Goal: Task Accomplishment & Management: Manage account settings

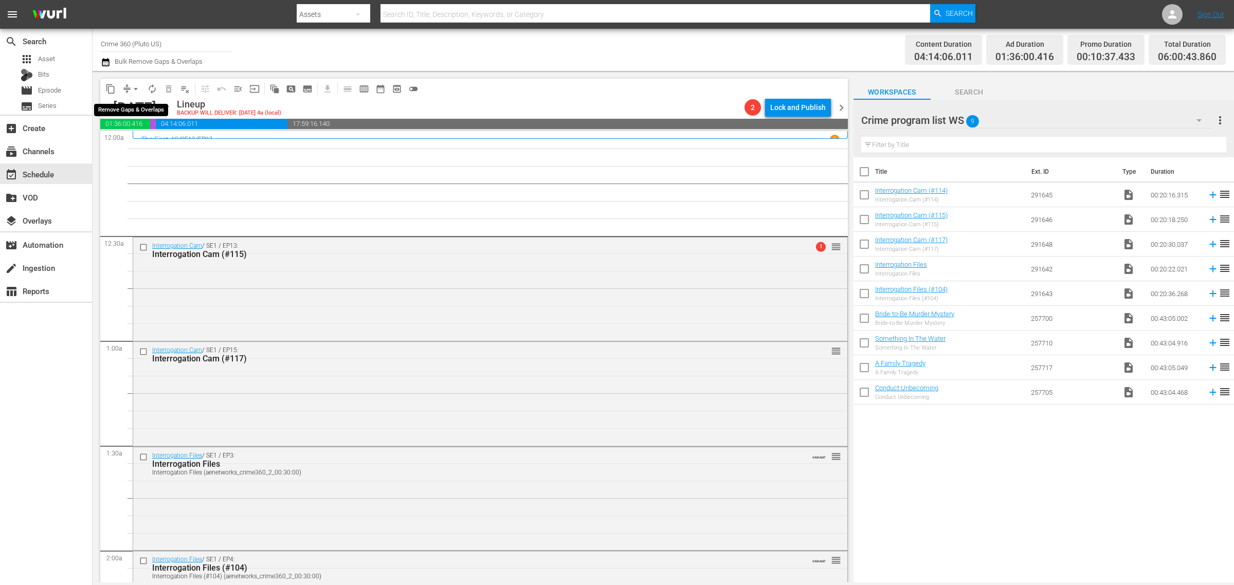
click at [131, 85] on span "arrow_drop_down" at bounding box center [136, 89] width 10 height 10
click at [134, 104] on li "Align to Midnight" at bounding box center [136, 109] width 108 height 17
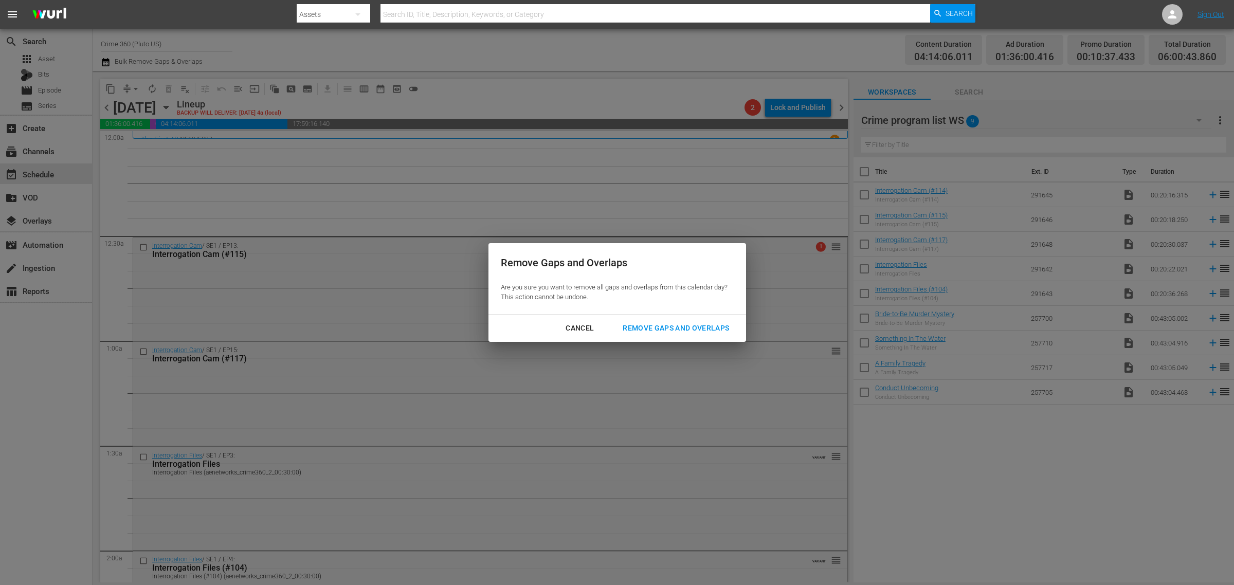
click at [704, 331] on div "Remove Gaps and Overlaps" at bounding box center [675, 328] width 123 height 13
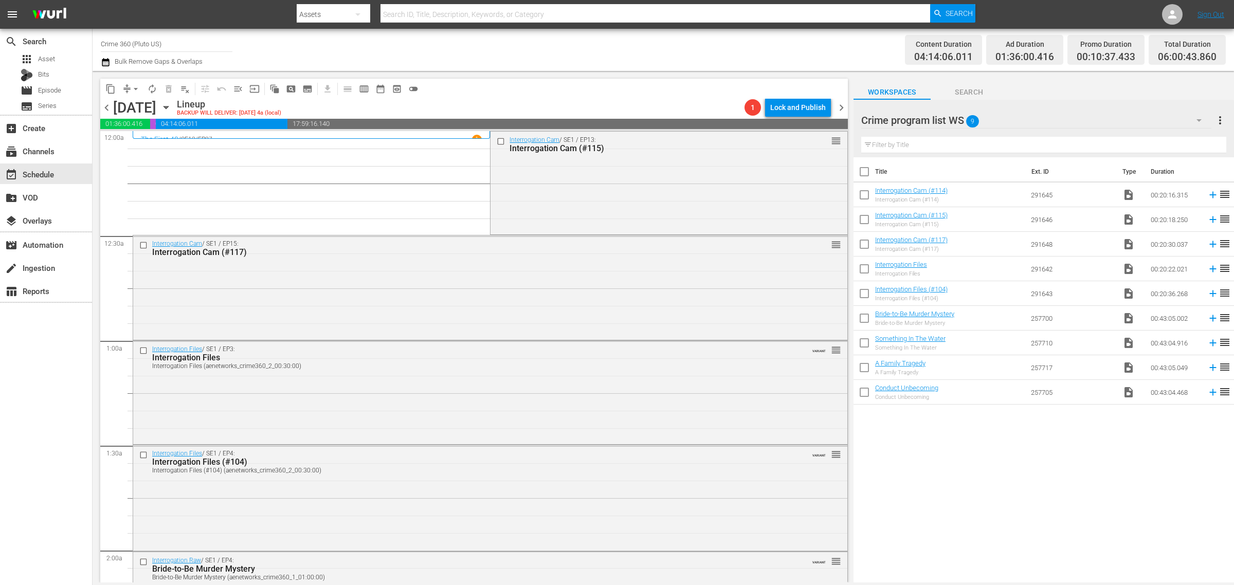
click at [670, 50] on div "Channel Title Crime 360 (Pluto US) Bulk Remove Gaps & Overlaps" at bounding box center [407, 49] width 613 height 37
click at [556, 178] on div "Interrogation Cam / SE1 / EP13: Interrogation Cam (#115) reorder" at bounding box center [669, 182] width 356 height 101
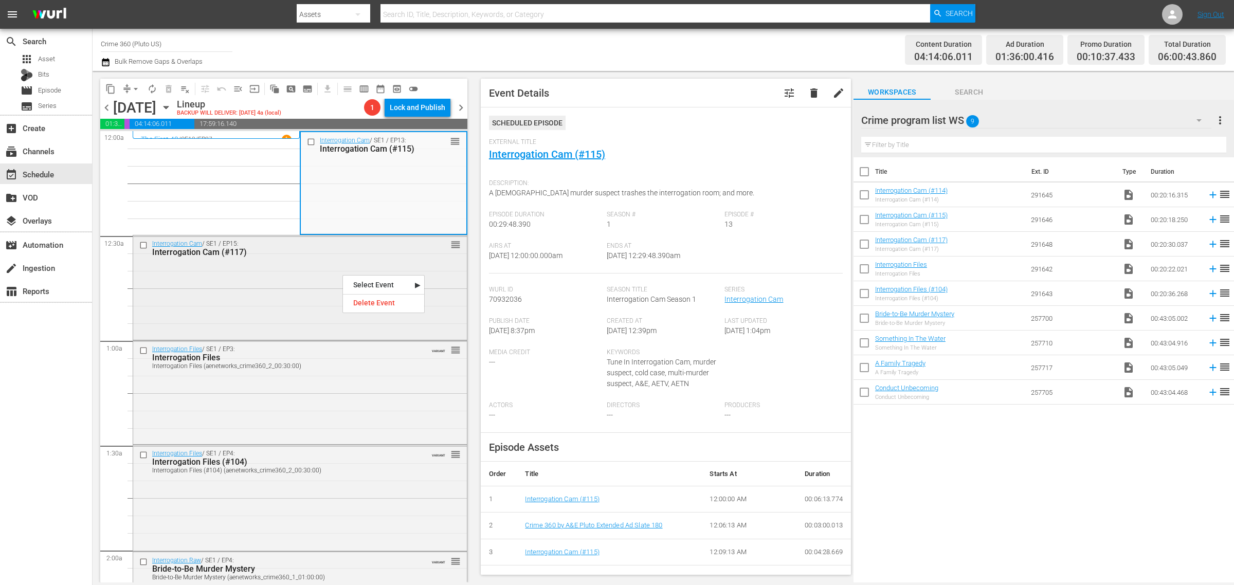
click at [246, 279] on div "Interrogation Cam / SE1 / EP15: Interrogation Cam (#117) reorder" at bounding box center [300, 287] width 334 height 102
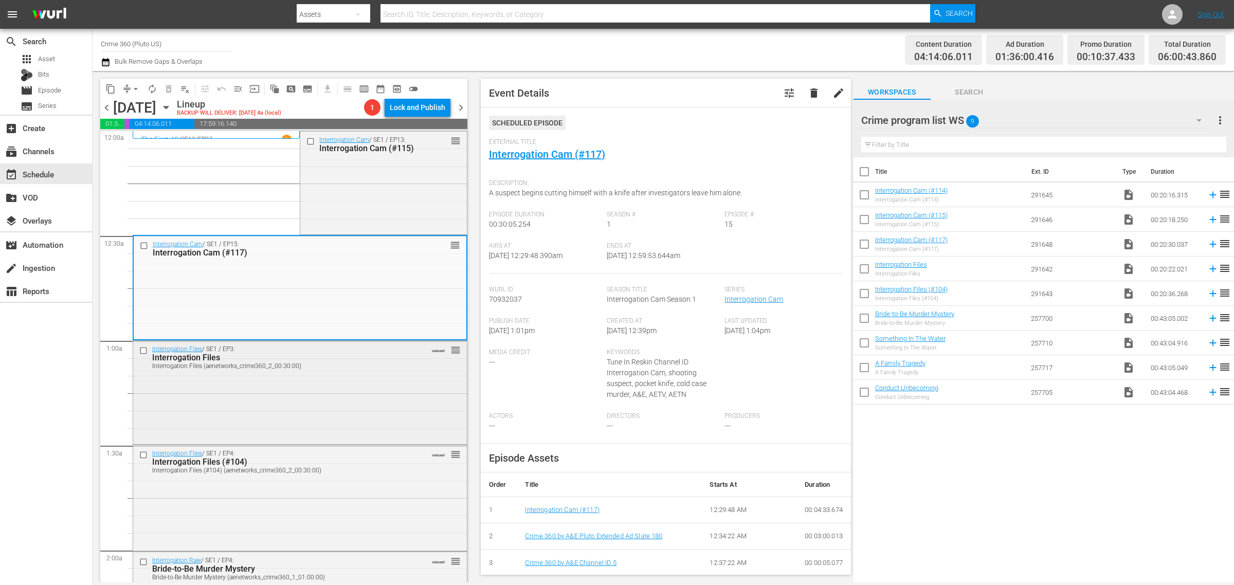
click at [284, 400] on div "Interrogation Files / SE1 / EP3: Interrogation Files Interrogation Files (aenet…" at bounding box center [300, 391] width 334 height 101
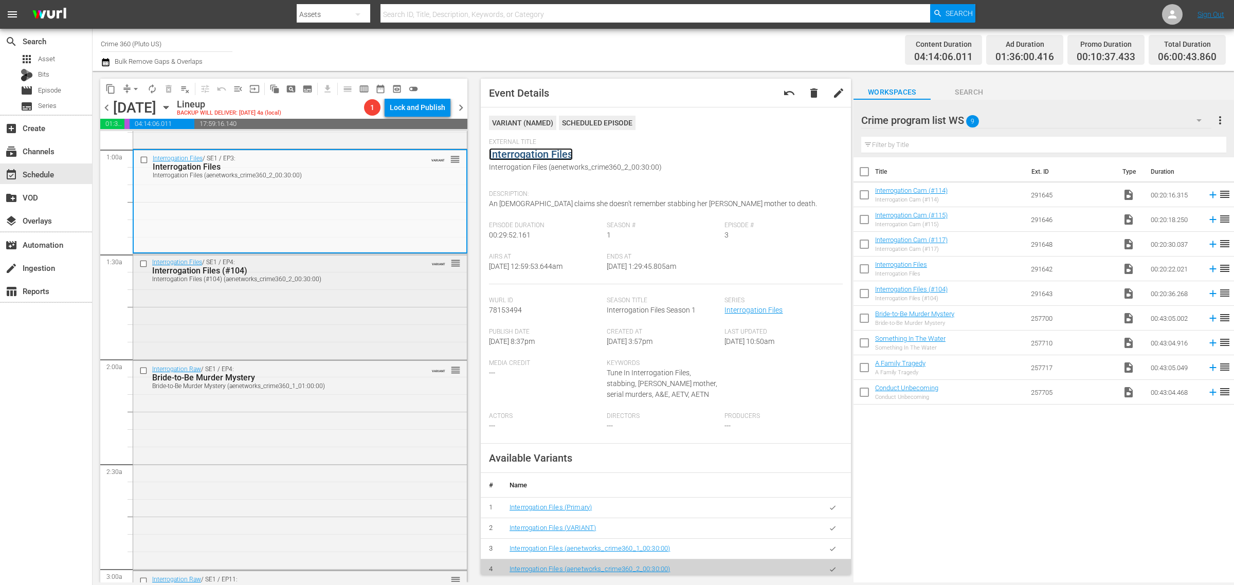
scroll to position [193, 0]
click at [254, 289] on div "Interrogation Files / SE1 / EP4: Interrogation Files (#104) Interrogation Files…" at bounding box center [300, 304] width 334 height 104
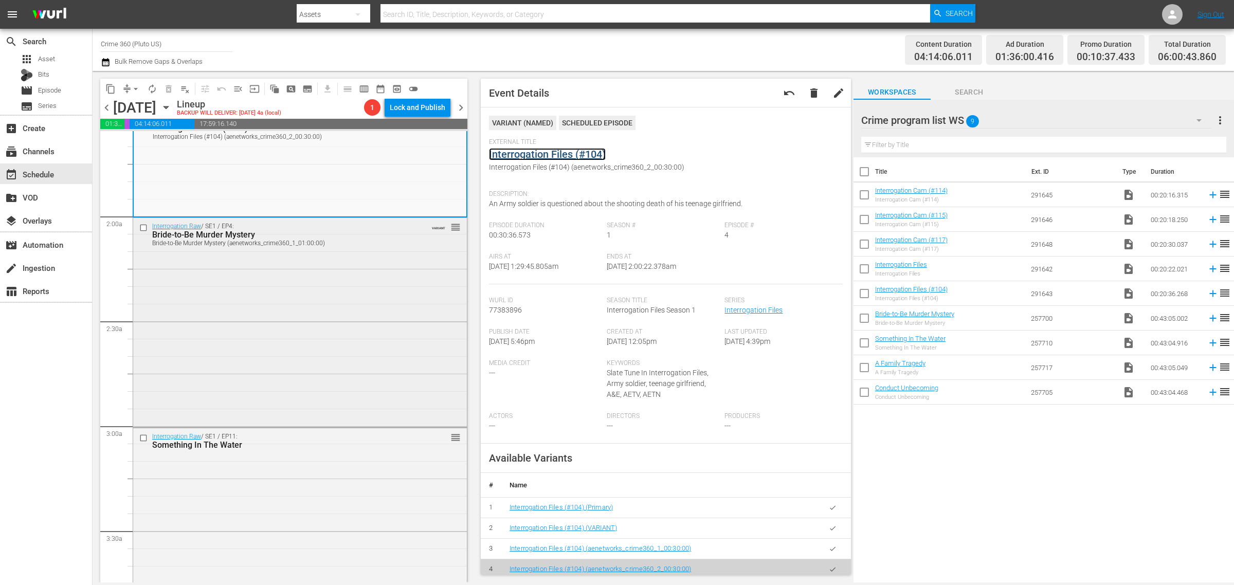
scroll to position [386, 0]
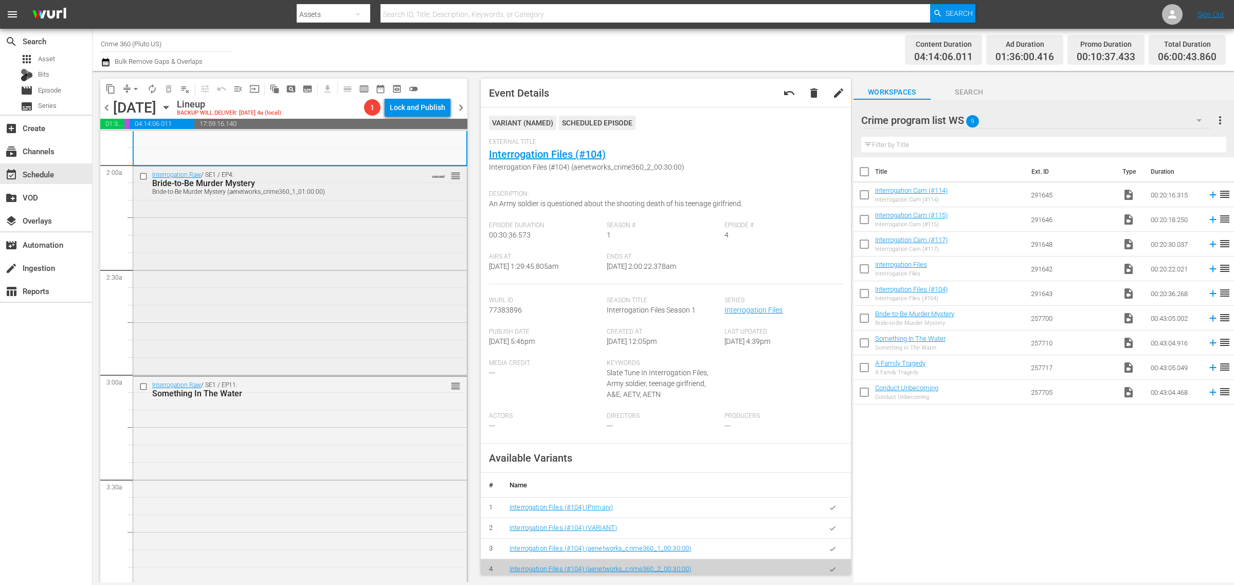
click at [245, 260] on div "Interrogation Raw / SE1 / EP4: Bride-to-Be Murder Mystery Bride-to-Be Murder My…" at bounding box center [300, 270] width 334 height 207
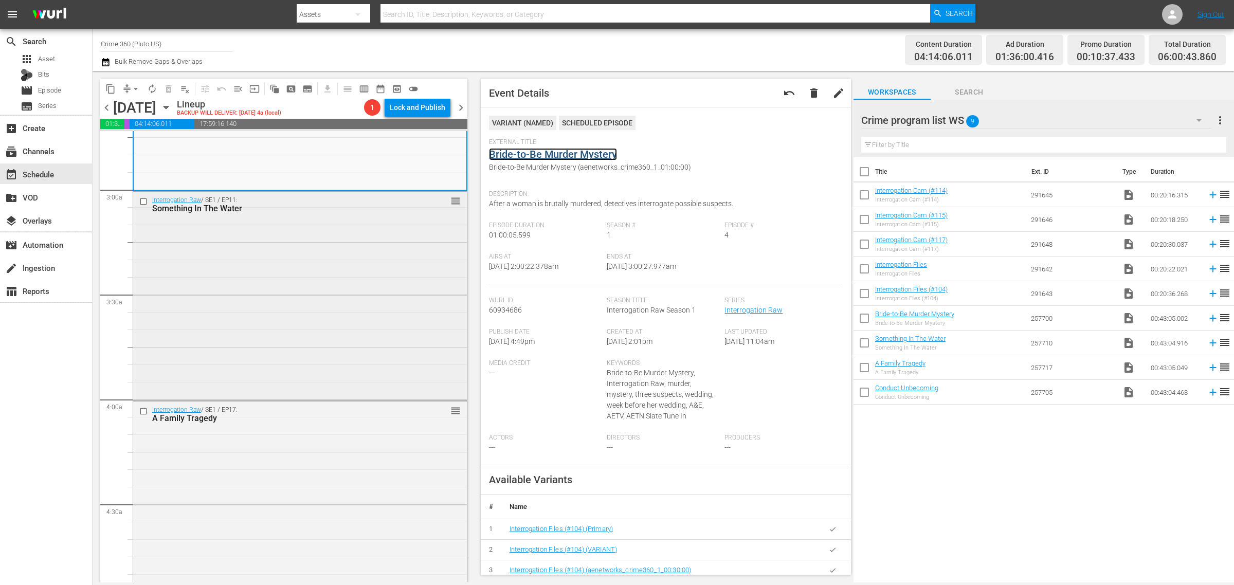
scroll to position [578, 0]
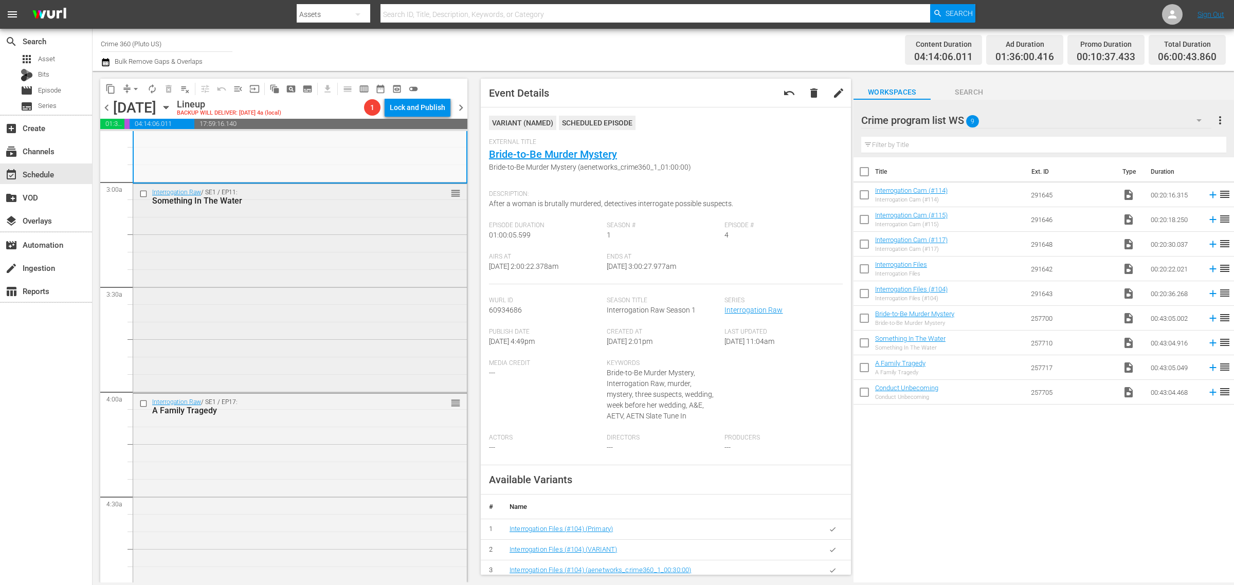
click at [312, 268] on div "Interrogation Raw / SE1 / EP11: Something In The Water reorder" at bounding box center [300, 287] width 334 height 207
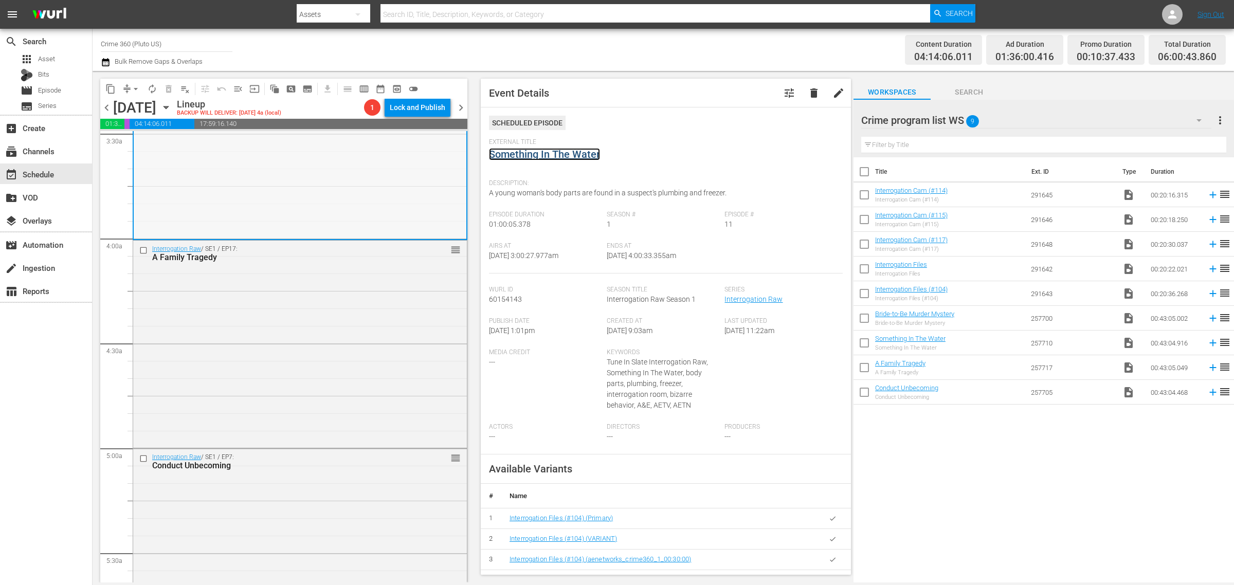
scroll to position [771, 0]
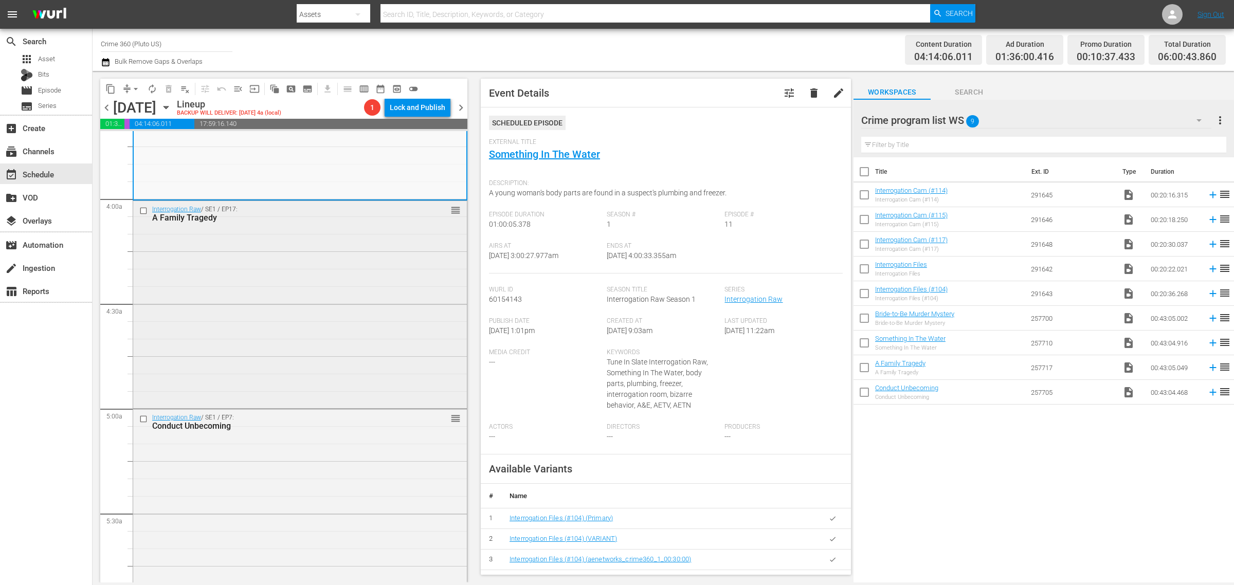
click at [324, 258] on div "Interrogation Raw / SE1 / EP17: A Family Tragedy reorder" at bounding box center [300, 303] width 334 height 205
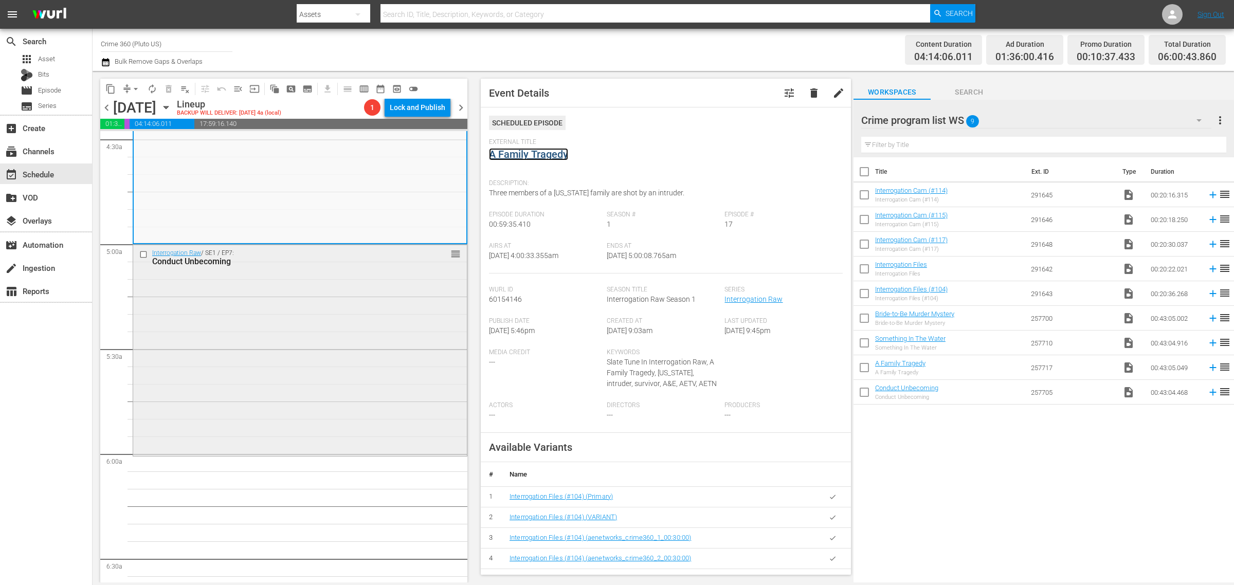
scroll to position [1028, 0]
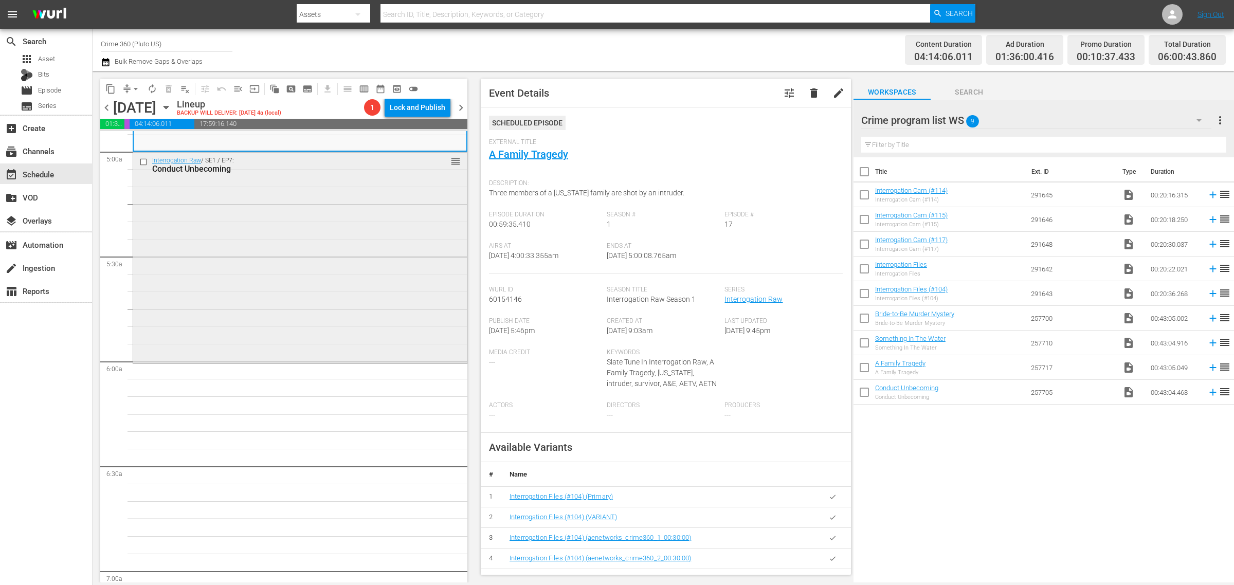
click at [314, 276] on div "Interrogation Raw / SE1 / EP7: Conduct Unbecoming reorder" at bounding box center [300, 256] width 334 height 209
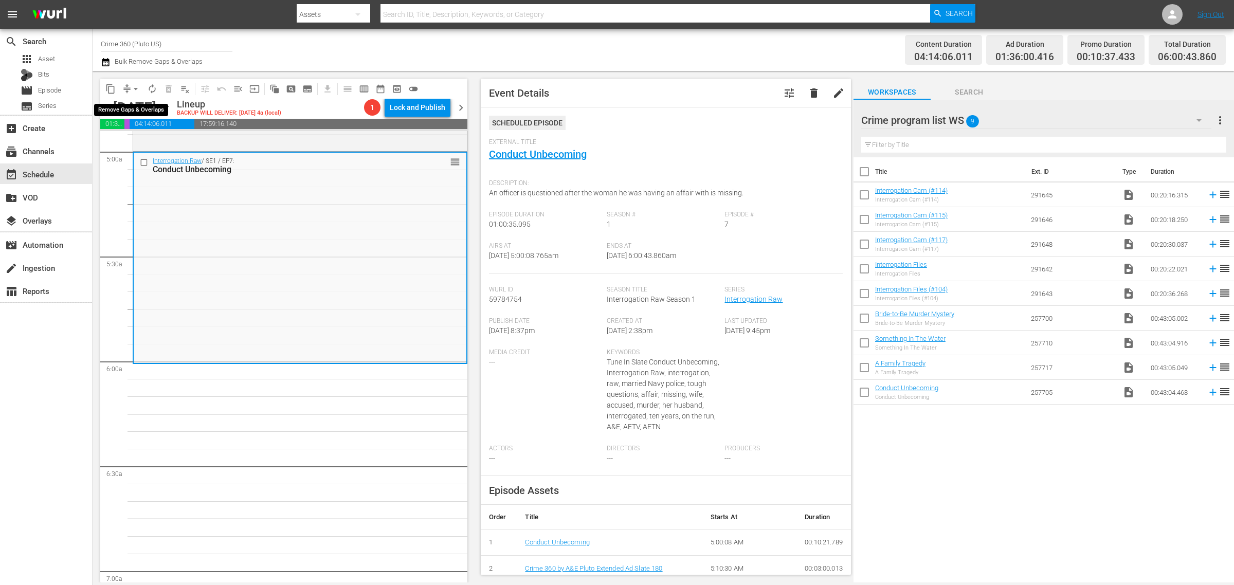
click at [134, 85] on span "arrow_drop_down" at bounding box center [136, 89] width 10 height 10
click at [126, 113] on li "Align to Midnight" at bounding box center [136, 109] width 108 height 17
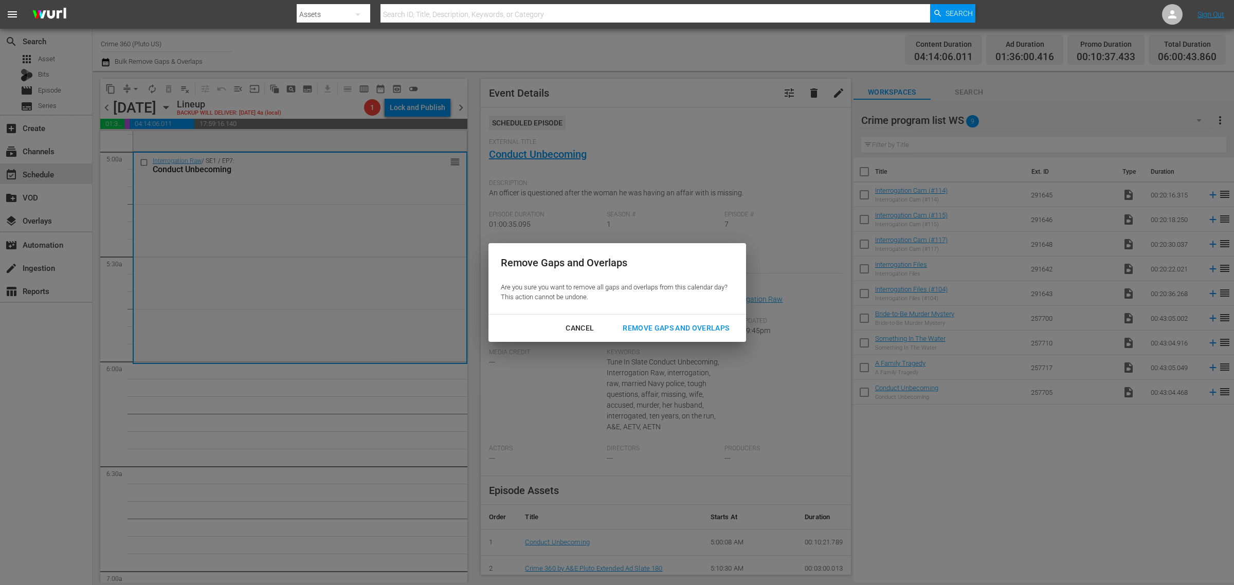
click at [700, 318] on div "Cancel Remove Gaps and Overlaps" at bounding box center [617, 328] width 258 height 27
click at [682, 325] on div "Remove Gaps and Overlaps" at bounding box center [675, 328] width 123 height 13
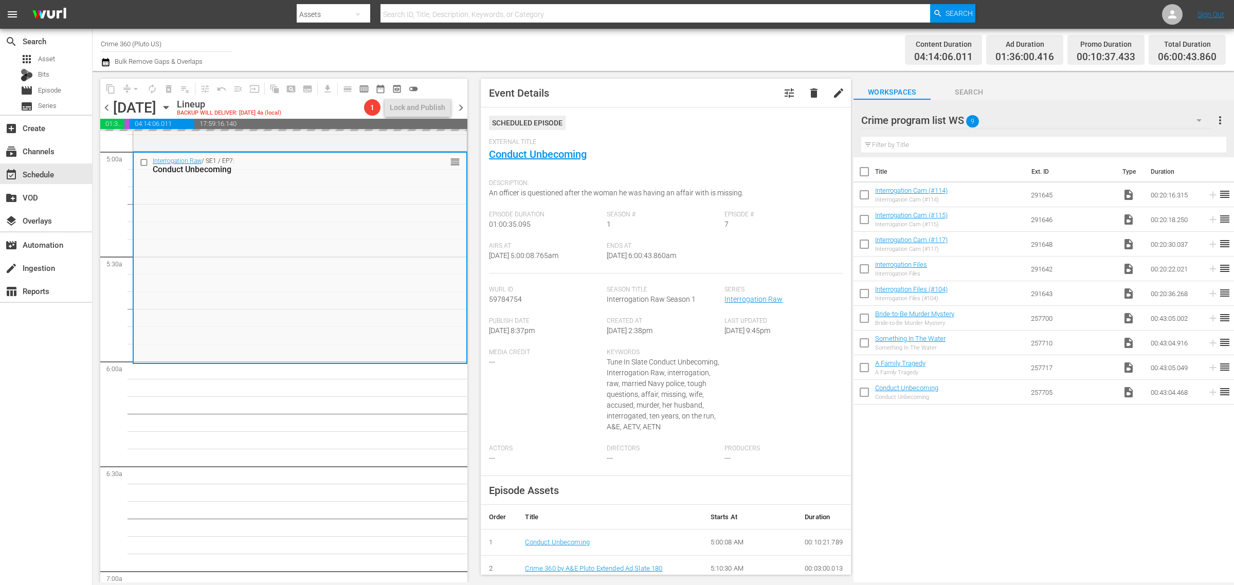
click at [725, 55] on div "Content Duration 04:14:06.011 Ad Duration 01:36:00.416 Promo Duration 00:10:37.…" at bounding box center [970, 49] width 512 height 37
click at [135, 88] on span "arrow_drop_down" at bounding box center [136, 89] width 10 height 10
click at [135, 108] on li "Align to Midnight" at bounding box center [136, 109] width 108 height 17
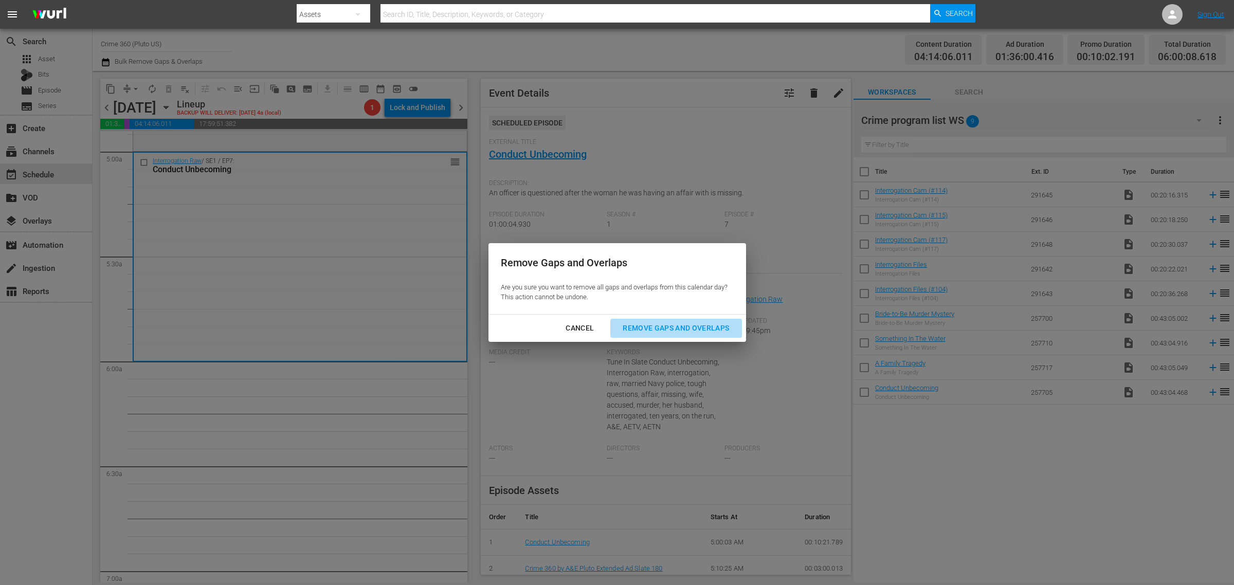
click at [684, 322] on div "Remove Gaps and Overlaps" at bounding box center [675, 328] width 123 height 13
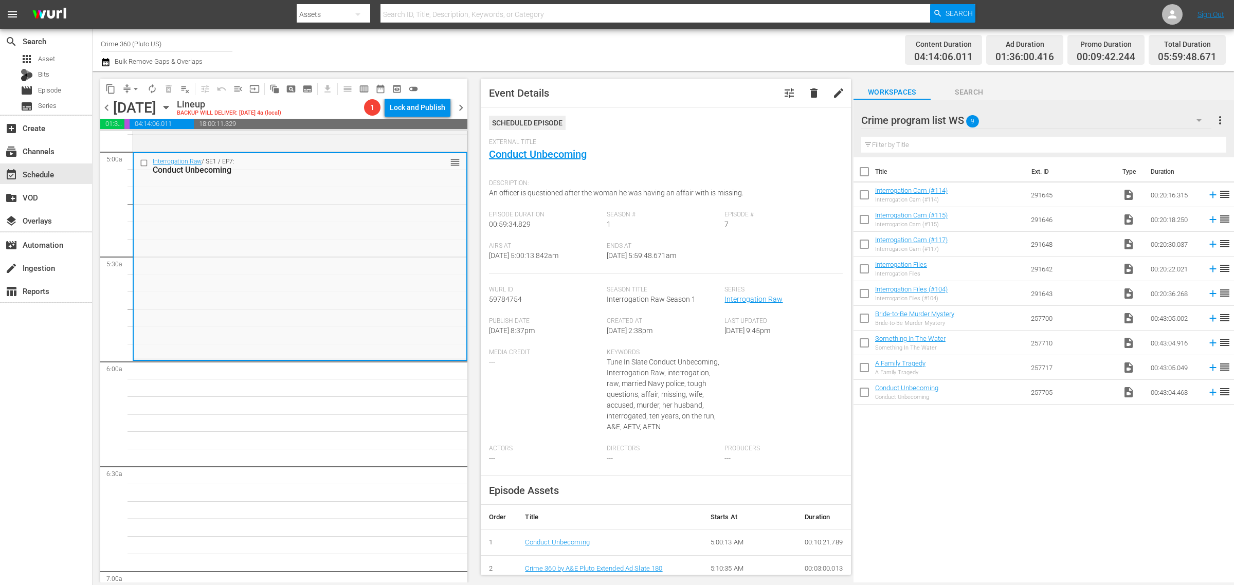
click at [698, 44] on div "Channel Title Crime 360 (Pluto US) Bulk Remove Gaps & Overlaps" at bounding box center [407, 49] width 613 height 37
click at [135, 86] on span "arrow_drop_down" at bounding box center [136, 89] width 10 height 10
click at [135, 111] on li "Align to Midnight" at bounding box center [136, 109] width 108 height 17
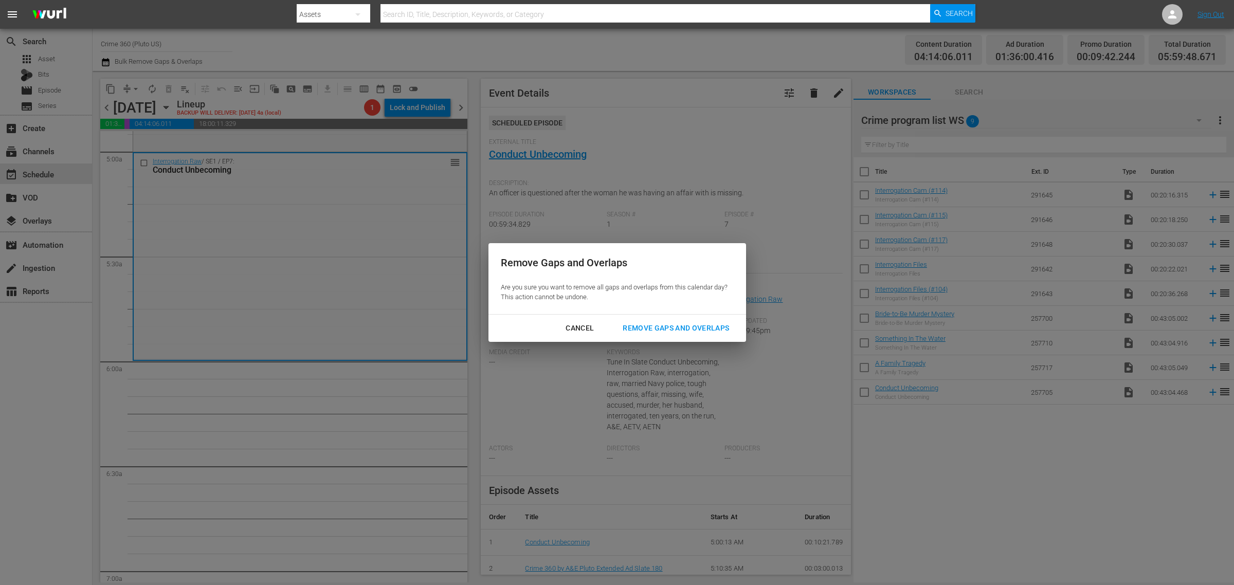
click at [677, 324] on div "Remove Gaps and Overlaps" at bounding box center [675, 328] width 123 height 13
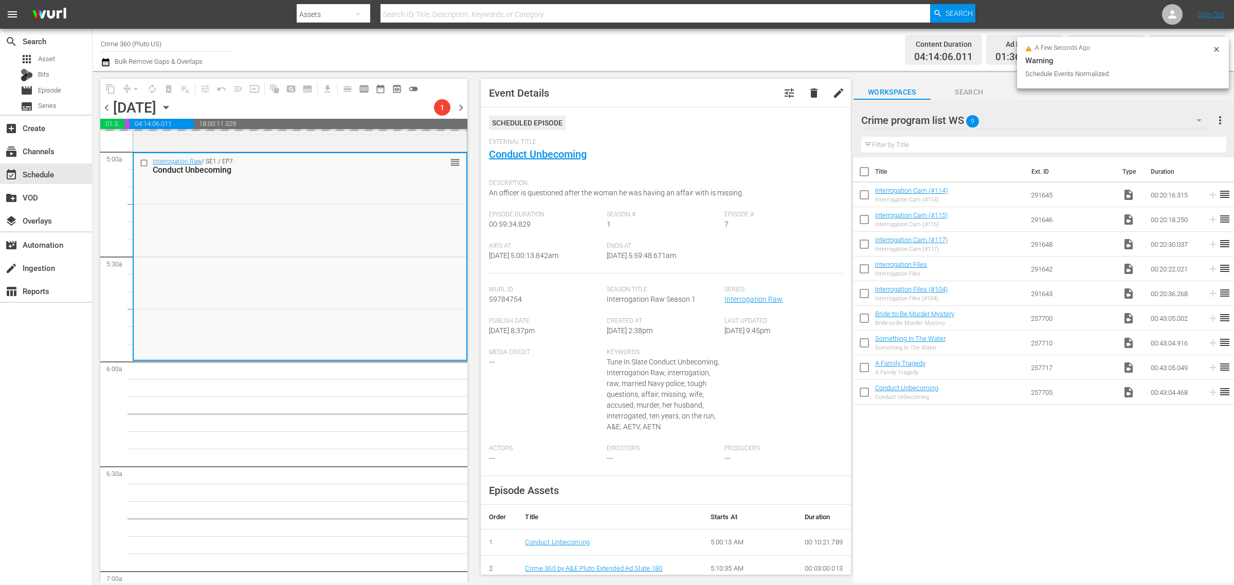
click at [577, 50] on div "Channel Title Crime 360 (Pluto US) Bulk Remove Gaps & Overlaps" at bounding box center [407, 49] width 613 height 37
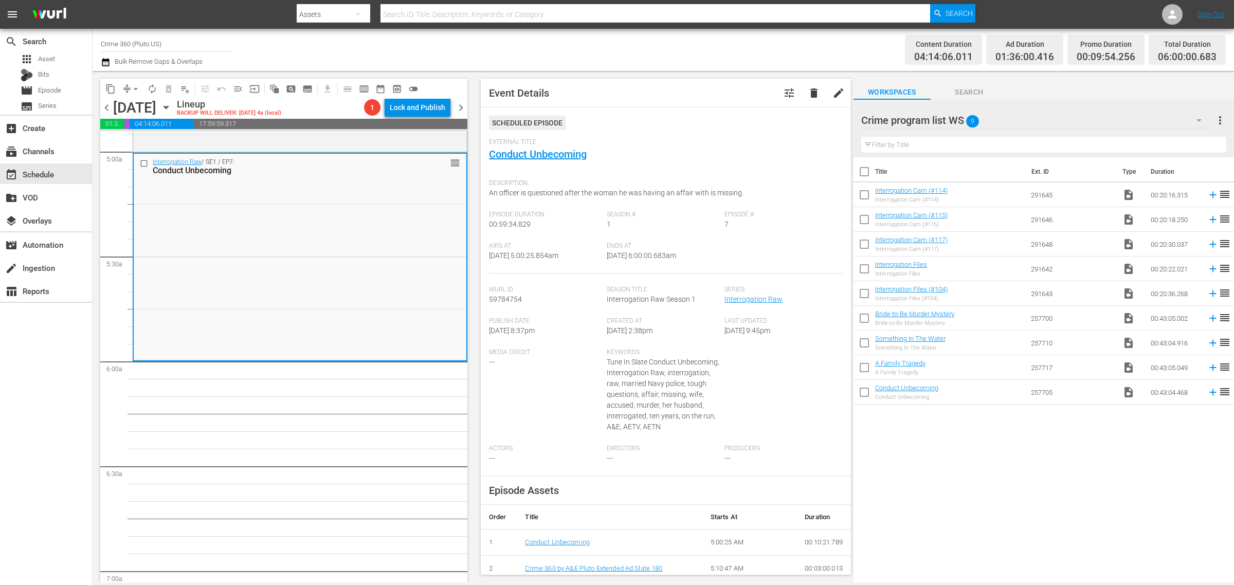
click at [627, 39] on div "Channel Title Crime 360 (Pluto US) Bulk Remove Gaps & Overlaps" at bounding box center [407, 49] width 613 height 37
click at [352, 51] on div "Channel Title Crime 360 (Pluto US) Bulk Remove Gaps & Overlaps" at bounding box center [407, 49] width 613 height 37
click at [604, 50] on div "Channel Title Crime 360 (Pluto US) Bulk Remove Gaps & Overlaps" at bounding box center [407, 49] width 613 height 37
click at [151, 88] on span "autorenew_outlined" at bounding box center [152, 89] width 10 height 10
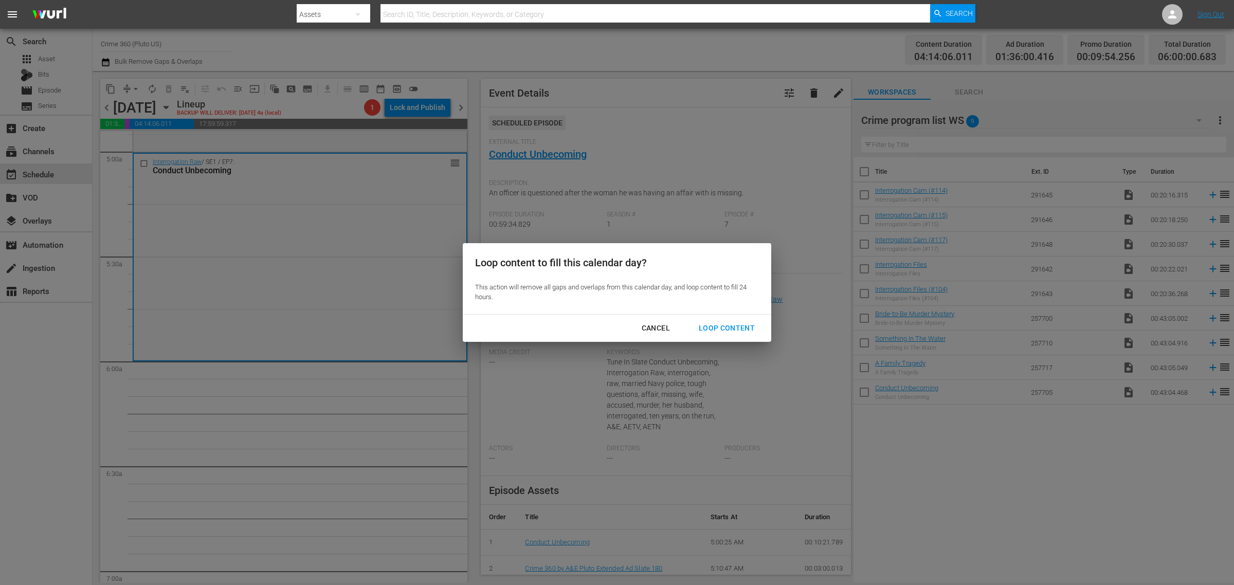
click at [718, 328] on div "Loop Content" at bounding box center [727, 328] width 73 height 13
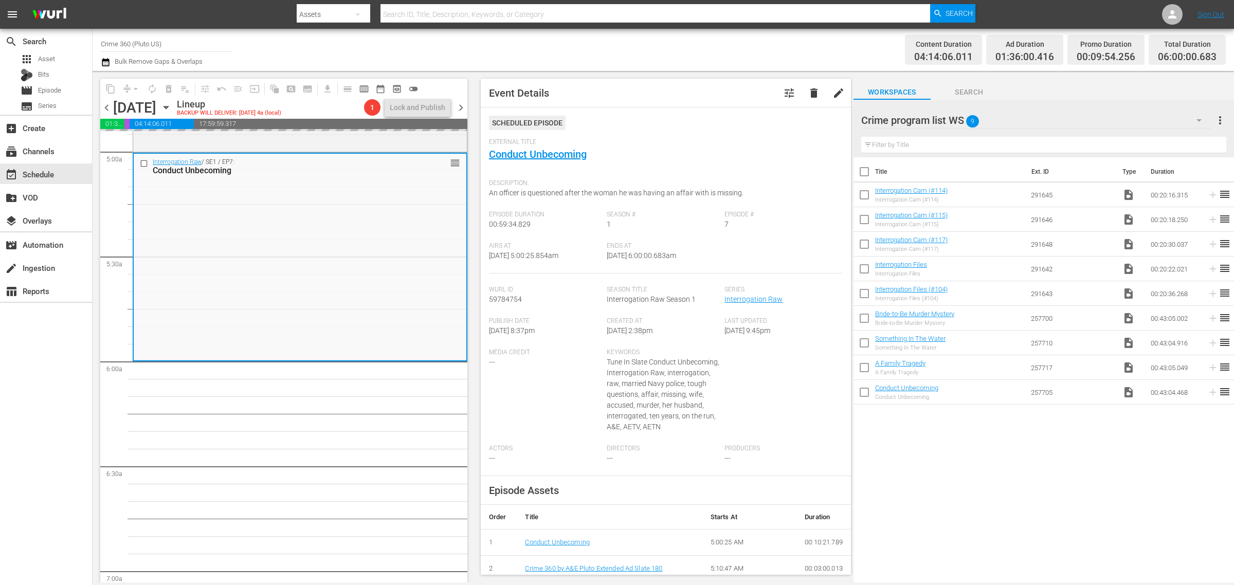
click at [688, 42] on div "Channel Title Crime 360 (Pluto US) Bulk Remove Gaps & Overlaps" at bounding box center [407, 49] width 613 height 37
click at [844, 47] on div "Content Duration 04:14:06.011 Ad Duration 01:36:00.416 Promo Duration 00:09:54.…" at bounding box center [970, 49] width 512 height 37
drag, startPoint x: 883, startPoint y: 47, endPoint x: 731, endPoint y: 44, distance: 151.7
click at [878, 47] on div "Content Duration 04:14:06.011 Ad Duration 01:36:00.416 Promo Duration 00:09:54.…" at bounding box center [970, 49] width 512 height 37
drag, startPoint x: 675, startPoint y: 47, endPoint x: 630, endPoint y: 45, distance: 45.3
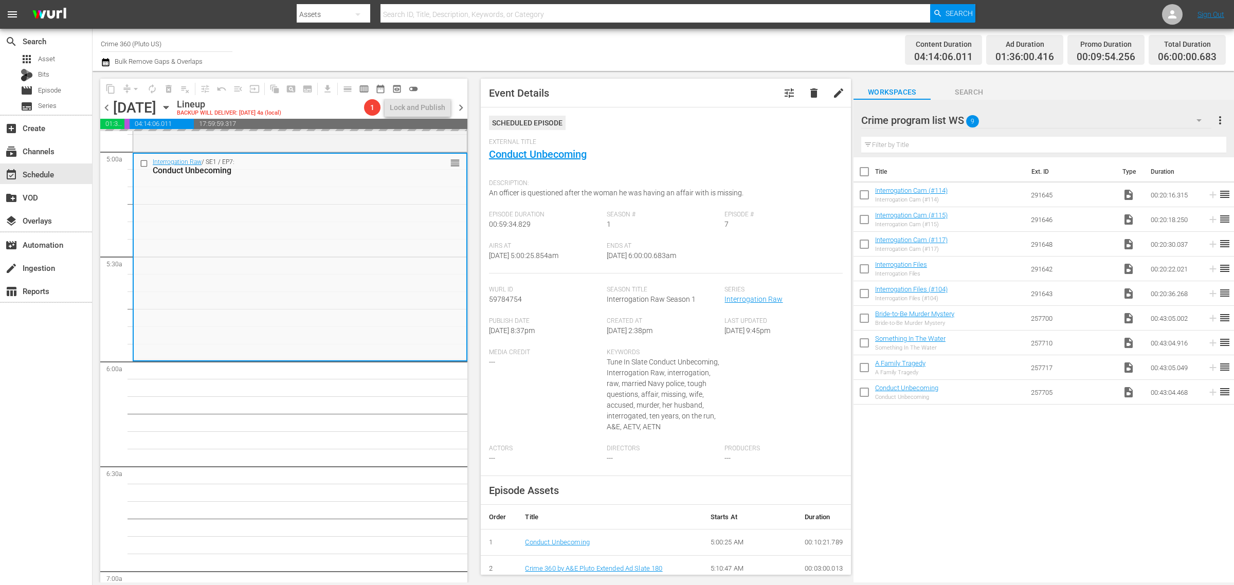
click at [675, 47] on div "Channel Title Crime 360 (Pluto US) Bulk Remove Gaps & Overlaps" at bounding box center [407, 49] width 613 height 37
click at [582, 45] on div "Channel Title Crime 360 (Pluto US) Bulk Remove Gaps & Overlaps" at bounding box center [407, 49] width 613 height 37
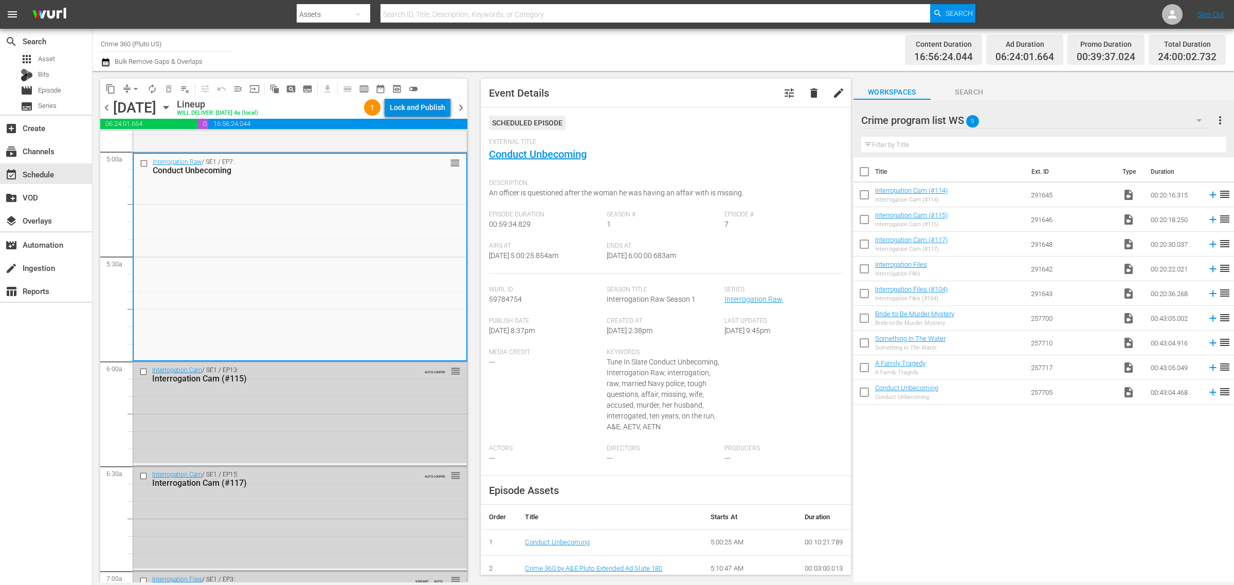
click at [423, 109] on div "Lock and Publish" at bounding box center [418, 107] width 56 height 19
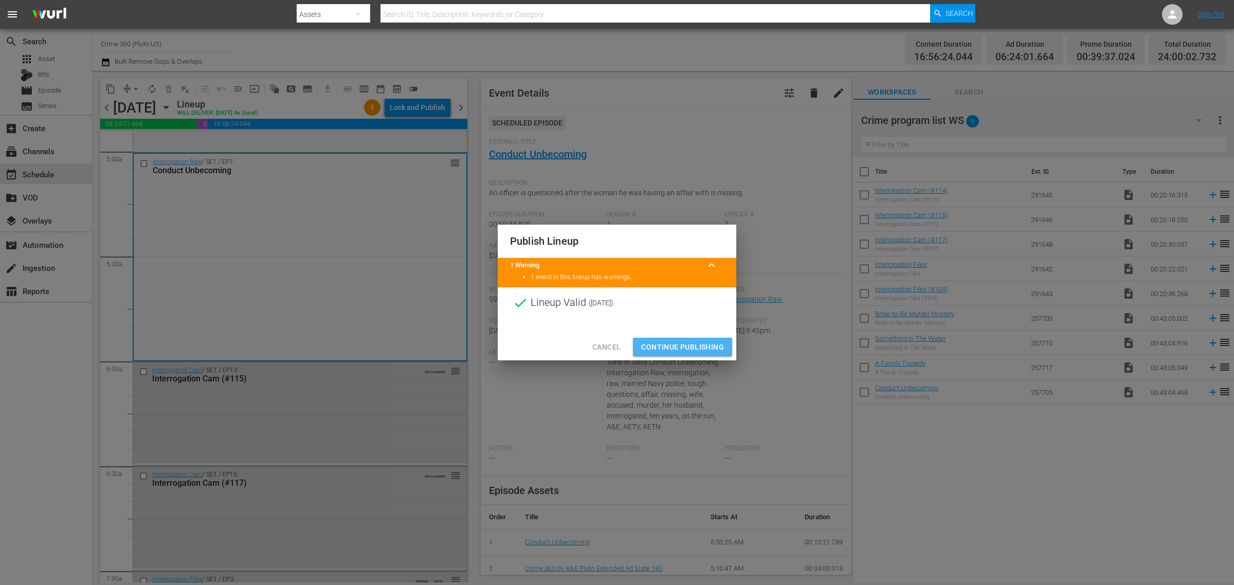
click at [685, 351] on span "Continue Publishing" at bounding box center [682, 347] width 83 height 13
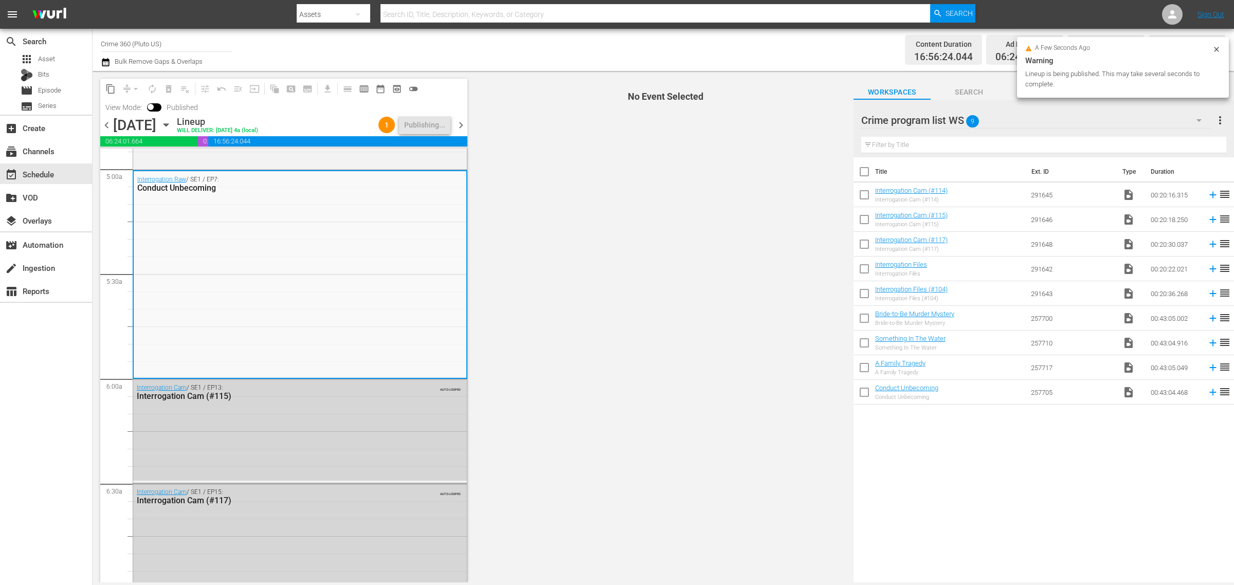
click at [644, 43] on div "Channel Title Crime 360 (Pluto US) Bulk Remove Gaps & Overlaps" at bounding box center [407, 49] width 613 height 37
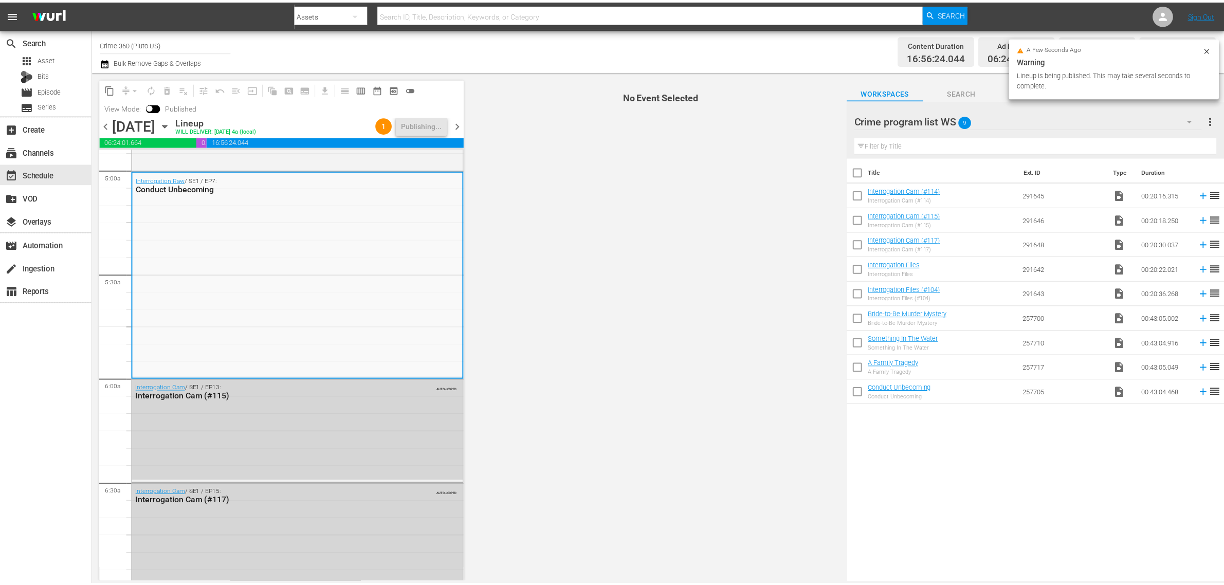
scroll to position [0, 0]
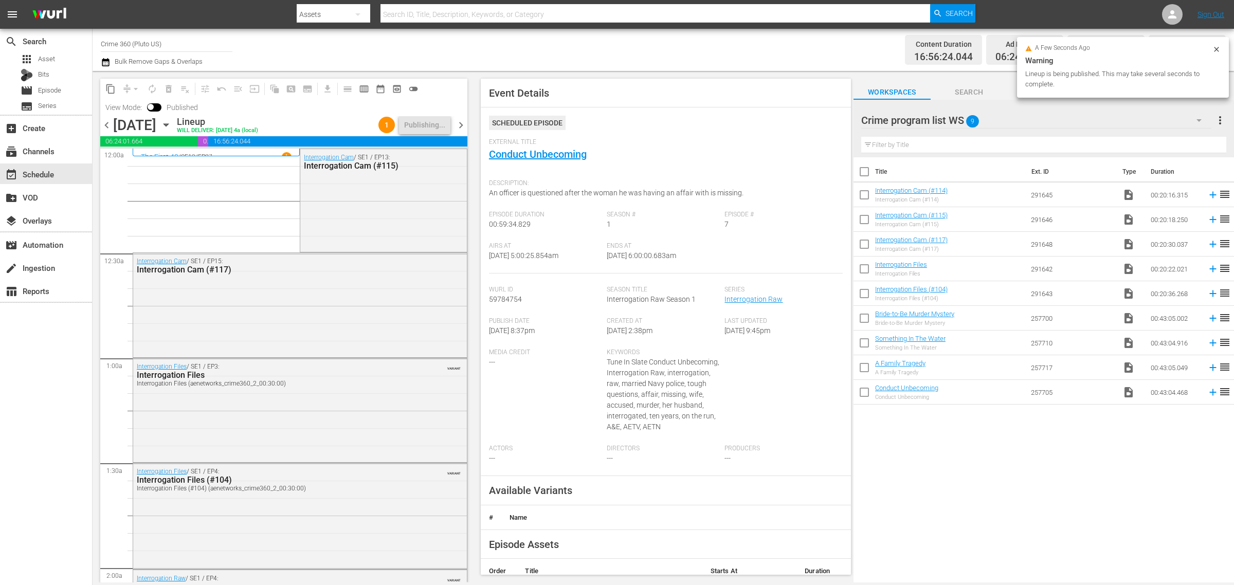
click at [618, 49] on div "Channel Title Crime 360 (Pluto US) Bulk Remove Gaps & Overlaps" at bounding box center [407, 49] width 613 height 37
click at [726, 45] on div "Content Duration 16:56:24.044 Ad Duration 06:24:01.664 Promo Duration 00:39:37.…" at bounding box center [970, 49] width 512 height 37
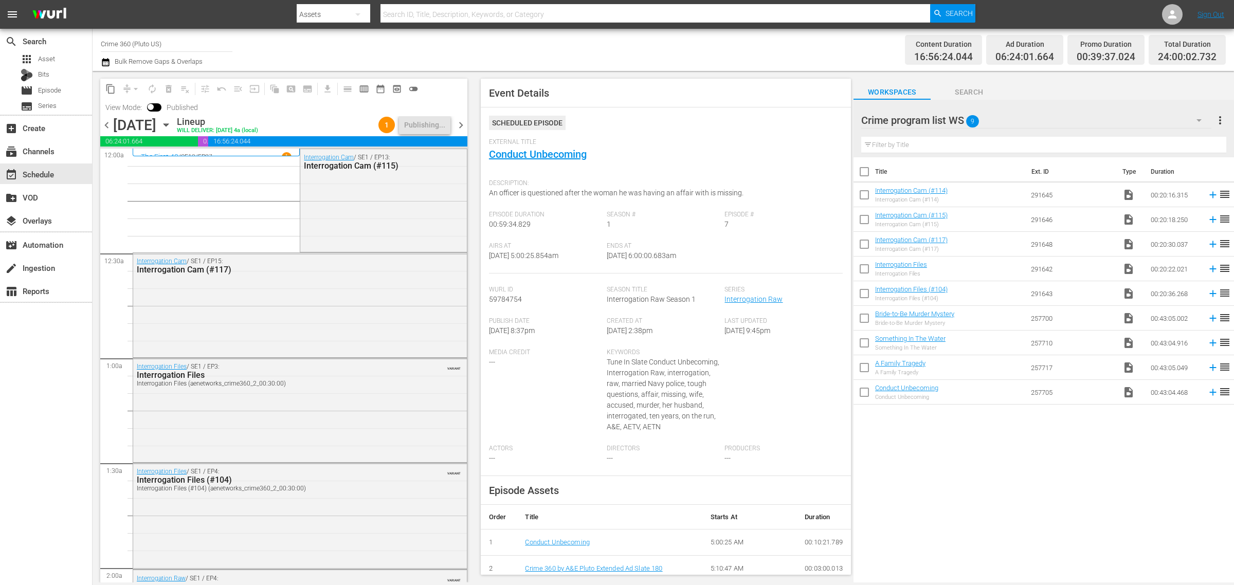
click at [530, 42] on div "Channel Title Crime 360 (Pluto US) Bulk Remove Gaps & Overlaps" at bounding box center [407, 49] width 613 height 37
click at [584, 42] on div "Channel Title Crime 360 (Pluto US) Bulk Remove Gaps & Overlaps" at bounding box center [407, 49] width 613 height 37
click at [667, 50] on div "Channel Title Crime 360 (Pluto US) Bulk Remove Gaps & Overlaps" at bounding box center [407, 49] width 613 height 37
click at [653, 49] on div "Channel Title Crime 360 (Pluto US) Bulk Remove Gaps & Overlaps" at bounding box center [407, 49] width 613 height 37
click at [463, 125] on span "chevron_right" at bounding box center [461, 125] width 13 height 13
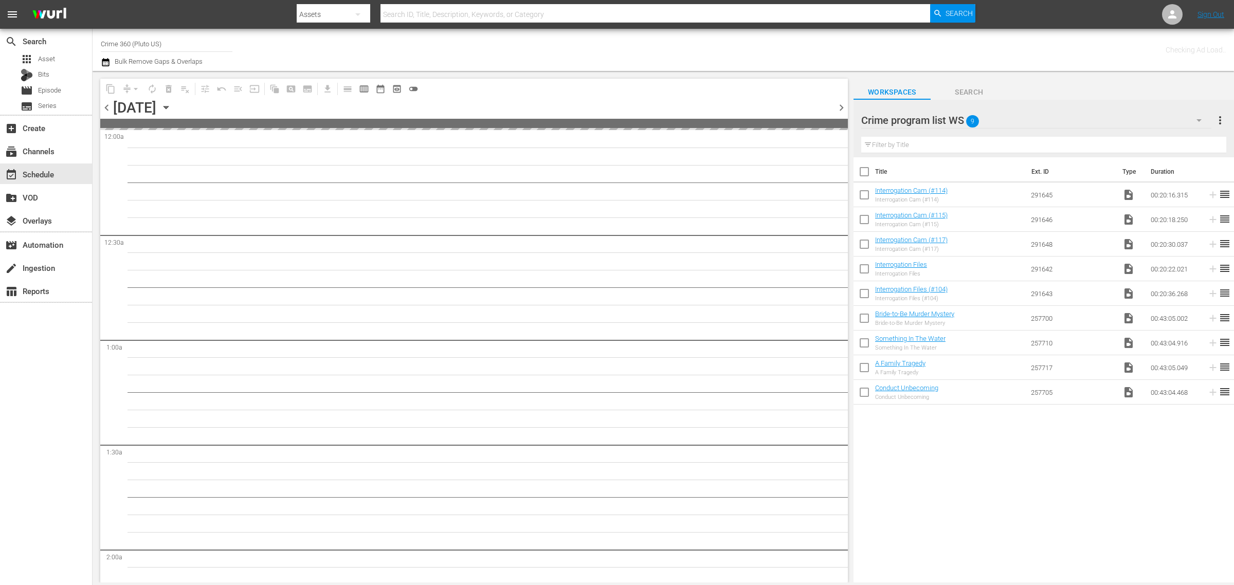
click at [706, 56] on div "Channel Title Crime 360 (Pluto US) Bulk Remove Gaps & Overlaps" at bounding box center [407, 49] width 613 height 37
click at [458, 44] on div "Channel Title Crime 360 (Pluto US) Bulk Remove Gaps & Overlaps" at bounding box center [407, 49] width 613 height 37
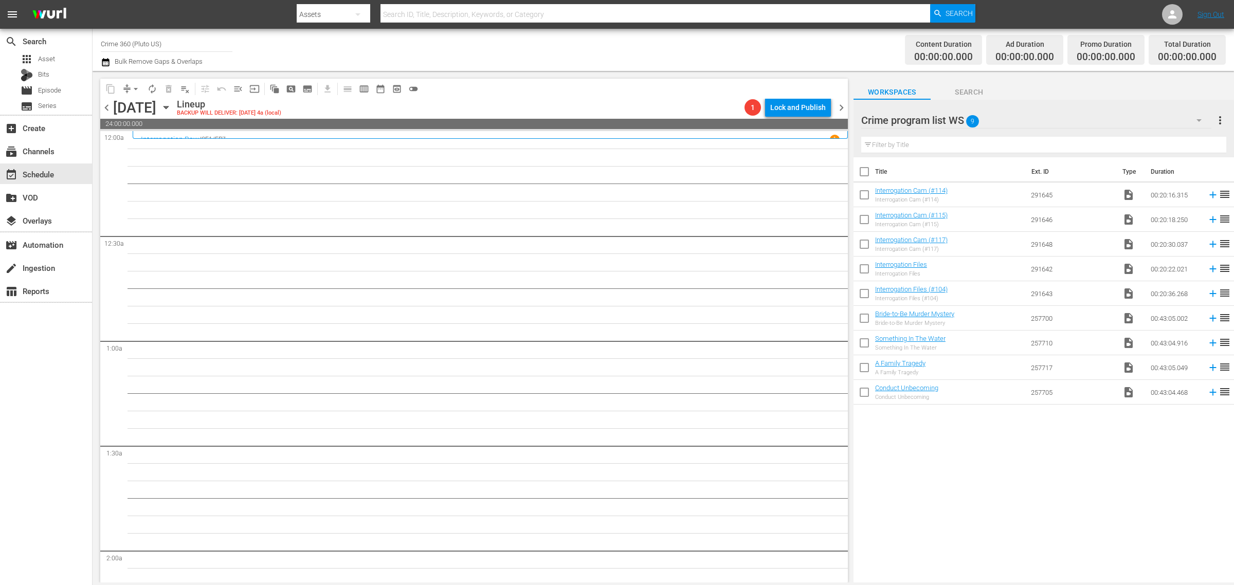
click at [1219, 121] on span "more_vert" at bounding box center [1220, 120] width 12 height 12
click at [1168, 141] on div "Clear All Workspace Items" at bounding box center [1153, 140] width 121 height 19
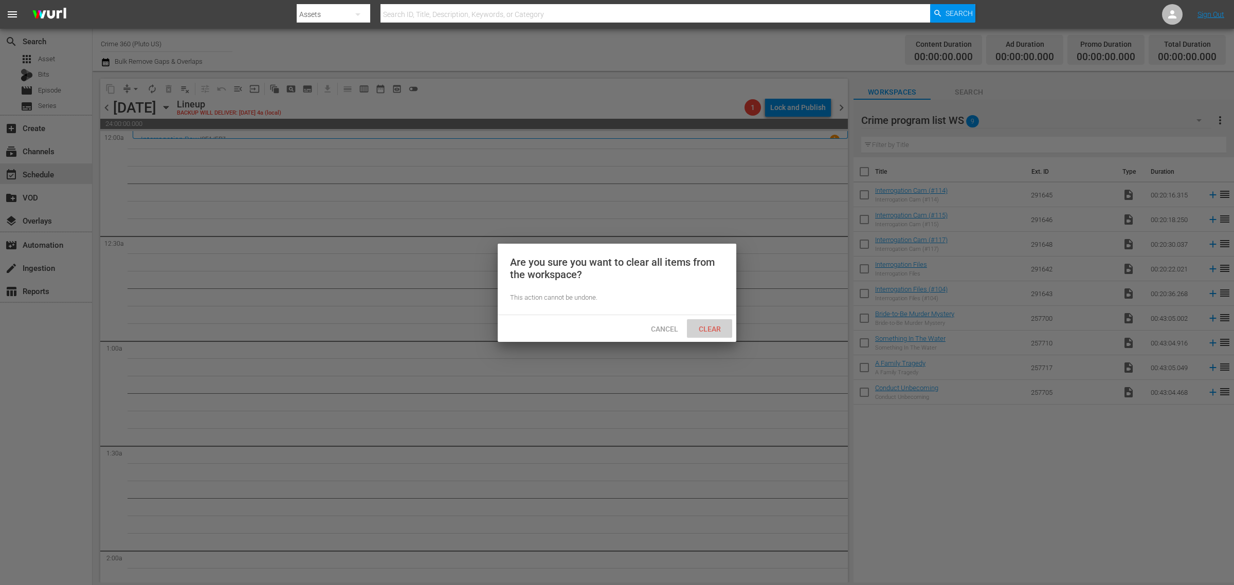
click at [708, 328] on span "Clear" at bounding box center [710, 329] width 39 height 8
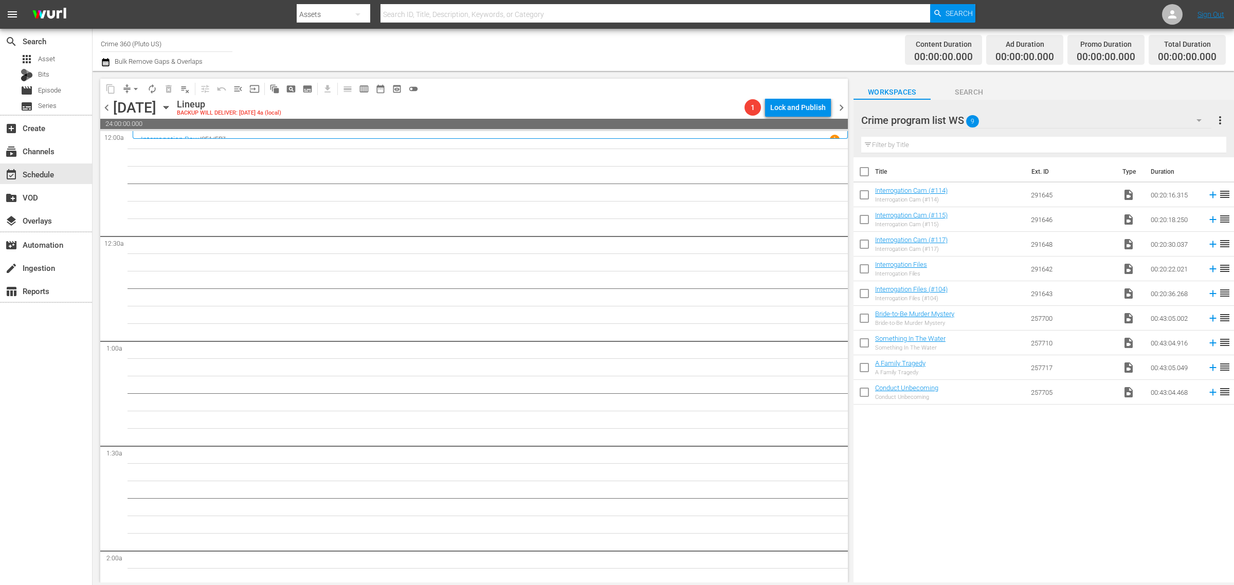
click at [571, 60] on div "Channel Title Crime 360 (Pluto US) Bulk Remove Gaps & Overlaps" at bounding box center [407, 49] width 613 height 37
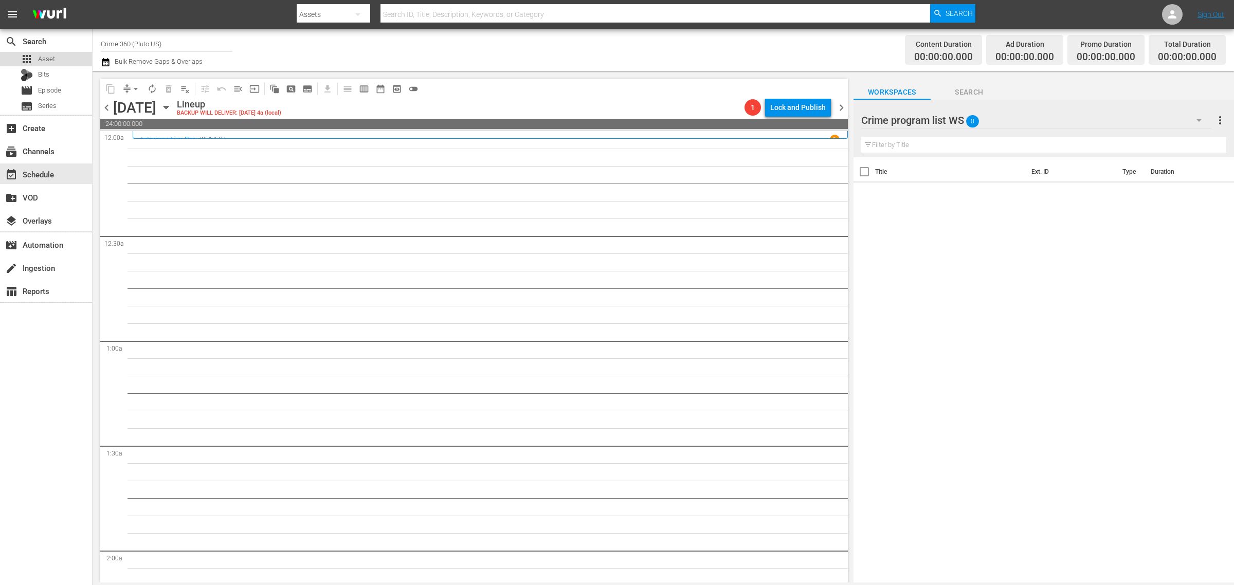
click at [45, 60] on span "Asset" at bounding box center [46, 59] width 17 height 10
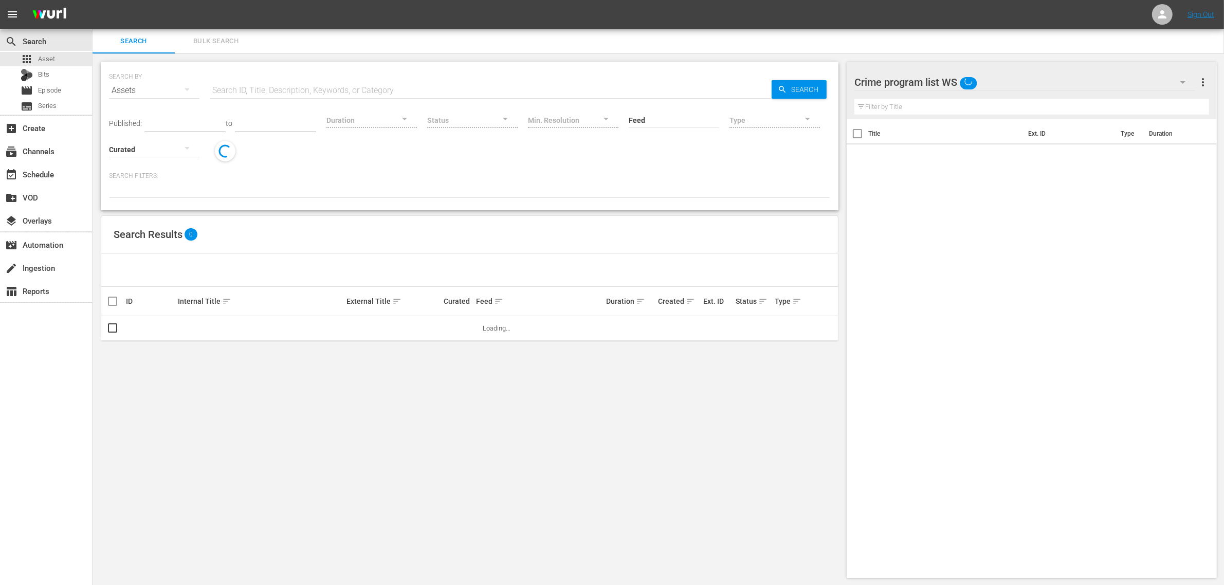
click at [229, 38] on span "Bulk Search" at bounding box center [216, 41] width 70 height 12
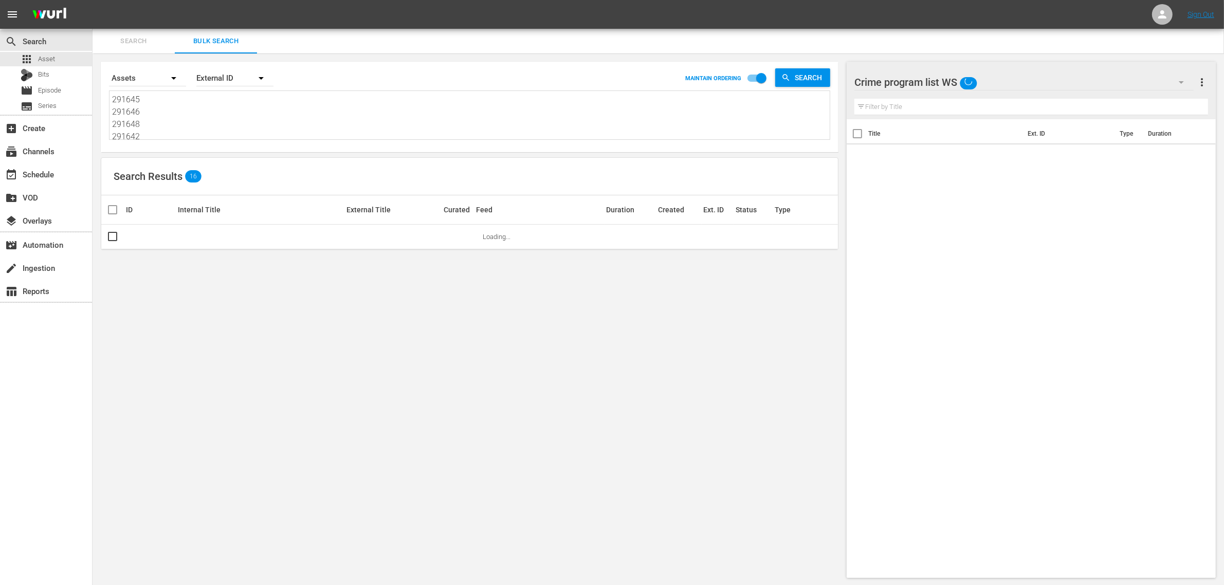
click at [177, 119] on textarea "291645 291646 291648 291642 291643 257700 257710 257717 257705" at bounding box center [471, 117] width 718 height 47
paste textarea "103569 49104 103559 166618 158970 103564"
type textarea "103569 49104 103559 166618 158970 103564"
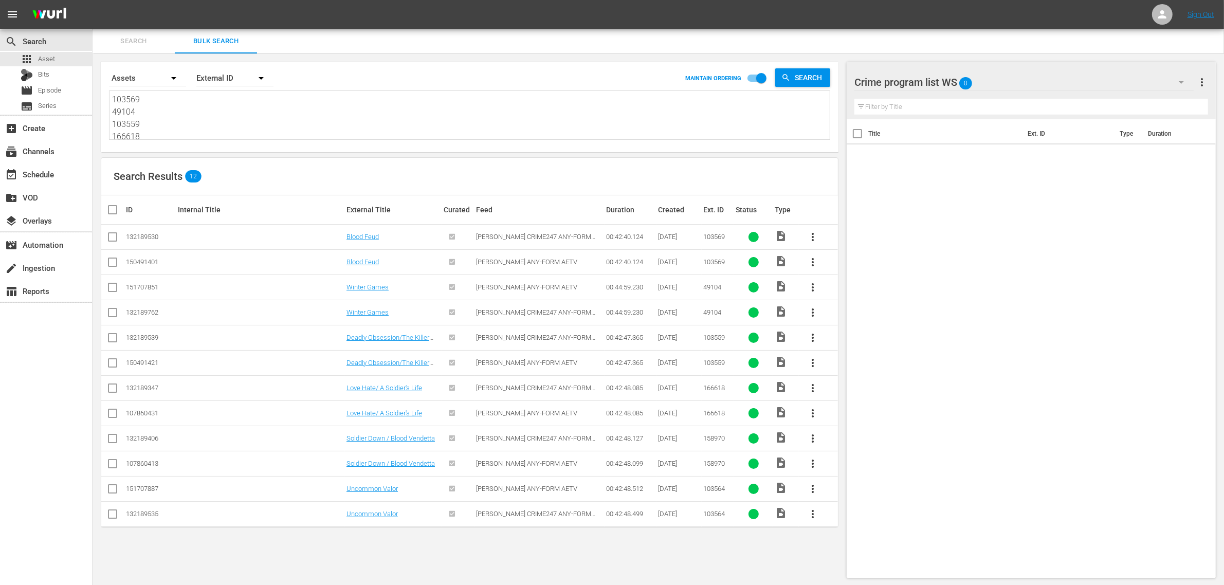
type textarea "103569 49104 103559 166618 158970 103564"
click at [112, 266] on input "checkbox" at bounding box center [112, 264] width 12 height 12
checkbox input "true"
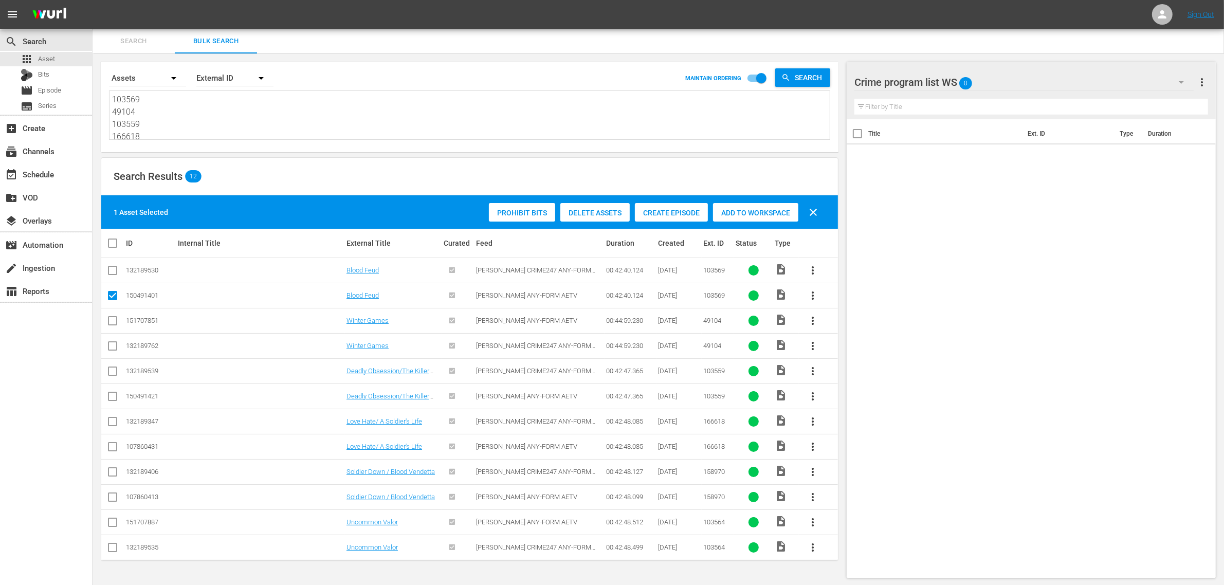
scroll to position [1, 0]
click at [112, 320] on input "checkbox" at bounding box center [112, 322] width 12 height 12
checkbox input "true"
click at [115, 396] on input "checkbox" at bounding box center [112, 398] width 12 height 12
checkbox input "true"
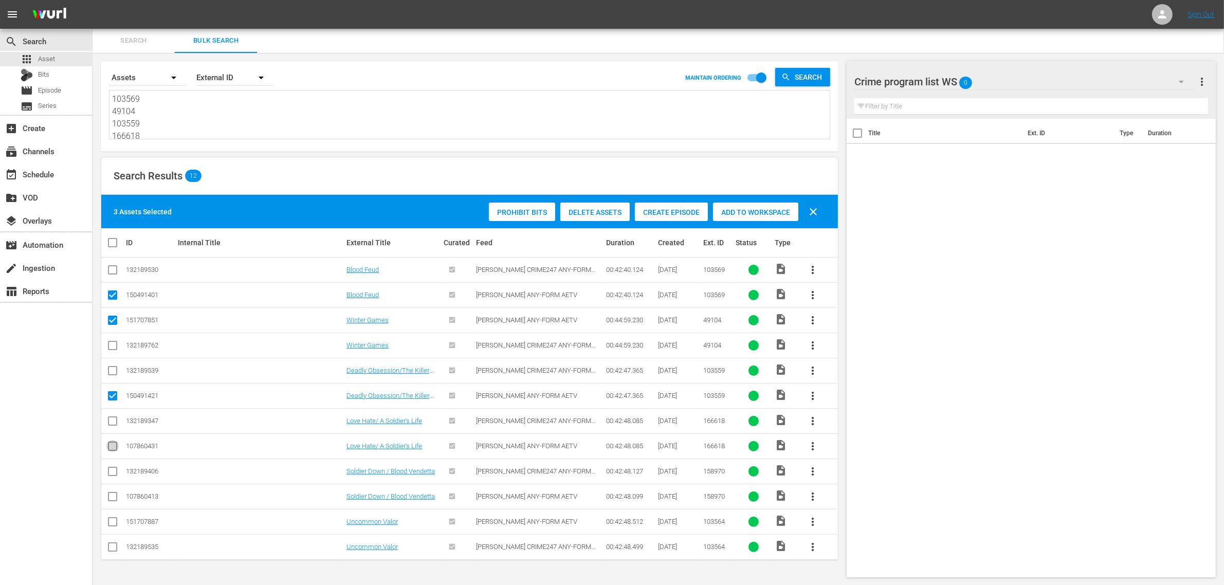
click at [108, 450] on input "checkbox" at bounding box center [112, 448] width 12 height 12
checkbox input "true"
click at [114, 498] on input "checkbox" at bounding box center [112, 499] width 12 height 12
checkbox input "true"
click at [111, 524] on input "checkbox" at bounding box center [112, 524] width 12 height 12
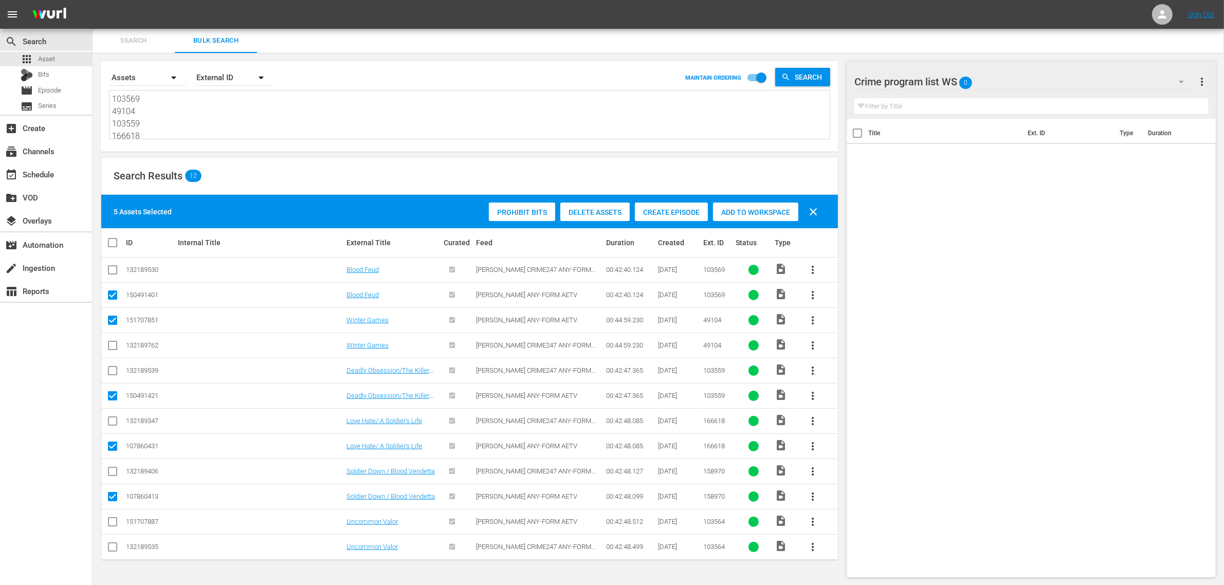
checkbox input "true"
click at [756, 210] on span "Add to Workspace" at bounding box center [755, 212] width 85 height 8
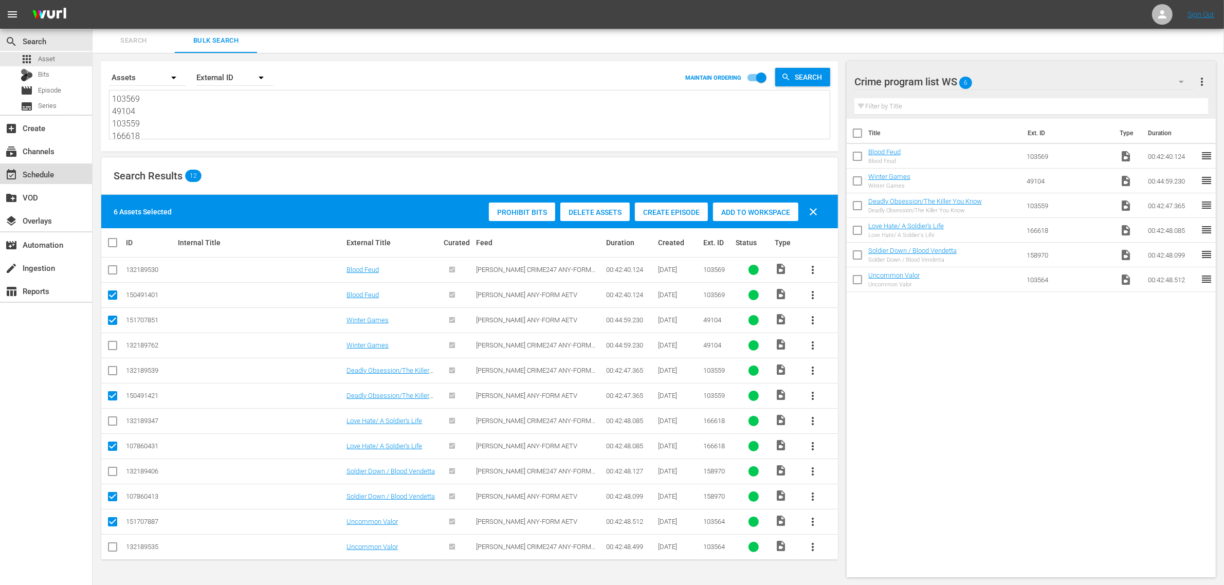
click at [33, 175] on div "event_available Schedule" at bounding box center [29, 172] width 58 height 9
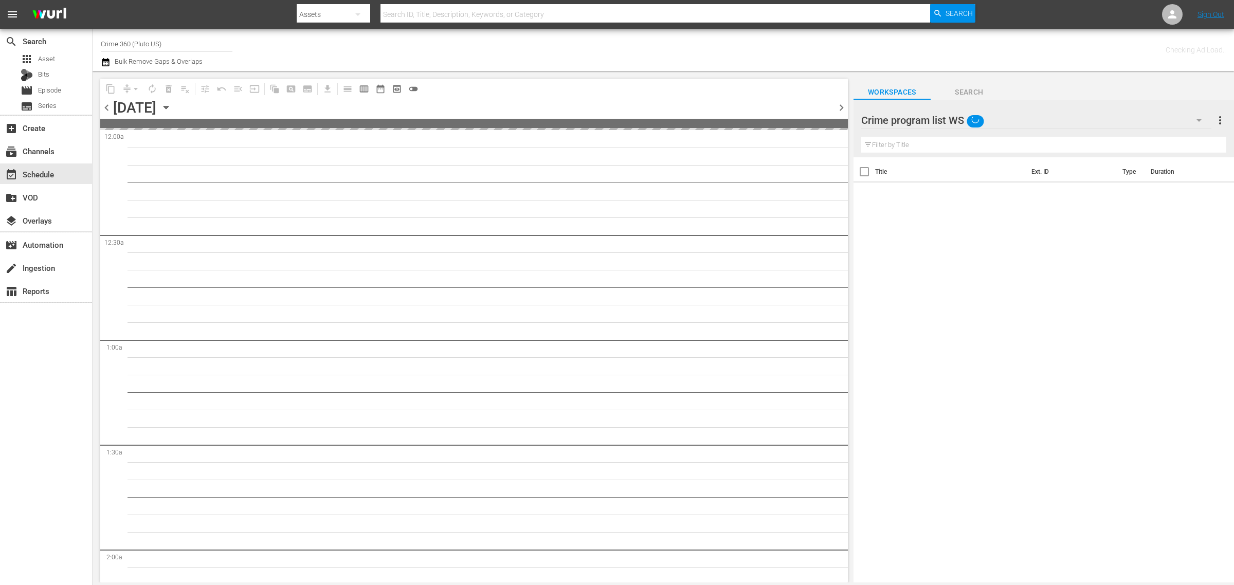
click at [568, 47] on div "Channel Title Crime 360 (Pluto US) Bulk Remove Gaps & Overlaps" at bounding box center [407, 49] width 613 height 37
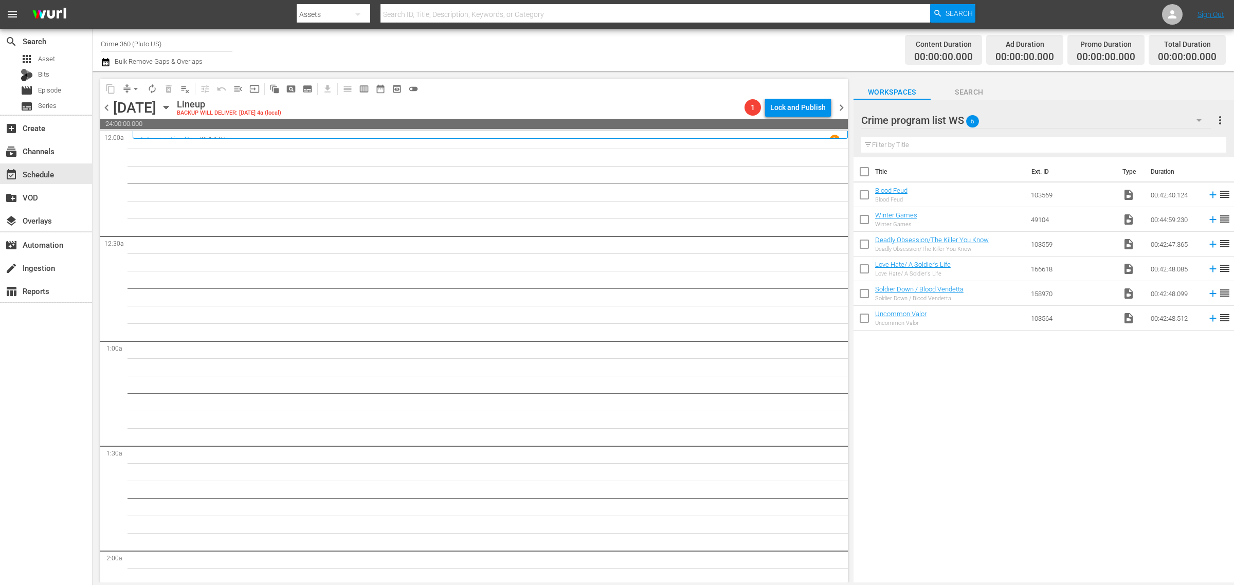
click at [867, 173] on input "checkbox" at bounding box center [865, 174] width 22 height 22
checkbox input "true"
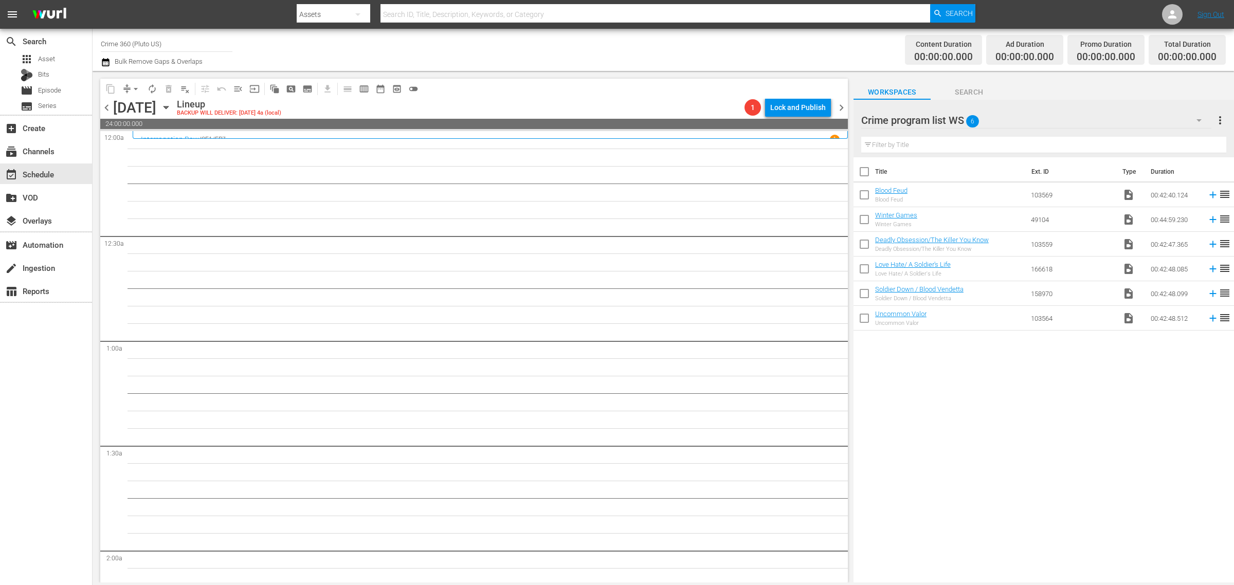
checkbox input "true"
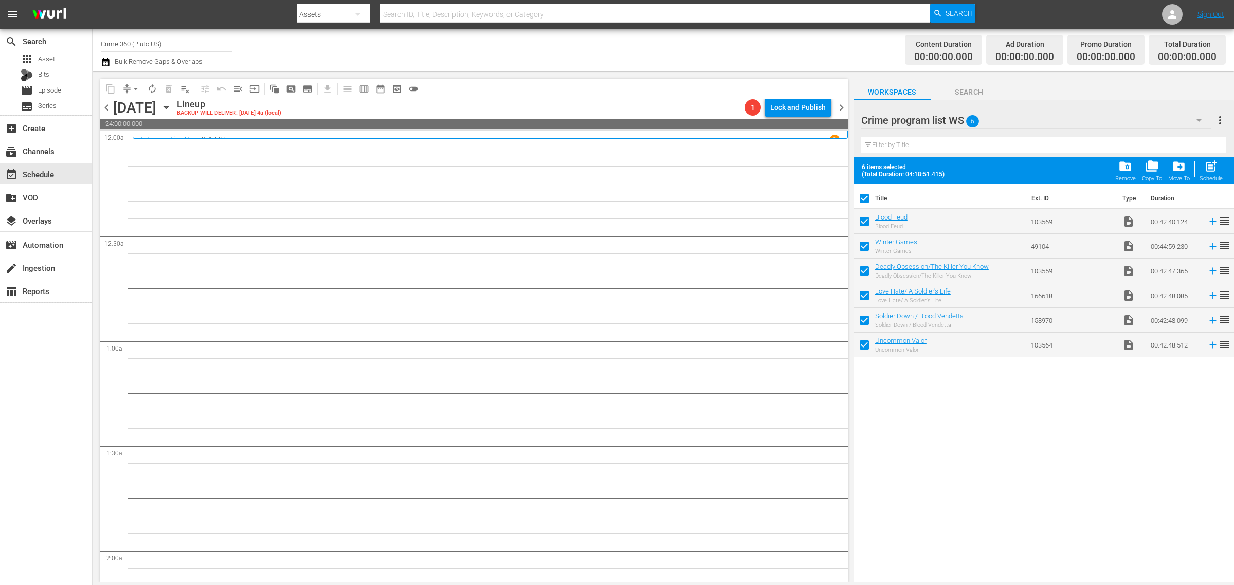
click at [1208, 168] on span "post_add" at bounding box center [1211, 166] width 14 height 14
checkbox input "false"
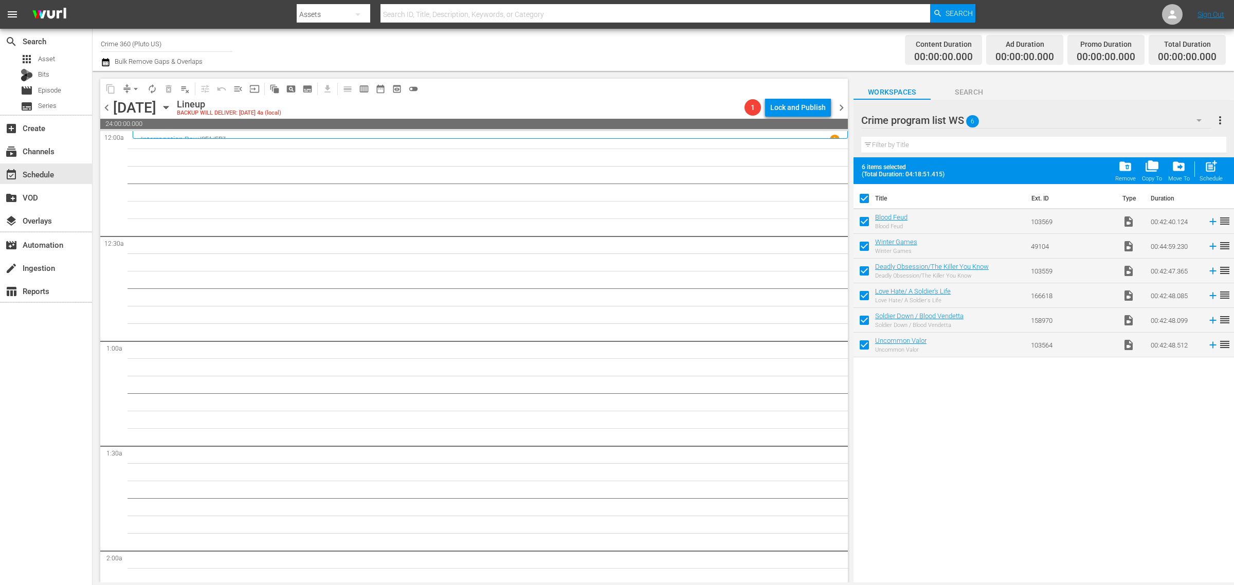
checkbox input "false"
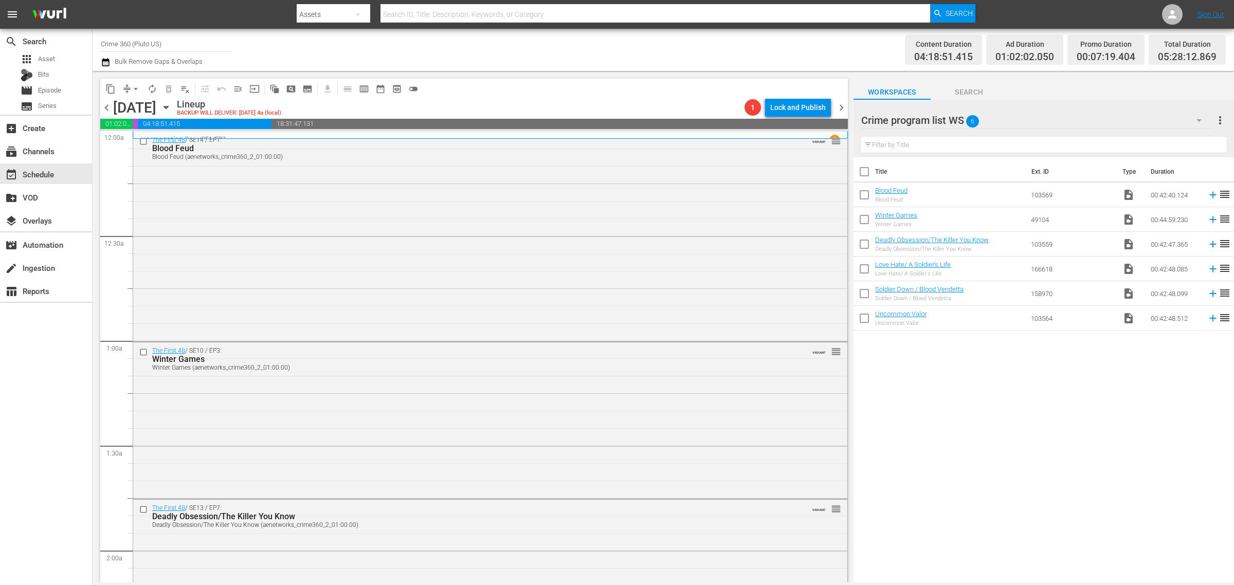
click at [857, 47] on div "Content Duration 04:18:51.415 Ad Duration 01:02:02.050 Promo Duration 00:07:19.…" at bounding box center [970, 49] width 512 height 37
click at [1222, 119] on span "more_vert" at bounding box center [1220, 120] width 12 height 12
click at [1143, 144] on div "Clear All Workspace Items" at bounding box center [1153, 140] width 121 height 19
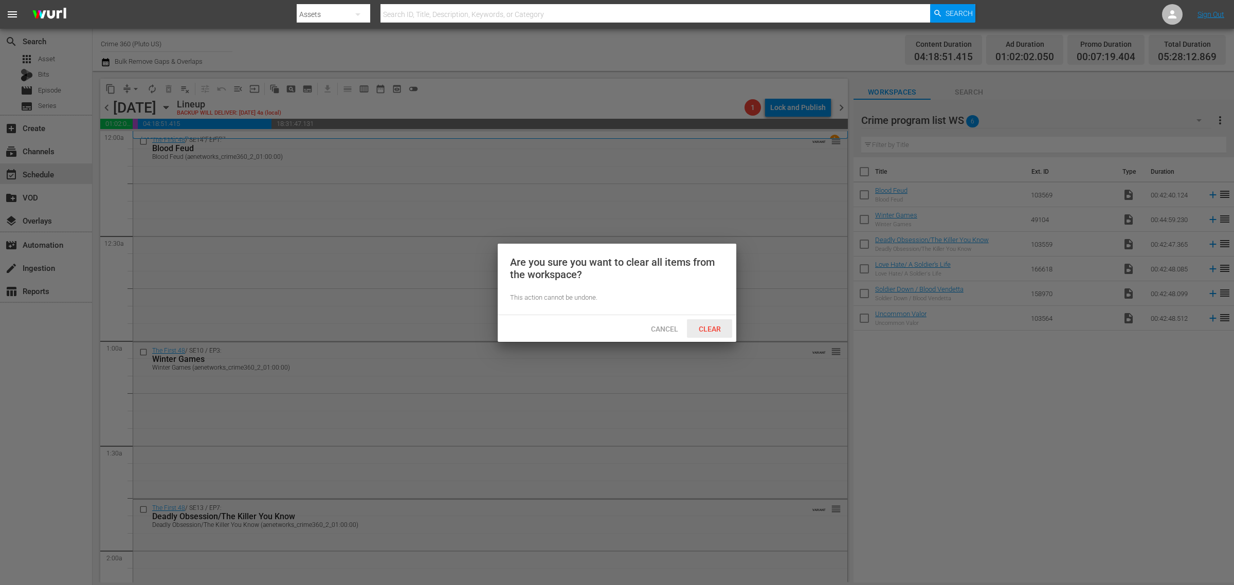
click at [708, 327] on span "Clear" at bounding box center [710, 329] width 39 height 8
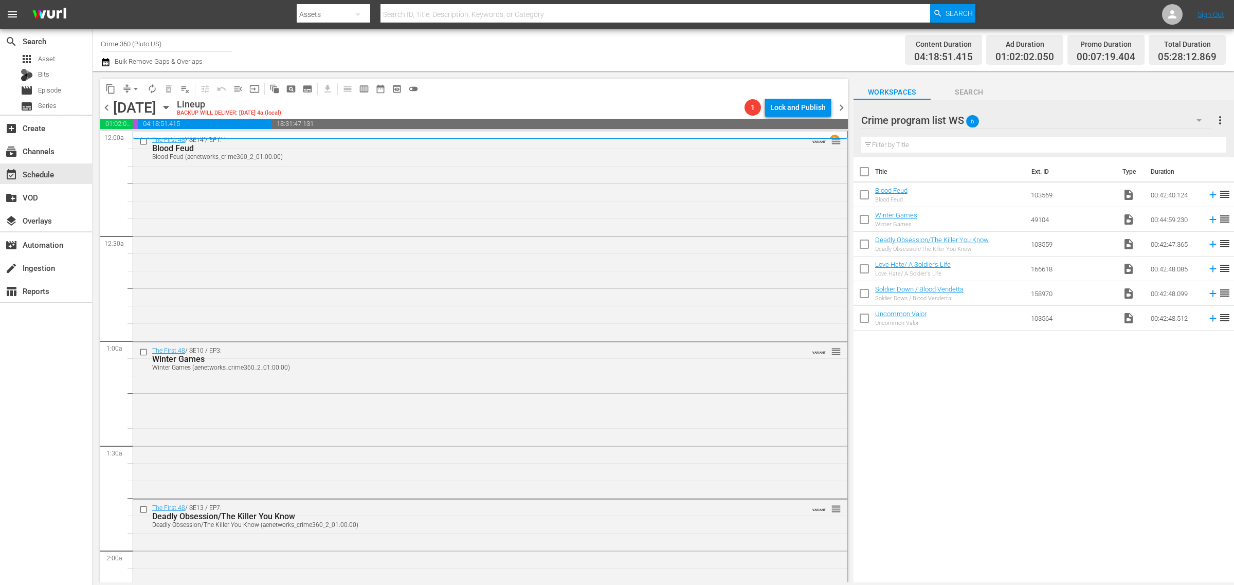
click at [841, 106] on span "chevron_right" at bounding box center [841, 107] width 13 height 13
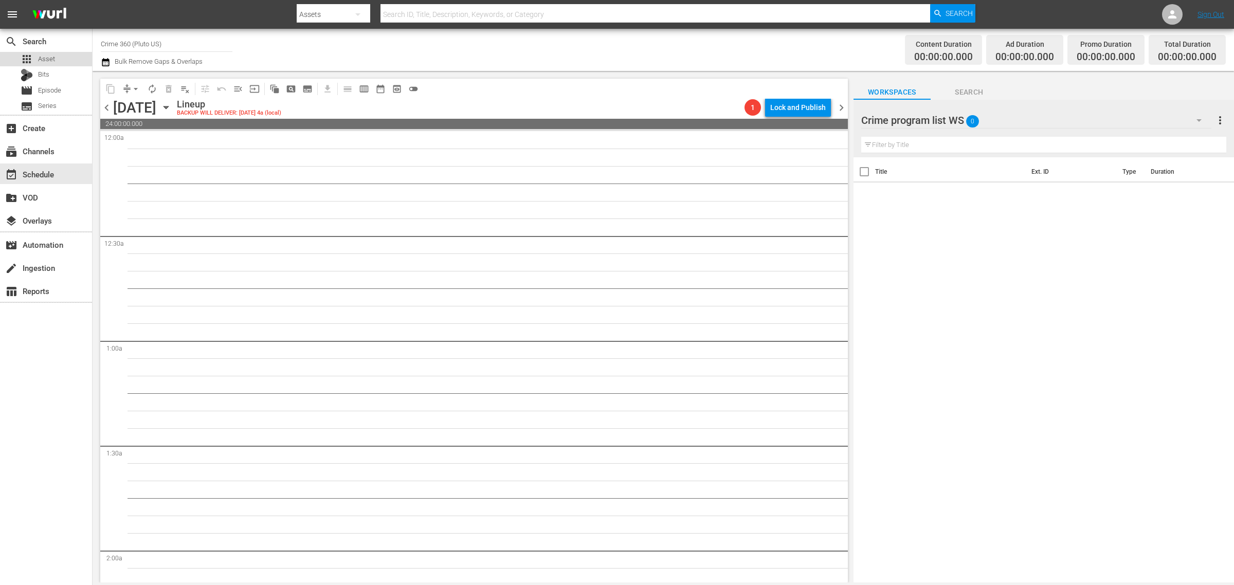
click at [54, 57] on span "Asset" at bounding box center [46, 59] width 17 height 10
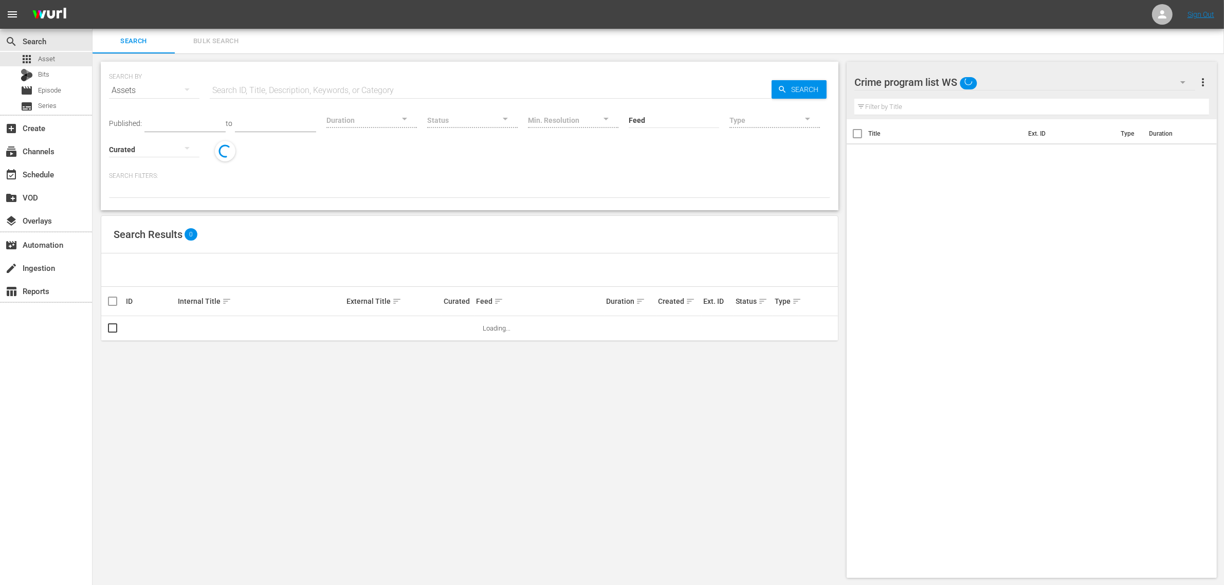
click at [205, 43] on span "Bulk Search" at bounding box center [216, 41] width 70 height 12
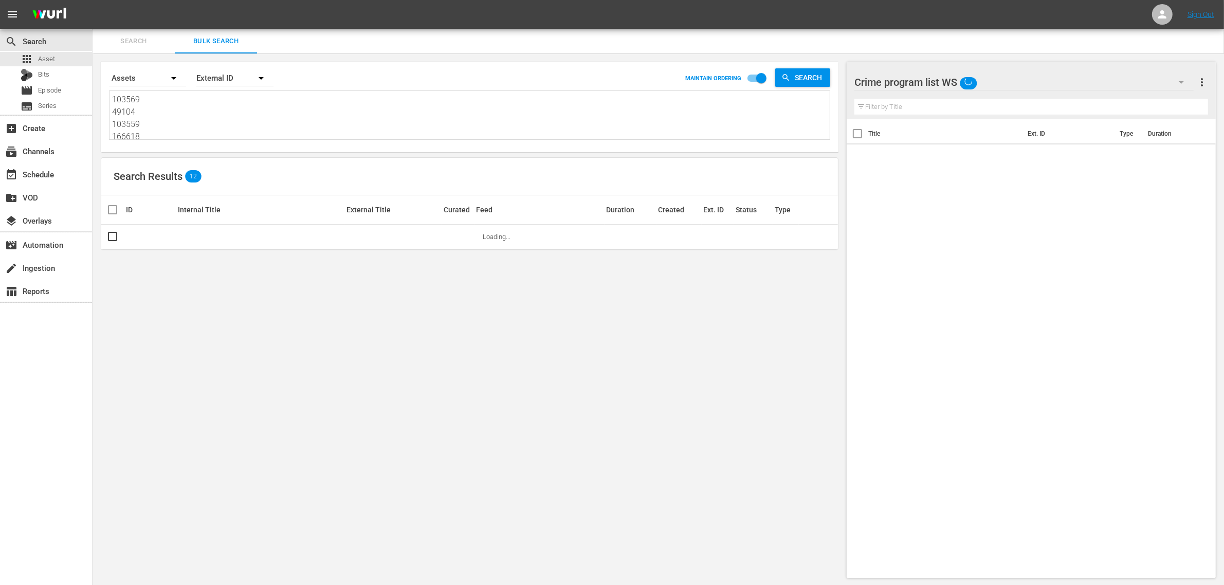
click at [181, 121] on textarea "103569 49104 103559 166618 158970 103564" at bounding box center [471, 117] width 718 height 47
paste textarea "88684 188685 188686 188687 188688 188689"
type textarea "188684 188685 188686 188687 188688 188689"
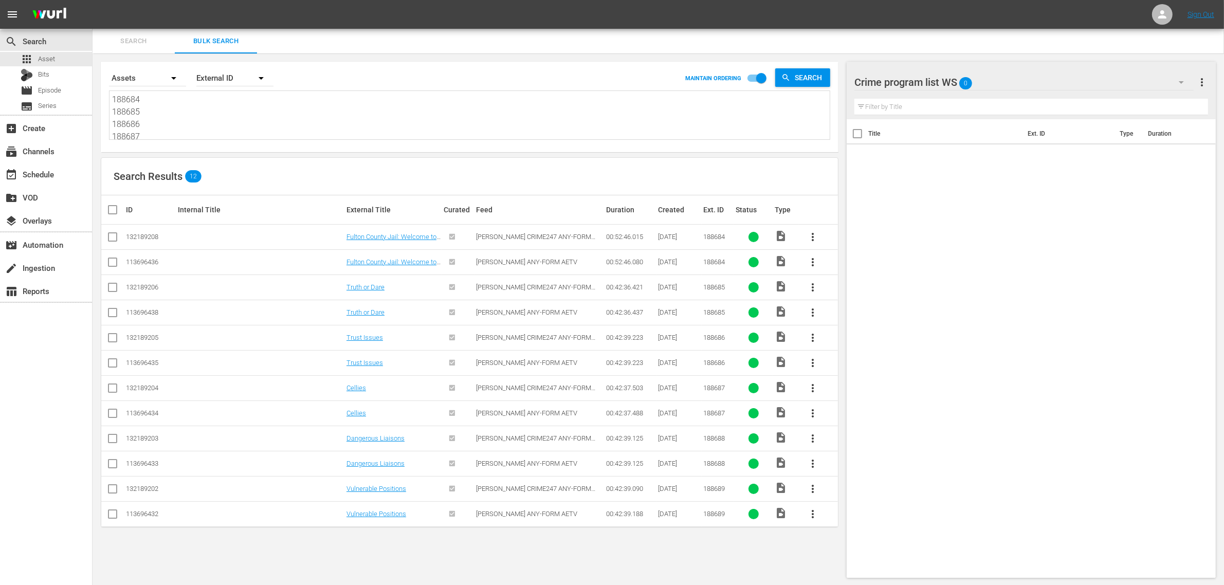
type textarea "188684 188685 188686 188687 188688 188689"
click at [117, 263] on input "checkbox" at bounding box center [112, 264] width 12 height 12
checkbox input "true"
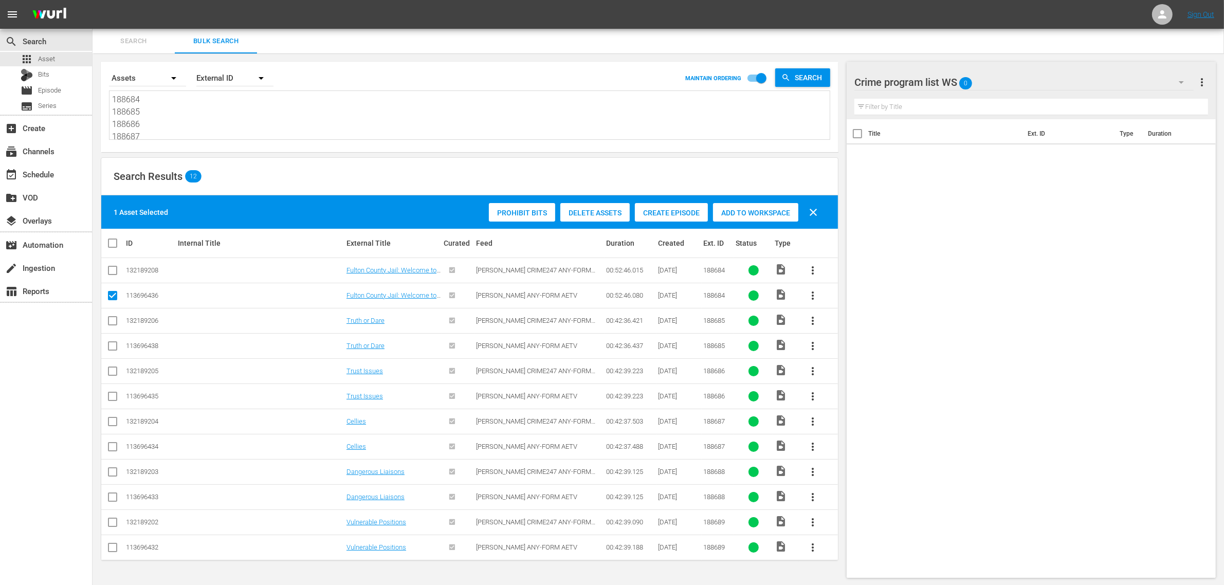
click at [112, 348] on input "checkbox" at bounding box center [112, 348] width 12 height 12
checkbox input "true"
click at [115, 400] on input "checkbox" at bounding box center [112, 398] width 12 height 12
checkbox input "true"
click at [109, 446] on input "checkbox" at bounding box center [112, 449] width 12 height 12
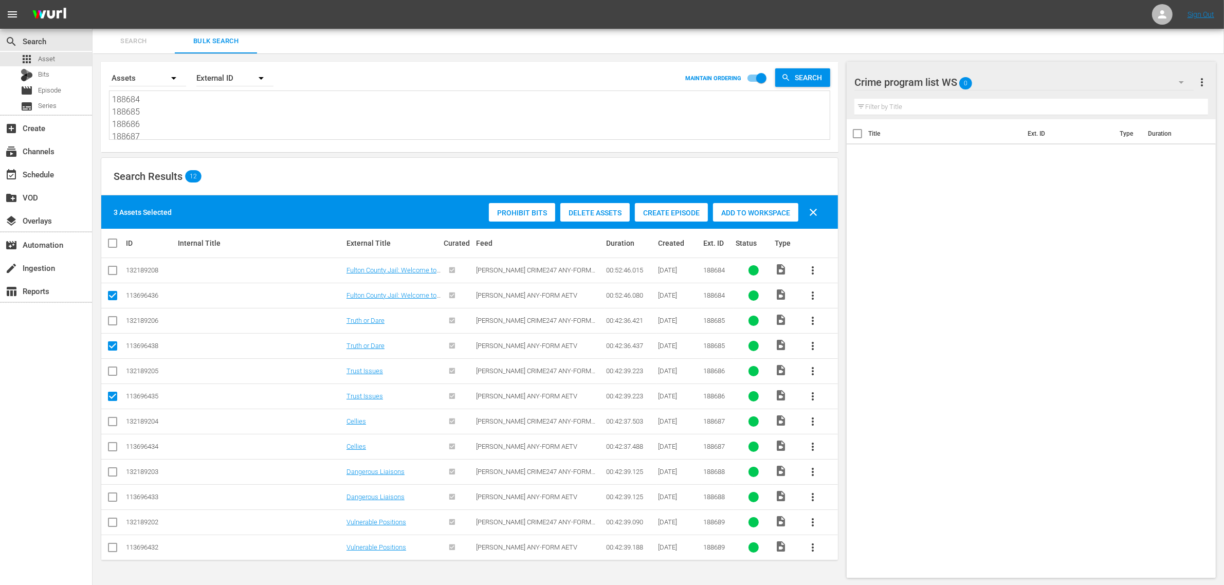
checkbox input "true"
click at [112, 497] on input "checkbox" at bounding box center [112, 499] width 12 height 12
checkbox input "true"
click at [112, 548] on input "checkbox" at bounding box center [112, 550] width 12 height 12
checkbox input "true"
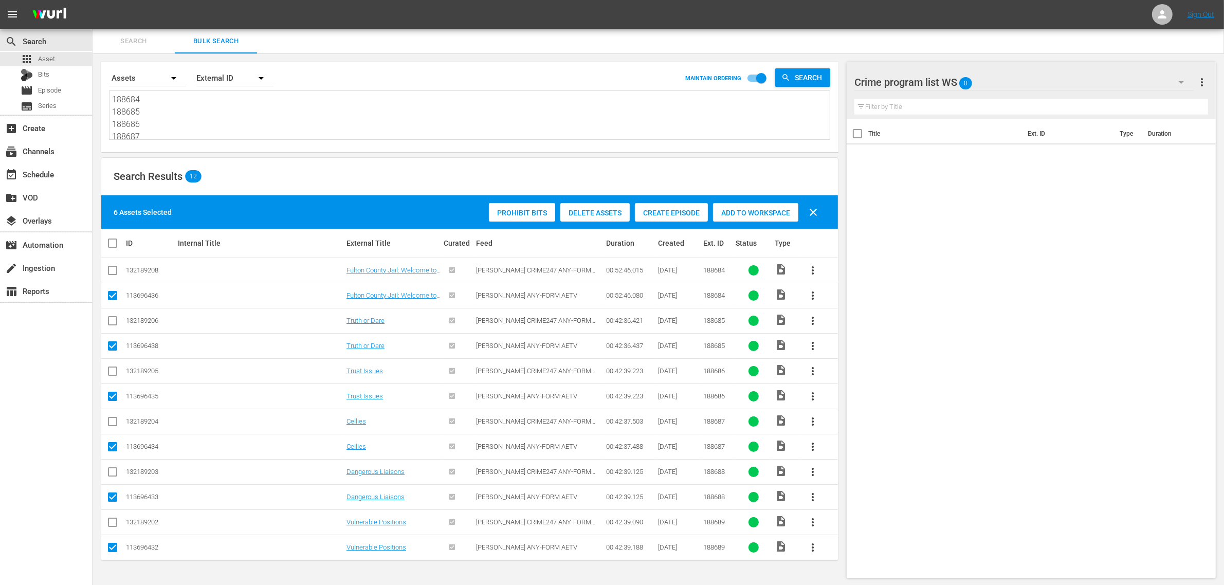
click at [741, 211] on span "Add to Workspace" at bounding box center [755, 213] width 85 height 8
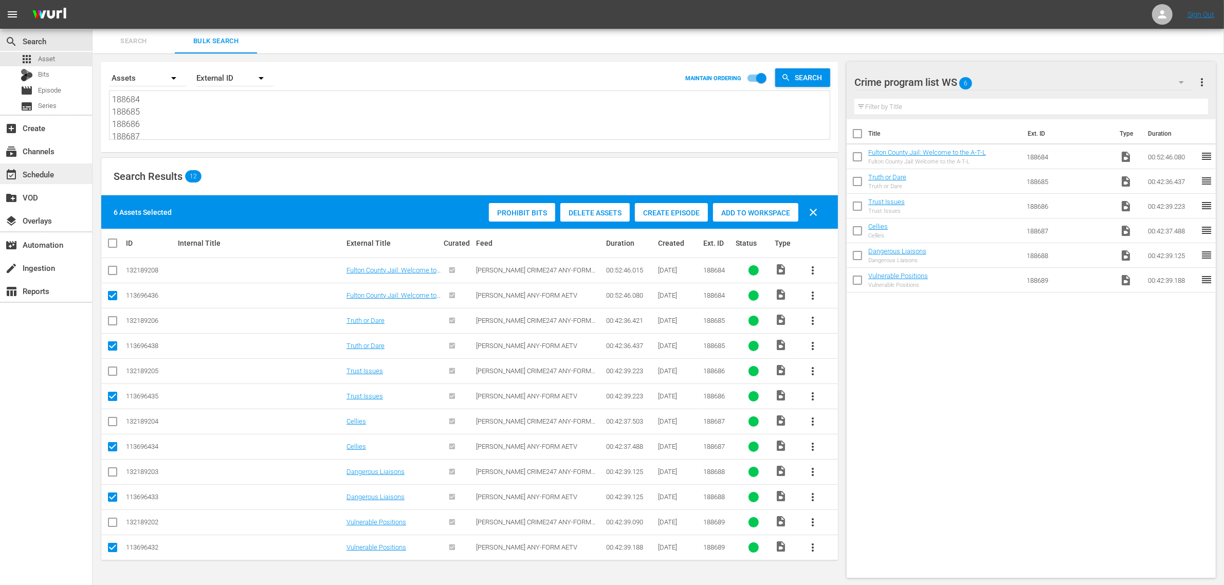
click at [47, 177] on div "event_available Schedule" at bounding box center [29, 172] width 58 height 9
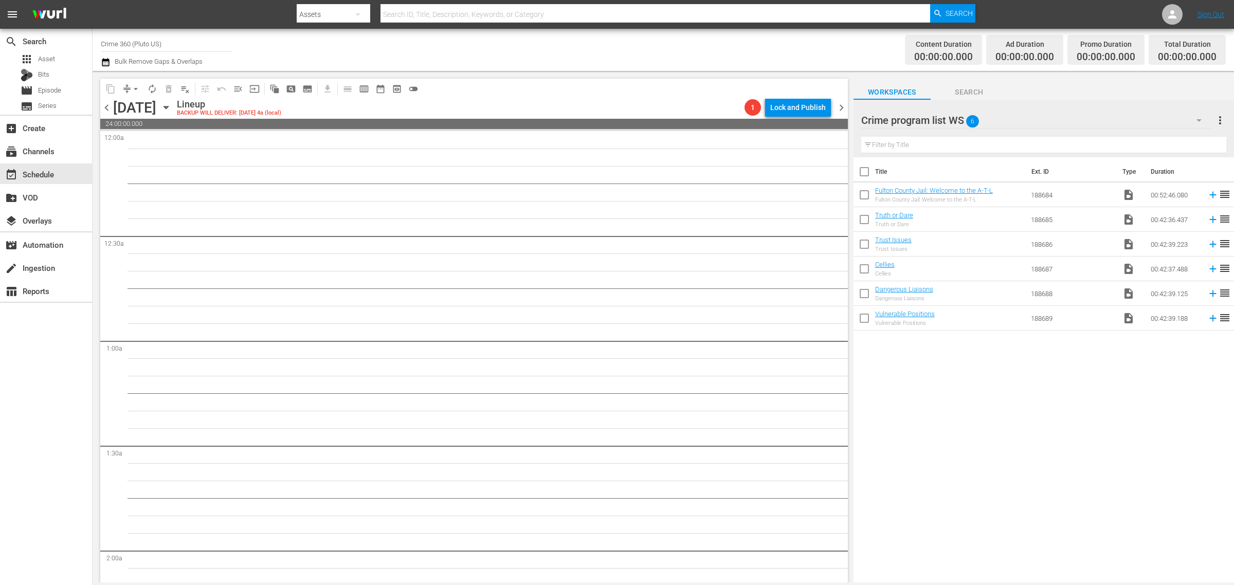
click at [867, 38] on div "Content Duration 00:00:00.000 Ad Duration 00:00:00.000 Promo Duration 00:00:00.…" at bounding box center [970, 49] width 512 height 37
click at [868, 173] on input "checkbox" at bounding box center [865, 174] width 22 height 22
checkbox input "true"
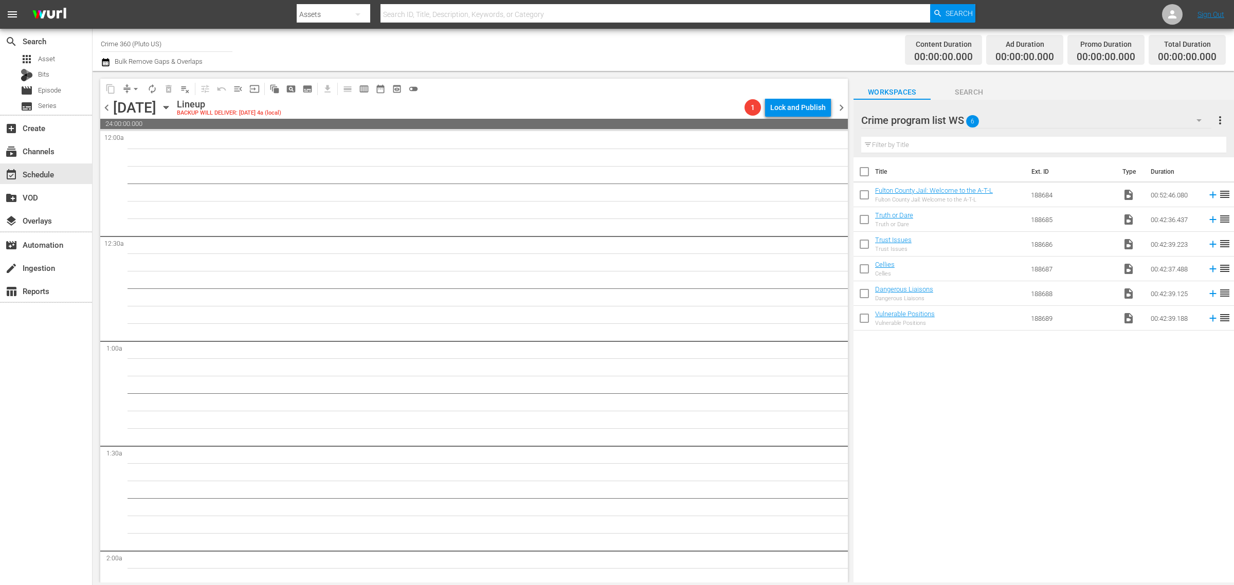
checkbox input "true"
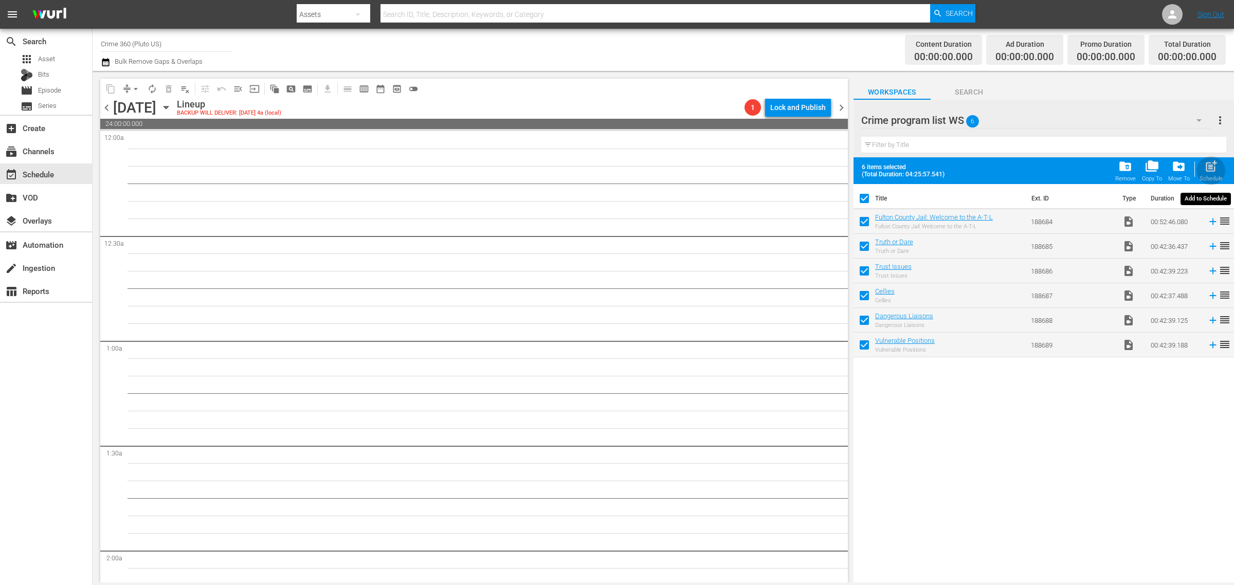
click at [1212, 166] on span "post_add" at bounding box center [1211, 166] width 14 height 14
checkbox input "false"
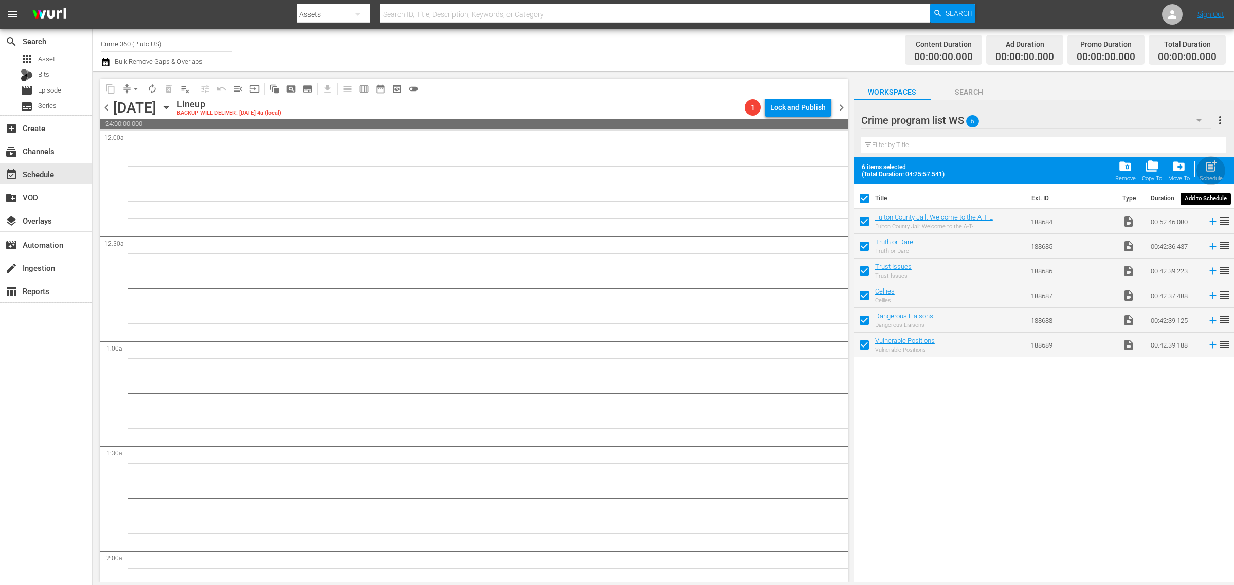
checkbox input "false"
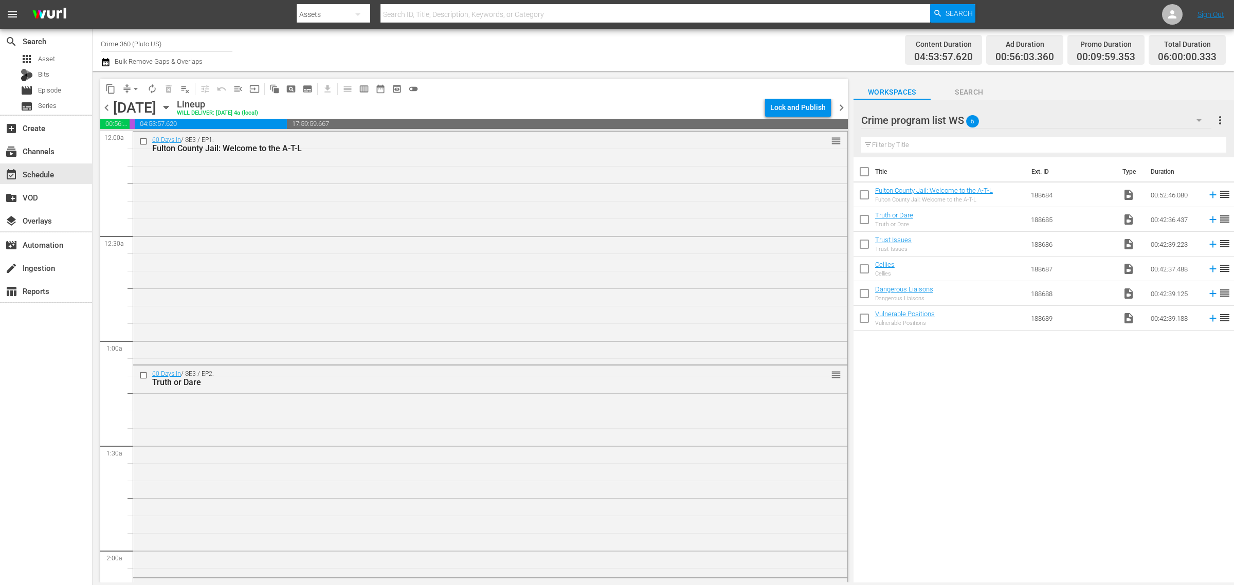
click at [636, 47] on div "Channel Title Crime 360 (Pluto US) Bulk Remove Gaps & Overlaps" at bounding box center [407, 49] width 613 height 37
click at [841, 106] on span "chevron_right" at bounding box center [841, 107] width 13 height 13
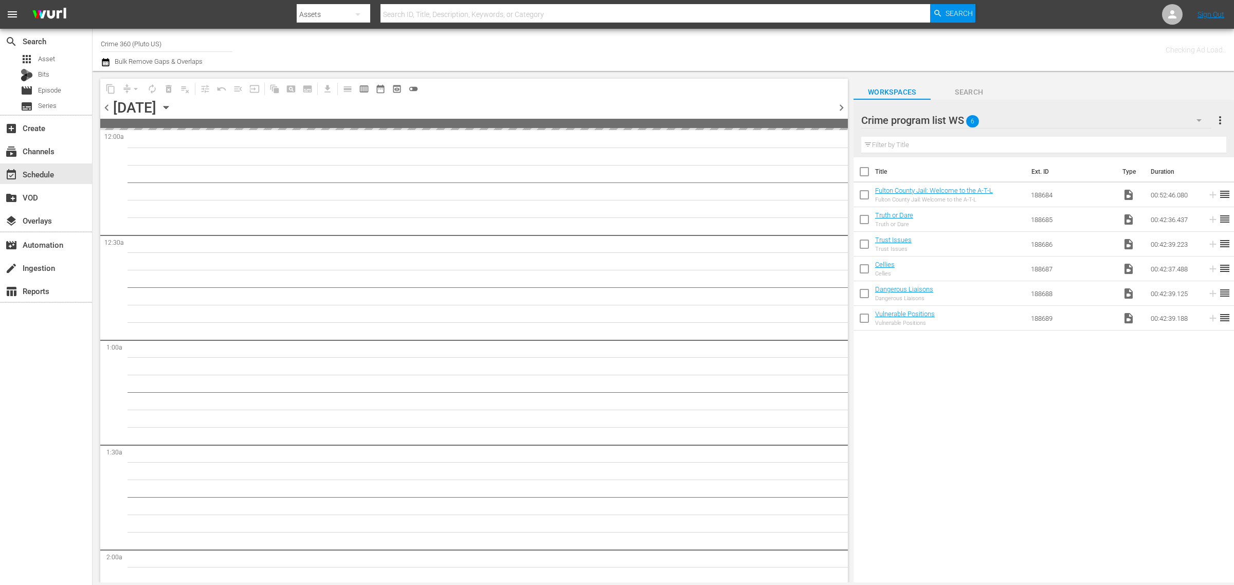
click at [1116, 433] on div "Title Ext. ID Type Duration Fulton County Jail: Welcome to the A-T-L Fulton Cou…" at bounding box center [1044, 370] width 381 height 427
click at [1223, 117] on span "more_vert" at bounding box center [1220, 120] width 12 height 12
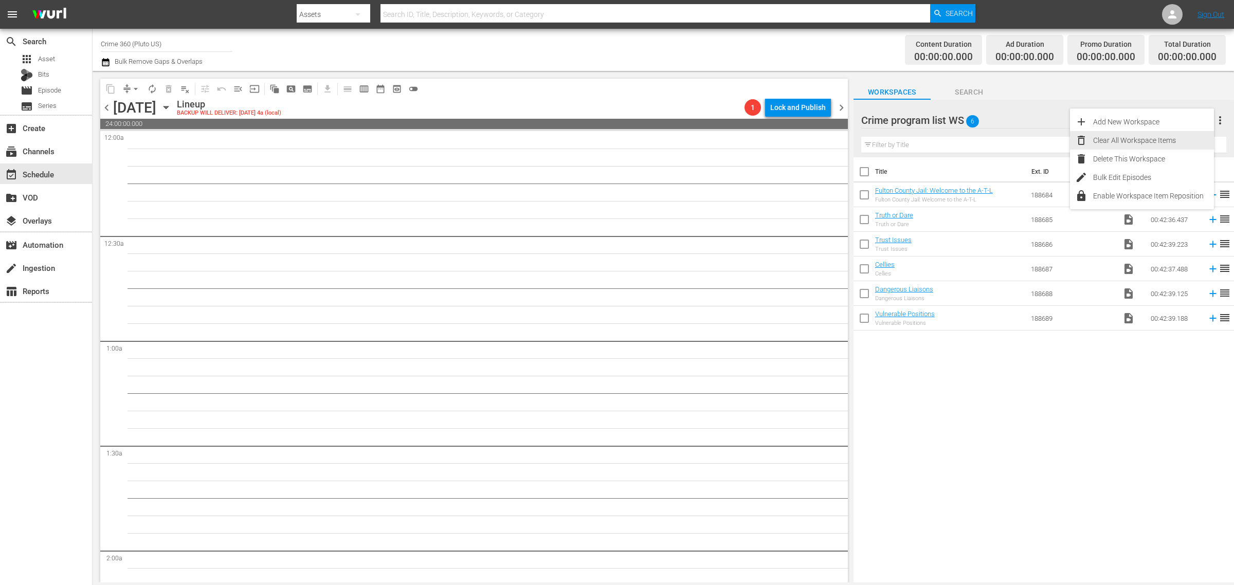
click at [1179, 142] on div "Clear All Workspace Items" at bounding box center [1153, 140] width 121 height 19
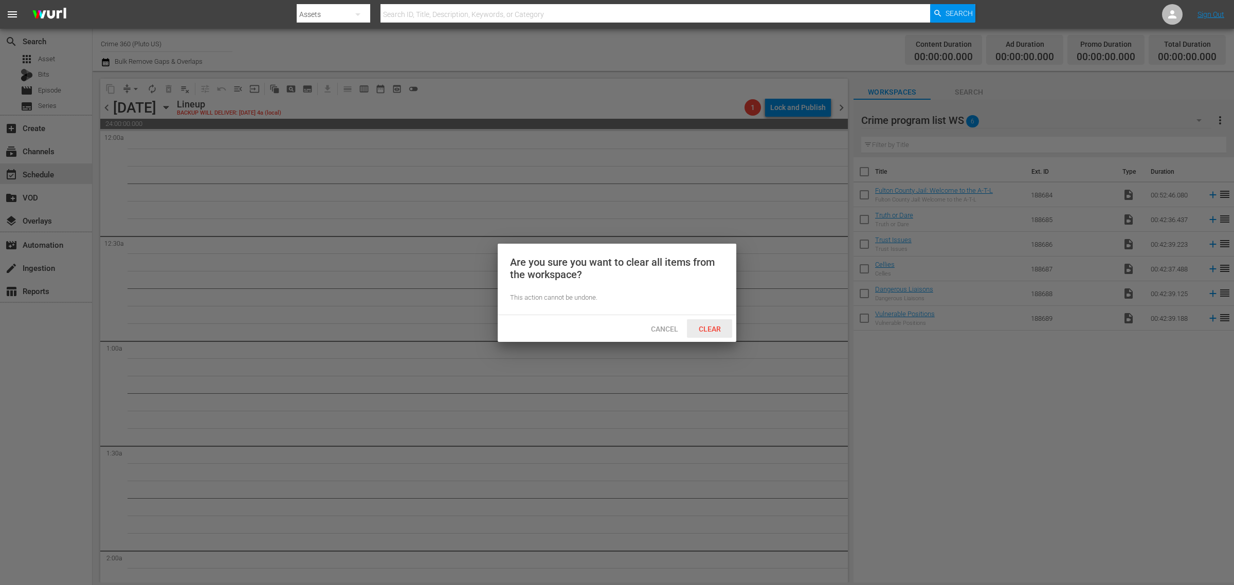
click at [699, 328] on span "Clear" at bounding box center [710, 329] width 39 height 8
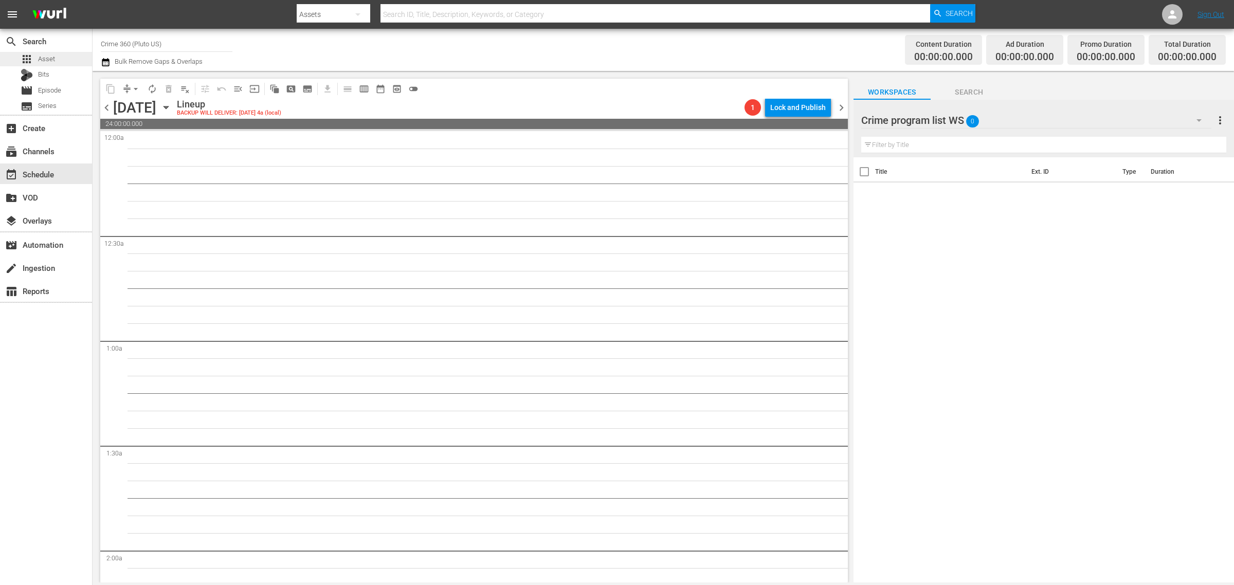
click at [44, 55] on span "Asset" at bounding box center [46, 59] width 17 height 10
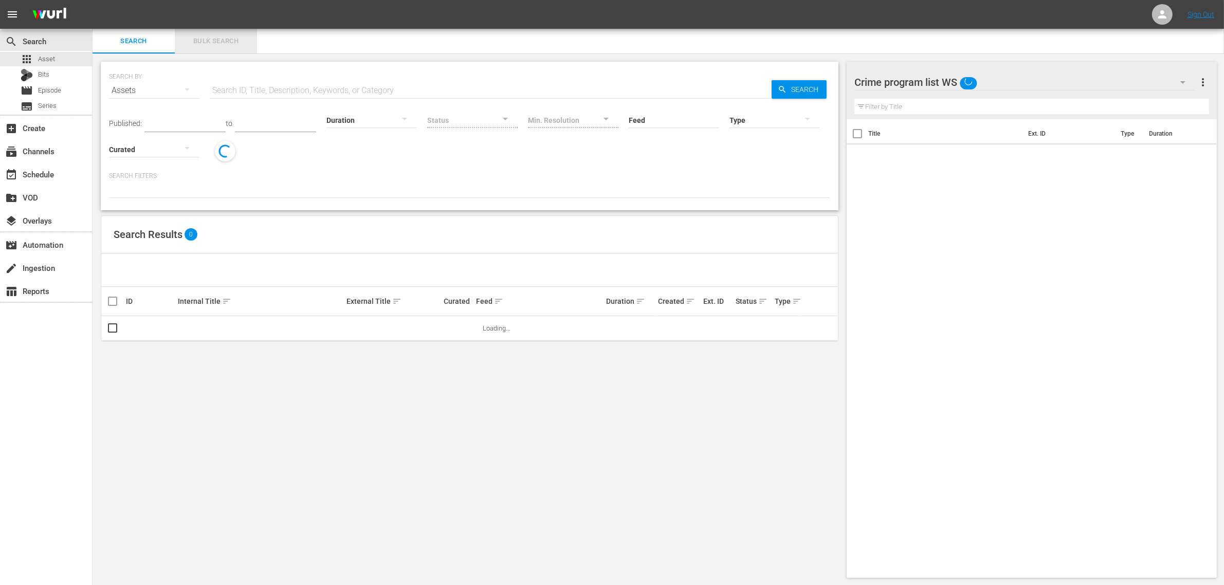
click at [196, 37] on span "Bulk Search" at bounding box center [216, 41] width 70 height 12
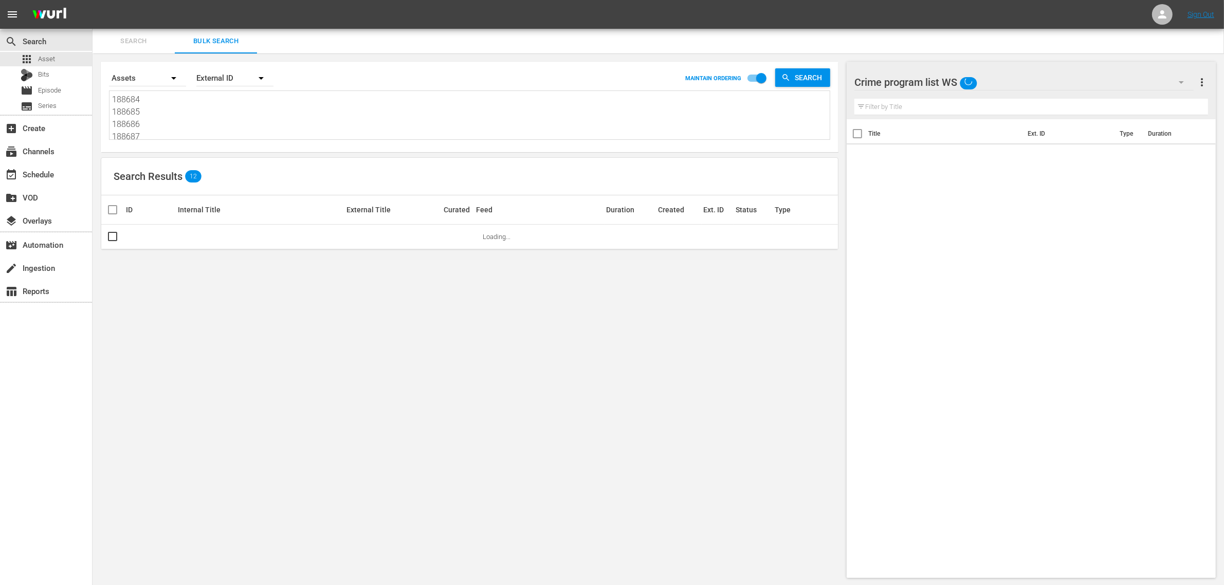
click at [171, 121] on textarea "188684 188685 188686 188687 188688 188689" at bounding box center [471, 117] width 718 height 47
paste textarea "253179 253172 214380 253176 281457 28145"
type textarea "253179 253172 214380 253176 281457 281459"
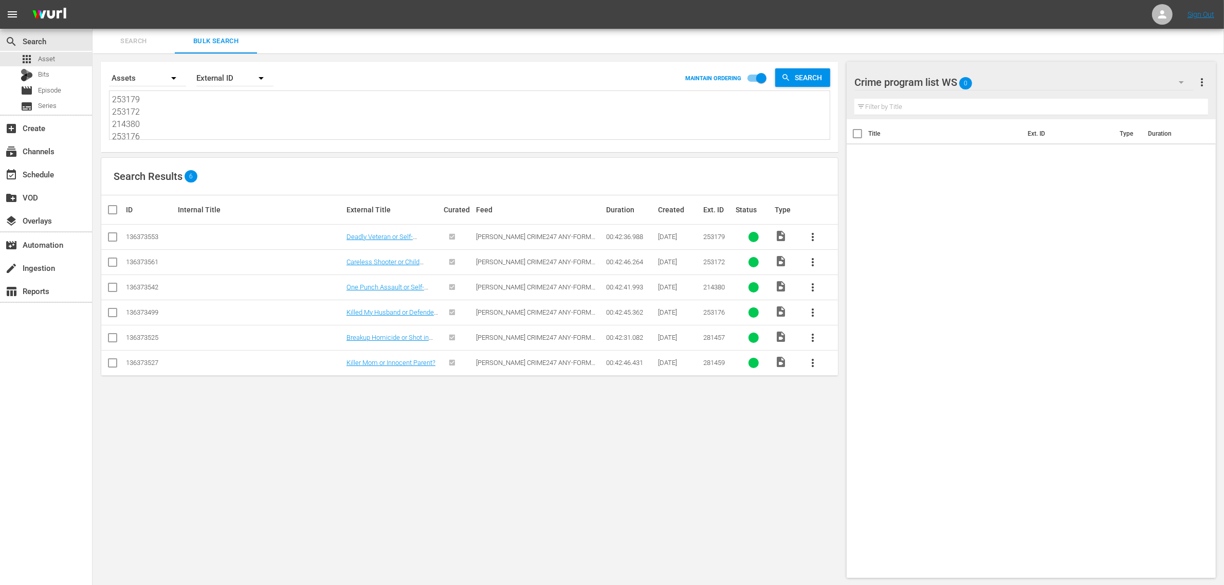
type textarea "253179 253172 214380 253176 281457 281459"
click at [107, 206] on input "checkbox" at bounding box center [116, 210] width 21 height 12
checkbox input "true"
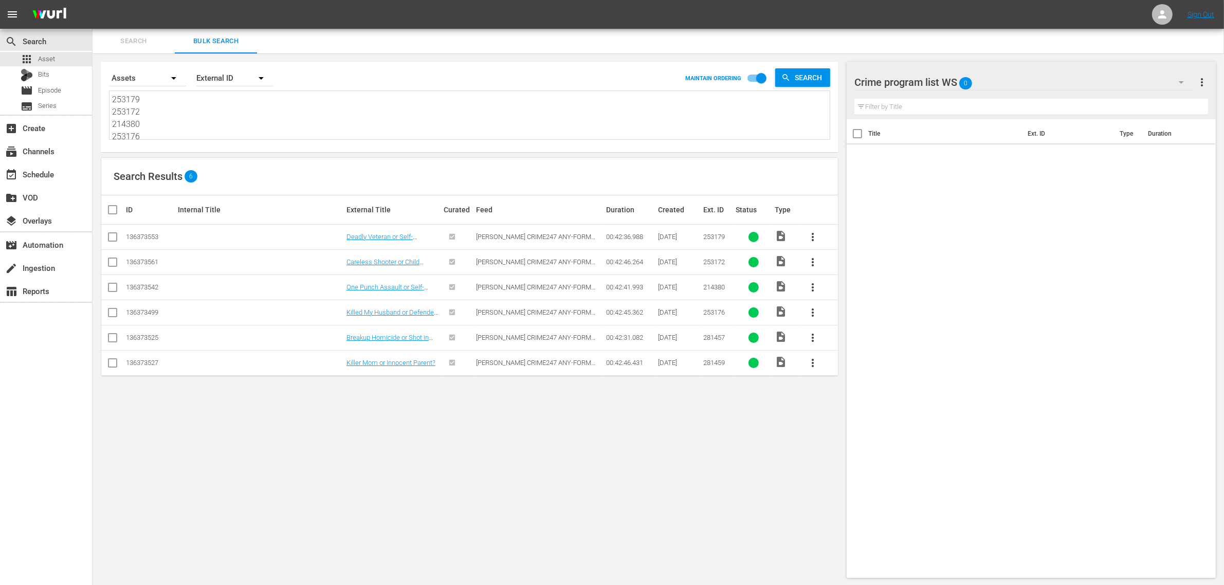
checkbox input "true"
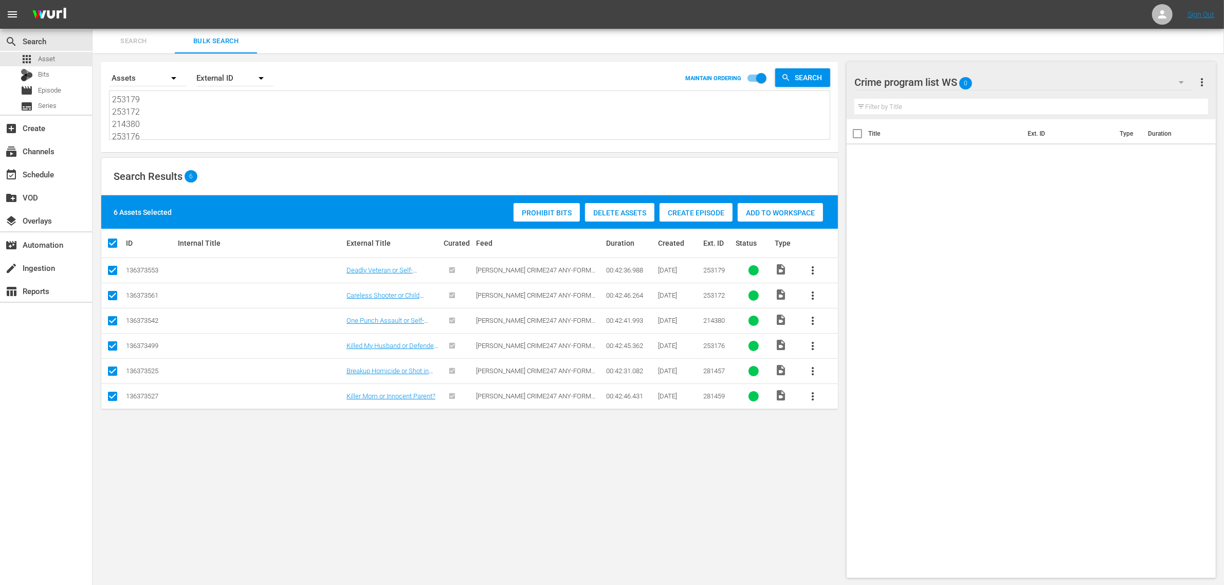
click at [764, 209] on span "Add to Workspace" at bounding box center [780, 213] width 85 height 8
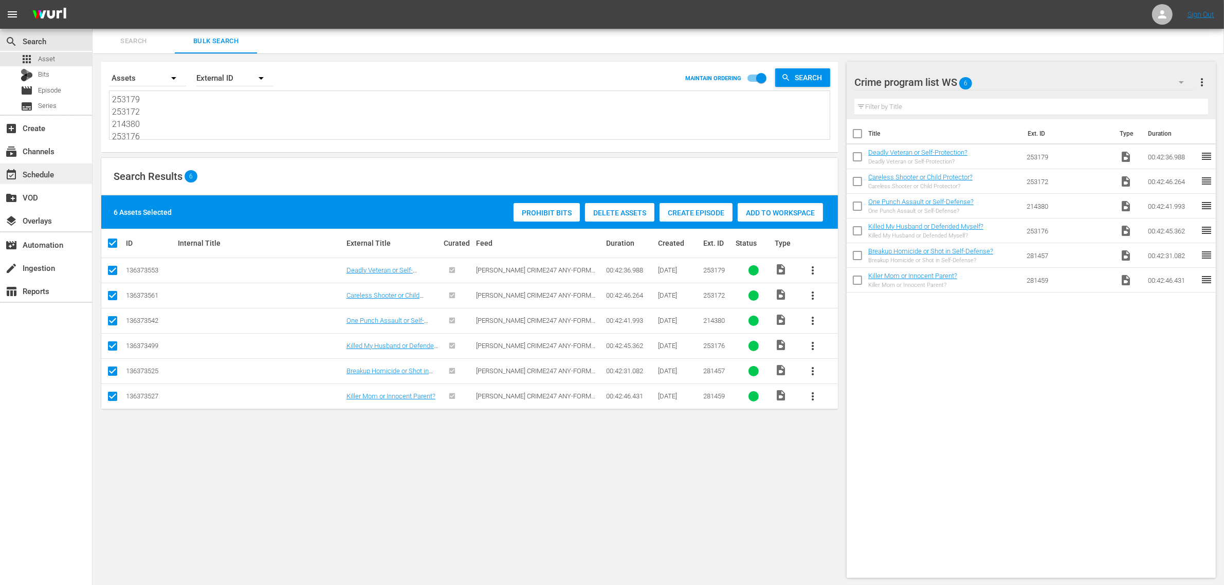
click at [54, 171] on div "event_available Schedule" at bounding box center [29, 172] width 58 height 9
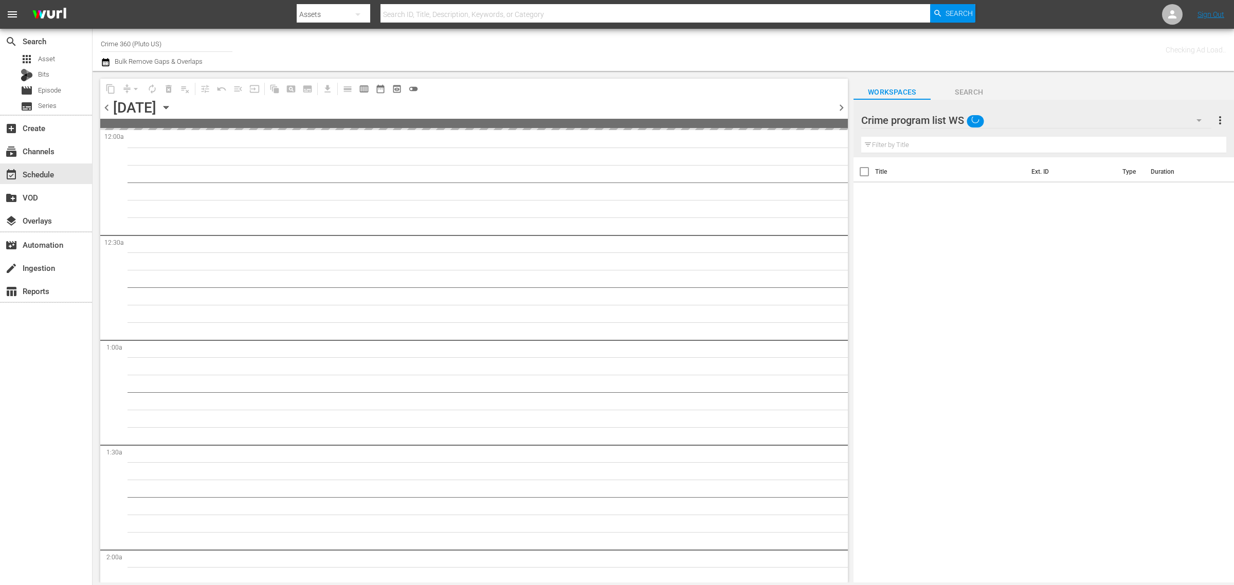
click at [605, 50] on div "Channel Title Crime 360 (Pluto US) Bulk Remove Gaps & Overlaps" at bounding box center [407, 49] width 613 height 37
click at [739, 44] on div "Checking Ad Load.." at bounding box center [970, 49] width 512 height 37
click at [626, 42] on div "Channel Title Crime 360 (Pluto US) Bulk Remove Gaps & Overlaps" at bounding box center [407, 49] width 613 height 37
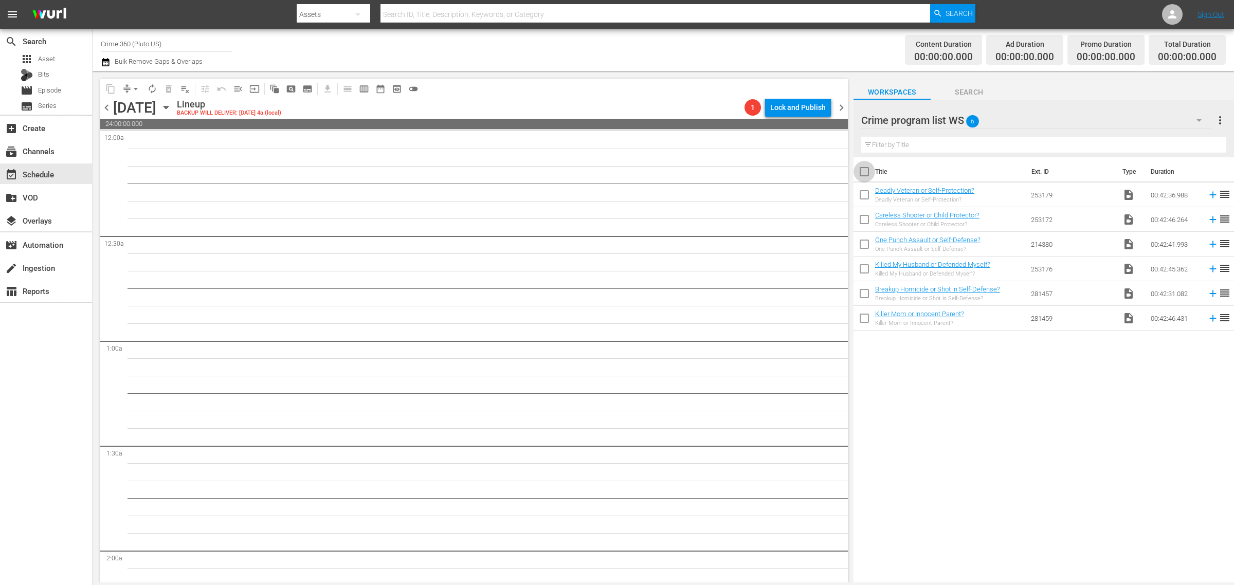
click at [866, 174] on input "checkbox" at bounding box center [865, 174] width 22 height 22
checkbox input "true"
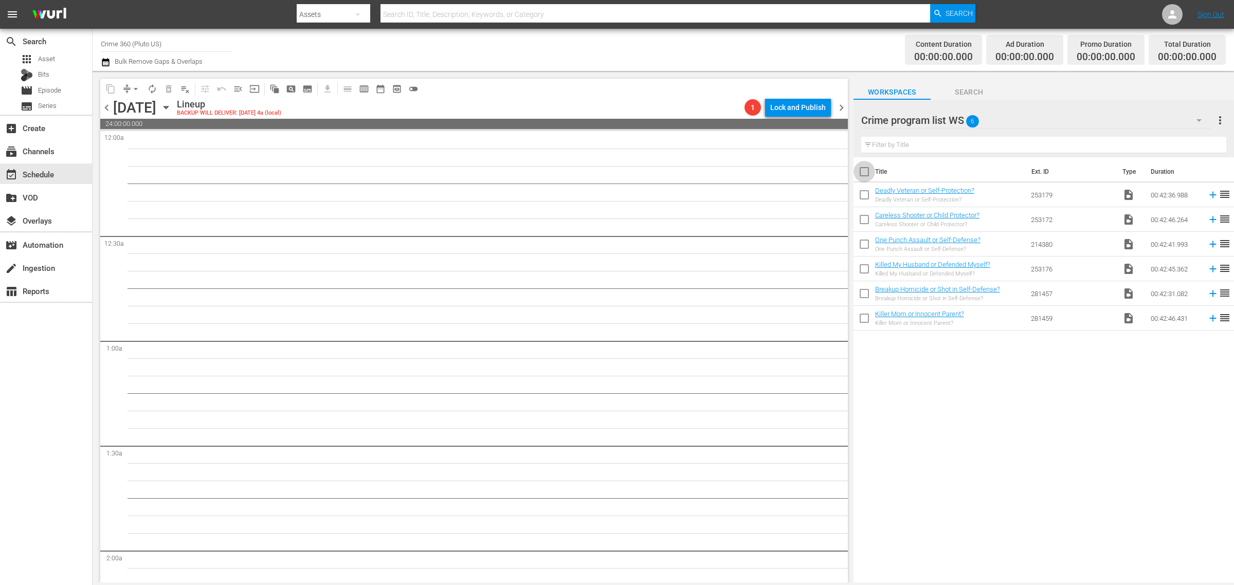
checkbox input "true"
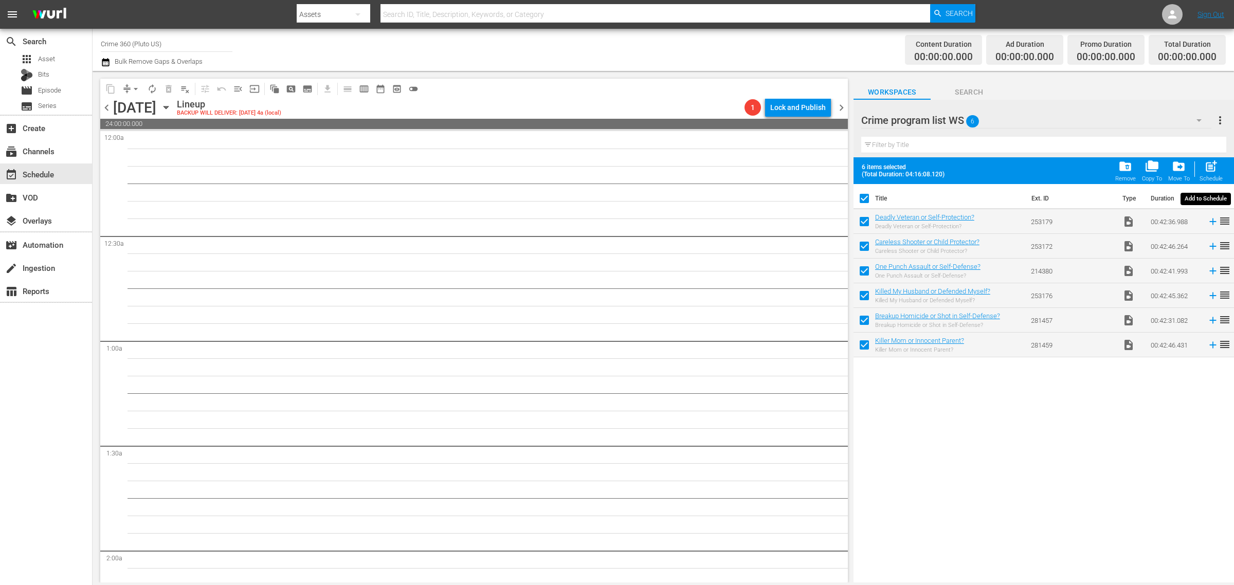
click at [1212, 167] on span "post_add" at bounding box center [1211, 166] width 14 height 14
checkbox input "false"
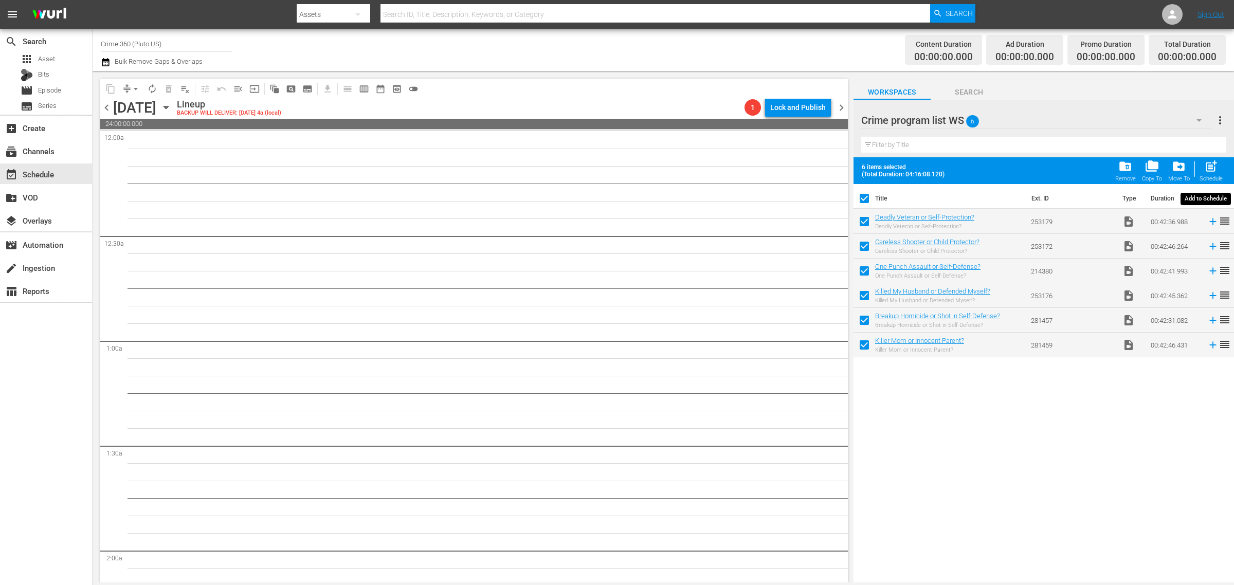
checkbox input "false"
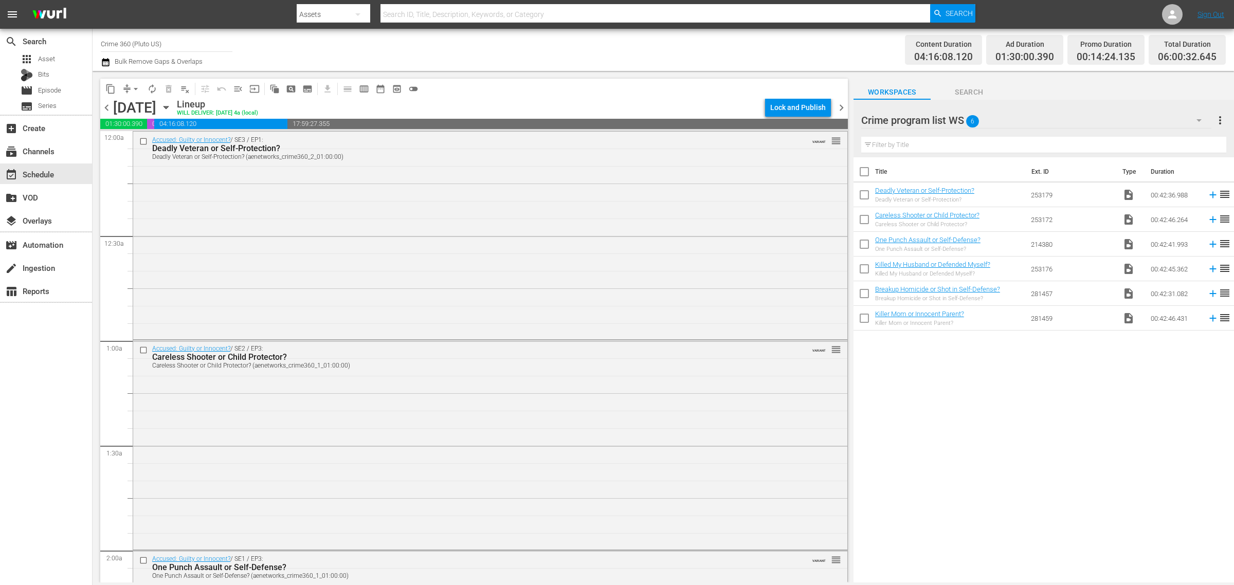
click at [1220, 116] on span "more_vert" at bounding box center [1220, 120] width 12 height 12
click at [1180, 142] on div "Clear All Workspace Items" at bounding box center [1153, 140] width 121 height 19
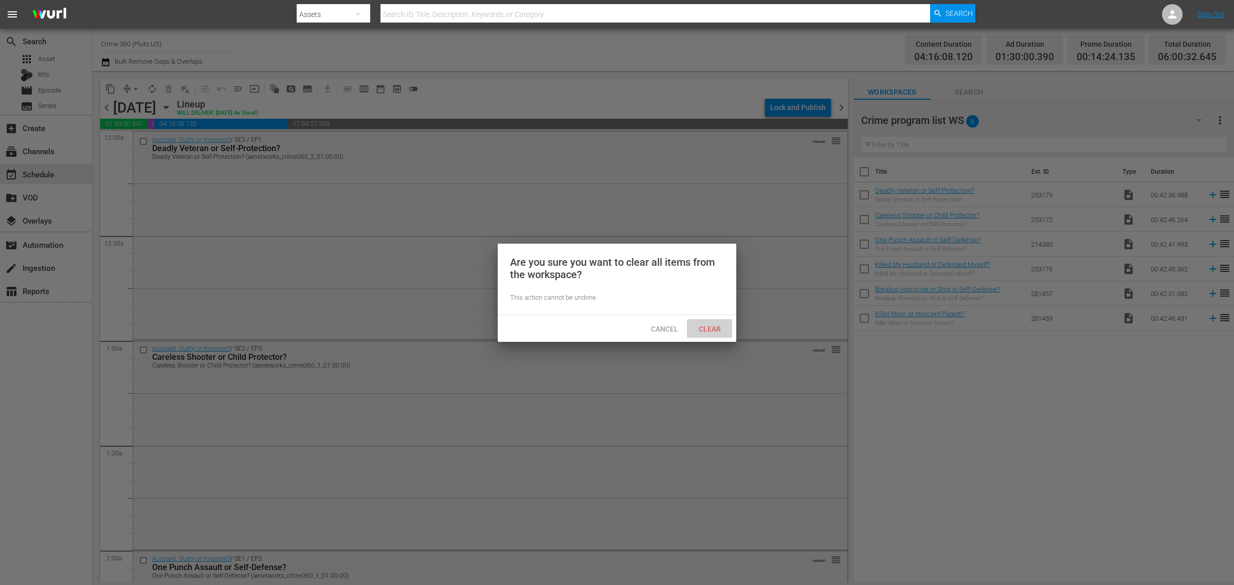
click at [705, 332] on span "Clear" at bounding box center [710, 329] width 39 height 8
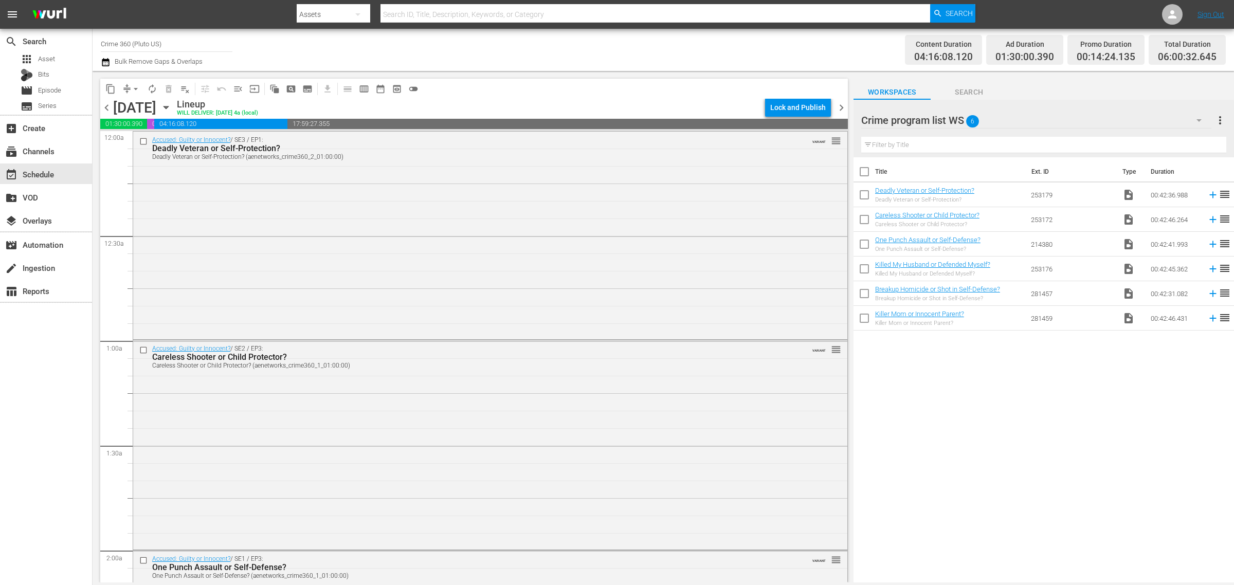
click at [625, 55] on div "Channel Title Crime 360 (Pluto US) Bulk Remove Gaps & Overlaps" at bounding box center [407, 49] width 613 height 37
click at [841, 106] on span "chevron_right" at bounding box center [841, 107] width 13 height 13
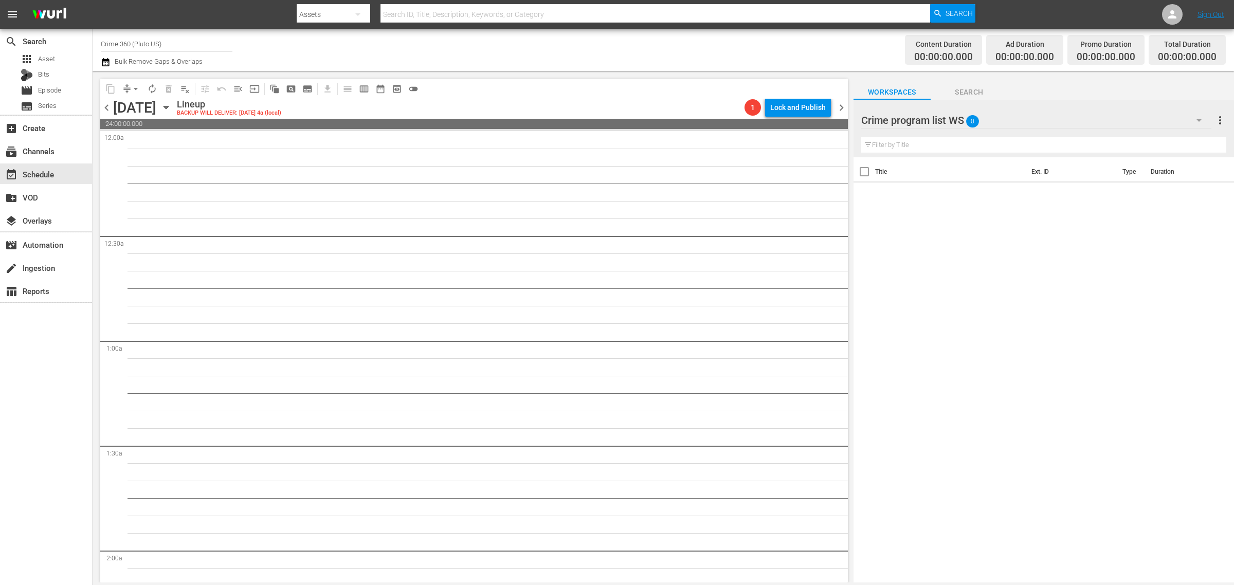
click at [644, 44] on div "Channel Title Crime 360 (Pluto US) Bulk Remove Gaps & Overlaps" at bounding box center [407, 49] width 613 height 37
click at [31, 55] on span "apps" at bounding box center [27, 59] width 12 height 12
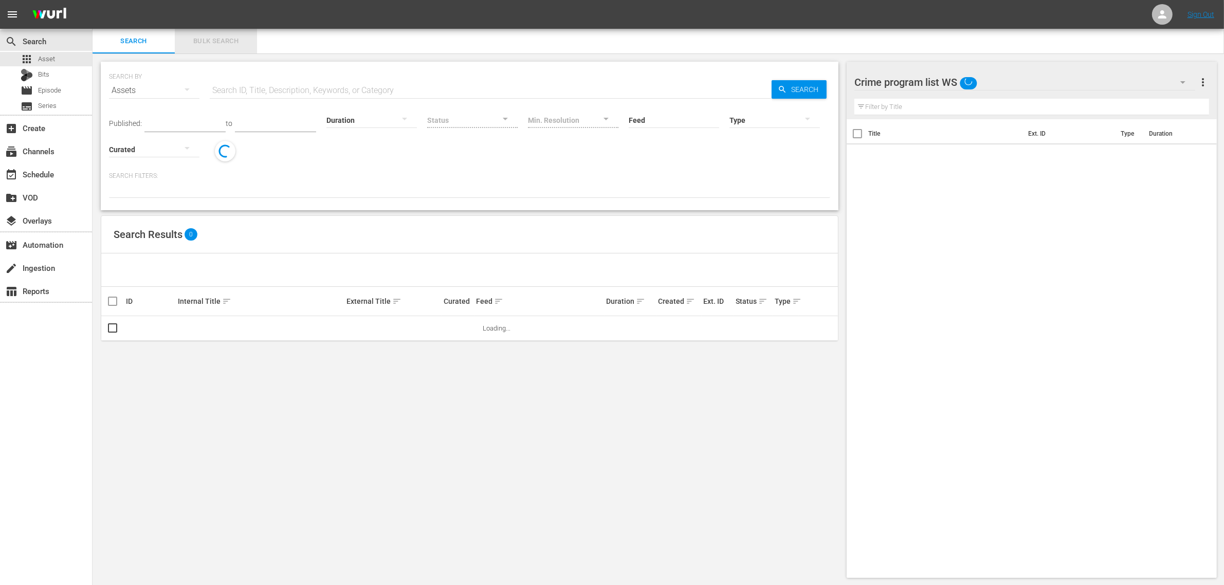
click at [208, 35] on span "Bulk Search" at bounding box center [216, 41] width 70 height 12
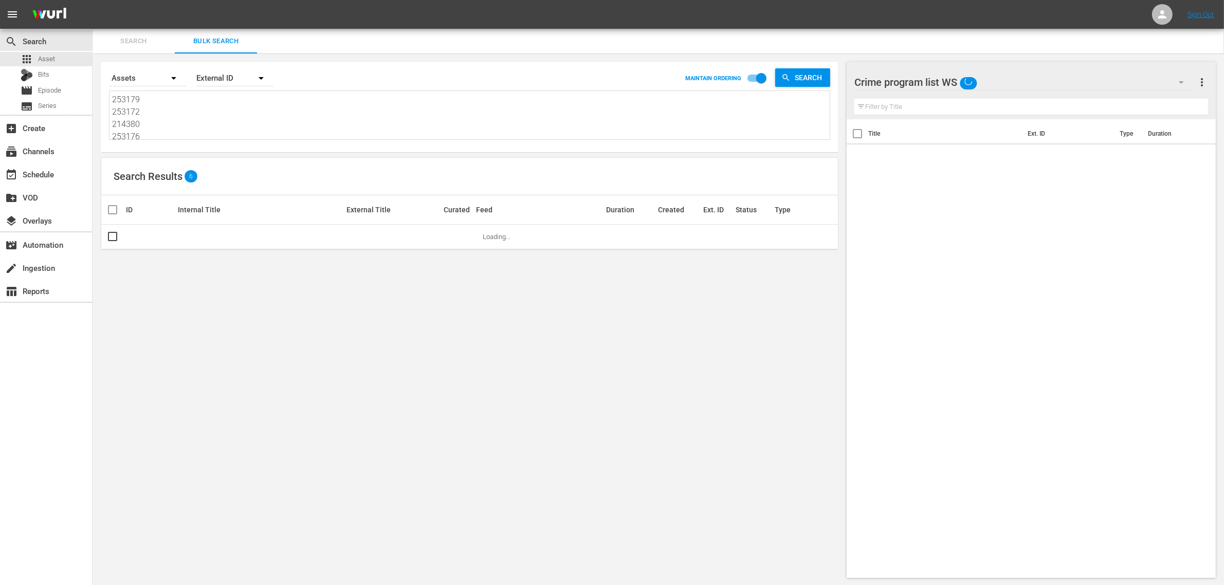
click at [204, 138] on textarea "253179 253172 214380 253176 281457 281459" at bounding box center [471, 117] width 718 height 47
paste textarea "88268 288269 288270 288271 293236 293237 293238 293239 293240 275797 275793 275…"
type textarea "288268 288269 288270 288271 293236 293237 293238 293239 293240 275797 275793 27…"
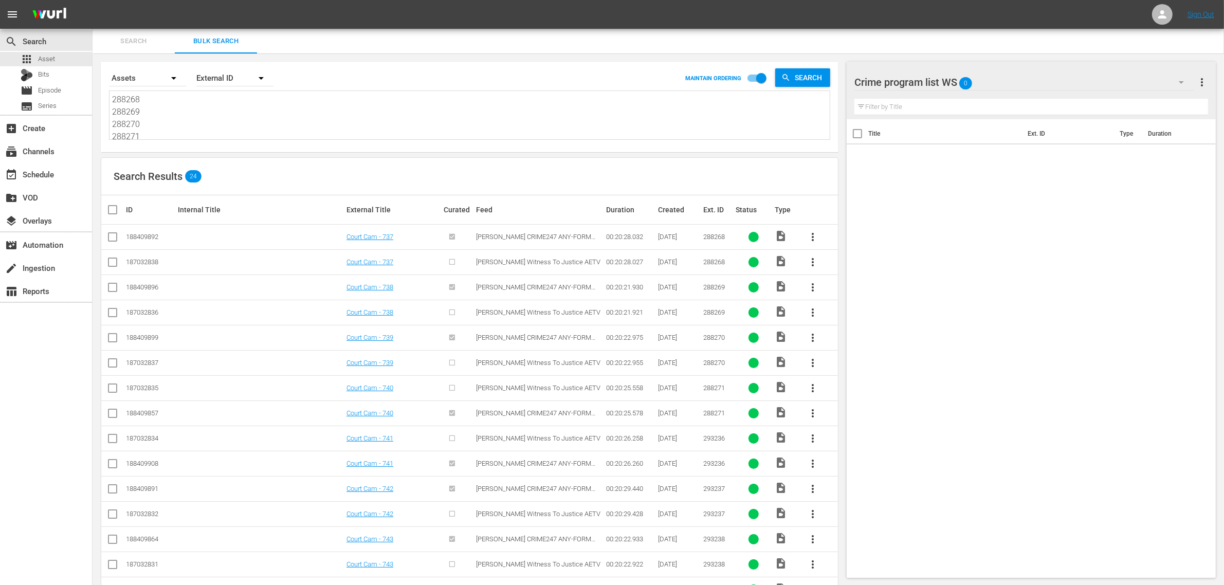
type textarea "288268 288269 288270 288271 293236 293237 293238 293239 293240 275797 275793 27…"
click at [116, 239] on input "checkbox" at bounding box center [112, 239] width 12 height 12
checkbox input "true"
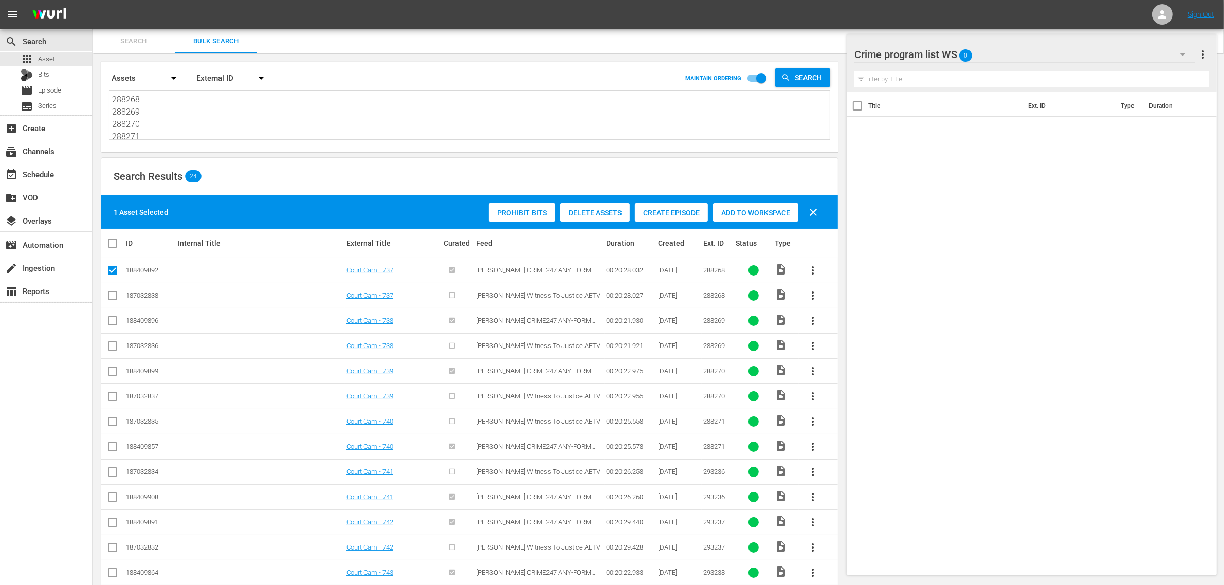
scroll to position [64, 0]
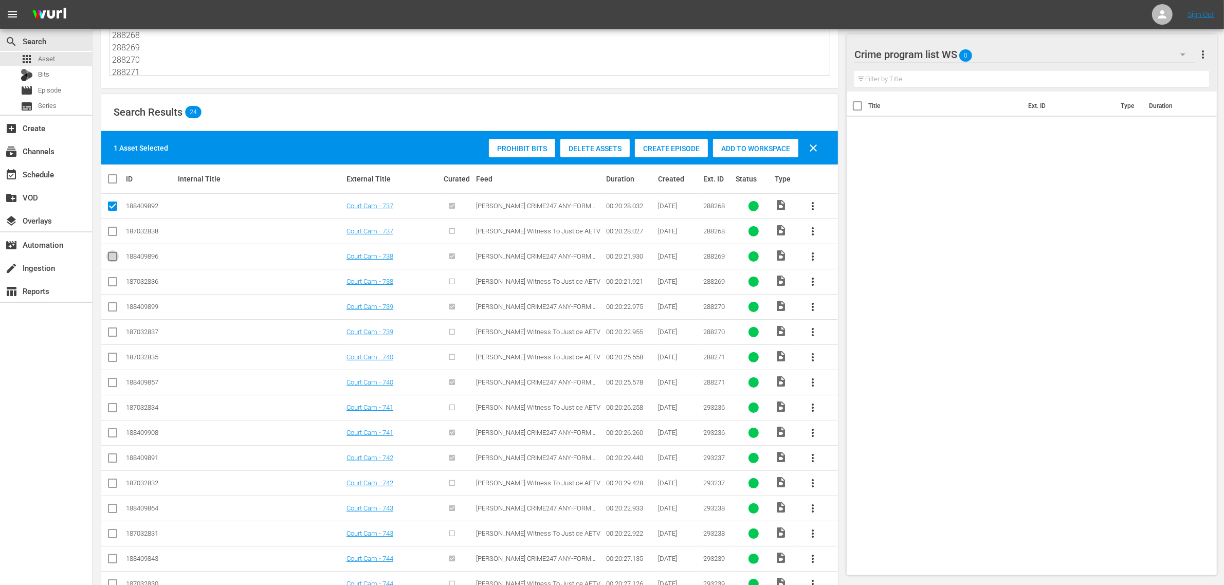
click at [109, 260] on input "checkbox" at bounding box center [112, 258] width 12 height 12
checkbox input "true"
click at [112, 307] on input "checkbox" at bounding box center [112, 309] width 12 height 12
checkbox input "true"
click at [112, 381] on input "checkbox" at bounding box center [112, 384] width 12 height 12
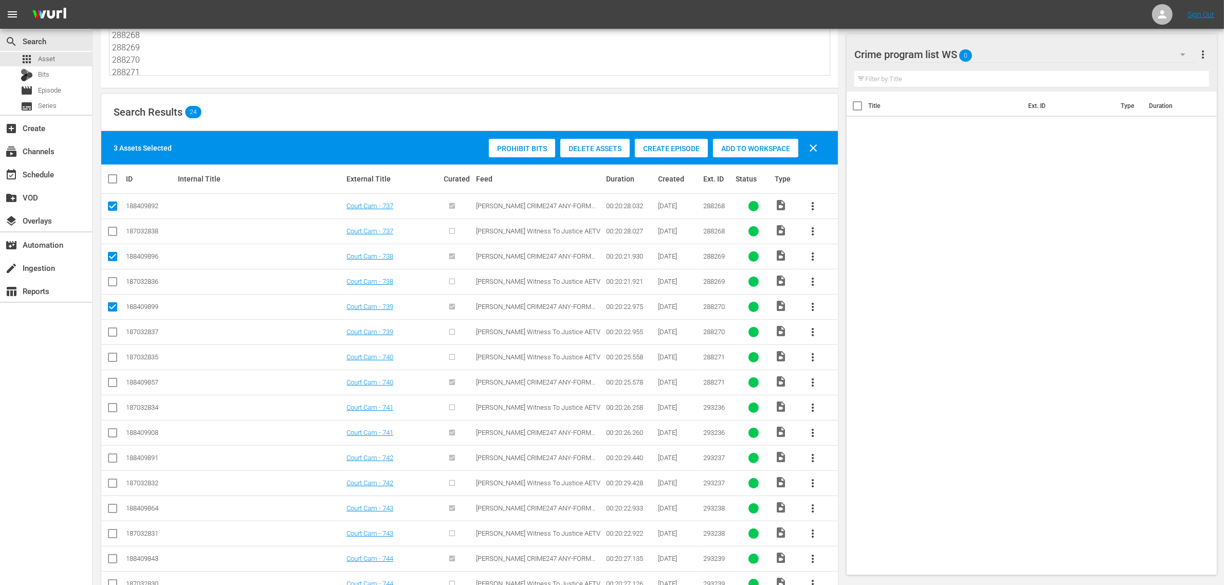
checkbox input "true"
click at [111, 436] on input "checkbox" at bounding box center [112, 435] width 12 height 12
checkbox input "true"
click at [115, 461] on input "checkbox" at bounding box center [112, 460] width 12 height 12
checkbox input "true"
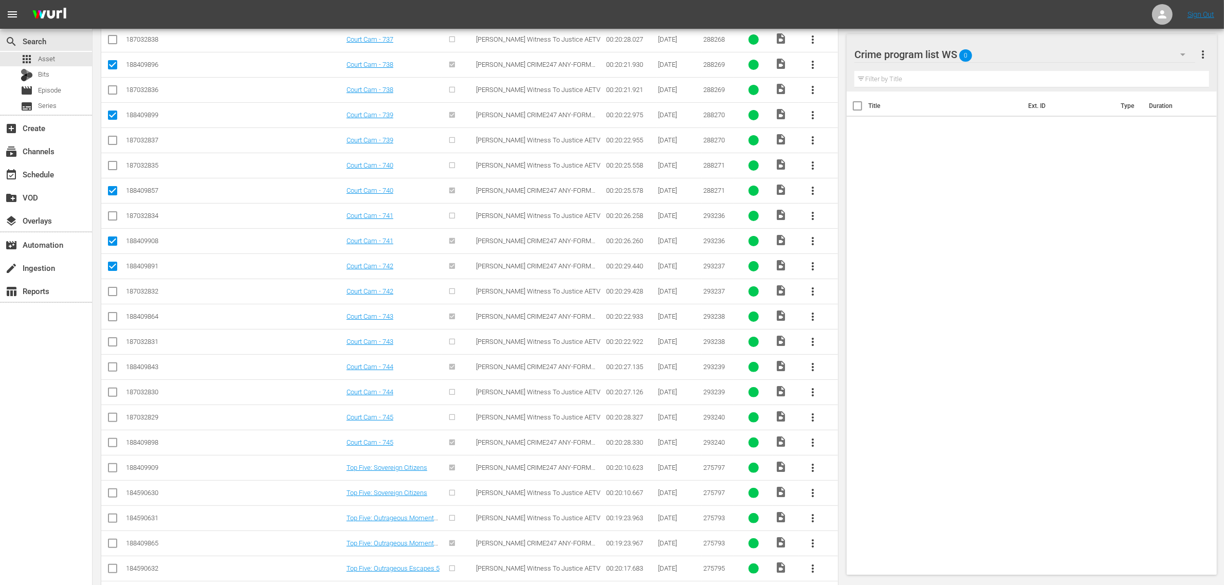
scroll to position [257, 0]
click at [112, 316] on input "checkbox" at bounding box center [112, 318] width 12 height 12
checkbox input "true"
click at [111, 367] on input "checkbox" at bounding box center [112, 368] width 12 height 12
checkbox input "true"
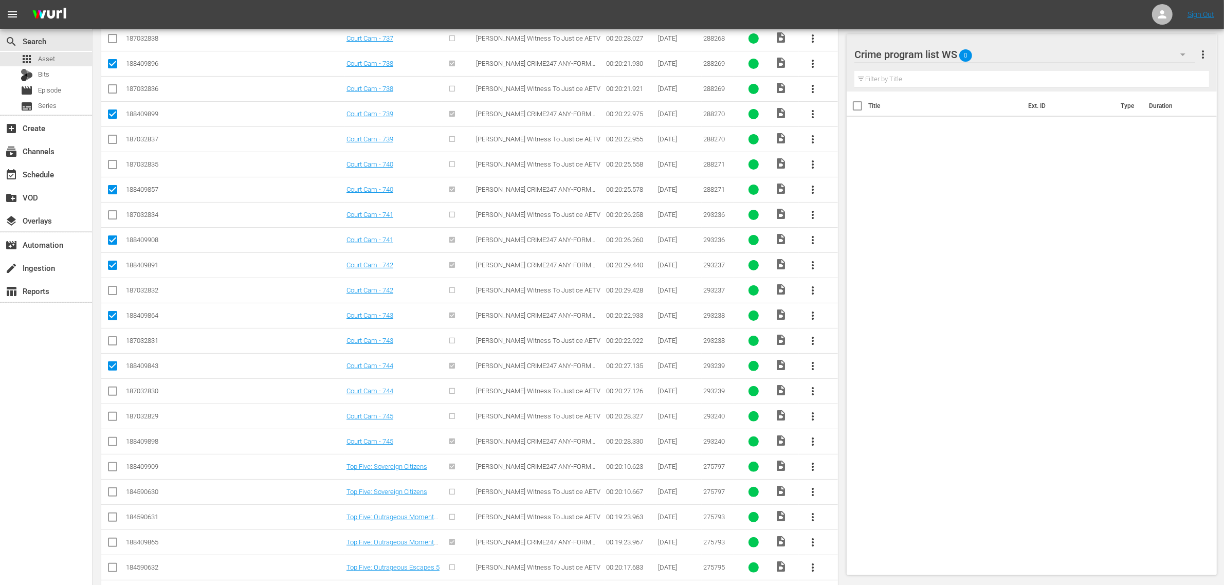
click at [112, 444] on input "checkbox" at bounding box center [112, 444] width 12 height 12
checkbox input "true"
click at [112, 465] on input "checkbox" at bounding box center [112, 469] width 12 height 12
checkbox input "true"
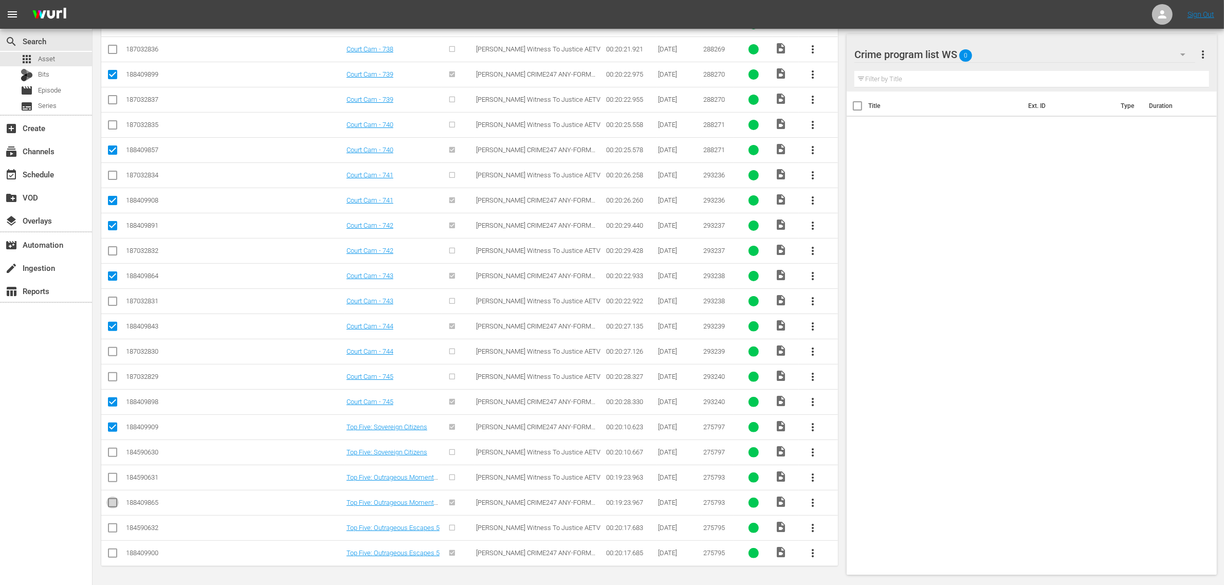
click at [108, 503] on input "checkbox" at bounding box center [112, 505] width 12 height 12
checkbox input "true"
click at [112, 556] on input "checkbox" at bounding box center [112, 555] width 12 height 12
checkbox input "true"
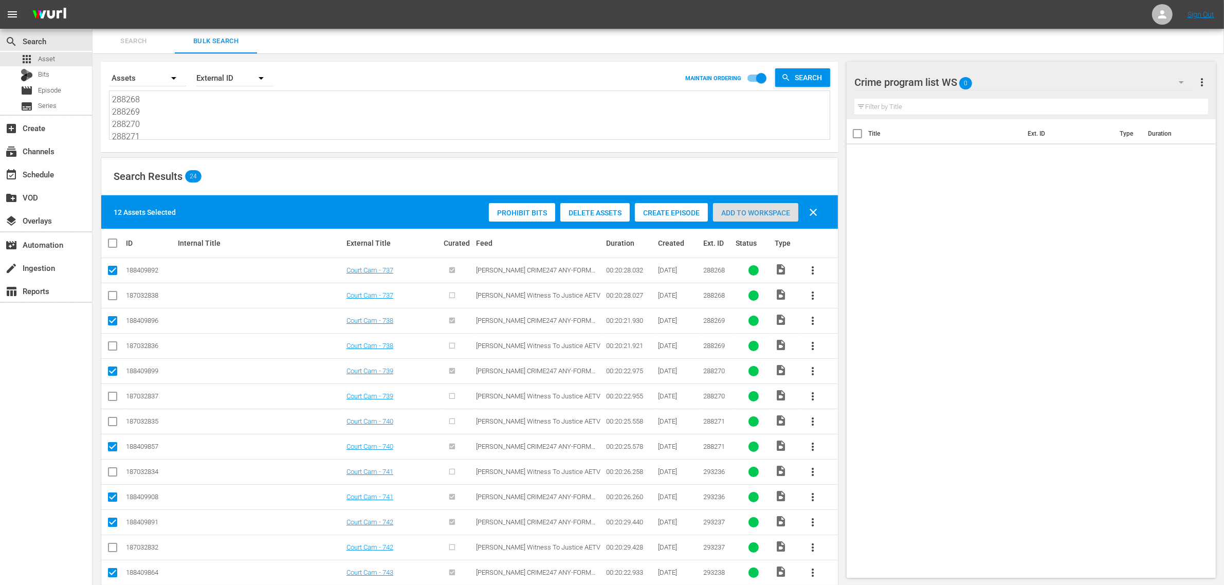
click at [741, 212] on span "Add to Workspace" at bounding box center [755, 213] width 85 height 8
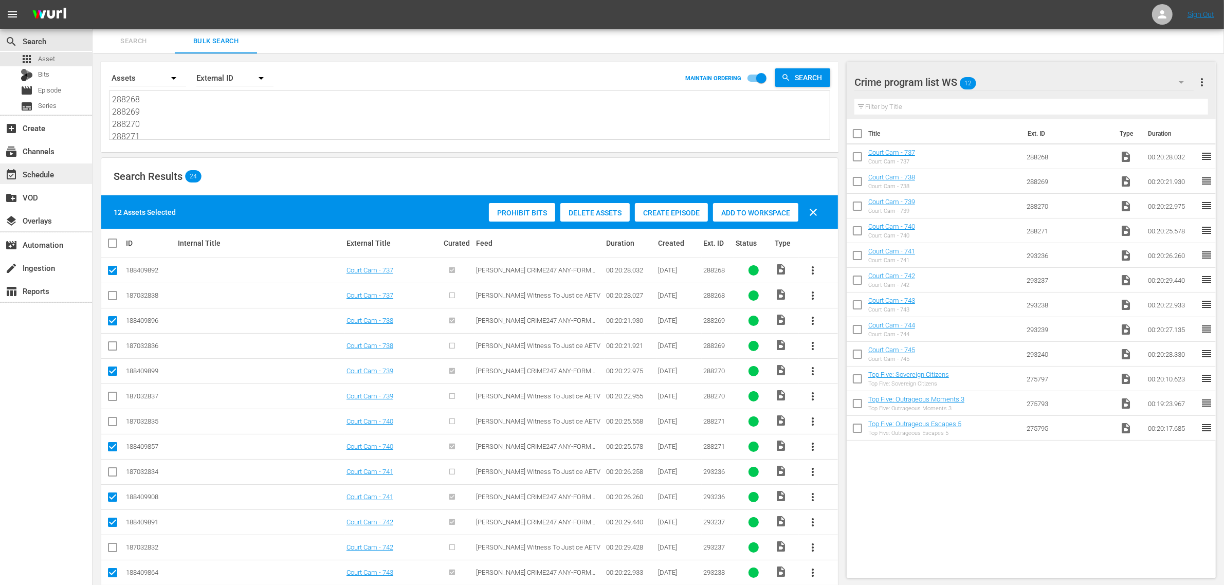
click at [49, 173] on div "event_available Schedule" at bounding box center [29, 172] width 58 height 9
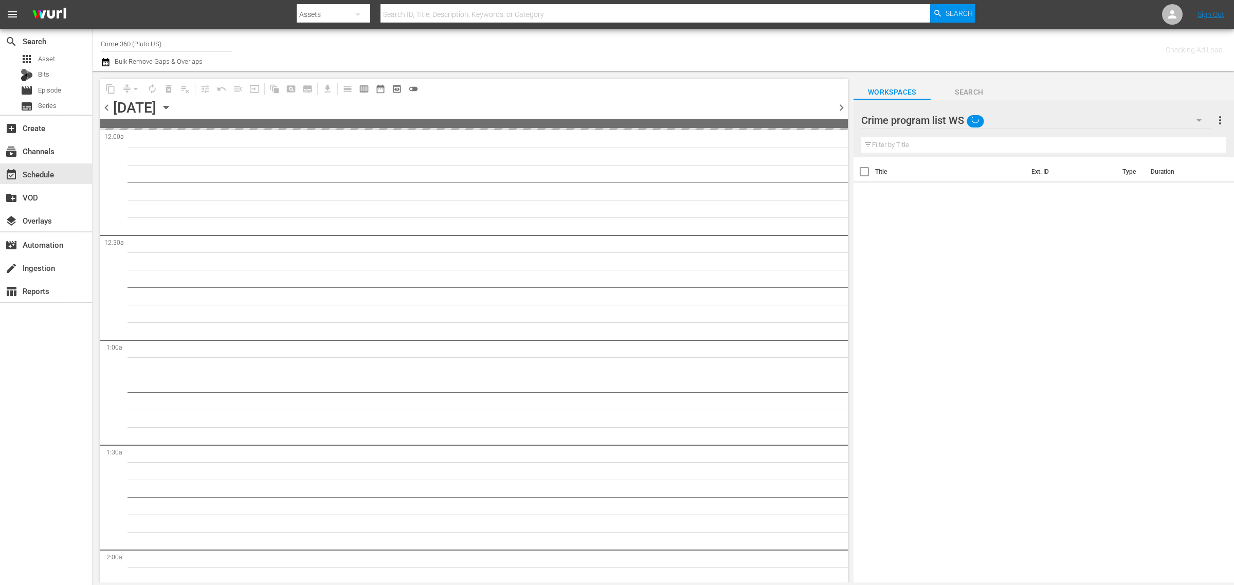
click at [629, 55] on div "Channel Title Crime 360 (Pluto US) Bulk Remove Gaps & Overlaps" at bounding box center [407, 49] width 613 height 37
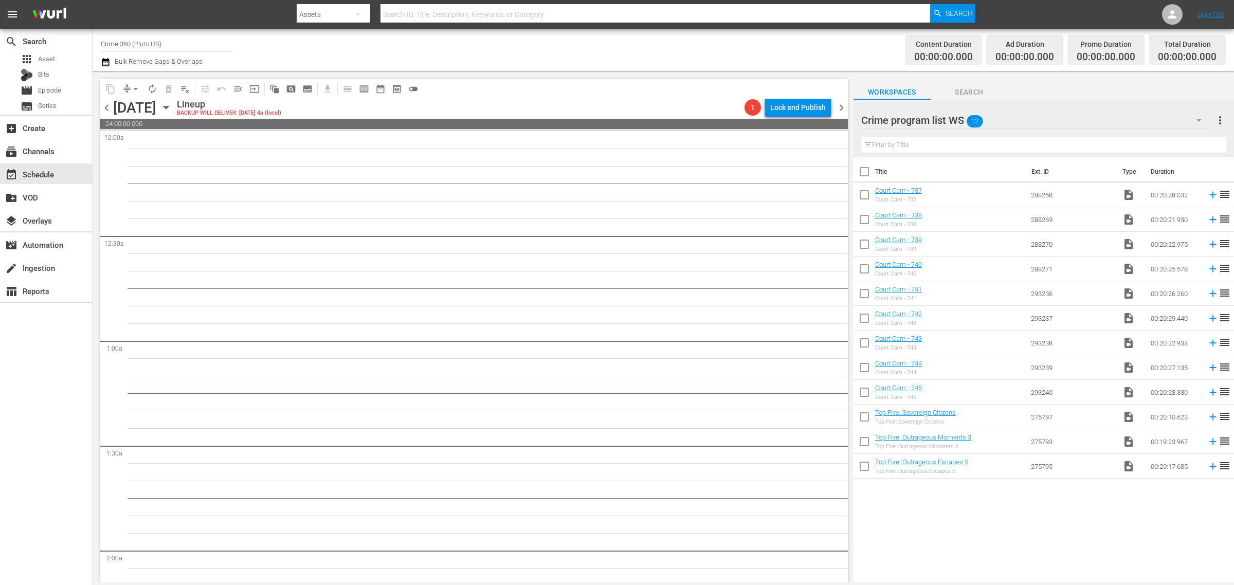
click at [864, 175] on input "checkbox" at bounding box center [865, 174] width 22 height 22
checkbox input "true"
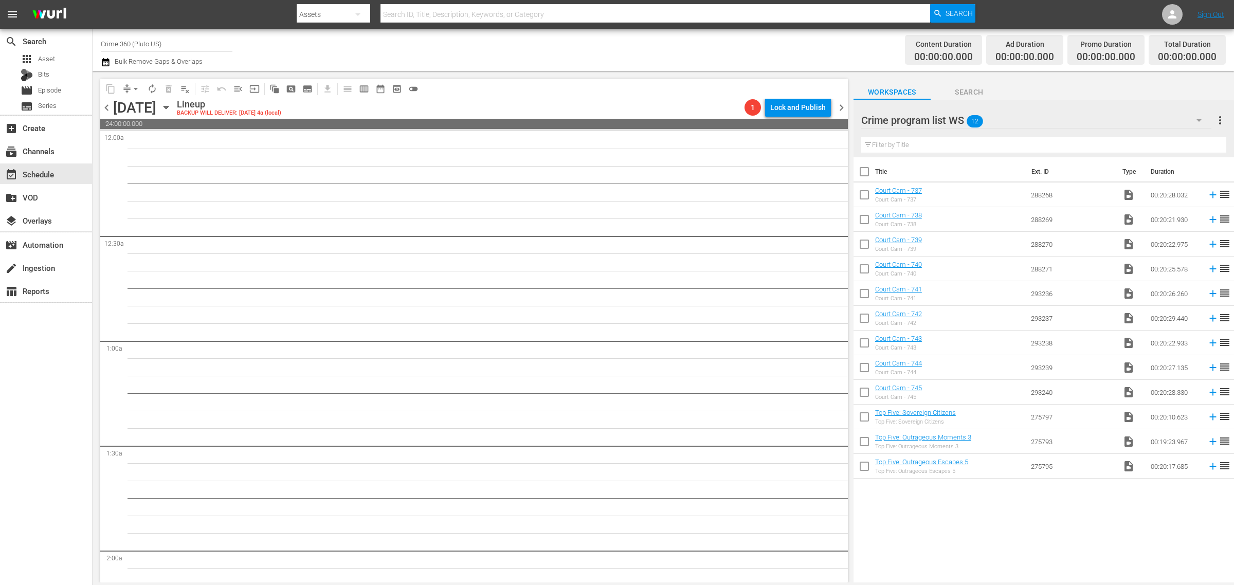
checkbox input "true"
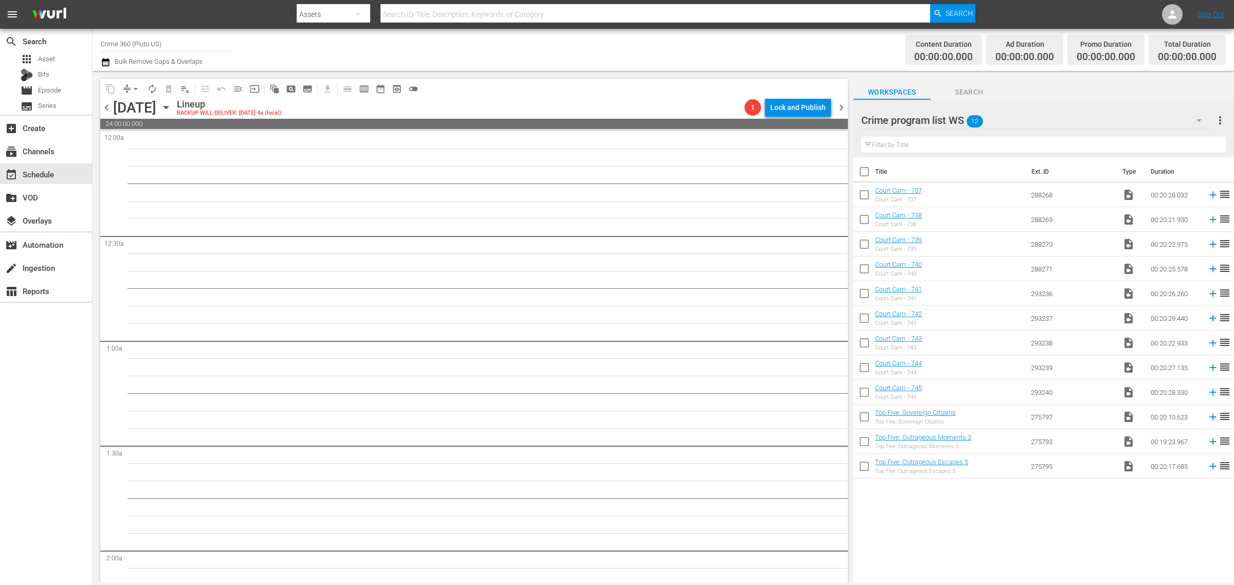
checkbox input "true"
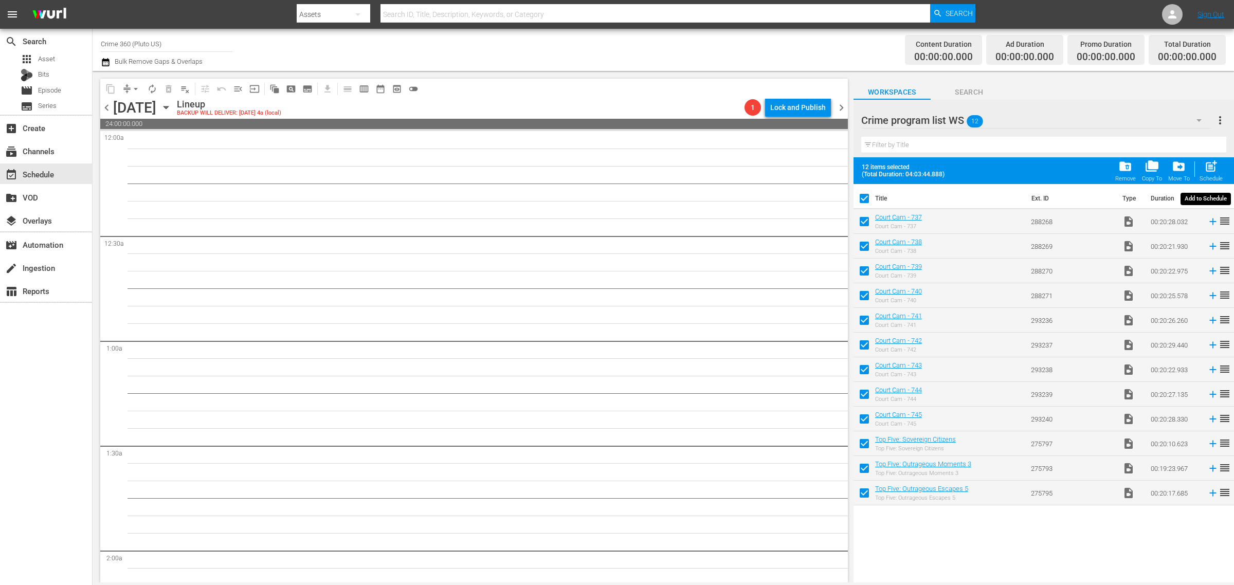
click at [1210, 160] on span "post_add" at bounding box center [1211, 166] width 14 height 14
checkbox input "false"
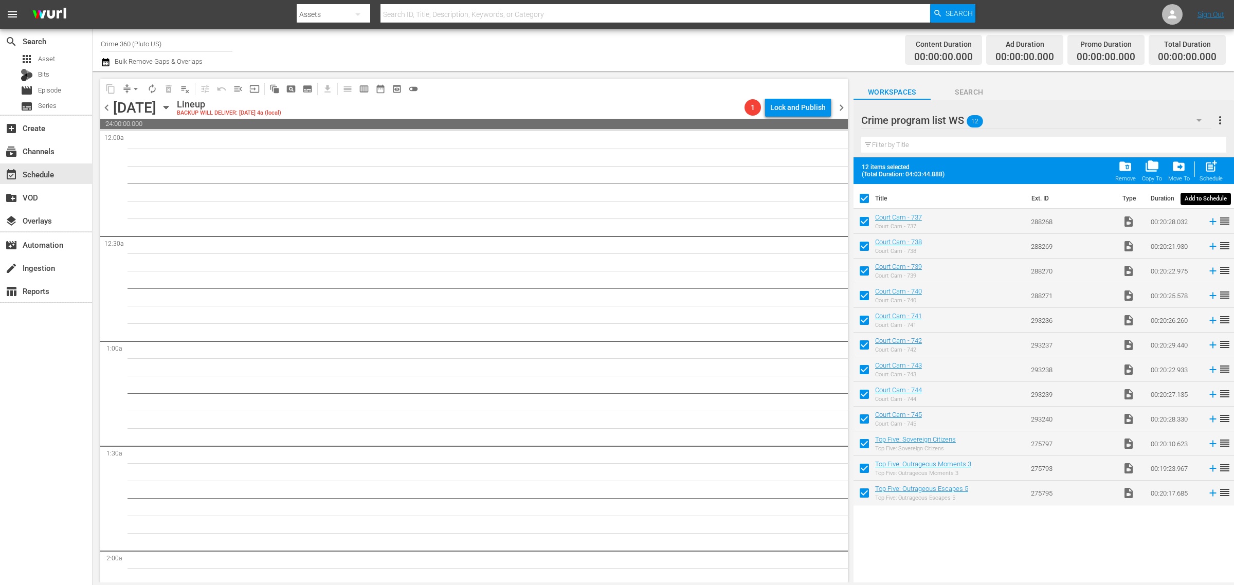
checkbox input "false"
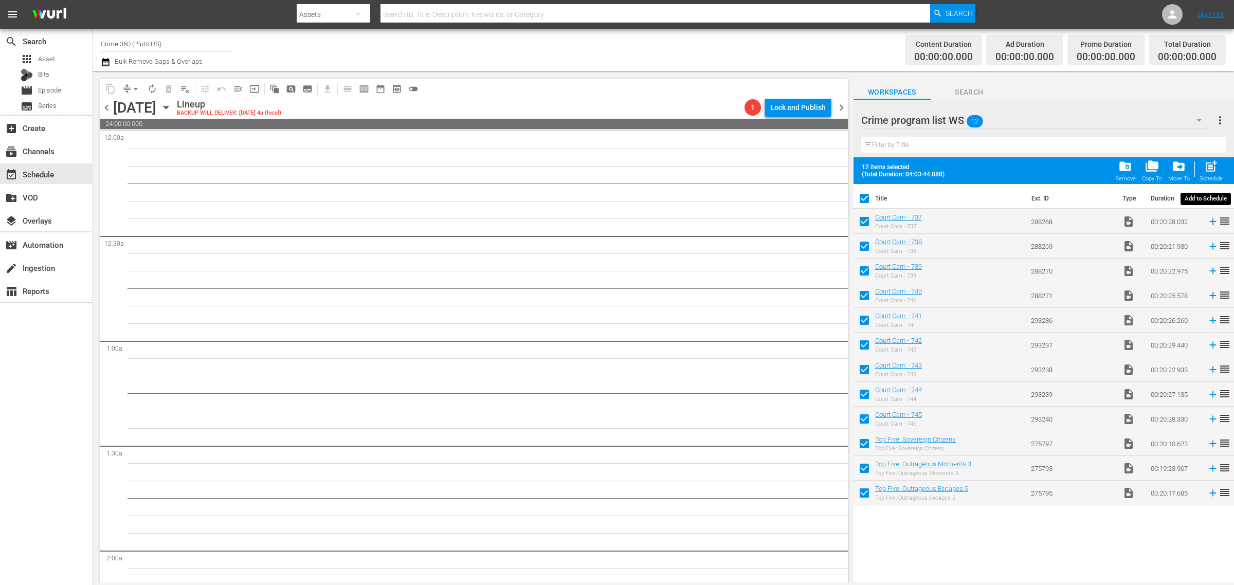
checkbox input "false"
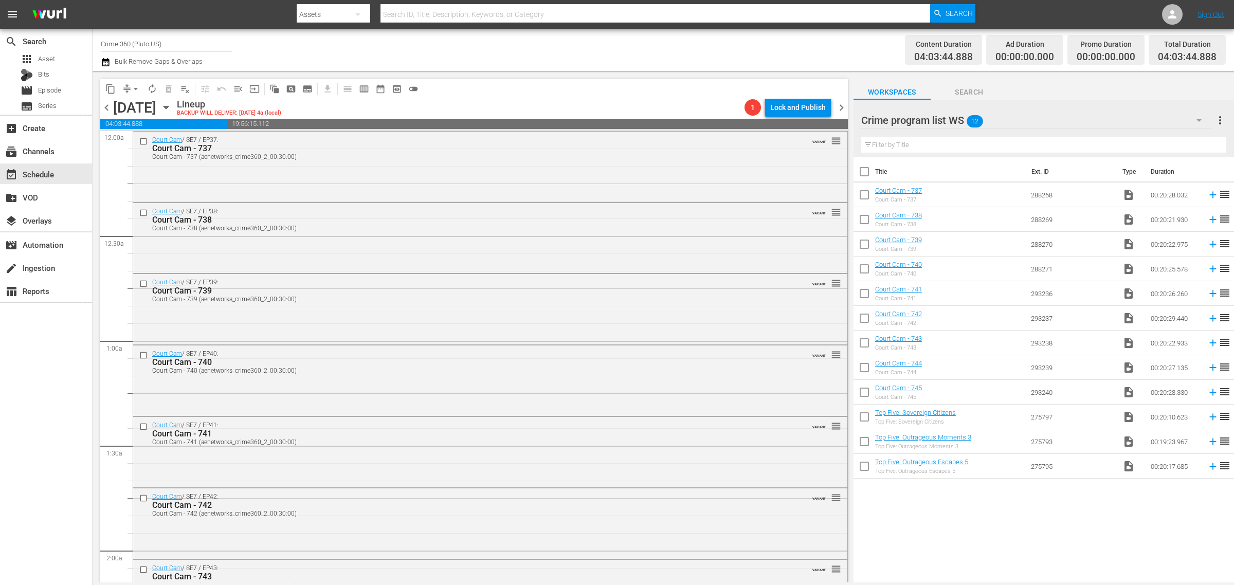
click at [1218, 119] on span "more_vert" at bounding box center [1220, 120] width 12 height 12
click at [1179, 143] on div "Clear All Workspace Items" at bounding box center [1153, 140] width 121 height 19
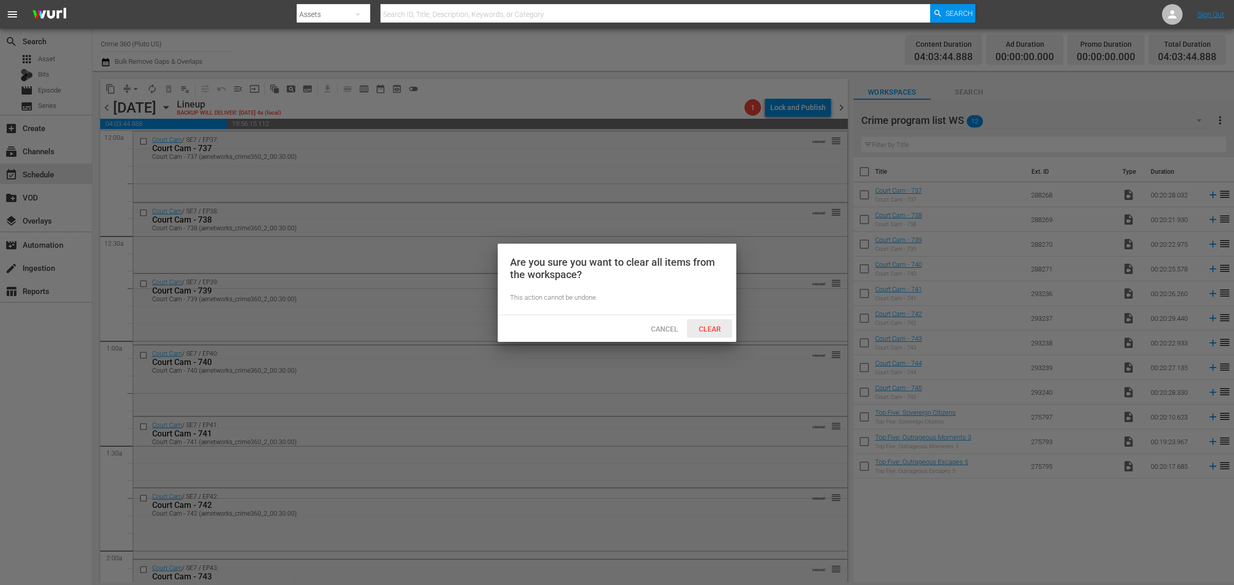
drag, startPoint x: 713, startPoint y: 333, endPoint x: 712, endPoint y: 314, distance: 19.0
click at [713, 332] on span "Clear" at bounding box center [710, 329] width 39 height 8
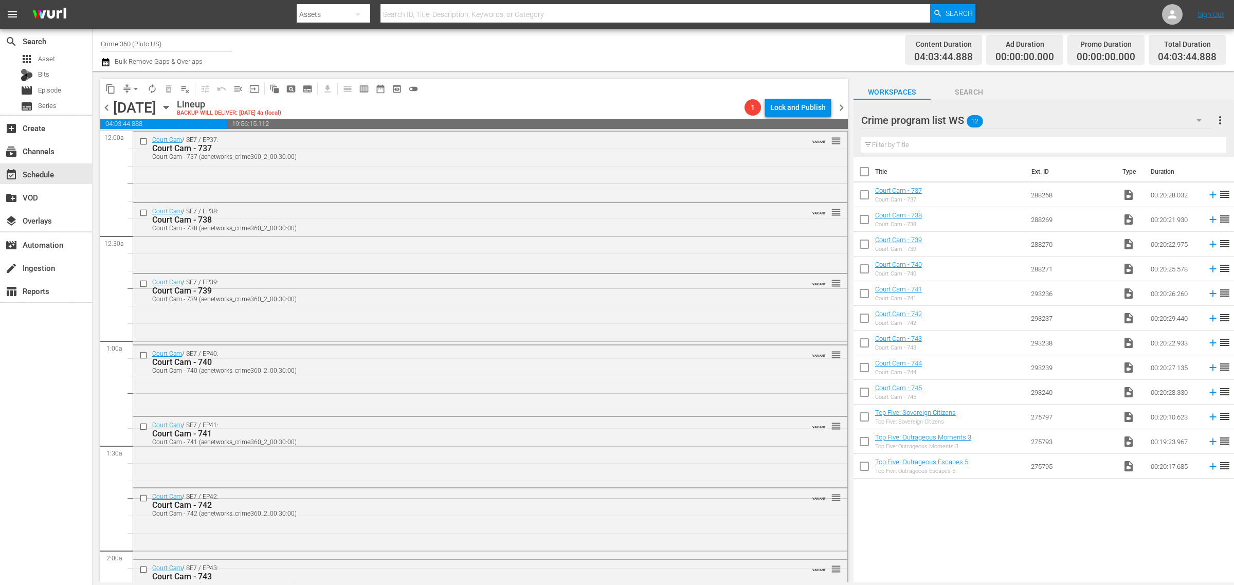
click at [641, 65] on div "Channel Title Crime 360 (Pluto US) Bulk Remove Gaps & Overlaps" at bounding box center [407, 49] width 613 height 37
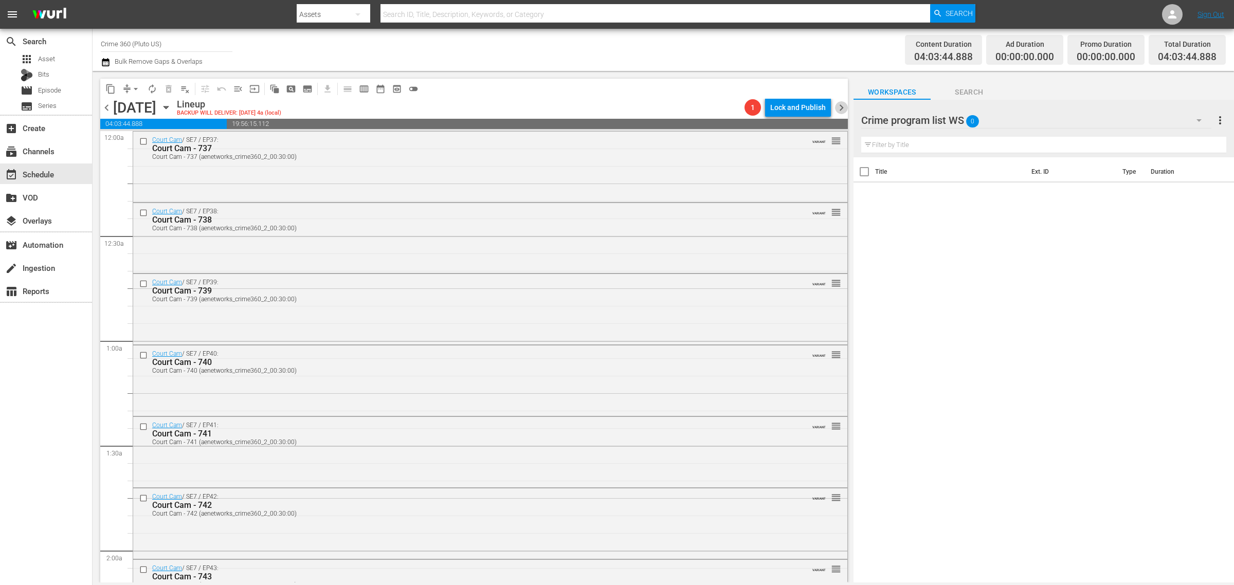
click at [846, 108] on span "chevron_right" at bounding box center [841, 107] width 13 height 13
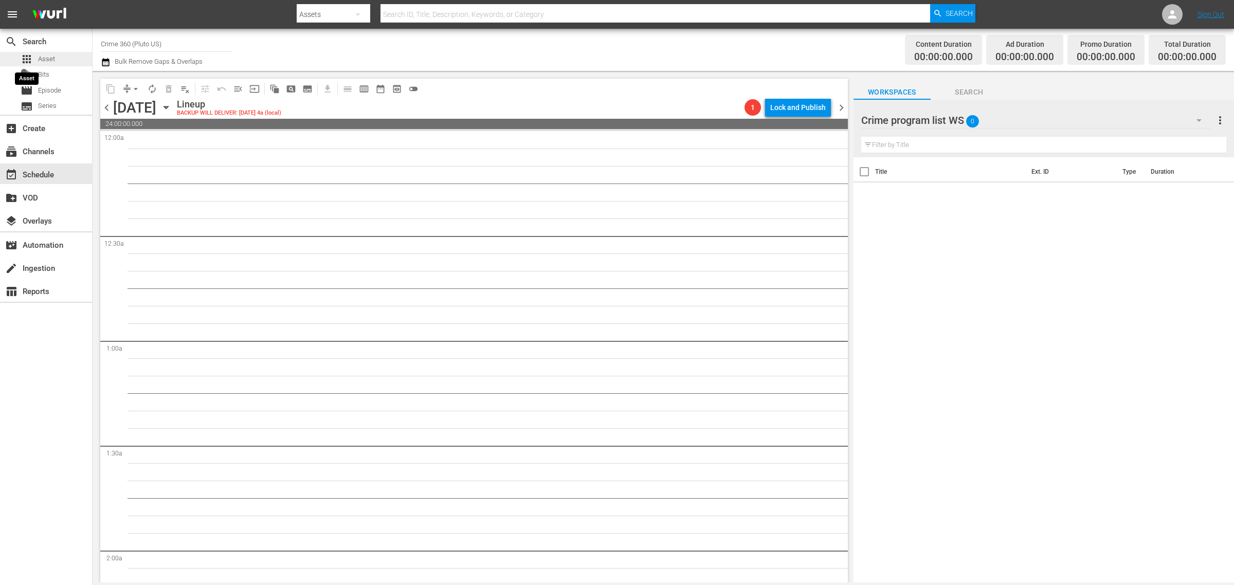
click at [31, 57] on span "apps" at bounding box center [27, 59] width 12 height 12
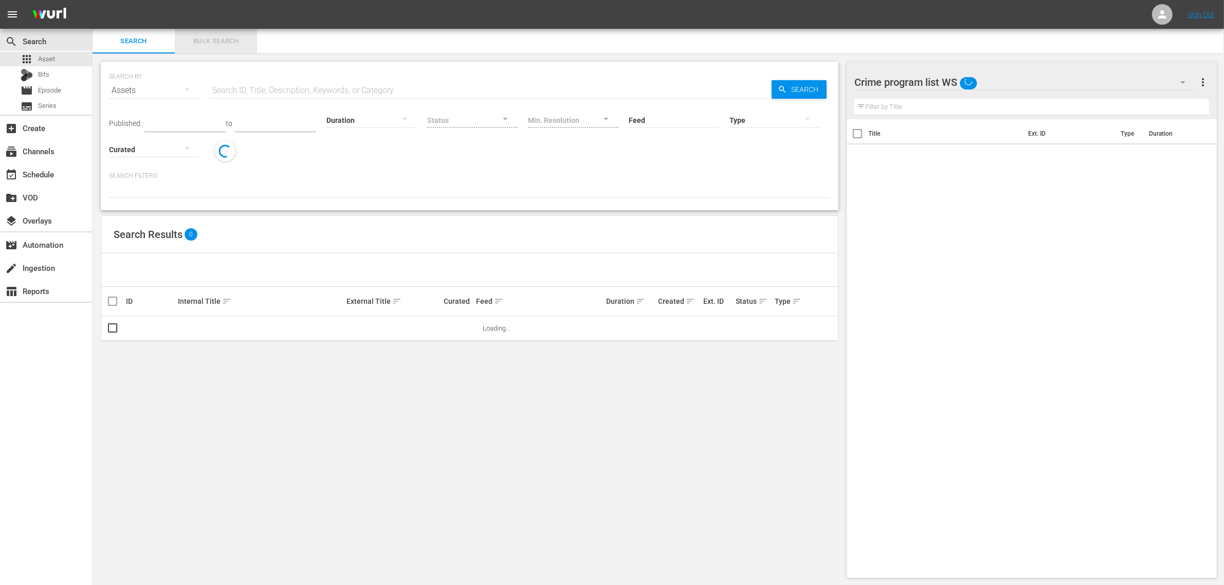
click at [225, 39] on span "Bulk Search" at bounding box center [216, 41] width 70 height 12
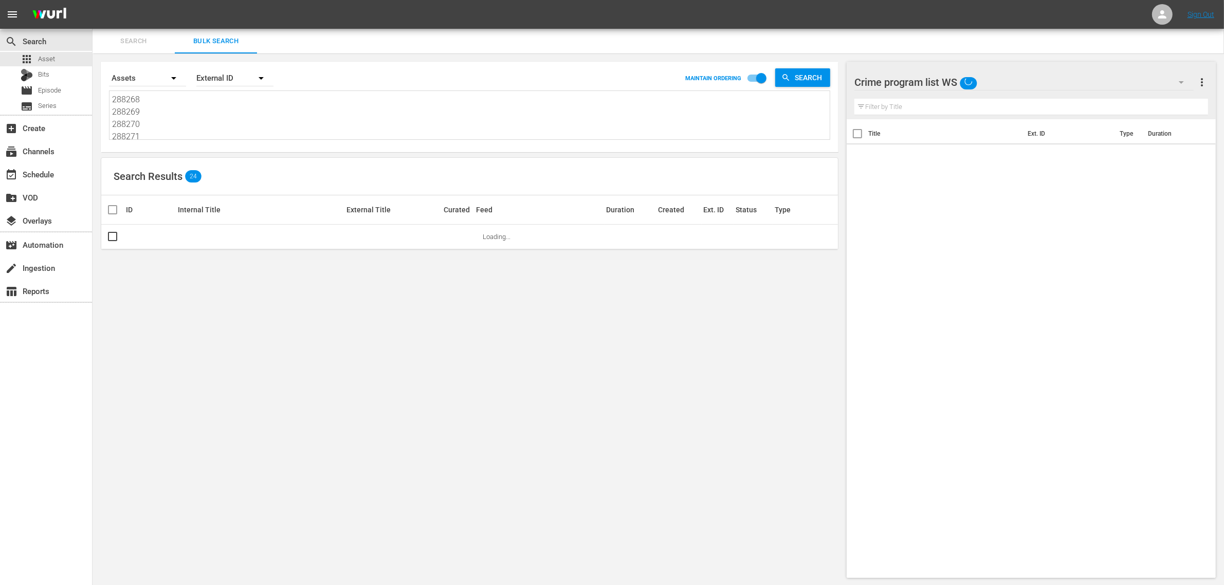
click at [171, 114] on textarea "288268 288269 288270 288271 293236 293237 293238 293239 293240 275797 275793 27…" at bounding box center [471, 117] width 718 height 47
paste textarea "105904 256078 76168 103576 105609 52677"
type textarea "105904 256078 76168 103576 105609 52677"
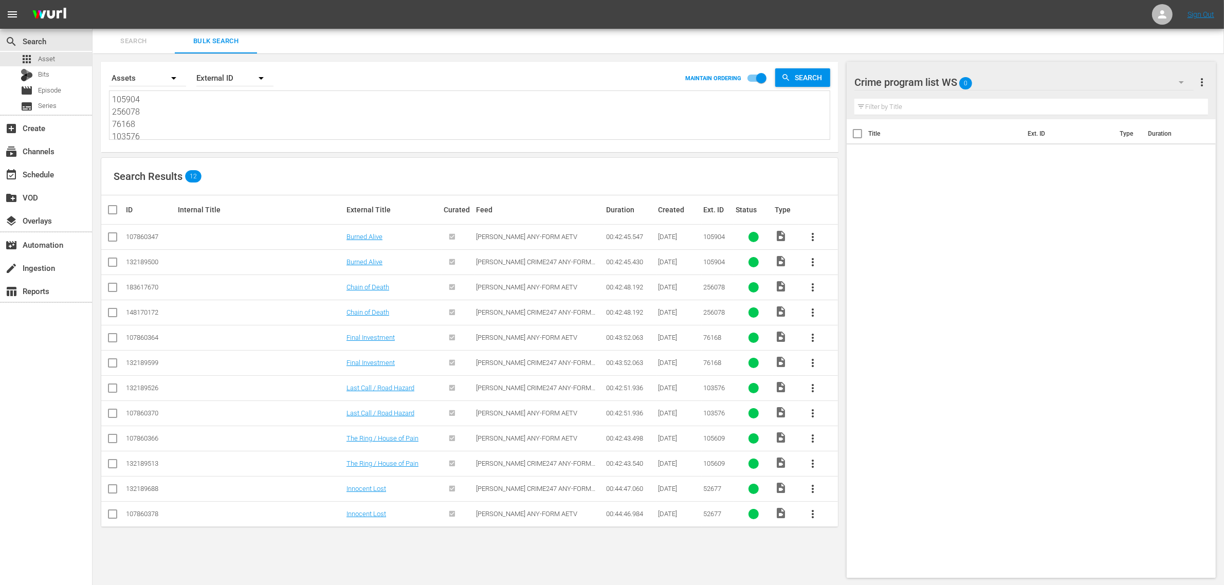
type textarea "105904 256078 76168 103576 105609 52677"
click at [115, 237] on input "checkbox" at bounding box center [112, 239] width 12 height 12
checkbox input "true"
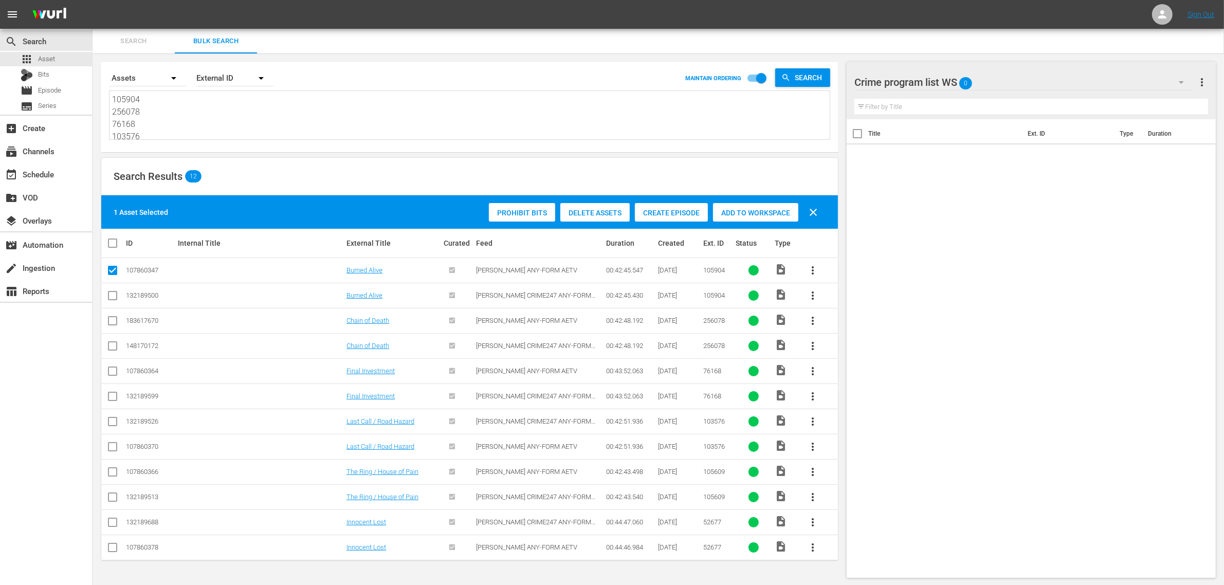
scroll to position [1, 0]
click at [112, 322] on input "checkbox" at bounding box center [112, 322] width 12 height 12
checkbox input "true"
click at [114, 373] on input "checkbox" at bounding box center [112, 373] width 12 height 12
checkbox input "true"
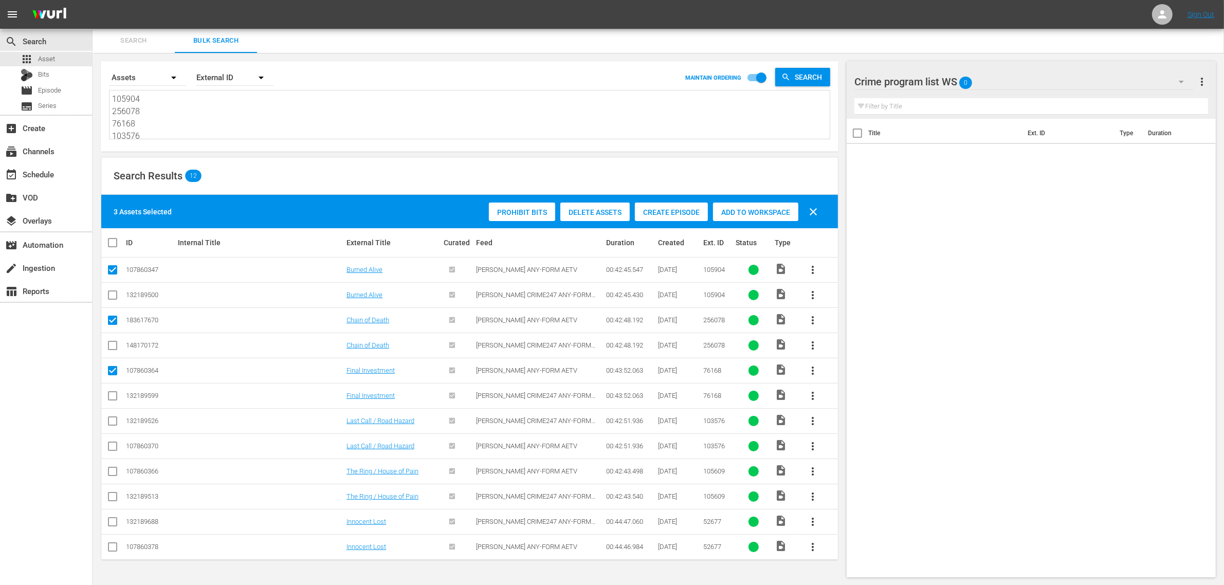
click at [116, 446] on input "checkbox" at bounding box center [112, 448] width 12 height 12
checkbox input "true"
click at [114, 474] on input "checkbox" at bounding box center [112, 473] width 12 height 12
checkbox input "true"
click at [108, 547] on input "checkbox" at bounding box center [112, 549] width 12 height 12
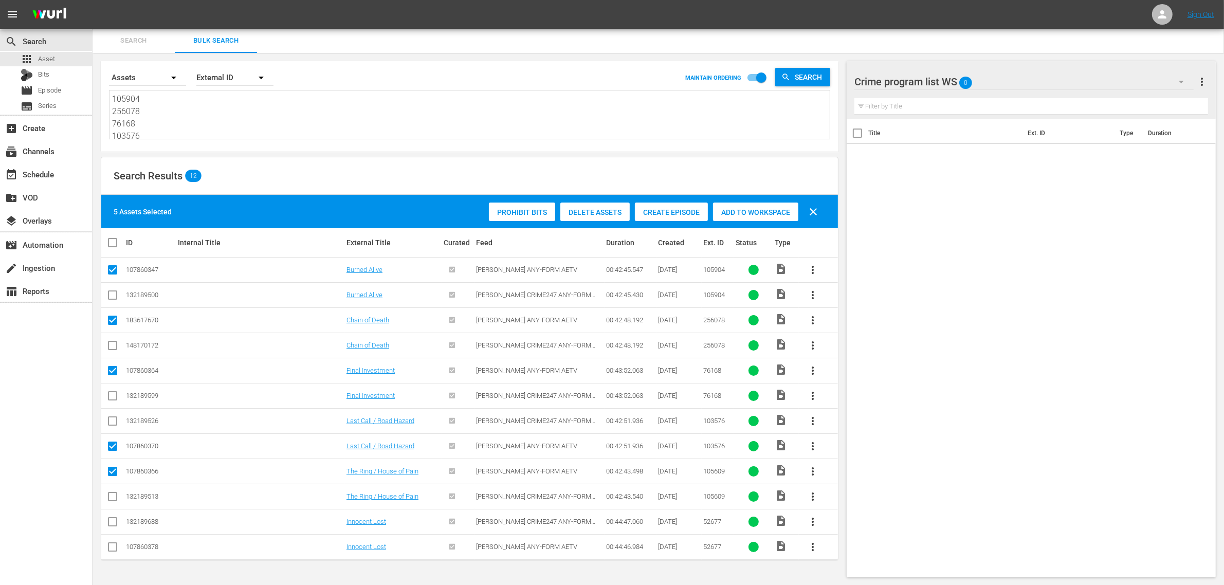
checkbox input "true"
drag, startPoint x: 756, startPoint y: 214, endPoint x: 712, endPoint y: 216, distance: 44.2
click at [753, 215] on span "Add to Workspace" at bounding box center [755, 212] width 85 height 8
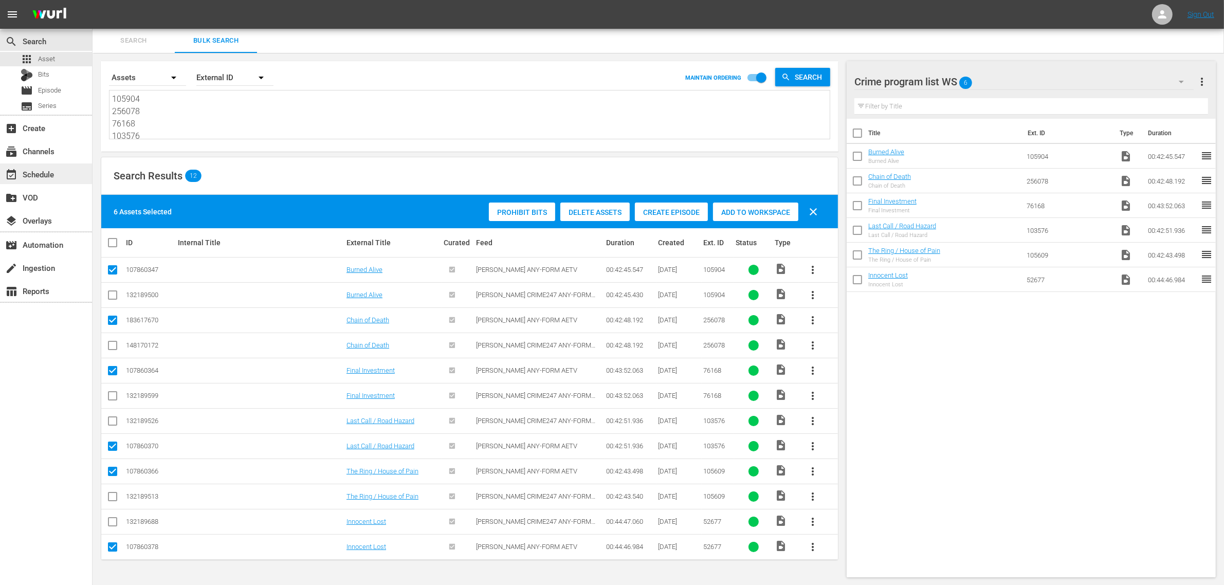
click at [40, 173] on div "event_available Schedule" at bounding box center [29, 172] width 58 height 9
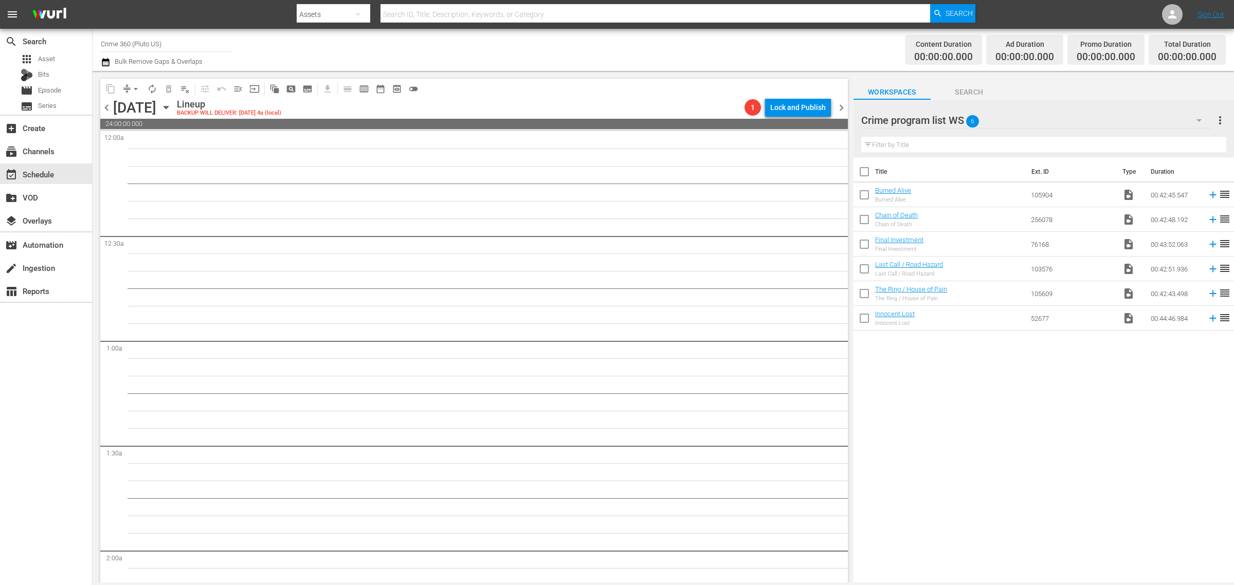
click at [864, 171] on input "checkbox" at bounding box center [865, 174] width 22 height 22
checkbox input "true"
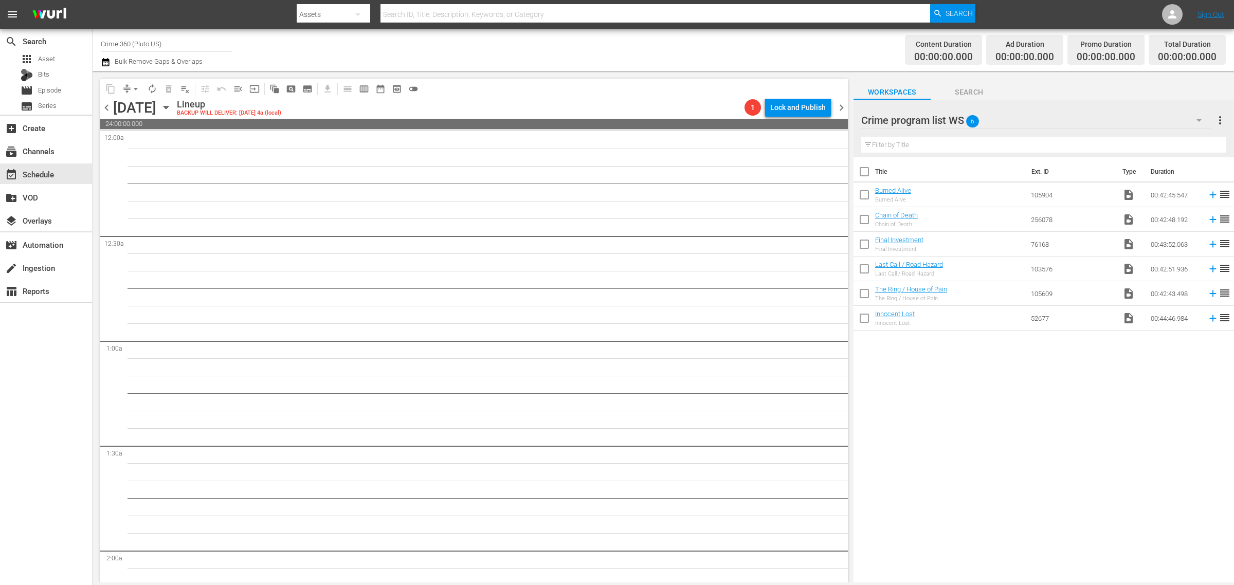
checkbox input "true"
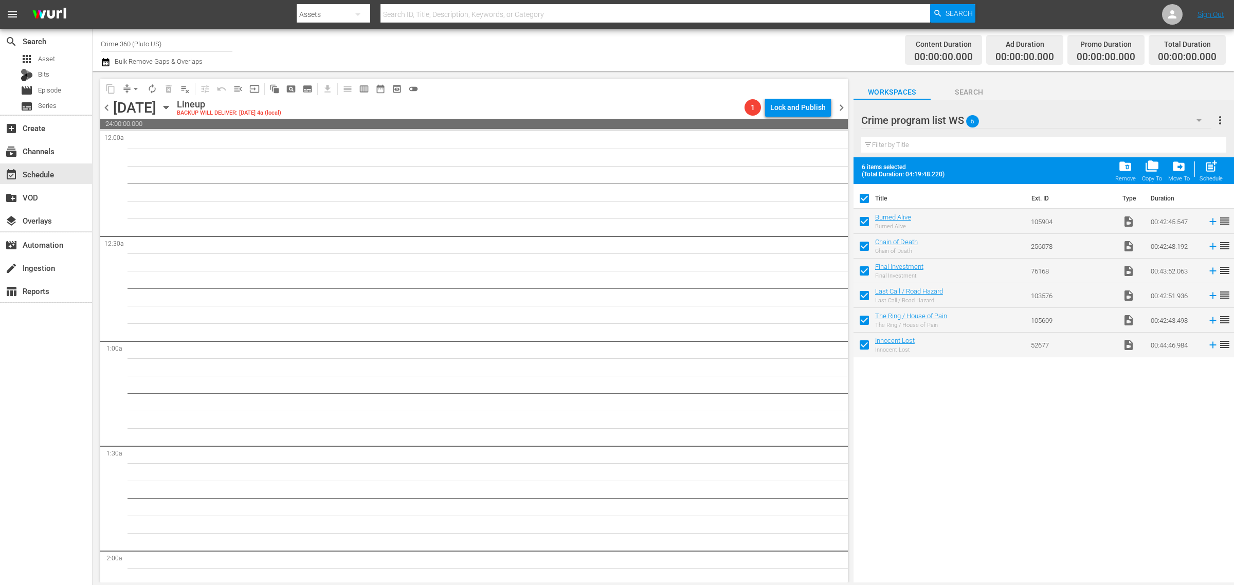
click at [1213, 166] on span "post_add" at bounding box center [1211, 166] width 14 height 14
checkbox input "false"
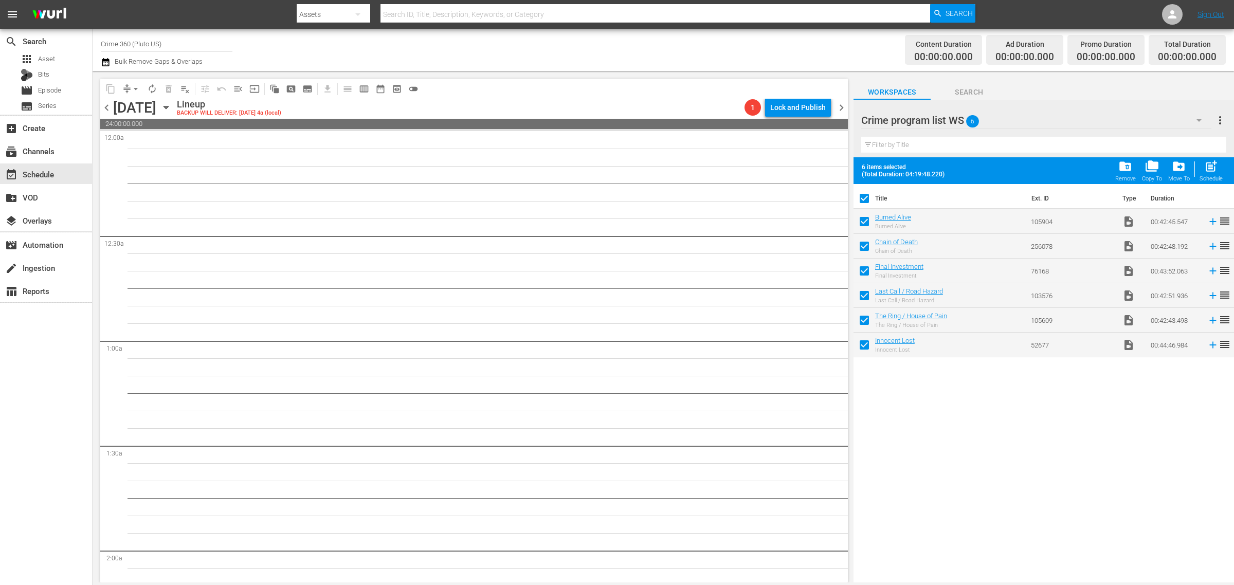
checkbox input "false"
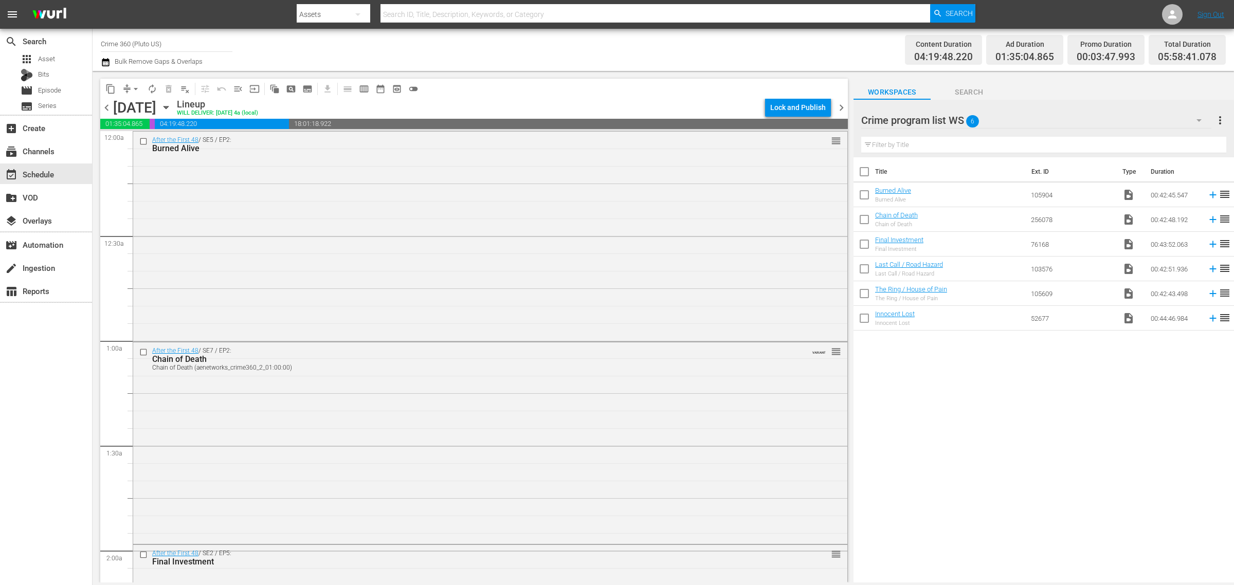
click at [629, 52] on div "Channel Title Crime 360 (Pluto US) Bulk Remove Gaps & Overlaps" at bounding box center [407, 49] width 613 height 37
click at [621, 45] on div "Channel Title Crime 360 (Pluto US) Bulk Remove Gaps & Overlaps" at bounding box center [407, 49] width 613 height 37
click at [838, 104] on span "chevron_right" at bounding box center [841, 107] width 13 height 13
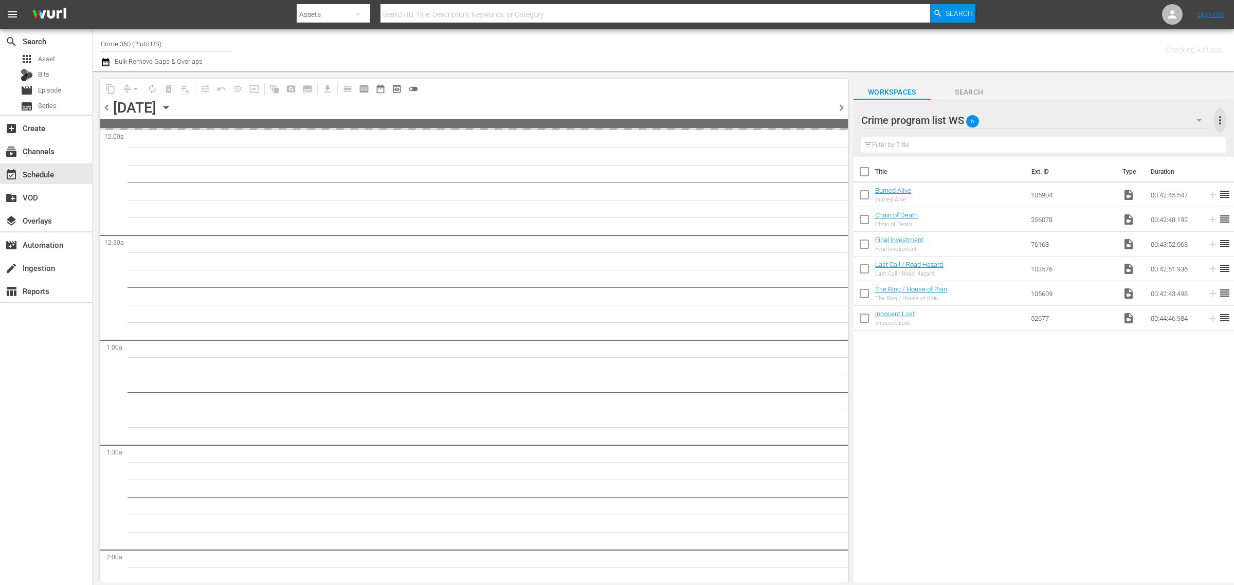
click at [1218, 121] on span "more_vert" at bounding box center [1220, 120] width 12 height 12
click at [1142, 140] on div "Clear All Workspace Items" at bounding box center [1153, 140] width 121 height 19
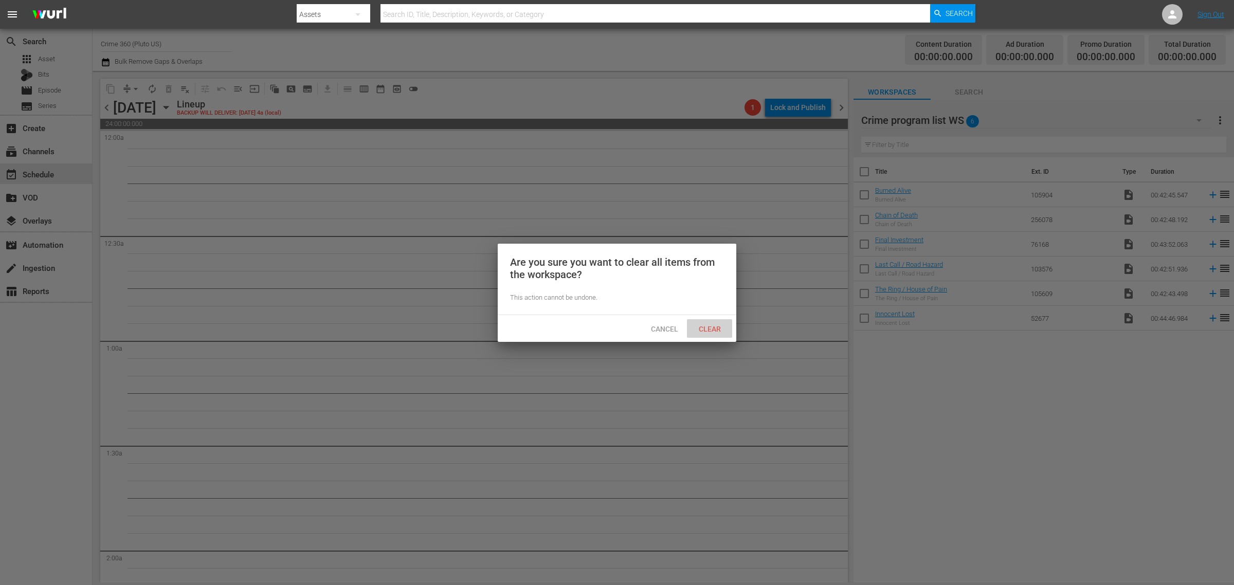
click at [703, 330] on span "Clear" at bounding box center [710, 329] width 39 height 8
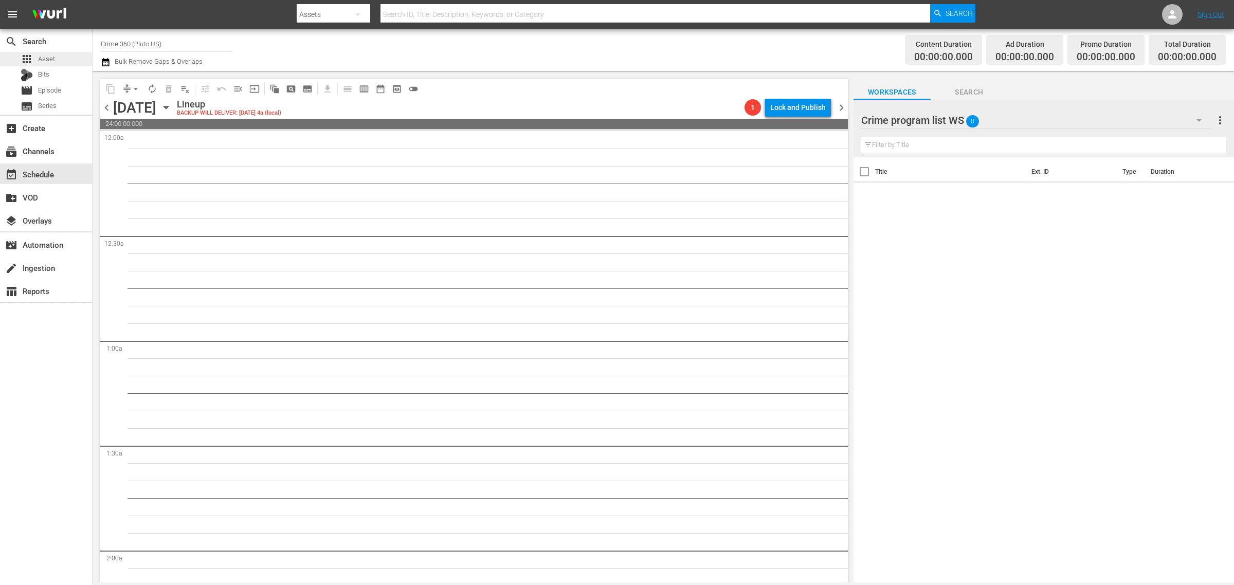
click at [63, 54] on div "apps Asset" at bounding box center [46, 59] width 92 height 14
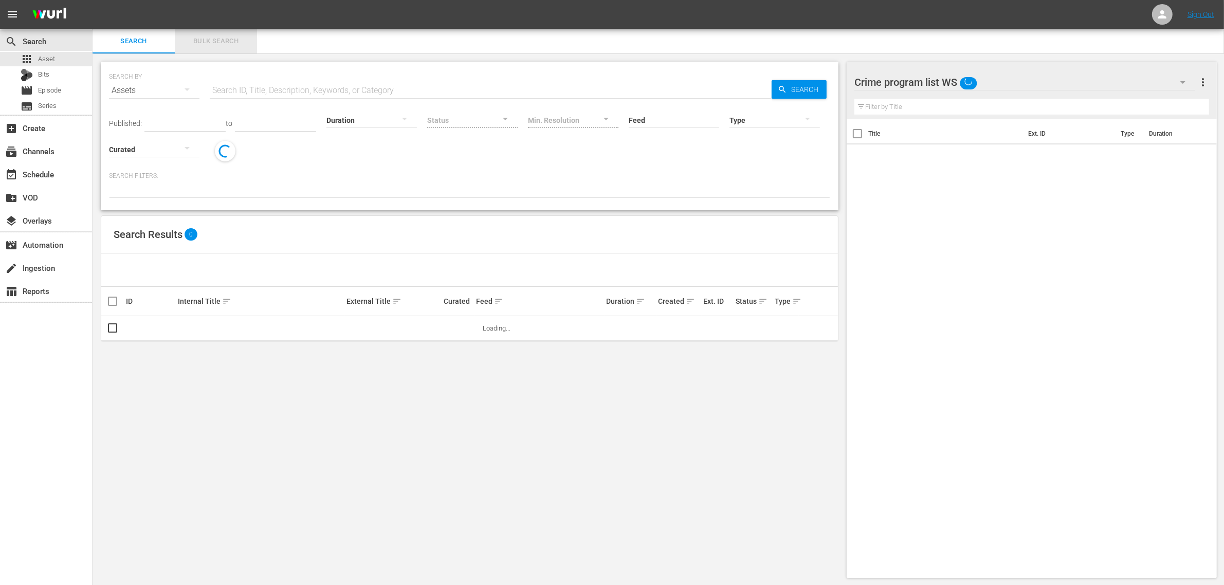
click at [207, 34] on button "Bulk Search" at bounding box center [216, 41] width 82 height 25
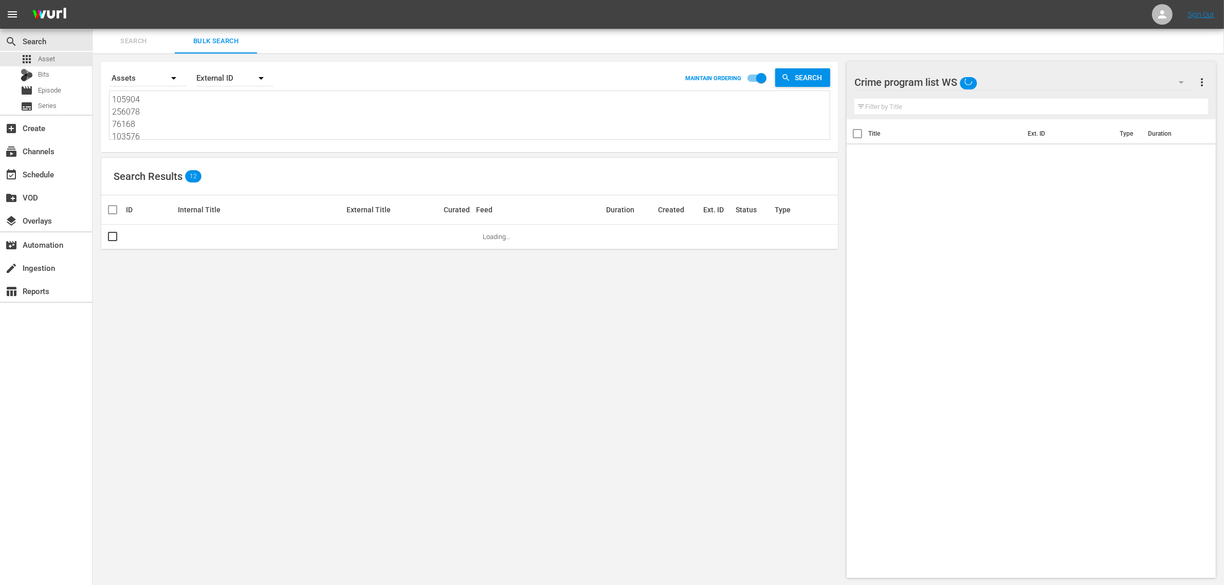
click at [189, 108] on textarea "105904 256078 76168 103576 105609 52677" at bounding box center [471, 117] width 718 height 47
paste textarea "2:00:00 AM 150062 PC236410 00:42:54 5 10:00 00:52:54 02:30 12:55:24 AM 125616 P…"
type textarea "12:00:00 AM 150062 PC236410 00:42:54 5 10:00 00:52:54 02:30 12:55:24 AM 125616 …"
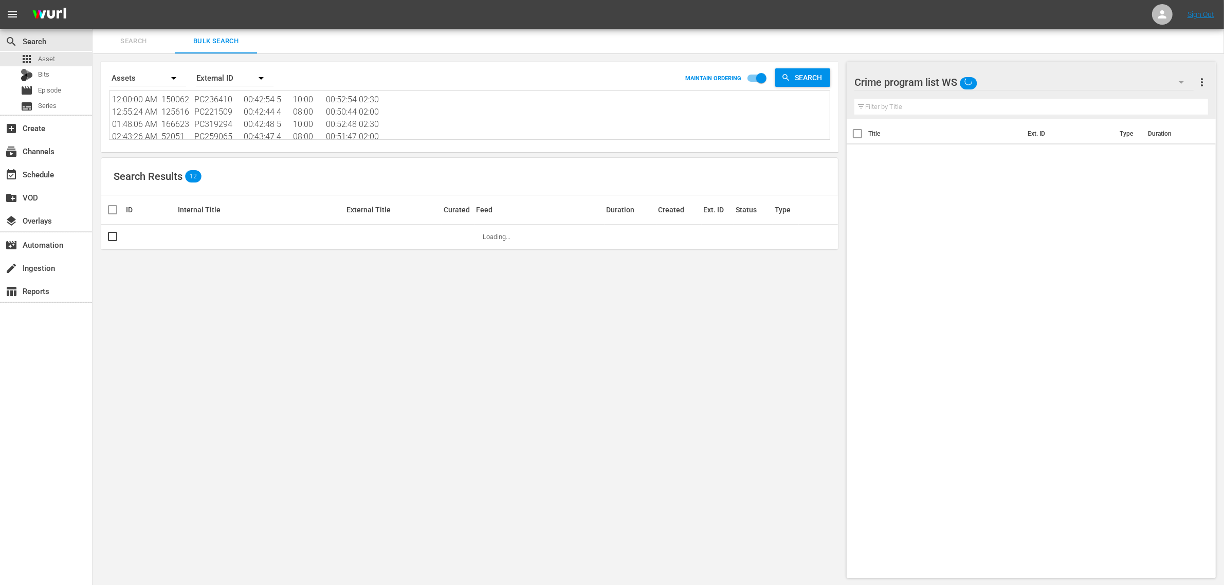
scroll to position [1, 0]
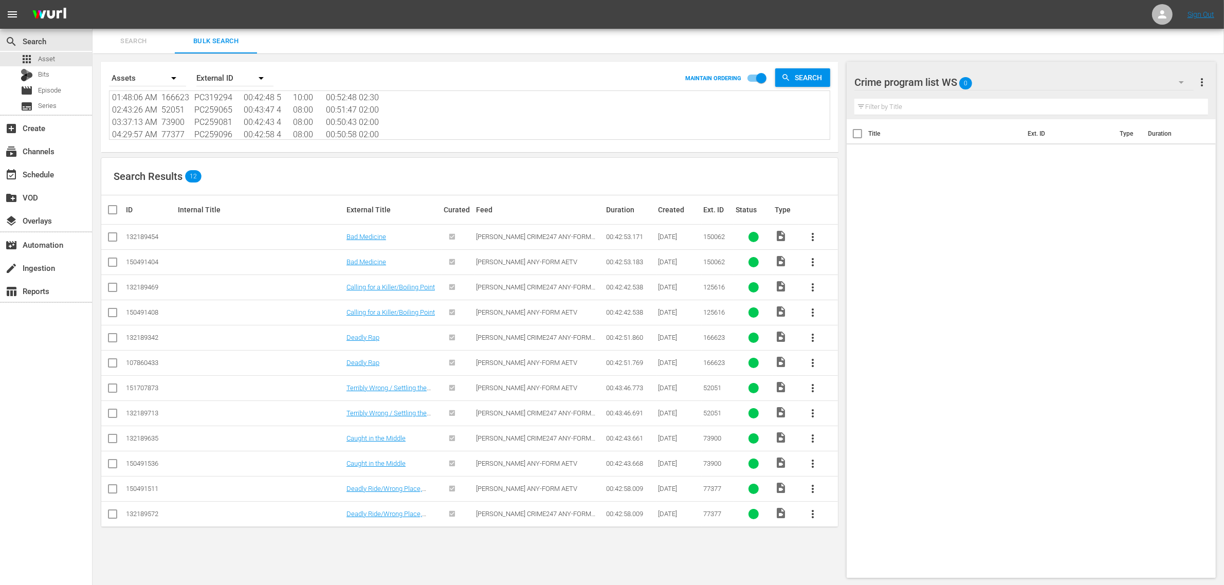
type textarea "12:00:00 AM 150062 PC236410 00:42:54 5 10:00 00:52:54 02:30 12:55:24 AM 125616 …"
click at [445, 127] on textarea "12:00:00 AM 150062 PC236410 00:42:54 5 10:00 00:52:54 02:30 12:55:24 AM 125616 …" at bounding box center [471, 116] width 718 height 47
paste textarea "50062 125616 166623 52051 73900 77377"
type textarea "150062 125616 166623 52051 73900 77377"
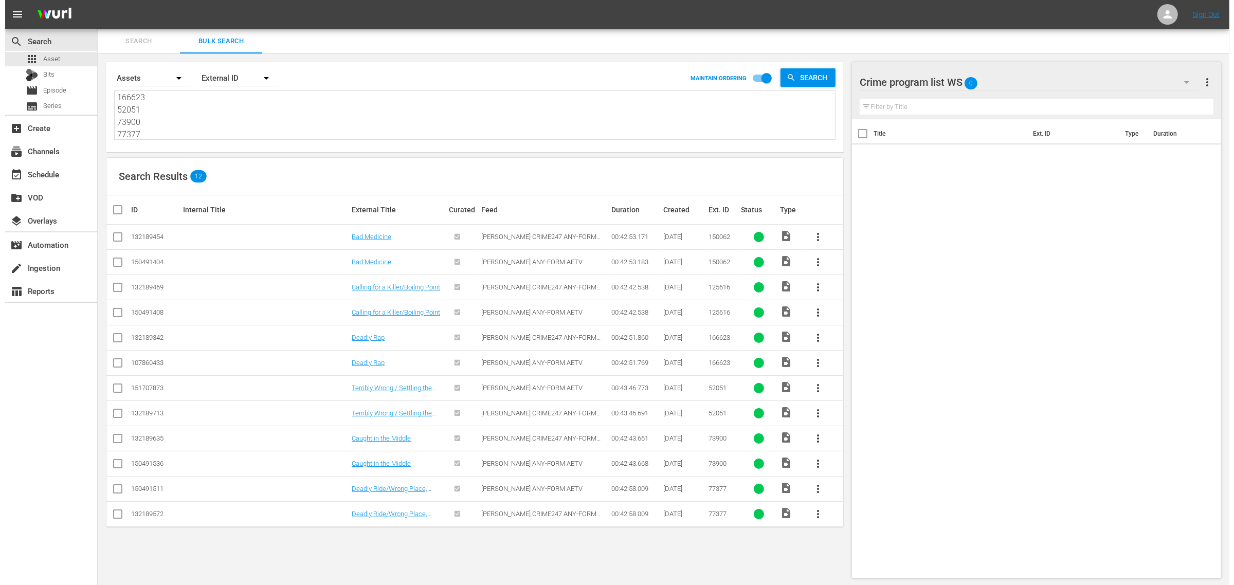
scroll to position [38, 0]
type textarea "150062 125616 166623 52051 73900 77377"
click at [111, 261] on input "checkbox" at bounding box center [112, 264] width 12 height 12
checkbox input "true"
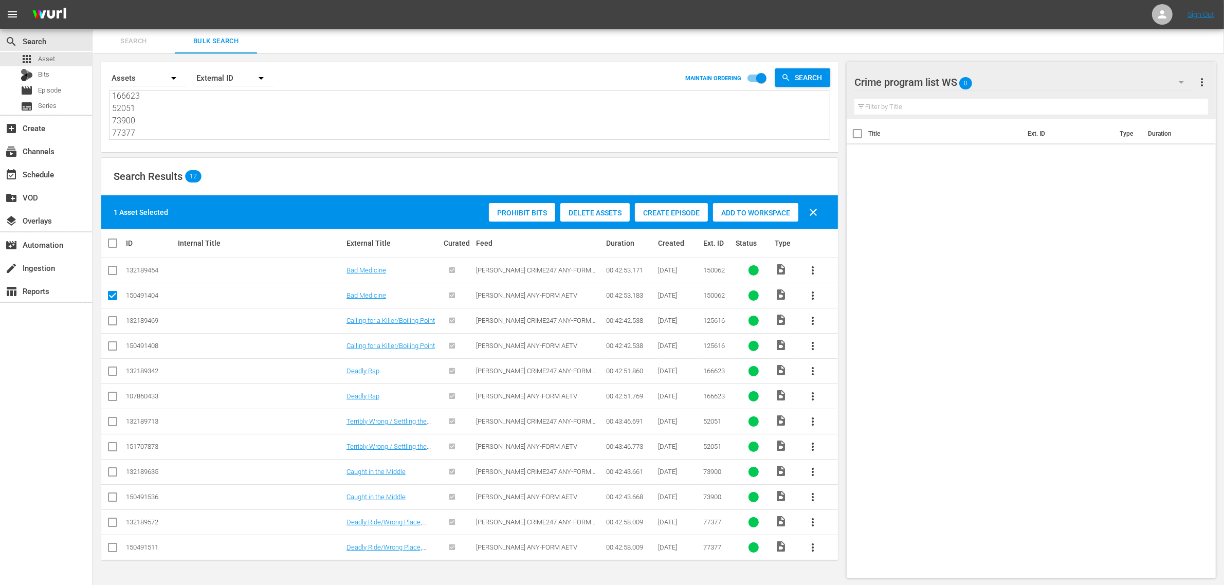
click at [108, 346] on input "checkbox" at bounding box center [112, 348] width 12 height 12
checkbox input "true"
click at [113, 401] on input "checkbox" at bounding box center [112, 398] width 12 height 12
checkbox input "true"
click at [109, 446] on input "checkbox" at bounding box center [112, 449] width 12 height 12
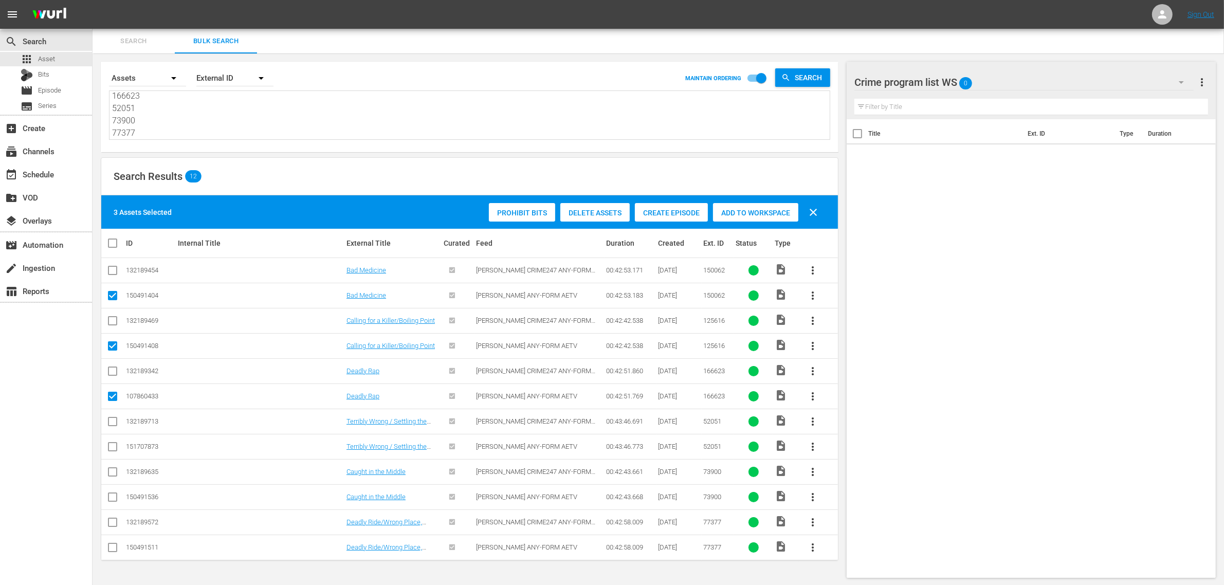
checkbox input "true"
click at [113, 500] on input "checkbox" at bounding box center [112, 499] width 12 height 12
checkbox input "true"
click at [109, 548] on input "checkbox" at bounding box center [112, 550] width 12 height 12
checkbox input "true"
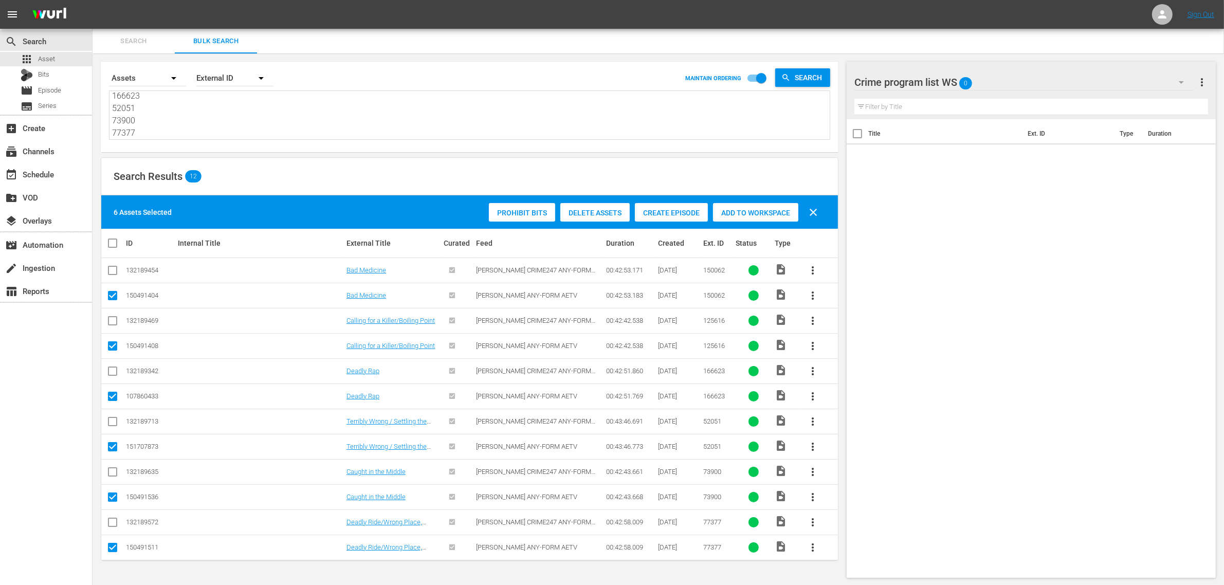
click at [741, 207] on div "Add to Workspace" at bounding box center [755, 213] width 85 height 20
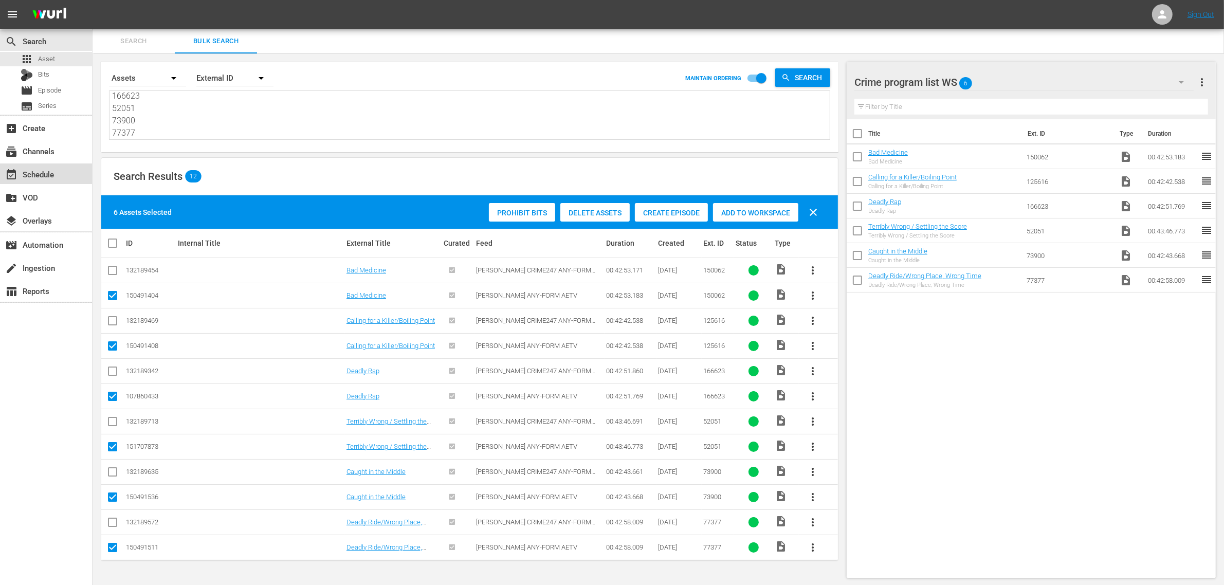
click at [49, 184] on div "event_available Schedule" at bounding box center [46, 174] width 92 height 21
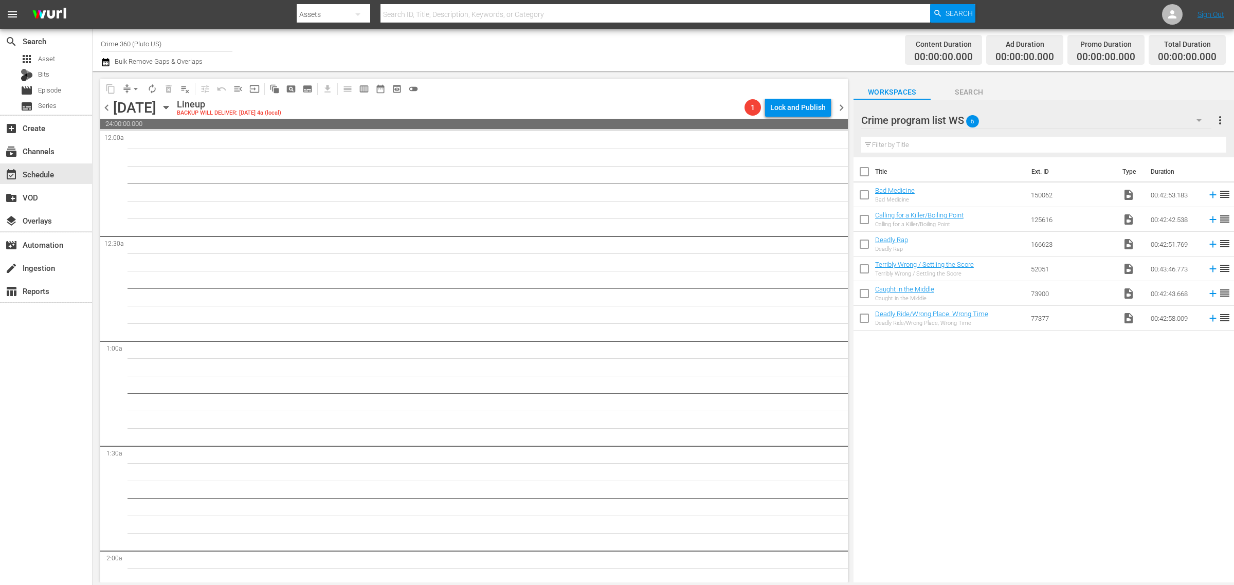
click at [612, 62] on div "Channel Title Crime 360 (Pluto US) Bulk Remove Gaps & Overlaps" at bounding box center [407, 49] width 613 height 37
click at [862, 178] on input "checkbox" at bounding box center [865, 174] width 22 height 22
checkbox input "true"
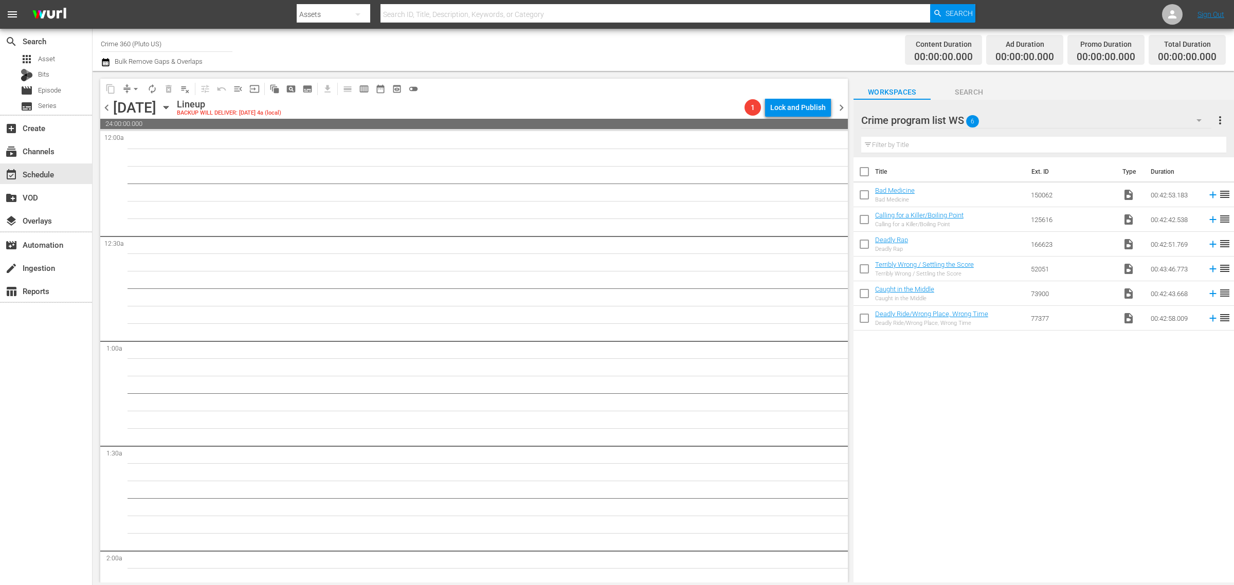
checkbox input "true"
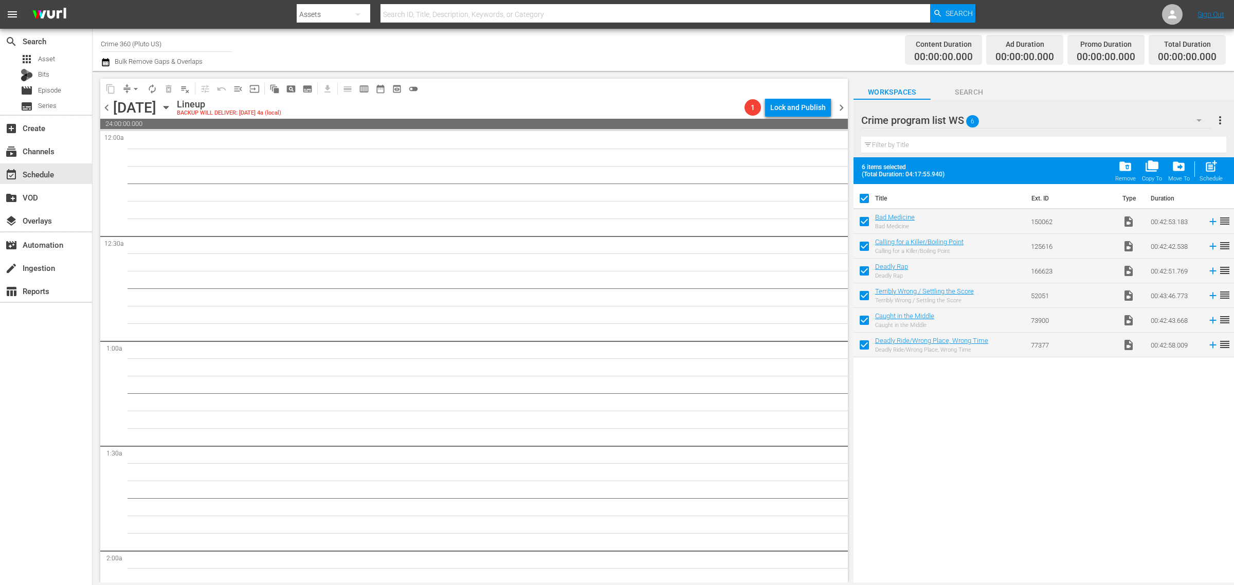
click at [1216, 168] on span "post_add" at bounding box center [1211, 166] width 14 height 14
checkbox input "false"
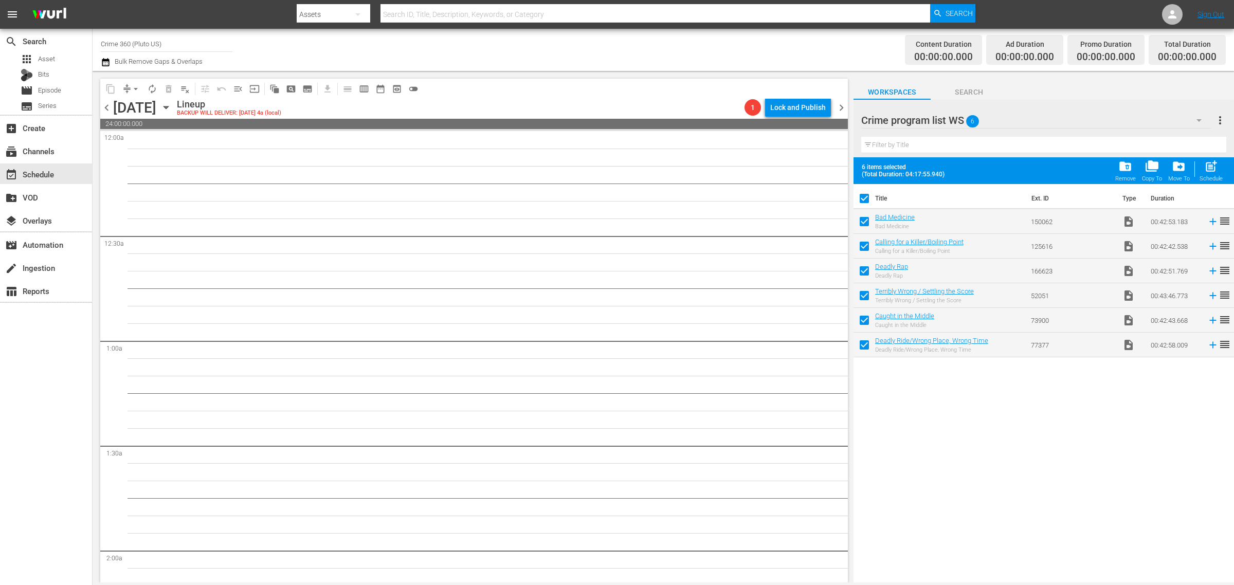
checkbox input "false"
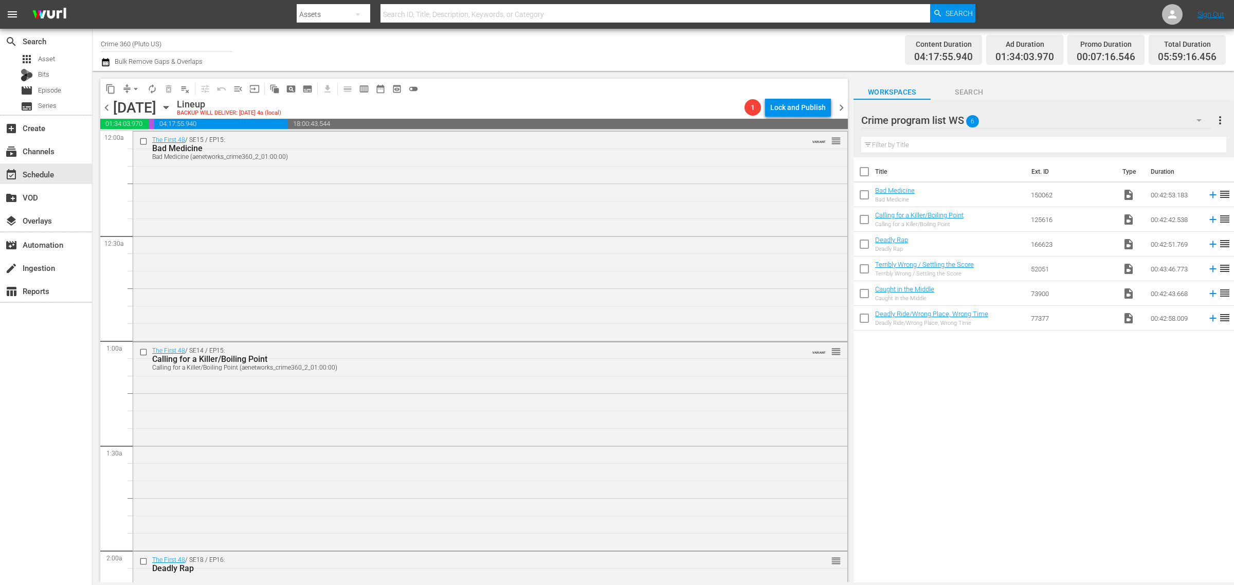
click at [570, 34] on div "Channel Title Crime 360 (Pluto US) Bulk Remove Gaps & Overlaps" at bounding box center [407, 49] width 613 height 37
click at [1220, 121] on span "more_vert" at bounding box center [1220, 120] width 12 height 12
click at [1178, 142] on div "Clear All Workspace Items" at bounding box center [1153, 140] width 121 height 19
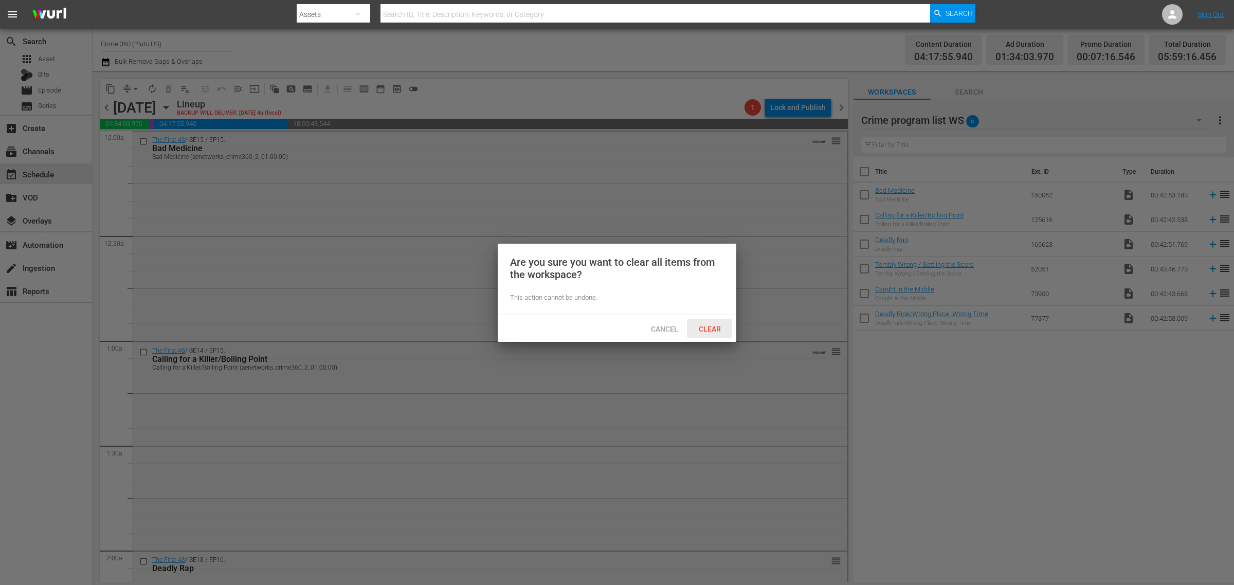
click at [718, 327] on span "Clear" at bounding box center [710, 329] width 39 height 8
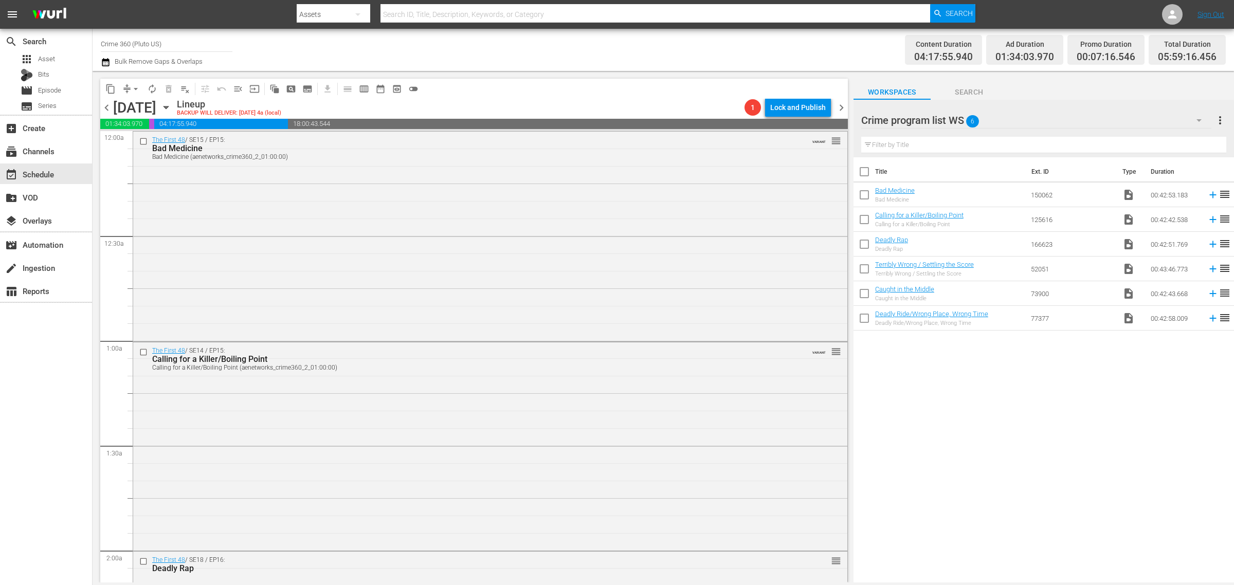
click at [572, 44] on div "Channel Title Crime 360 (Pluto US) Bulk Remove Gaps & Overlaps" at bounding box center [407, 49] width 613 height 37
click at [172, 107] on icon "button" at bounding box center [165, 107] width 11 height 11
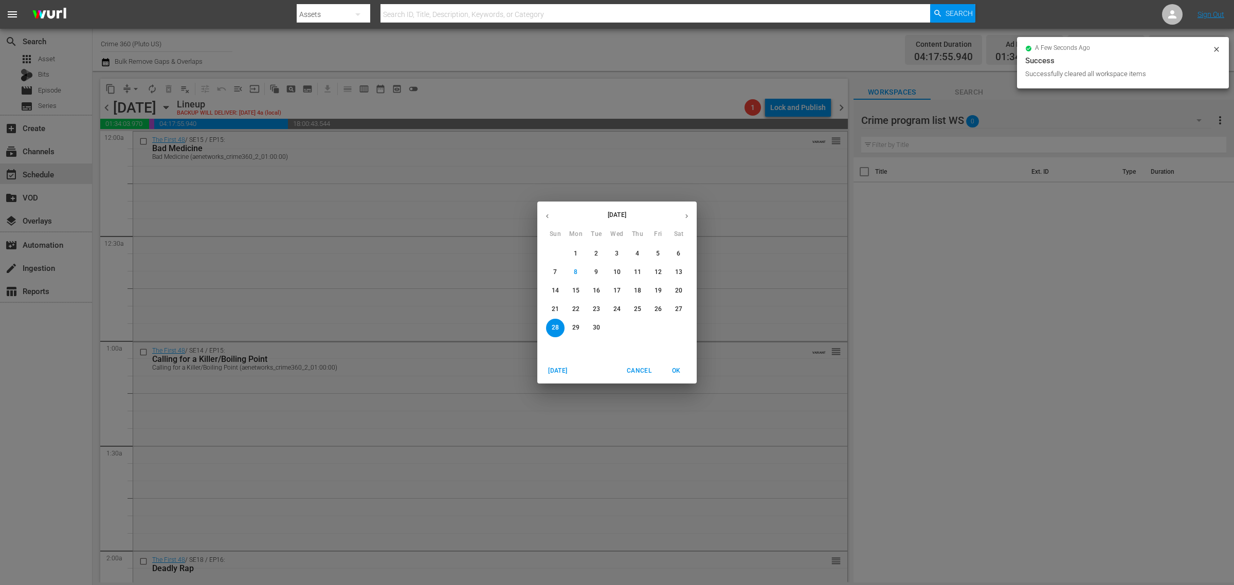
click at [576, 305] on p "22" at bounding box center [575, 309] width 7 height 9
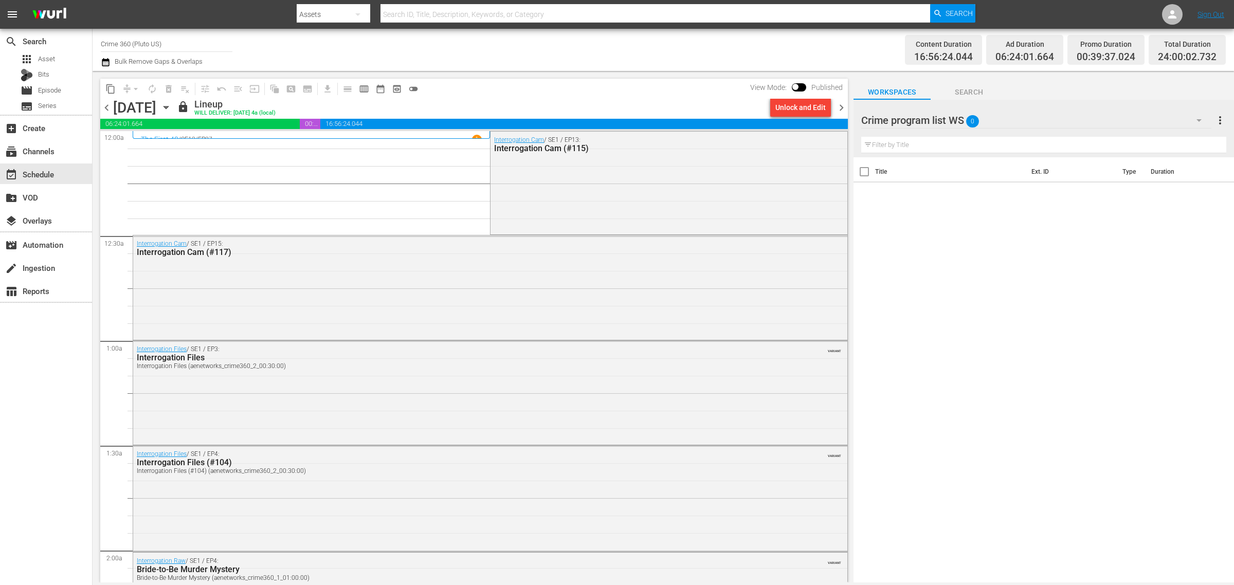
click at [841, 109] on span "chevron_right" at bounding box center [841, 107] width 13 height 13
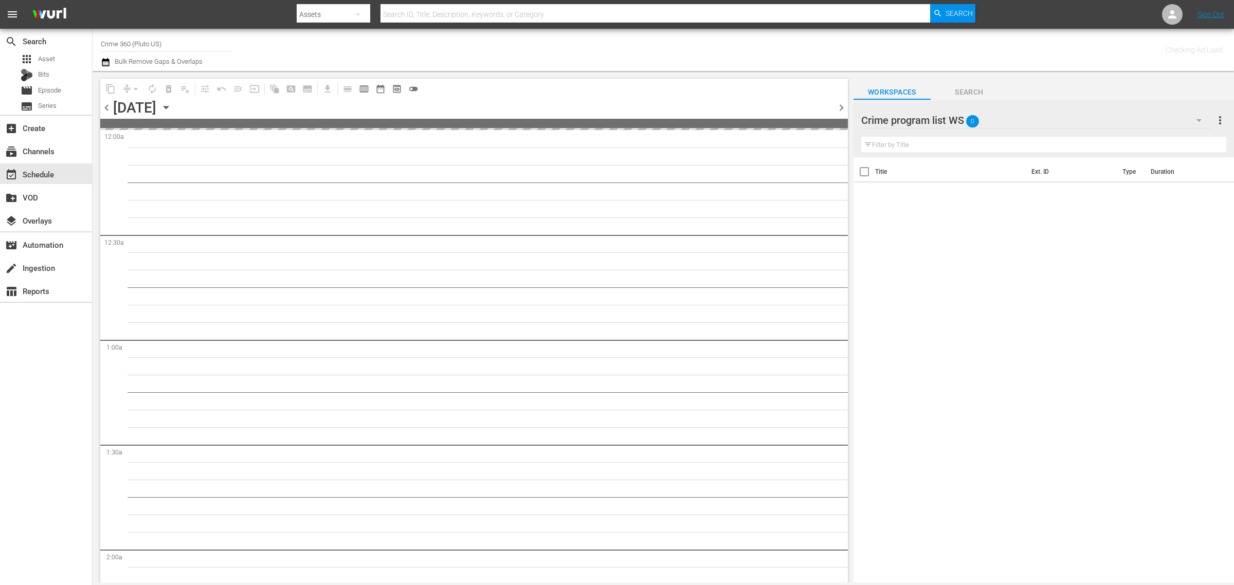
click at [595, 42] on div "Channel Title Crime 360 (Pluto US) Bulk Remove Gaps & Overlaps" at bounding box center [407, 49] width 613 height 37
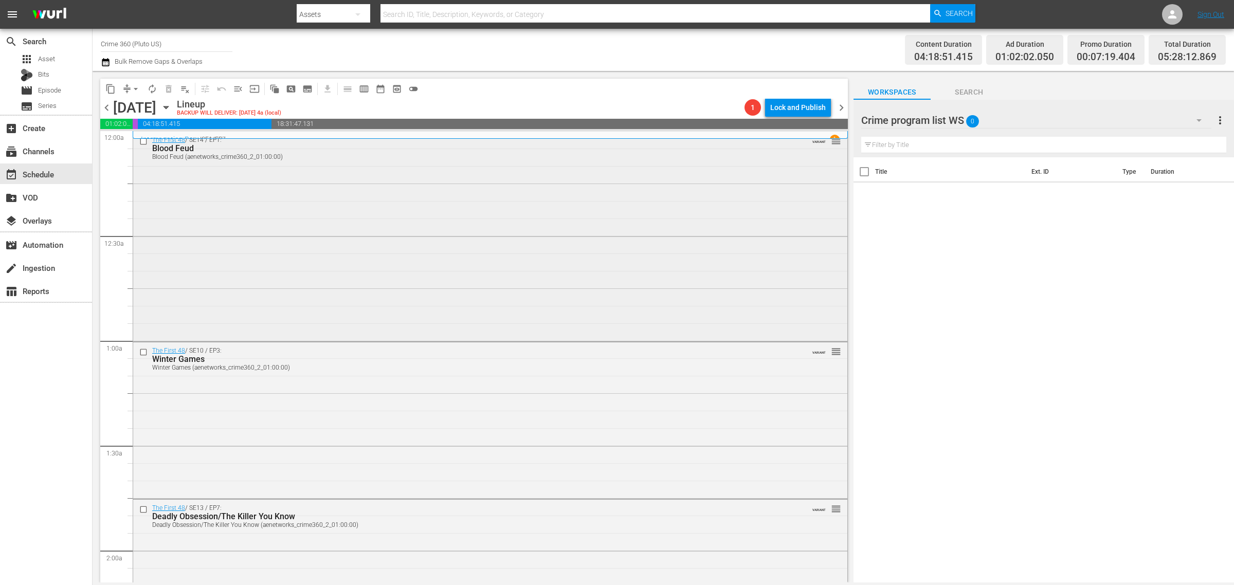
click at [201, 215] on div "The First 48 / SE14 / EP1: Blood Feud Blood Feud (aenetworks_crime360_2_01:00:0…" at bounding box center [490, 236] width 714 height 208
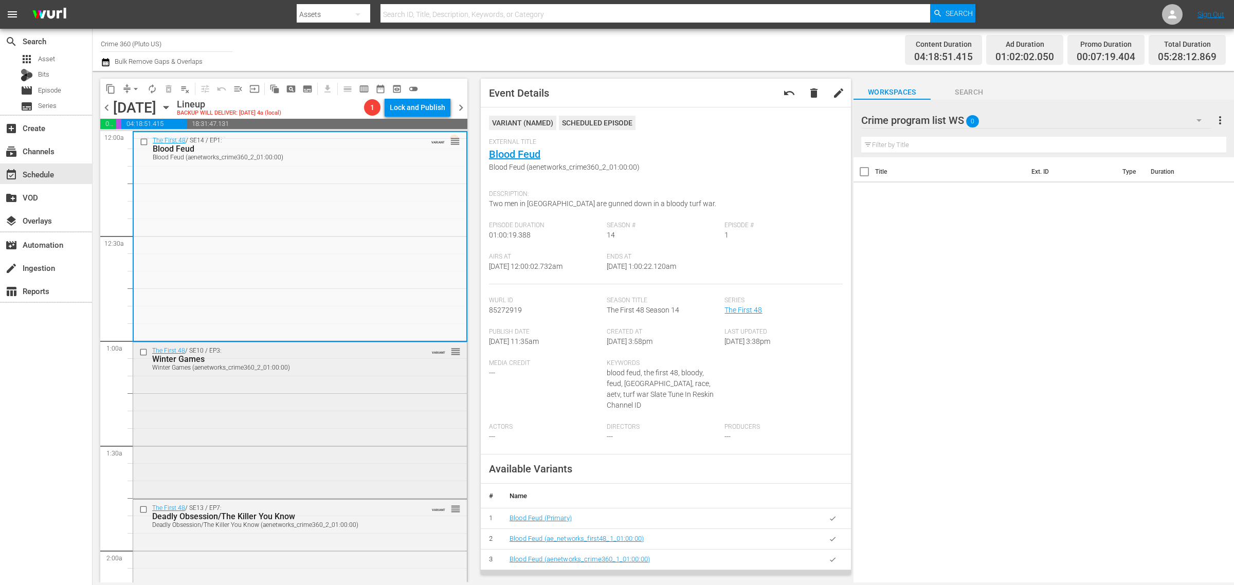
click at [320, 428] on div "The First 48 / SE10 / EP3: Winter Games Winter Games (aenetworks_crime360_2_01:…" at bounding box center [300, 419] width 334 height 154
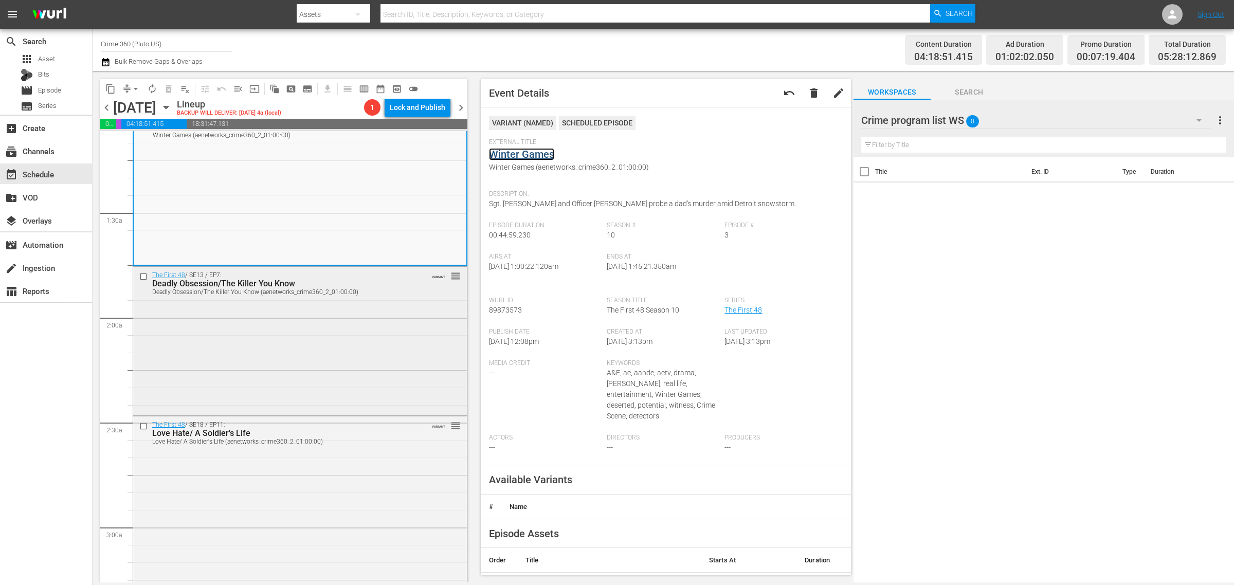
scroll to position [321, 0]
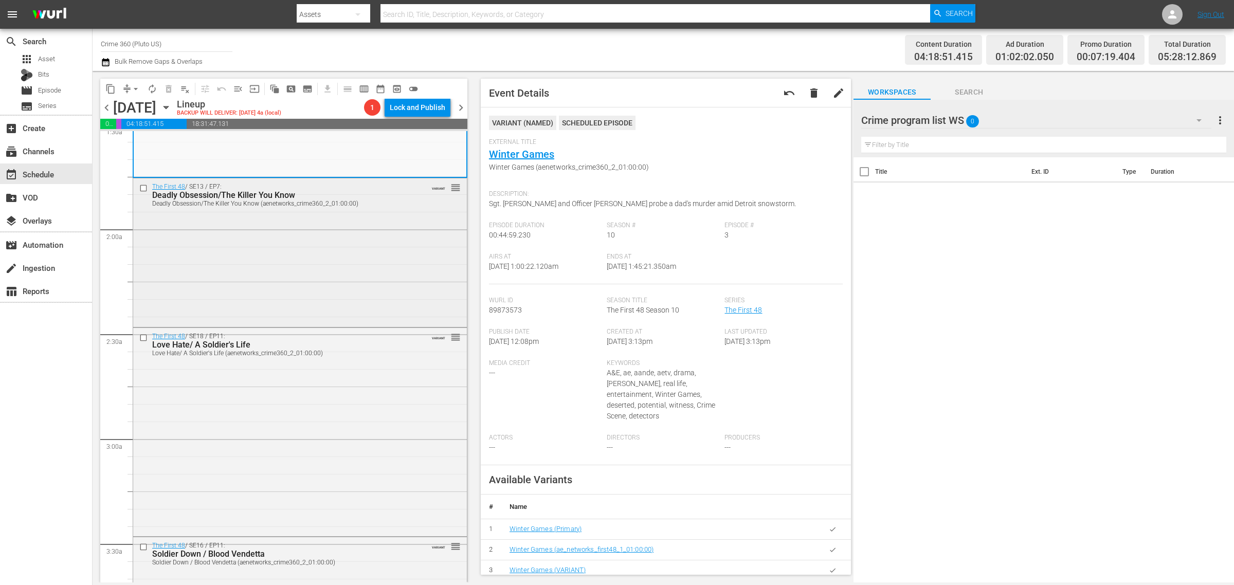
click at [255, 257] on div "The First 48 / SE13 / EP7: Deadly Obsession/The Killer You Know Deadly Obsessio…" at bounding box center [300, 251] width 334 height 147
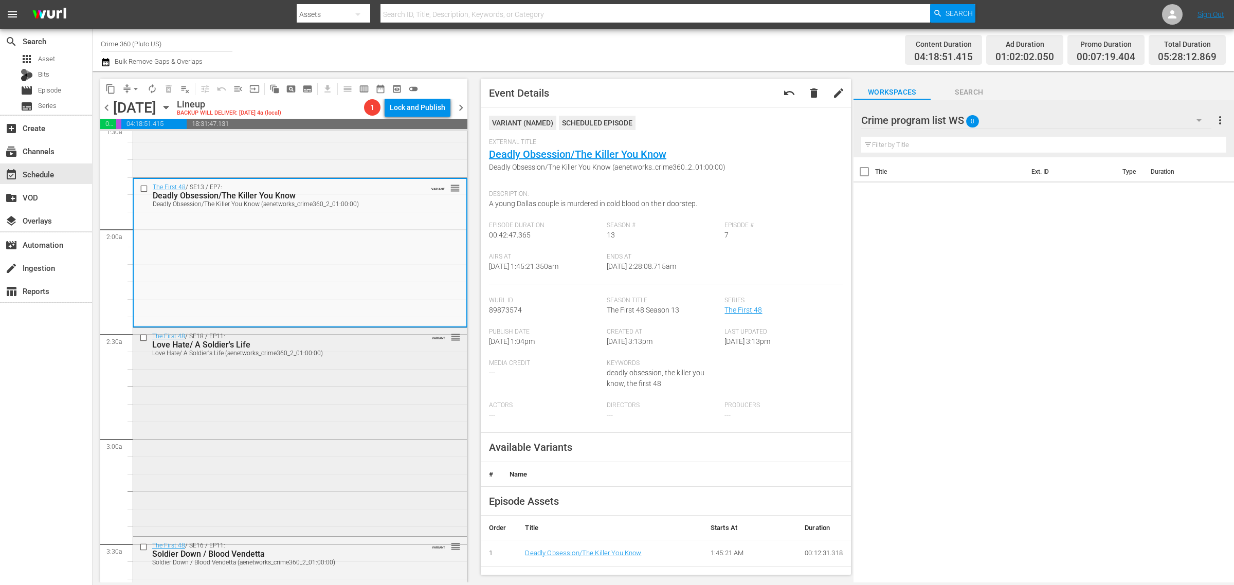
click at [330, 437] on div "The First 48 / SE18 / EP11: Love Hate/ A Soldier's Life Love Hate/ A Soldier's …" at bounding box center [300, 431] width 334 height 206
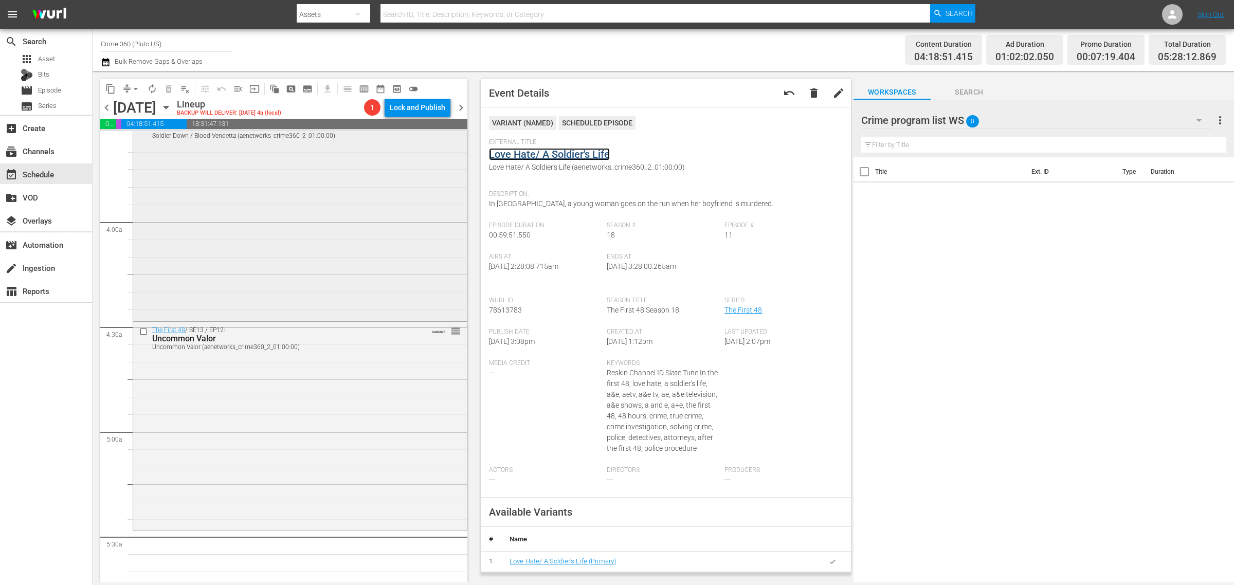
scroll to position [771, 0]
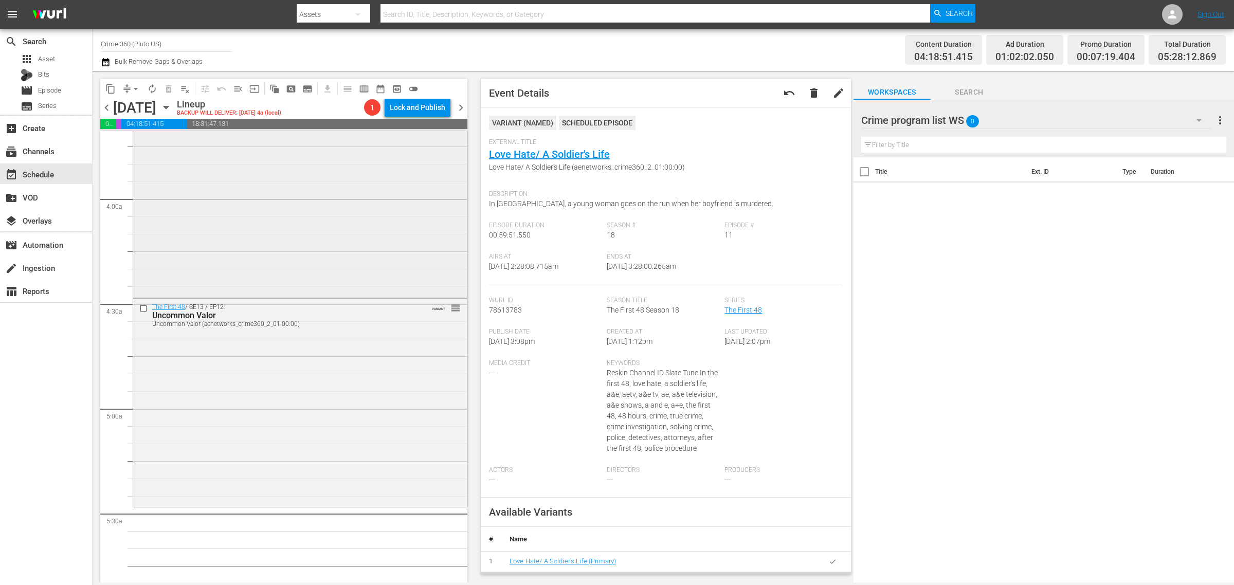
click at [229, 230] on div "The First 48 / SE16 / EP11: Soldier Down / Blood Vendetta Soldier Down / Blood …" at bounding box center [300, 191] width 334 height 208
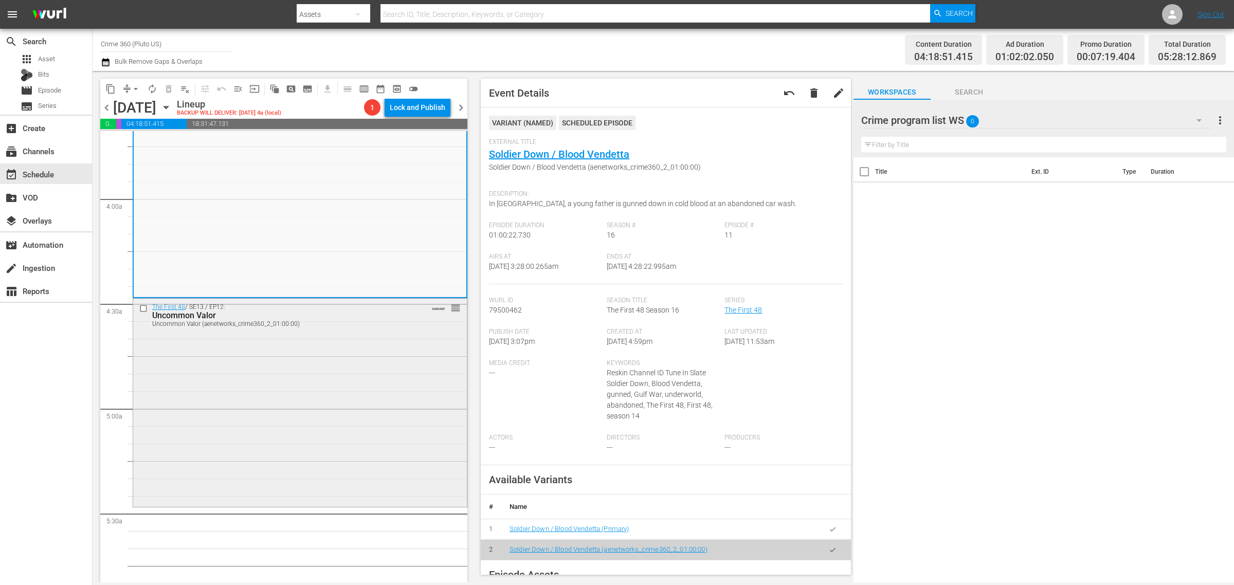
click at [360, 376] on div "The First 48 / SE13 / EP12: Uncommon Valor Uncommon Valor (aenetworks_crime360_…" at bounding box center [300, 402] width 334 height 206
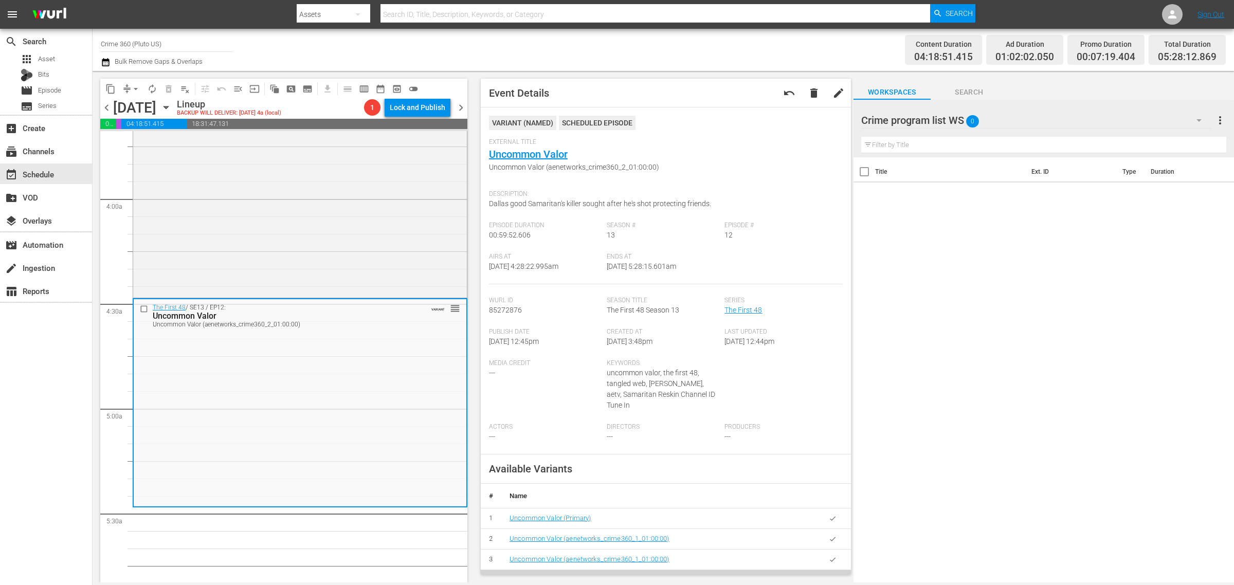
click at [709, 46] on div "Channel Title Crime 360 (Pluto US) Bulk Remove Gaps & Overlaps" at bounding box center [407, 49] width 613 height 37
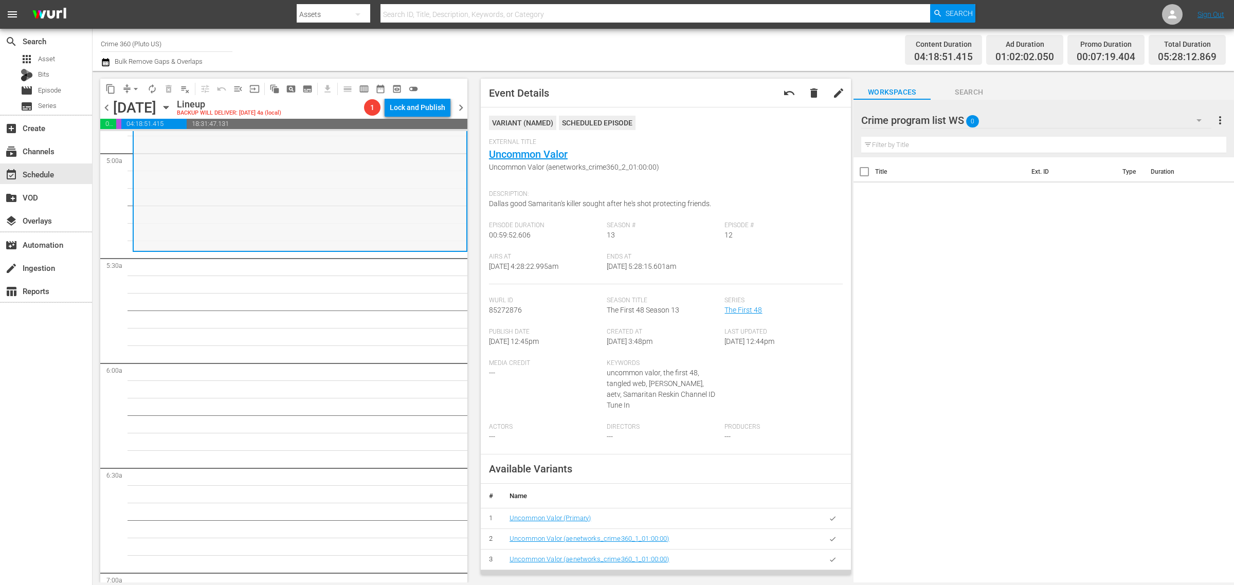
scroll to position [1028, 0]
click at [140, 86] on span "arrow_drop_down" at bounding box center [136, 89] width 10 height 10
click at [135, 109] on li "Align to Midnight" at bounding box center [136, 109] width 108 height 17
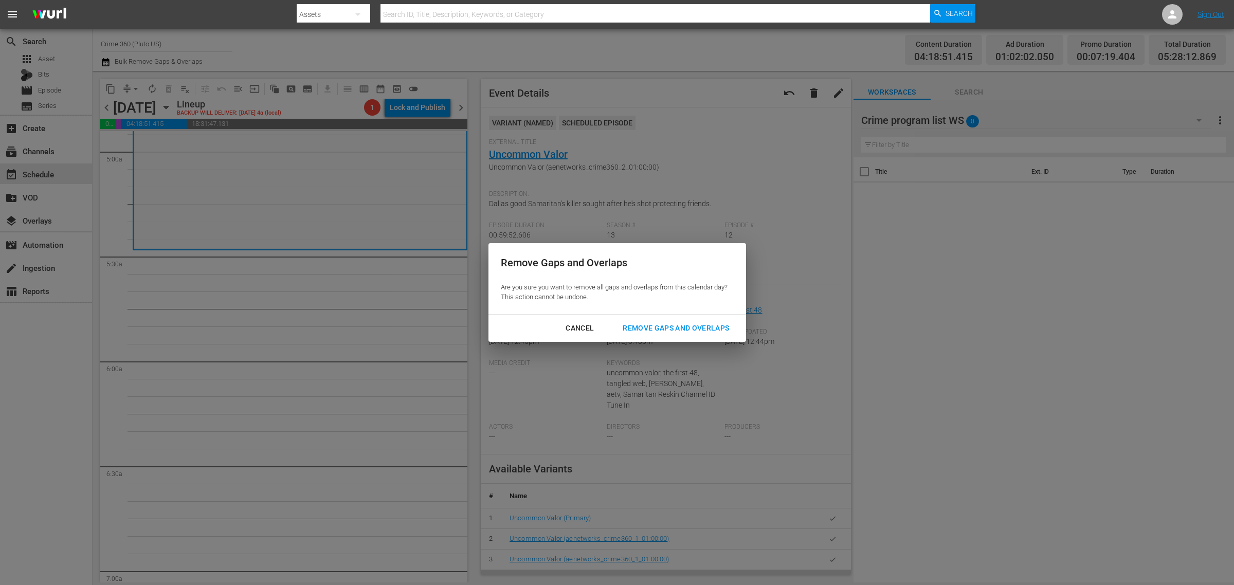
click at [675, 330] on div "Remove Gaps and Overlaps" at bounding box center [675, 328] width 123 height 13
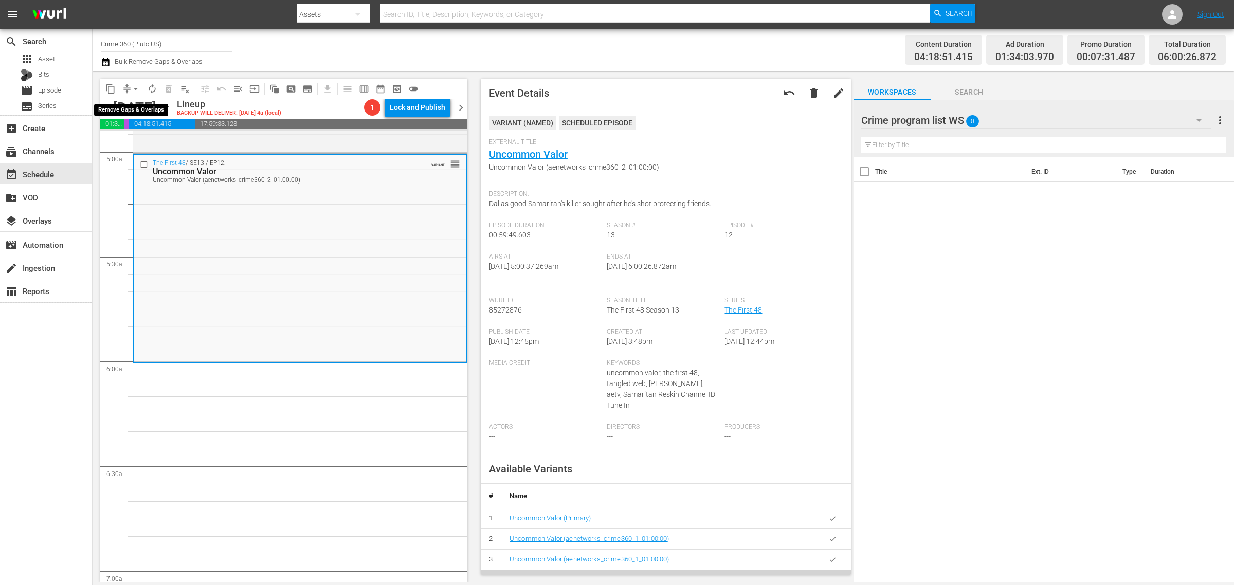
click at [134, 85] on span "arrow_drop_down" at bounding box center [136, 89] width 10 height 10
click at [115, 107] on li "Align to Midnight" at bounding box center [136, 109] width 108 height 17
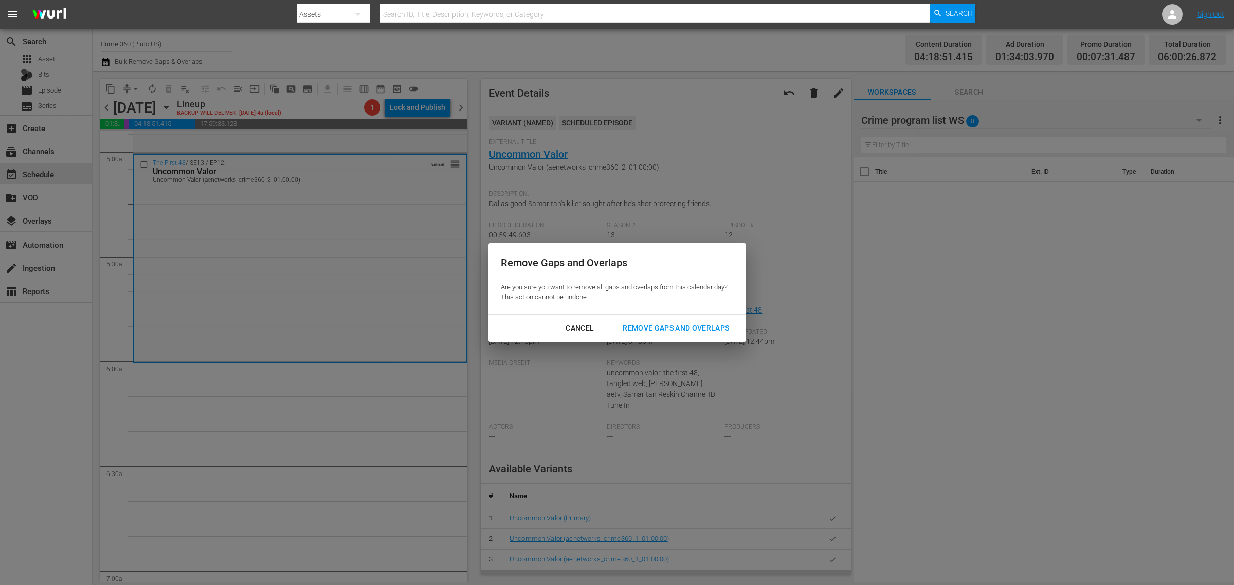
click at [647, 327] on div "Remove Gaps and Overlaps" at bounding box center [675, 328] width 123 height 13
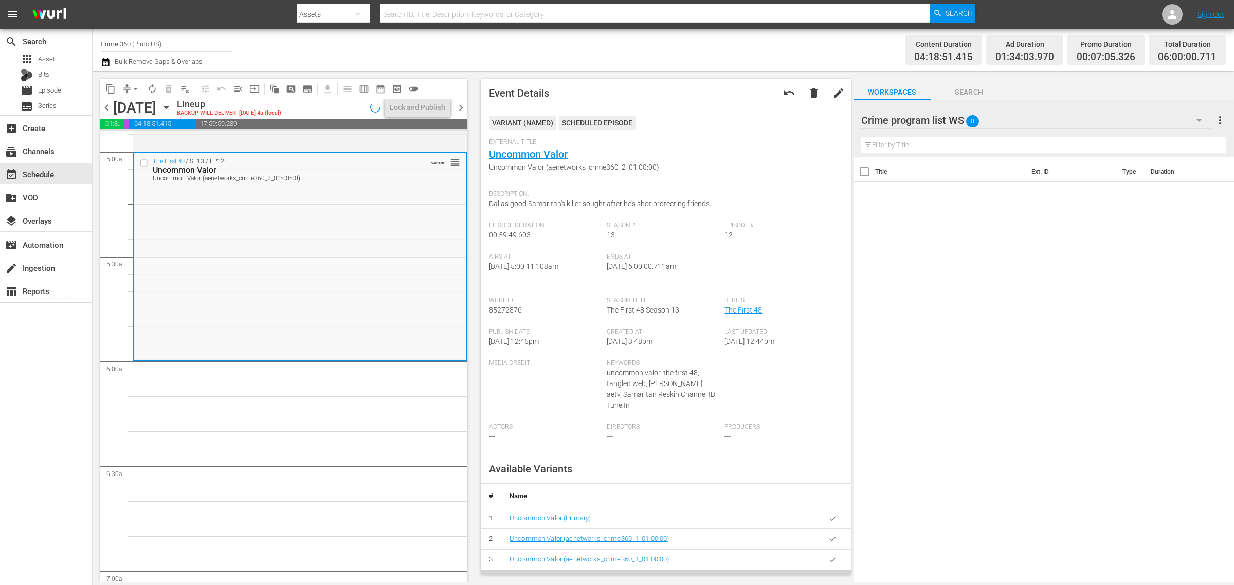
click at [627, 47] on div "Channel Title Crime 360 (Pluto US) Bulk Remove Gaps & Overlaps" at bounding box center [407, 49] width 613 height 37
click at [152, 86] on span "autorenew_outlined" at bounding box center [152, 89] width 10 height 10
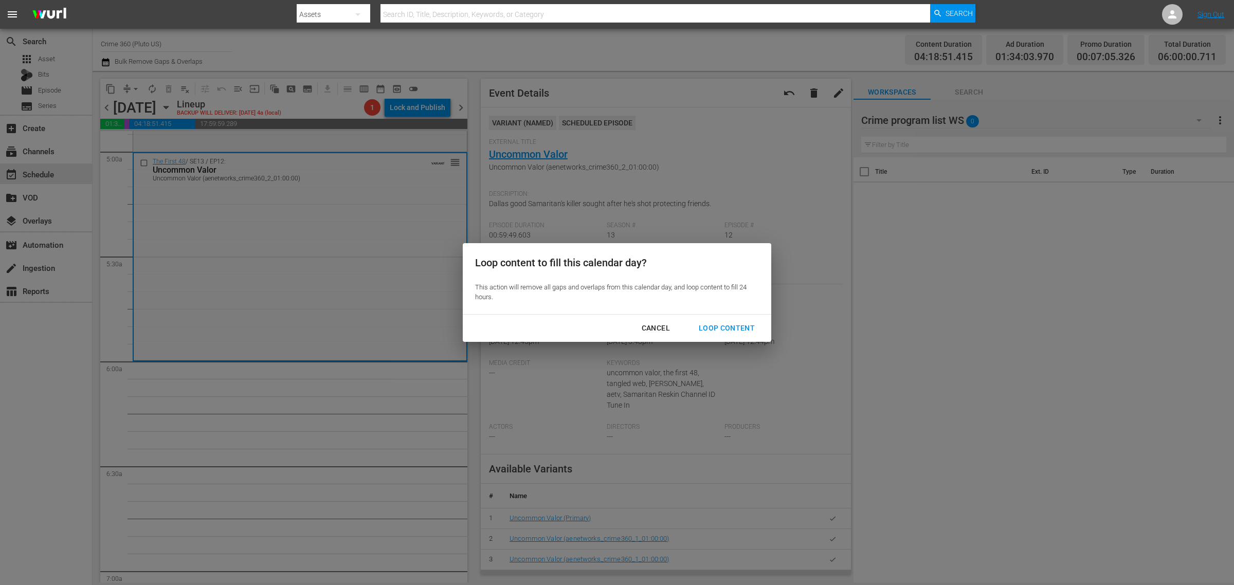
click at [723, 324] on div "Loop Content" at bounding box center [727, 328] width 73 height 13
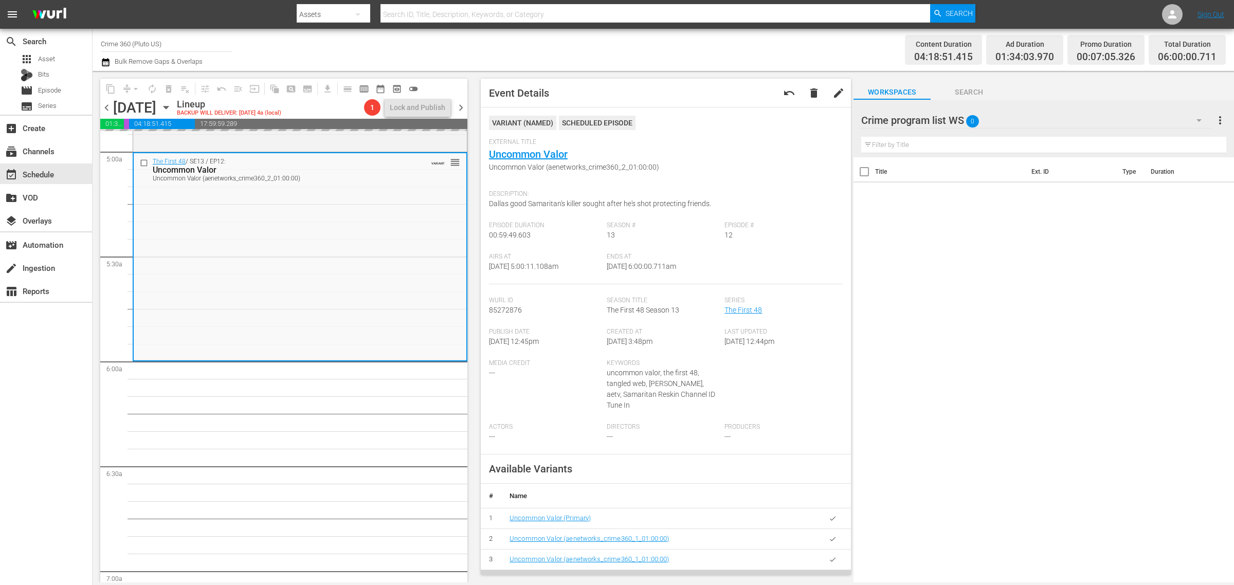
click at [699, 49] on div "Channel Title Crime 360 (Pluto US) Bulk Remove Gaps & Overlaps" at bounding box center [407, 49] width 613 height 37
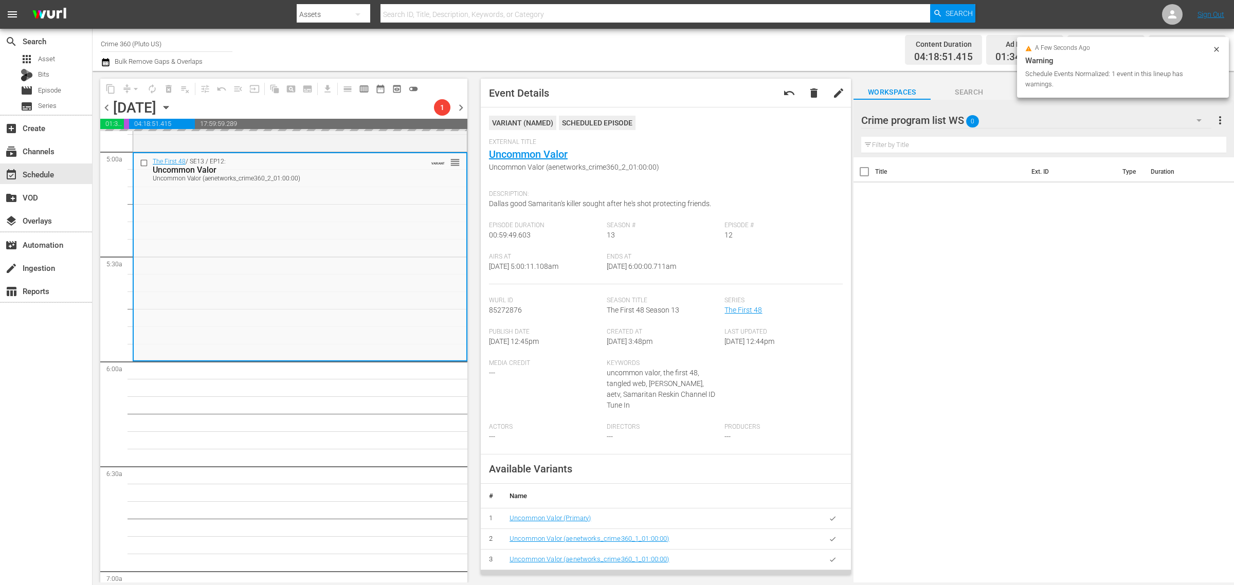
click at [621, 44] on div "Channel Title Crime 360 (Pluto US) Bulk Remove Gaps & Overlaps" at bounding box center [407, 49] width 613 height 37
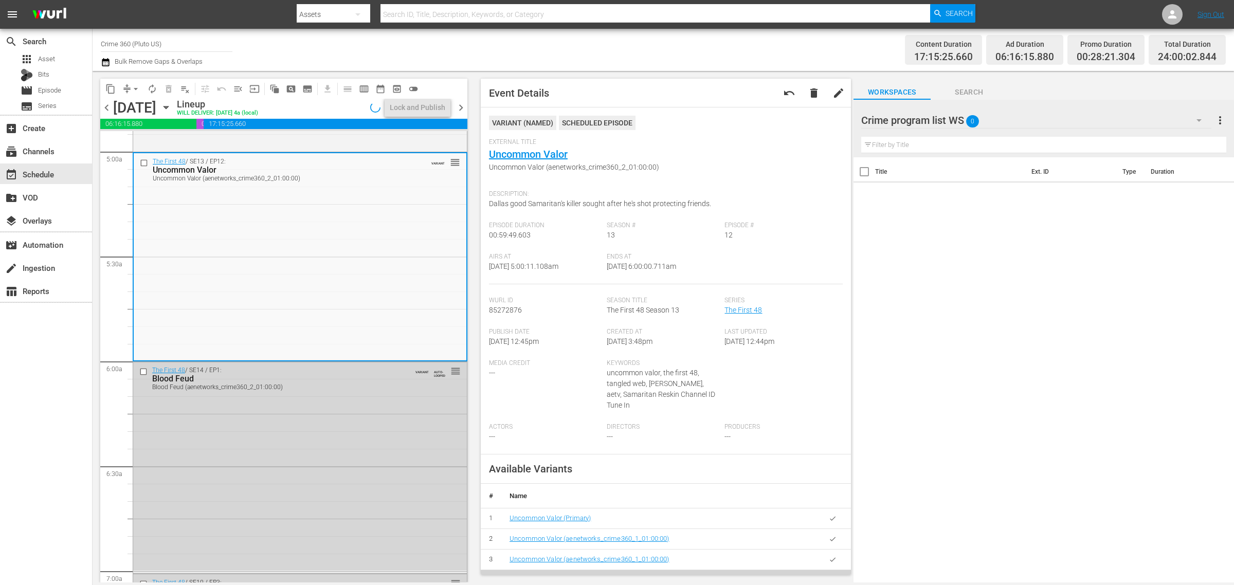
click at [636, 42] on div "Channel Title Crime 360 (Pluto US) Bulk Remove Gaps & Overlaps" at bounding box center [407, 49] width 613 height 37
click at [429, 111] on div "Lock and Publish" at bounding box center [418, 107] width 56 height 19
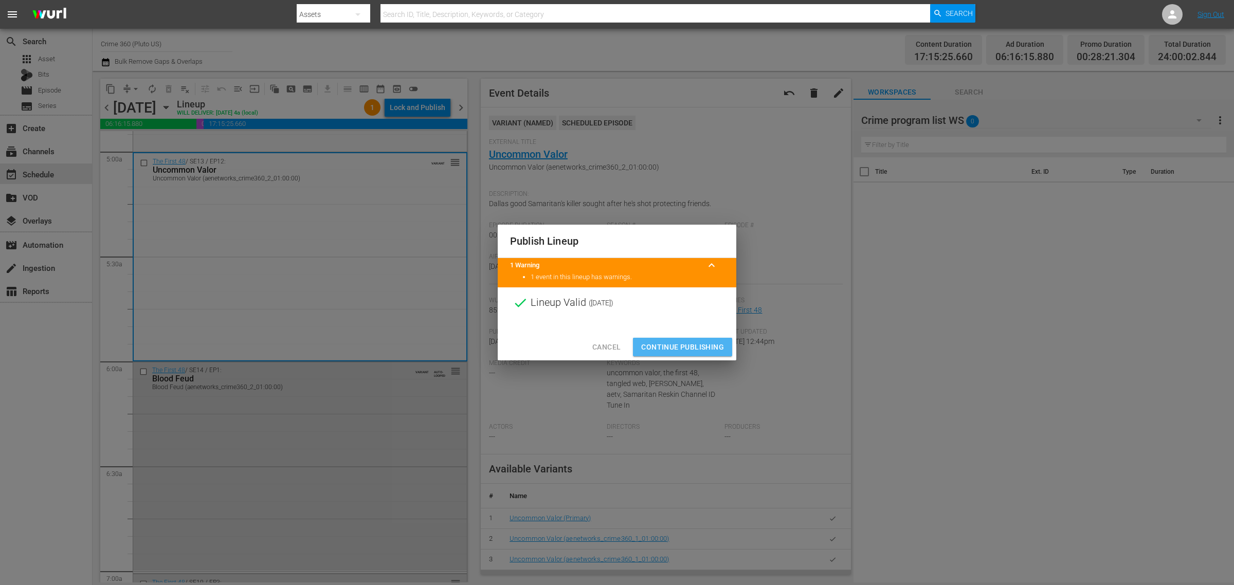
click at [684, 350] on span "Continue Publishing" at bounding box center [682, 347] width 83 height 13
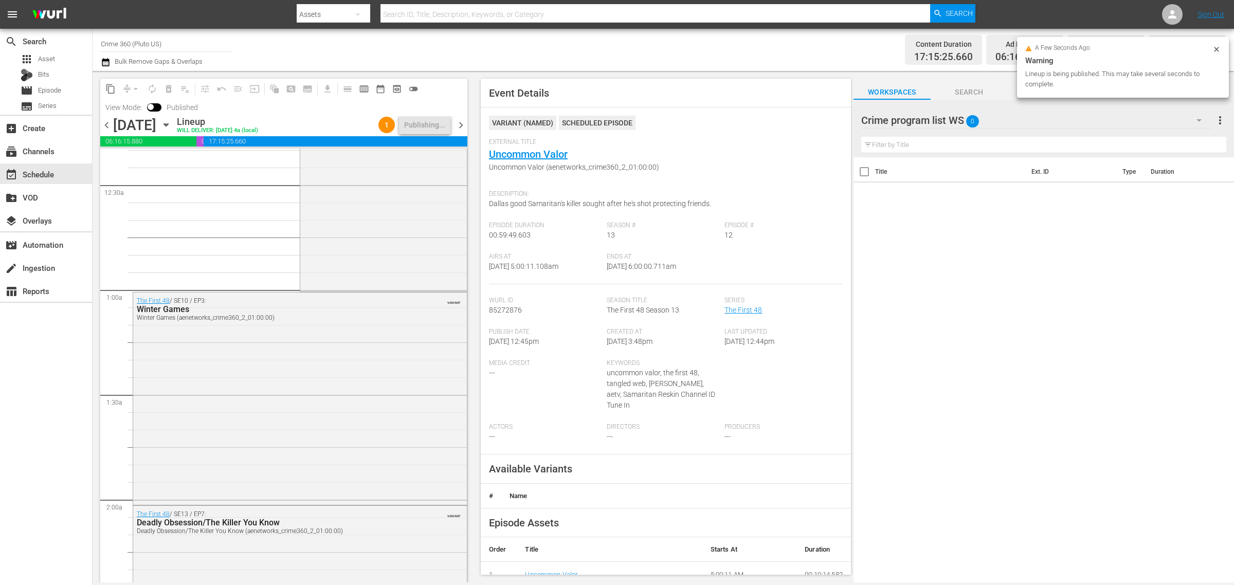
scroll to position [0, 0]
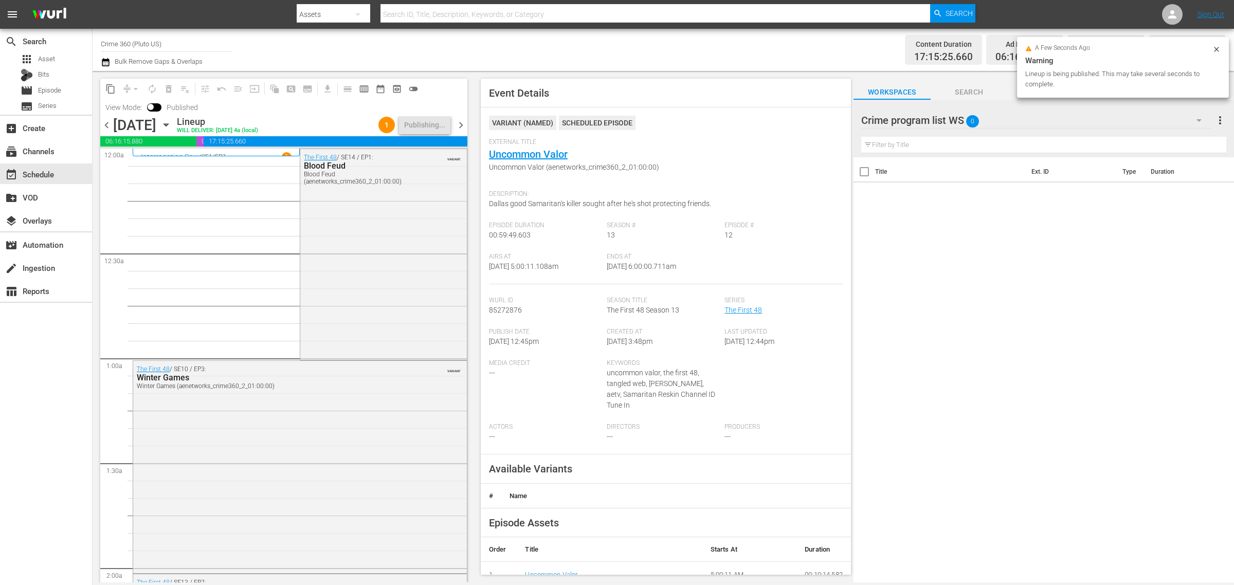
click at [522, 45] on div "Channel Title Crime 360 (Pluto US) Bulk Remove Gaps & Overlaps" at bounding box center [407, 49] width 613 height 37
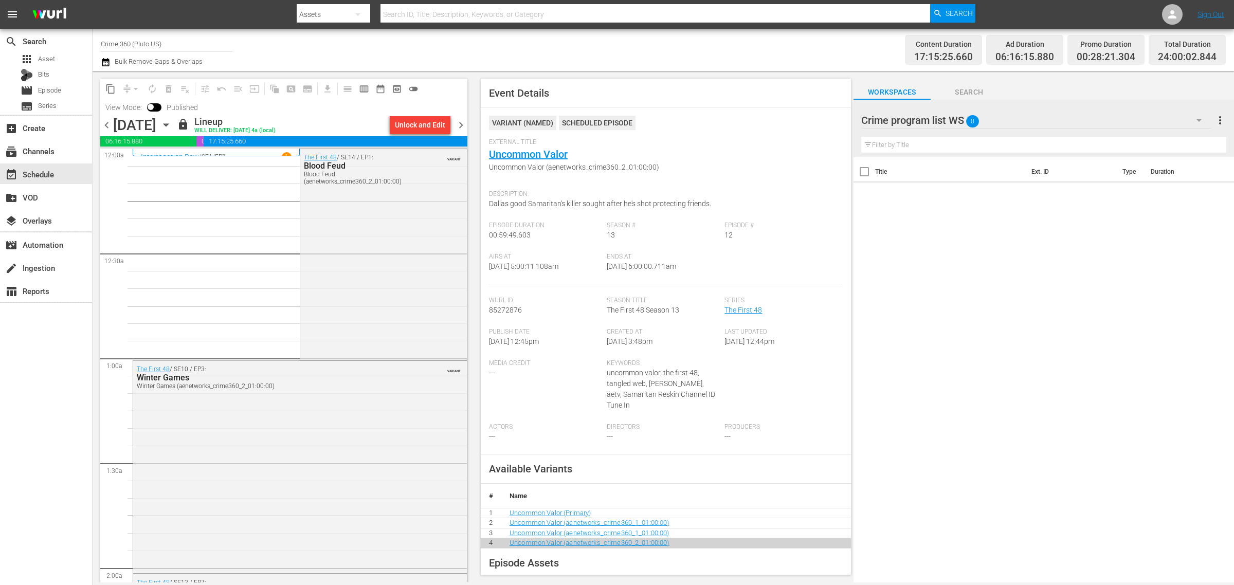
click at [508, 60] on div "Channel Title Crime 360 (Pluto US) Bulk Remove Gaps & Overlaps" at bounding box center [407, 49] width 613 height 37
click at [459, 124] on span "chevron_right" at bounding box center [461, 125] width 13 height 13
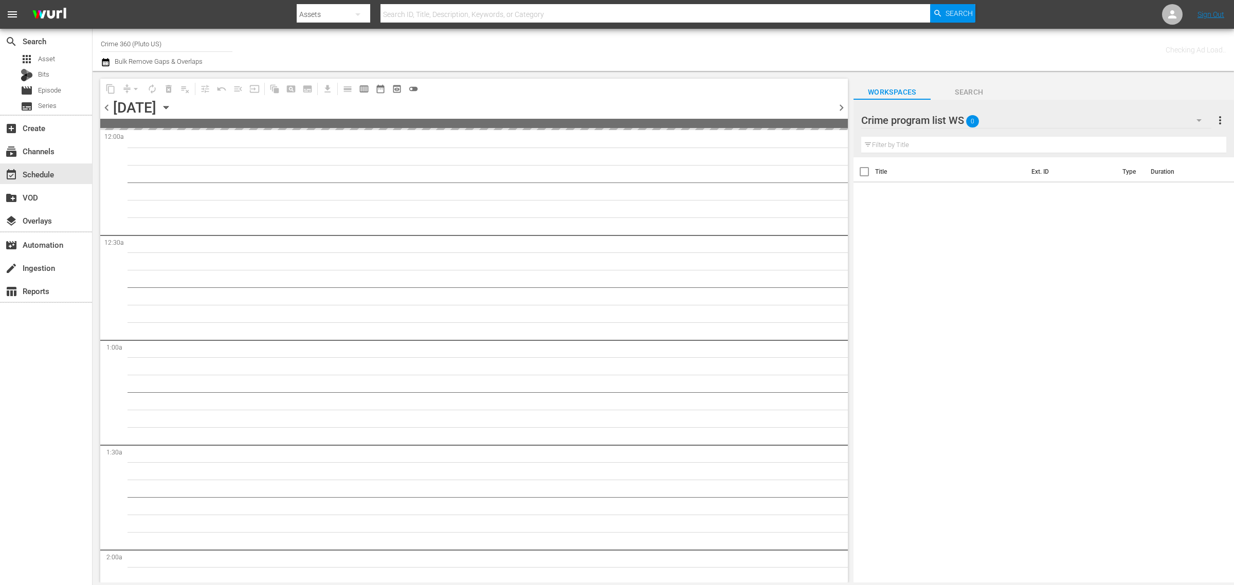
click at [541, 46] on div "Channel Title Crime 360 (Pluto US) Bulk Remove Gaps & Overlaps" at bounding box center [407, 49] width 613 height 37
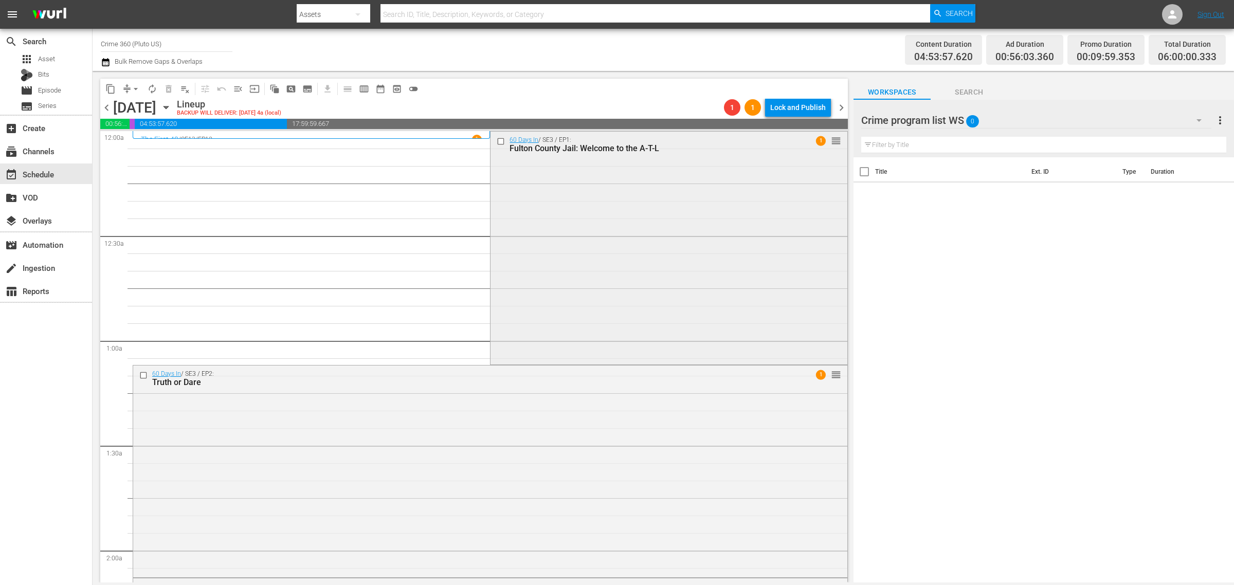
click at [551, 274] on div "60 Days In / SE3 / EP1: Fulton County Jail: Welcome to the A-T-L 1 reorder" at bounding box center [669, 247] width 356 height 231
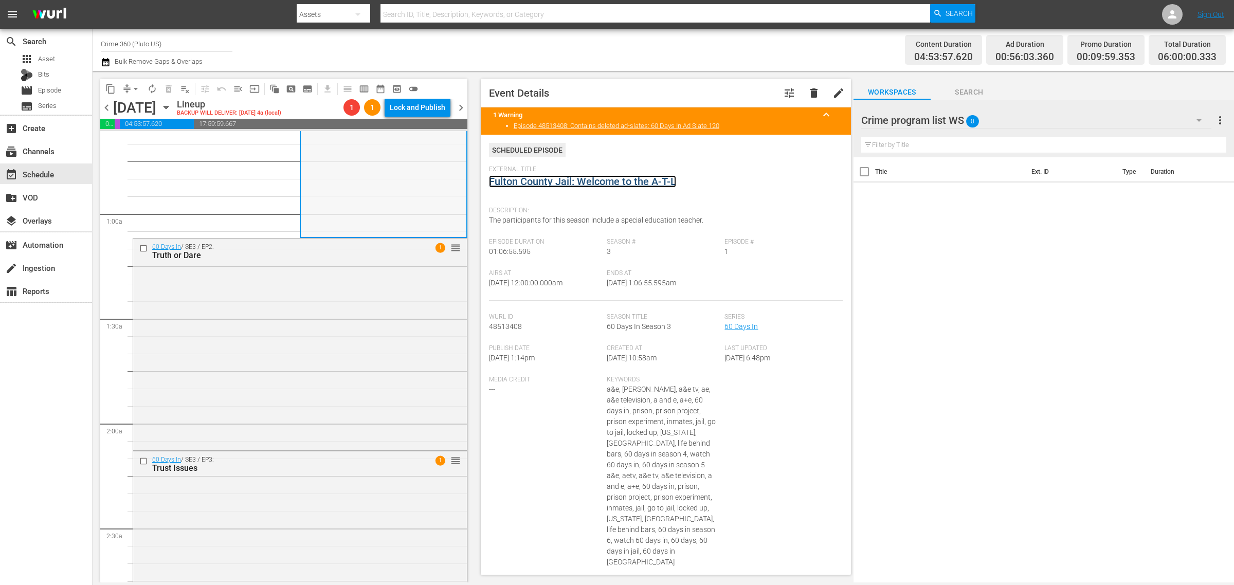
scroll to position [193, 0]
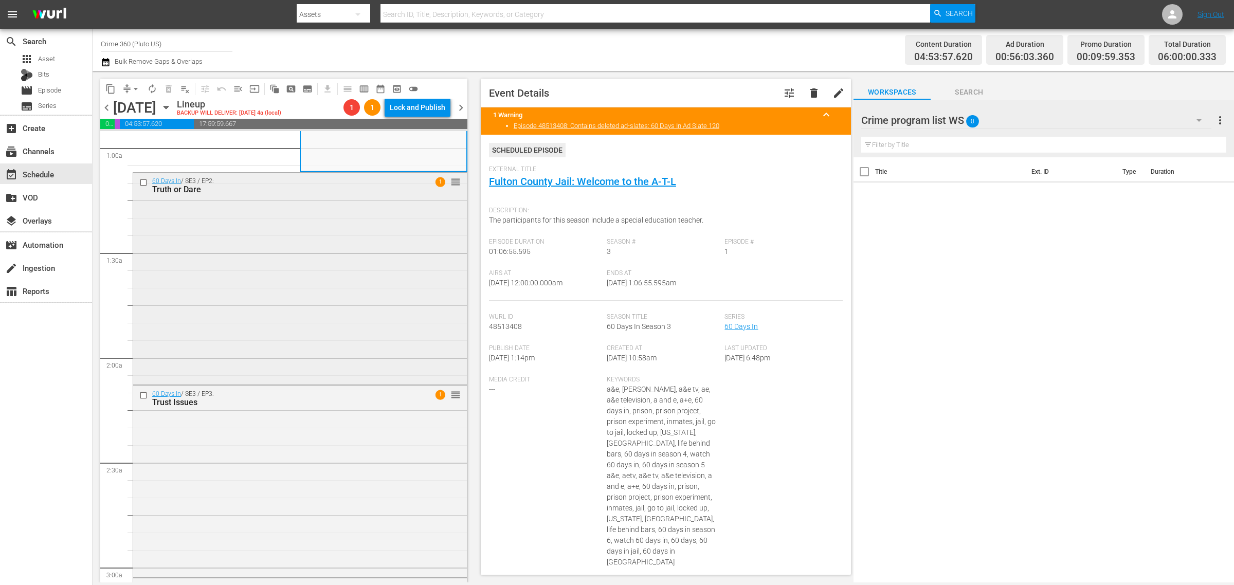
click at [276, 271] on div "60 Days In / SE3 / EP2: Truth or Dare 1 reorder" at bounding box center [300, 278] width 334 height 210
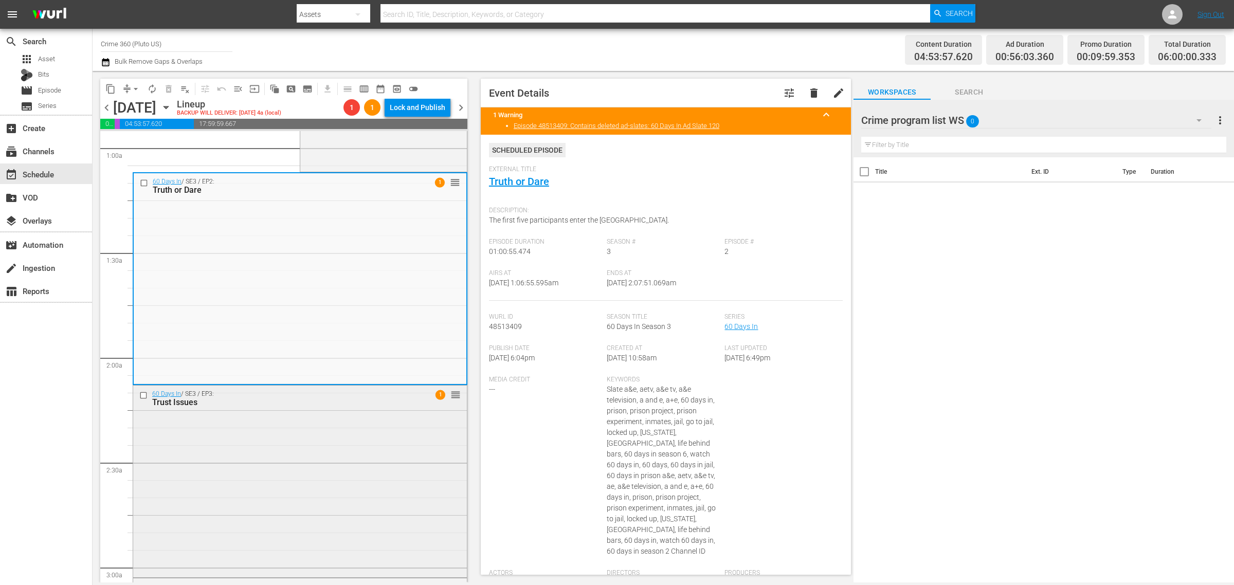
click at [321, 440] on div "60 Days In / SE3 / EP3: Trust Issues 1 reorder" at bounding box center [300, 481] width 334 height 190
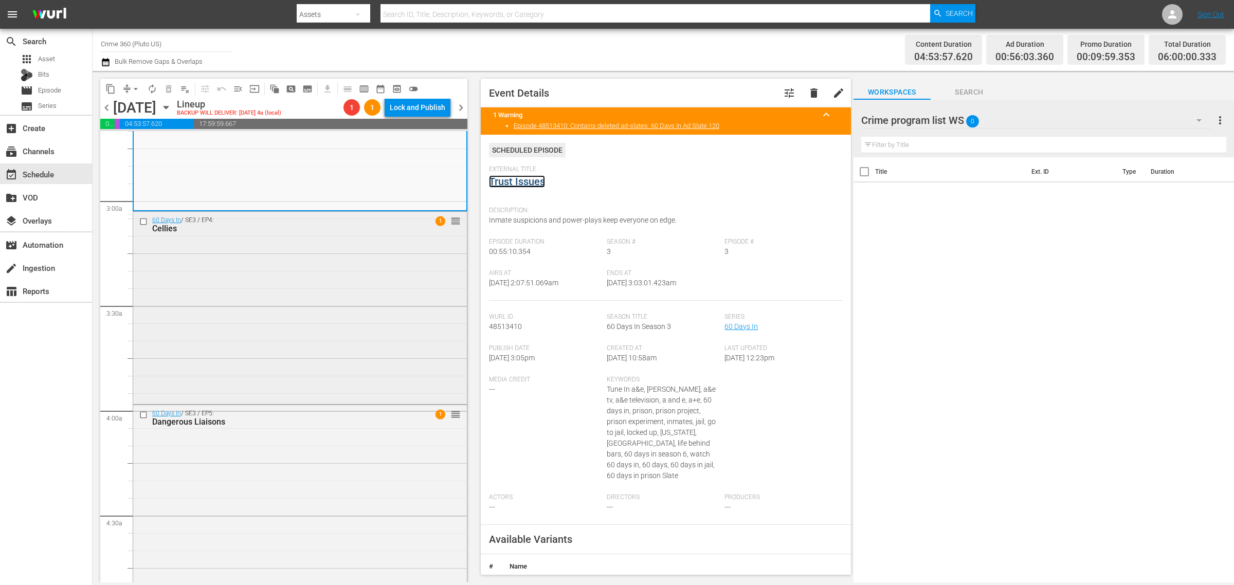
scroll to position [578, 0]
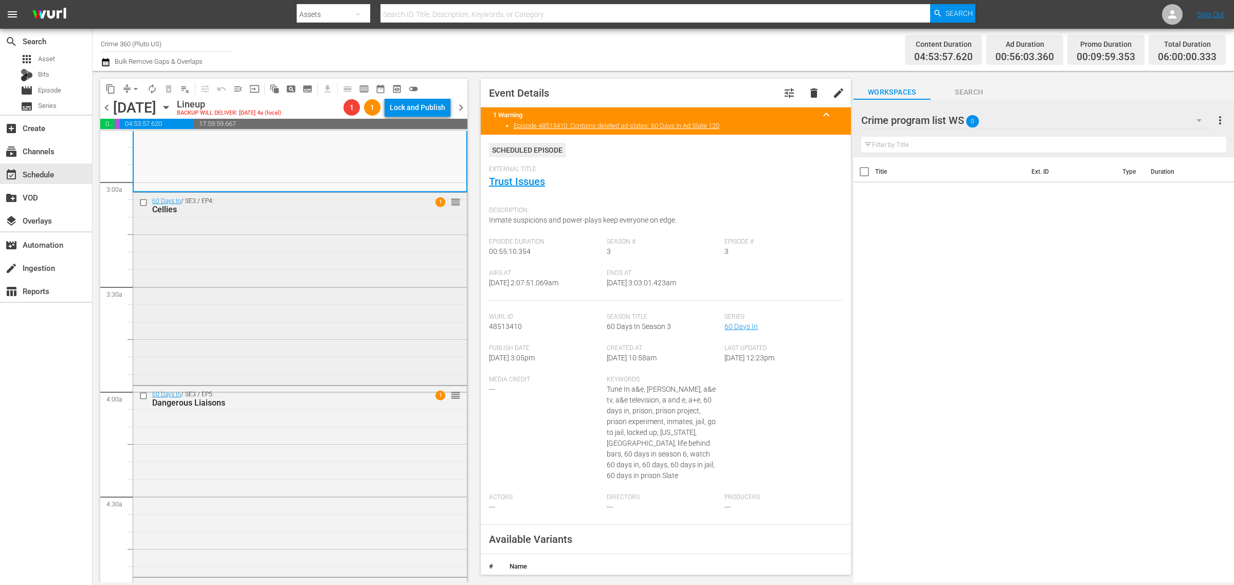
click at [309, 266] on div "60 Days In / SE3 / EP4: Cellies 1 reorder" at bounding box center [300, 288] width 334 height 190
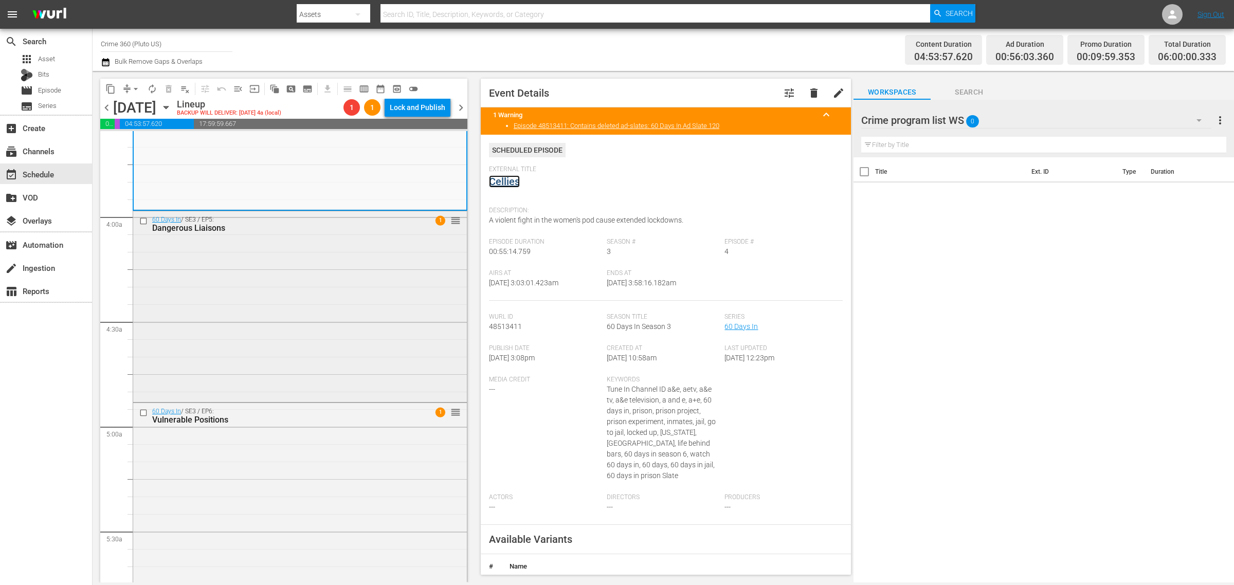
scroll to position [771, 0]
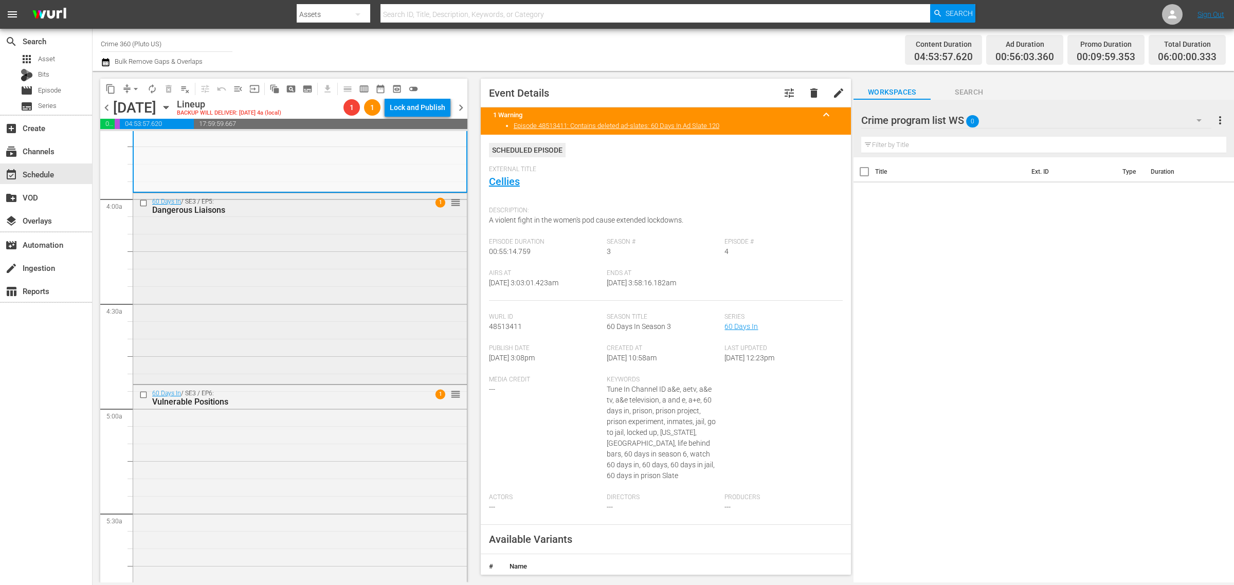
click at [315, 264] on div "60 Days In / SE3 / EP5: Dangerous Liaisons 1 reorder" at bounding box center [300, 287] width 334 height 189
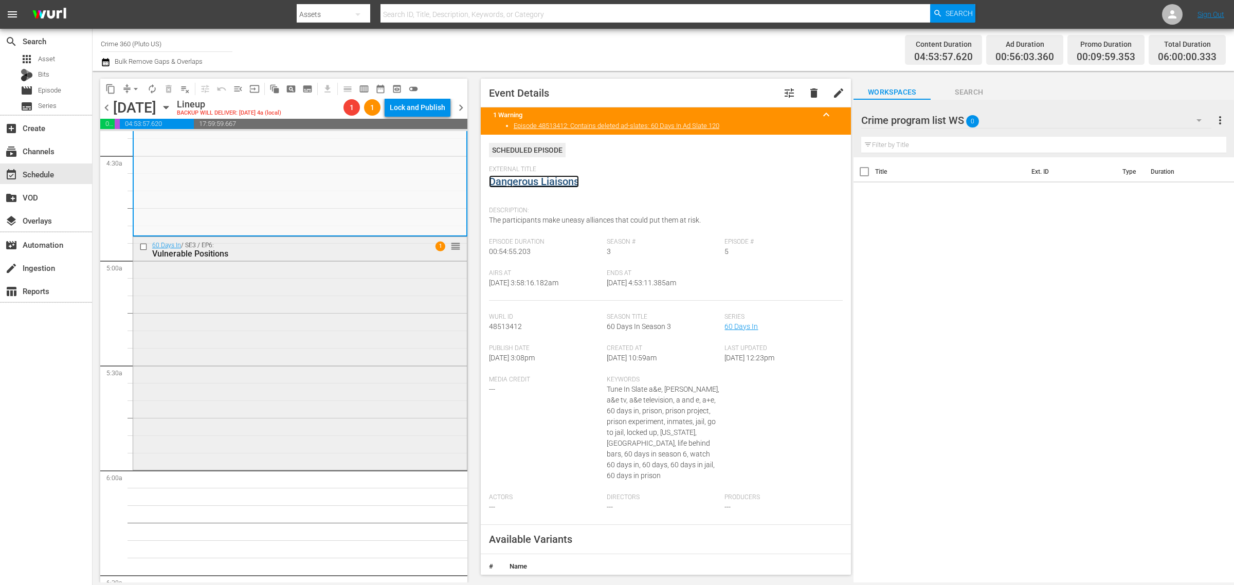
scroll to position [964, 0]
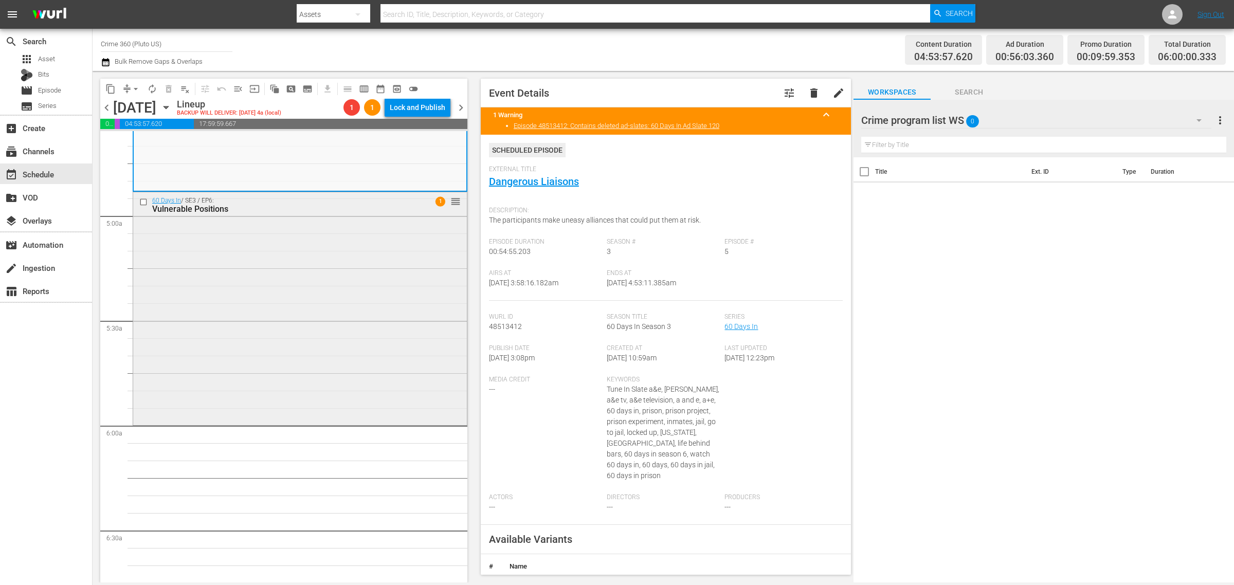
click at [348, 267] on div "60 Days In / SE3 / EP6: Vulnerable Positions 1 reorder" at bounding box center [300, 307] width 334 height 230
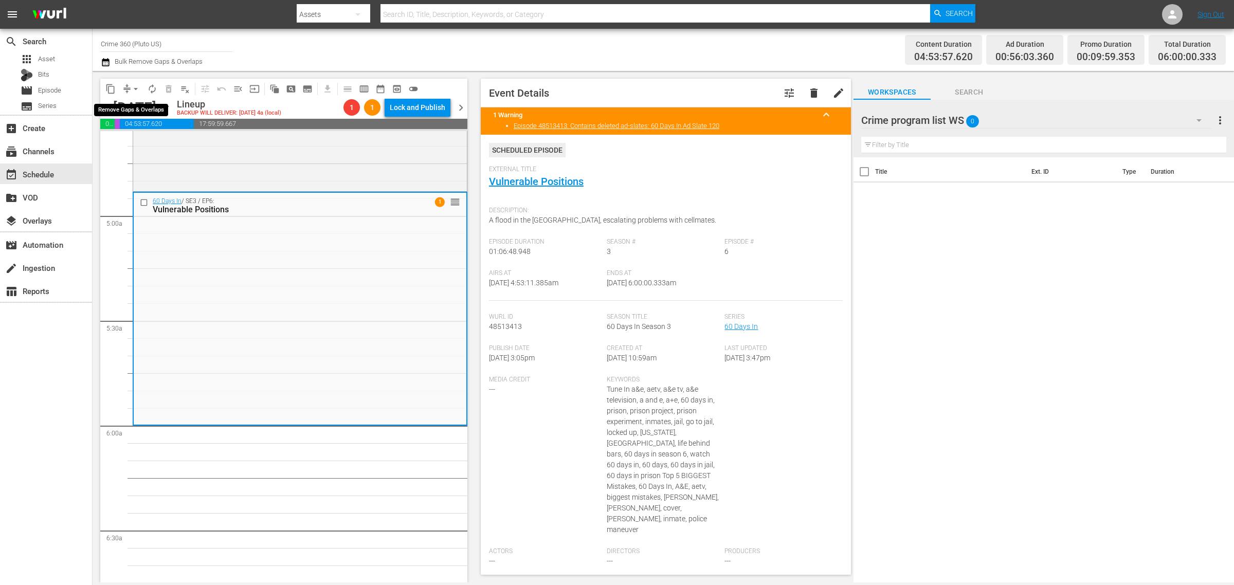
click at [137, 86] on span "arrow_drop_down" at bounding box center [136, 89] width 10 height 10
click at [137, 106] on li "Align to Midnight" at bounding box center [136, 109] width 108 height 17
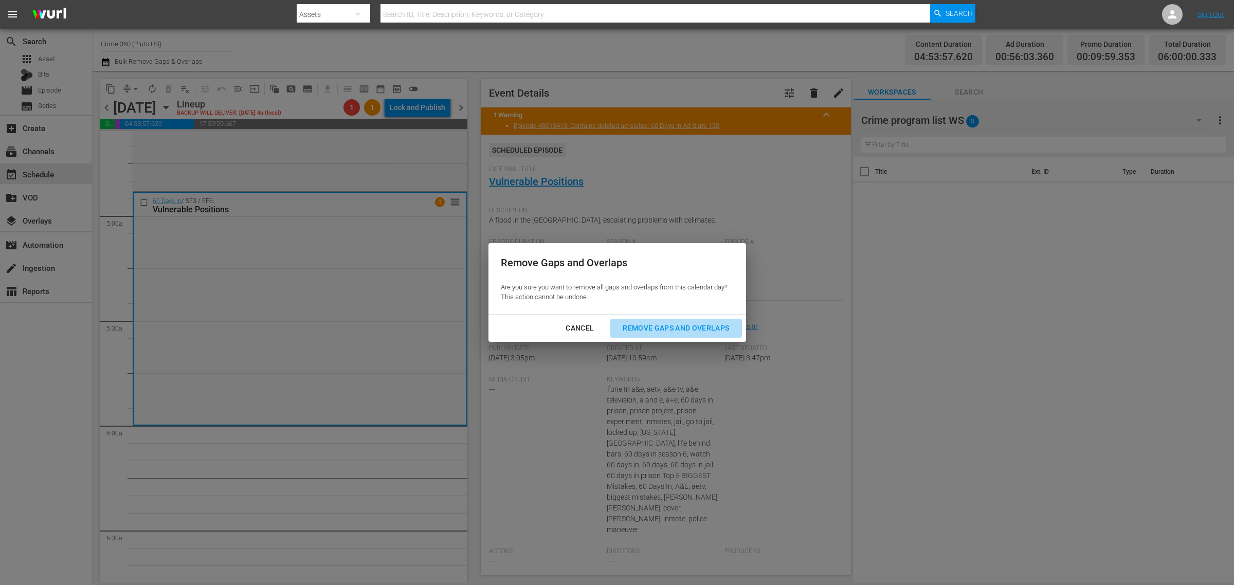
click at [659, 319] on button "Remove Gaps and Overlaps" at bounding box center [675, 328] width 131 height 19
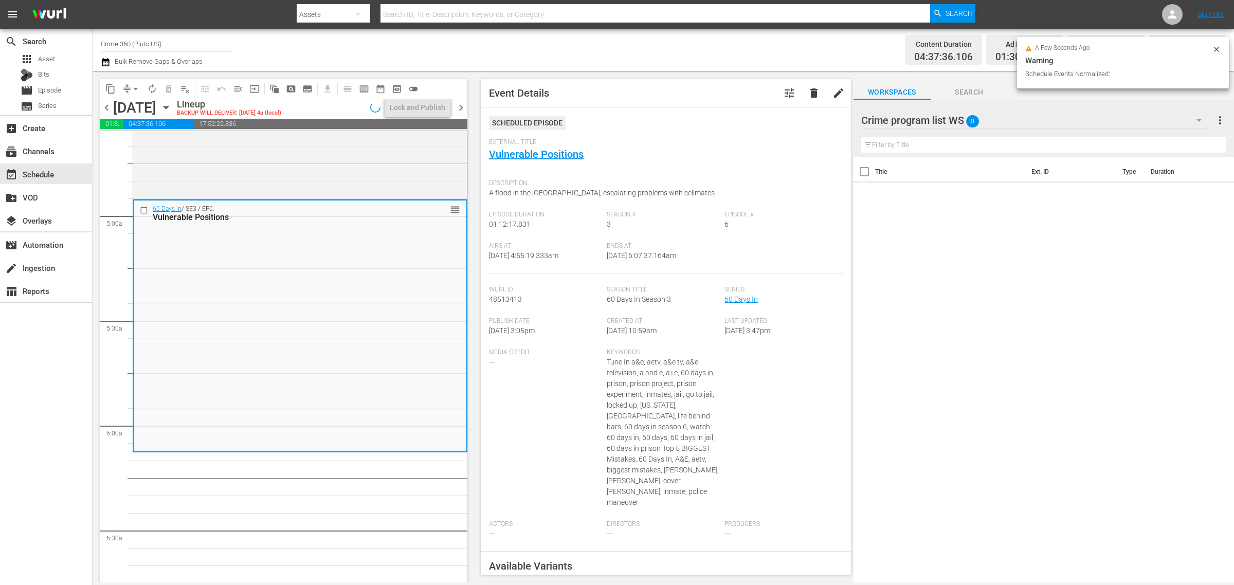
scroll to position [999, 0]
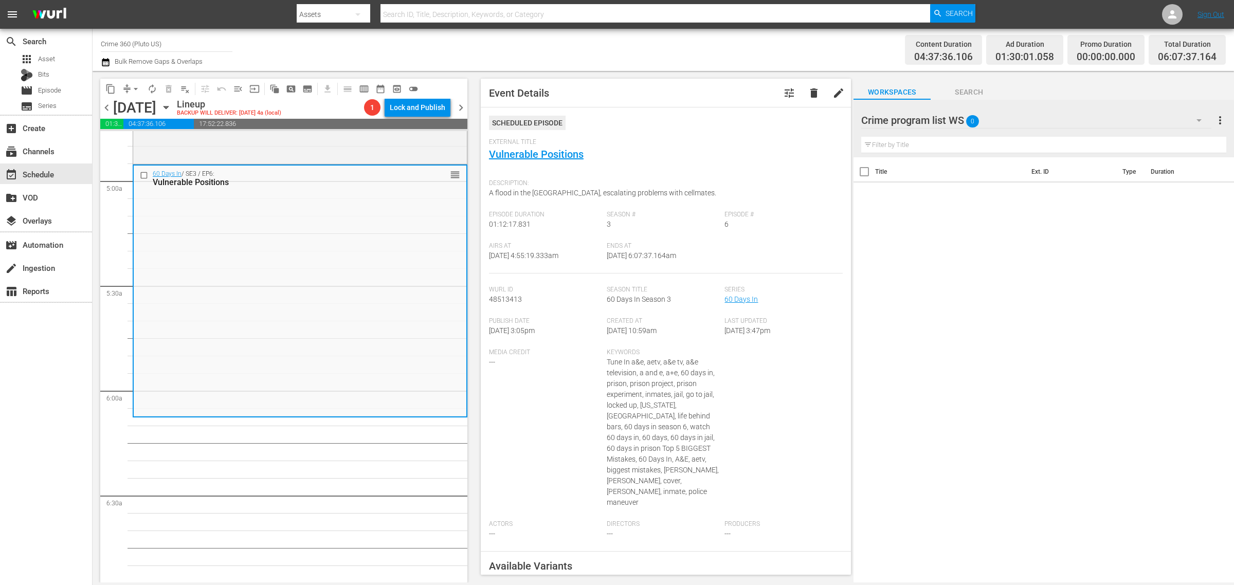
click at [606, 51] on div "Channel Title Crime 360 (Pluto US) Bulk Remove Gaps & Overlaps" at bounding box center [407, 49] width 613 height 37
click at [569, 49] on div "Channel Title Crime 360 (Pluto US) Bulk Remove Gaps & Overlaps" at bounding box center [407, 49] width 613 height 37
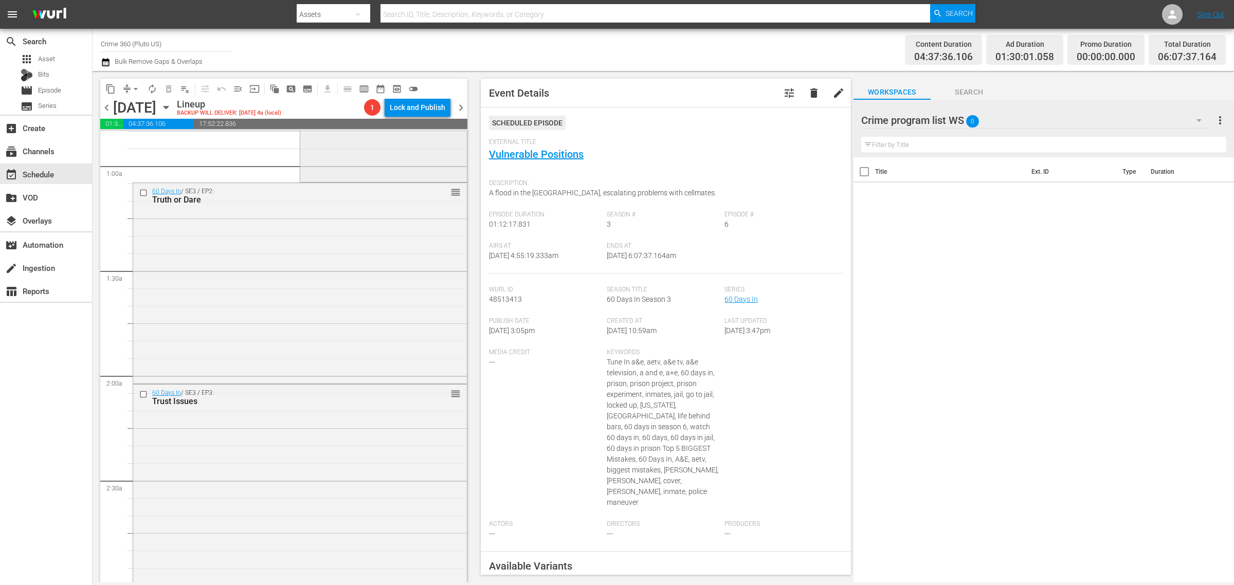
scroll to position [0, 0]
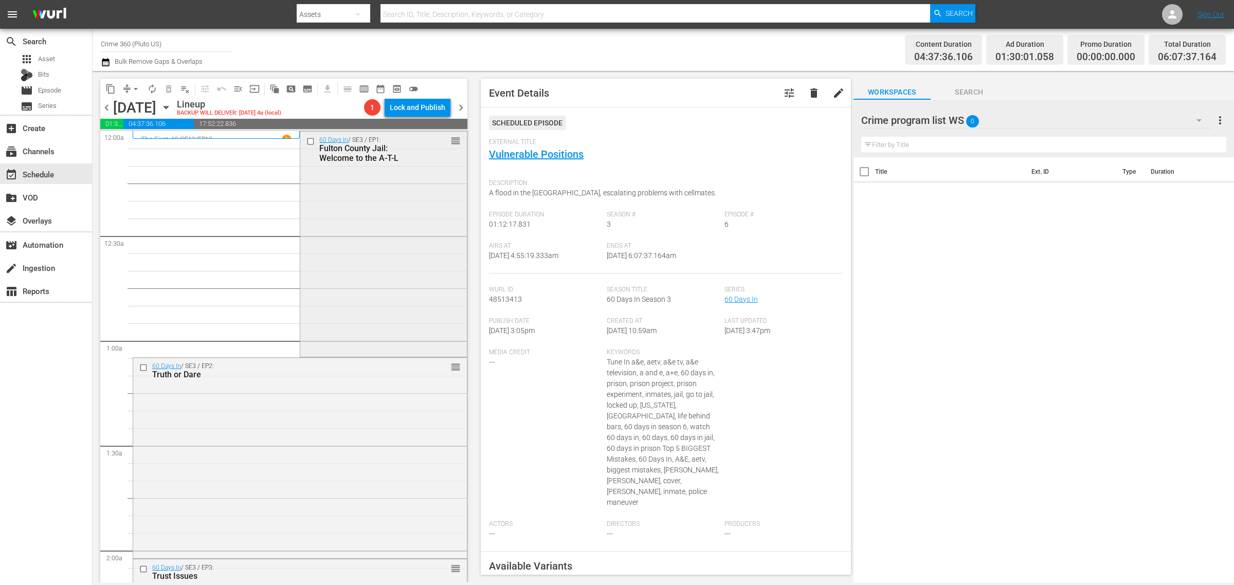
click at [396, 194] on div "60 Days In / SE3 / EP1: Fulton County Jail: Welcome to the A-T-L reorder" at bounding box center [383, 244] width 166 height 224
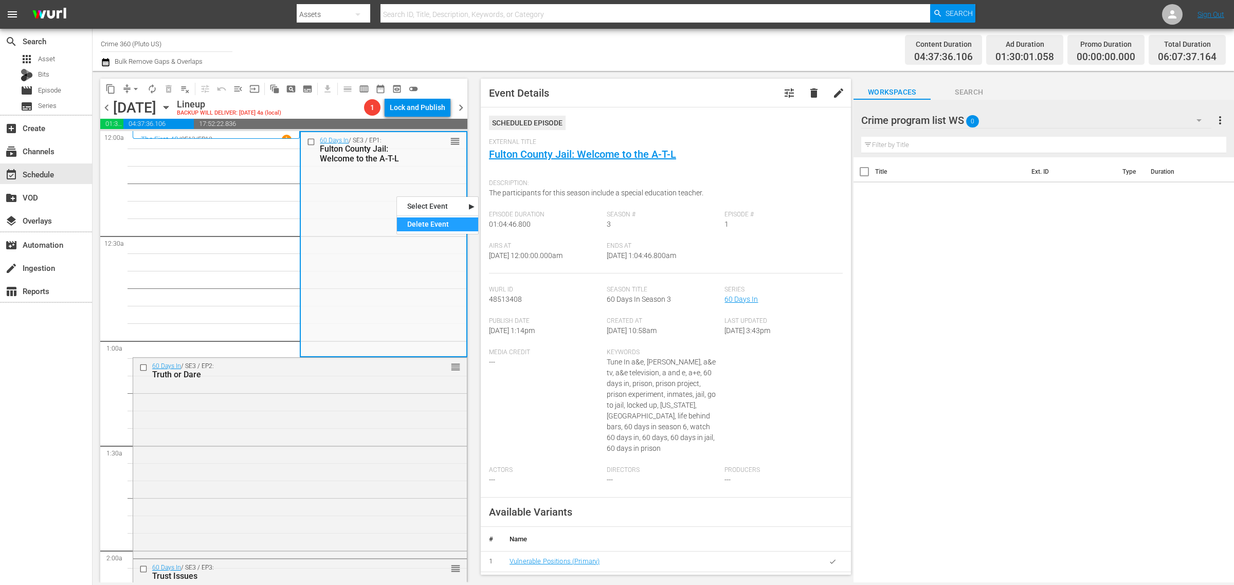
click at [428, 222] on div "Delete Event" at bounding box center [437, 225] width 81 height 14
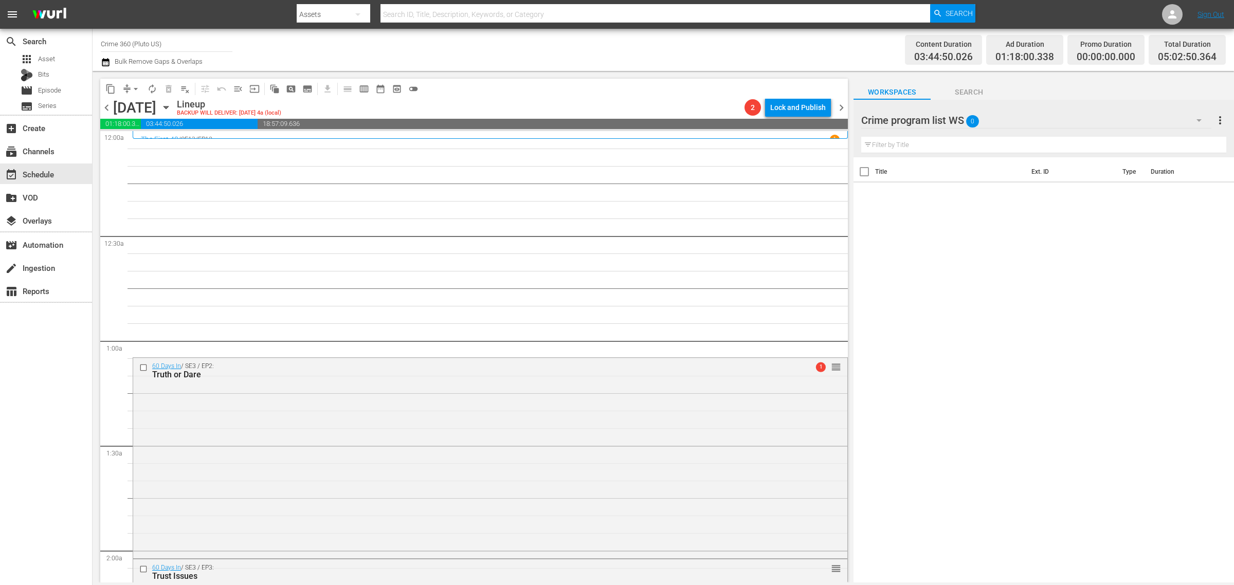
click at [648, 43] on div "Channel Title Crime 360 (Pluto US) Bulk Remove Gaps & Overlaps" at bounding box center [407, 49] width 613 height 37
click at [65, 59] on div "apps Asset" at bounding box center [46, 59] width 92 height 14
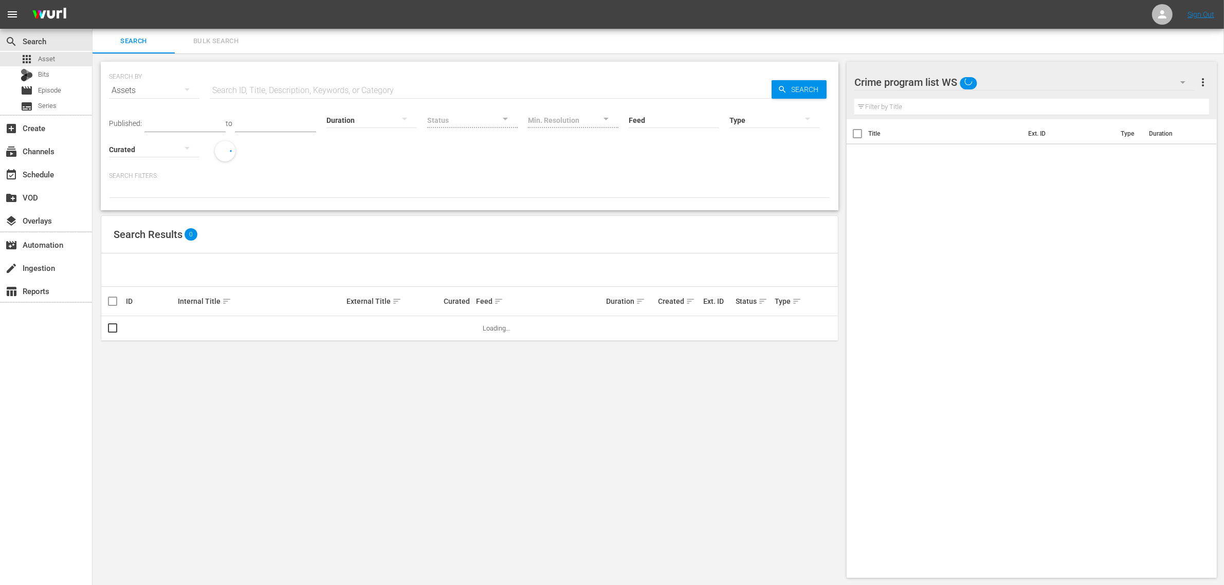
click at [282, 82] on input "text" at bounding box center [491, 90] width 562 height 25
paste input "188690"
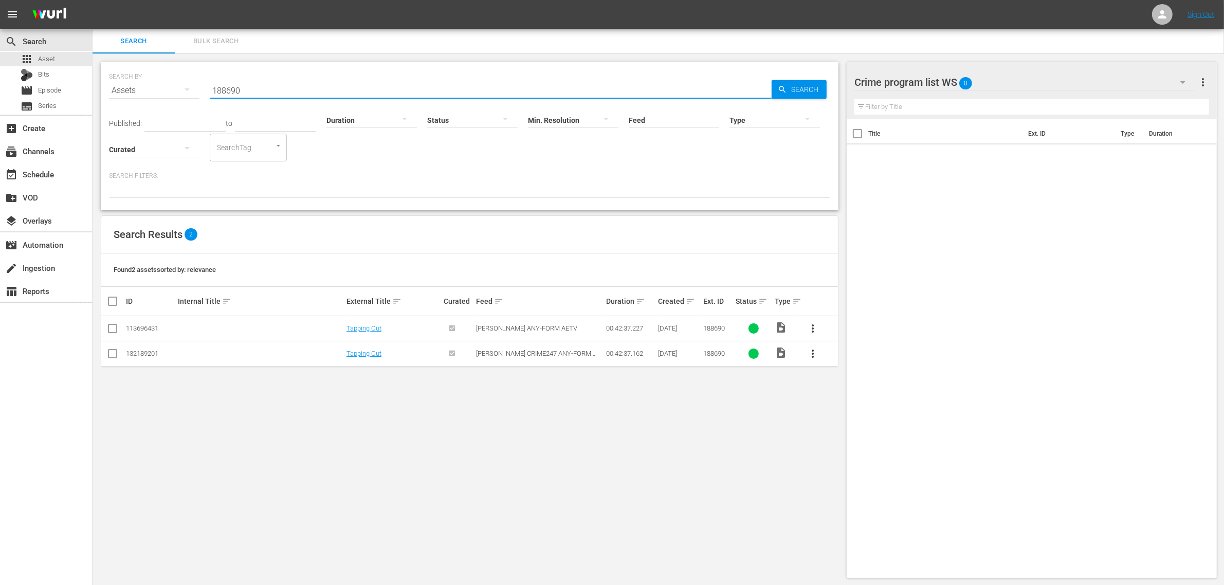
type input "188690"
click at [116, 331] on input "checkbox" at bounding box center [112, 330] width 12 height 12
checkbox input "true"
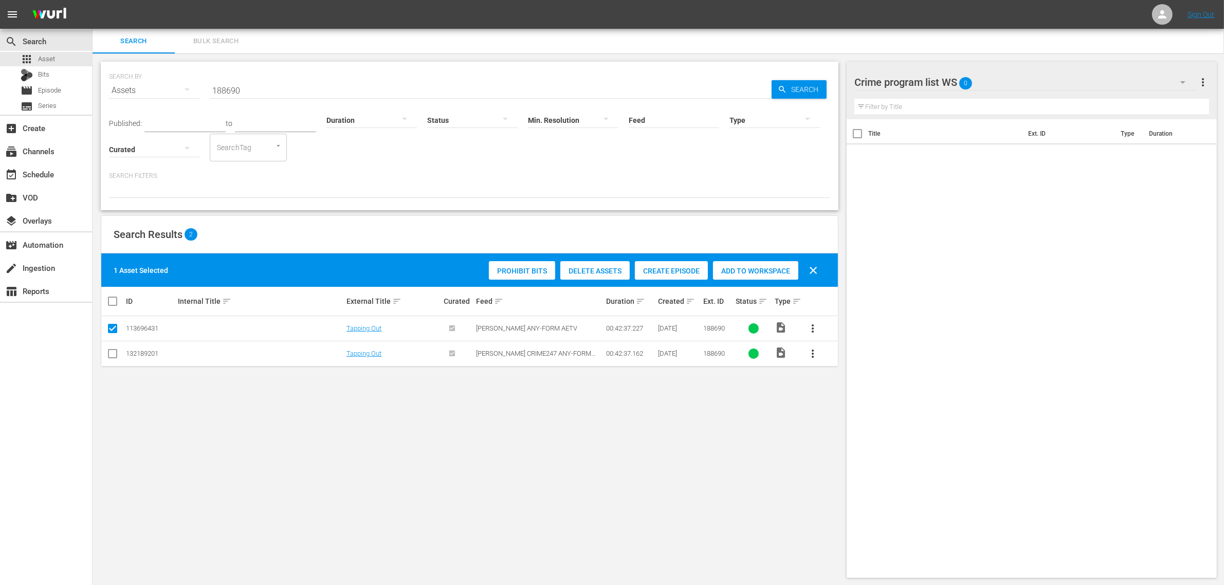
click at [743, 270] on span "Add to Workspace" at bounding box center [755, 271] width 85 height 8
click at [281, 222] on div "Search Results 2" at bounding box center [469, 235] width 737 height 38
click at [58, 175] on div "event_available Schedule" at bounding box center [46, 174] width 92 height 21
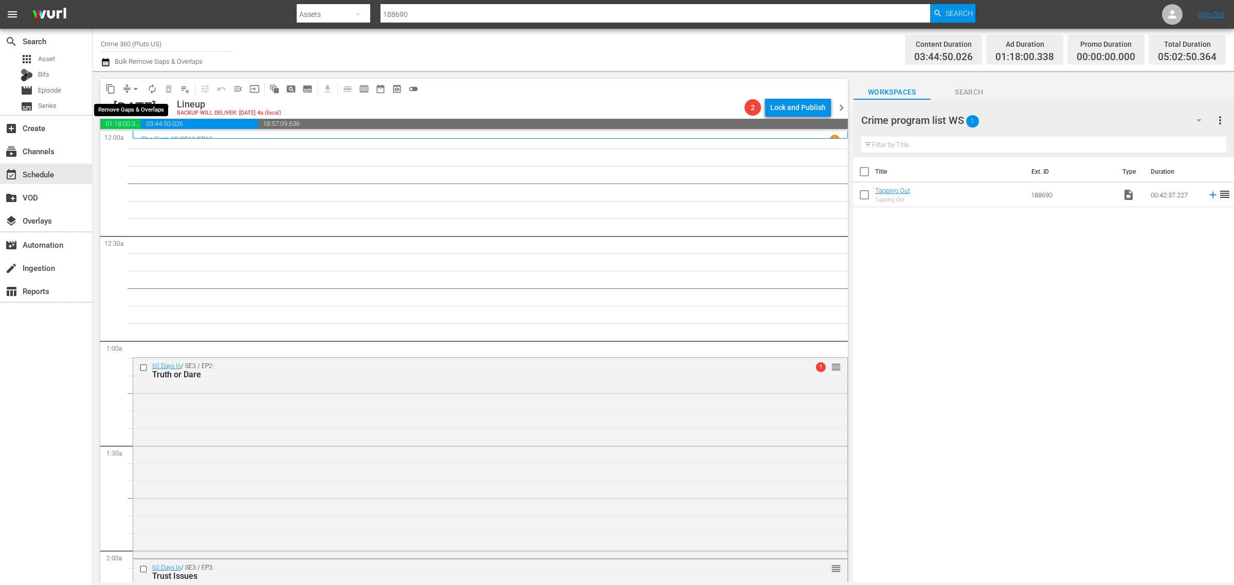
click at [139, 86] on span "arrow_drop_down" at bounding box center [136, 89] width 10 height 10
click at [139, 103] on li "Align to Midnight" at bounding box center [136, 109] width 108 height 17
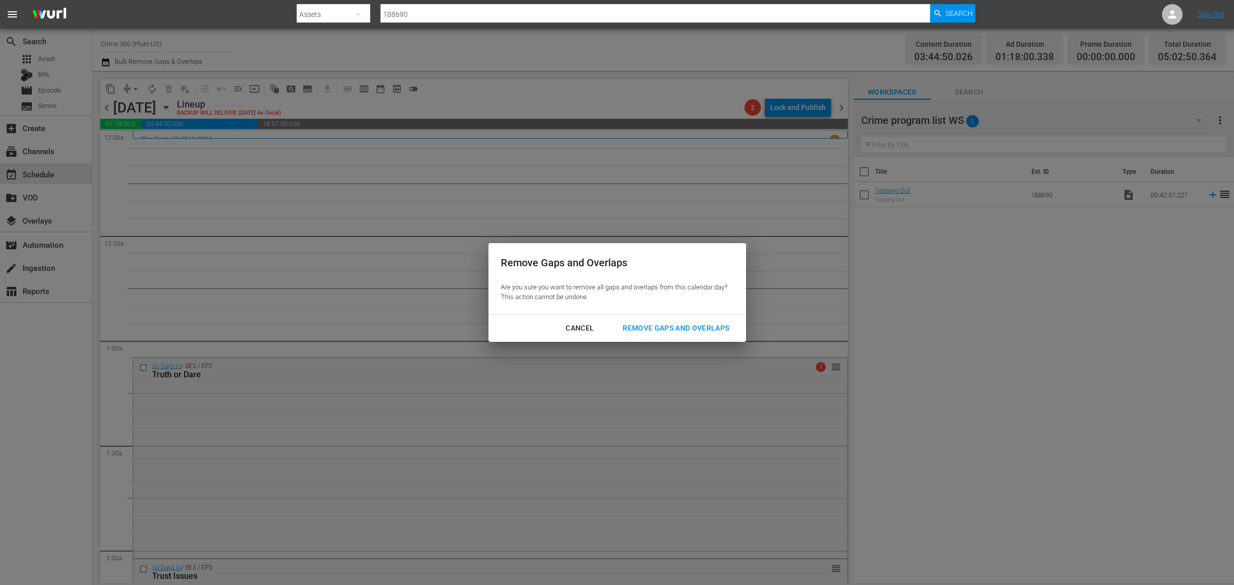
click at [654, 322] on div "Remove Gaps and Overlaps" at bounding box center [675, 328] width 123 height 13
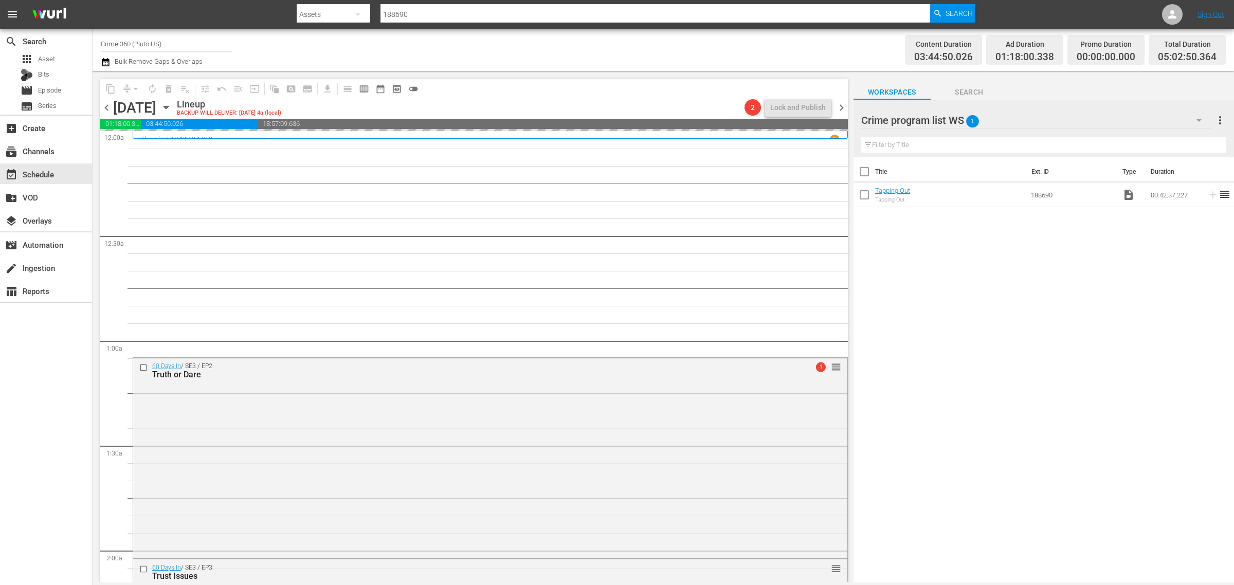
click at [608, 45] on div "Channel Title Crime 360 (Pluto US) Bulk Remove Gaps & Overlaps" at bounding box center [407, 49] width 613 height 37
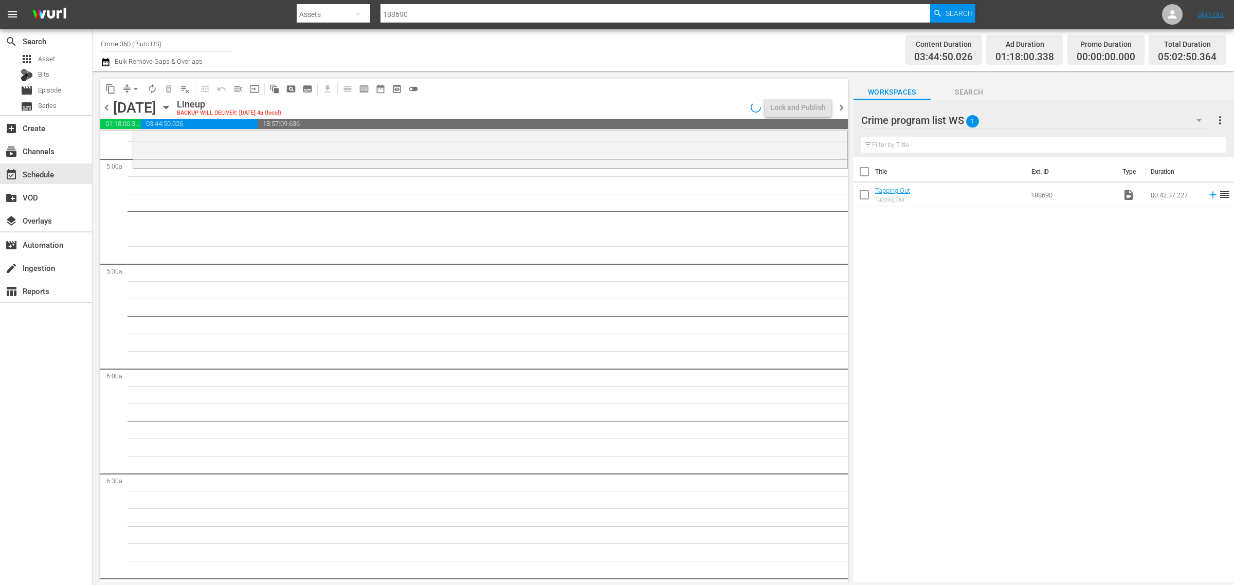
scroll to position [1028, 0]
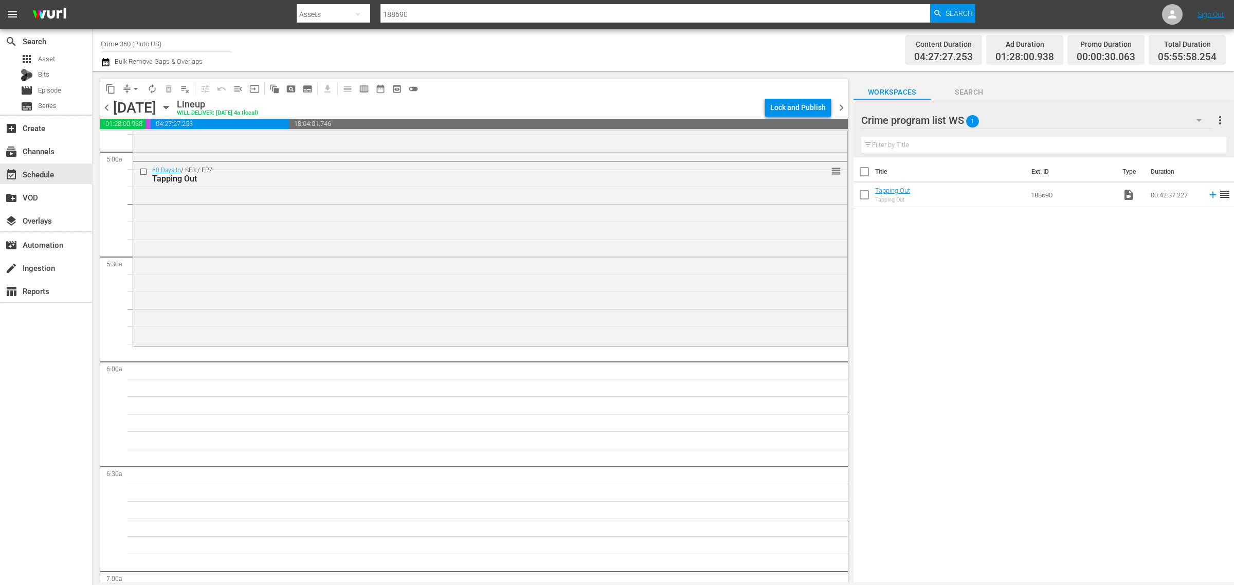
click at [591, 47] on div "Channel Title Crime 360 (Pluto US) Bulk Remove Gaps & Overlaps" at bounding box center [407, 49] width 613 height 37
click at [681, 48] on div "Channel Title Crime 360 (Pluto US) Bulk Remove Gaps & Overlaps" at bounding box center [407, 49] width 613 height 37
click at [667, 45] on div "Channel Title Crime 360 (Pluto US) Bulk Remove Gaps & Overlaps" at bounding box center [407, 49] width 613 height 37
click at [319, 264] on div "60 Days In / SE3 / EP7: Tapping Out reorder" at bounding box center [490, 253] width 714 height 183
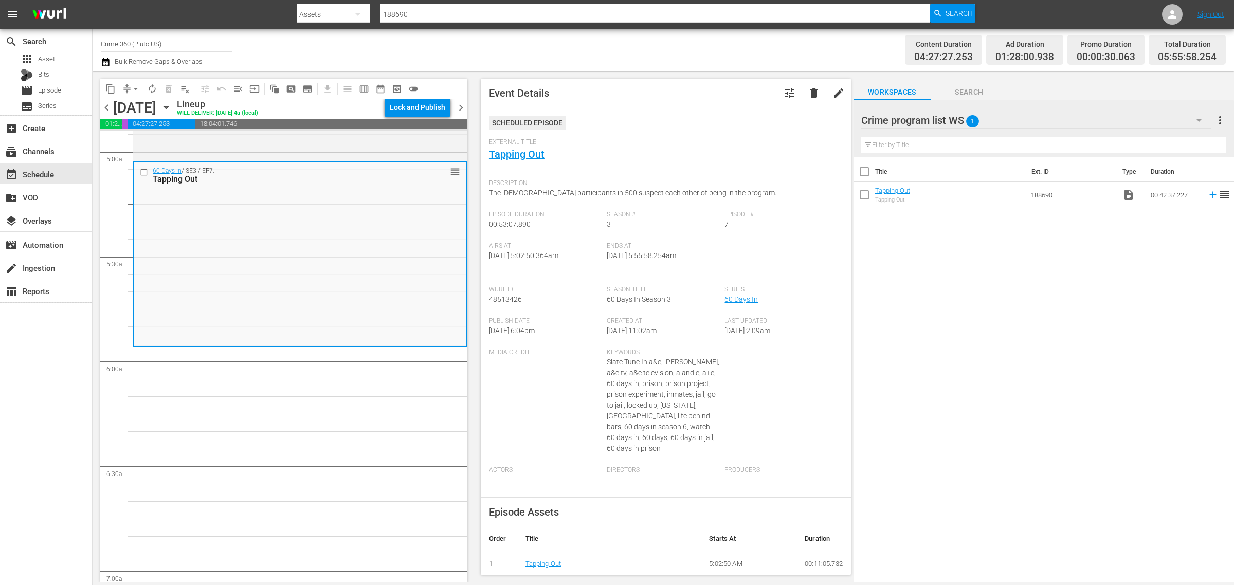
click at [139, 85] on span "arrow_drop_down" at bounding box center [136, 89] width 10 height 10
click at [141, 99] on ul "Align to Midnight Align to First Episode Align to End of Previous Day" at bounding box center [136, 126] width 108 height 59
click at [145, 108] on li "Align to Midnight" at bounding box center [136, 109] width 108 height 17
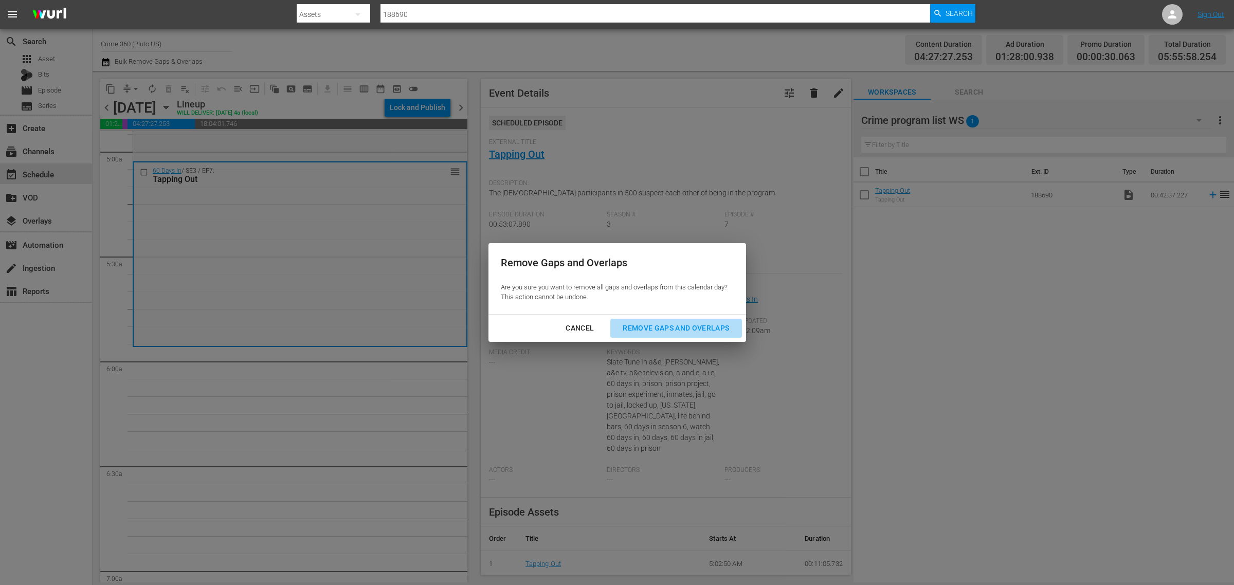
click at [690, 320] on button "Remove Gaps and Overlaps" at bounding box center [675, 328] width 131 height 19
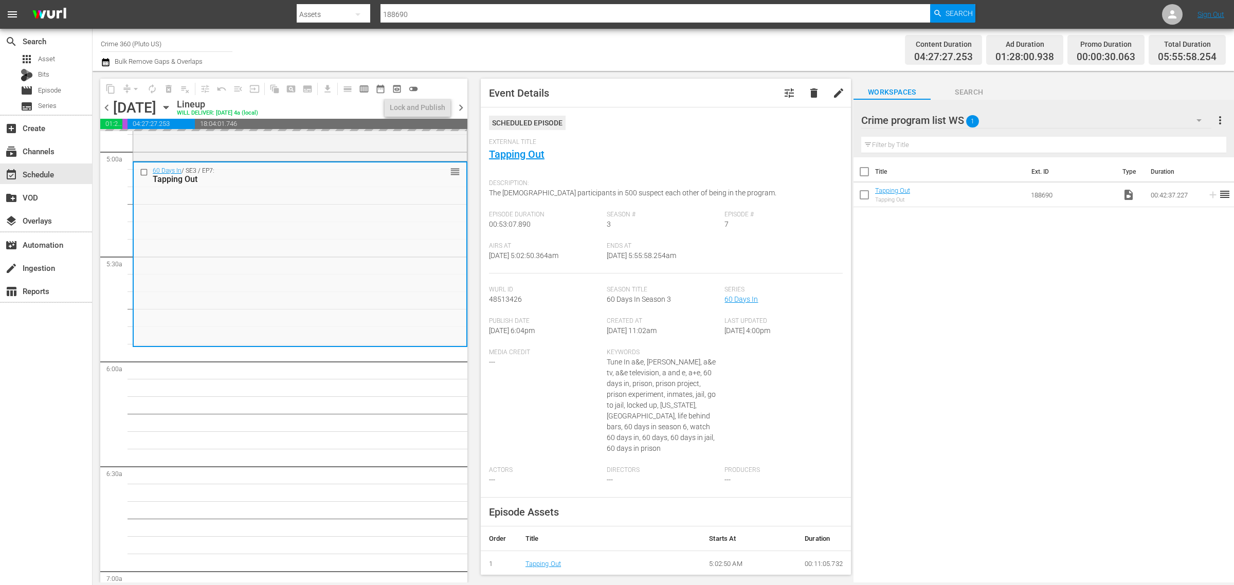
click at [625, 44] on div "Channel Title Crime 360 (Pluto US) Bulk Remove Gaps & Overlaps" at bounding box center [407, 49] width 613 height 37
click at [658, 42] on div "Channel Title Crime 360 (Pluto US) Bulk Remove Gaps & Overlaps" at bounding box center [407, 49] width 613 height 37
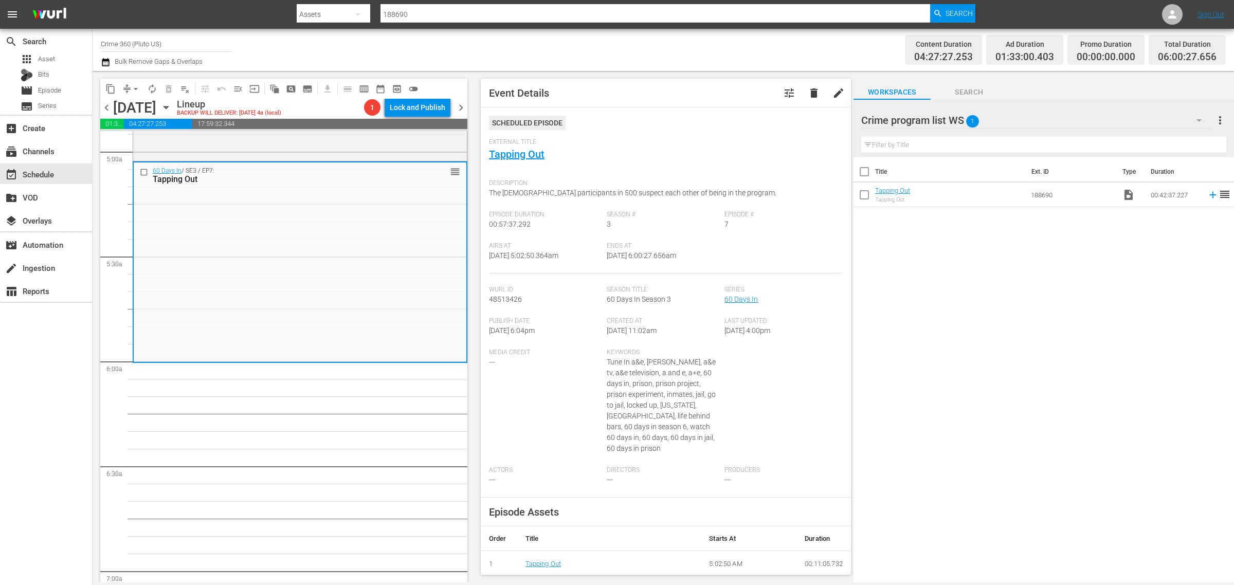
click at [658, 42] on div "Channel Title Crime 360 (Pluto US) Bulk Remove Gaps & Overlaps" at bounding box center [407, 49] width 613 height 37
click at [620, 53] on div "Channel Title Crime 360 (Pluto US) Bulk Remove Gaps & Overlaps" at bounding box center [407, 49] width 613 height 37
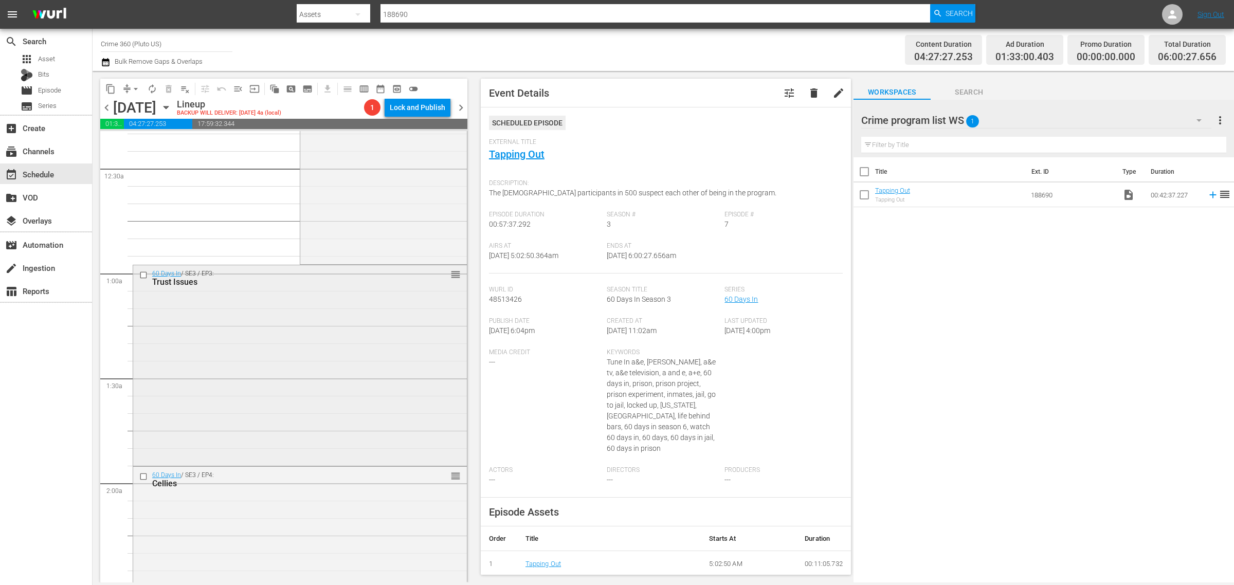
scroll to position [0, 0]
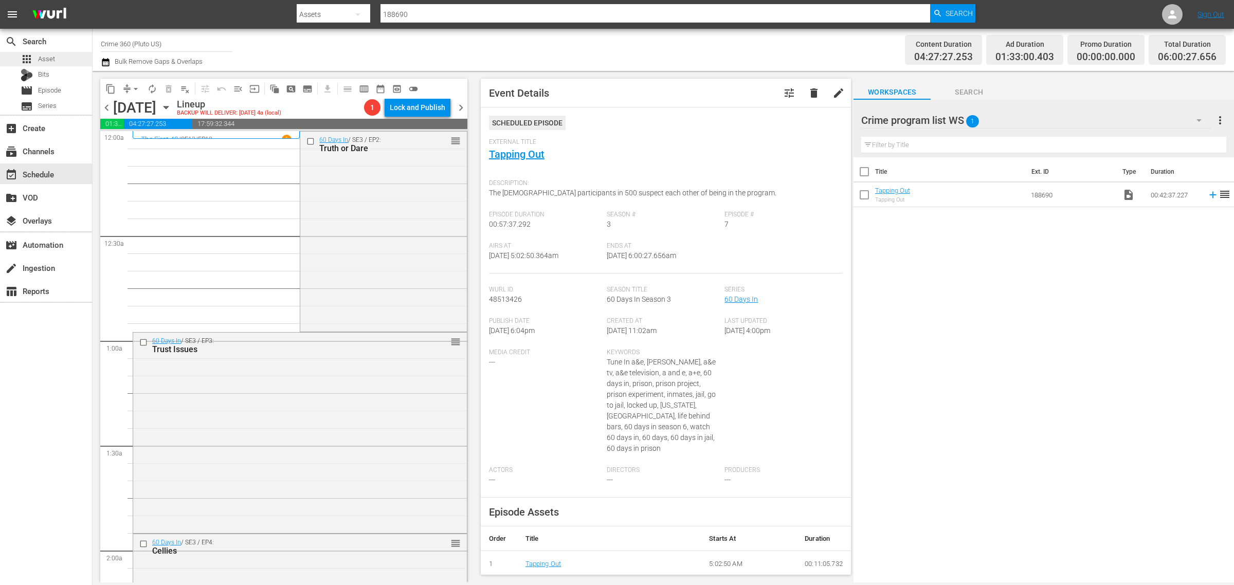
click at [48, 58] on span "Asset" at bounding box center [46, 59] width 17 height 10
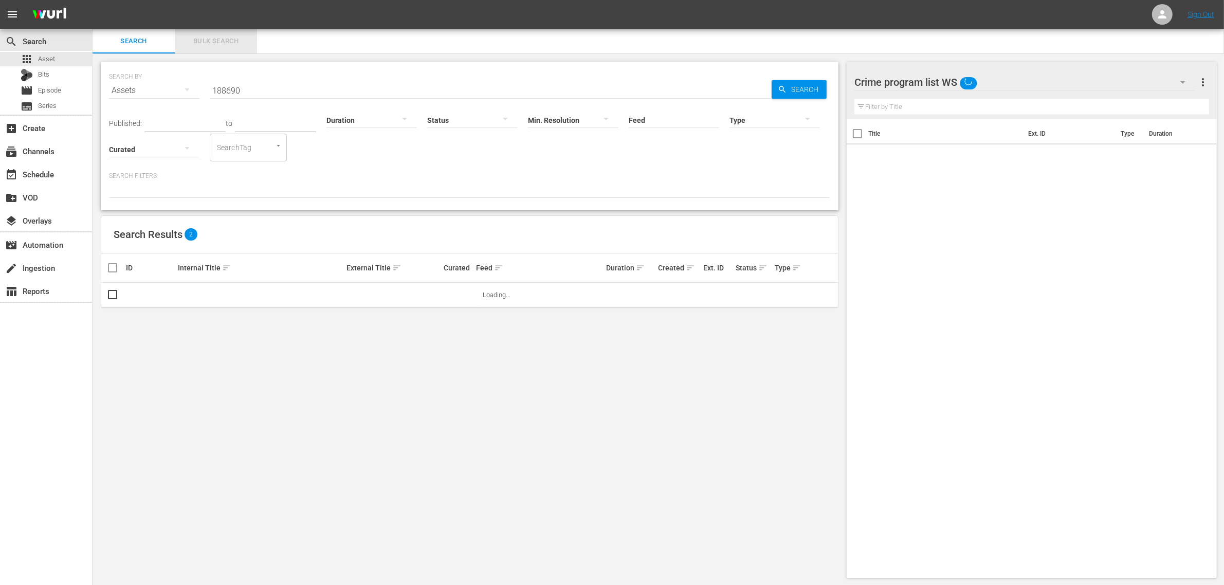
click at [212, 41] on span "Bulk Search" at bounding box center [216, 41] width 70 height 12
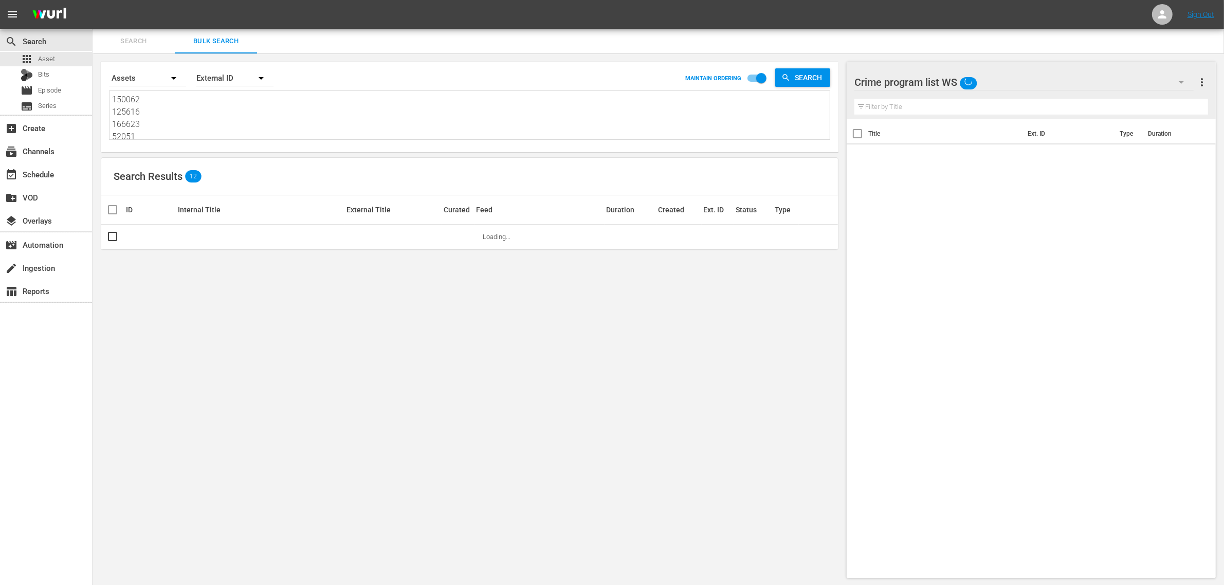
click at [138, 43] on span "Search" at bounding box center [134, 41] width 70 height 12
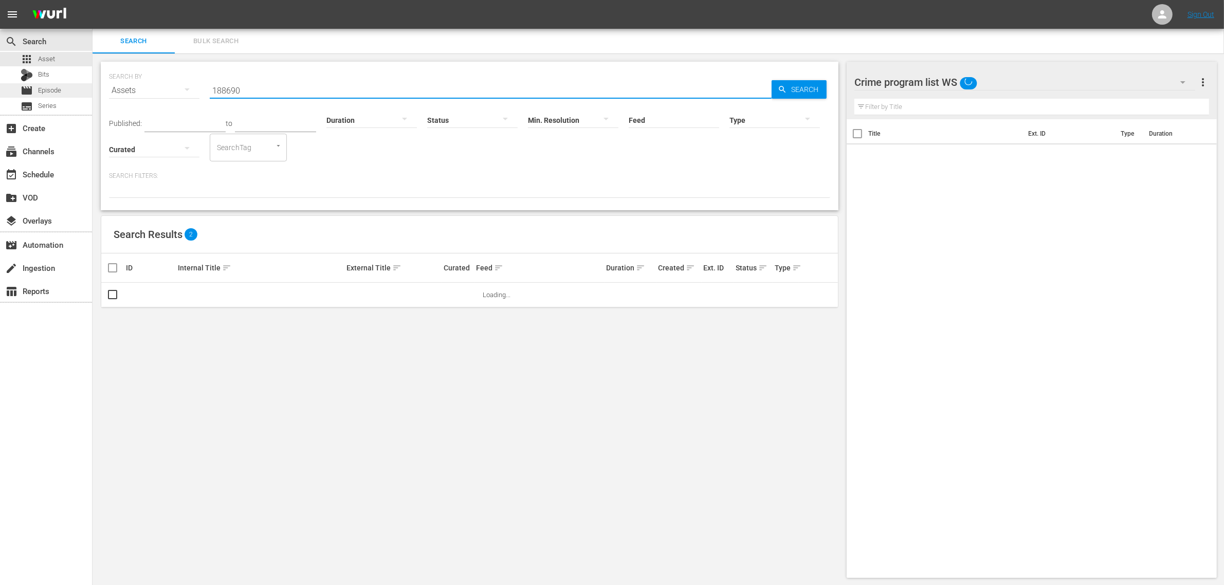
drag, startPoint x: 270, startPoint y: 88, endPoint x: 58, endPoint y: 83, distance: 212.4
click at [93, 0] on div "search Search apps Asset Bits movie Episode subtitles Series add_box Create sub…" at bounding box center [659, 0] width 1132 height 0
paste input "84"
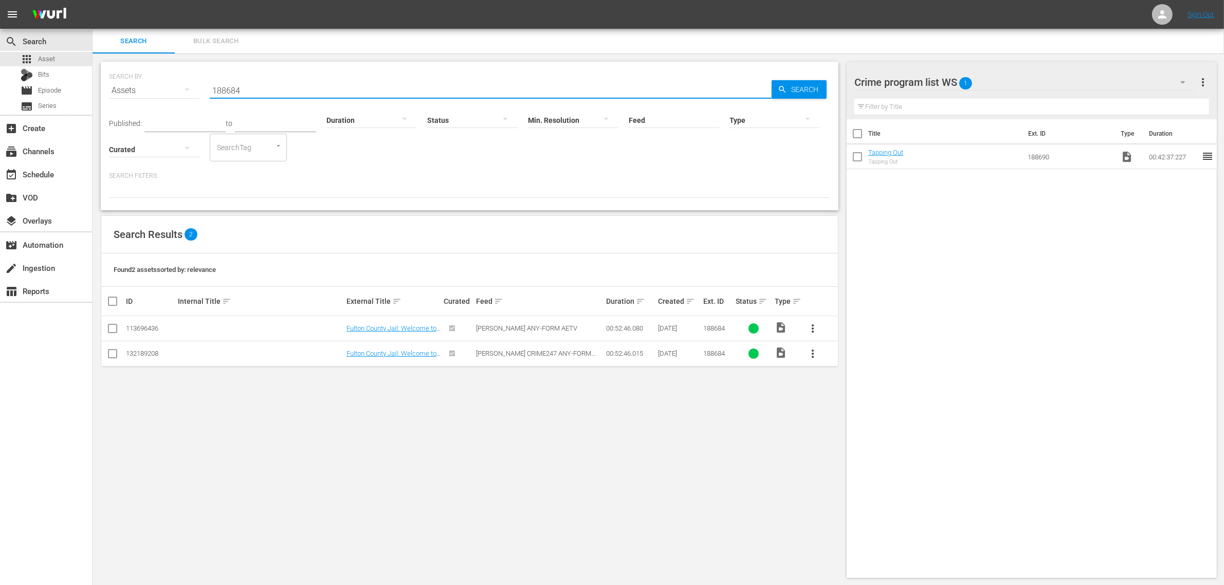
type input "188684"
click at [111, 327] on input "checkbox" at bounding box center [112, 330] width 12 height 12
checkbox input "true"
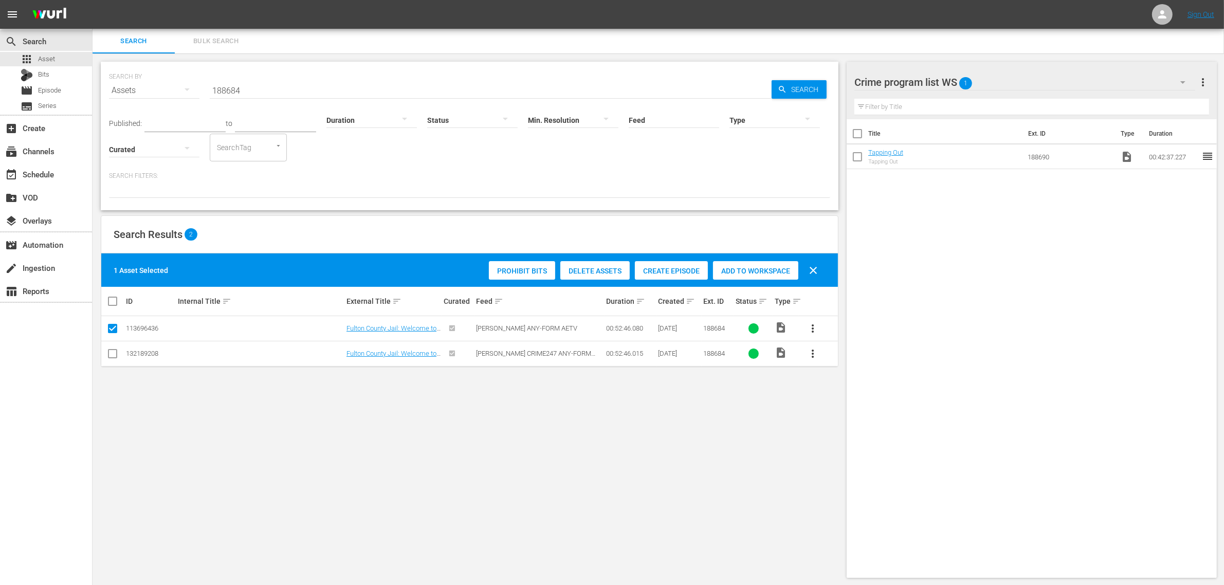
click at [759, 269] on span "Add to Workspace" at bounding box center [755, 271] width 85 height 8
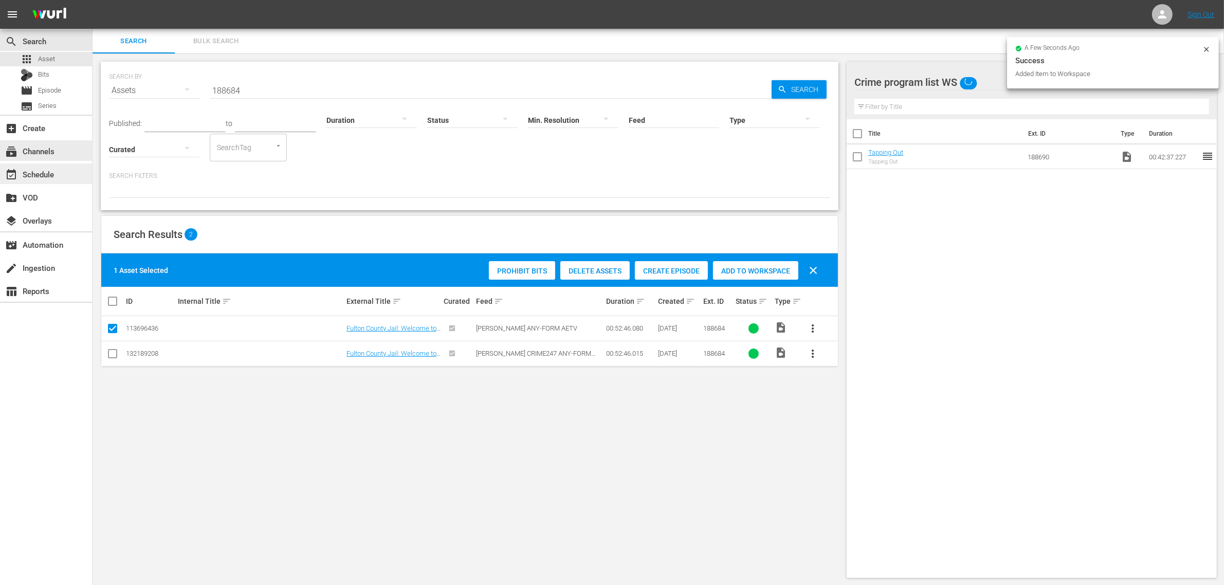
click at [47, 175] on div "event_available Schedule" at bounding box center [29, 172] width 58 height 9
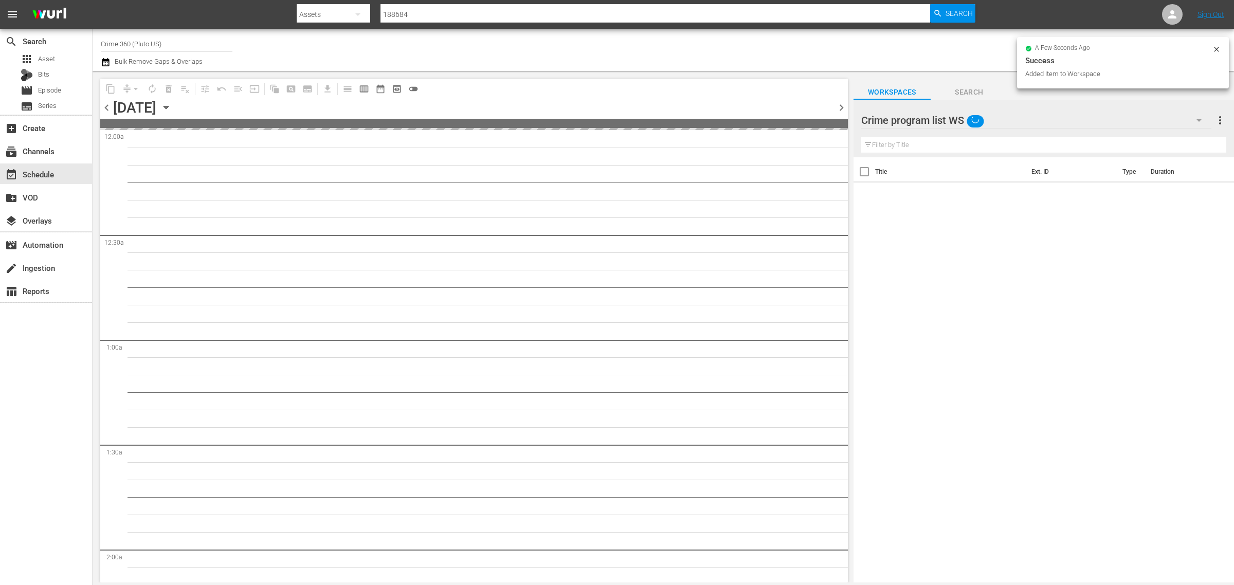
click at [680, 48] on div "Channel Title Crime 360 (Pluto US) Bulk Remove Gaps & Overlaps" at bounding box center [407, 49] width 613 height 37
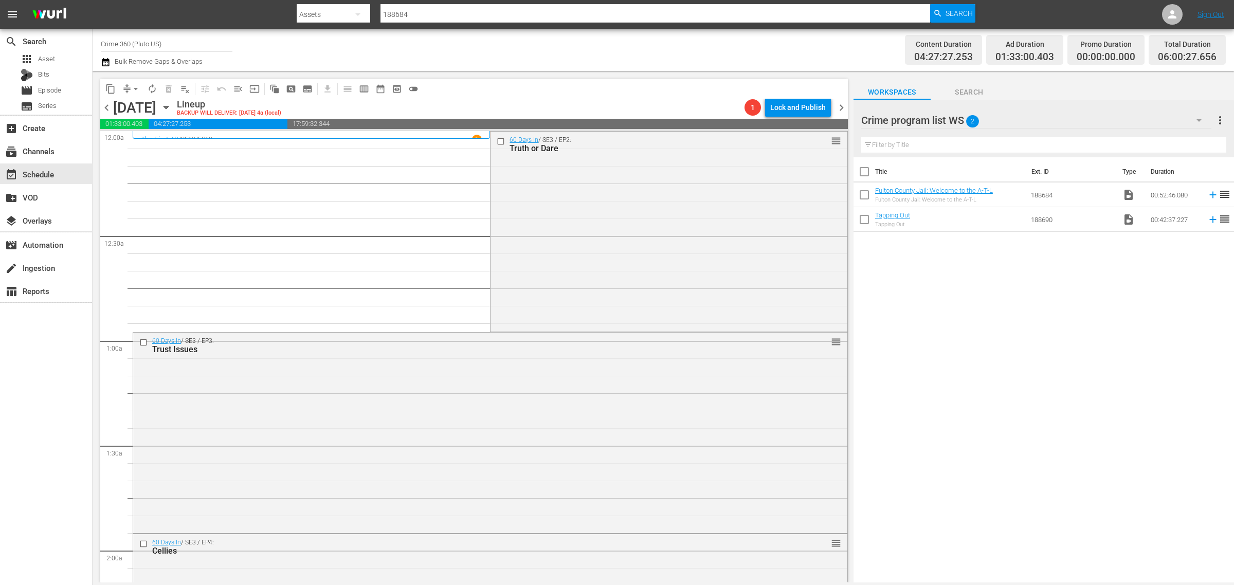
click at [759, 49] on div "Content Duration 04:27:27.253 Ad Duration 01:33:00.403 Promo Duration 00:00:00.…" at bounding box center [970, 49] width 512 height 37
click at [661, 47] on div "Channel Title Crime 360 (Pluto US) Bulk Remove Gaps & Overlaps" at bounding box center [407, 49] width 613 height 37
click at [670, 44] on div "Channel Title Crime 360 (Pluto US) Bulk Remove Gaps & Overlaps" at bounding box center [407, 49] width 613 height 37
click at [672, 46] on div "Channel Title Crime 360 (Pluto US) Bulk Remove Gaps & Overlaps" at bounding box center [407, 49] width 613 height 37
click at [569, 45] on div "Channel Title Crime 360 (Pluto US) Bulk Remove Gaps & Overlaps" at bounding box center [407, 49] width 613 height 37
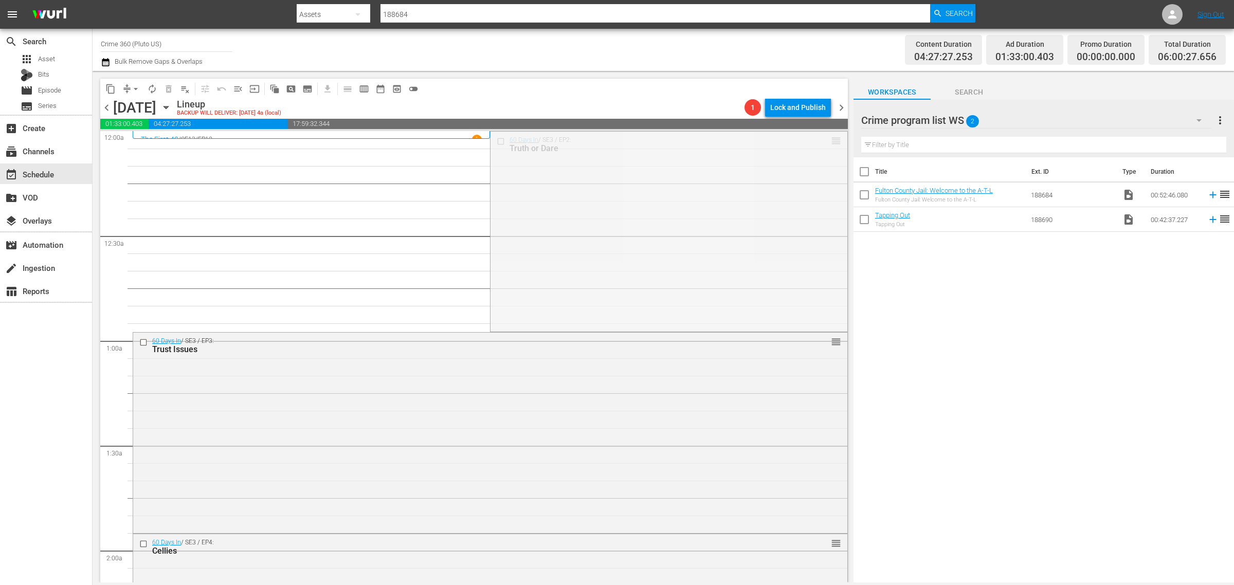
drag, startPoint x: 826, startPoint y: 139, endPoint x: 812, endPoint y: 241, distance: 102.8
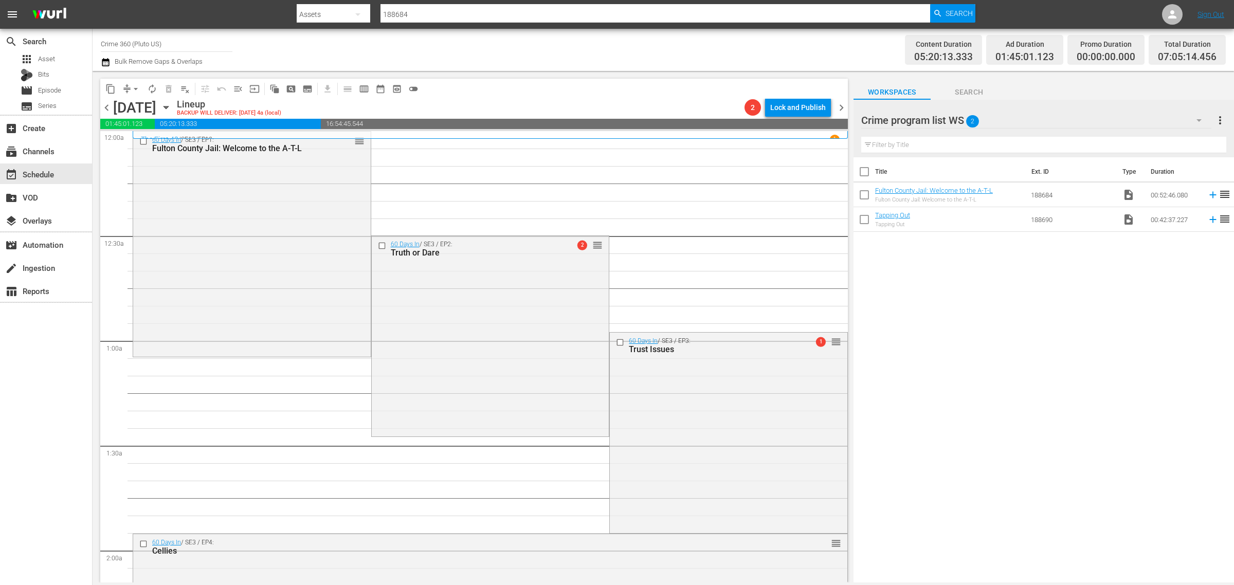
click at [574, 55] on div "Channel Title Crime 360 (Pluto US) Bulk Remove Gaps & Overlaps" at bounding box center [407, 49] width 613 height 37
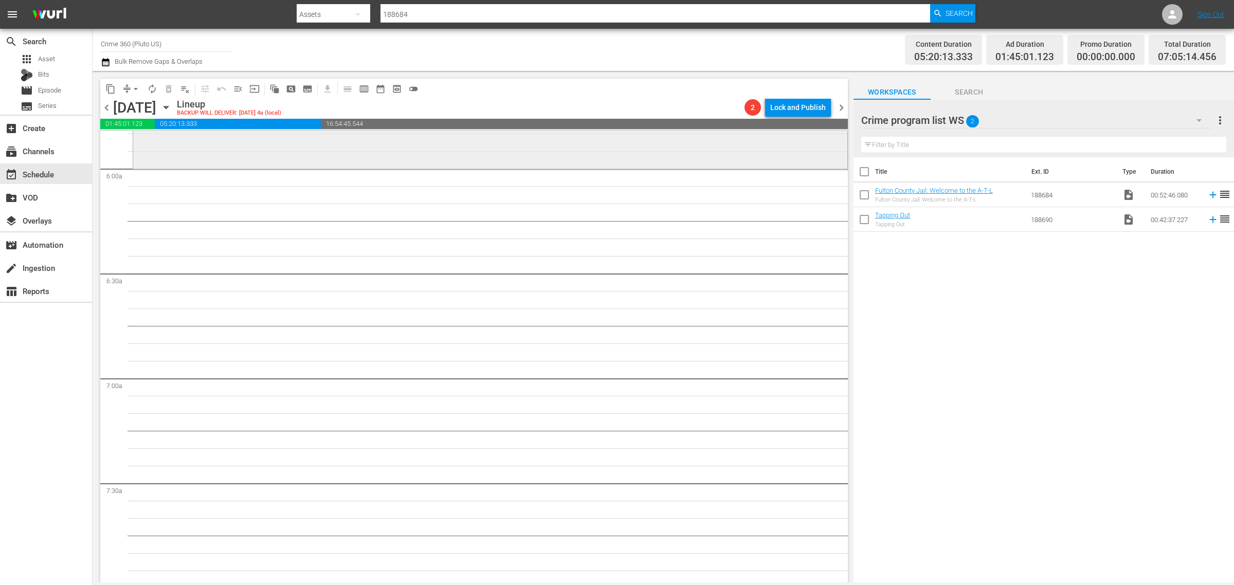
scroll to position [964, 0]
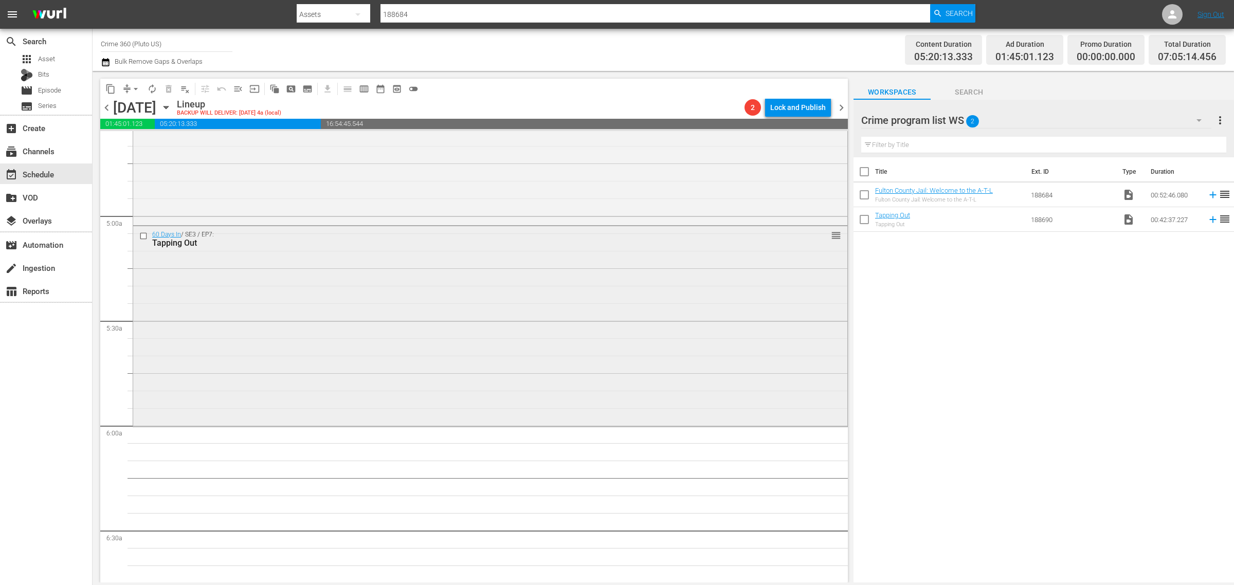
click at [324, 314] on div "60 Days In / SE3 / EP7: Tapping Out reorder" at bounding box center [490, 325] width 714 height 198
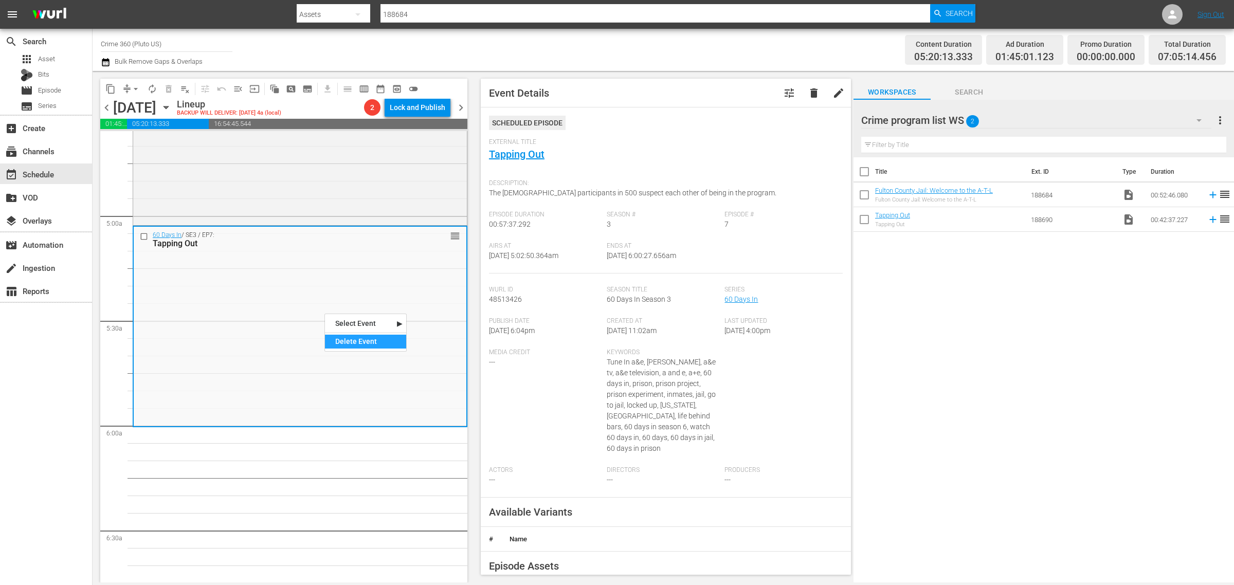
click at [350, 342] on div "Delete Event" at bounding box center [365, 342] width 81 height 14
click at [685, 49] on div "Channel Title Crime 360 (Pluto US) Bulk Remove Gaps & Overlaps" at bounding box center [407, 49] width 613 height 37
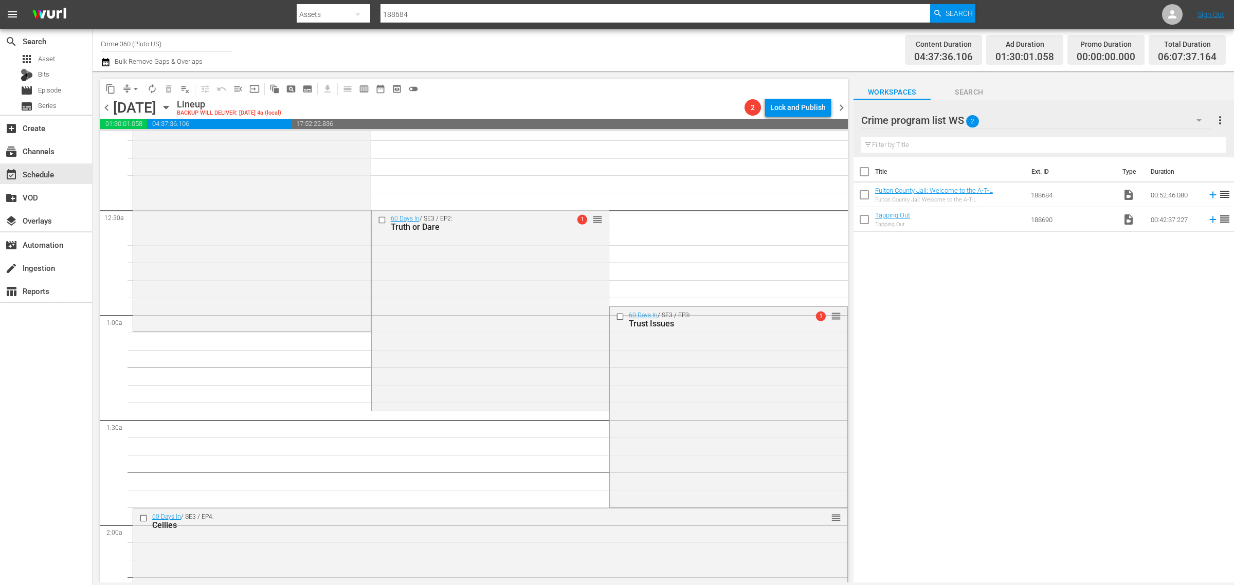
scroll to position [0, 0]
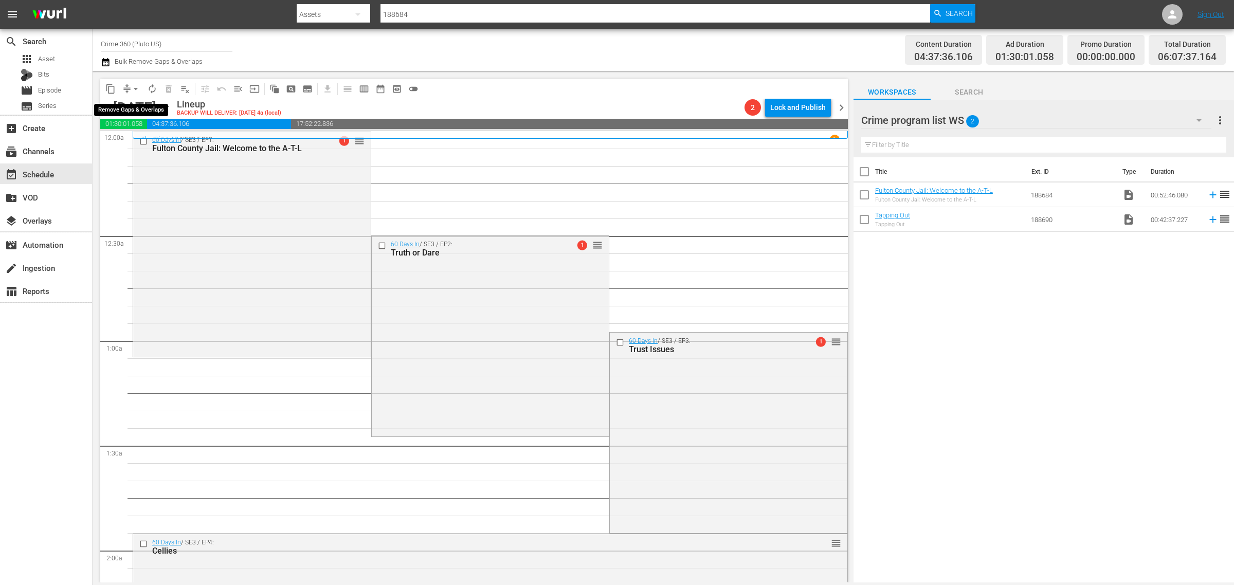
click at [137, 91] on span "arrow_drop_down" at bounding box center [136, 89] width 10 height 10
click at [135, 108] on li "Align to Midnight" at bounding box center [136, 109] width 108 height 17
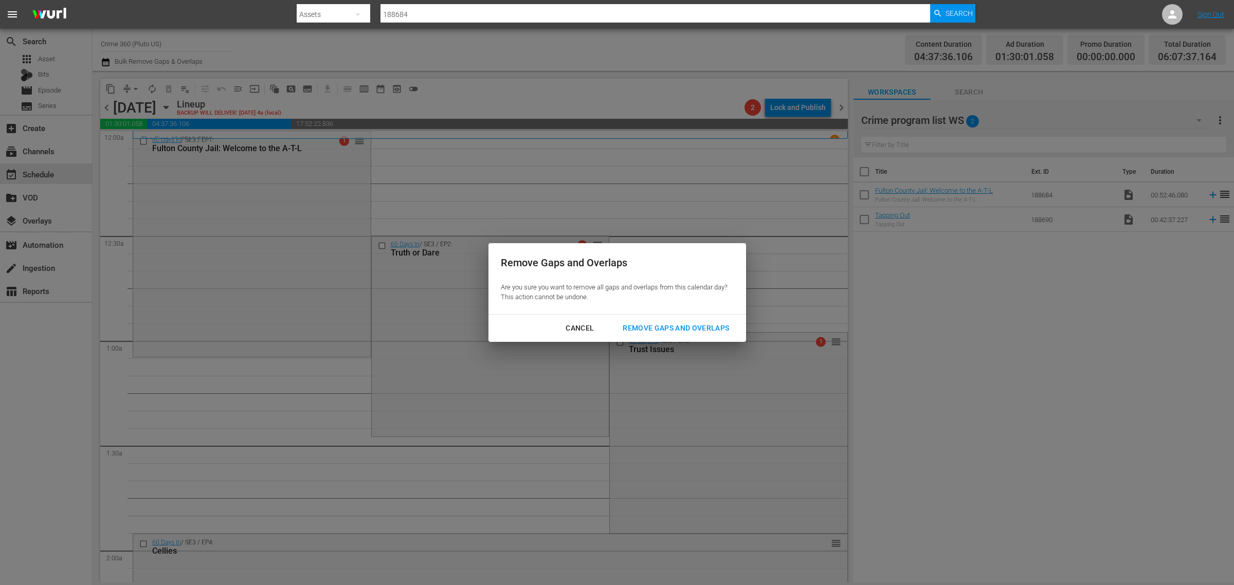
click at [682, 328] on div "Remove Gaps and Overlaps" at bounding box center [675, 328] width 123 height 13
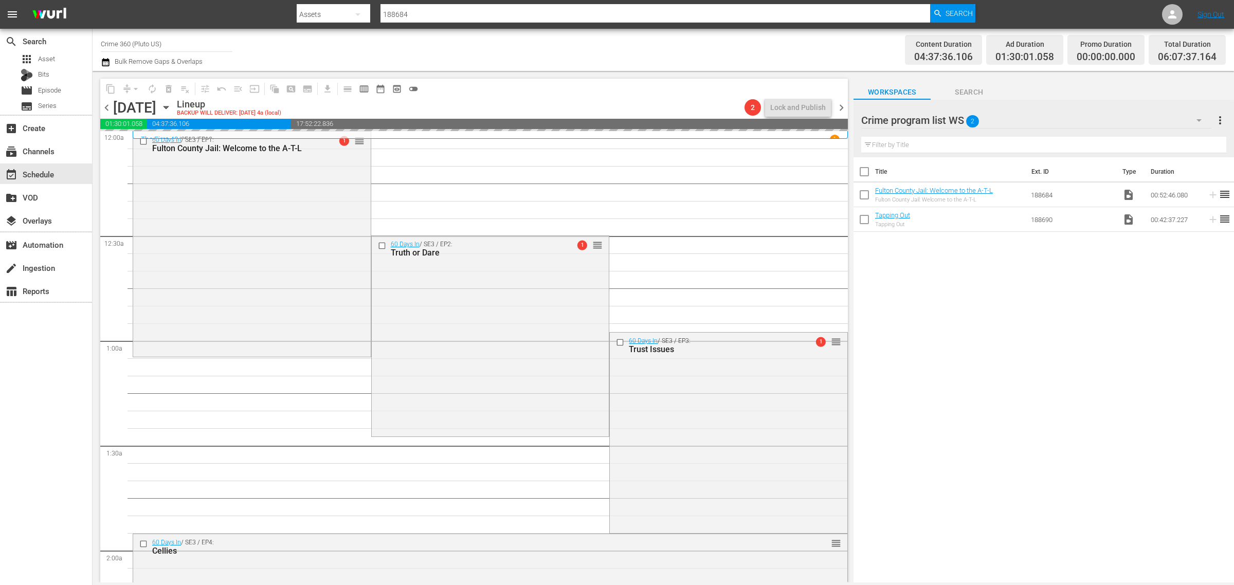
click at [613, 51] on div "Channel Title Crime 360 (Pluto US) Bulk Remove Gaps & Overlaps" at bounding box center [407, 49] width 613 height 37
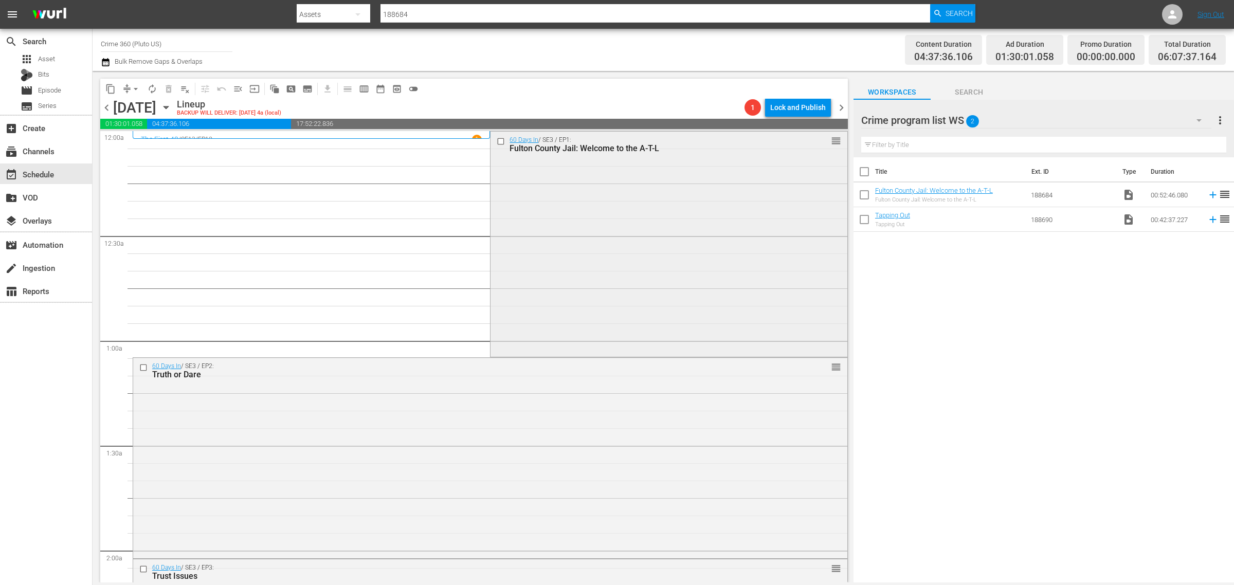
click at [608, 146] on div "Fulton County Jail: Welcome to the A-T-L" at bounding box center [651, 148] width 283 height 10
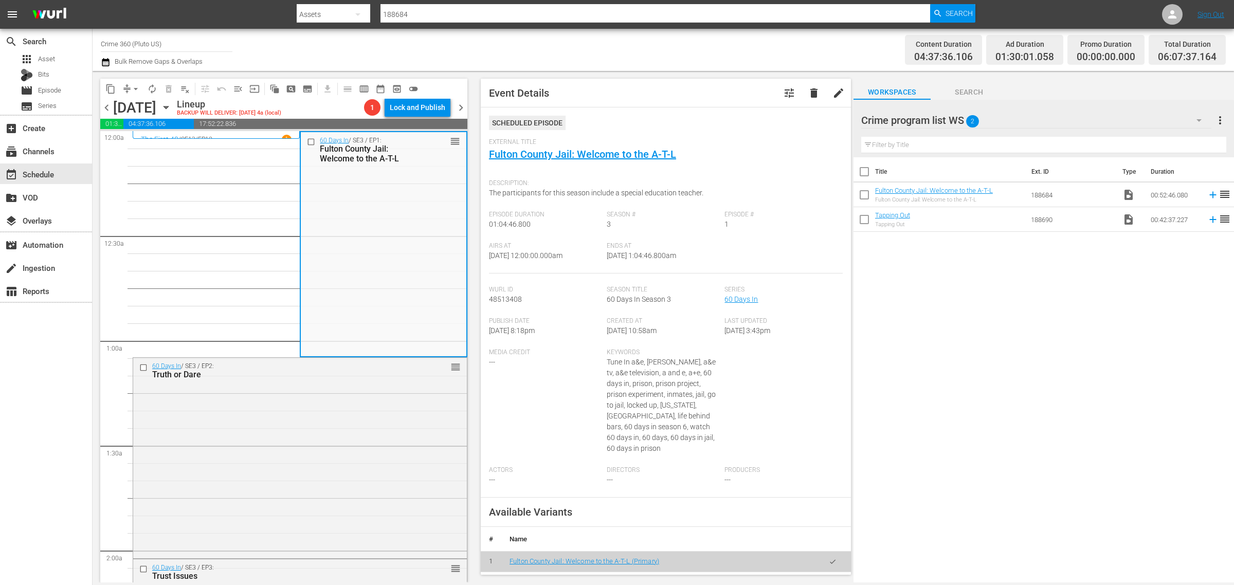
scroll to position [258, 0]
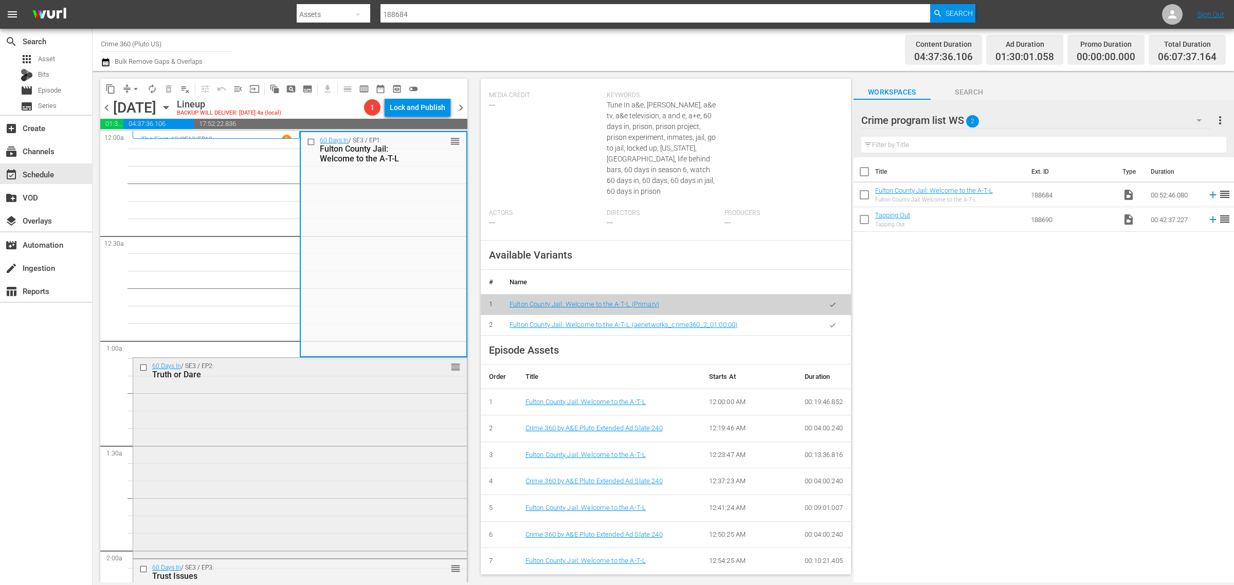
click at [279, 419] on div "60 Days In / SE3 / EP2: Truth or Dare reorder" at bounding box center [300, 457] width 334 height 198
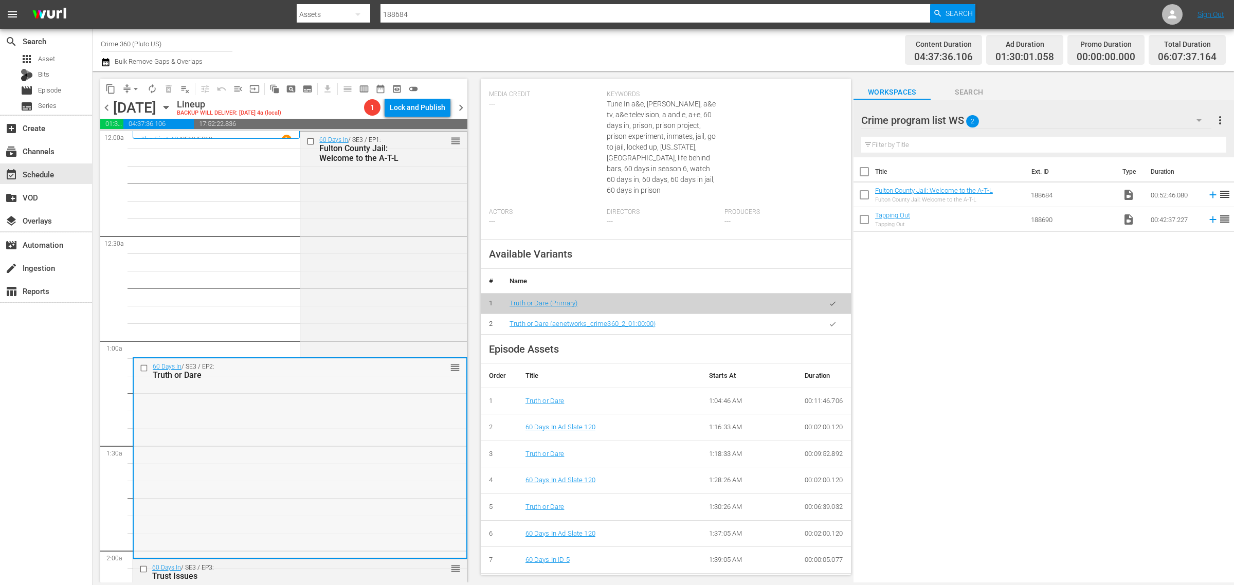
click at [256, 459] on div "60 Days In / SE3 / EP2: Truth or Dare reorder" at bounding box center [300, 457] width 333 height 198
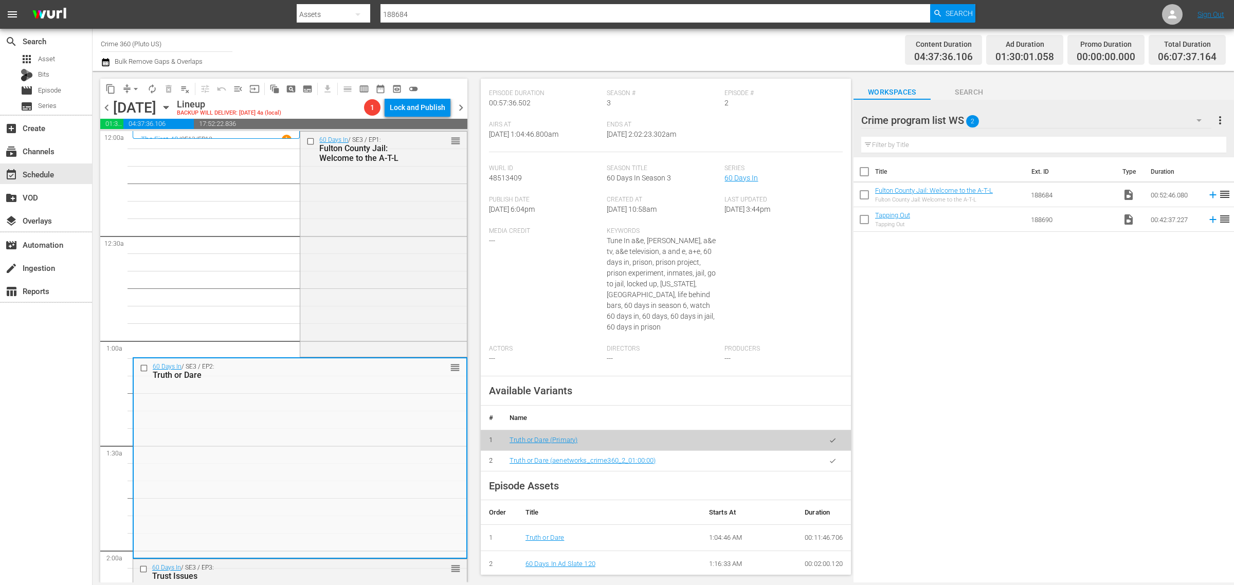
scroll to position [0, 0]
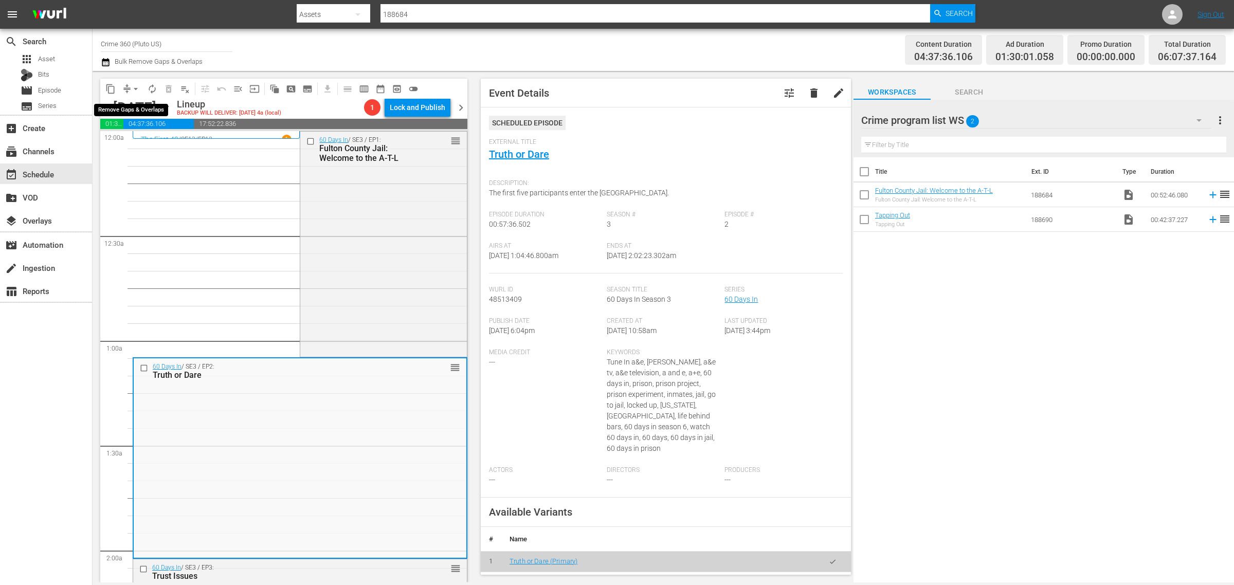
click at [137, 88] on span "arrow_drop_down" at bounding box center [136, 89] width 10 height 10
click at [144, 104] on li "Align to Midnight" at bounding box center [136, 109] width 108 height 17
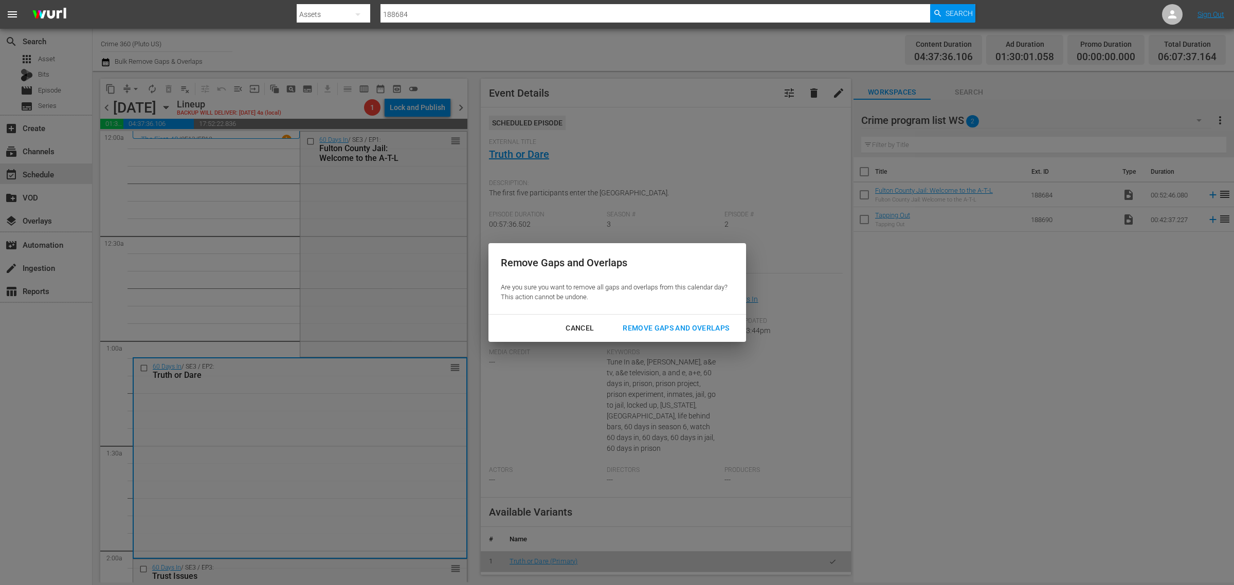
click at [684, 335] on button "Remove Gaps and Overlaps" at bounding box center [675, 328] width 131 height 19
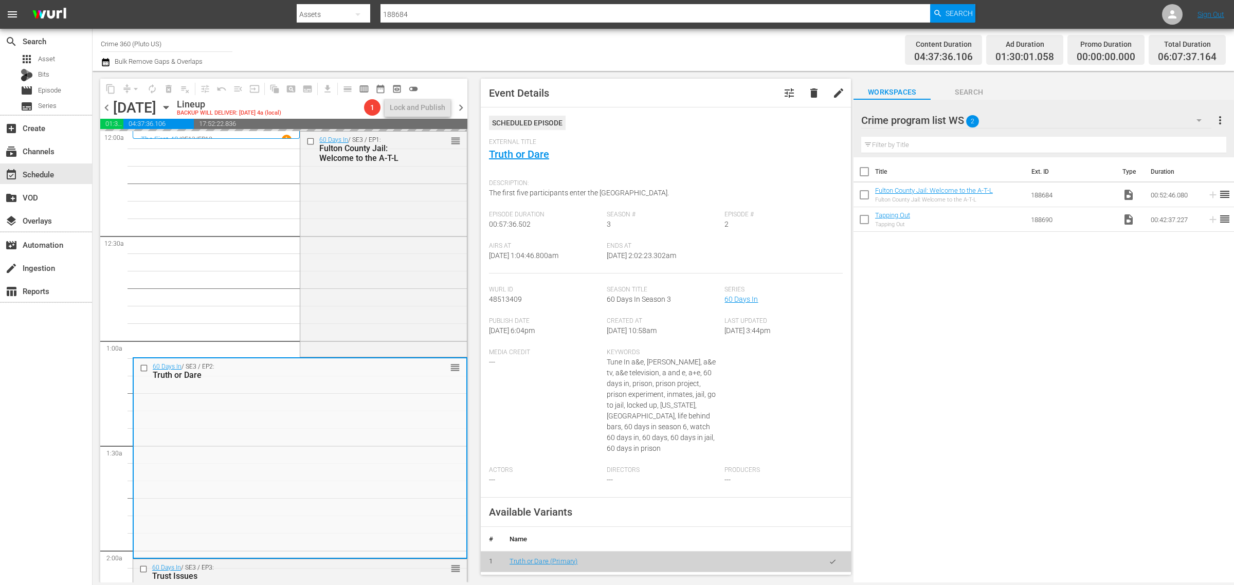
click at [547, 29] on div "Channel Title Crime 360 (Pluto US) Bulk Remove Gaps & Overlaps Content Duration…" at bounding box center [664, 50] width 1142 height 42
click at [365, 222] on div "60 Days In / SE3 / EP1: Fulton County Jail: Welcome to the A-T-L reorder" at bounding box center [383, 244] width 166 height 224
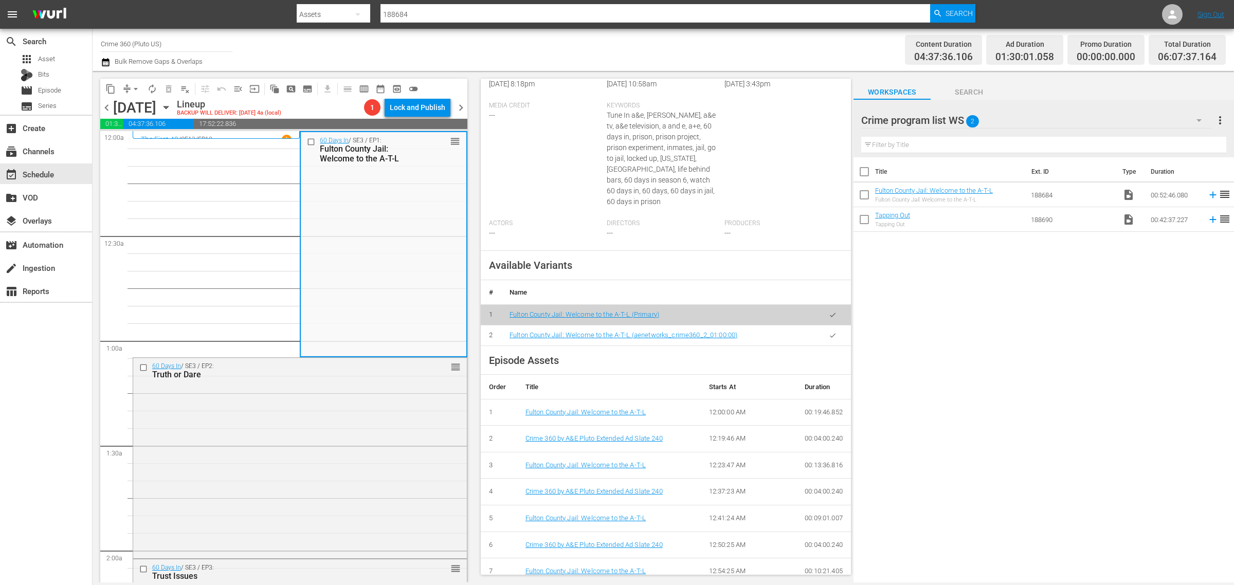
scroll to position [258, 0]
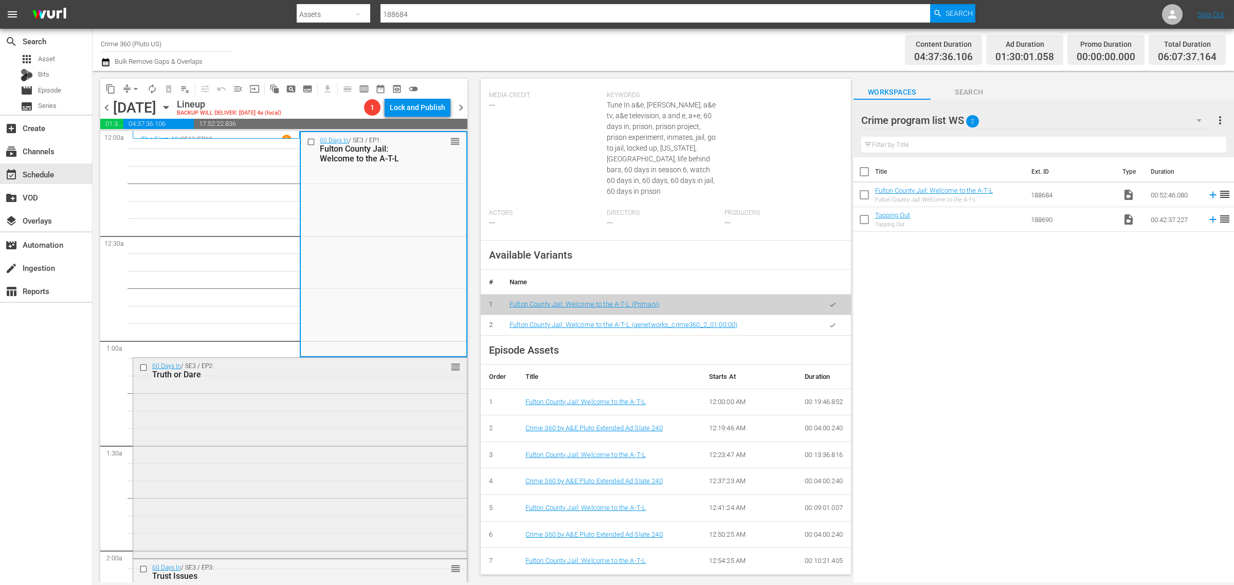
click at [290, 477] on div "60 Days In / SE3 / EP2: Truth or Dare reorder" at bounding box center [300, 457] width 334 height 198
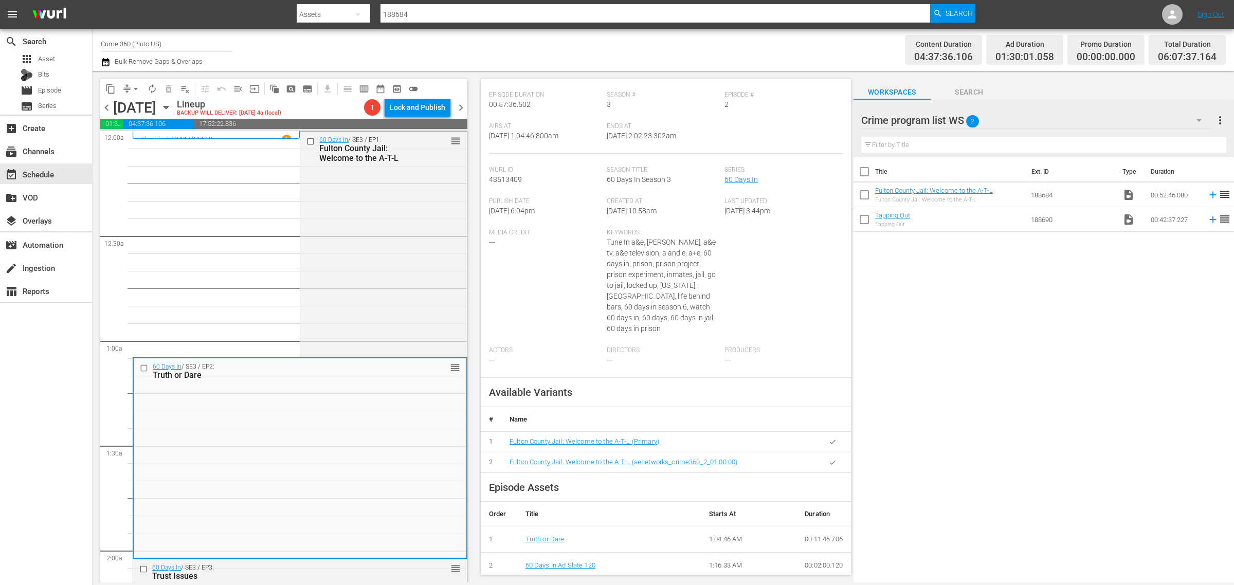
scroll to position [0, 0]
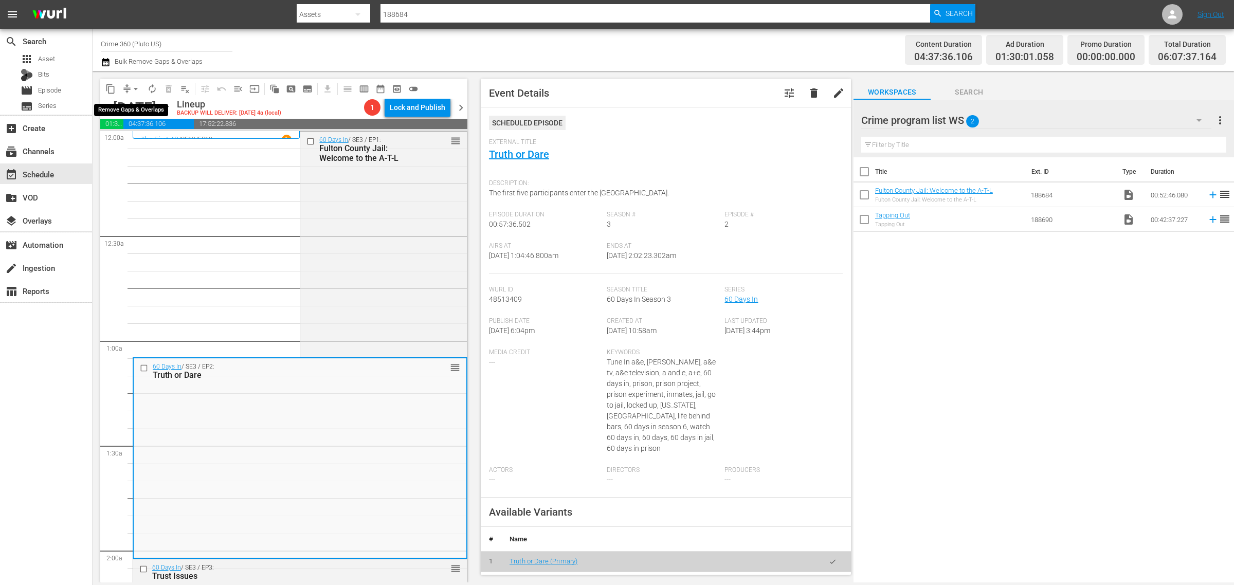
click at [135, 89] on span "arrow_drop_down" at bounding box center [136, 89] width 10 height 10
click at [139, 104] on li "Align to Midnight" at bounding box center [136, 109] width 108 height 17
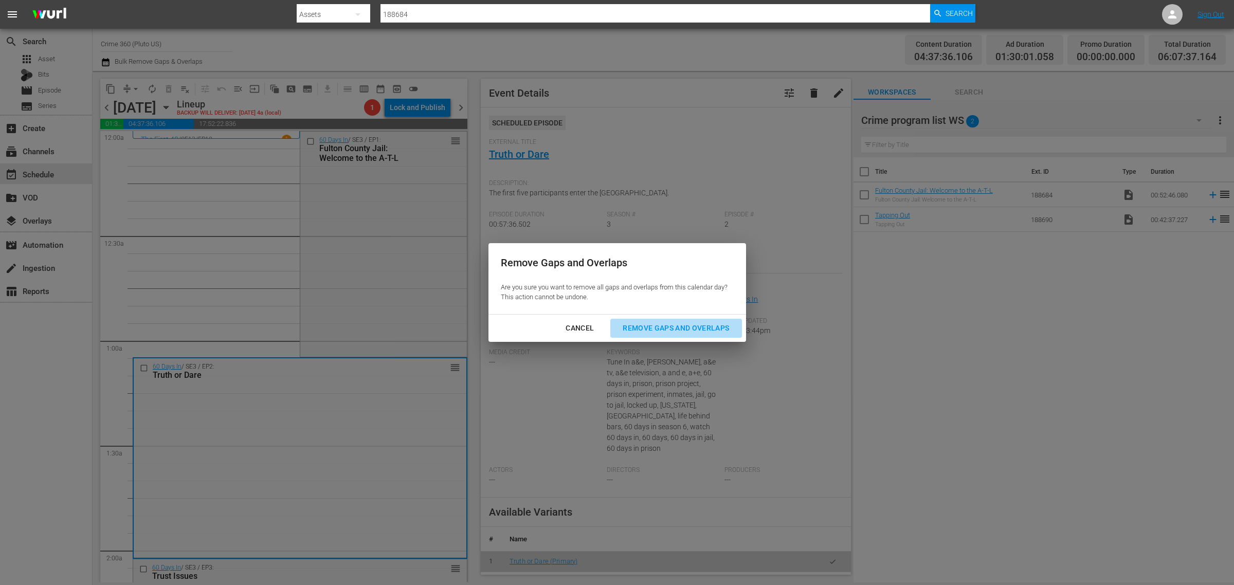
drag, startPoint x: 676, startPoint y: 328, endPoint x: 674, endPoint y: 310, distance: 18.1
click at [675, 327] on div "Remove Gaps and Overlaps" at bounding box center [675, 328] width 123 height 13
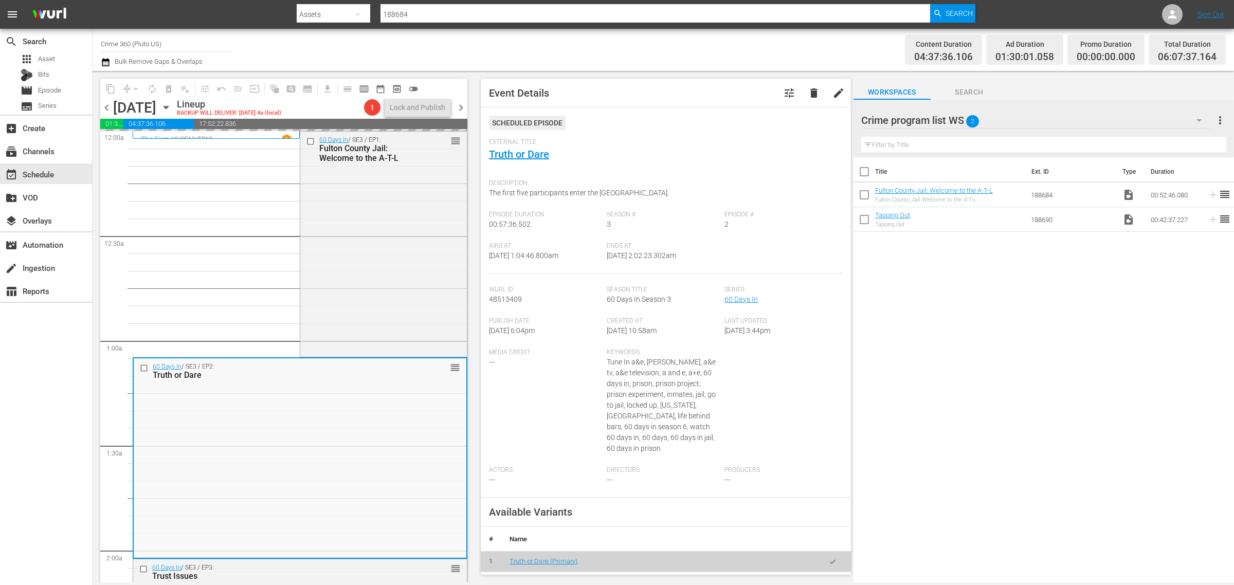
click at [560, 53] on div "Channel Title Crime 360 (Pluto US) Bulk Remove Gaps & Overlaps" at bounding box center [407, 49] width 613 height 37
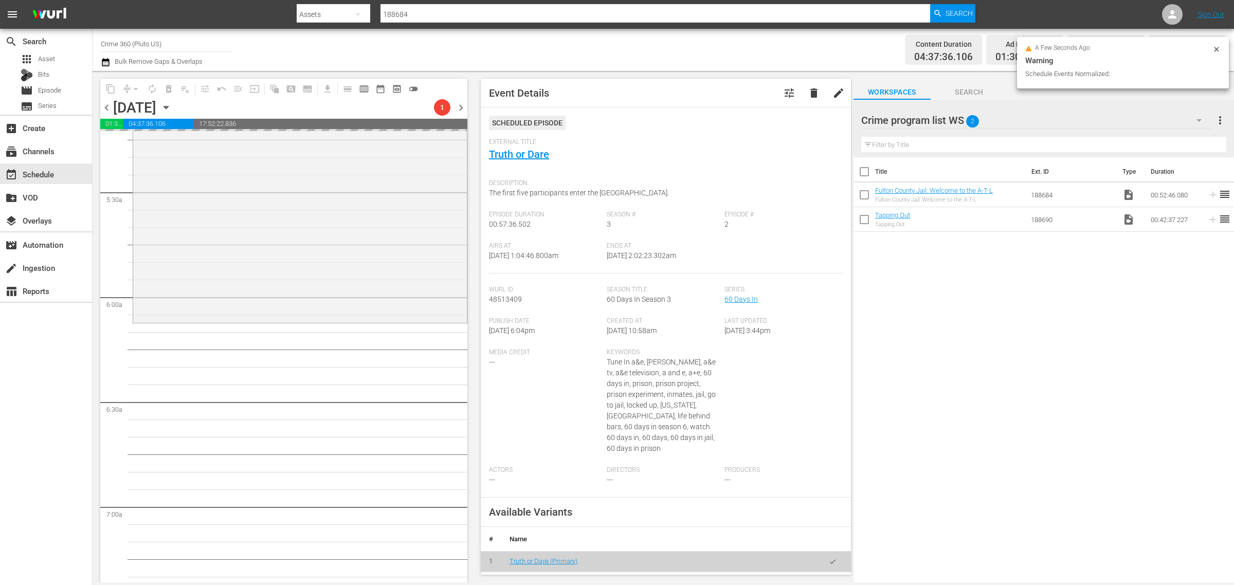
scroll to position [964, 0]
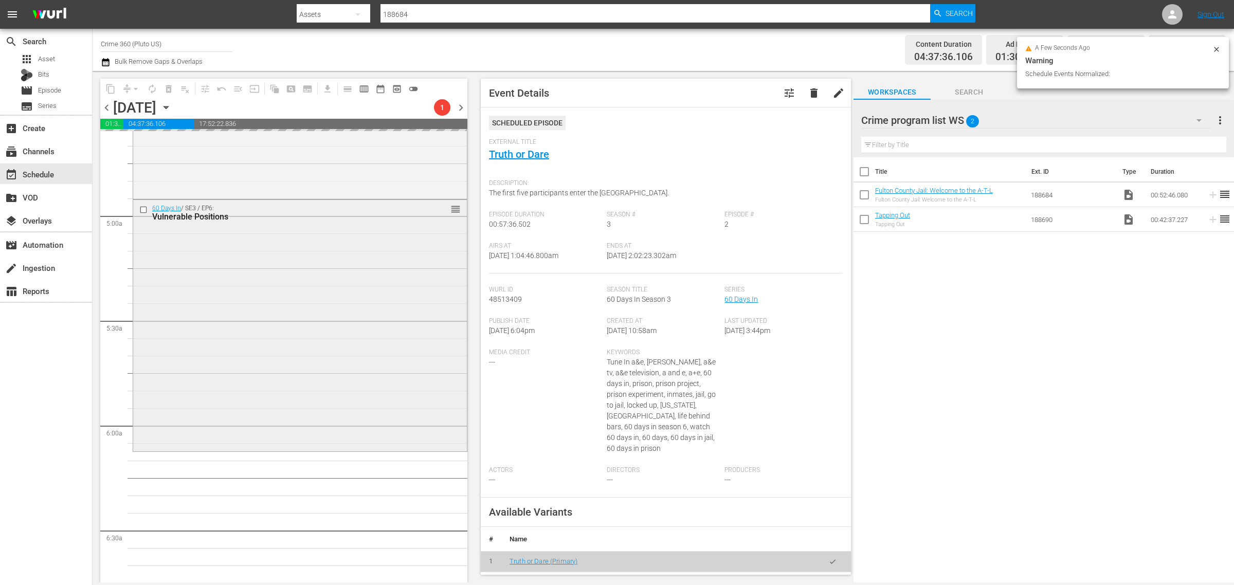
click at [274, 360] on div "60 Days In / SE3 / EP6: Vulnerable Positions reorder" at bounding box center [300, 325] width 334 height 250
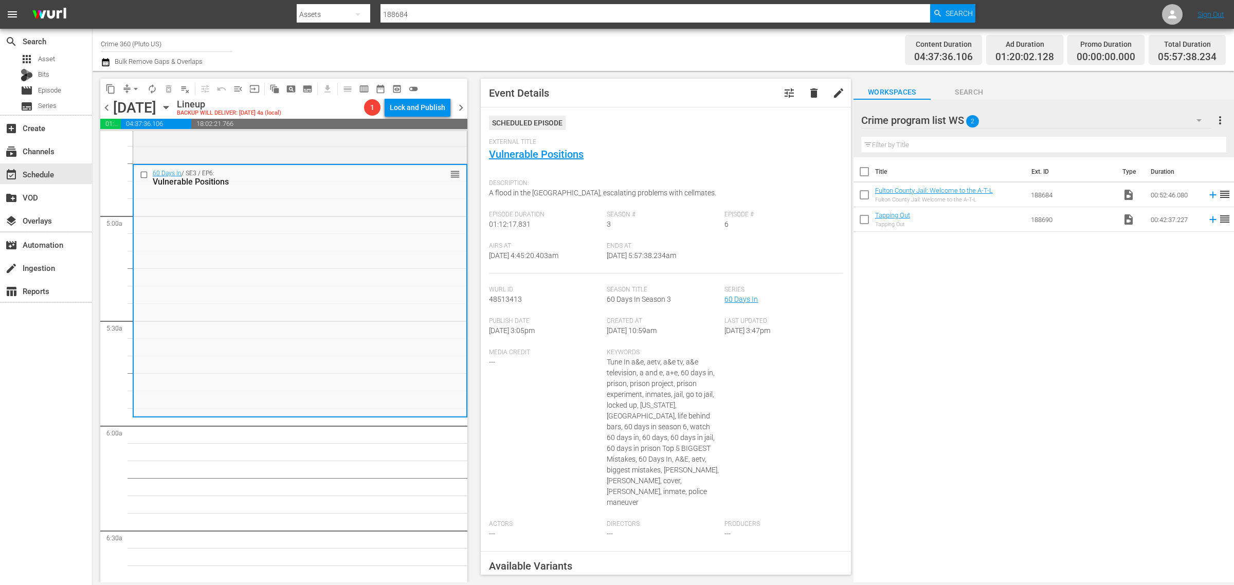
click at [643, 50] on div "Channel Title Crime 360 (Pluto US) Bulk Remove Gaps & Overlaps" at bounding box center [407, 49] width 613 height 37
click at [134, 90] on span "arrow_drop_down" at bounding box center [136, 89] width 10 height 10
click at [133, 108] on li "Align to Midnight" at bounding box center [136, 109] width 108 height 17
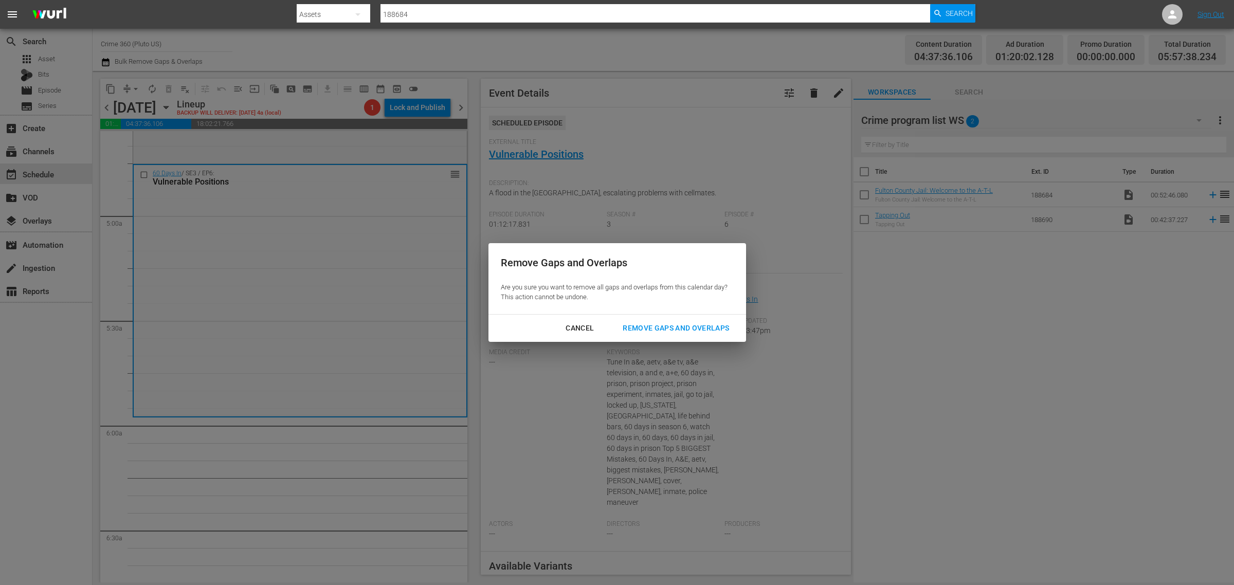
click at [692, 328] on div "Remove Gaps and Overlaps" at bounding box center [675, 328] width 123 height 13
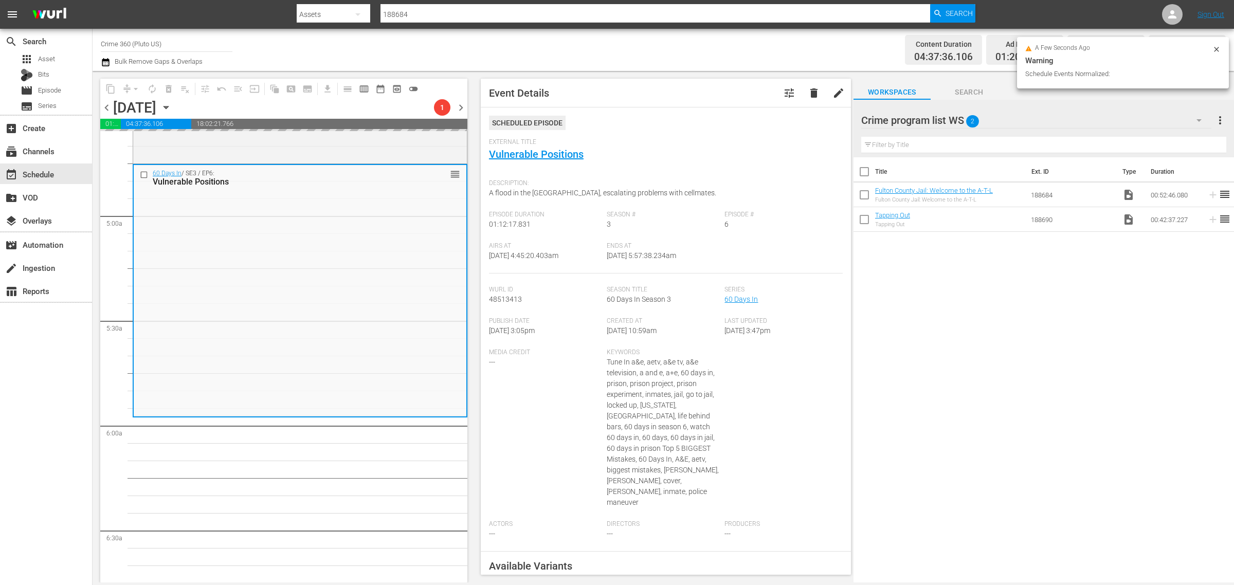
click at [613, 48] on div "Channel Title Crime 360 (Pluto US) Bulk Remove Gaps & Overlaps" at bounding box center [407, 49] width 613 height 37
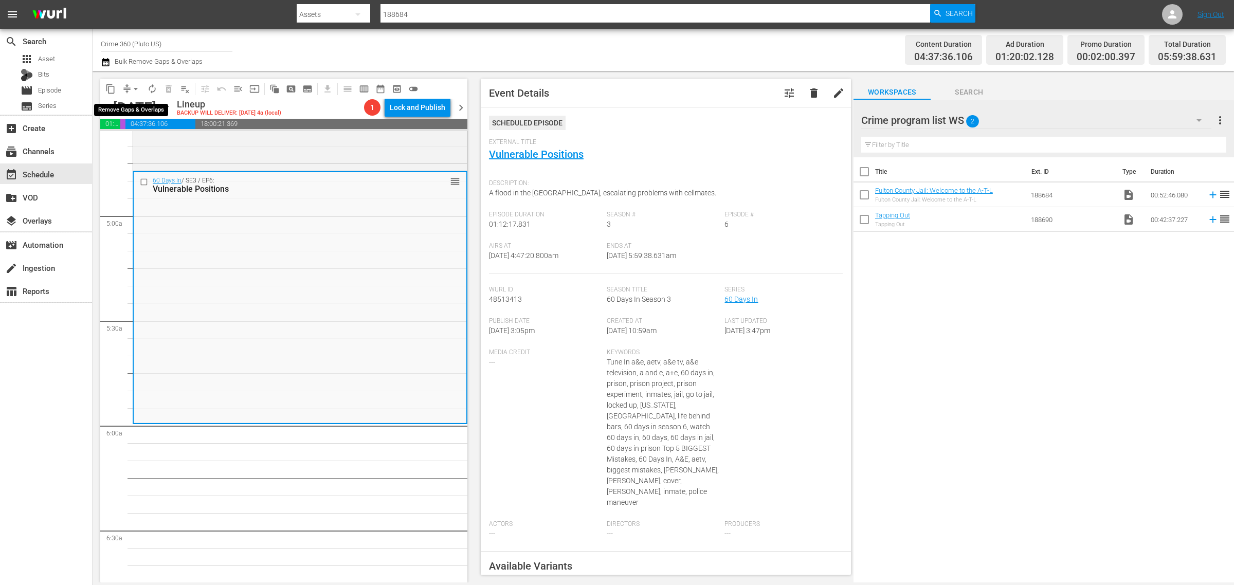
click at [137, 85] on span "arrow_drop_down" at bounding box center [136, 89] width 10 height 10
click at [135, 114] on li "Align to Midnight" at bounding box center [136, 109] width 108 height 17
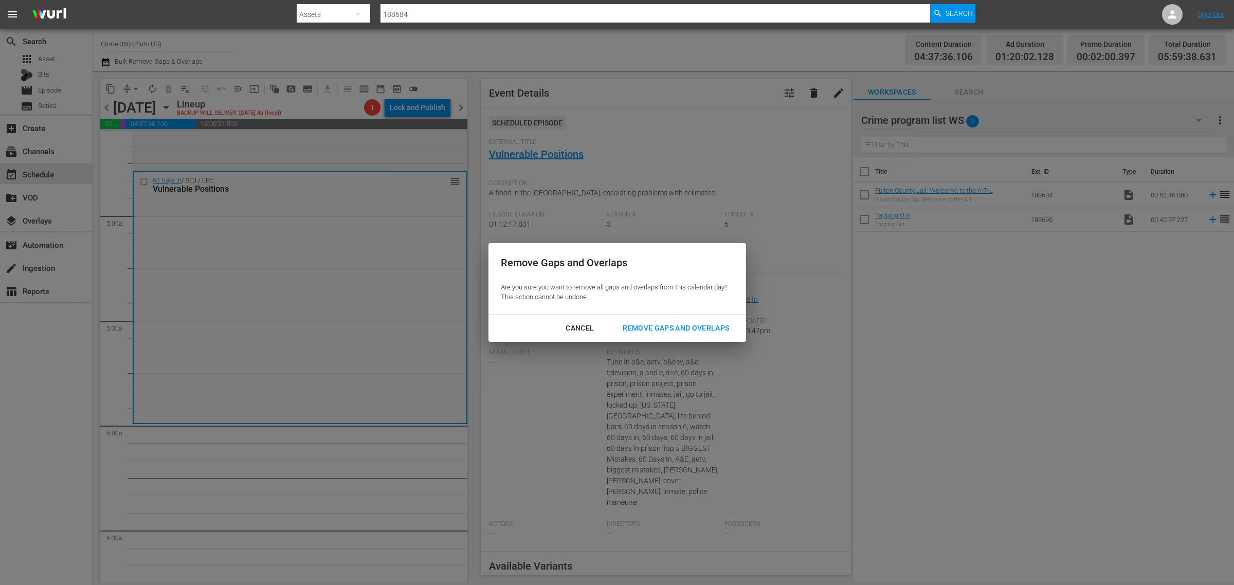
drag, startPoint x: 677, startPoint y: 320, endPoint x: 698, endPoint y: 202, distance: 119.5
click at [677, 319] on button "Remove Gaps and Overlaps" at bounding box center [675, 328] width 131 height 19
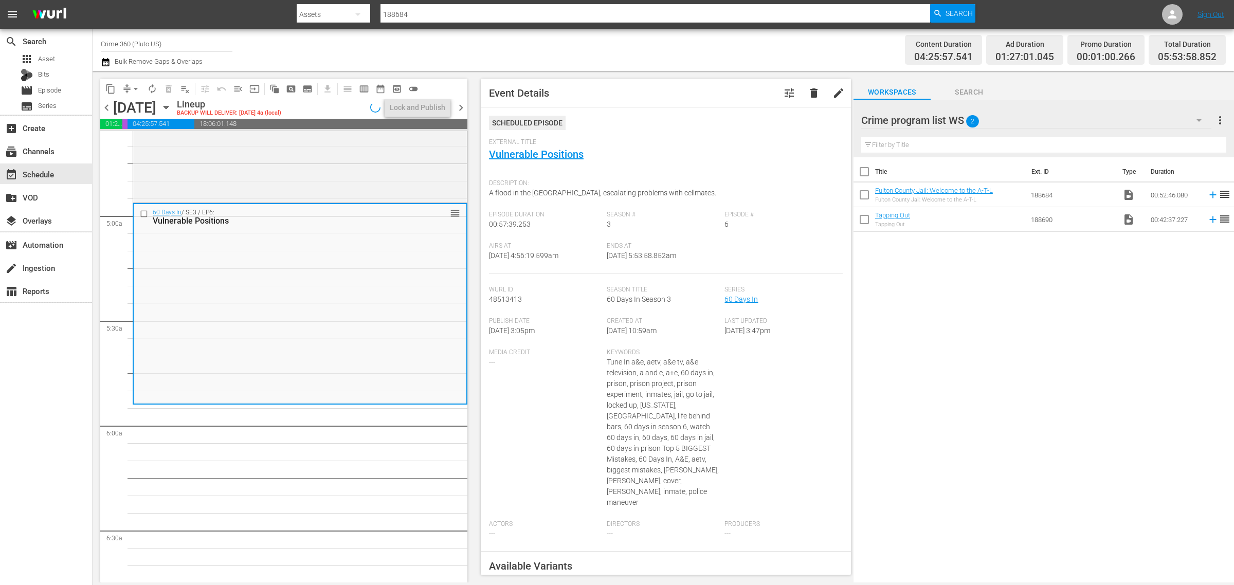
scroll to position [947, 0]
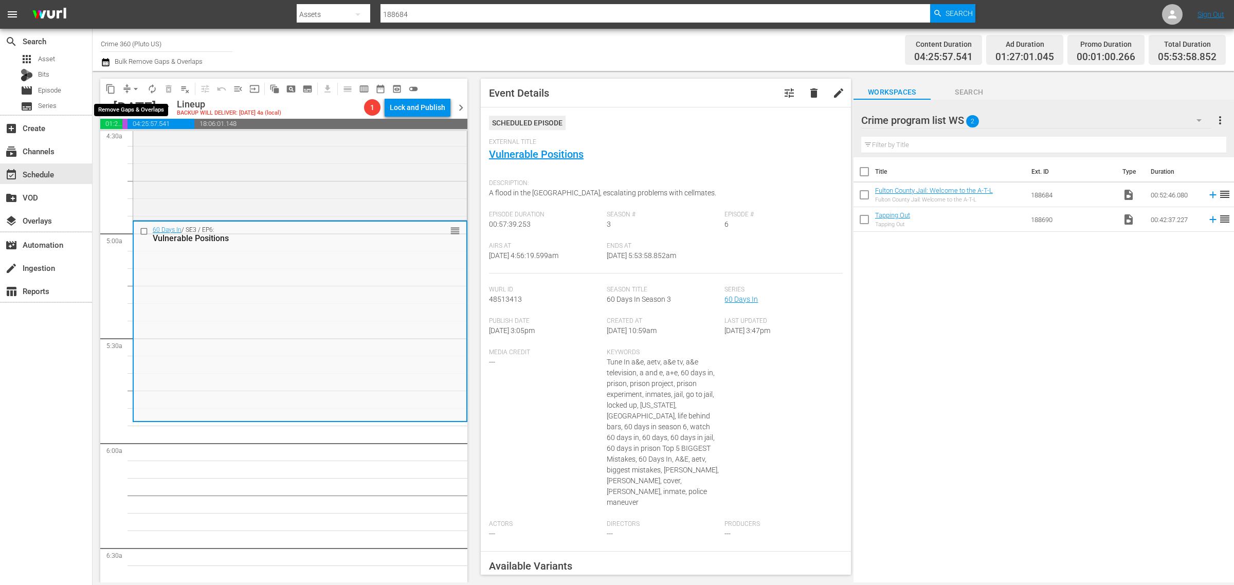
click at [137, 86] on span "arrow_drop_down" at bounding box center [136, 89] width 10 height 10
click at [135, 106] on li "Align to Midnight" at bounding box center [136, 109] width 108 height 17
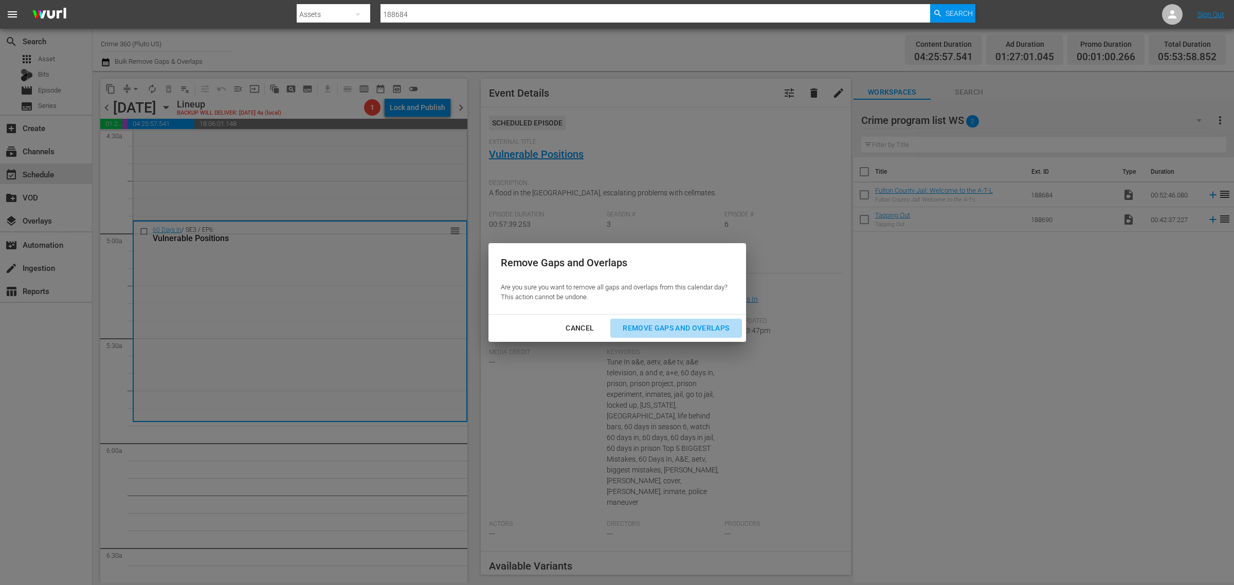
click at [677, 330] on div "Remove Gaps and Overlaps" at bounding box center [675, 328] width 123 height 13
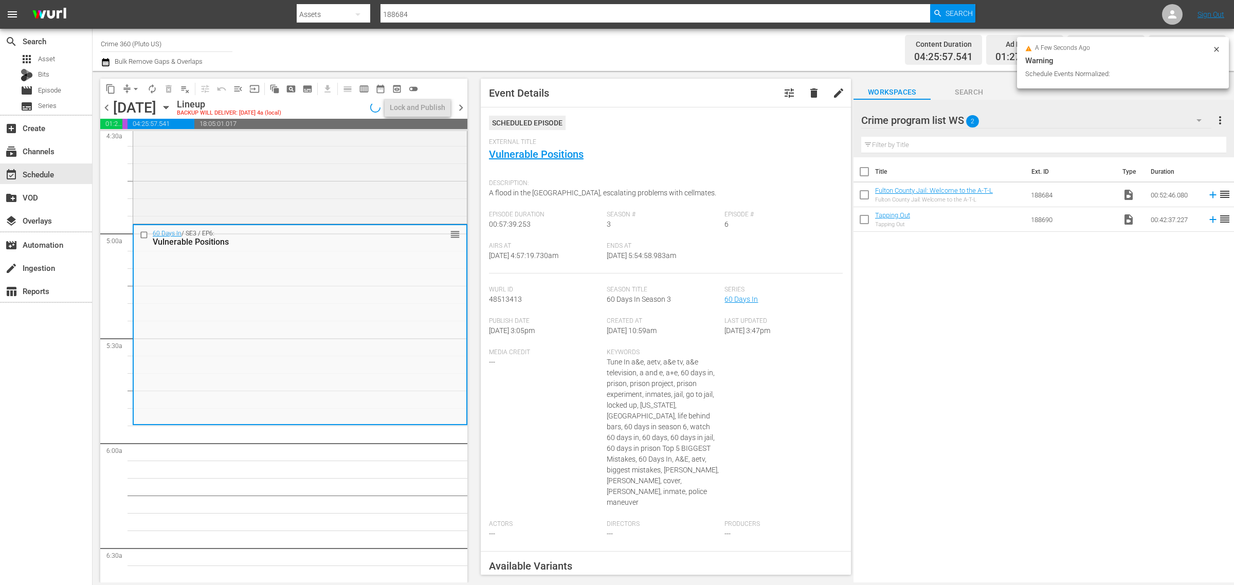
scroll to position [964, 0]
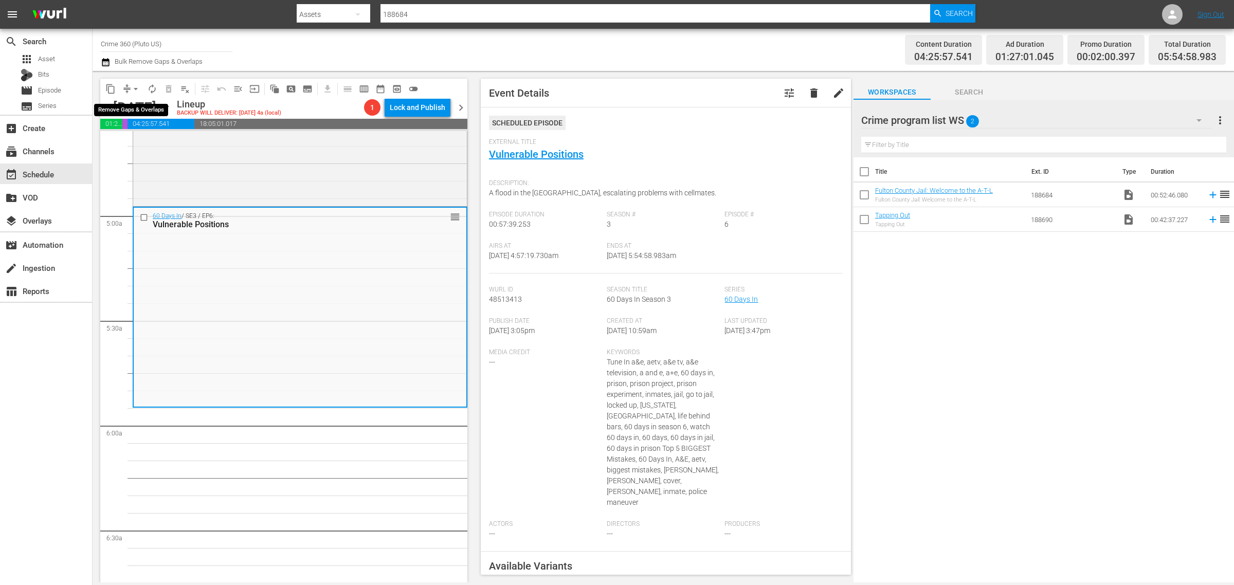
click at [135, 85] on span "arrow_drop_down" at bounding box center [136, 89] width 10 height 10
click at [134, 112] on li "Align to Midnight" at bounding box center [136, 109] width 108 height 17
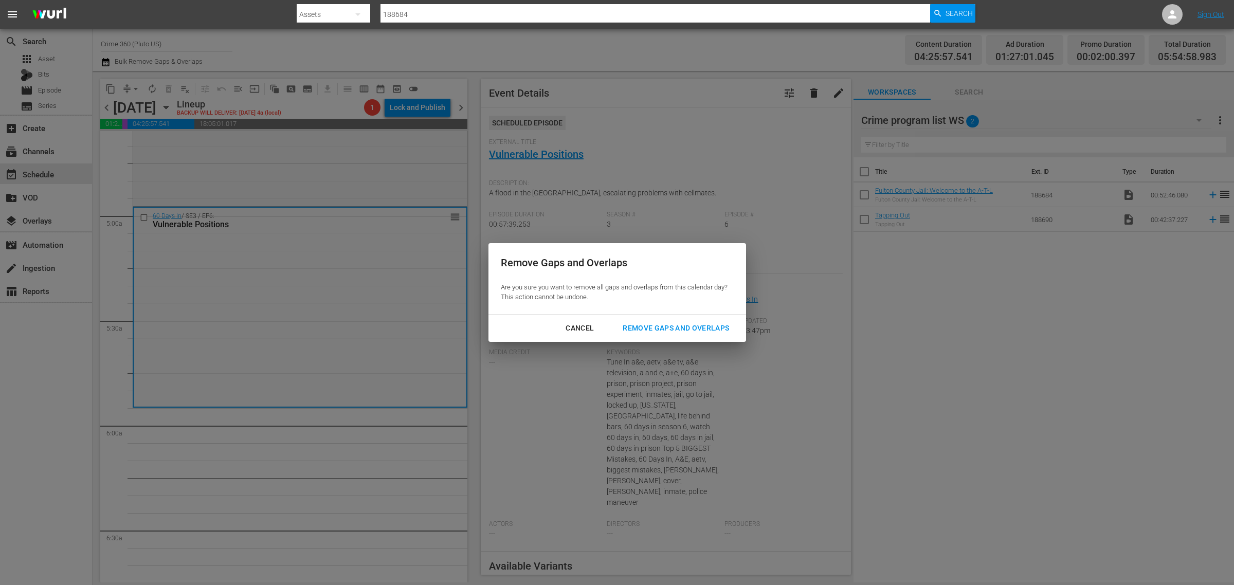
click at [670, 330] on div "Remove Gaps and Overlaps" at bounding box center [675, 328] width 123 height 13
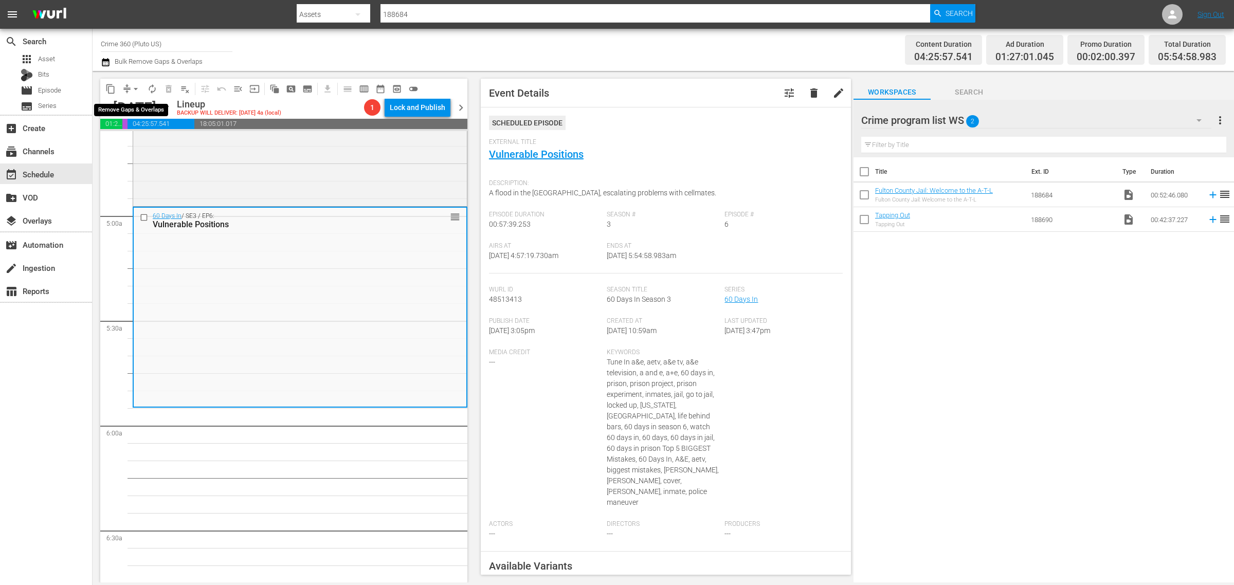
click at [134, 86] on span "arrow_drop_down" at bounding box center [136, 89] width 10 height 10
click at [137, 108] on li "Align to Midnight" at bounding box center [136, 109] width 108 height 17
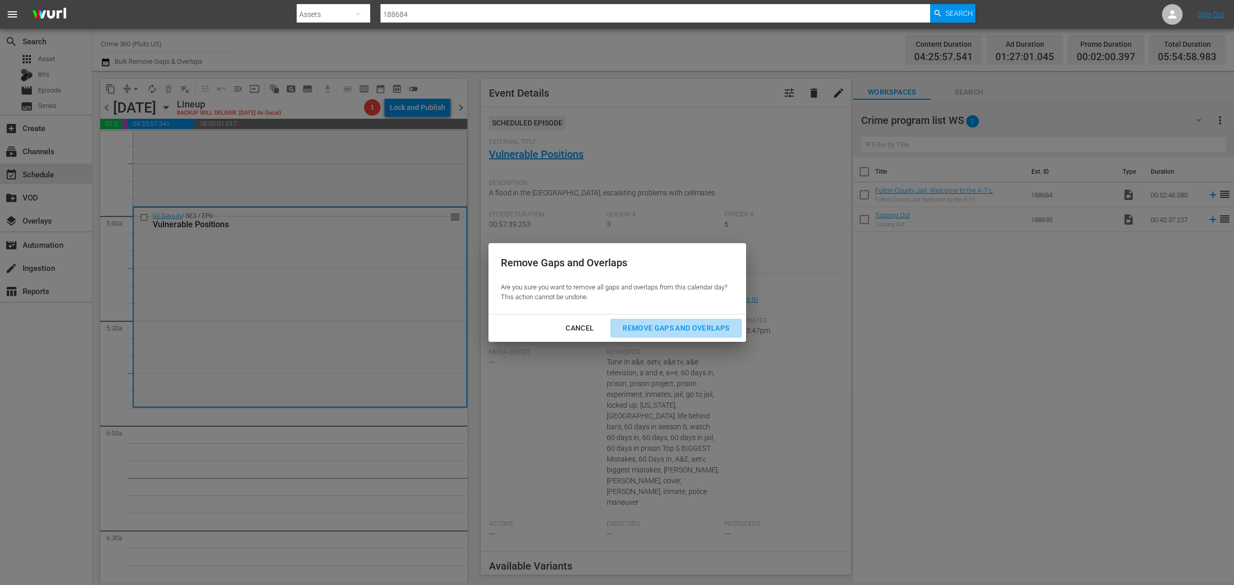
click at [668, 328] on div "Remove Gaps and Overlaps" at bounding box center [675, 328] width 123 height 13
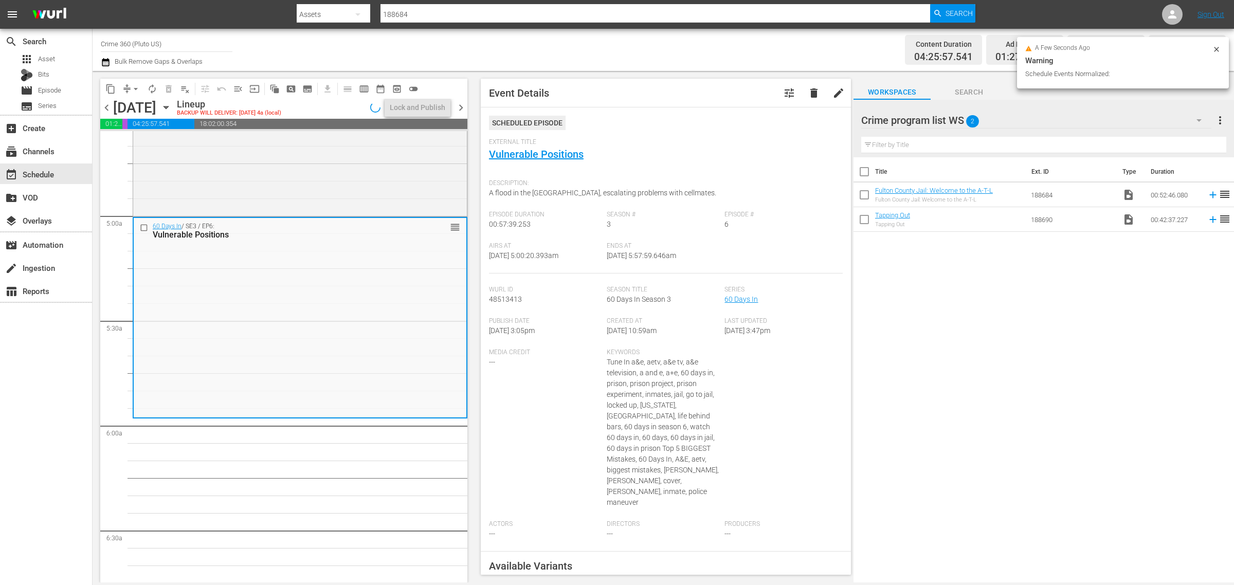
scroll to position [947, 0]
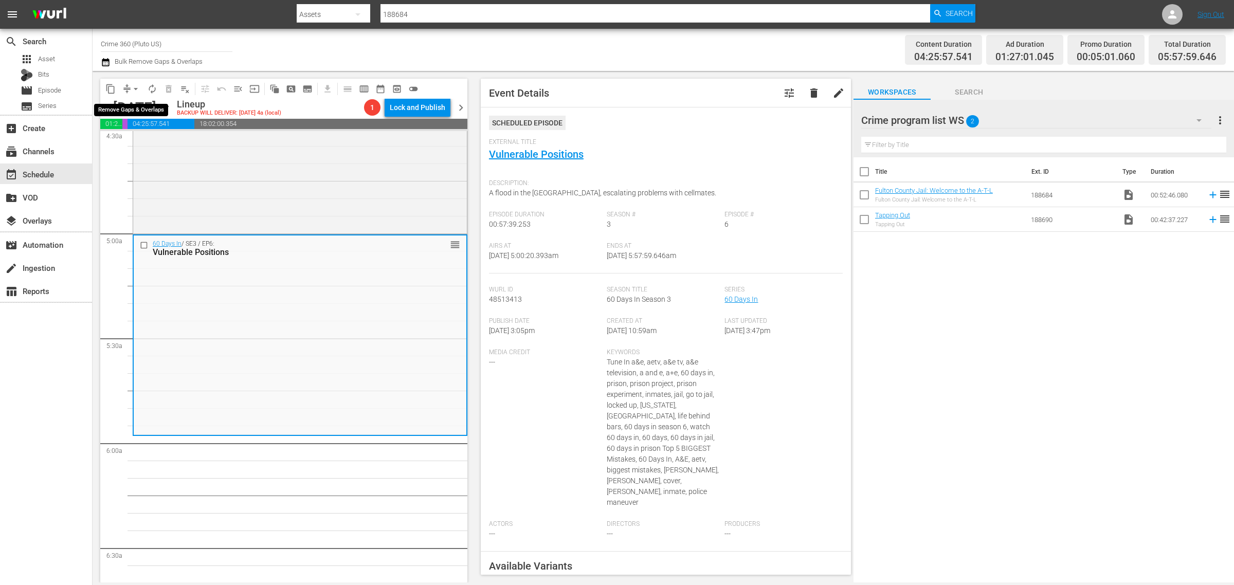
click at [134, 86] on span "arrow_drop_down" at bounding box center [136, 89] width 10 height 10
click at [139, 107] on li "Align to Midnight" at bounding box center [136, 109] width 108 height 17
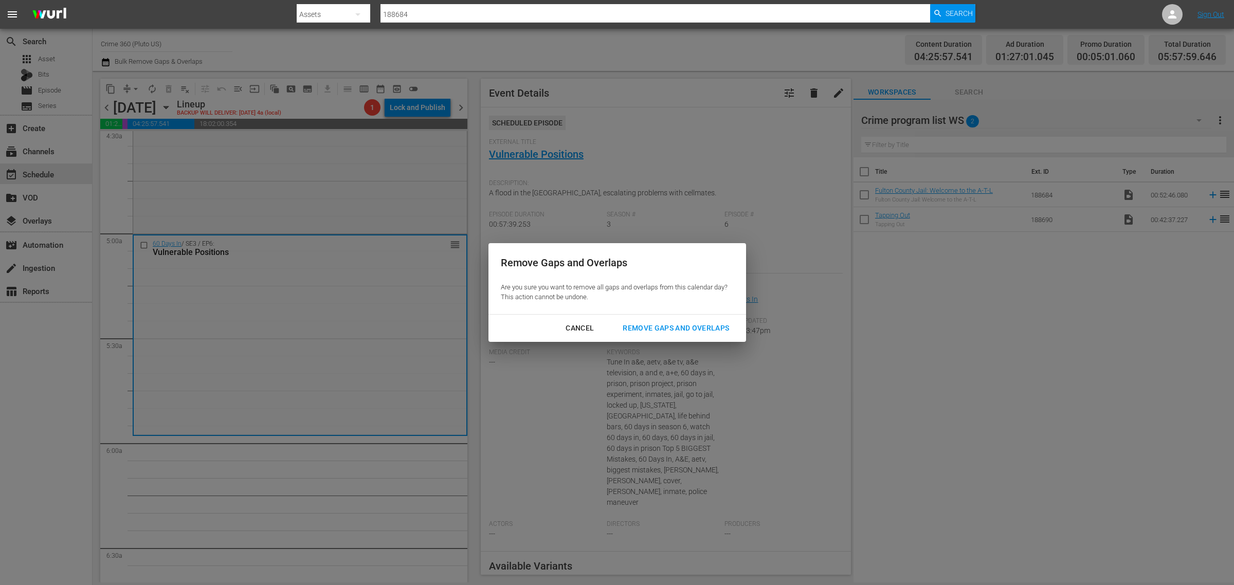
click at [677, 327] on div "Remove Gaps and Overlaps" at bounding box center [675, 328] width 123 height 13
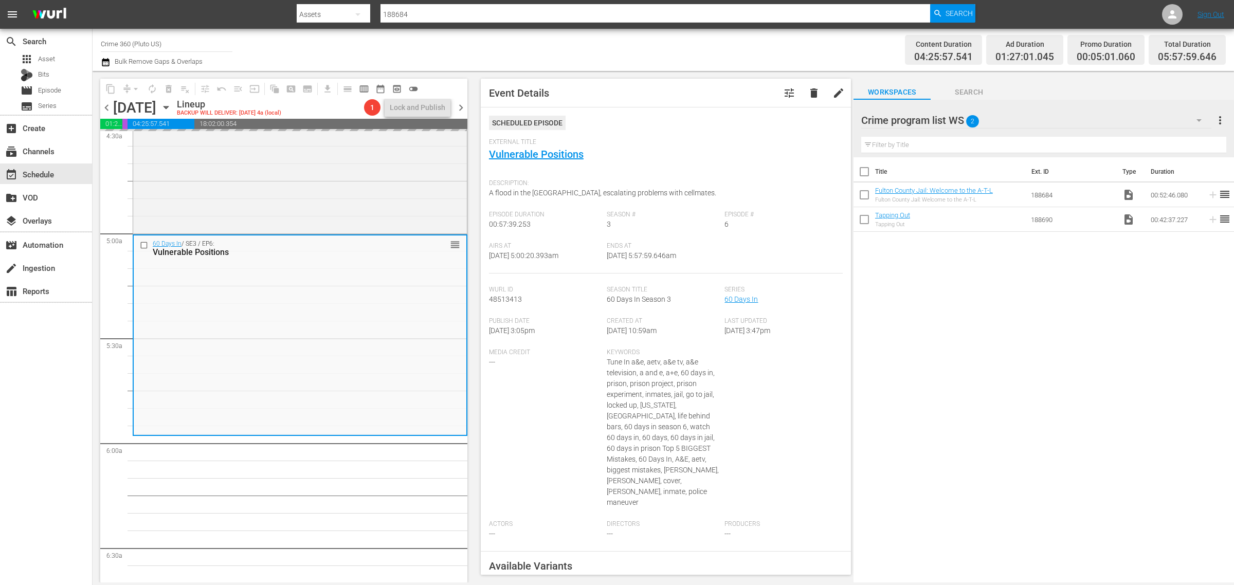
click at [685, 58] on div "Channel Title Crime 360 (Pluto US) Bulk Remove Gaps & Overlaps" at bounding box center [407, 49] width 613 height 37
click at [134, 85] on span "arrow_drop_down" at bounding box center [136, 89] width 10 height 10
click at [139, 110] on li "Align to Midnight" at bounding box center [136, 109] width 108 height 17
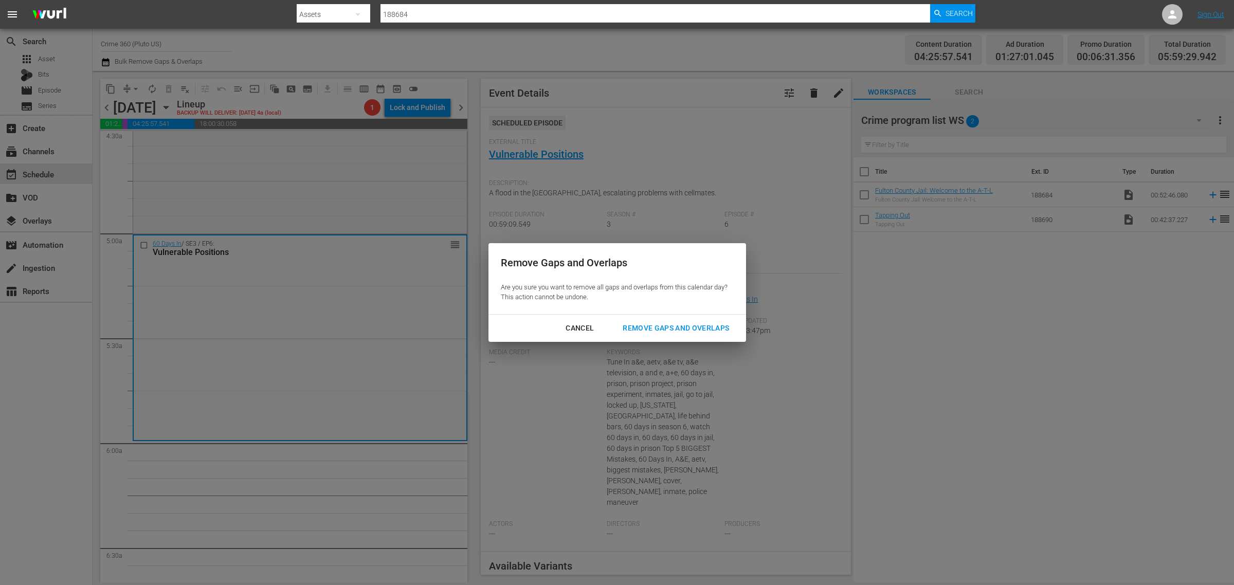
click at [699, 335] on button "Remove Gaps and Overlaps" at bounding box center [675, 328] width 131 height 19
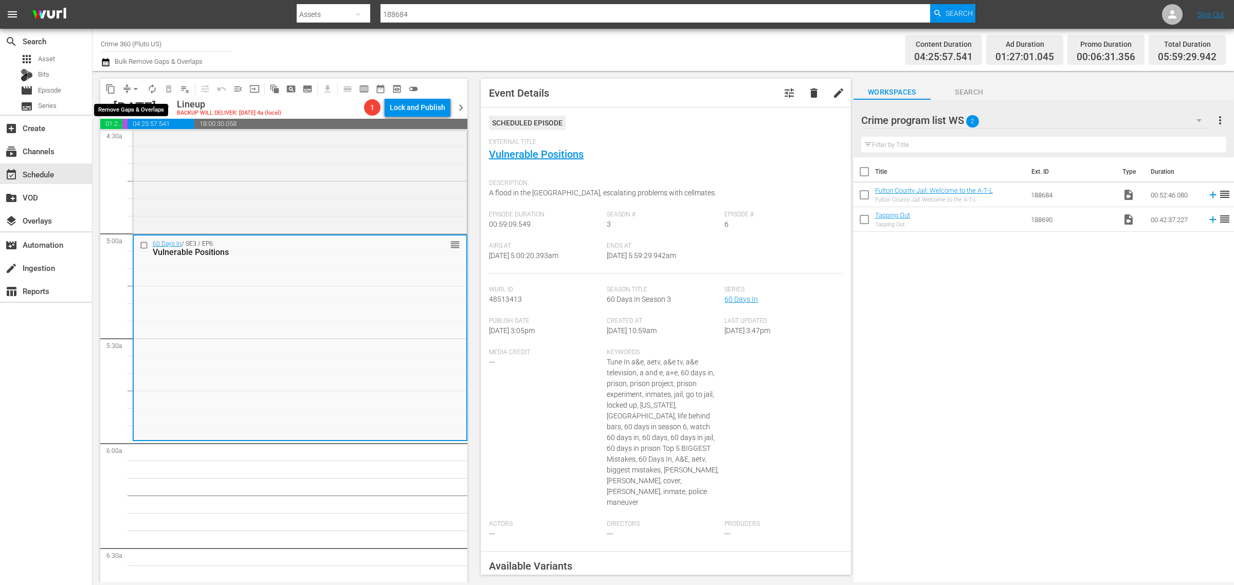
click at [135, 91] on span "arrow_drop_down" at bounding box center [136, 89] width 10 height 10
click at [135, 106] on li "Align to Midnight" at bounding box center [136, 109] width 108 height 17
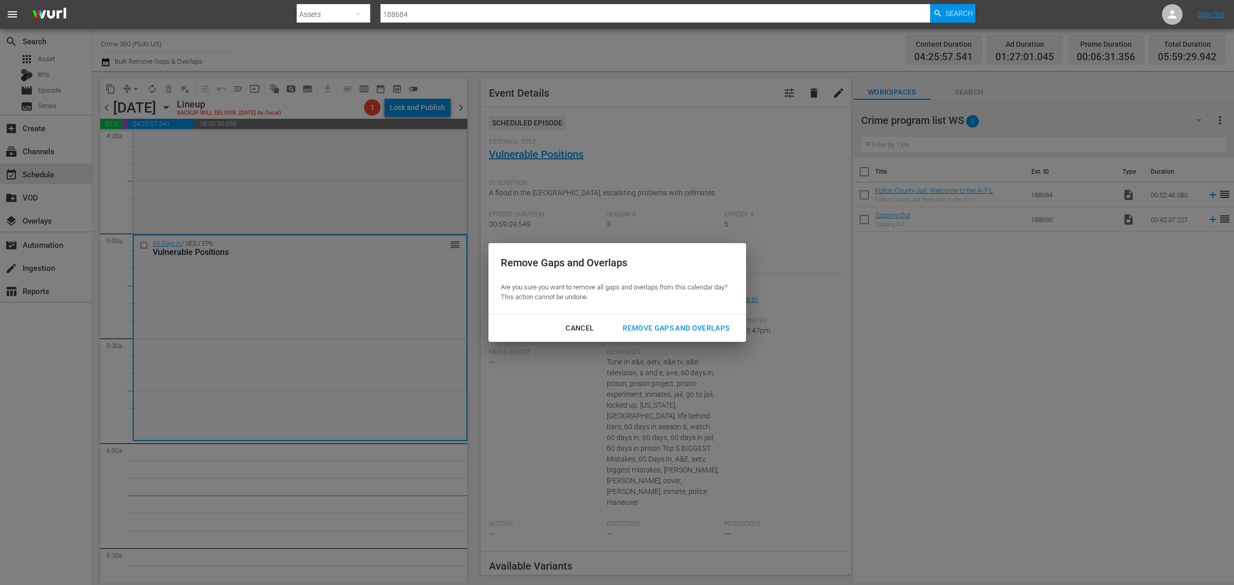
click at [699, 327] on div "Remove Gaps and Overlaps" at bounding box center [675, 328] width 123 height 13
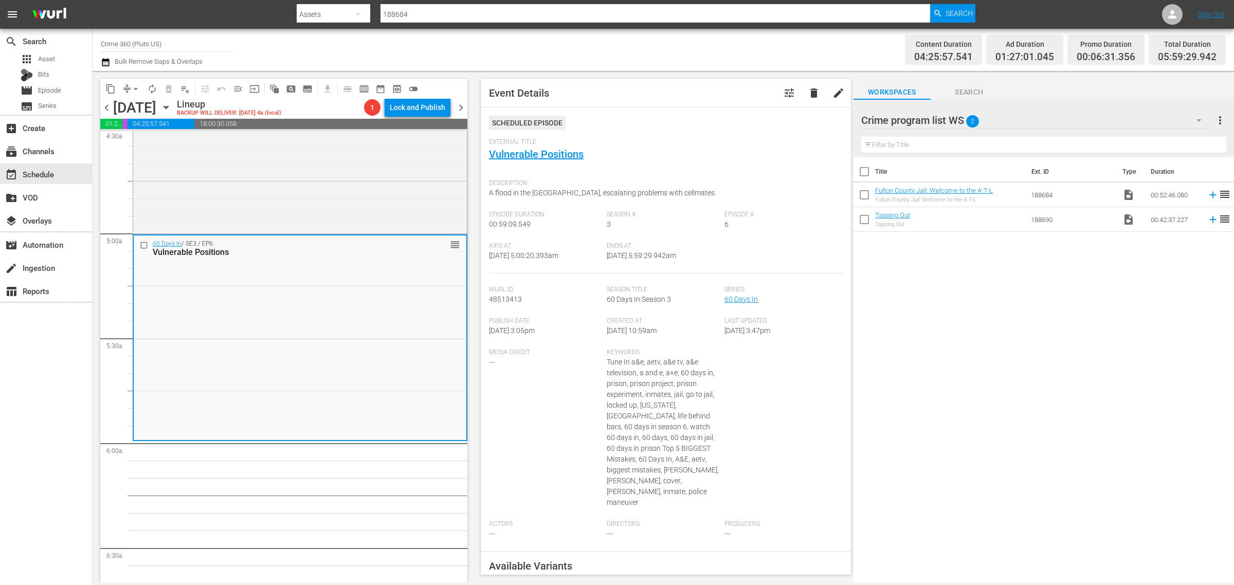
click at [672, 50] on div "Channel Title Crime 360 (Pluto US) Bulk Remove Gaps & Overlaps" at bounding box center [407, 49] width 613 height 37
click at [868, 49] on div "Content Duration 04:25:57.541 Ad Duration 01:27:01.045 Promo Duration 00:06:31.…" at bounding box center [970, 49] width 512 height 37
click at [780, 37] on div "Content Duration 04:25:57.541 Ad Duration 01:27:01.045 Promo Duration 00:06:31.…" at bounding box center [970, 49] width 512 height 37
click at [806, 40] on div "Content Duration 04:25:57.541 Ad Duration 01:27:01.045 Promo Duration 00:06:31.…" at bounding box center [970, 49] width 512 height 37
click at [858, 44] on div "Content Duration 04:25:57.541 Ad Duration 01:27:01.045 Promo Duration 00:06:31.…" at bounding box center [970, 49] width 512 height 37
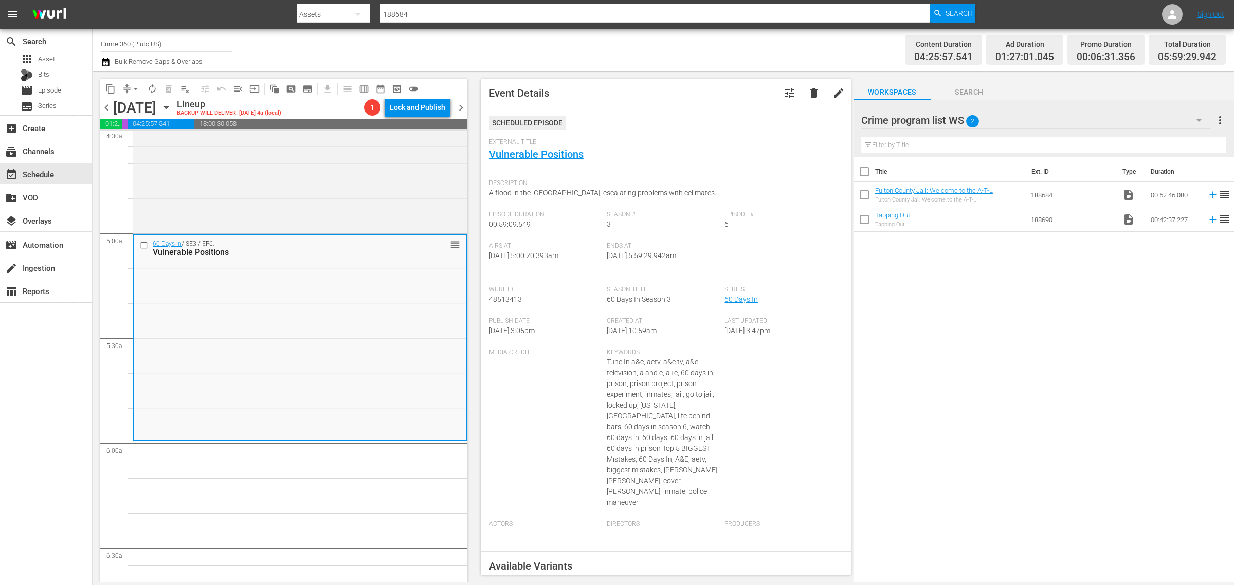
click at [644, 41] on div "Channel Title Crime 360 (Pluto US) Bulk Remove Gaps & Overlaps" at bounding box center [407, 49] width 613 height 37
click at [135, 89] on span "arrow_drop_down" at bounding box center [136, 89] width 10 height 10
click at [138, 107] on li "Align to Midnight" at bounding box center [136, 109] width 108 height 17
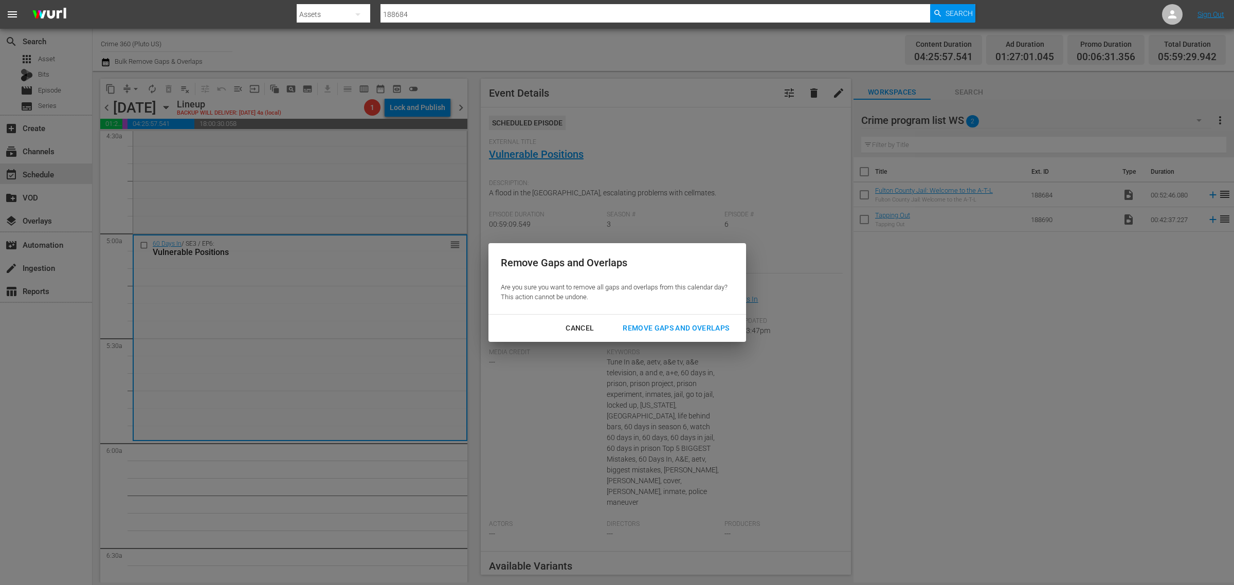
click at [661, 321] on button "Remove Gaps and Overlaps" at bounding box center [675, 328] width 131 height 19
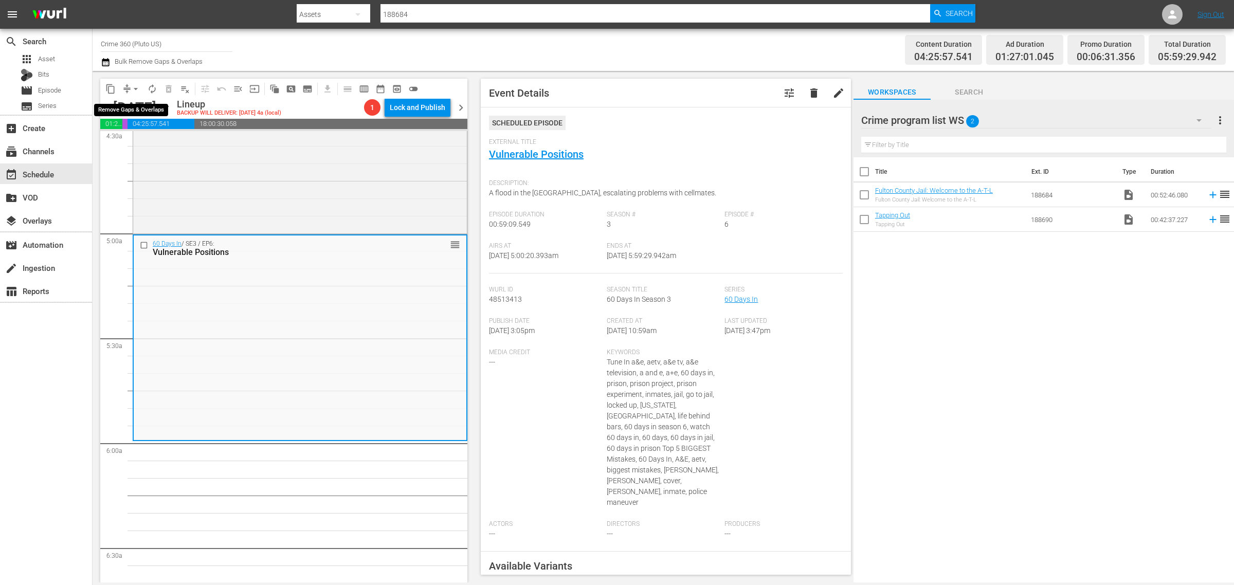
click at [134, 85] on span "arrow_drop_down" at bounding box center [136, 89] width 10 height 10
click at [144, 105] on li "Align to Midnight" at bounding box center [136, 109] width 108 height 17
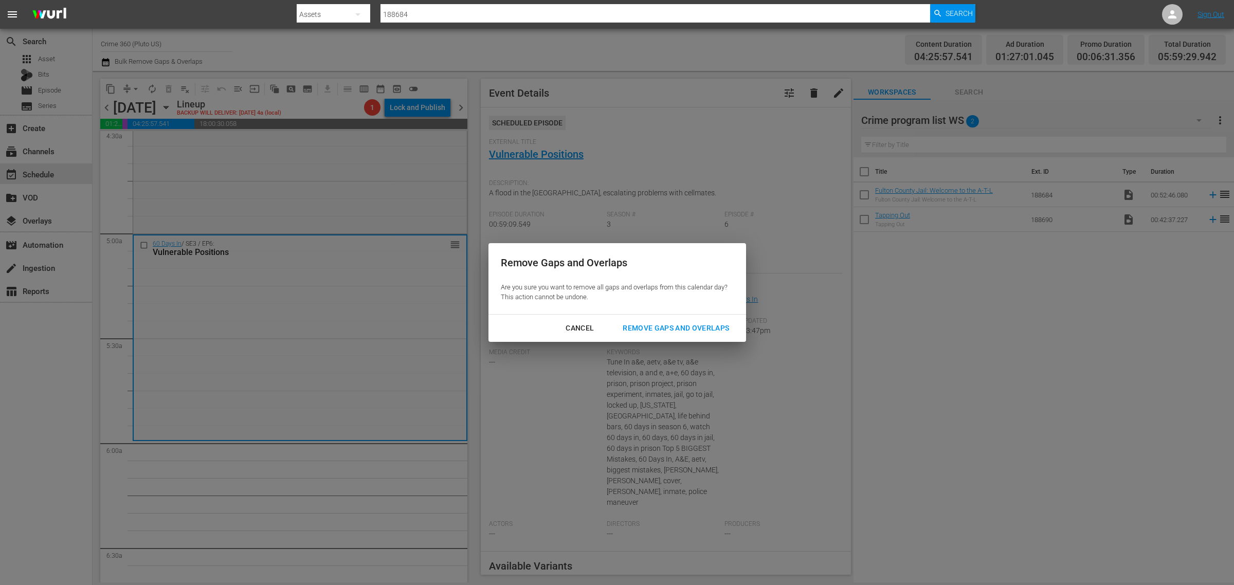
click at [652, 328] on div "Remove Gaps and Overlaps" at bounding box center [675, 328] width 123 height 13
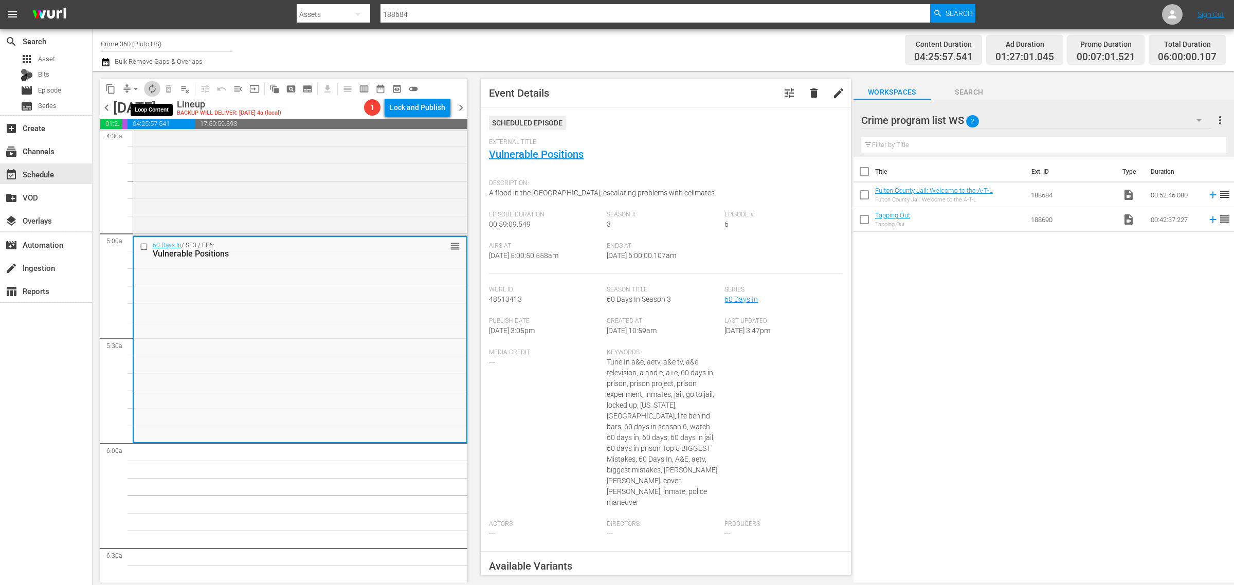
click at [151, 84] on span "autorenew_outlined" at bounding box center [152, 89] width 10 height 10
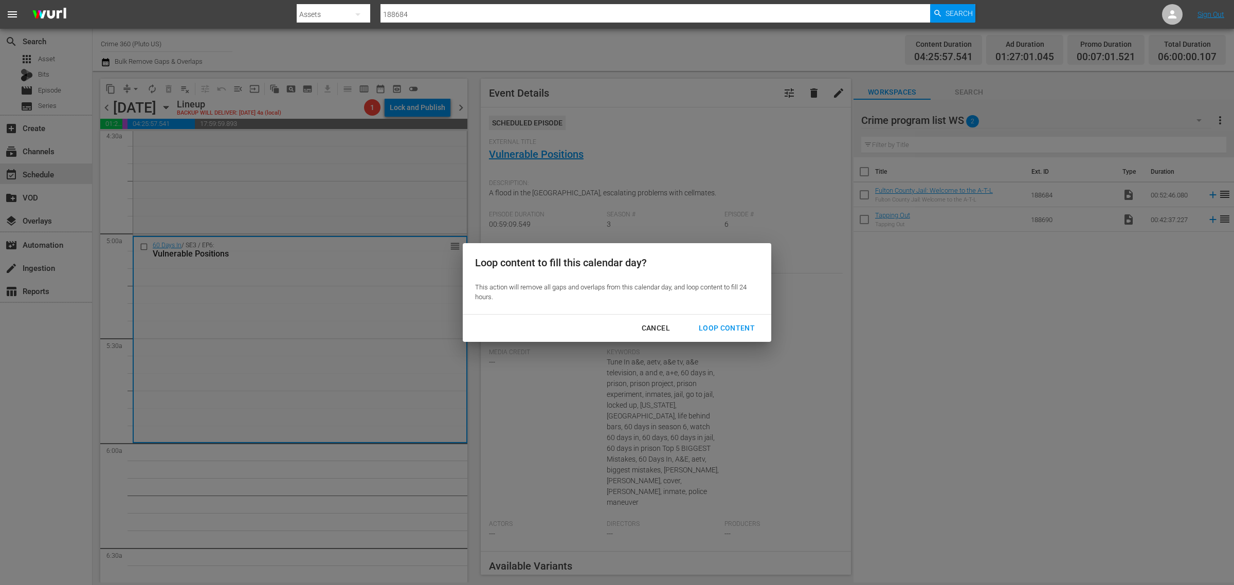
click at [724, 327] on div "Loop Content" at bounding box center [727, 328] width 73 height 13
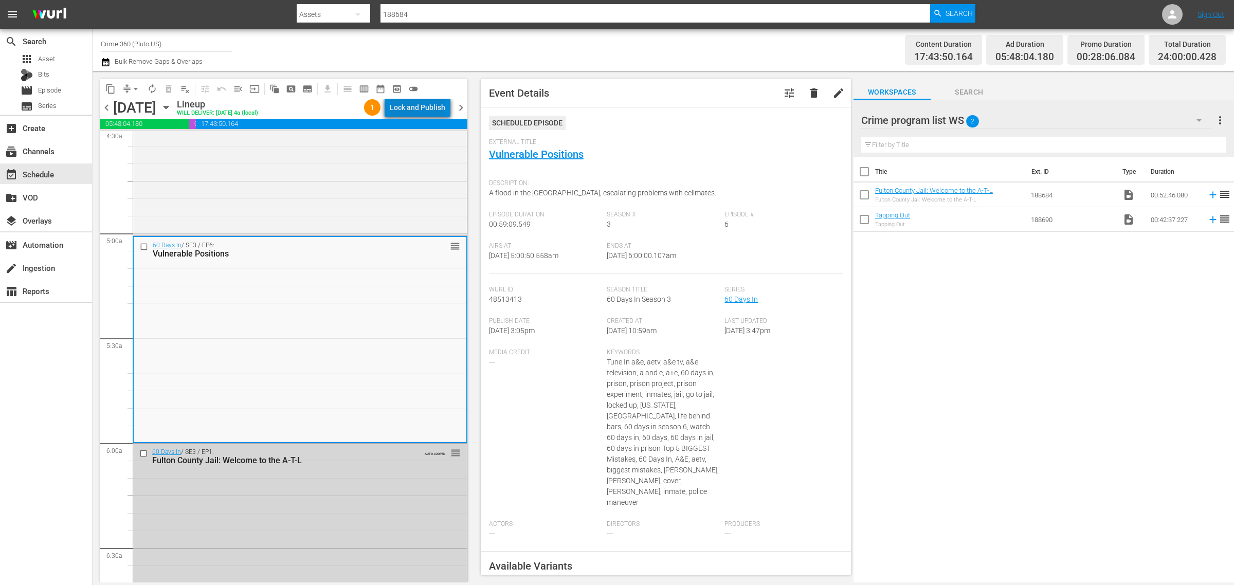
click at [425, 106] on div "Lock and Publish" at bounding box center [418, 107] width 56 height 19
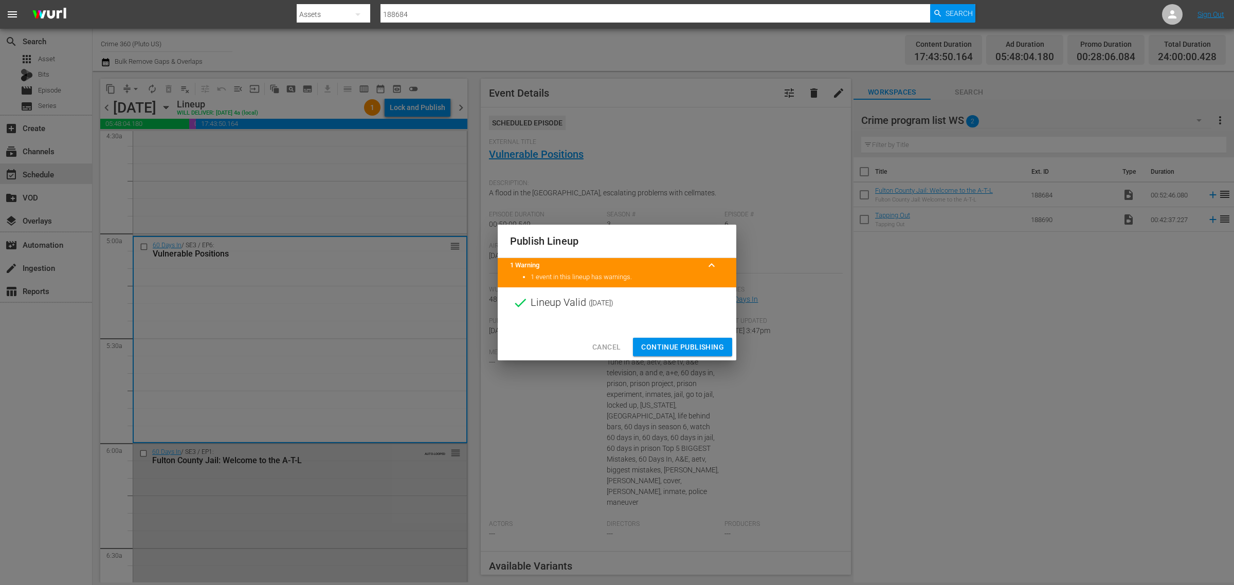
click at [695, 350] on span "Continue Publishing" at bounding box center [682, 347] width 83 height 13
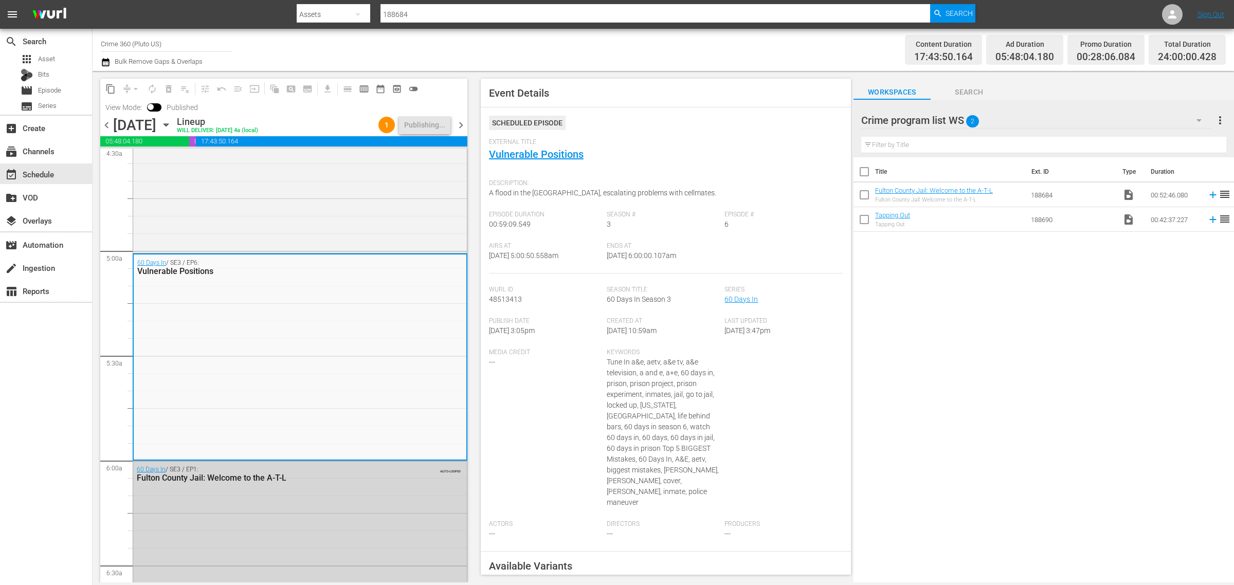
click at [750, 40] on div "Content Duration 17:43:50.164 Ad Duration 05:48:04.180 Promo Duration 00:28:06.…" at bounding box center [970, 49] width 512 height 37
click at [658, 37] on div "Channel Title Crime 360 (Pluto US) Bulk Remove Gaps & Overlaps" at bounding box center [407, 49] width 613 height 37
click at [606, 55] on div "Channel Title Crime 360 (Pluto US) Bulk Remove Gaps & Overlaps" at bounding box center [407, 49] width 613 height 37
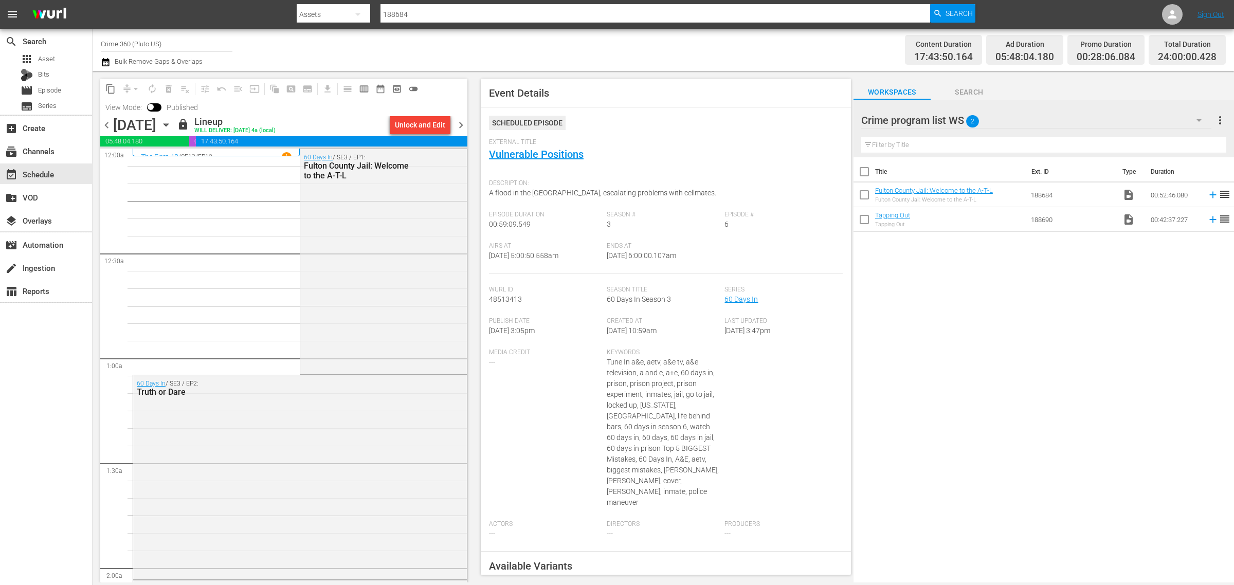
click at [459, 124] on span "chevron_right" at bounding box center [461, 125] width 13 height 13
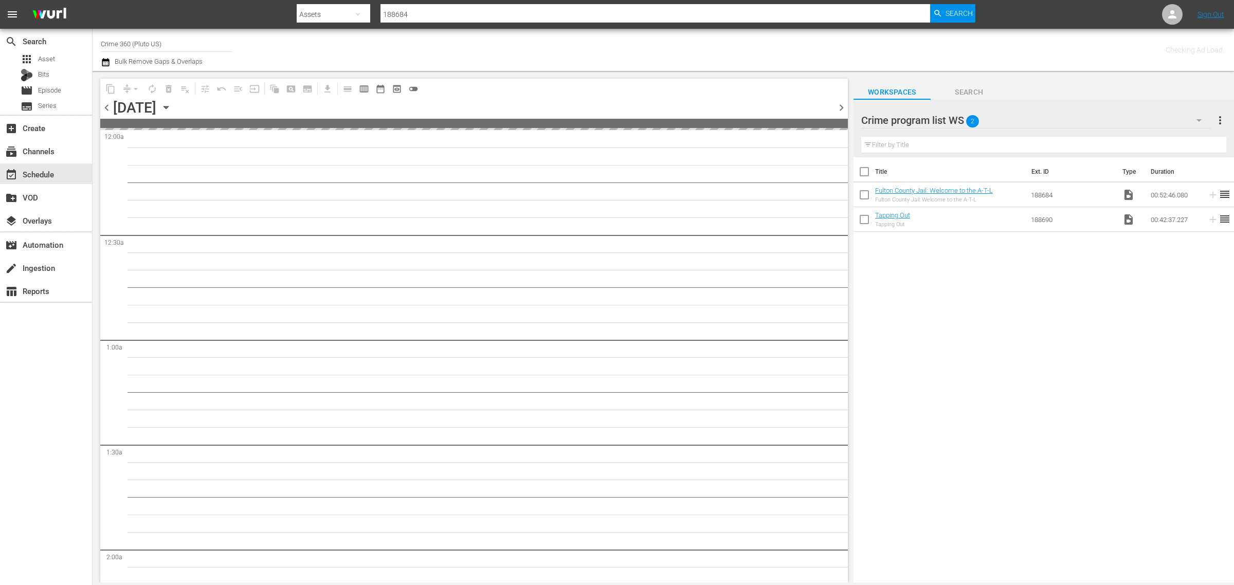
click at [621, 50] on div "Channel Title Crime 360 (Pluto US) Bulk Remove Gaps & Overlaps" at bounding box center [407, 49] width 613 height 37
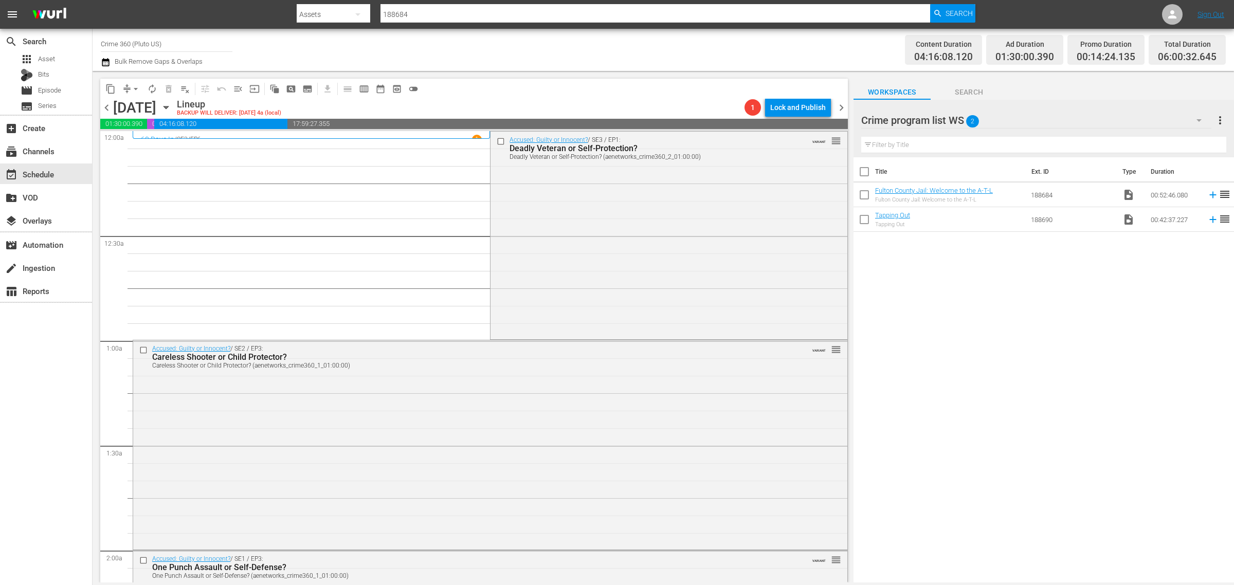
click at [610, 48] on div "Channel Title Crime 360 (Pluto US) Bulk Remove Gaps & Overlaps" at bounding box center [407, 49] width 613 height 37
click at [576, 219] on div "Accused: Guilty or Innocent? / SE3 / EP1: Deadly Veteran or Self-Protection? De…" at bounding box center [669, 235] width 356 height 206
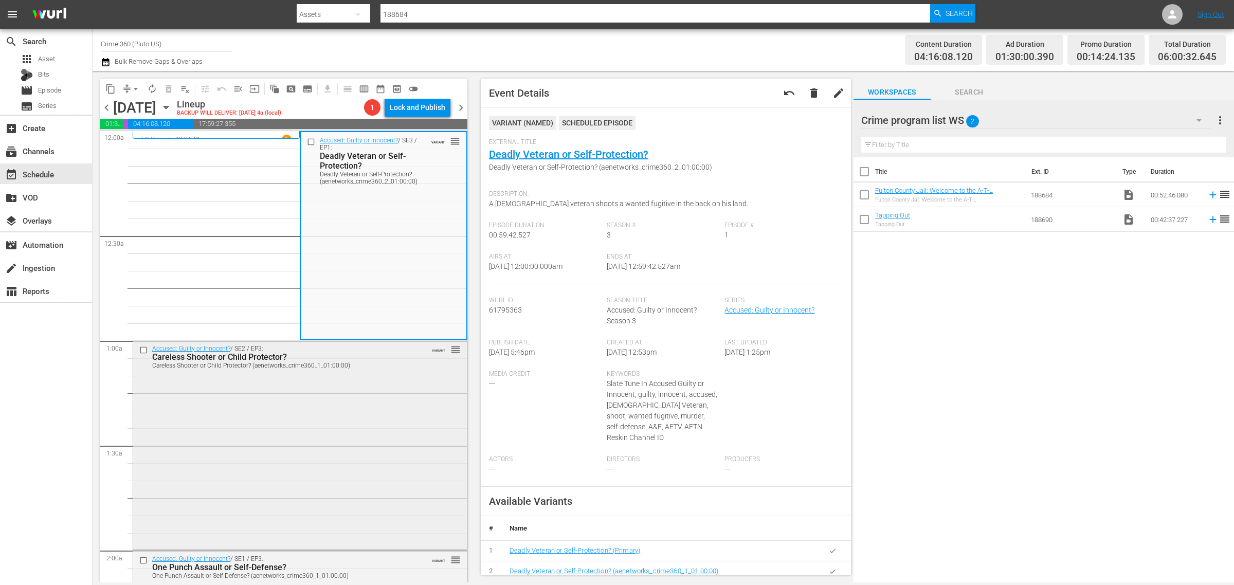
click at [298, 447] on div "Accused: Guilty or Innocent? / SE2 / EP3: Careless Shooter or Child Protector? …" at bounding box center [300, 444] width 334 height 208
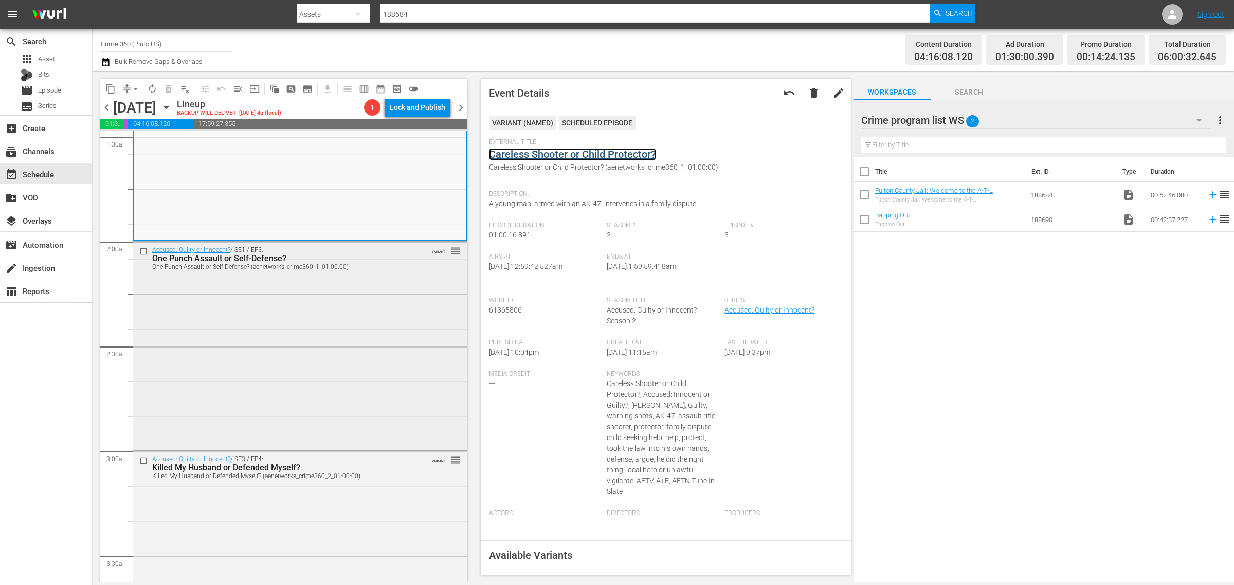
scroll to position [321, 0]
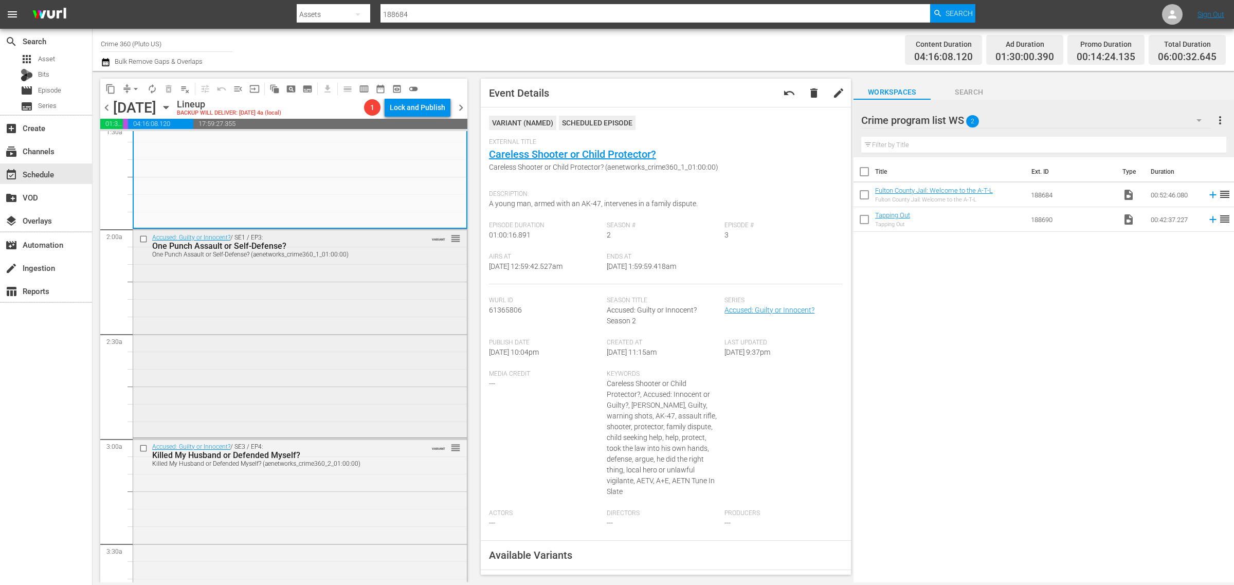
click at [257, 318] on div "Accused: Guilty or Innocent? / SE1 / EP3: One Punch Assault or Self-Defense? On…" at bounding box center [300, 332] width 334 height 206
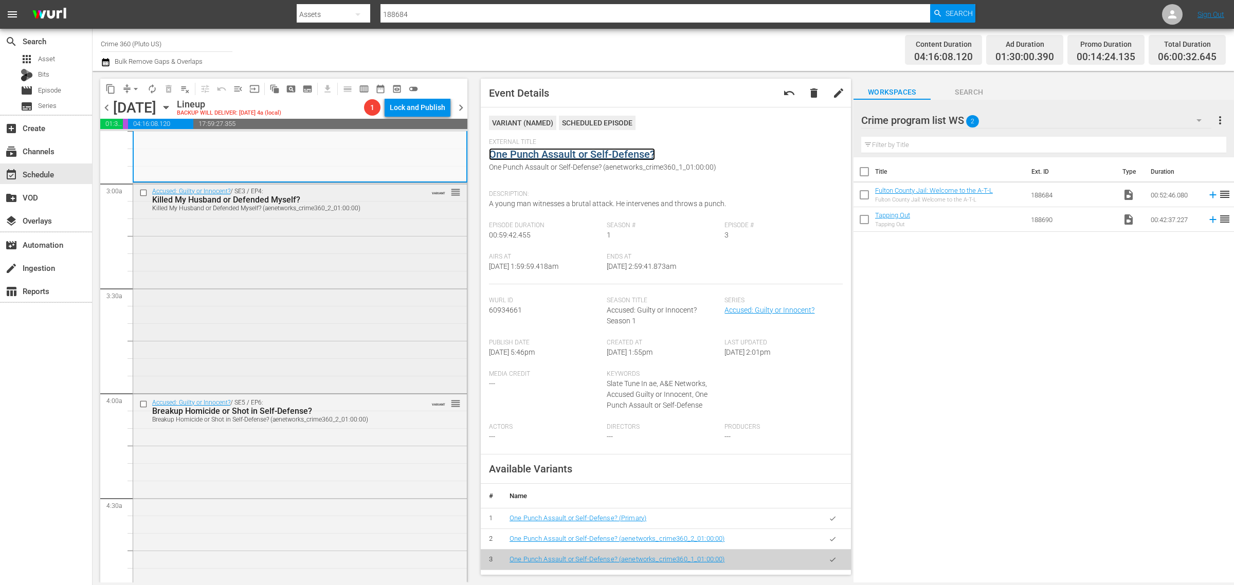
scroll to position [578, 0]
click at [258, 273] on div "Accused: Guilty or Innocent? / SE3 / EP4: Killed My Husband or Defended Myself?…" at bounding box center [300, 286] width 334 height 208
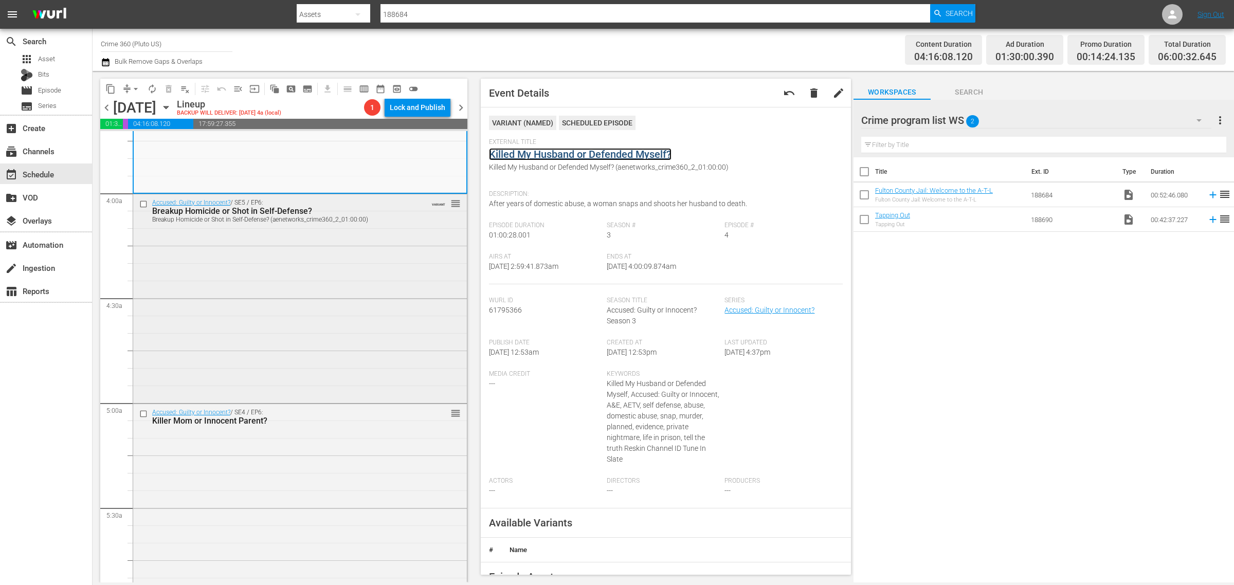
scroll to position [836, 0]
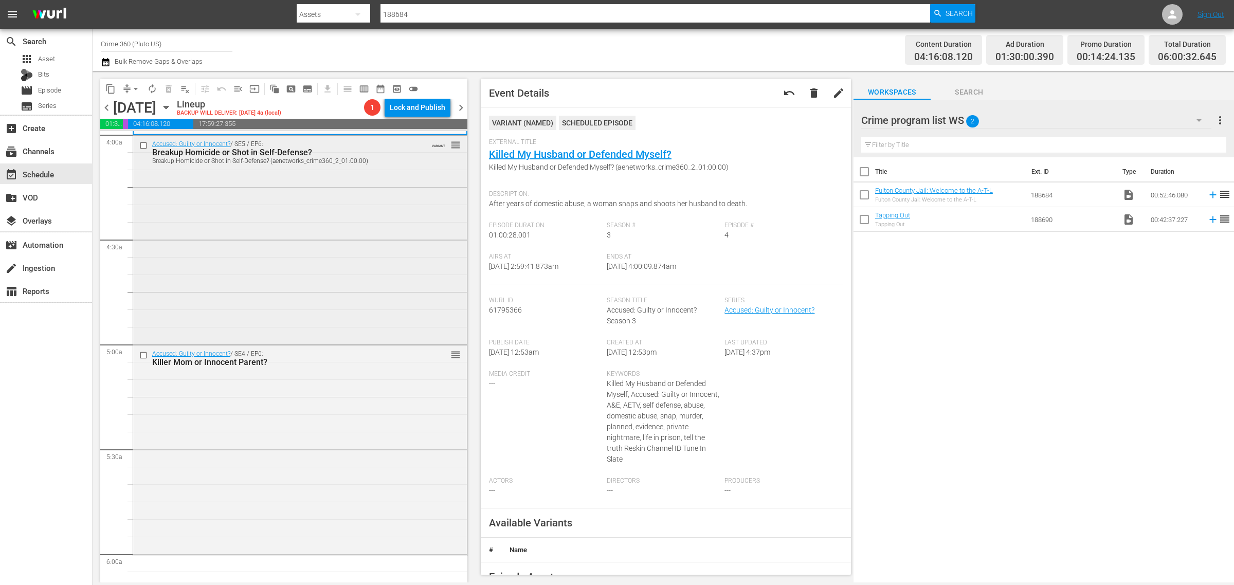
click at [320, 260] on div "Accused: Guilty or Innocent? / SE5 / EP6: Breakup Homicide or Shot in Self-Defe…" at bounding box center [300, 239] width 334 height 207
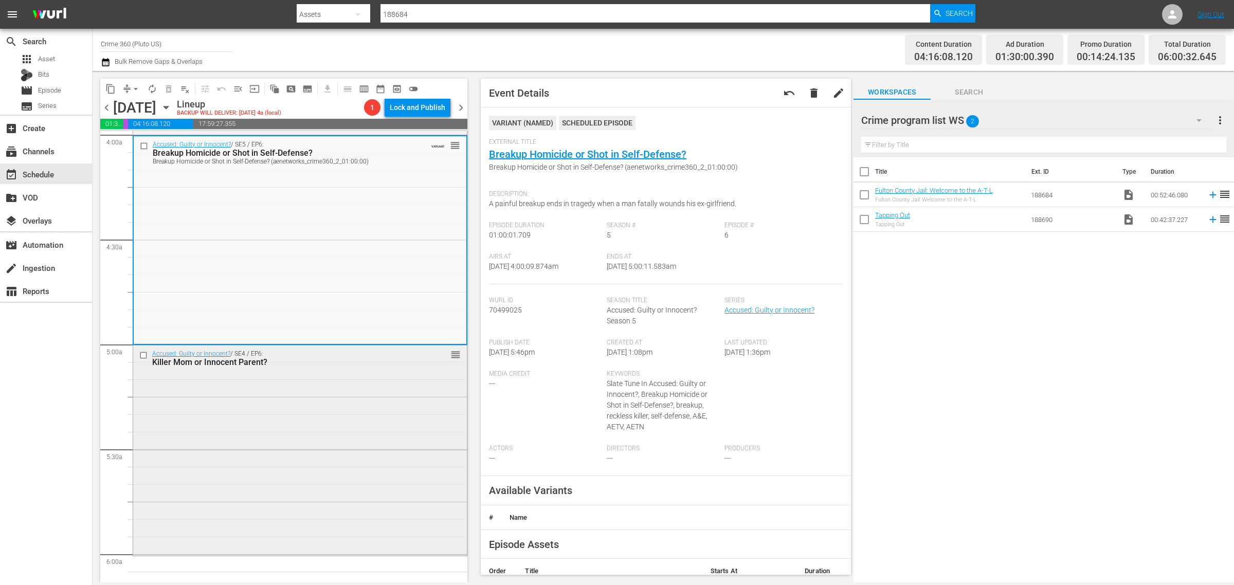
click at [317, 409] on div "Accused: Guilty or Innocent? / SE4 / EP6: Killer Mom or Innocent Parent? reorder" at bounding box center [300, 450] width 334 height 208
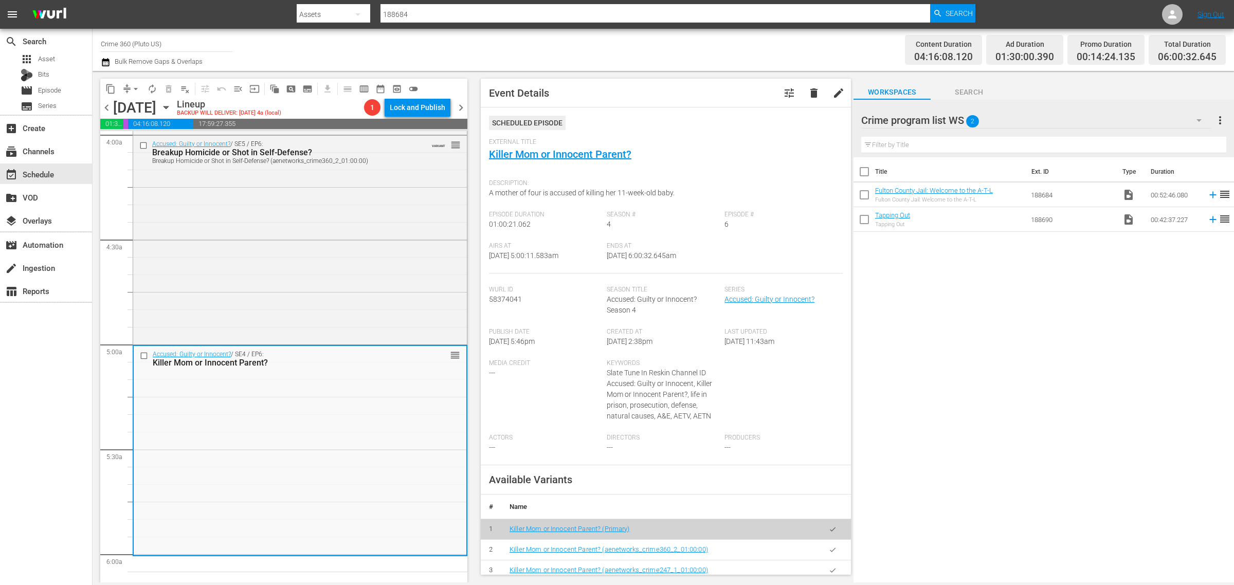
click at [134, 87] on span "arrow_drop_down" at bounding box center [136, 89] width 10 height 10
click at [135, 103] on li "Align to Midnight" at bounding box center [136, 109] width 108 height 17
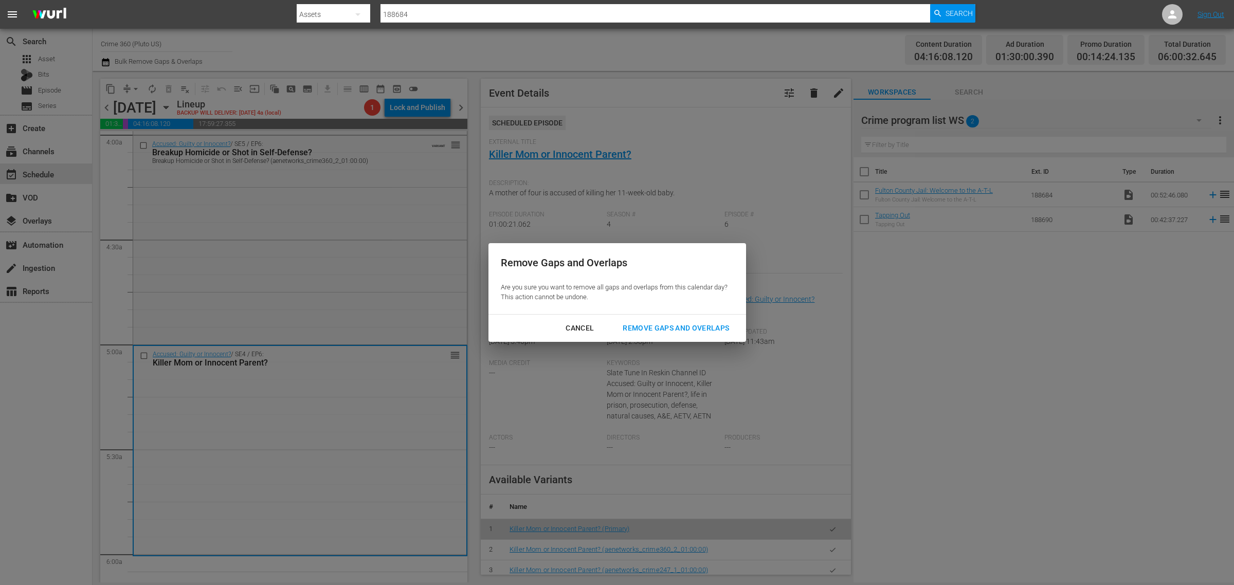
click at [685, 319] on div "Cancel Remove Gaps and Overlaps" at bounding box center [617, 328] width 258 height 27
click at [690, 324] on div "Remove Gaps and Overlaps" at bounding box center [675, 328] width 123 height 13
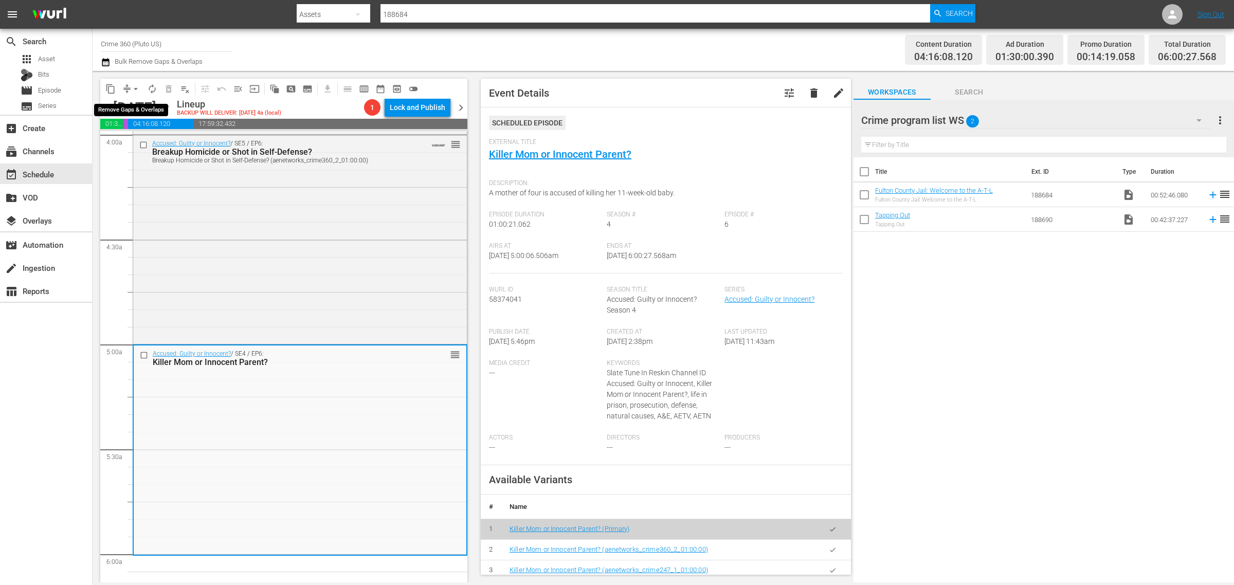
click at [137, 85] on span "arrow_drop_down" at bounding box center [136, 89] width 10 height 10
click at [137, 104] on li "Align to Midnight" at bounding box center [136, 109] width 108 height 17
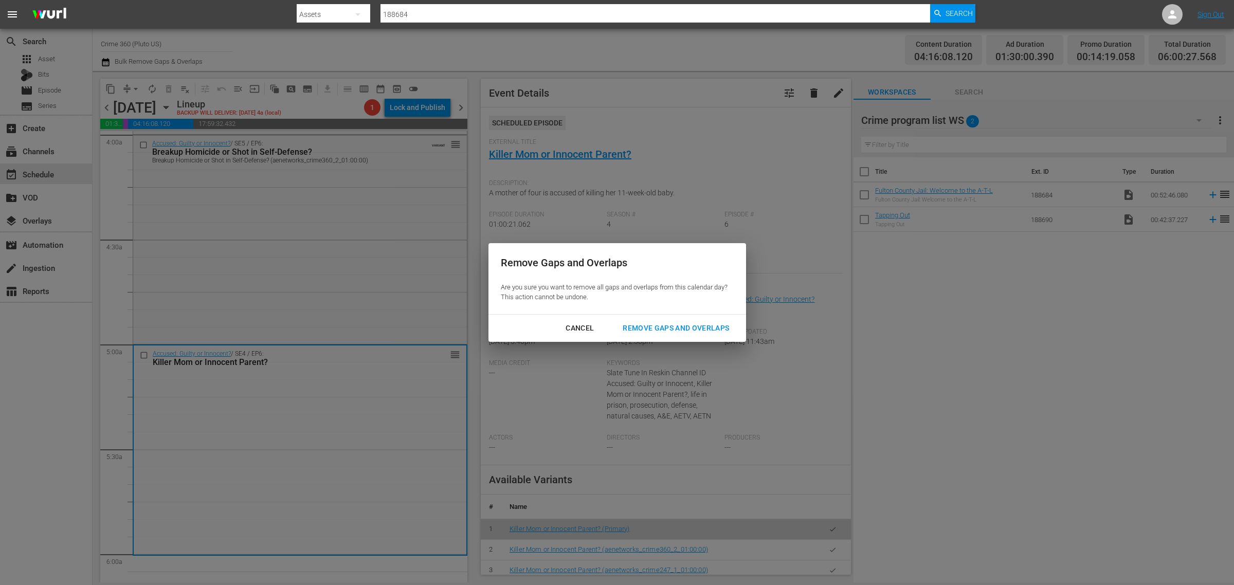
click at [663, 328] on div "Remove Gaps and Overlaps" at bounding box center [675, 328] width 123 height 13
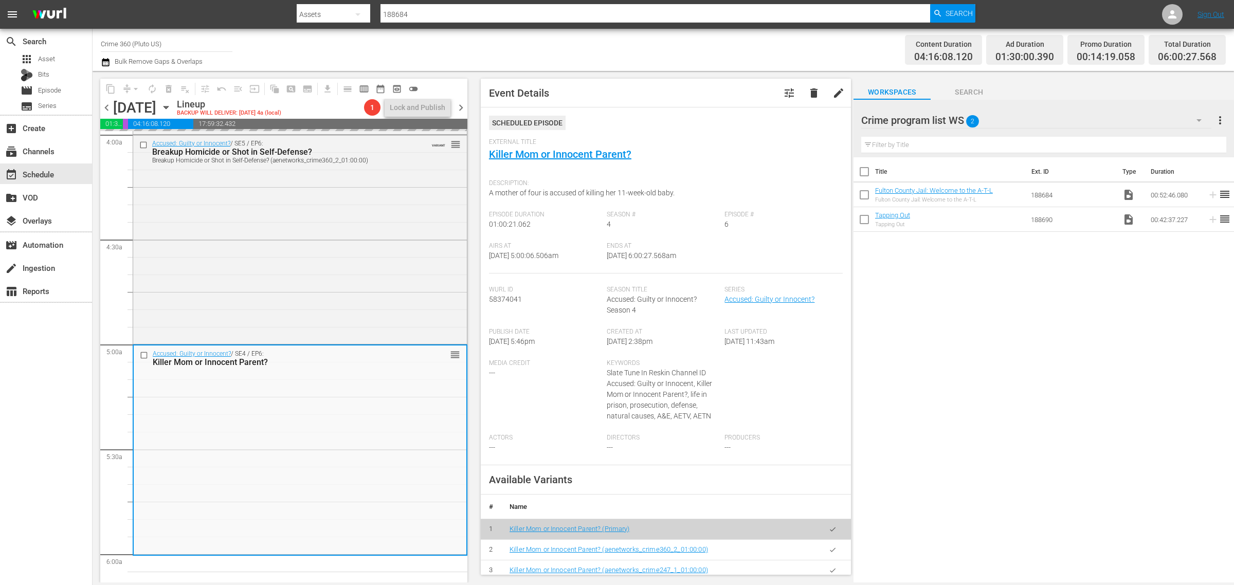
click at [674, 45] on div "Channel Title Crime 360 (Pluto US) Bulk Remove Gaps & Overlaps" at bounding box center [407, 49] width 613 height 37
click at [131, 85] on span "arrow_drop_down" at bounding box center [136, 89] width 10 height 10
click at [144, 103] on li "Align to Midnight" at bounding box center [136, 109] width 108 height 17
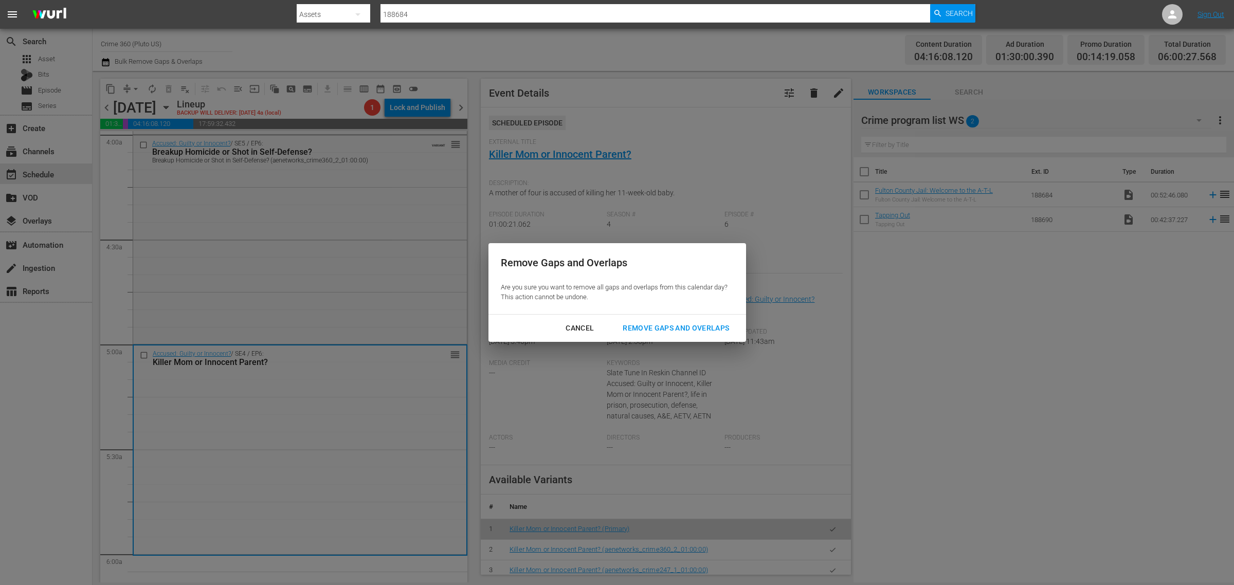
click at [682, 327] on div "Remove Gaps and Overlaps" at bounding box center [675, 328] width 123 height 13
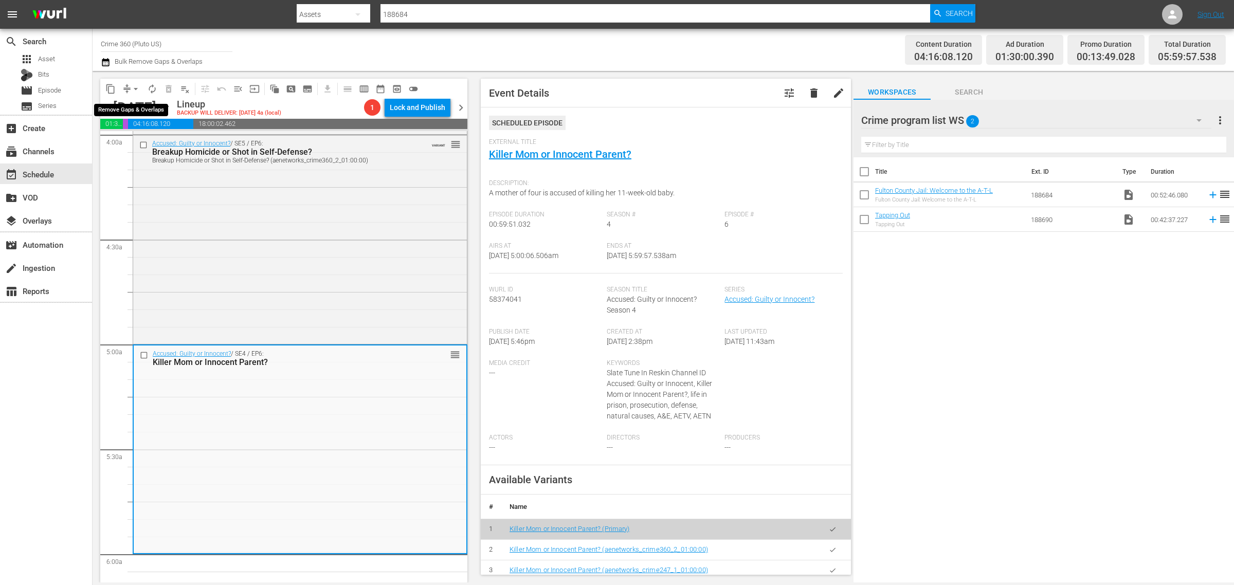
click at [135, 88] on span "arrow_drop_down" at bounding box center [136, 89] width 10 height 10
click at [140, 106] on li "Align to Midnight" at bounding box center [136, 109] width 108 height 17
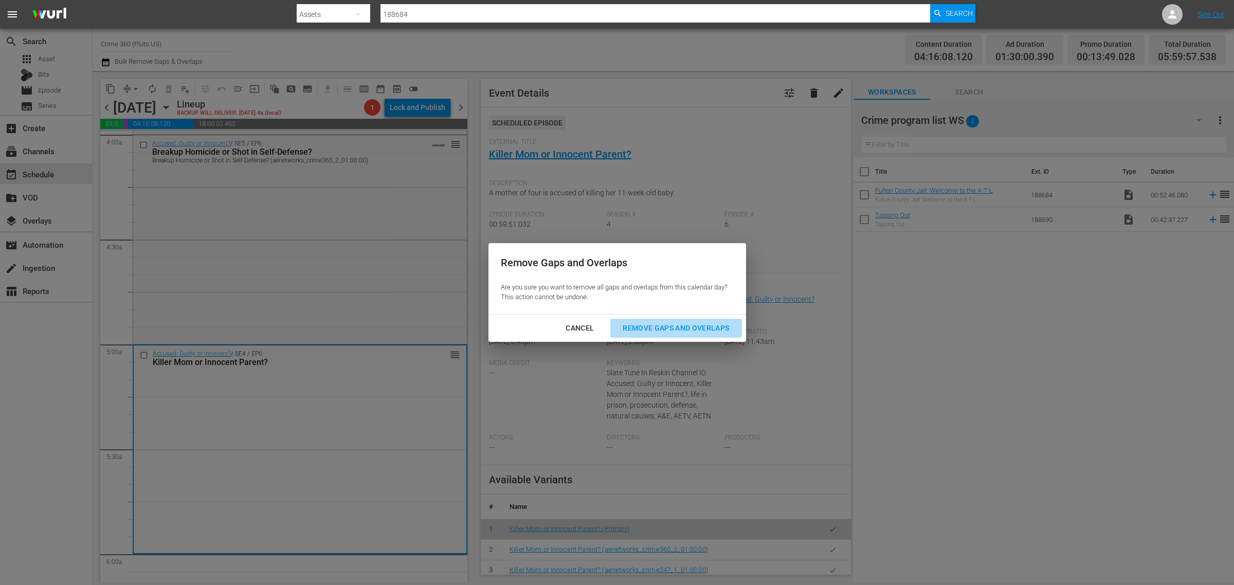
click at [673, 328] on div "Remove Gaps and Overlaps" at bounding box center [675, 328] width 123 height 13
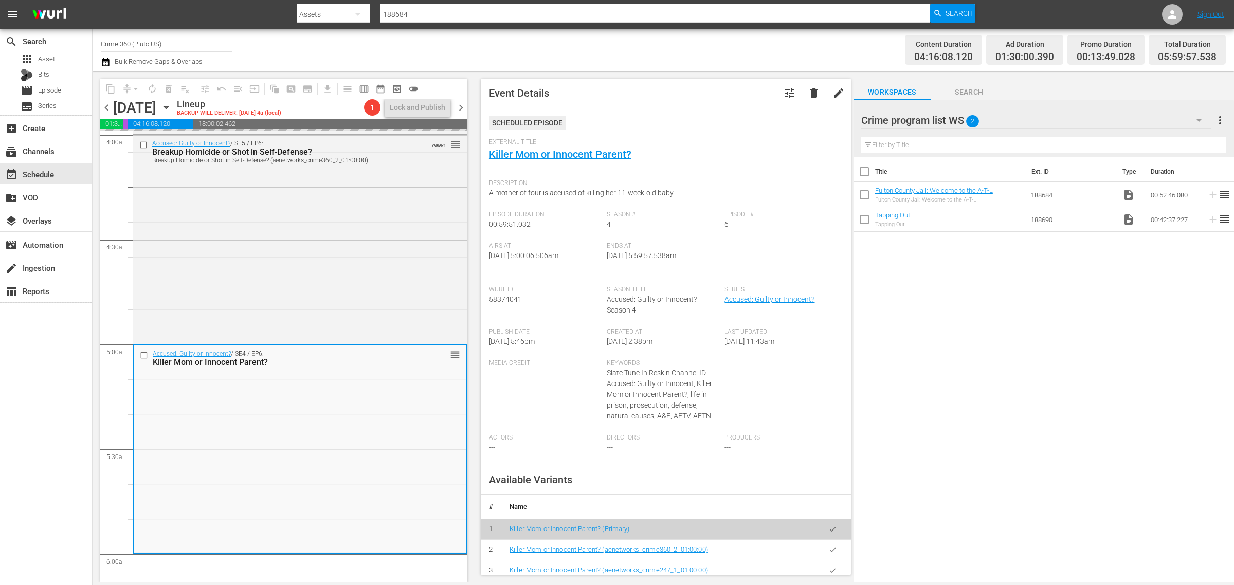
click at [691, 48] on div "Channel Title Crime 360 (Pluto US) Bulk Remove Gaps & Overlaps" at bounding box center [407, 49] width 613 height 37
click at [728, 48] on div "Content Duration 04:16:08.120 Ad Duration 01:30:00.390 Promo Duration 00:13:52.…" at bounding box center [970, 49] width 512 height 37
click at [652, 40] on div "Channel Title Crime 360 (Pluto US) Bulk Remove Gaps & Overlaps" at bounding box center [407, 49] width 613 height 37
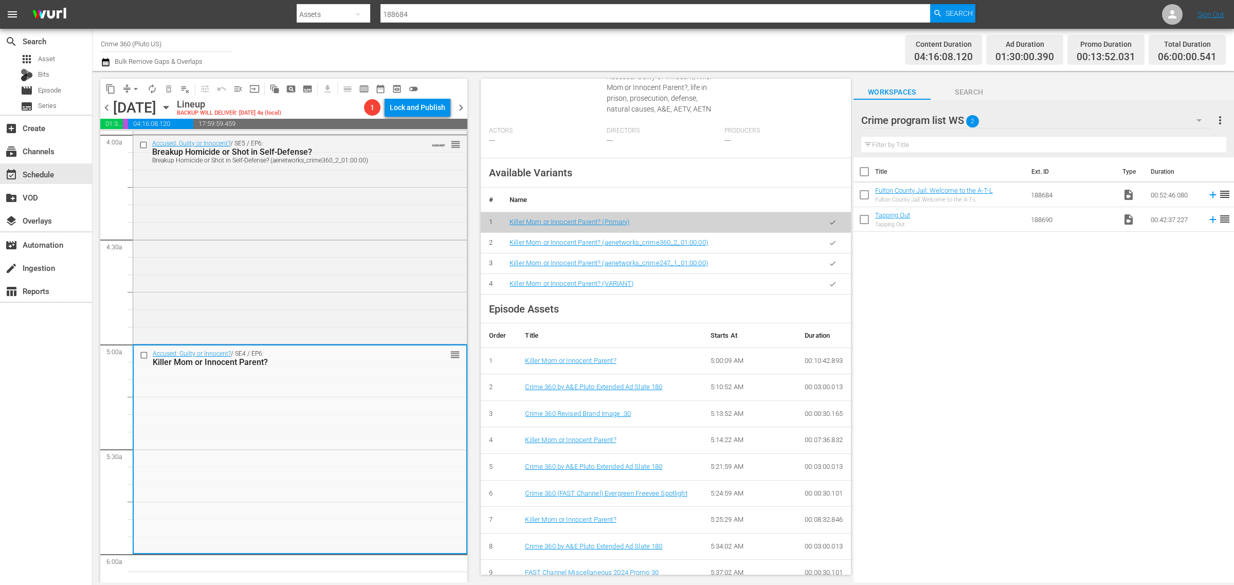
scroll to position [321, 0]
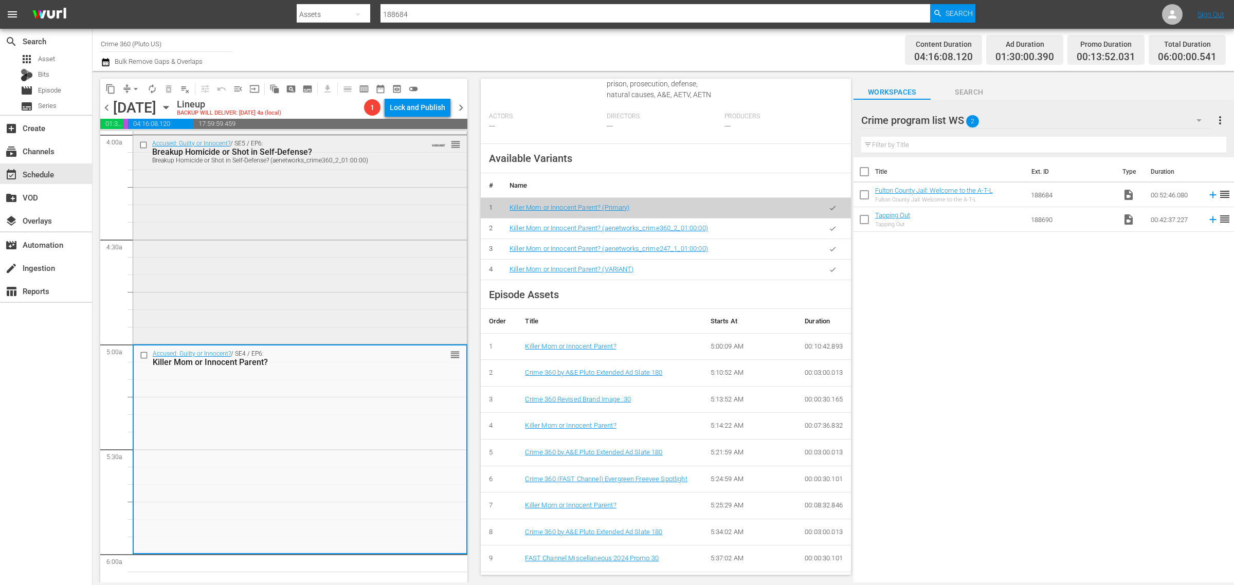
click at [303, 250] on div "Accused: Guilty or Innocent? / SE5 / EP6: Breakup Homicide or Shot in Self-Defe…" at bounding box center [300, 238] width 334 height 207
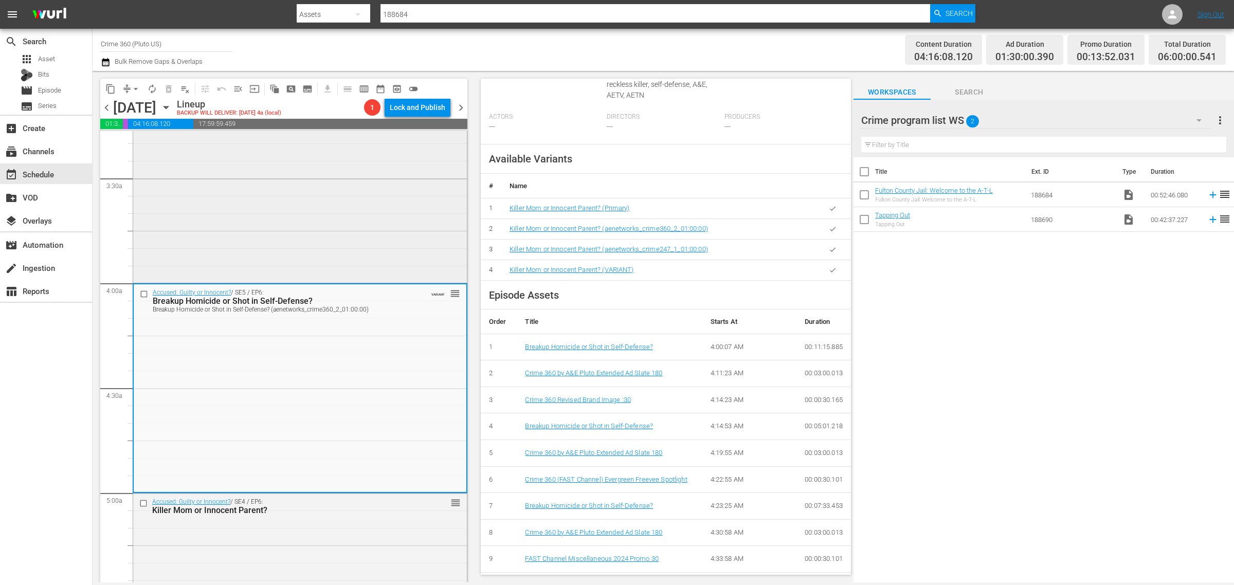
scroll to position [643, 0]
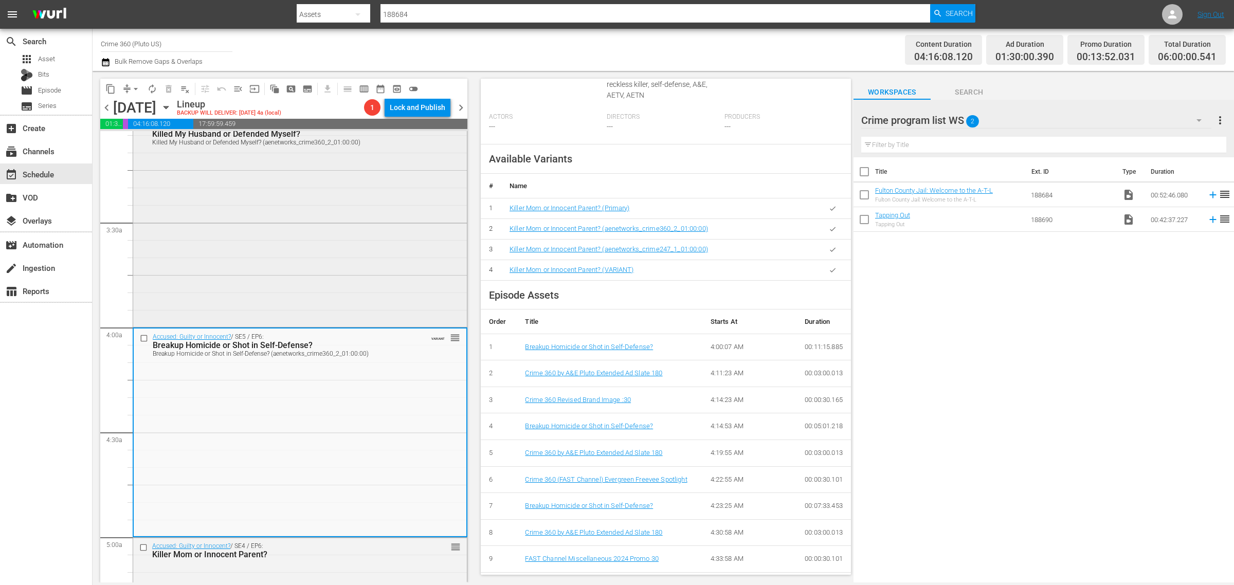
click at [331, 250] on div "Accused: Guilty or Innocent? / SE3 / EP4: Killed My Husband or Defended Myself?…" at bounding box center [300, 221] width 334 height 208
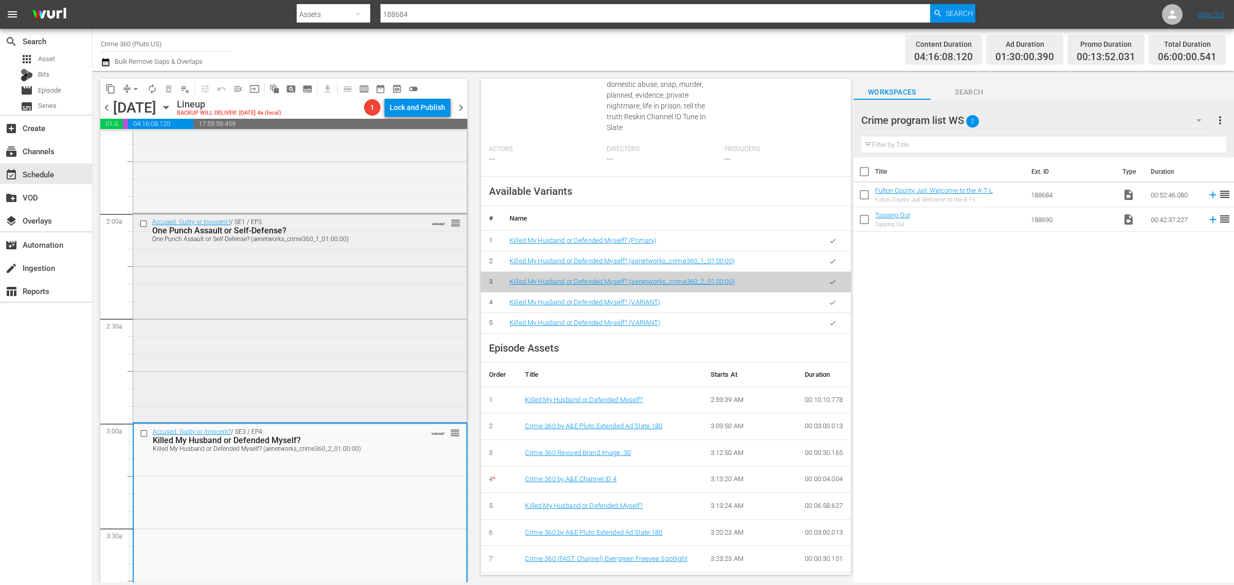
scroll to position [321, 0]
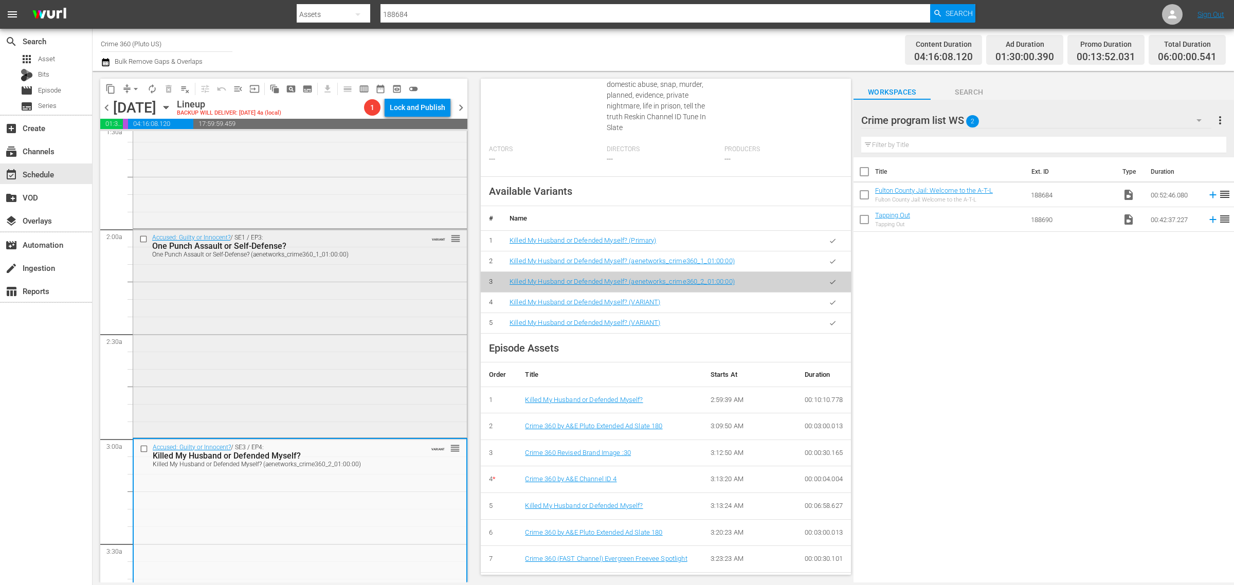
click at [346, 285] on div "Accused: Guilty or Innocent? / SE1 / EP3: One Punch Assault or Self-Defense? On…" at bounding box center [300, 332] width 334 height 206
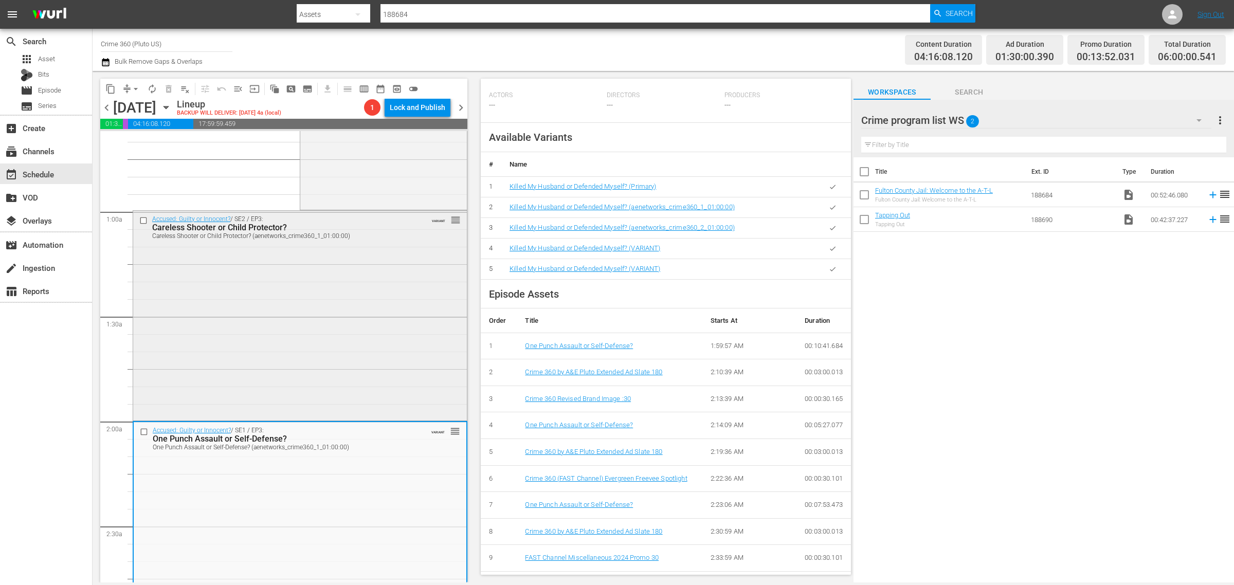
scroll to position [129, 0]
click at [340, 288] on div "Accused: Guilty or Innocent? / SE2 / EP3: Careless Shooter or Child Protector? …" at bounding box center [300, 315] width 334 height 208
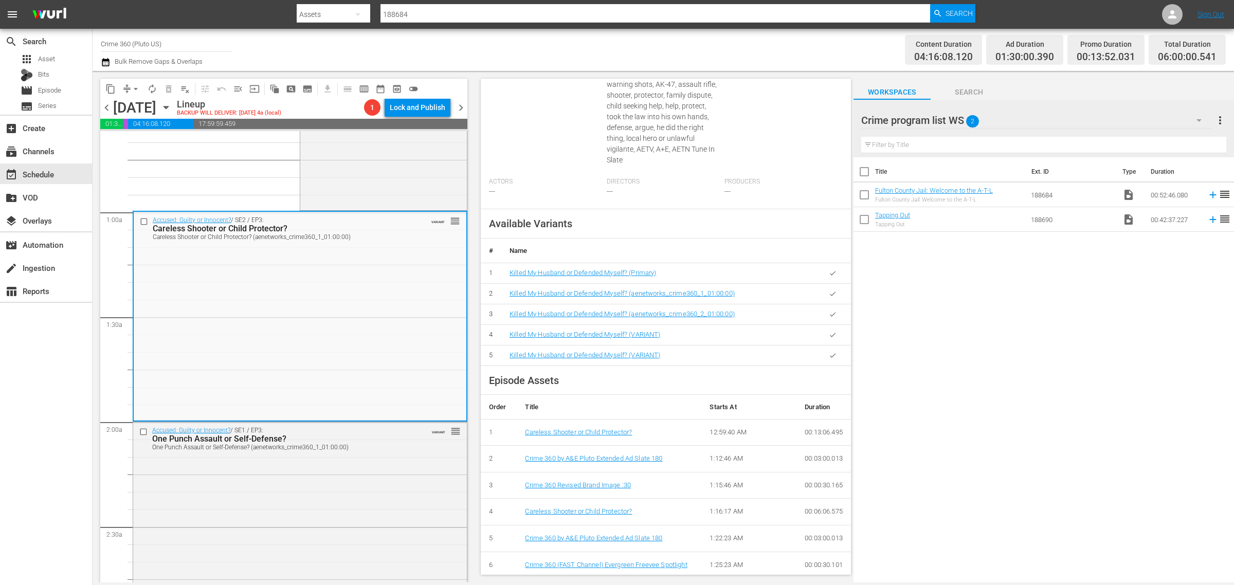
scroll to position [0, 0]
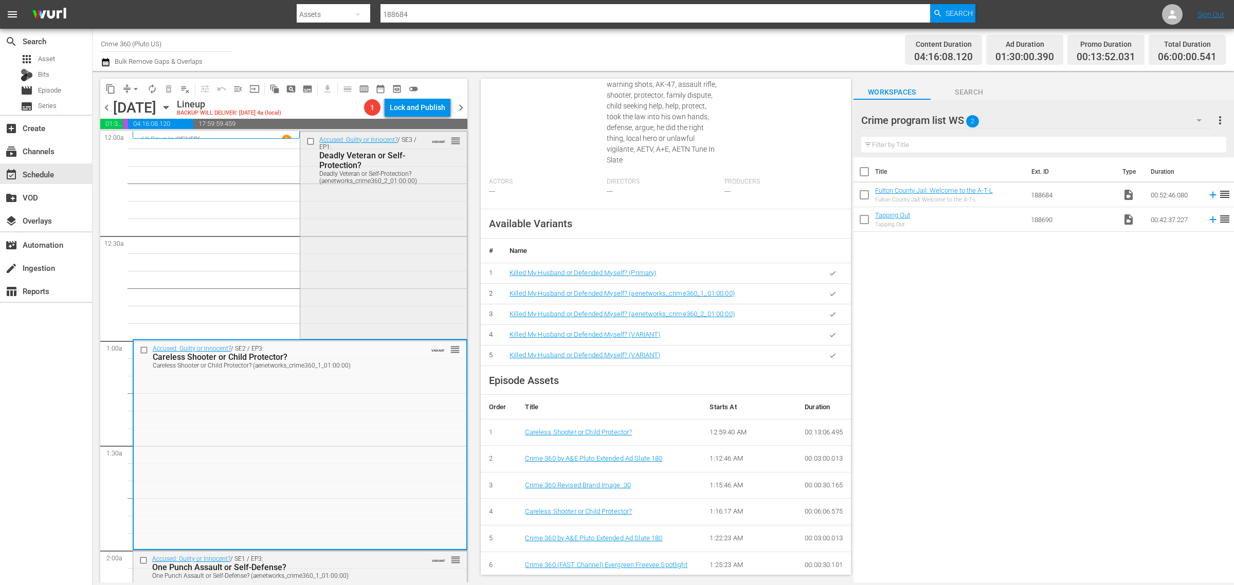
click at [349, 276] on div "Accused: Guilty or Innocent? / SE3 / EP1: Deadly Veteran or Self-Protection? De…" at bounding box center [383, 235] width 166 height 206
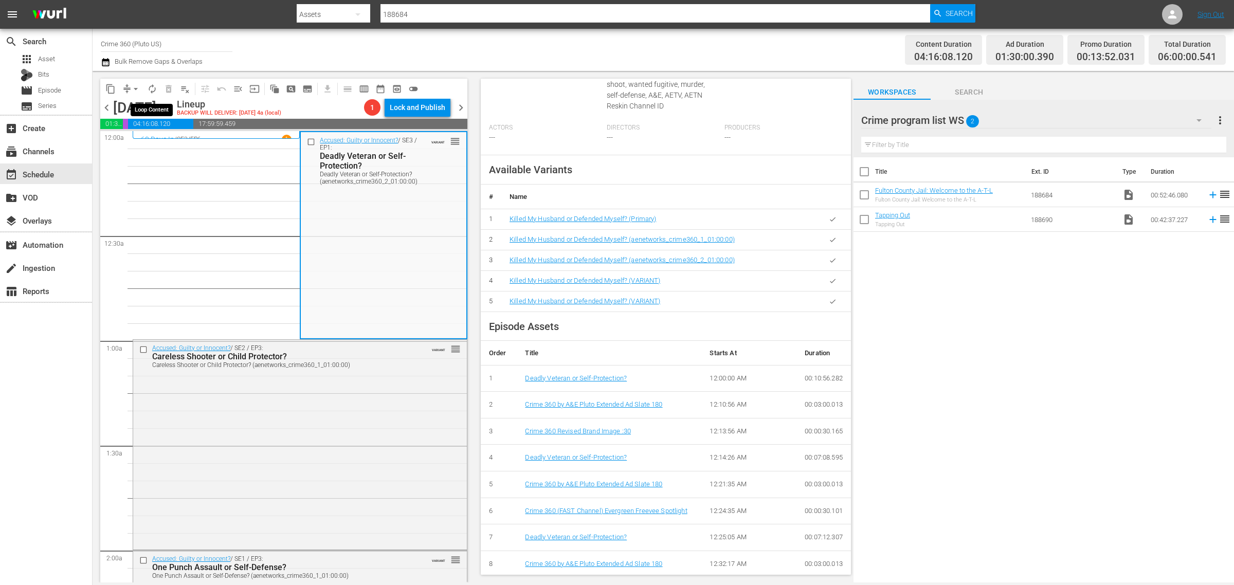
click at [157, 90] on span "autorenew_outlined" at bounding box center [152, 89] width 10 height 10
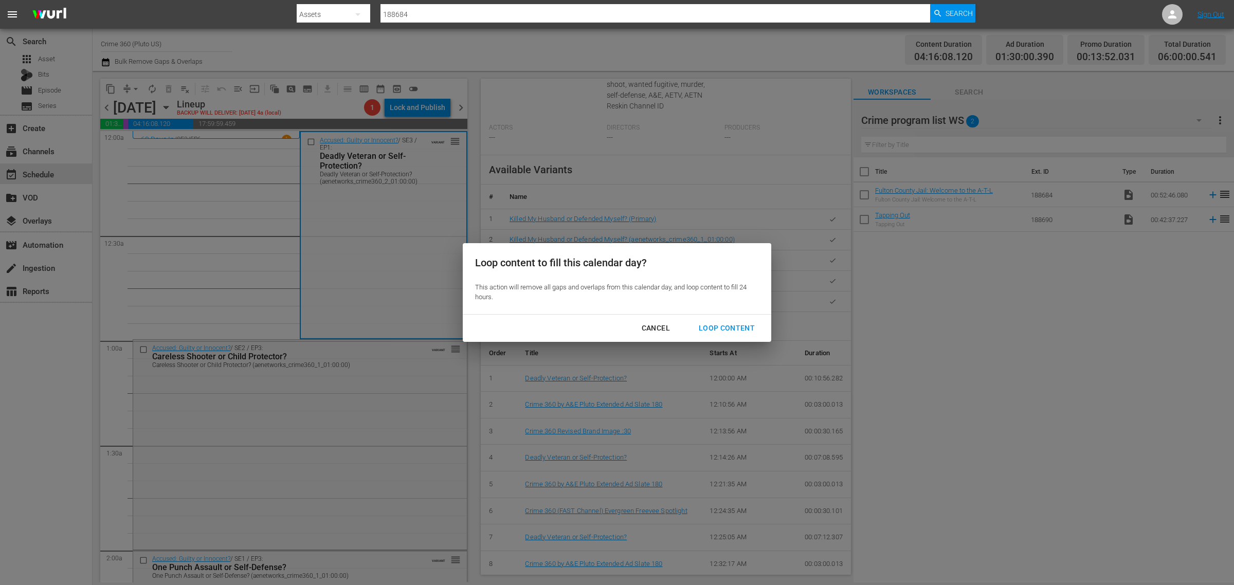
click at [739, 332] on div "Loop Content" at bounding box center [727, 328] width 73 height 13
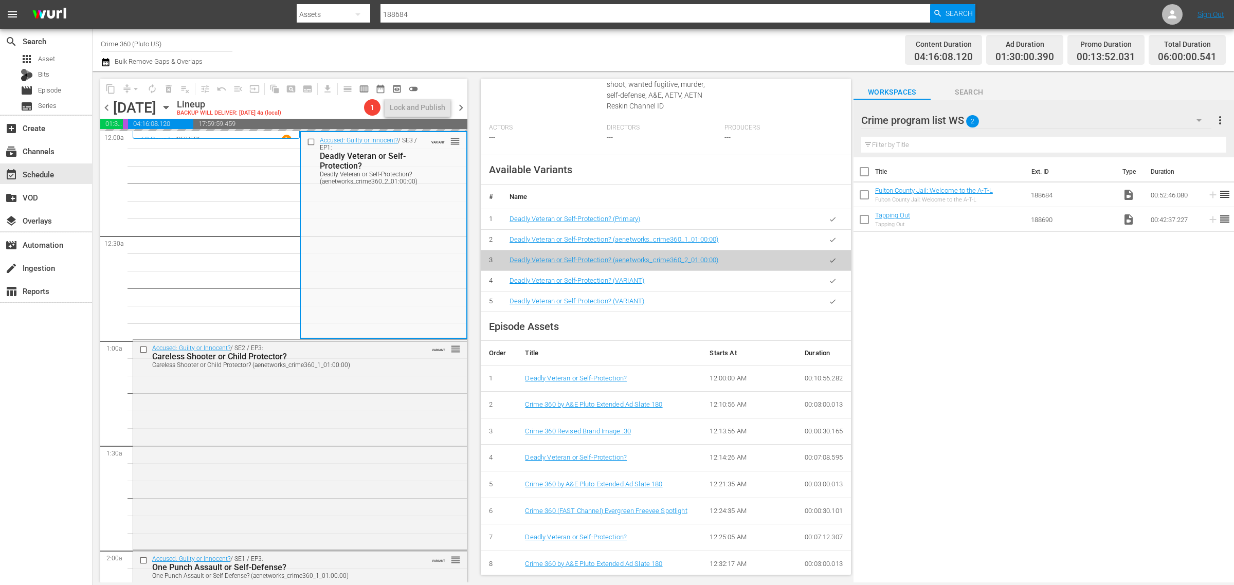
click at [649, 44] on div "Channel Title Crime 360 (Pluto US) Bulk Remove Gaps & Overlaps" at bounding box center [407, 49] width 613 height 37
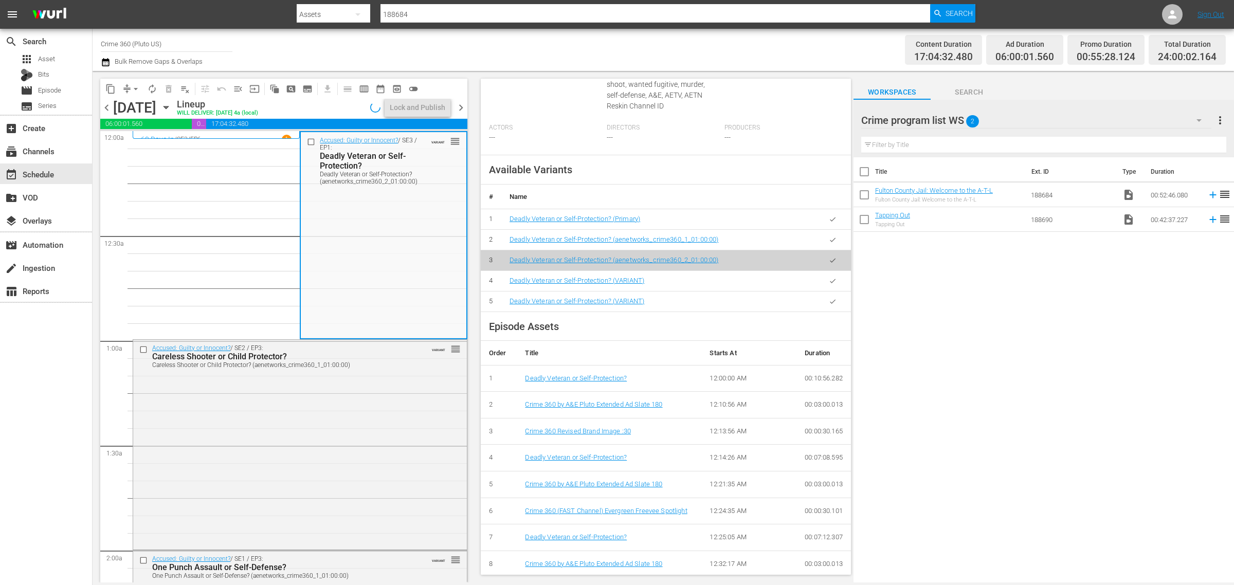
click at [728, 40] on div "Content Duration 17:04:32.480 Ad Duration 06:00:01.560 Promo Duration 00:55:28.…" at bounding box center [970, 49] width 512 height 37
click at [539, 55] on div "Channel Title Crime 360 (Pluto US) Bulk Remove Gaps & Overlaps" at bounding box center [407, 49] width 613 height 37
click at [414, 111] on div "Lock and Publish" at bounding box center [418, 107] width 56 height 19
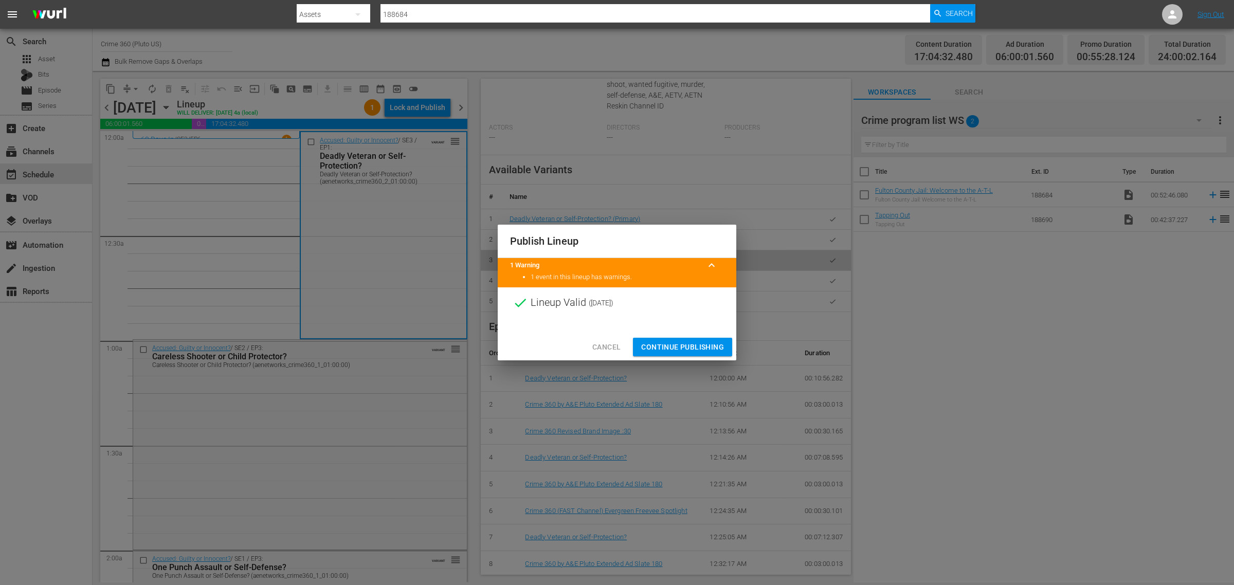
click at [658, 340] on button "Continue Publishing" at bounding box center [682, 347] width 99 height 19
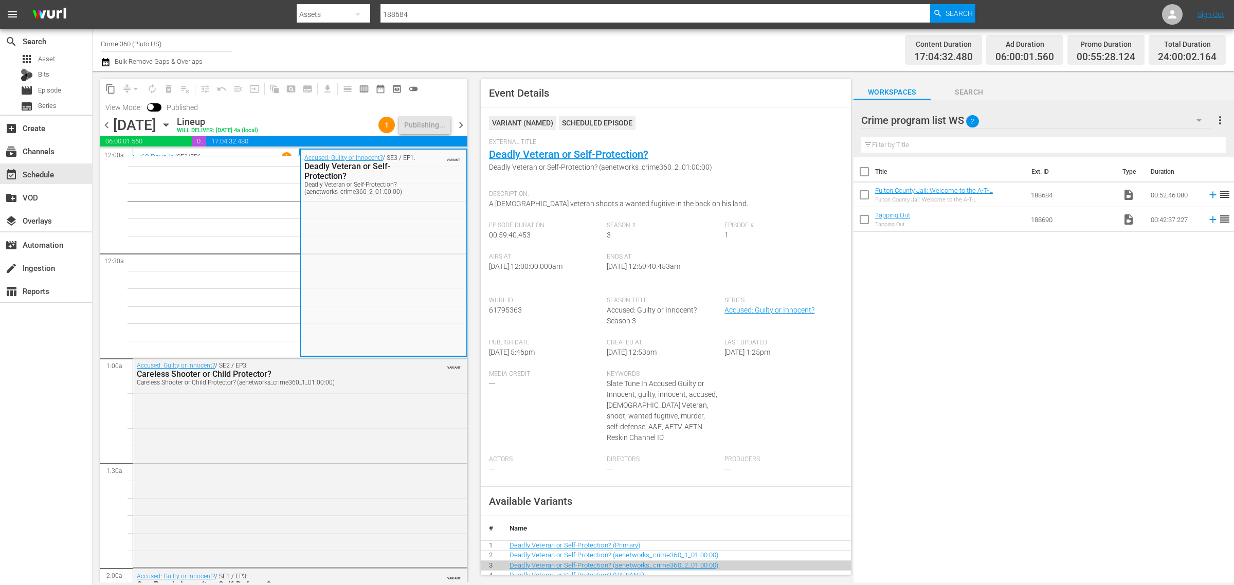
click at [634, 47] on div "Channel Title Crime 360 (Pluto US) Bulk Remove Gaps & Overlaps" at bounding box center [407, 49] width 613 height 37
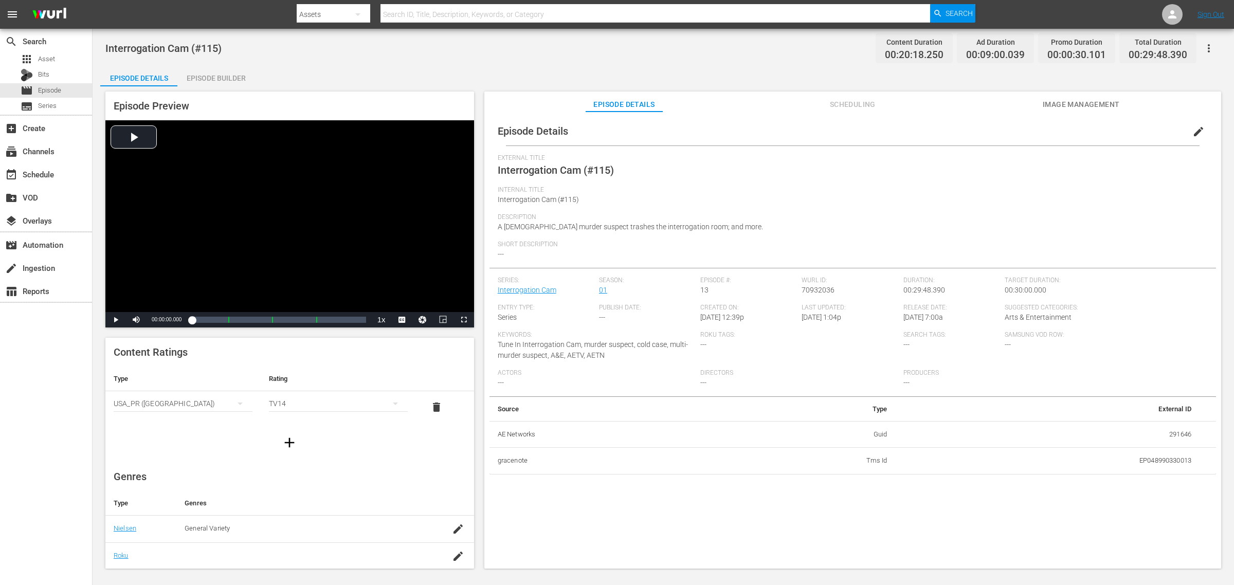
click at [220, 77] on div "Episode Builder" at bounding box center [215, 78] width 77 height 25
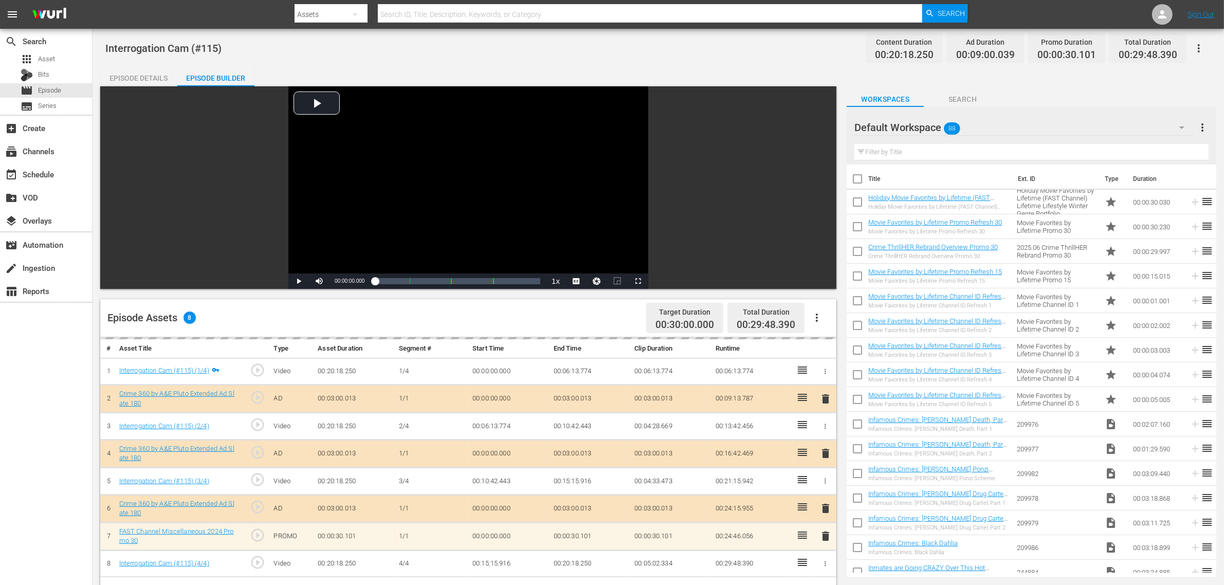
click at [589, 61] on div "Interrogation Cam (#115) Content Duration 00:20:18.250 Ad Duration 00:09:00.039…" at bounding box center [659, 441] width 1132 height 824
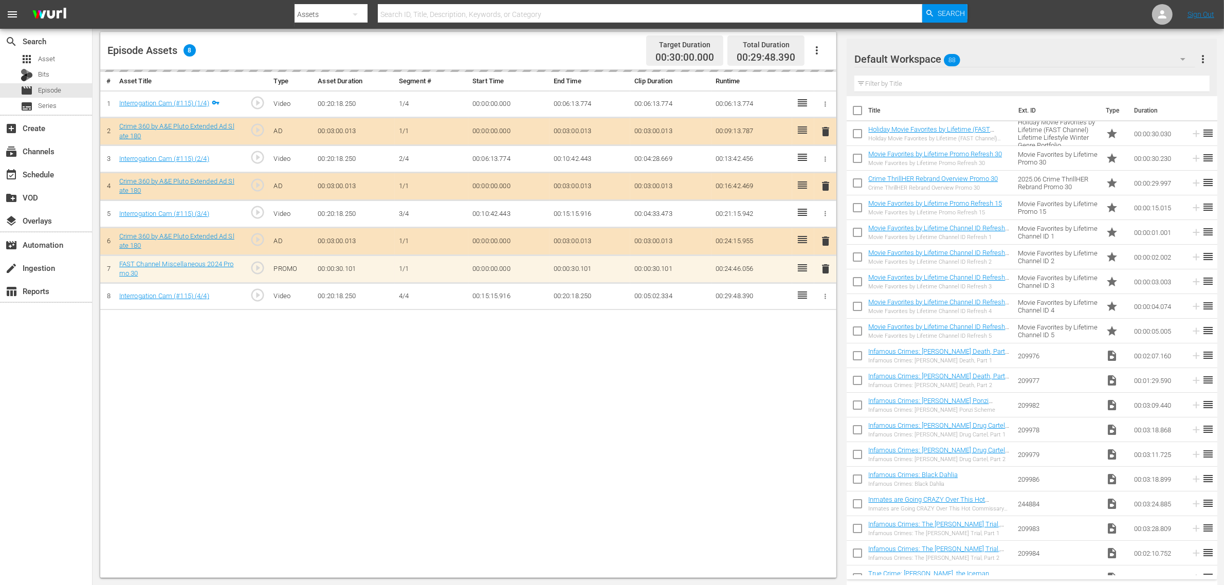
click at [987, 52] on div "Default Workspace 88" at bounding box center [1025, 59] width 341 height 29
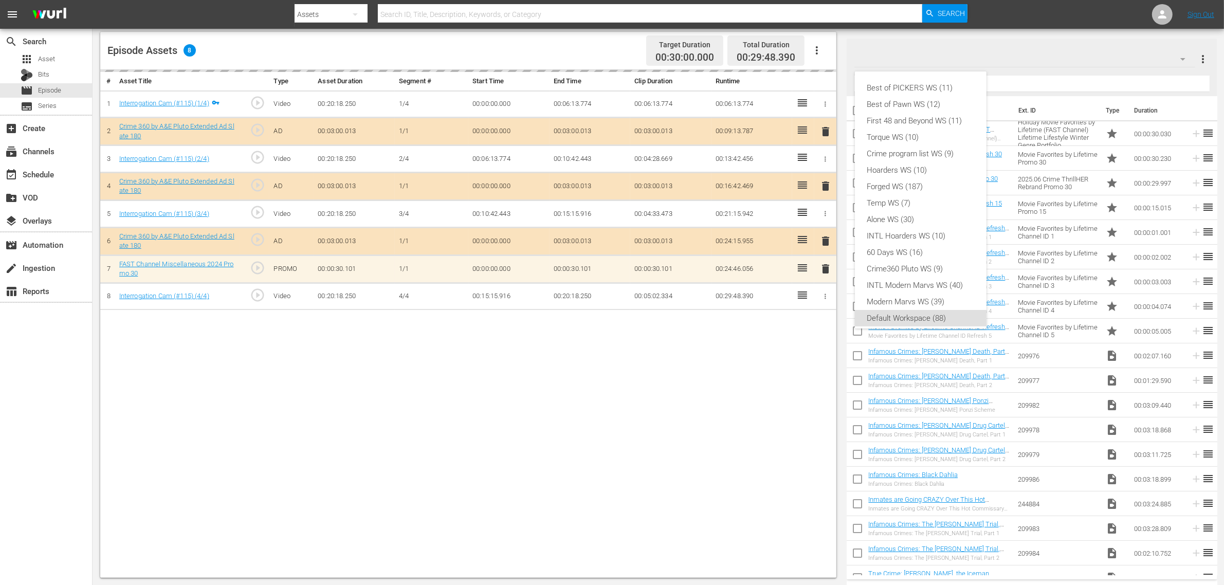
scroll to position [6, 0]
click at [924, 263] on div "Crime360 Pluto WS (9)" at bounding box center [920, 263] width 107 height 16
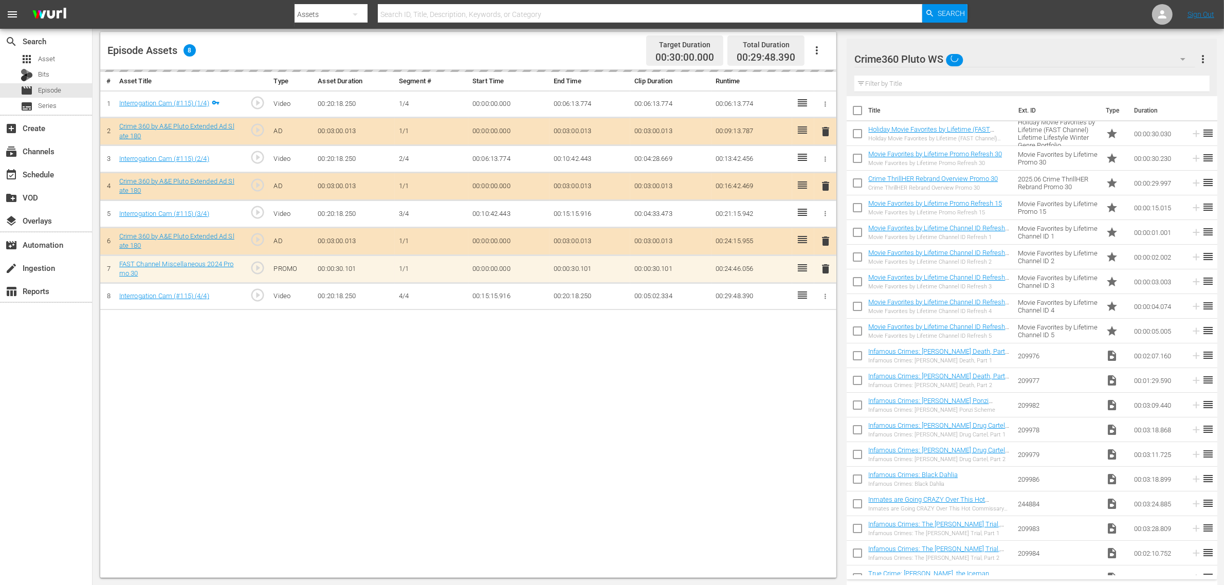
click at [594, 47] on div "Episode Assets 8 Target Duration 00:30:00.000 Total Duration 00:29:48.390" at bounding box center [468, 51] width 736 height 38
click at [987, 12] on nav "menu Search By Assets Search ID, Title, Description, Keywords, or Category Sear…" at bounding box center [612, 14] width 1224 height 29
click at [565, 44] on div "Episode Assets 8 Target Duration 00:30:00.000 Total Duration 00:29:48.390" at bounding box center [468, 51] width 736 height 38
click at [607, 42] on div "Episode Assets 8 Target Duration 00:30:00.000 Total Duration 00:29:48.390" at bounding box center [468, 51] width 736 height 38
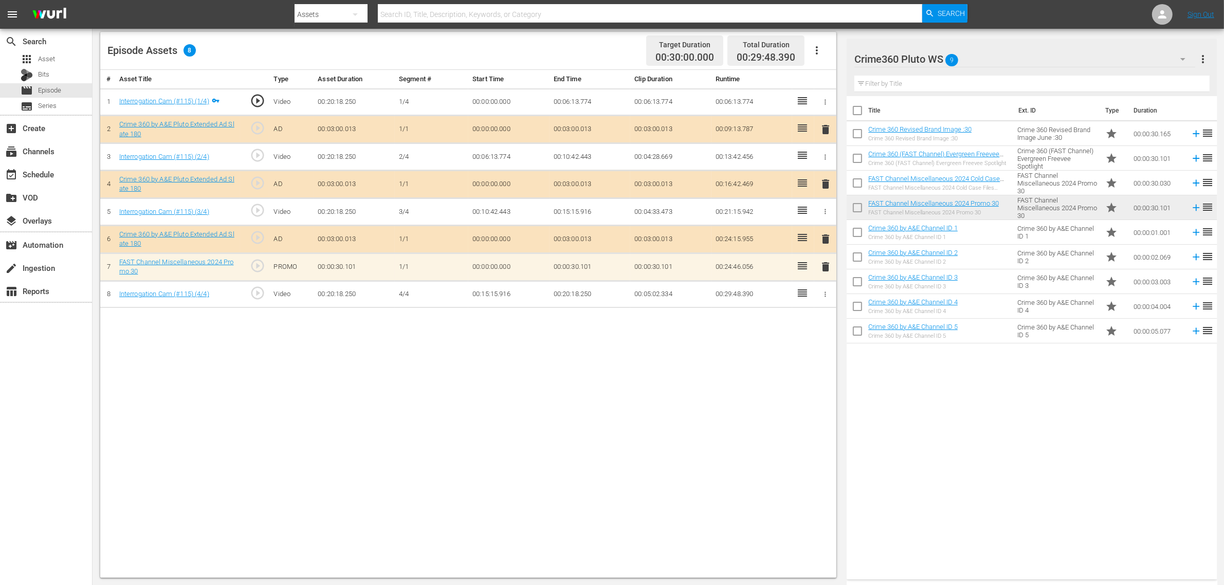
click at [664, 378] on div "# Asset Title Type Asset Duration Segment # Start Time End Time Clip Duration R…" at bounding box center [468, 324] width 736 height 508
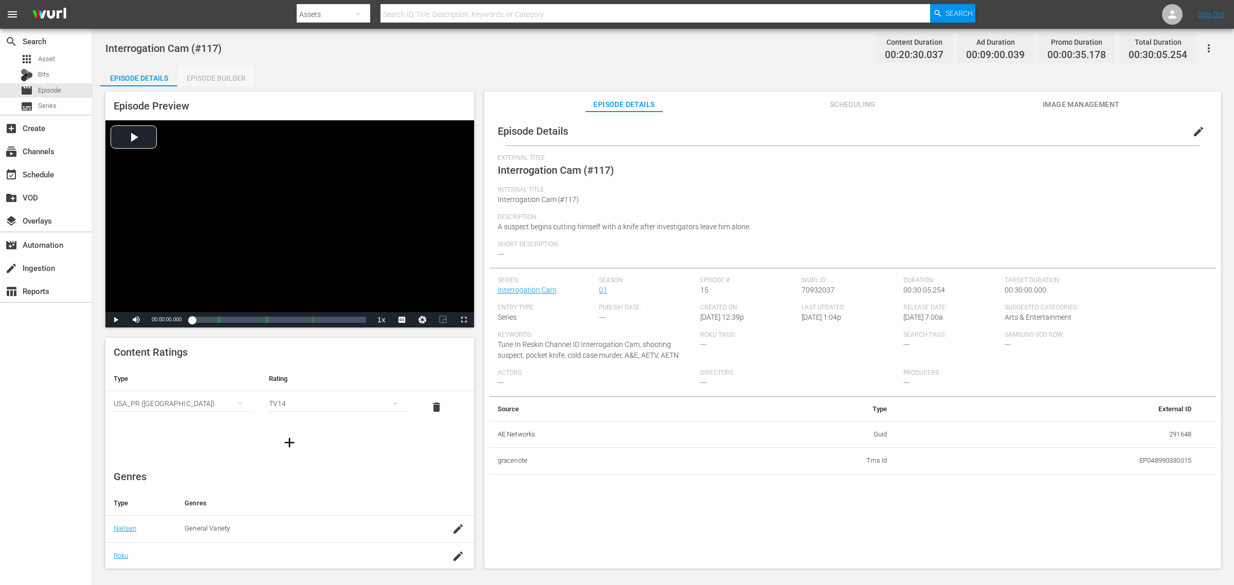
click at [212, 76] on div "Episode Builder" at bounding box center [215, 78] width 77 height 25
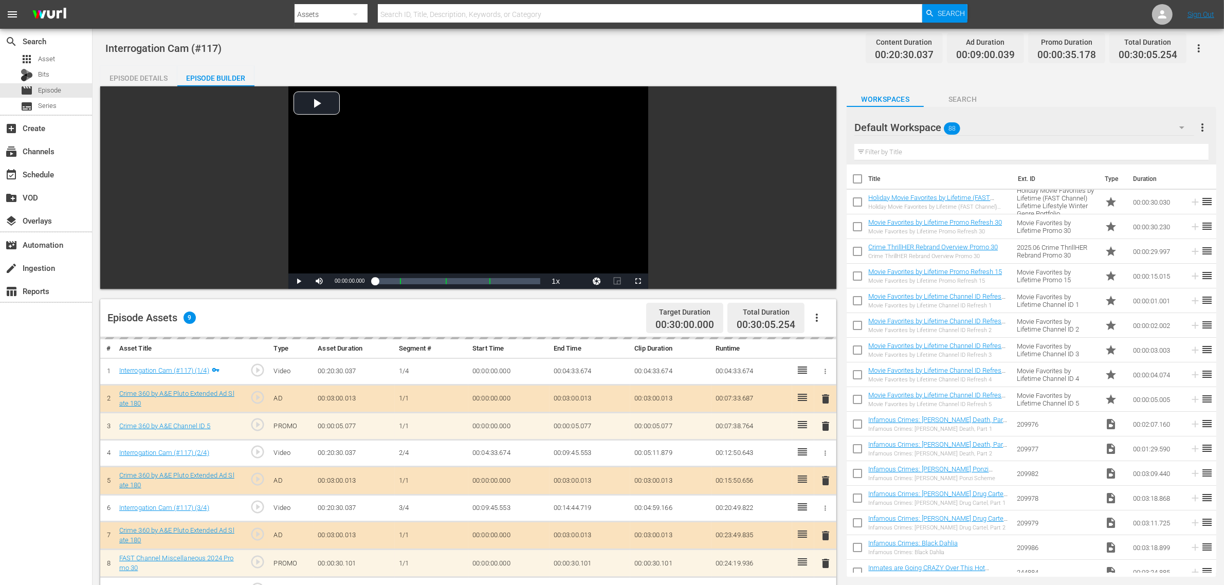
click at [491, 47] on div "Interrogation Cam (#117) Content Duration 00:20:30.037 Ad Duration 00:09:00.039…" at bounding box center [658, 48] width 1106 height 23
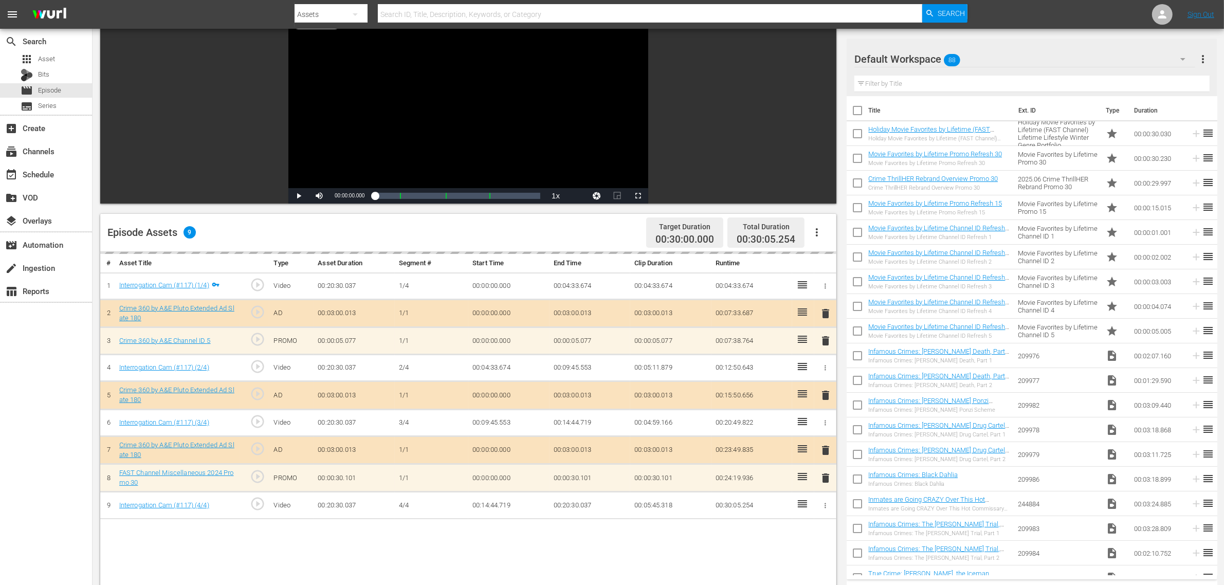
scroll to position [193, 0]
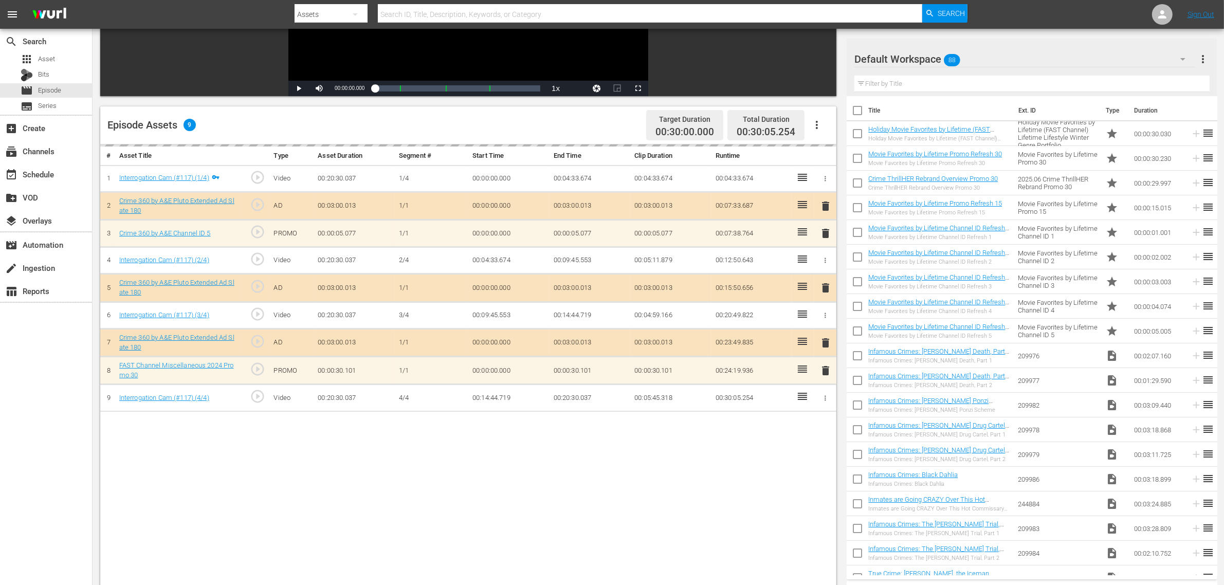
click at [987, 56] on div "Default Workspace 88" at bounding box center [1025, 59] width 341 height 29
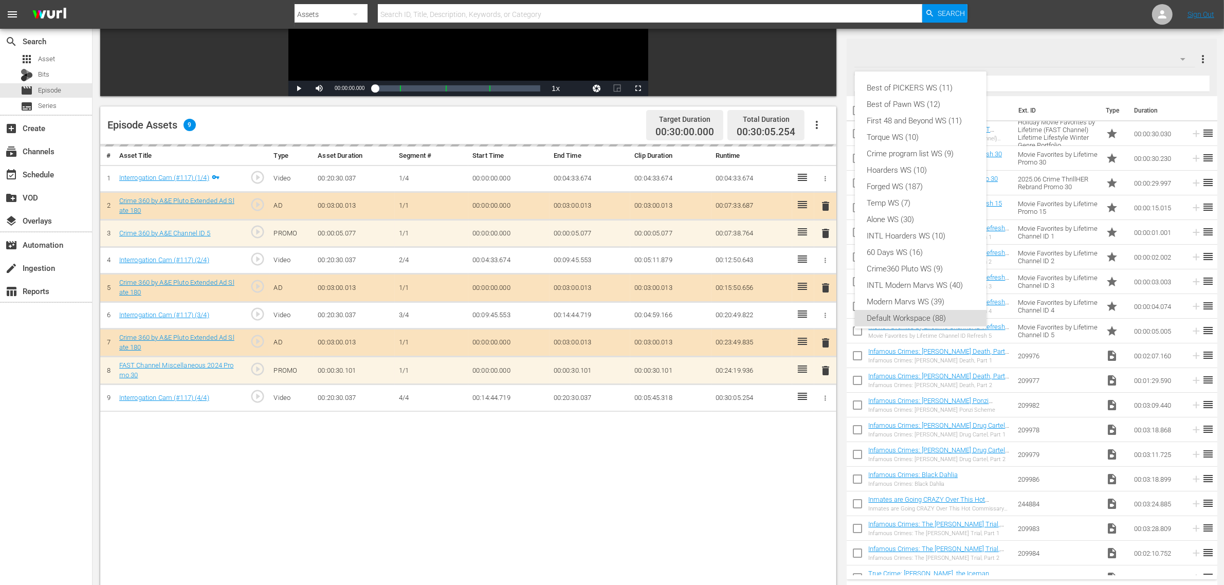
scroll to position [6, 0]
click at [912, 259] on div "Crime360 Pluto WS (9)" at bounding box center [920, 263] width 107 height 16
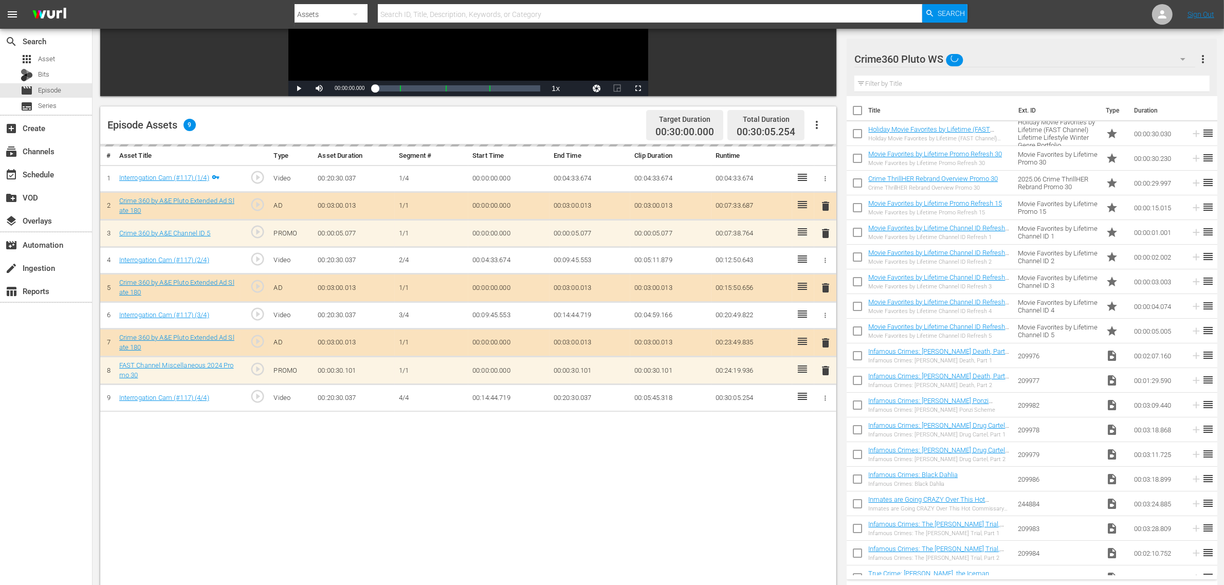
click at [532, 115] on div "Episode Assets 9 Target Duration 00:30:00.000 Total Duration 00:30:05.254" at bounding box center [468, 125] width 736 height 38
click at [594, 446] on div "# Asset Title Type Asset Duration Segment # Start Time End Time Clip Duration R…" at bounding box center [468, 398] width 736 height 508
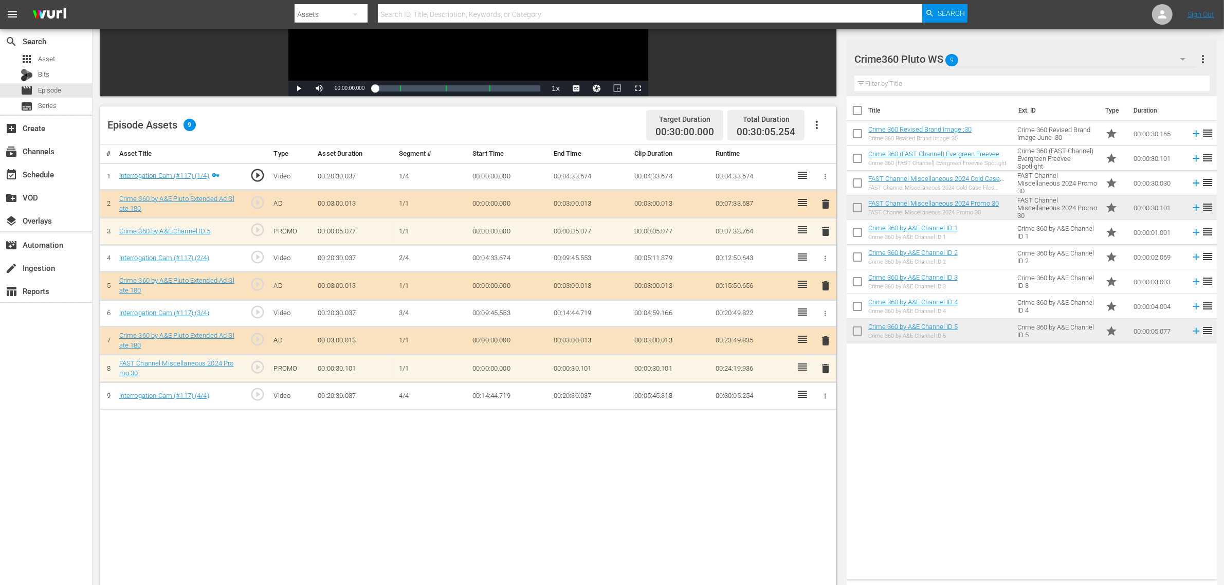
click at [828, 230] on span "delete" at bounding box center [826, 231] width 12 height 12
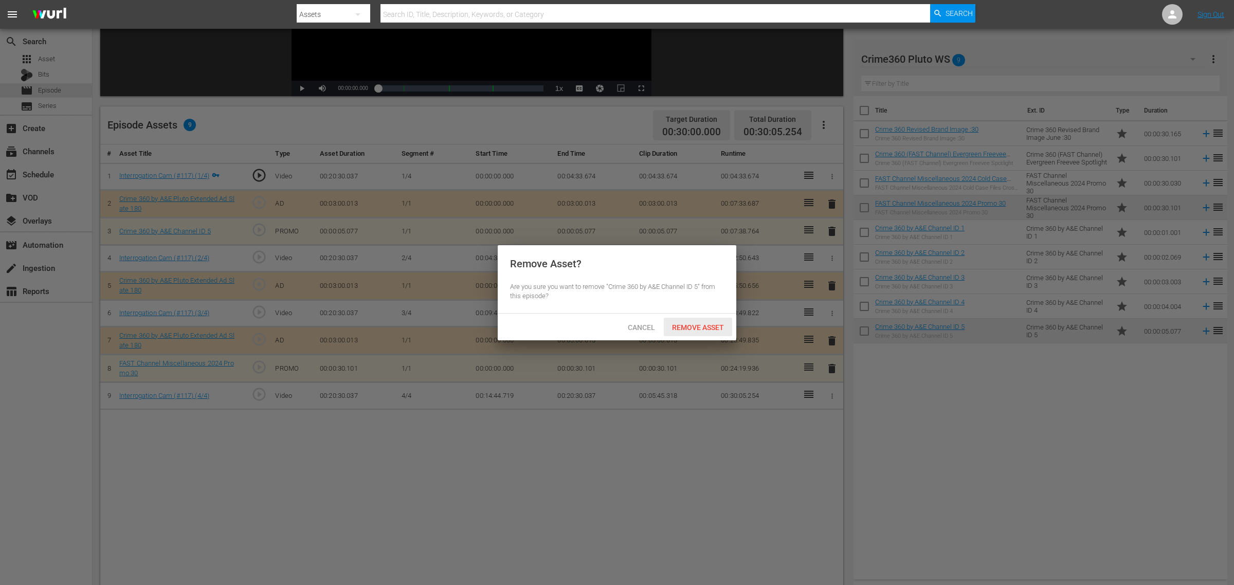
click at [704, 325] on span "Remove Asset" at bounding box center [698, 327] width 68 height 8
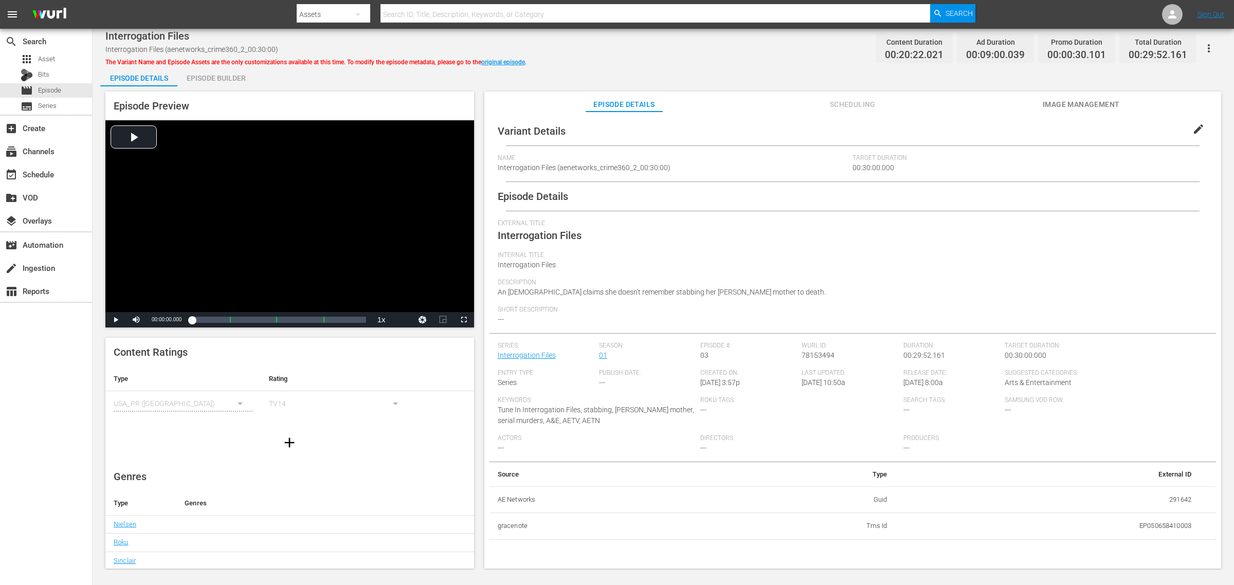
click at [195, 75] on div "Episode Builder" at bounding box center [215, 78] width 77 height 25
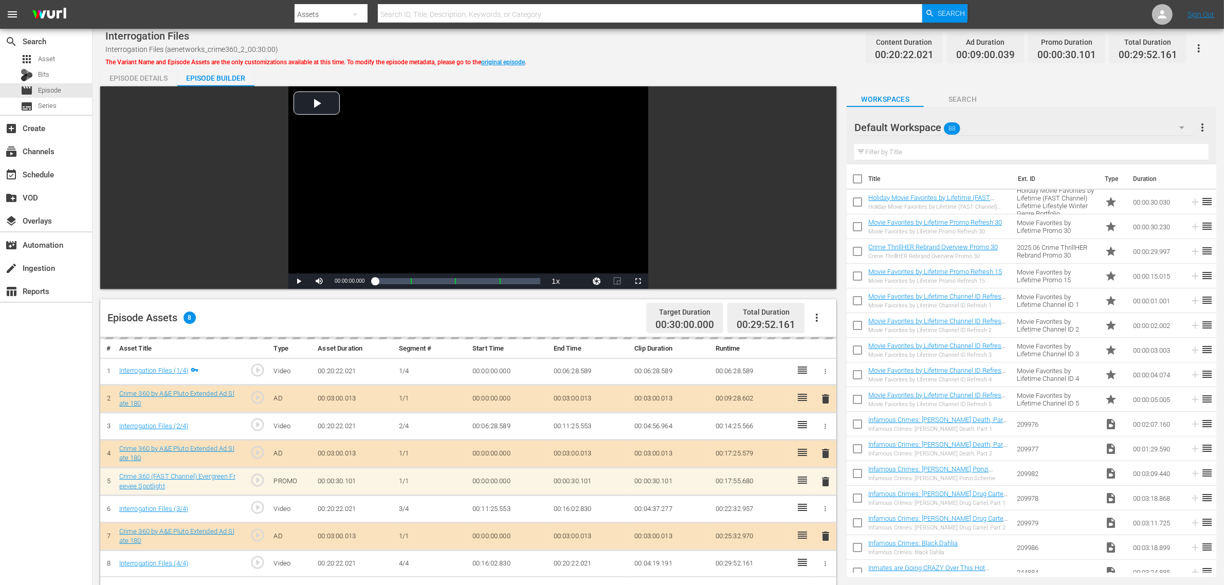
click at [714, 52] on div "Interrogation Files Interrogation Files (aenetworks_crime360_2_00:30:00) The Va…" at bounding box center [658, 48] width 1106 height 23
click at [702, 44] on div "Interrogation Files Interrogation Files (aenetworks_crime360_2_00:30:00) The Va…" at bounding box center [658, 48] width 1106 height 23
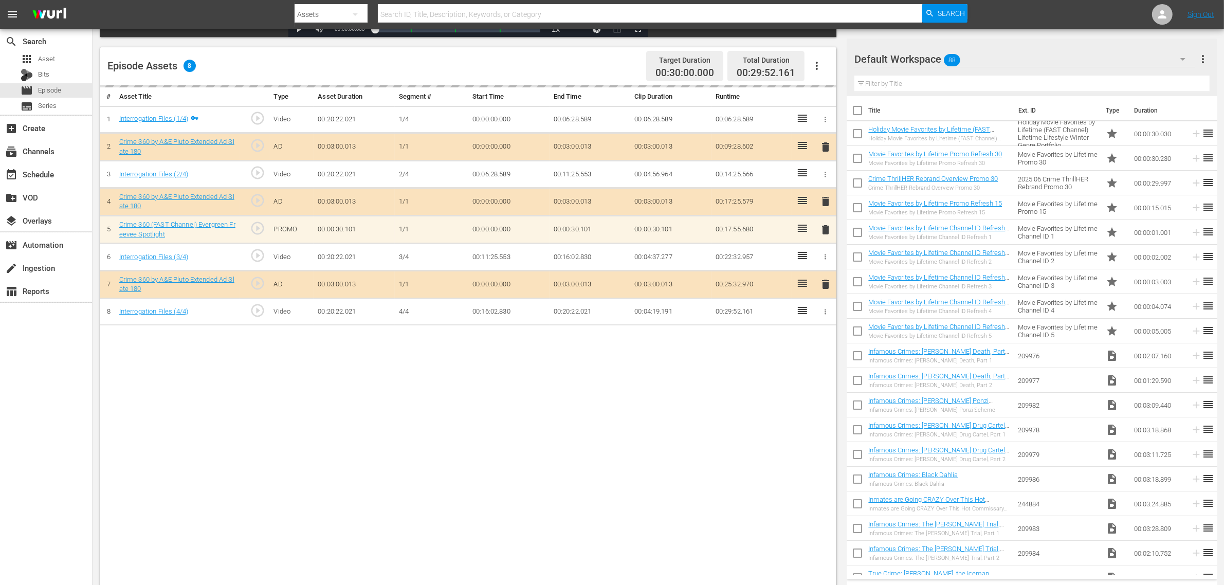
scroll to position [257, 0]
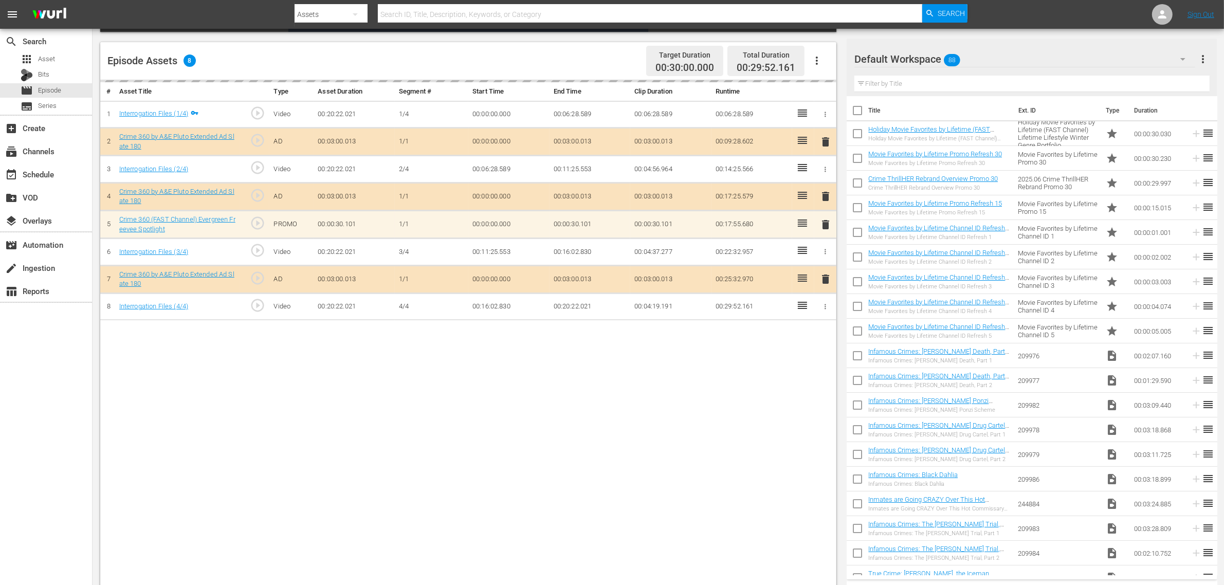
click at [987, 62] on div "Default Workspace 88" at bounding box center [1025, 59] width 341 height 29
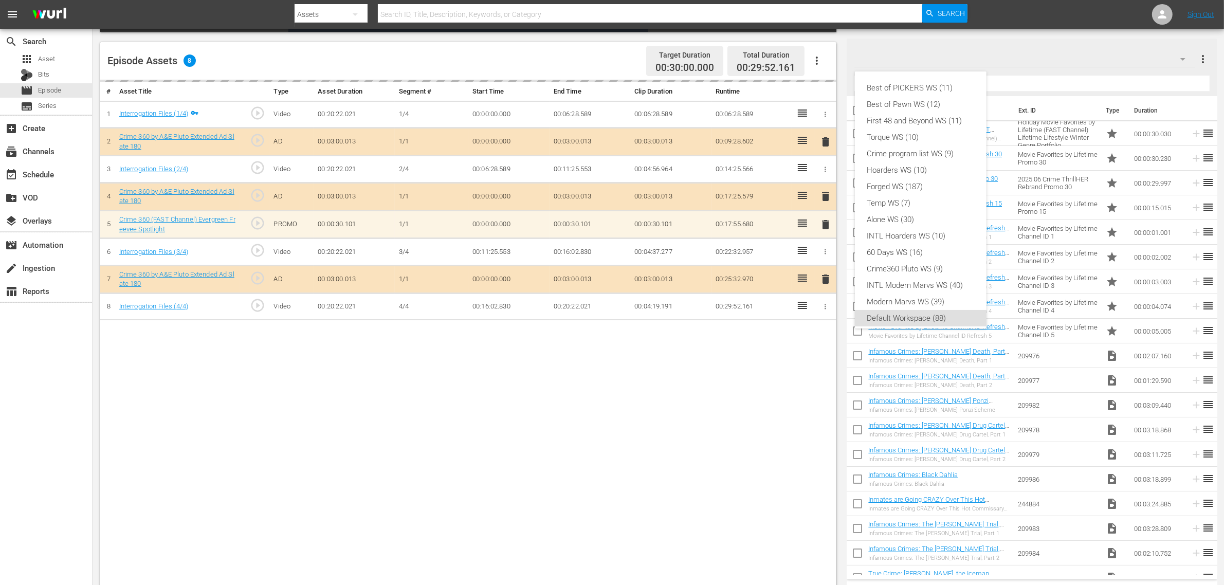
scroll to position [6, 0]
click at [952, 264] on div "Crime360 Pluto WS (9)" at bounding box center [920, 263] width 107 height 16
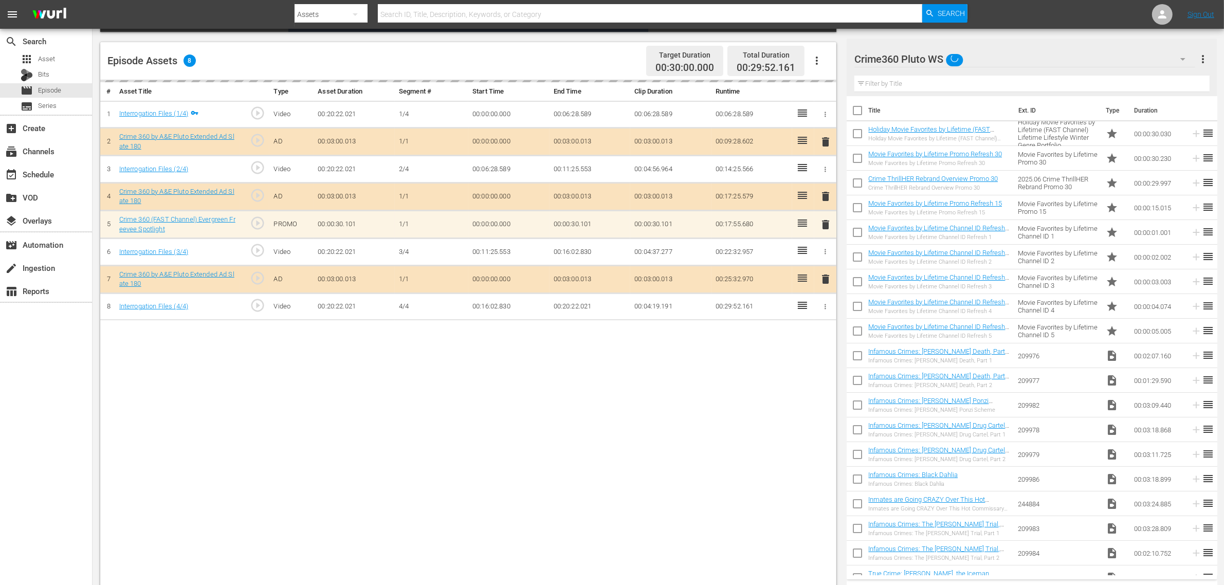
click at [623, 468] on div "Best of PICKERS WS (11) Best of Pawn WS (12) First 48 and Beyond WS (11) Torque…" at bounding box center [612, 292] width 1224 height 585
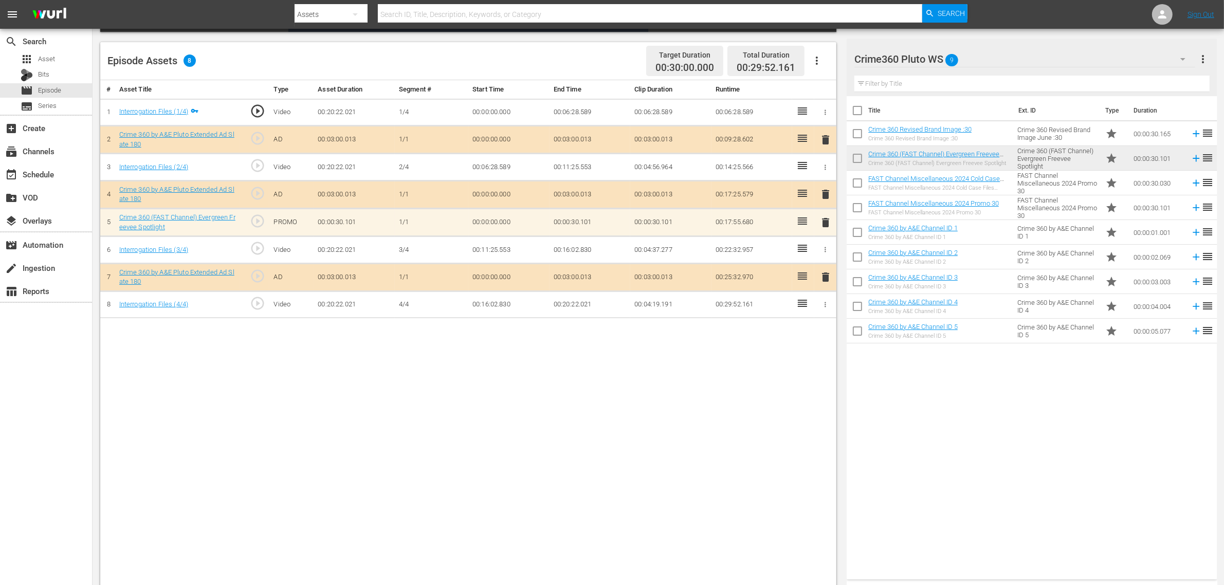
click at [757, 461] on div "# Asset Title Type Asset Duration Segment # Start Time End Time Clip Duration R…" at bounding box center [468, 334] width 736 height 508
click at [379, 383] on div "# Asset Title Type Asset Duration Segment # Start Time End Time Clip Duration R…" at bounding box center [468, 334] width 736 height 508
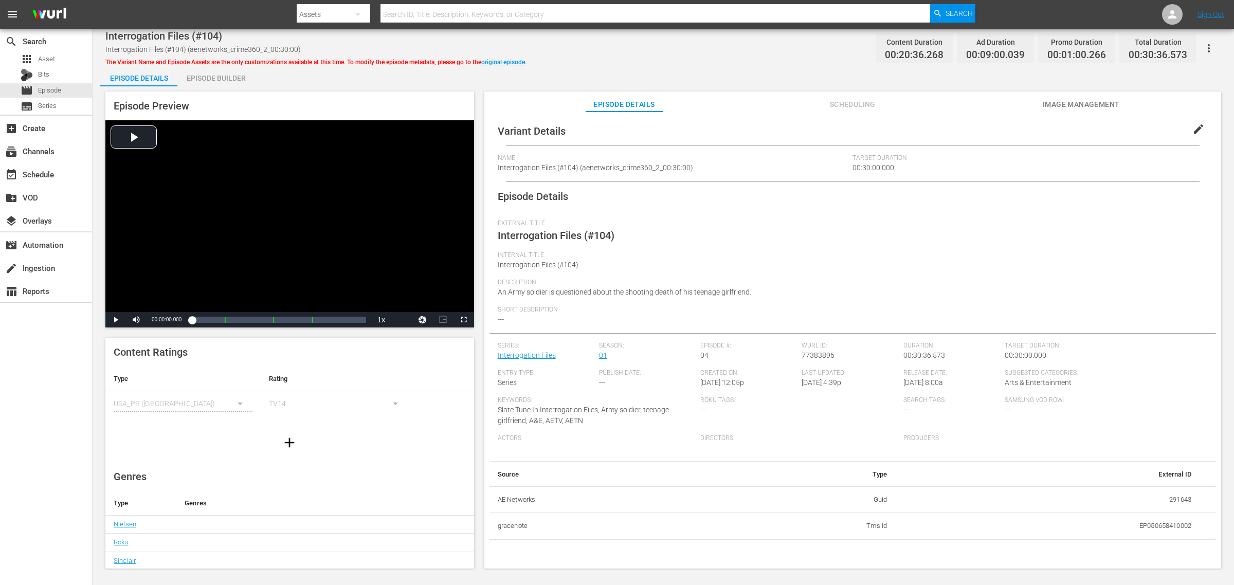
click at [214, 70] on div "Episode Builder" at bounding box center [215, 78] width 77 height 25
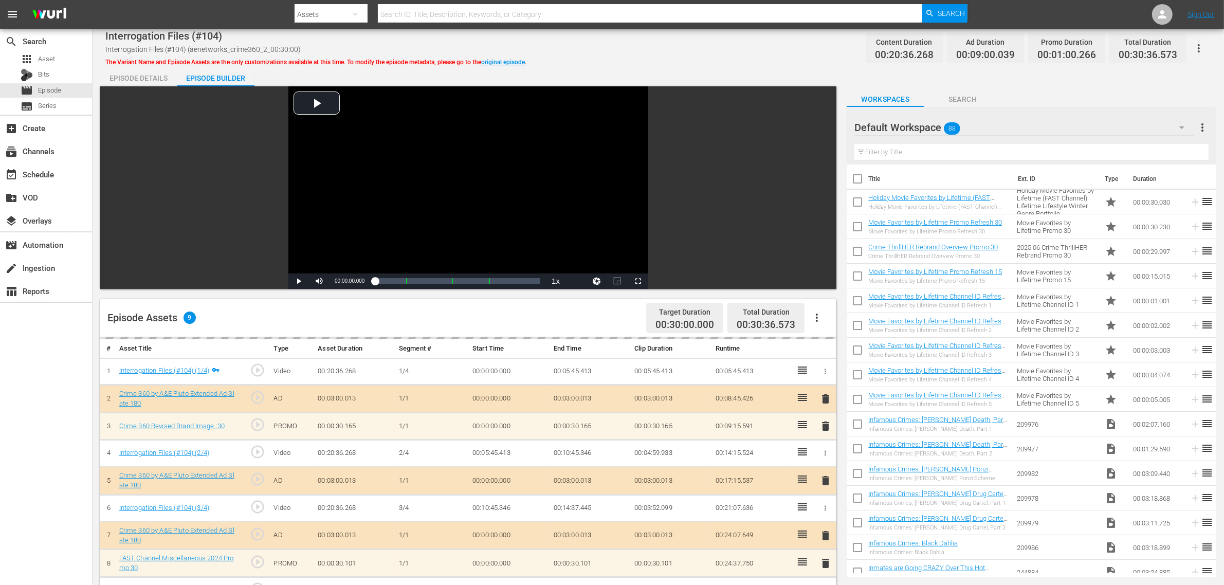
click at [986, 127] on div "Default Workspace 88" at bounding box center [1025, 127] width 340 height 29
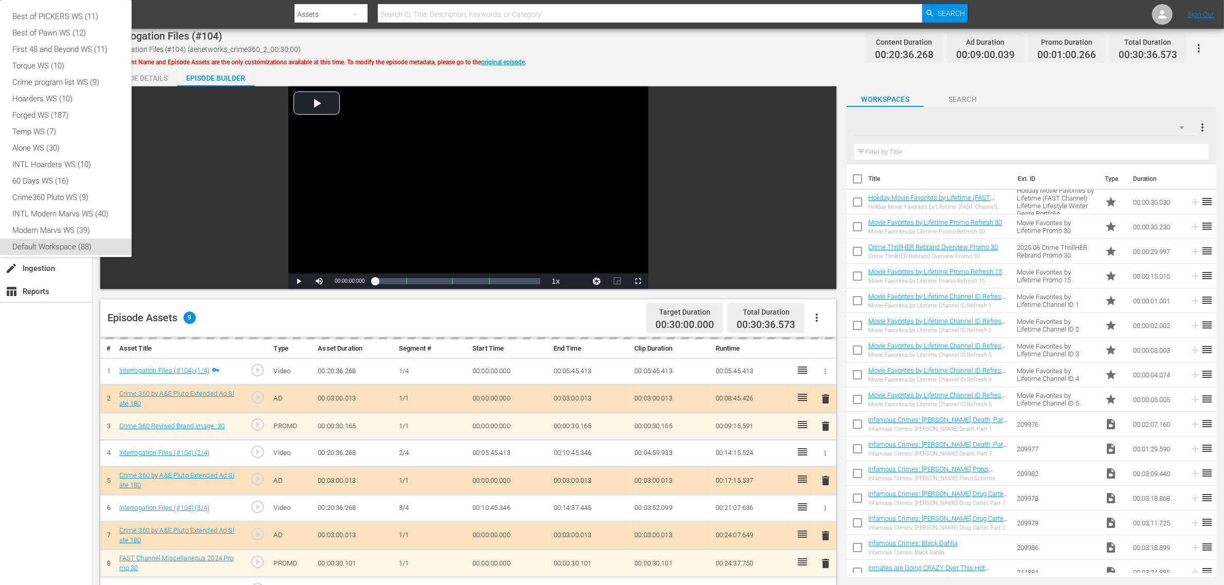
scroll to position [6, 0]
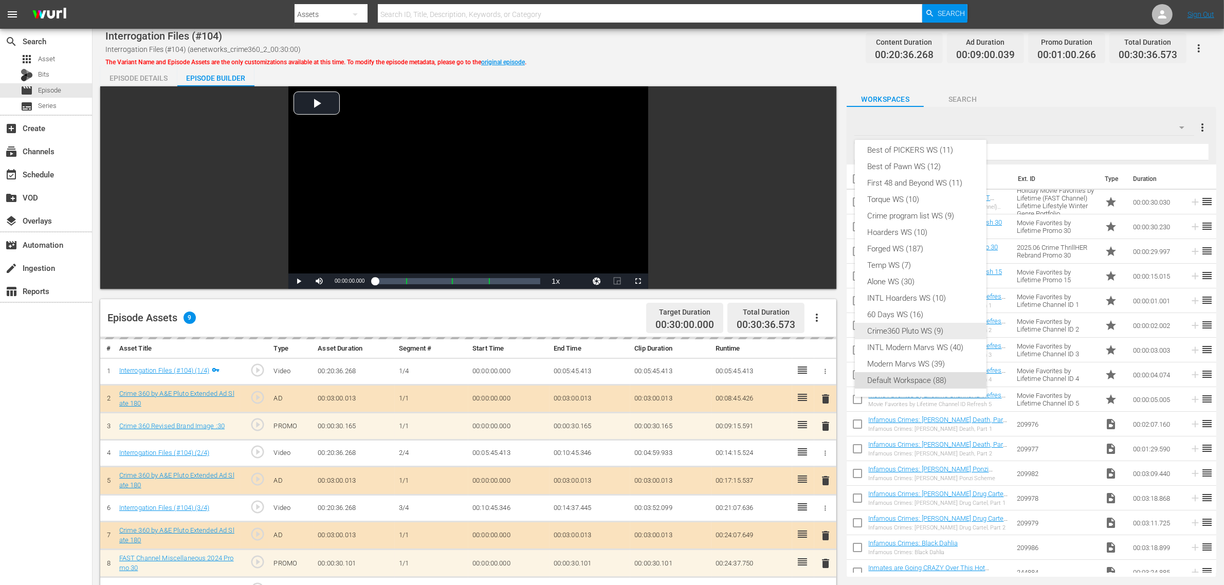
click at [934, 323] on div "Crime360 Pluto WS (9)" at bounding box center [920, 331] width 107 height 16
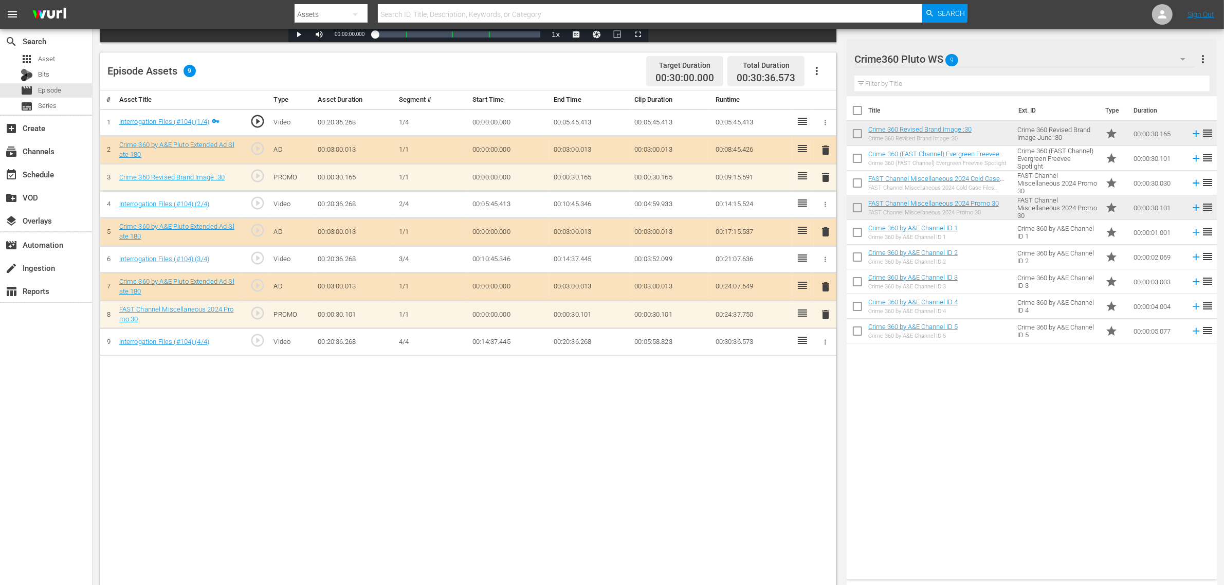
scroll to position [257, 0]
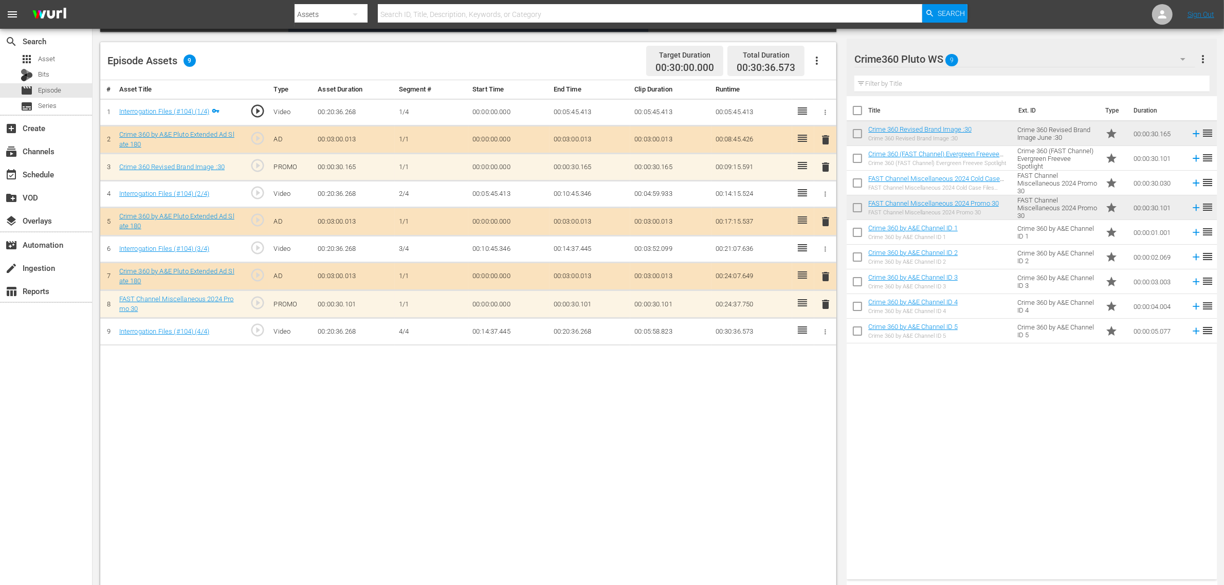
click at [906, 468] on div "Title Ext. ID Type Duration Crime 360 Revised Brand Image :30 Crime 360 Revised…" at bounding box center [1032, 335] width 370 height 479
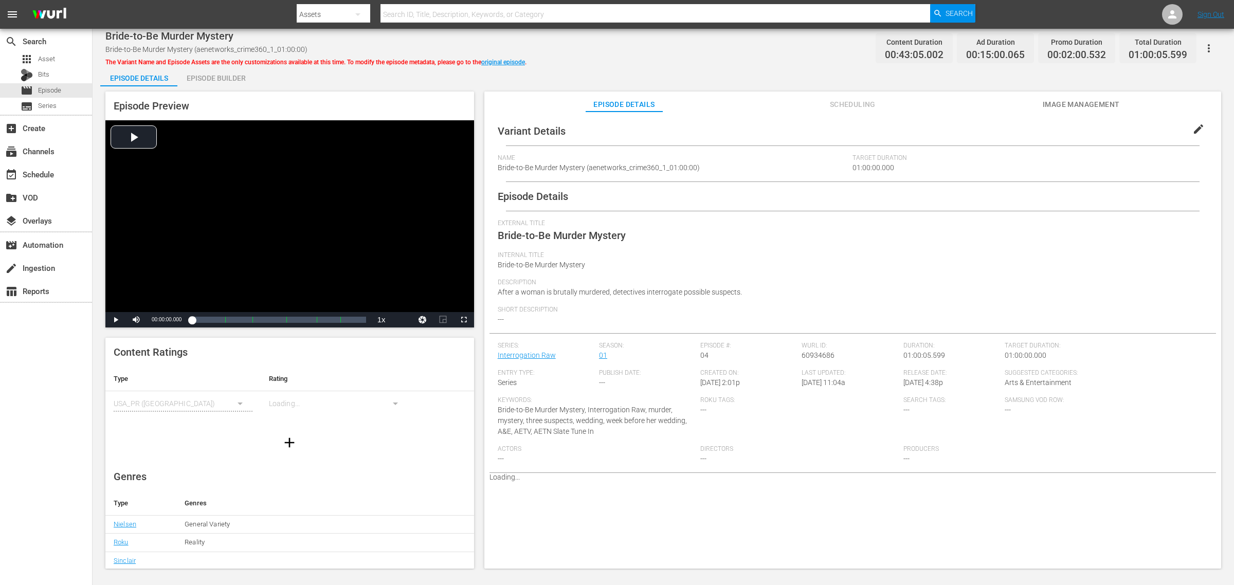
click at [240, 79] on div "Episode Builder" at bounding box center [215, 78] width 77 height 25
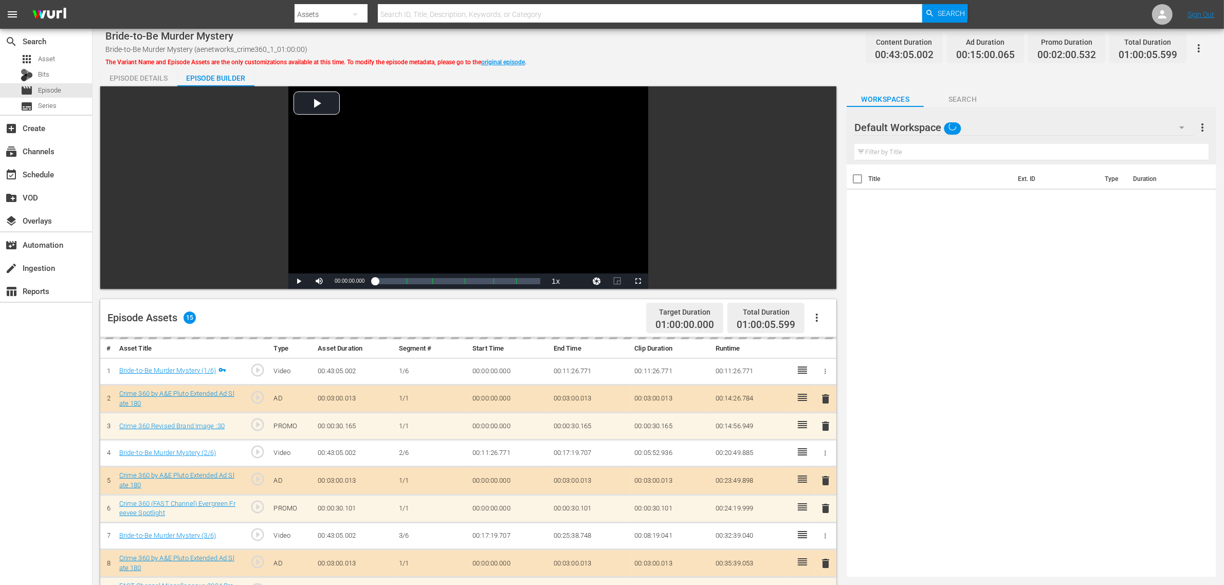
click at [987, 121] on div "Default Workspace" at bounding box center [1025, 127] width 340 height 29
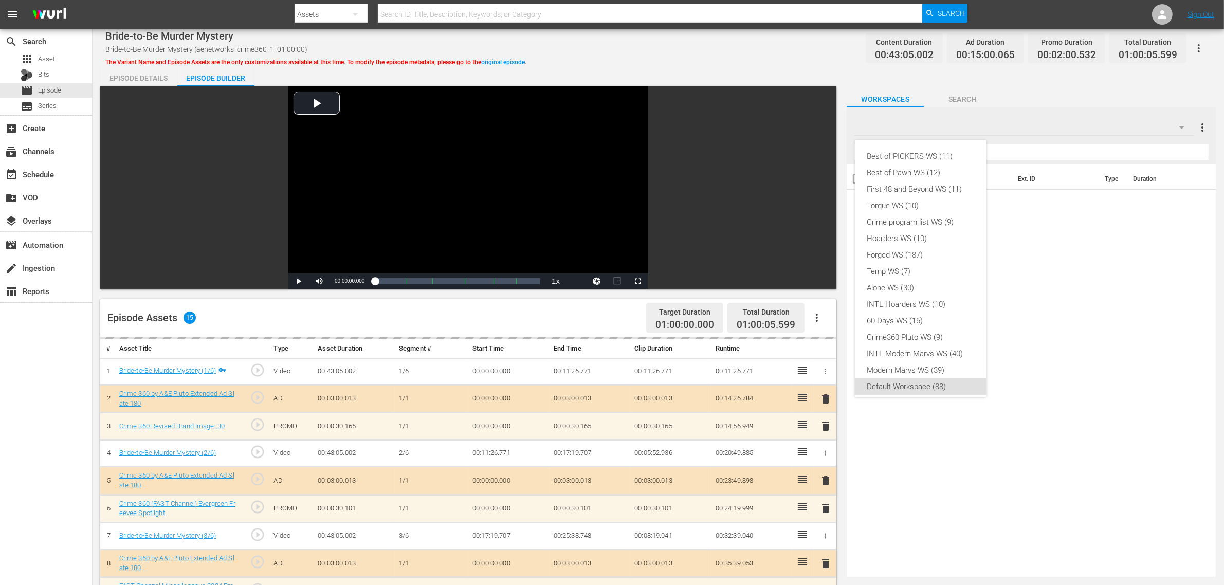
scroll to position [6, 0]
click at [921, 330] on div "Crime360 Pluto WS (9)" at bounding box center [920, 331] width 107 height 16
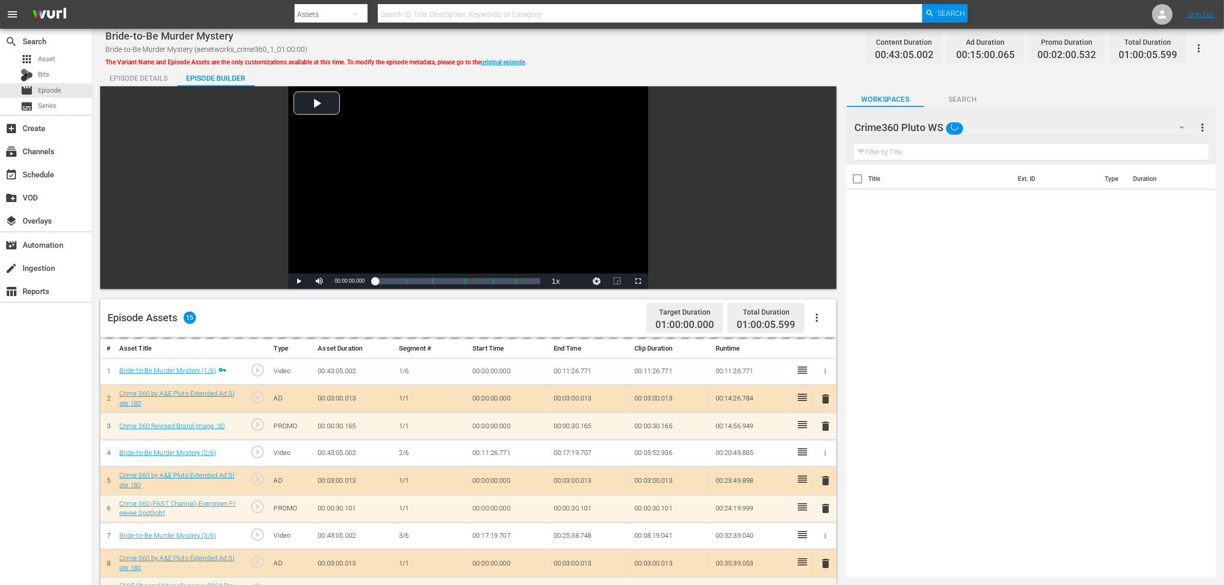
click at [720, 51] on div "Best of PICKERS WS (11) Best of Pawn WS (12) First 48 and Beyond WS (11) Torque…" at bounding box center [612, 292] width 1224 height 585
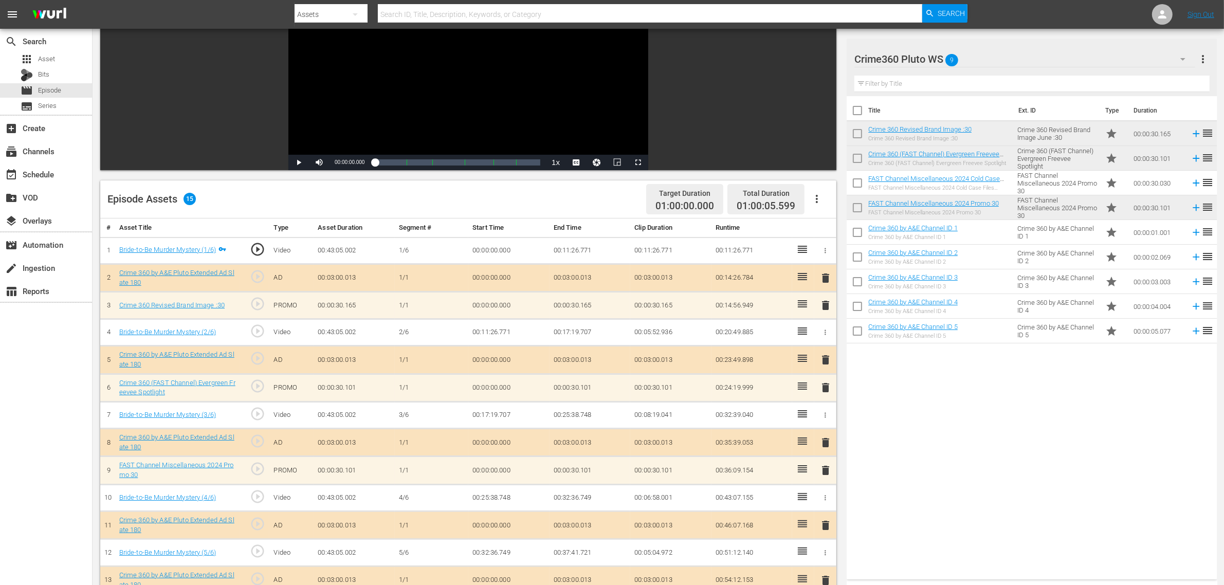
scroll to position [257, 0]
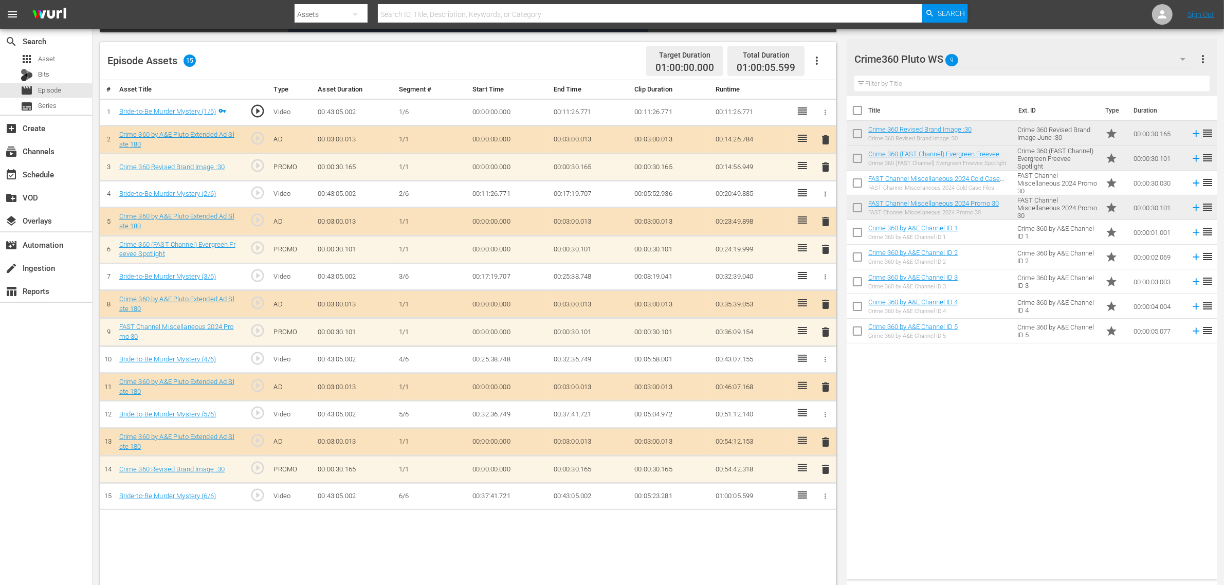
click at [987, 460] on div "Title Ext. ID Type Duration Crime 360 Revised Brand Image :30 Crime 360 Revised…" at bounding box center [1032, 335] width 370 height 479
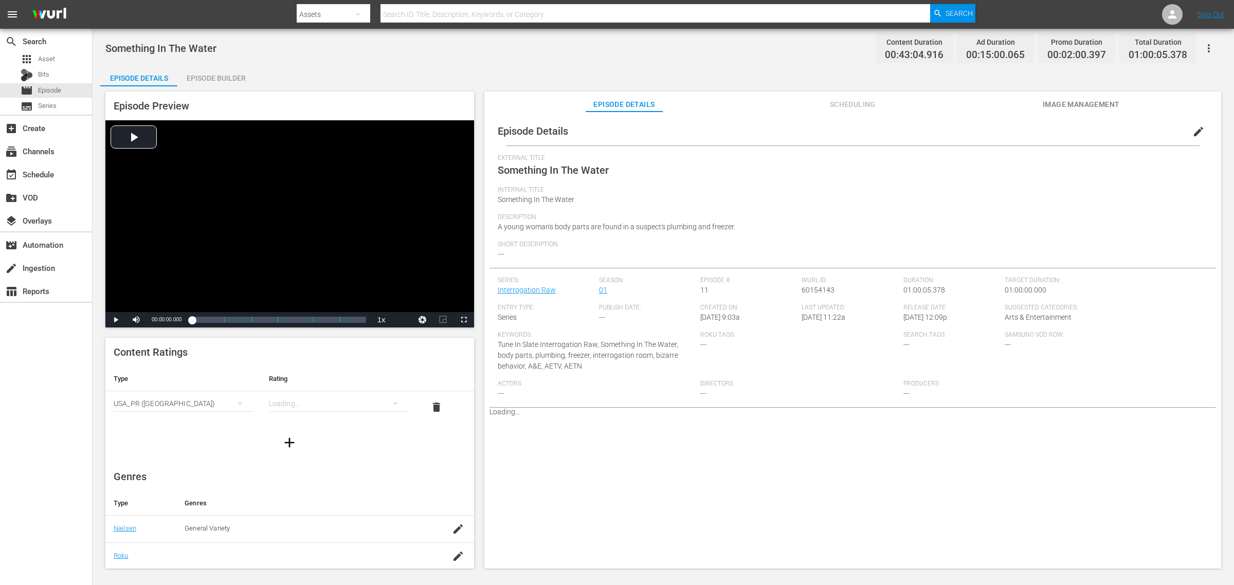
click at [198, 70] on div "Episode Builder" at bounding box center [215, 78] width 77 height 25
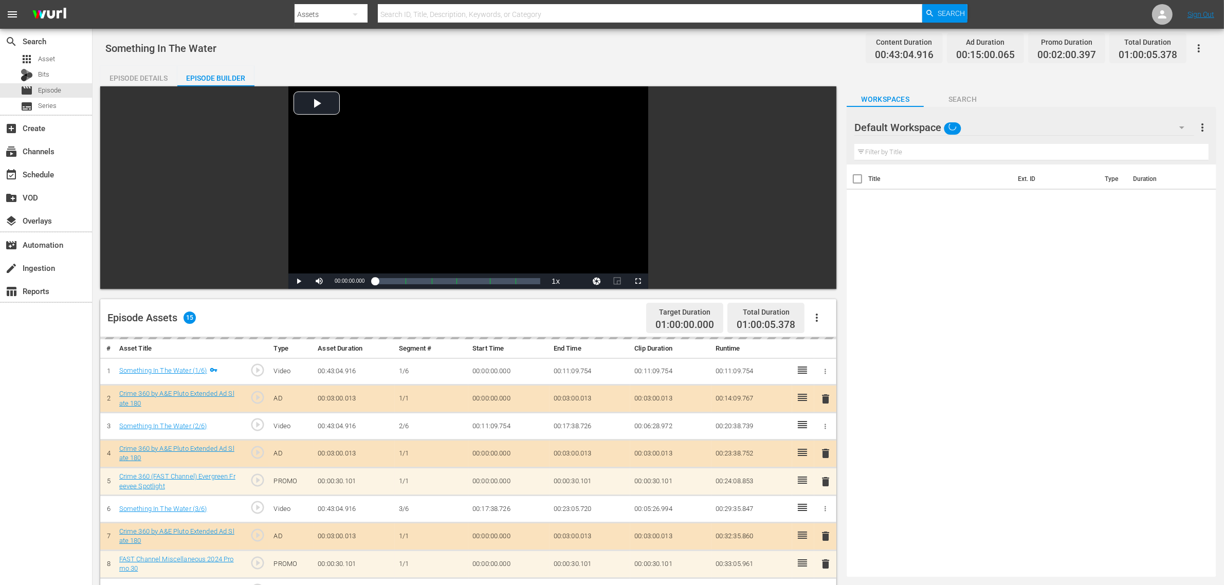
click at [987, 121] on div "Default Workspace" at bounding box center [1025, 127] width 340 height 29
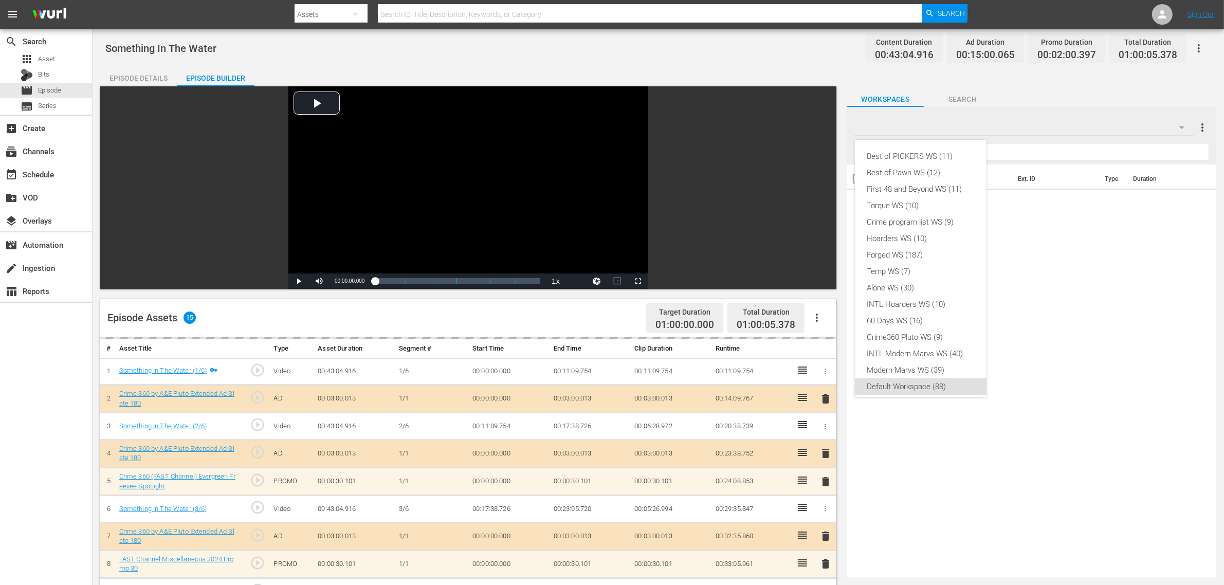
scroll to position [6, 0]
click at [939, 335] on div "Crime360 Pluto WS (9)" at bounding box center [920, 331] width 107 height 16
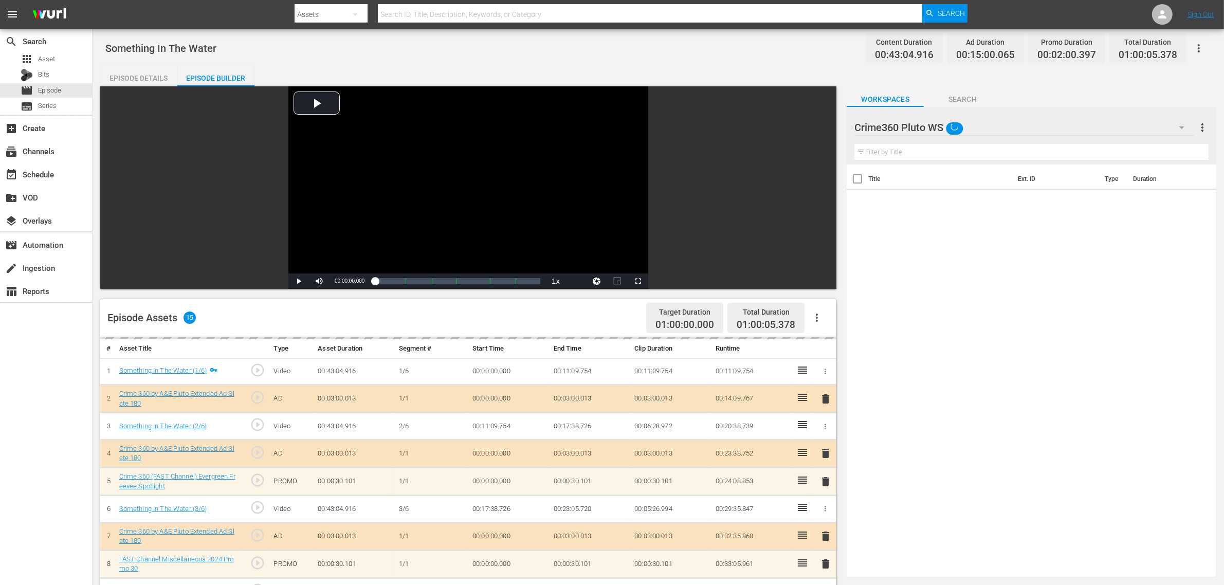
click at [772, 73] on div "Episode Details Episode Builder Episode Preview Video Player is loading. Play V…" at bounding box center [658, 456] width 1116 height 780
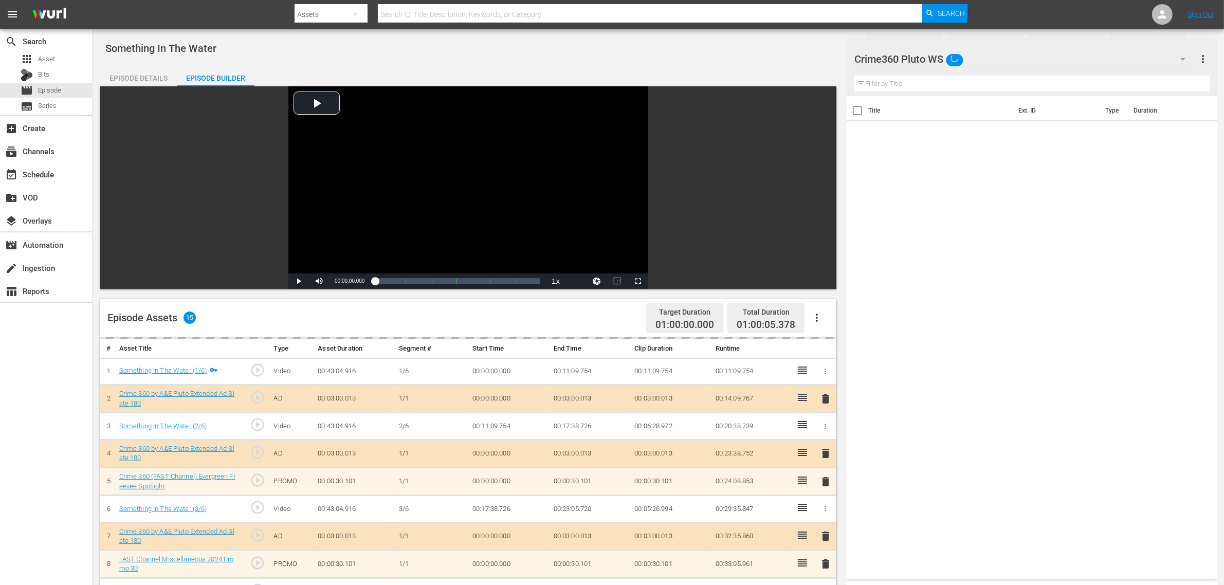
scroll to position [267, 0]
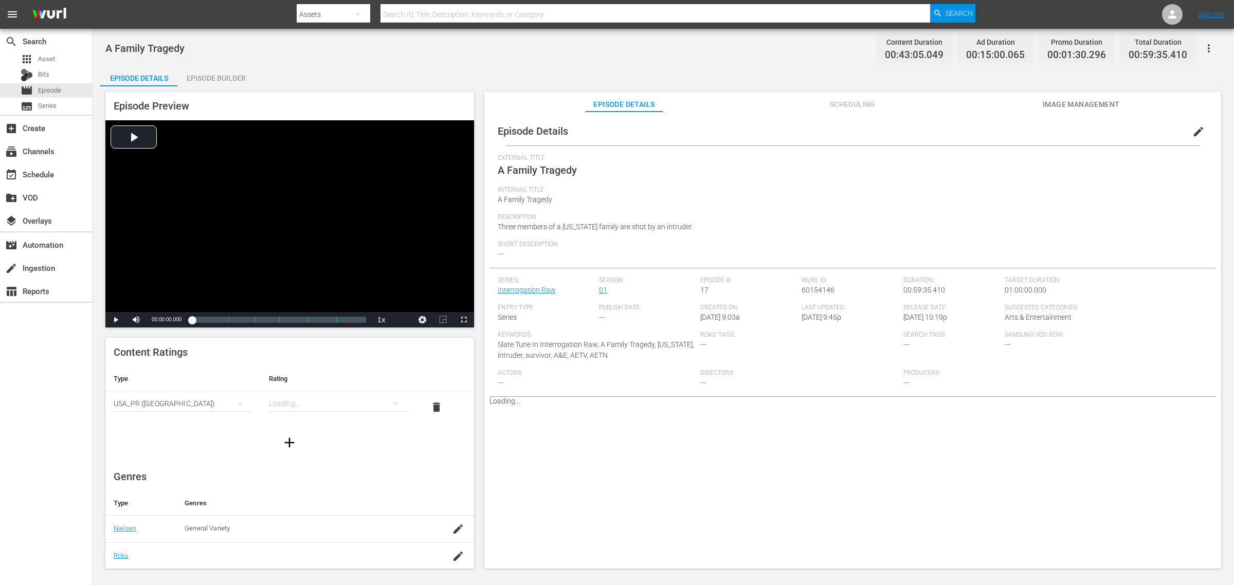
click at [222, 70] on div "Episode Builder" at bounding box center [215, 78] width 77 height 25
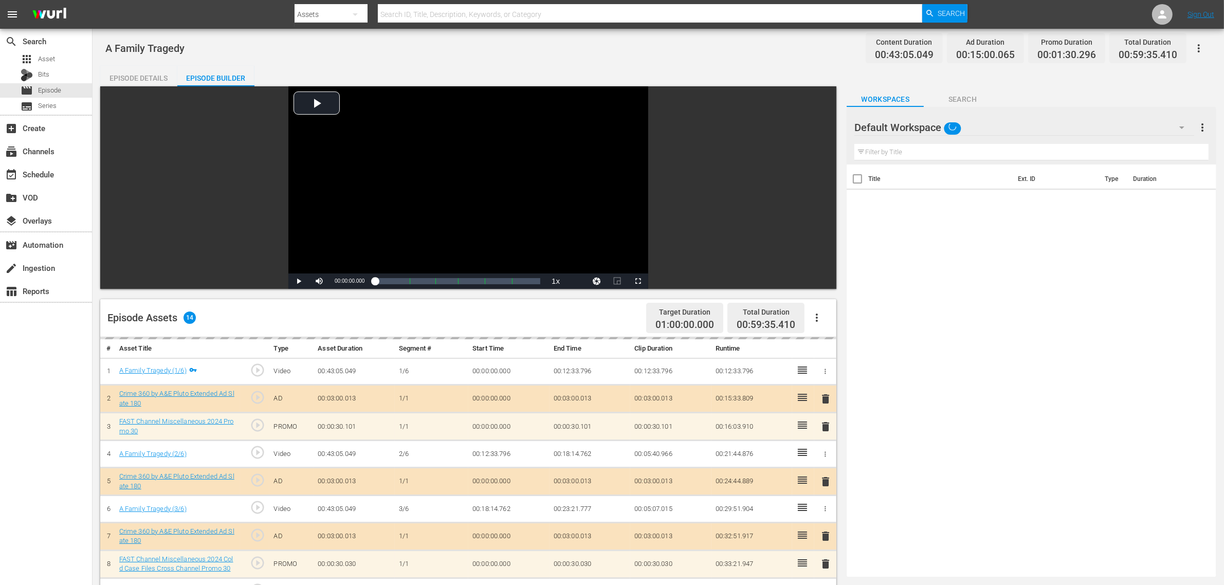
click at [987, 132] on div "Default Workspace" at bounding box center [1025, 127] width 340 height 29
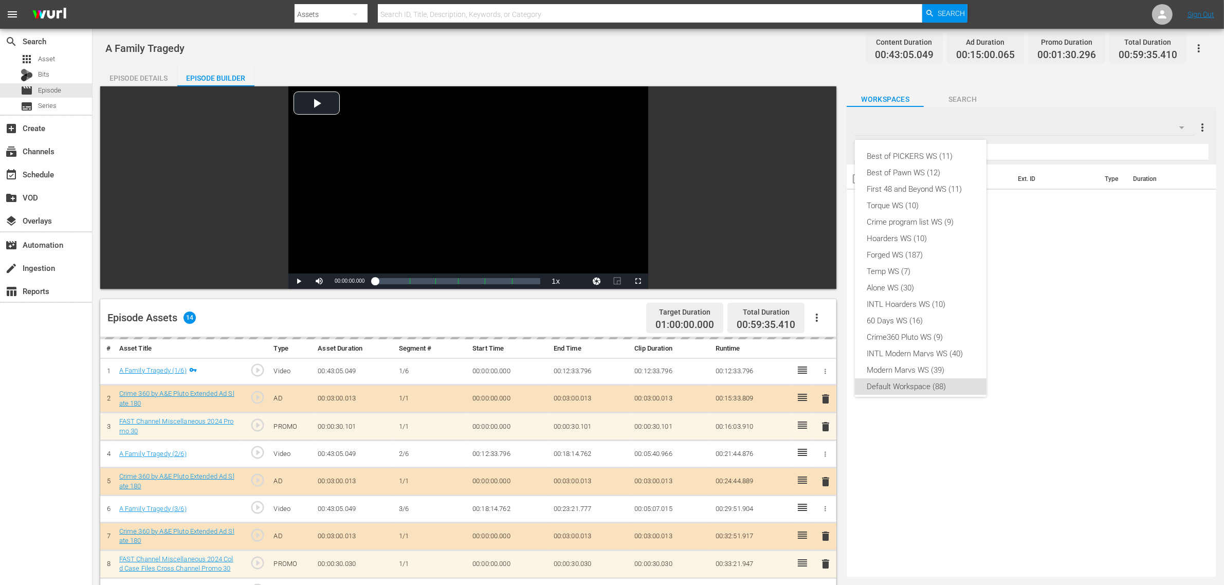
scroll to position [6, 0]
click at [921, 329] on div "Crime360 Pluto WS (9)" at bounding box center [920, 331] width 107 height 16
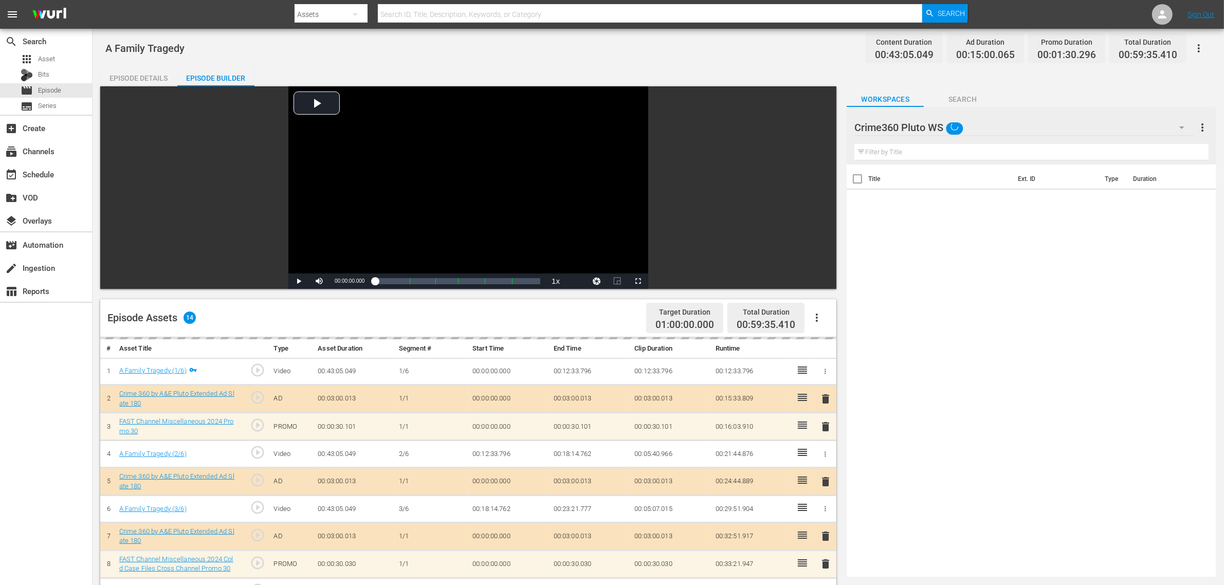
click at [688, 51] on div "Best of PICKERS WS (11) Best of Pawn WS (12) First 48 and Beyond WS (11) Torque…" at bounding box center [612, 292] width 1224 height 585
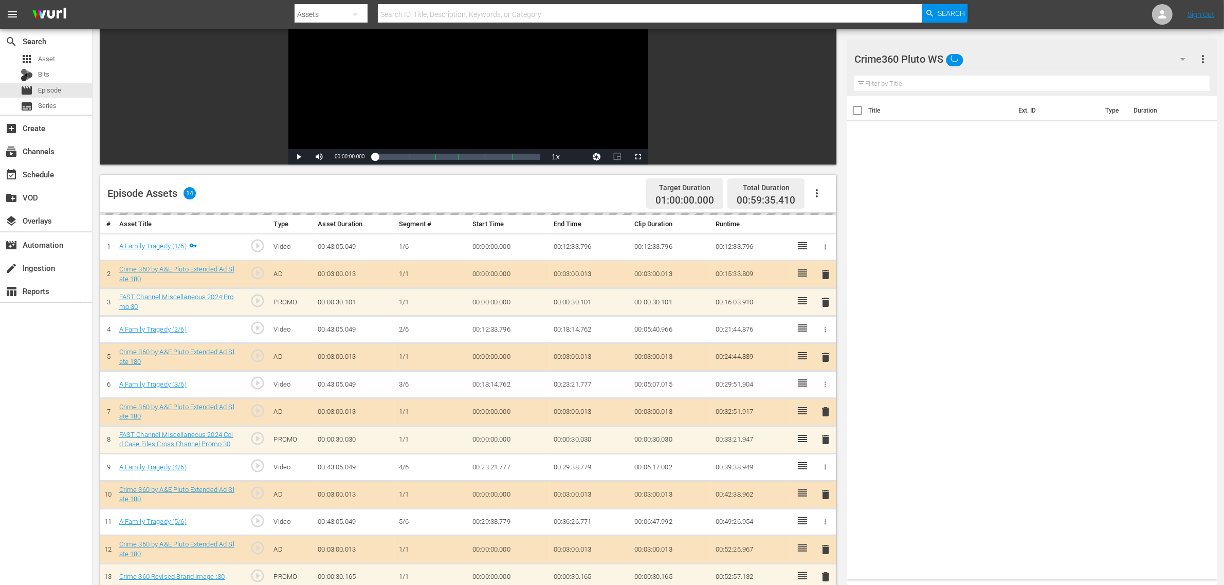
scroll to position [257, 0]
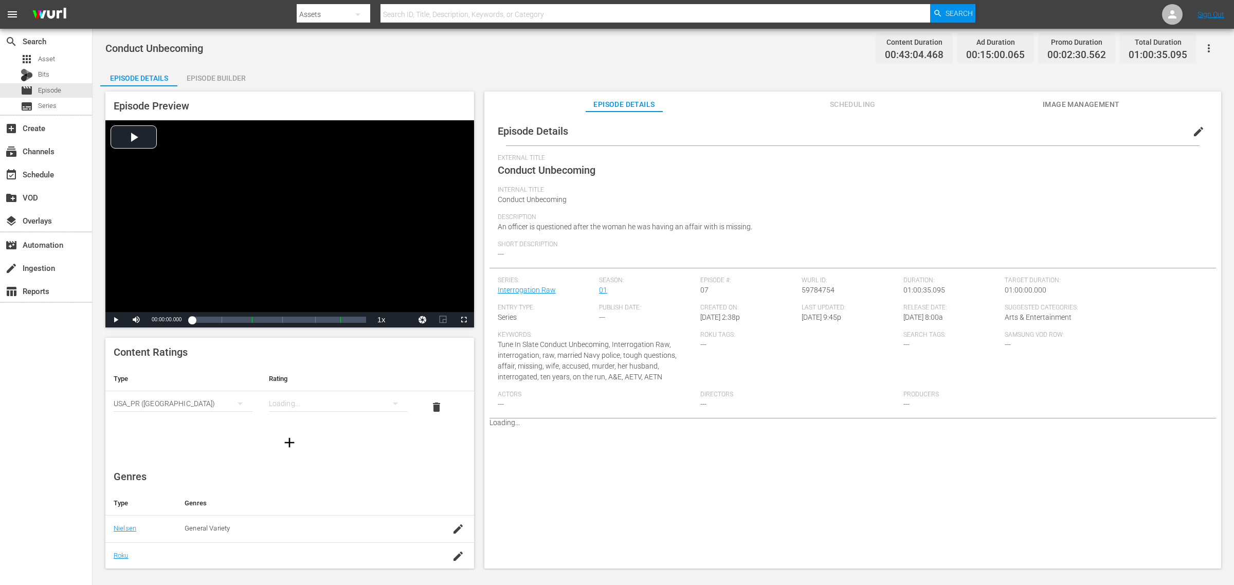
click at [213, 75] on div "Episode Builder" at bounding box center [215, 78] width 77 height 25
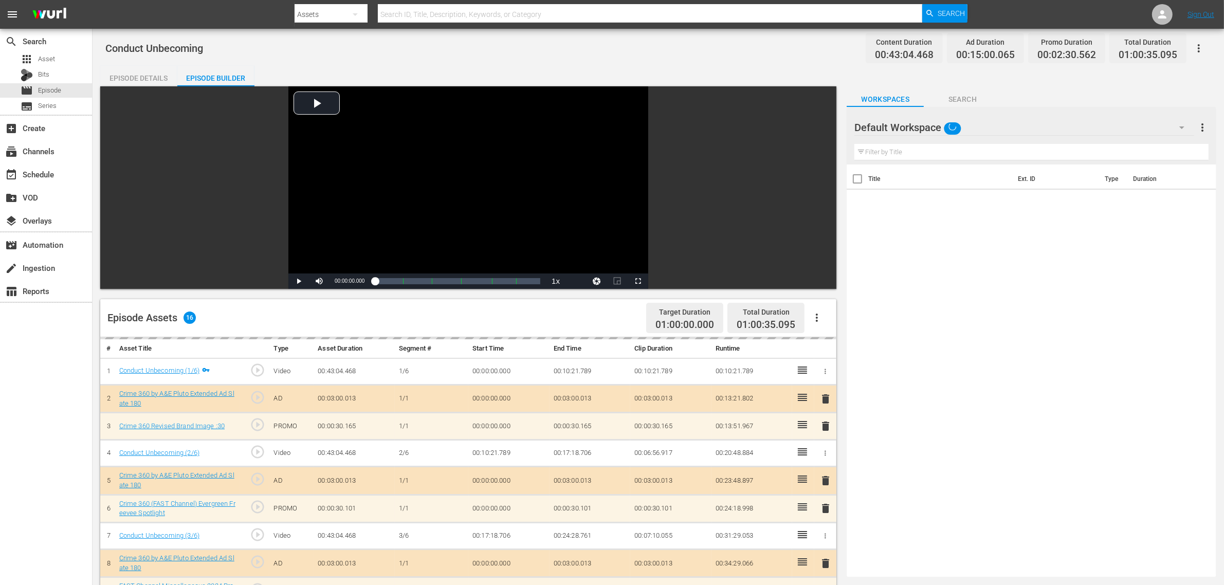
click at [987, 128] on div "Default Workspace" at bounding box center [1025, 127] width 340 height 29
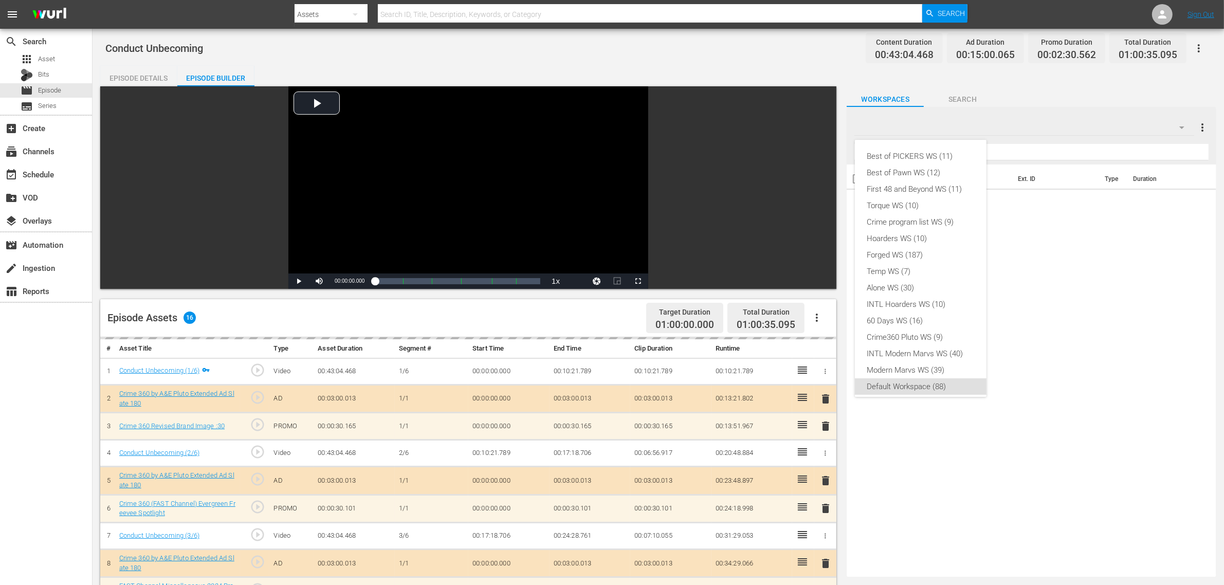
scroll to position [6, 0]
click at [872, 333] on div "Crime360 Pluto WS (9)" at bounding box center [920, 331] width 107 height 16
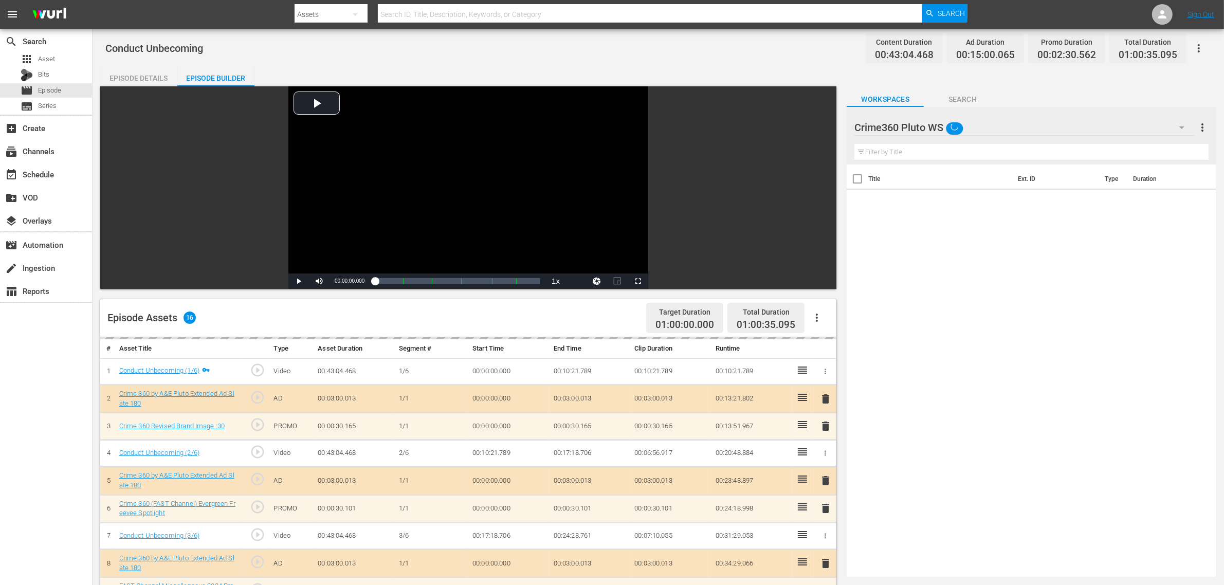
click at [638, 57] on div "Conduct Unbecoming Content Duration 00:43:04.468 Ad Duration 00:15:00.065 Promo…" at bounding box center [658, 48] width 1106 height 23
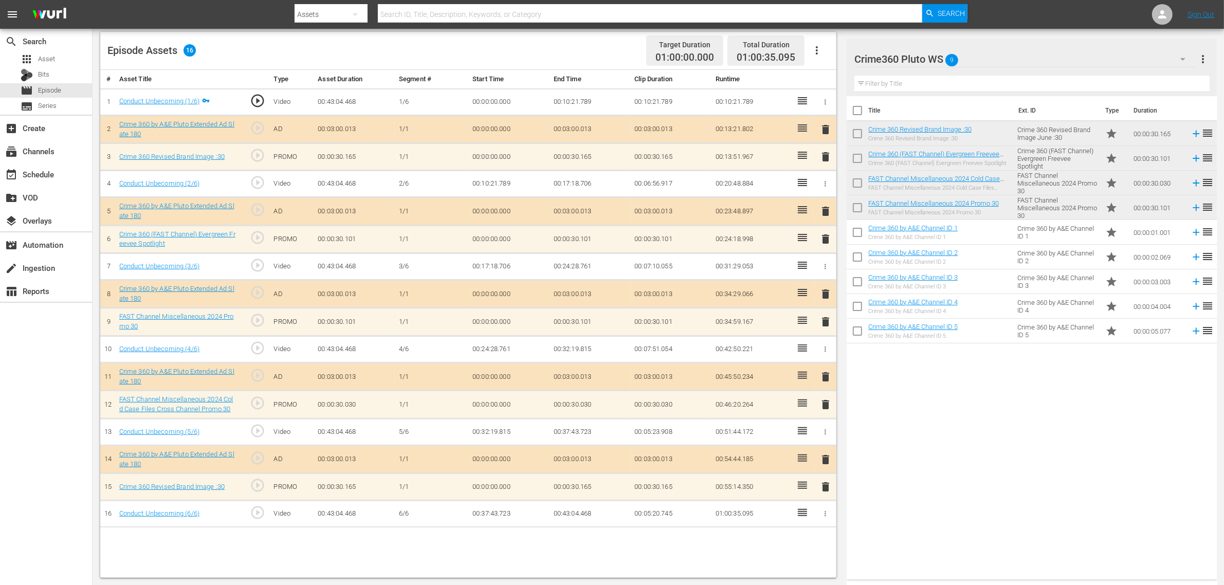
click at [518, 54] on div "Episode Assets 16 Target Duration 01:00:00.000 Total Duration 01:00:35.095" at bounding box center [468, 51] width 736 height 38
click at [987, 468] on div "Title Ext. ID Type Duration Crime 360 Revised Brand Image :30 Crime 360 Revised…" at bounding box center [1032, 335] width 370 height 479
click at [823, 468] on span "delete" at bounding box center [826, 487] width 12 height 12
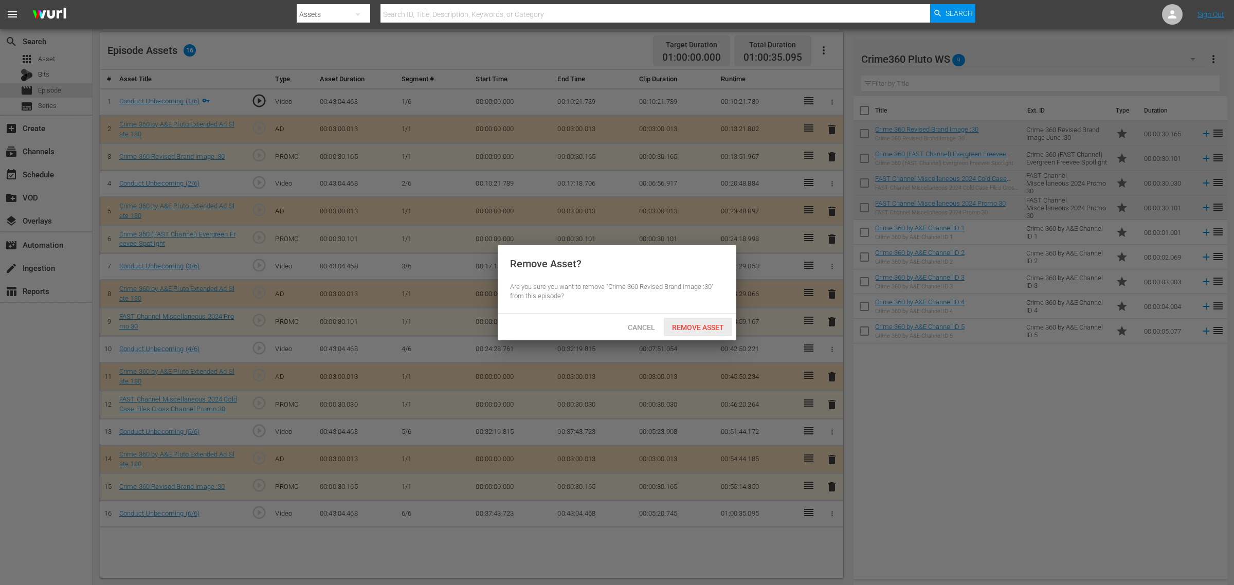
click at [700, 328] on span "Remove Asset" at bounding box center [698, 327] width 68 height 8
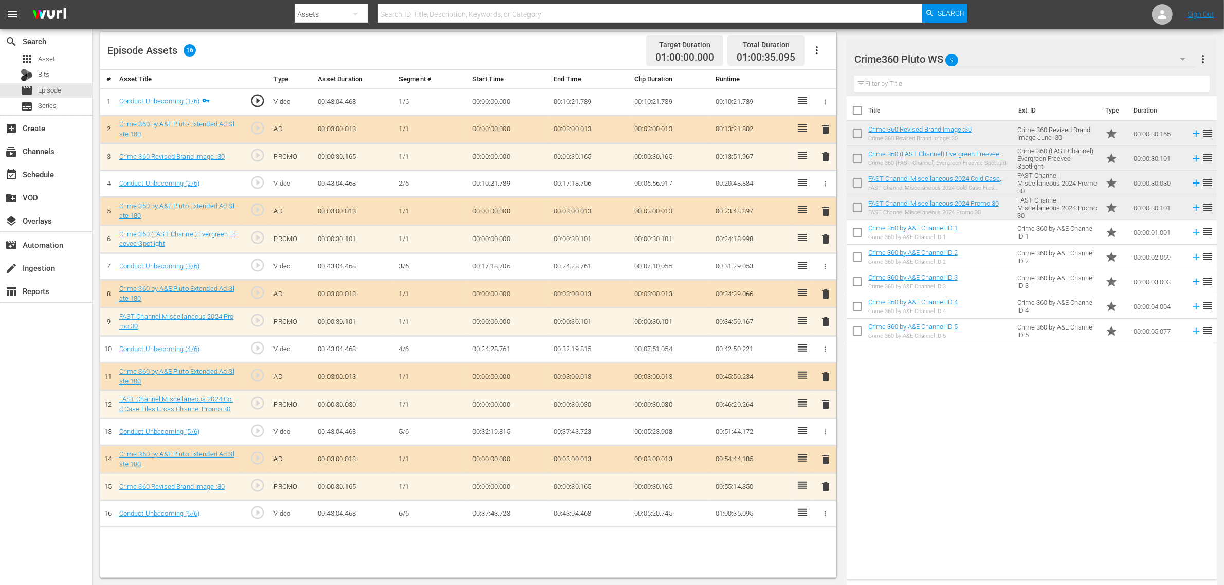
drag, startPoint x: 1038, startPoint y: 497, endPoint x: 1034, endPoint y: 458, distance: 39.2
click at [987, 318] on body "menu Search By Assets Search ID, Title, Description, Keywords, or Category Sear…" at bounding box center [612, 25] width 1224 height 585
click at [568, 40] on div "Episode Assets 16 Target Duration 01:00:00.000 Total Duration 01:00:35.095" at bounding box center [468, 51] width 736 height 38
click at [987, 8] on nav "menu Search By Assets Search ID, Title, Description, Keywords, or Category Sear…" at bounding box center [612, 14] width 1224 height 29
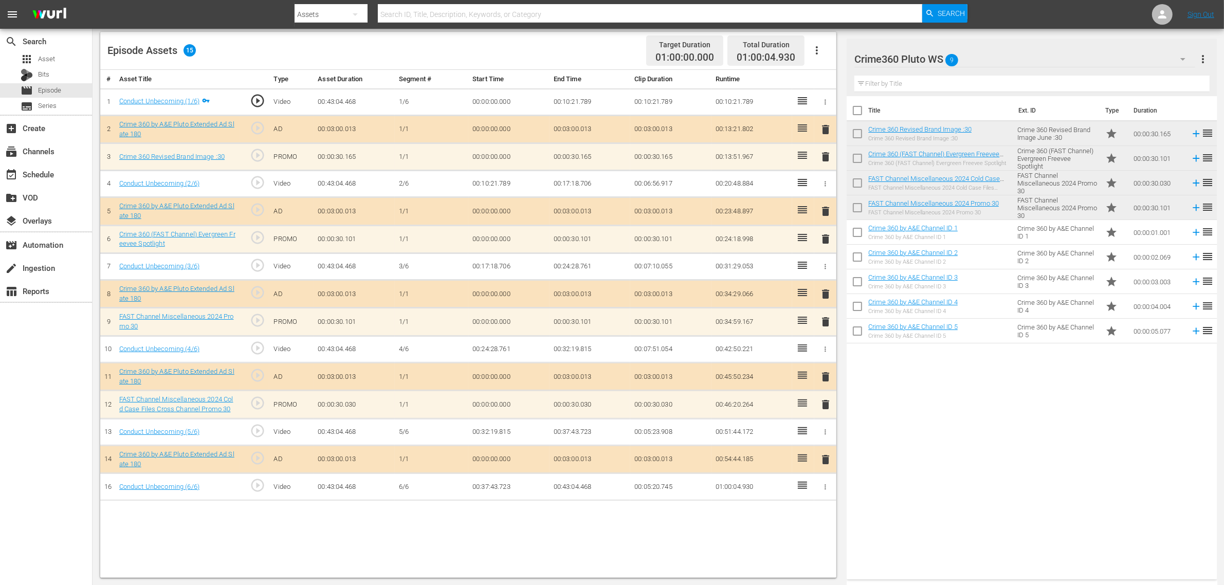
drag, startPoint x: 986, startPoint y: 454, endPoint x: 996, endPoint y: 458, distance: 11.1
click at [986, 454] on div "Title Ext. ID Type Duration Crime 360 Revised Brand Image :30 Crime 360 Revised…" at bounding box center [1032, 335] width 370 height 479
click at [823, 239] on span "delete" at bounding box center [826, 239] width 12 height 12
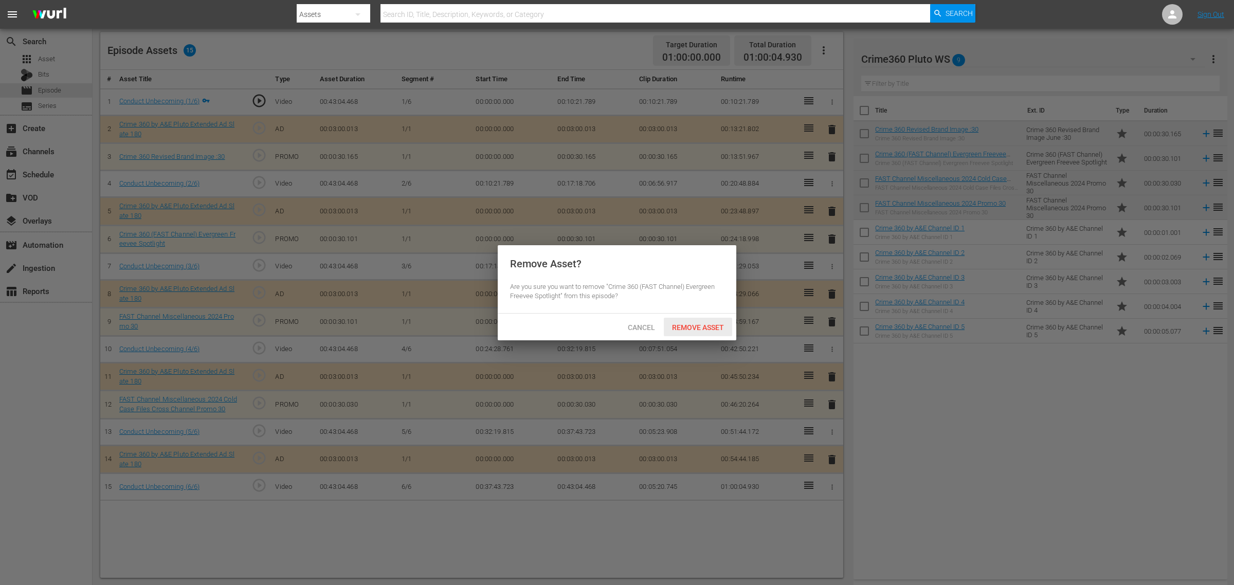
click at [702, 334] on div "Remove Asset" at bounding box center [698, 327] width 68 height 19
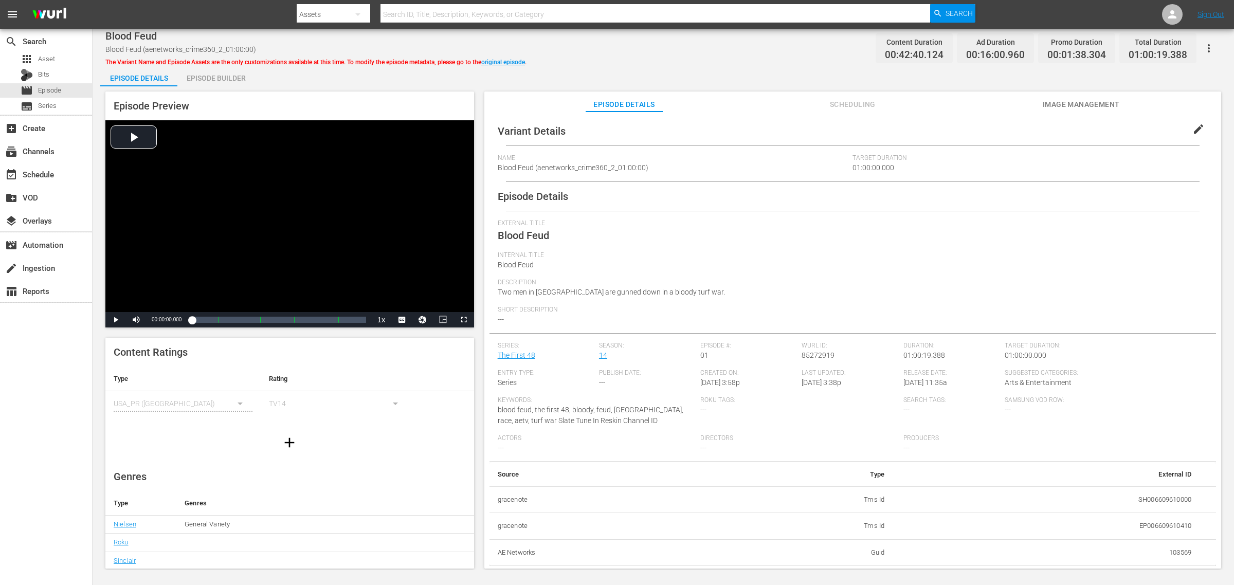
click at [625, 61] on div "Blood Feud Blood Feud (aenetworks_crime360_2_01:00:00) The Variant Name and Epi…" at bounding box center [664, 299] width 1142 height 541
click at [215, 72] on div "Episode Builder" at bounding box center [215, 78] width 77 height 25
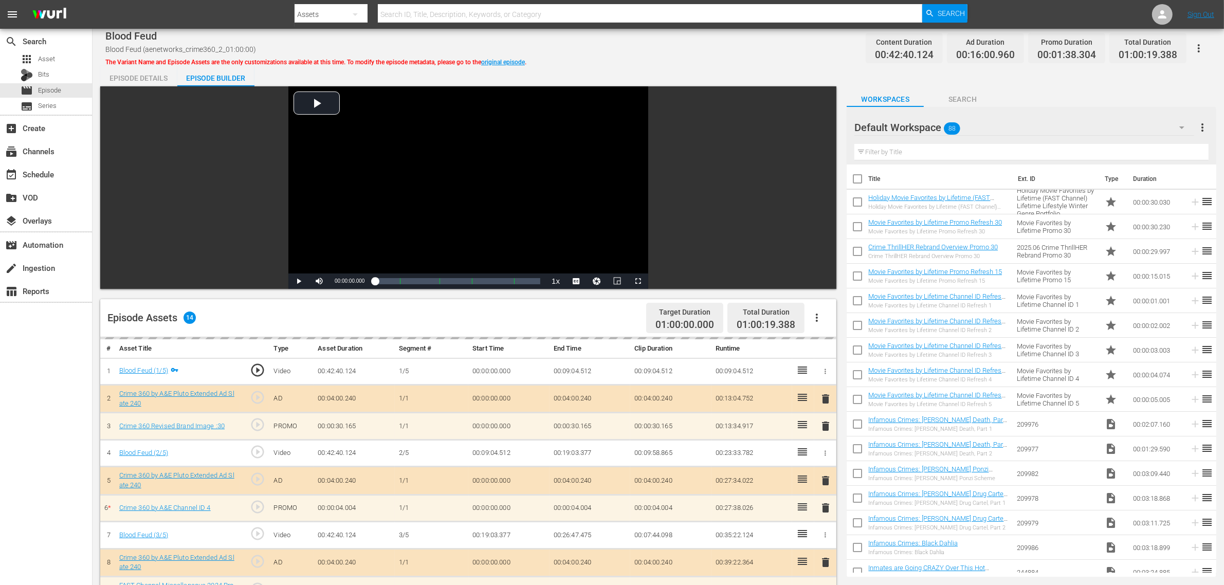
click at [650, 67] on div "Episode Details Episode Builder Episode Preview Video Player is loading. Play V…" at bounding box center [658, 456] width 1116 height 780
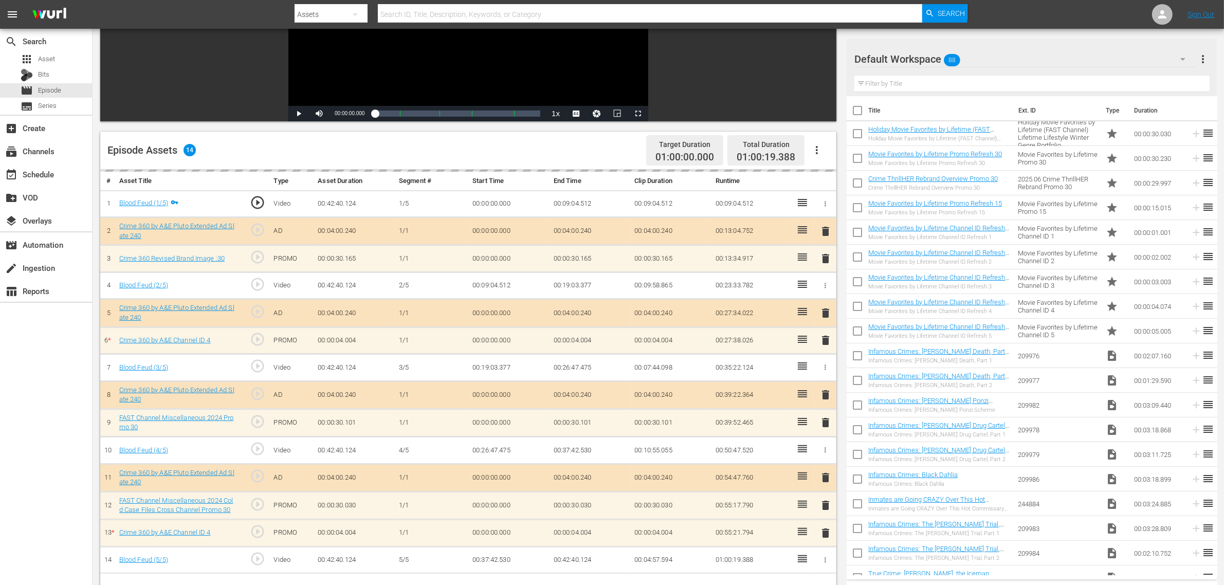
scroll to position [257, 0]
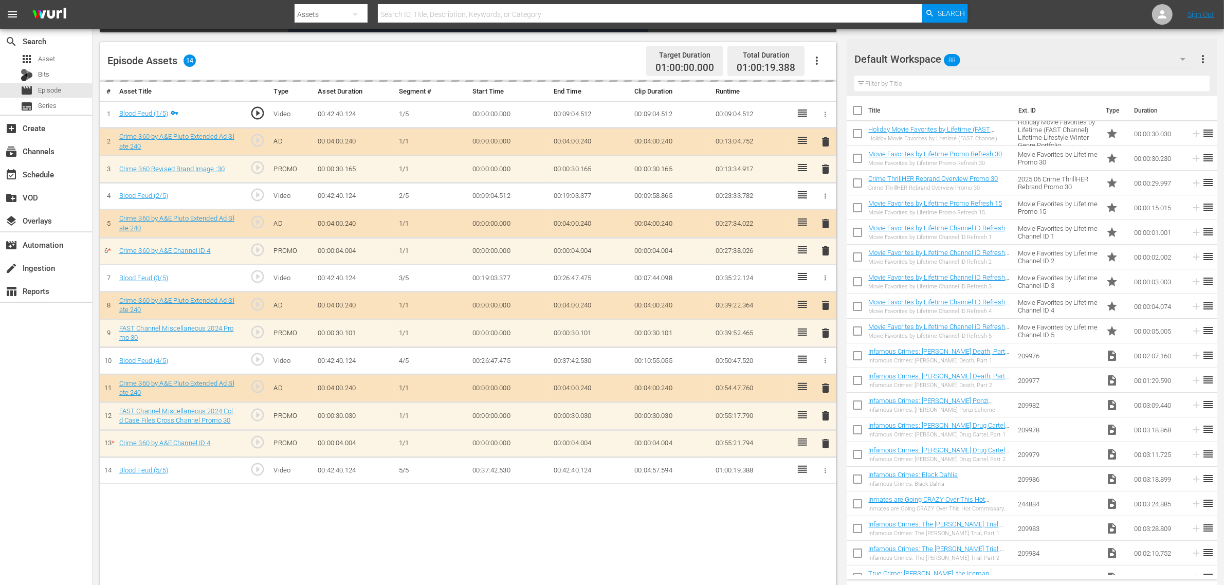
click at [987, 63] on div "Default Workspace 88" at bounding box center [1025, 59] width 341 height 29
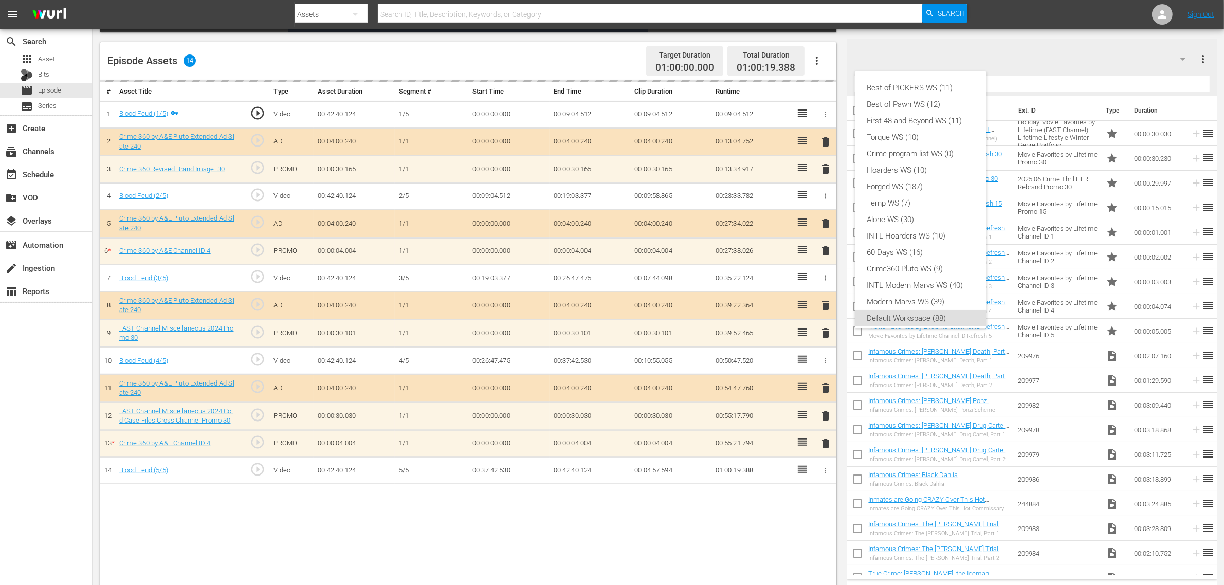
scroll to position [6, 0]
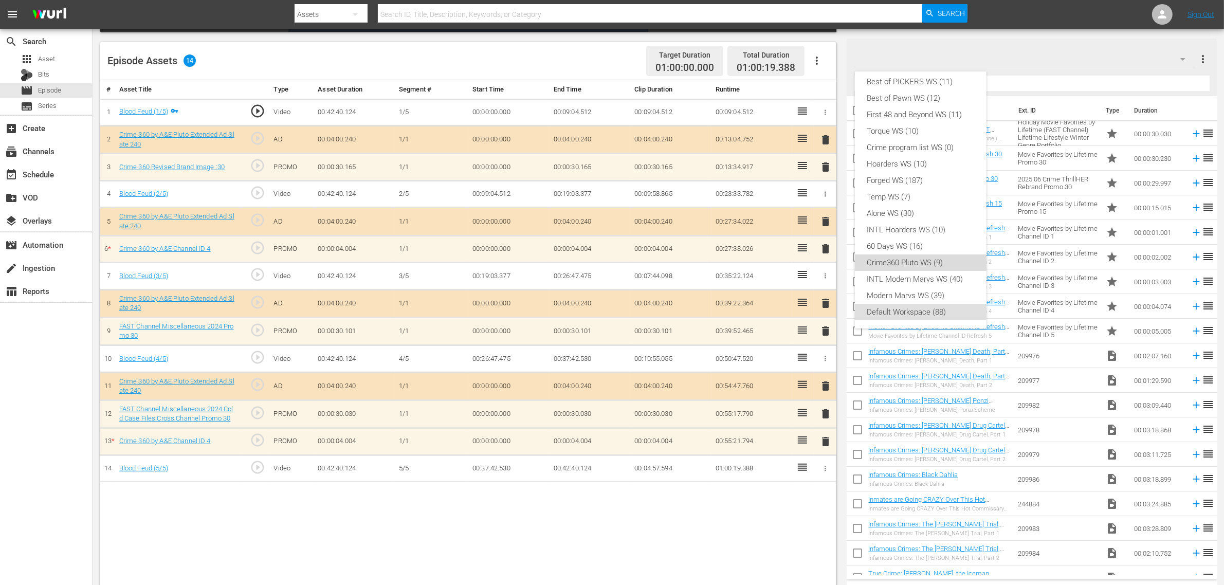
click at [923, 258] on div "Crime360 Pluto WS (9)" at bounding box center [920, 263] width 107 height 16
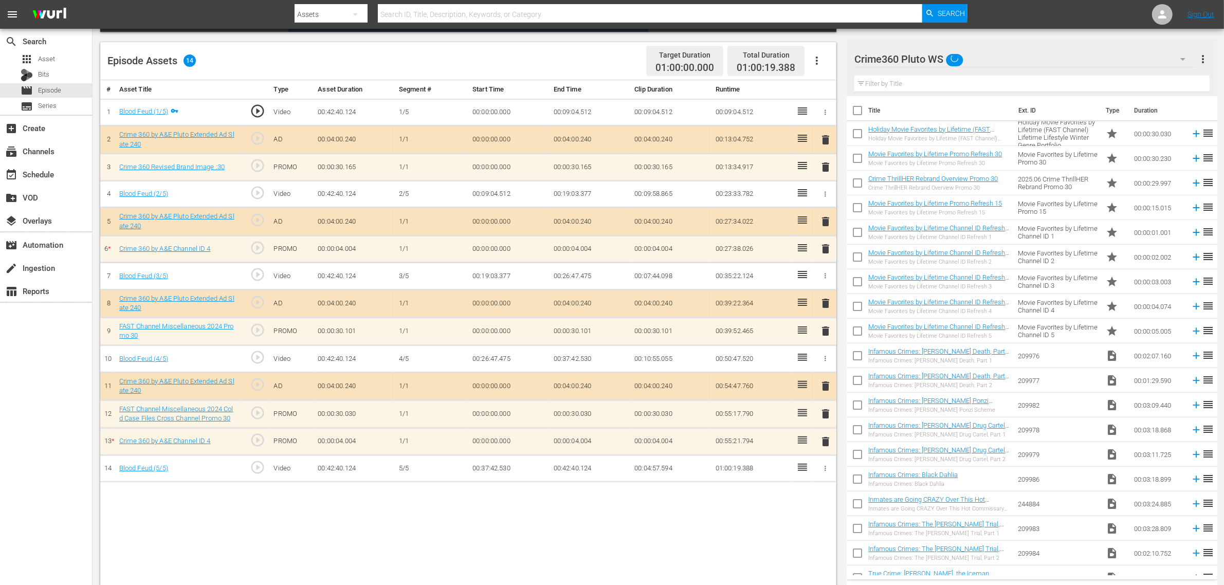
click at [560, 60] on div "Episode Assets 14 Target Duration 01:00:00.000 Total Duration 01:00:19.388" at bounding box center [468, 61] width 736 height 38
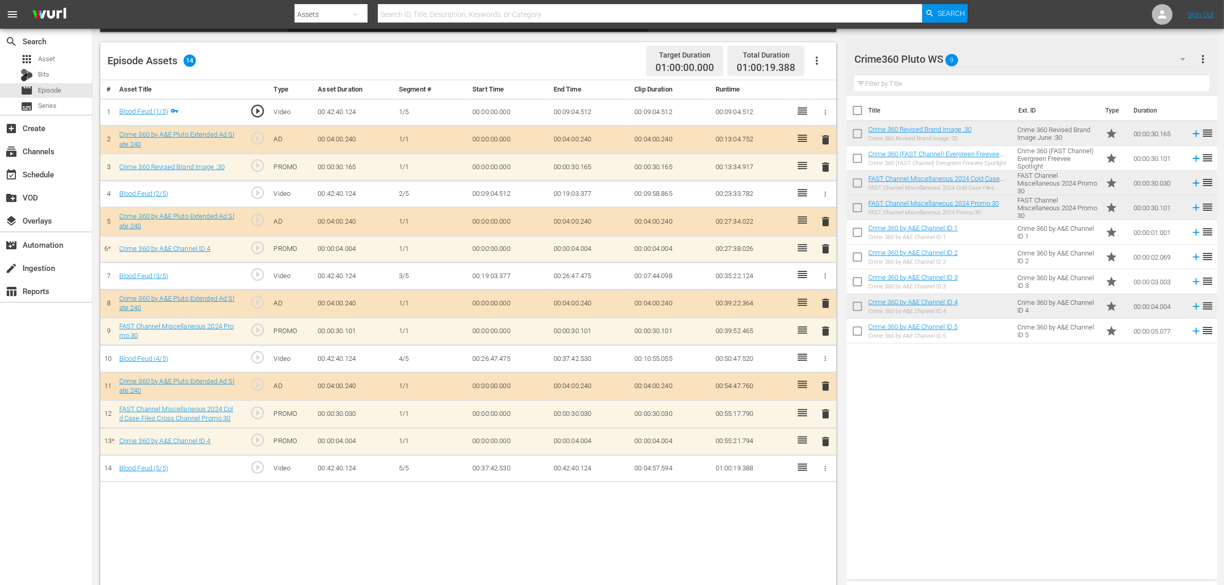
click at [825, 248] on span "delete" at bounding box center [826, 249] width 12 height 12
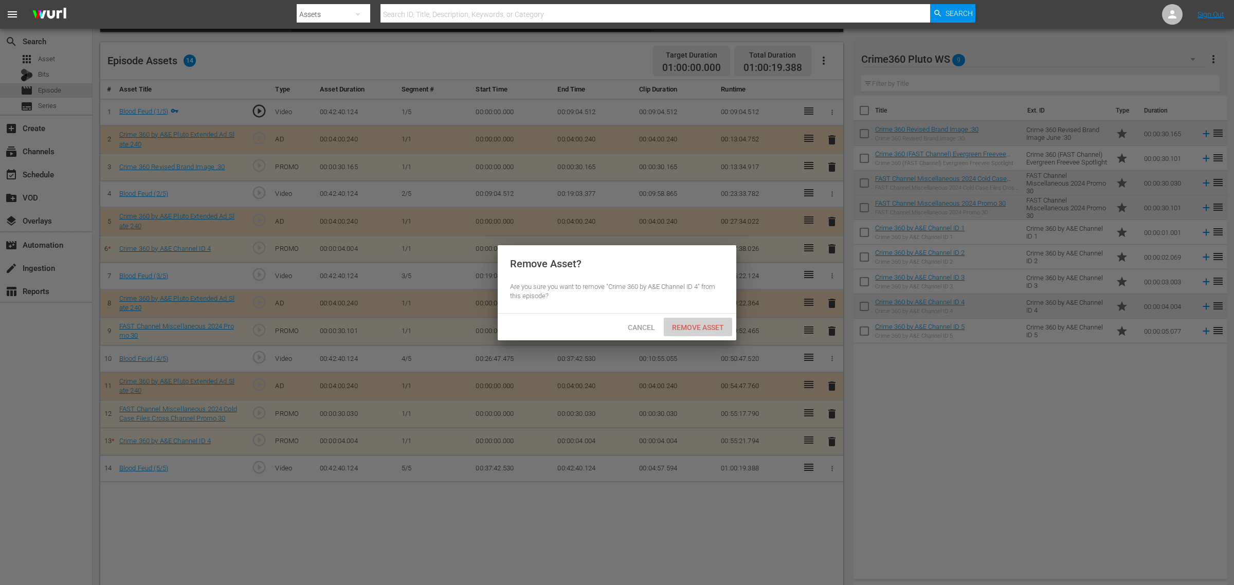
click at [697, 325] on span "Remove Asset" at bounding box center [698, 327] width 68 height 8
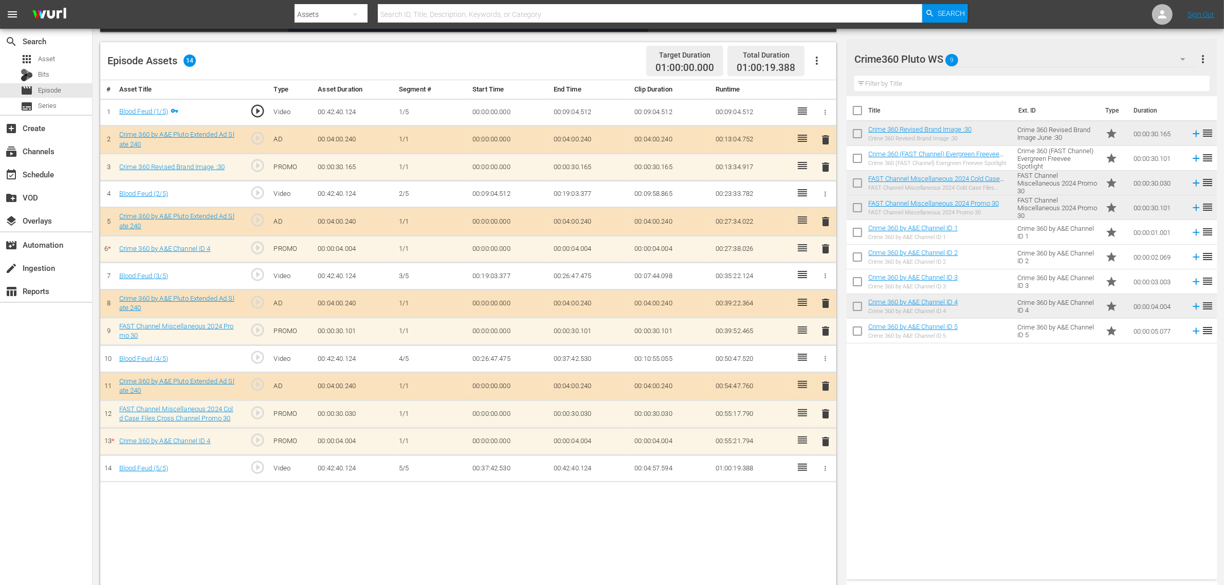
click at [912, 420] on div "Title Ext. ID Type Duration Crime 360 Revised Brand Image :30 Crime 360 Revised…" at bounding box center [1032, 335] width 370 height 479
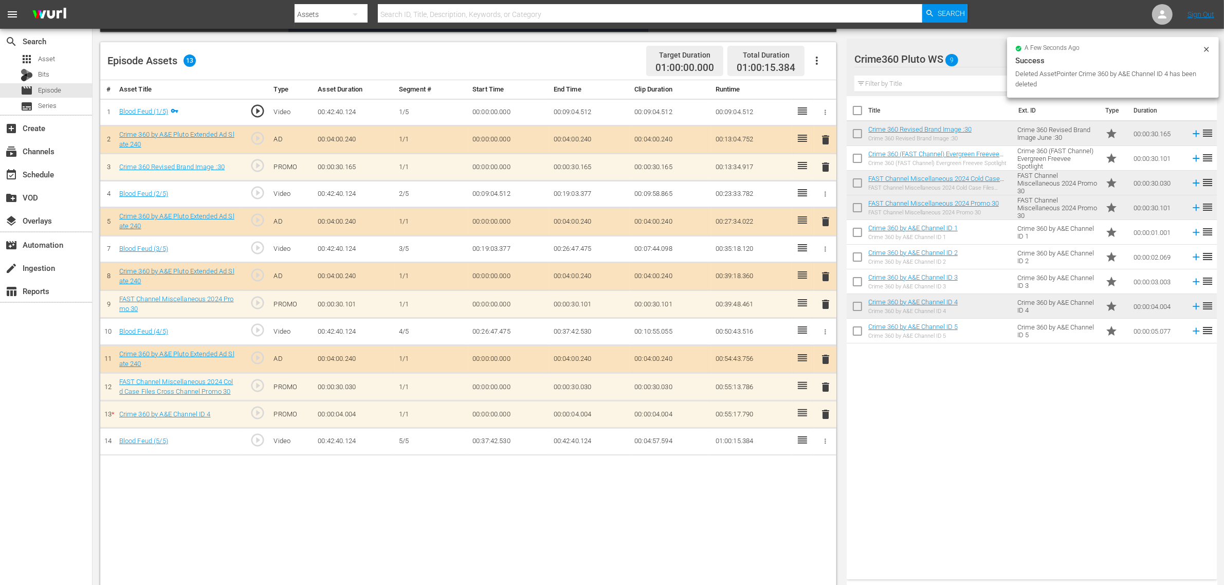
click at [824, 415] on span "delete" at bounding box center [826, 414] width 12 height 12
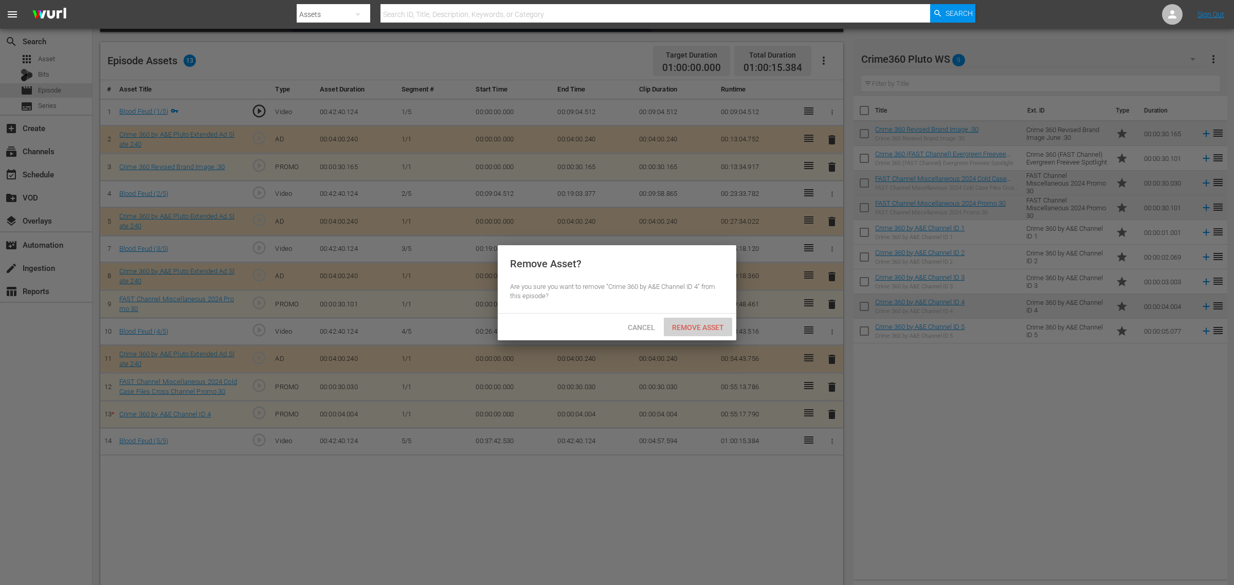
click at [697, 324] on span "Remove Asset" at bounding box center [698, 327] width 68 height 8
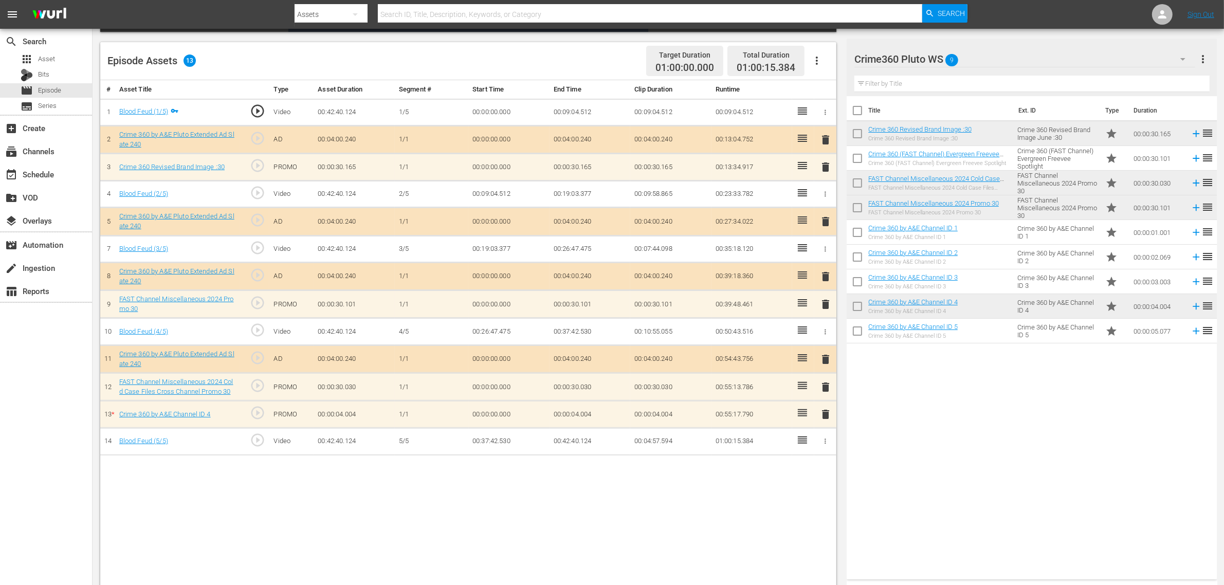
drag, startPoint x: 981, startPoint y: 406, endPoint x: 981, endPoint y: 391, distance: 14.9
click at [982, 391] on div "Title Ext. ID Type Duration Crime 360 Revised Brand Image :30 Crime 360 Revised…" at bounding box center [1032, 335] width 370 height 479
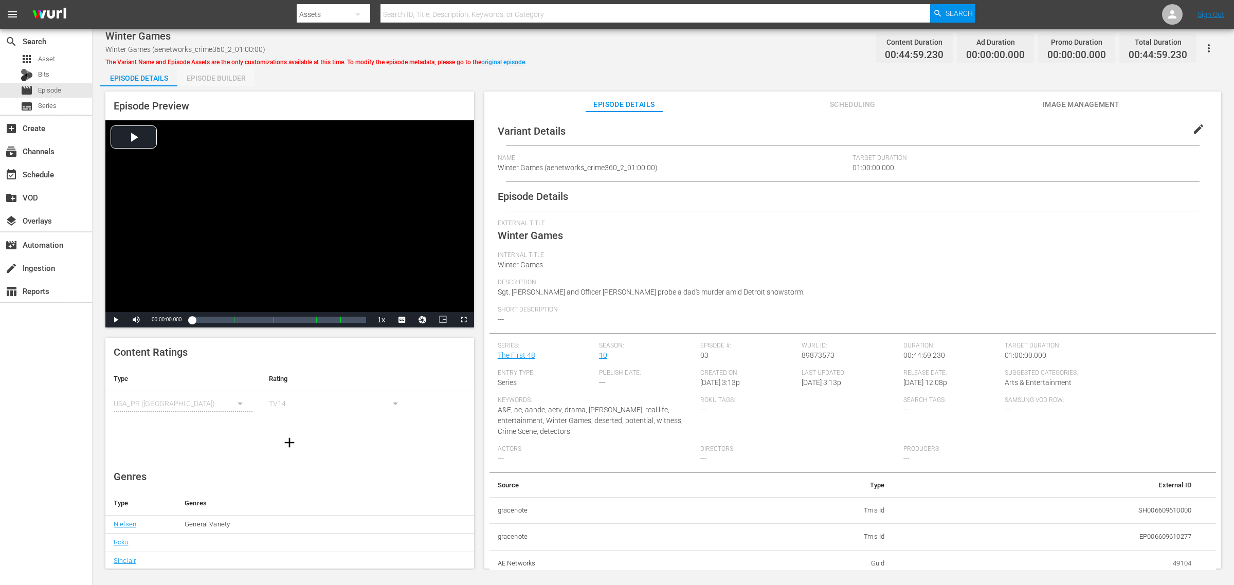
click at [221, 76] on div "Episode Builder" at bounding box center [215, 78] width 77 height 25
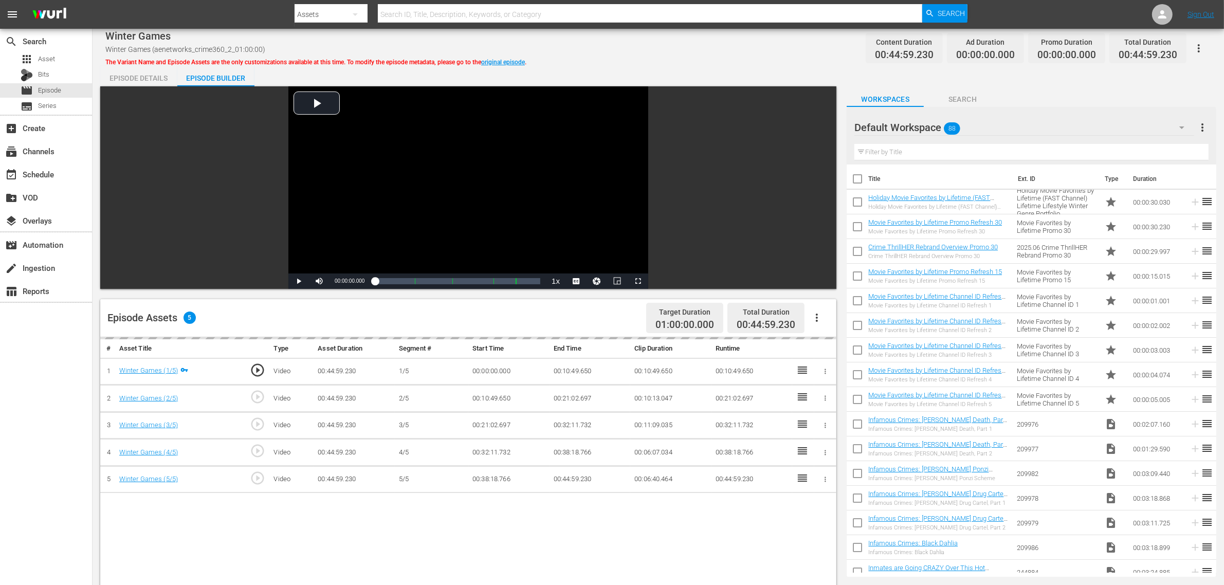
click at [703, 46] on div "Winter Games Winter Games (aenetworks_crime360_2_01:00:00) The Variant Name and…" at bounding box center [658, 48] width 1106 height 23
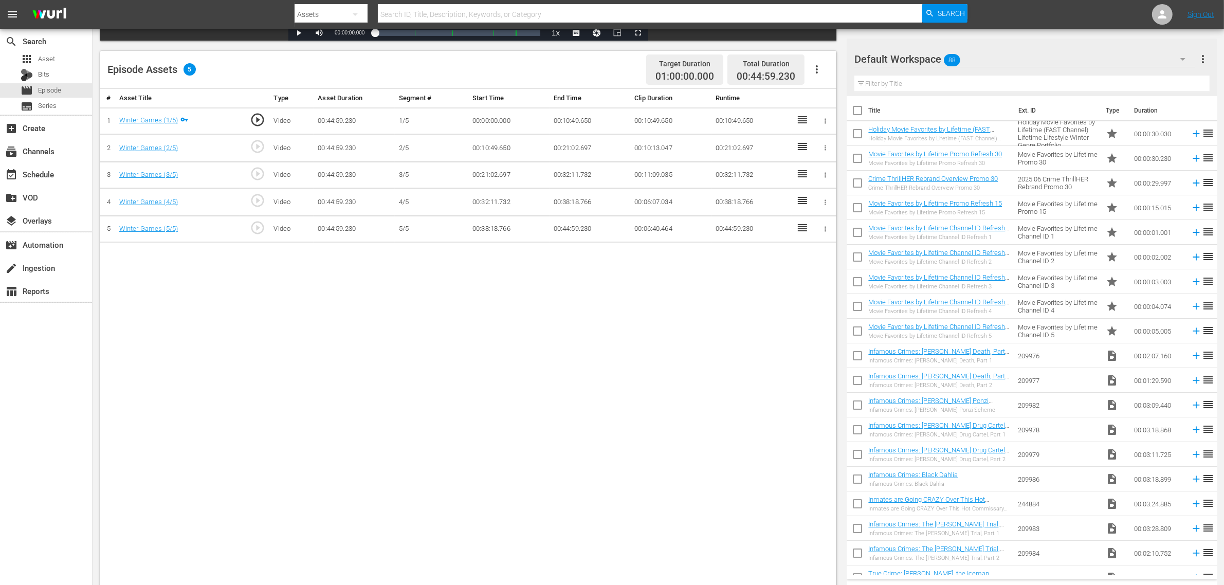
scroll to position [193, 0]
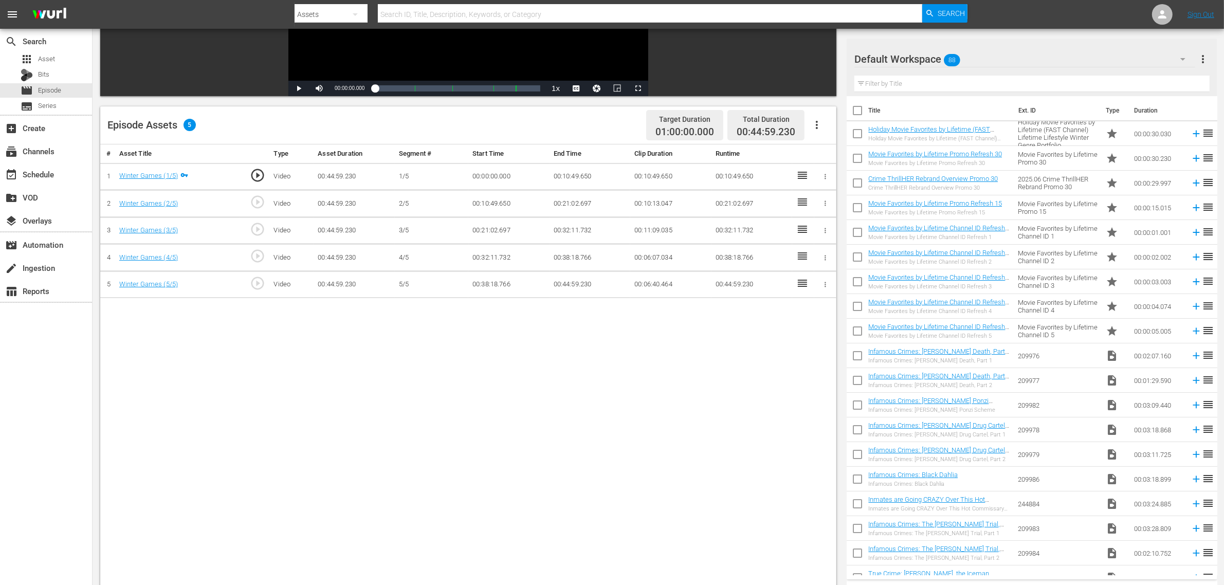
click at [815, 121] on icon "button" at bounding box center [817, 125] width 12 height 12
click at [834, 128] on div "Fill with Ads" at bounding box center [848, 129] width 70 height 25
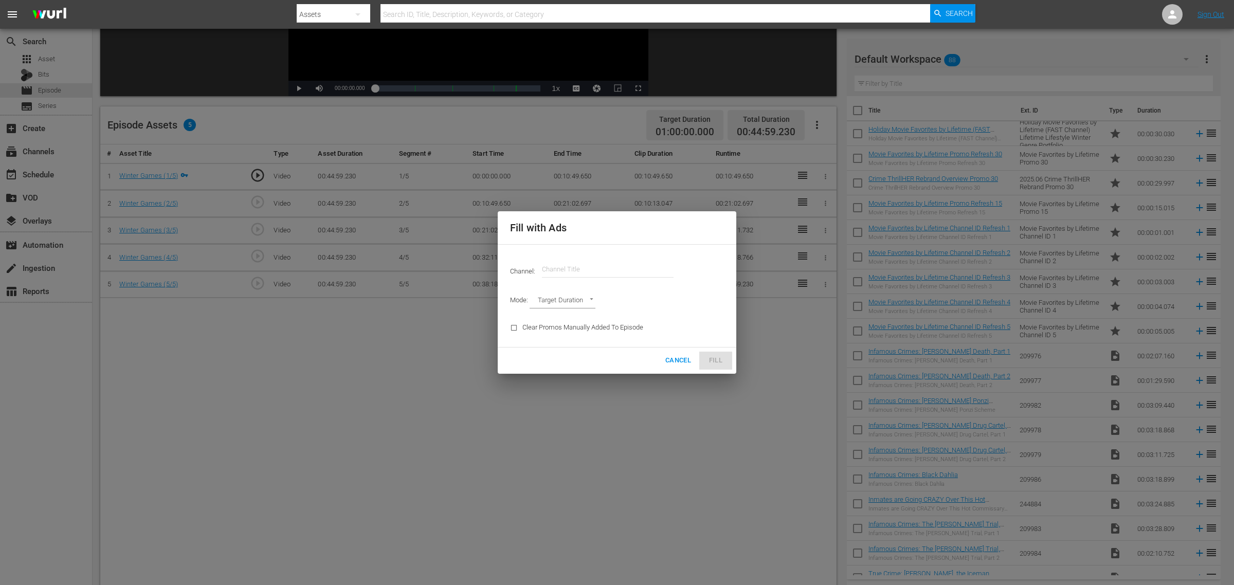
click at [549, 270] on input "text" at bounding box center [608, 269] width 132 height 25
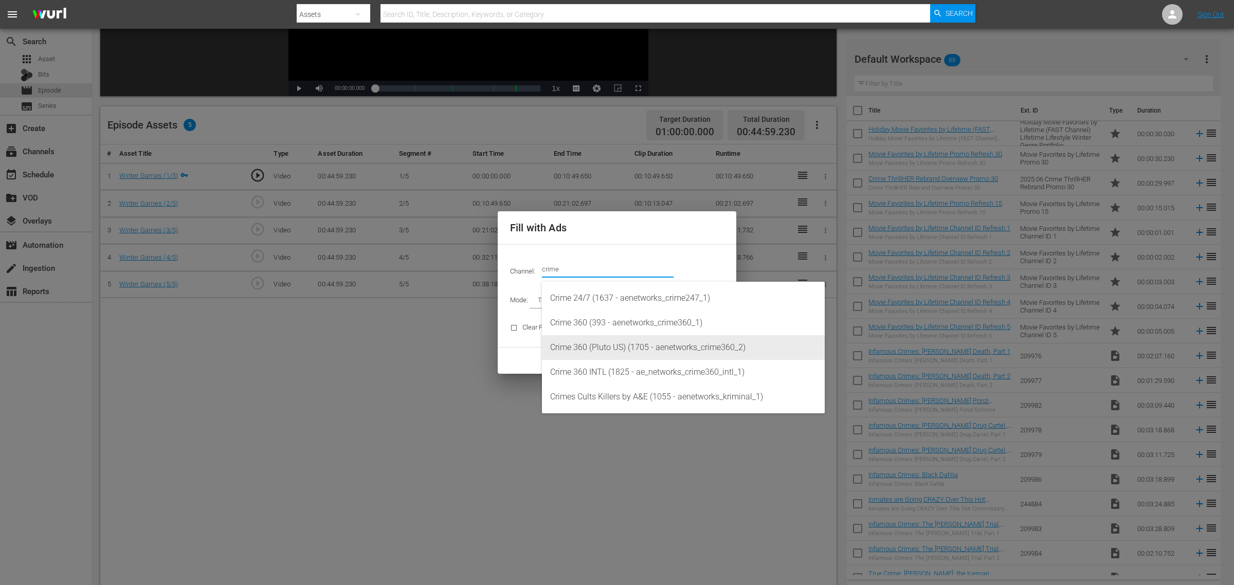
click at [661, 350] on div "Crime 360 (Pluto US) (1705 - aenetworks_crime360_2)" at bounding box center [683, 347] width 266 height 25
type input "Crime 360 (Pluto US) (1705)"
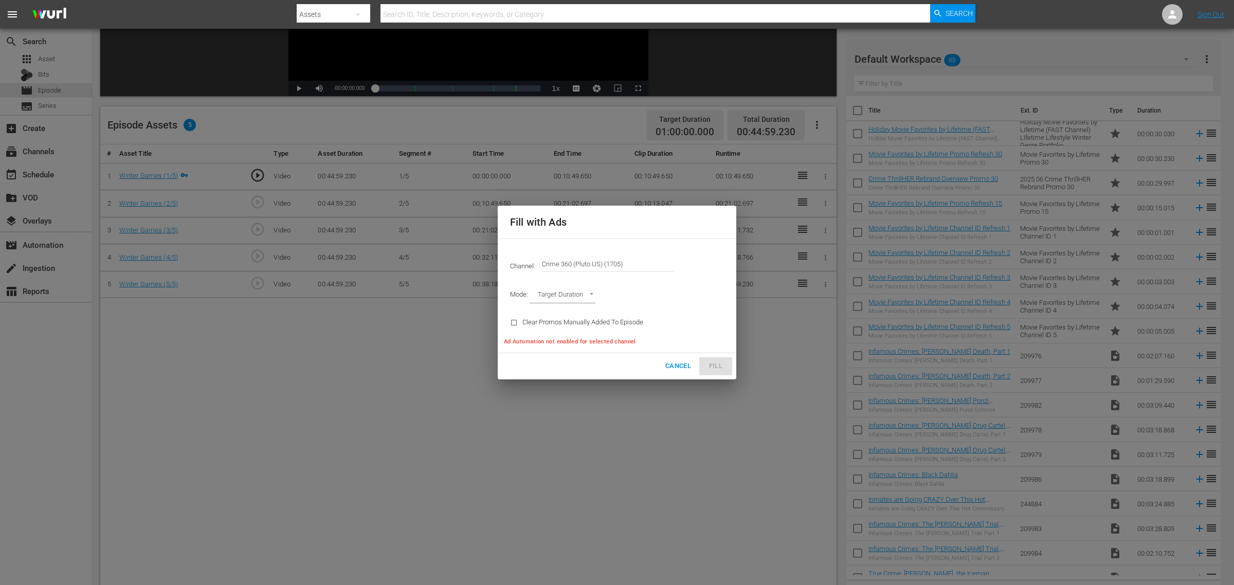
type input "AD_BREAK_DURATION"
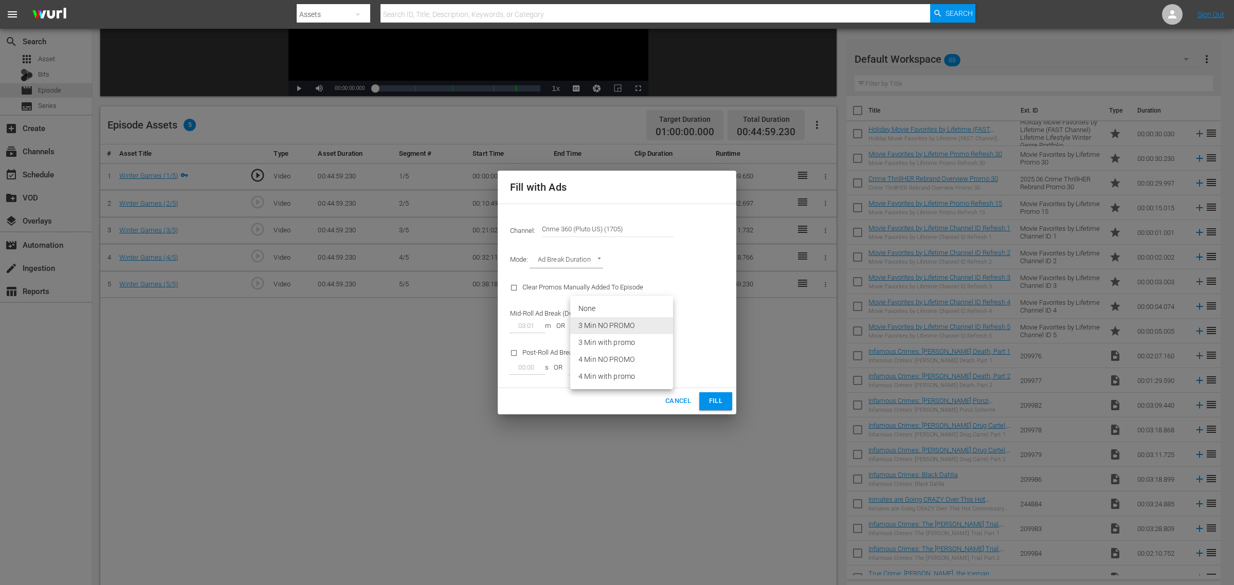
click at [669, 325] on body "menu Search By Assets Search ID, Title, Description, Keywords, or Category Sear…" at bounding box center [617, 99] width 1234 height 585
click at [624, 357] on li "4 Min NO PROMO" at bounding box center [621, 359] width 103 height 17
type input "47"
click at [712, 397] on span "Fill" at bounding box center [716, 401] width 16 height 12
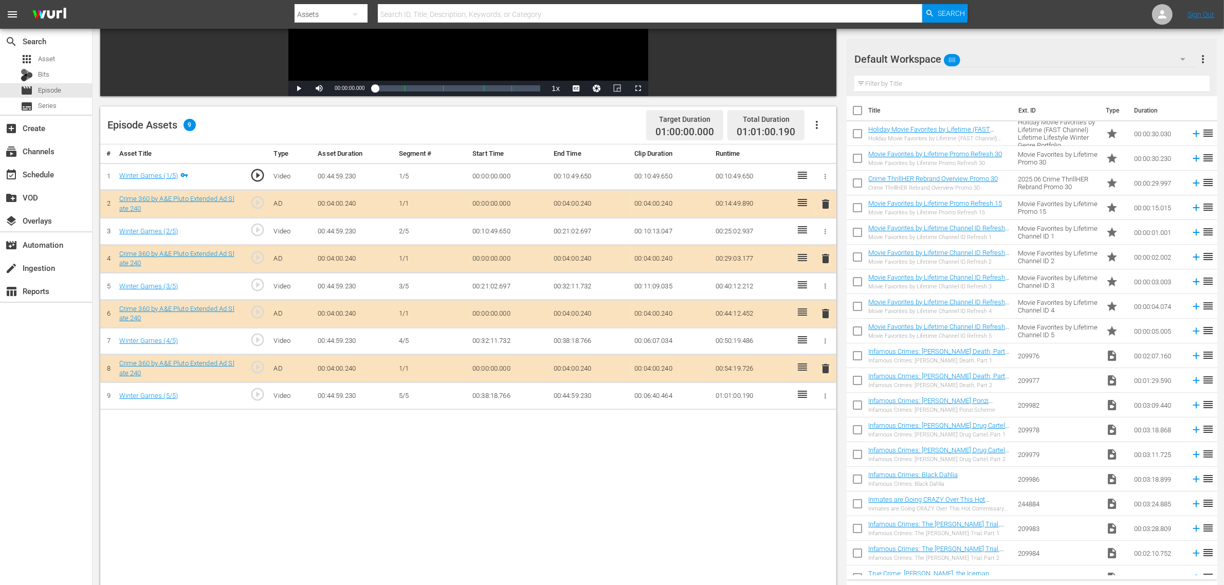
click at [986, 61] on div "Default Workspace 88" at bounding box center [1025, 59] width 341 height 29
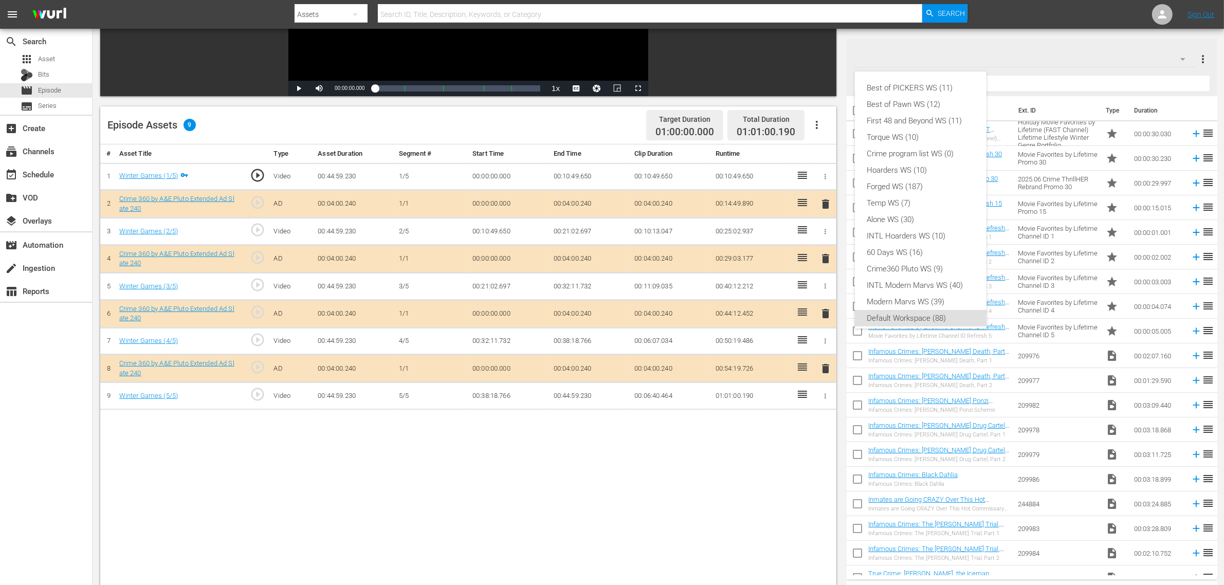
scroll to position [6, 0]
click at [943, 258] on div "Crime360 Pluto WS (9)" at bounding box center [920, 263] width 107 height 16
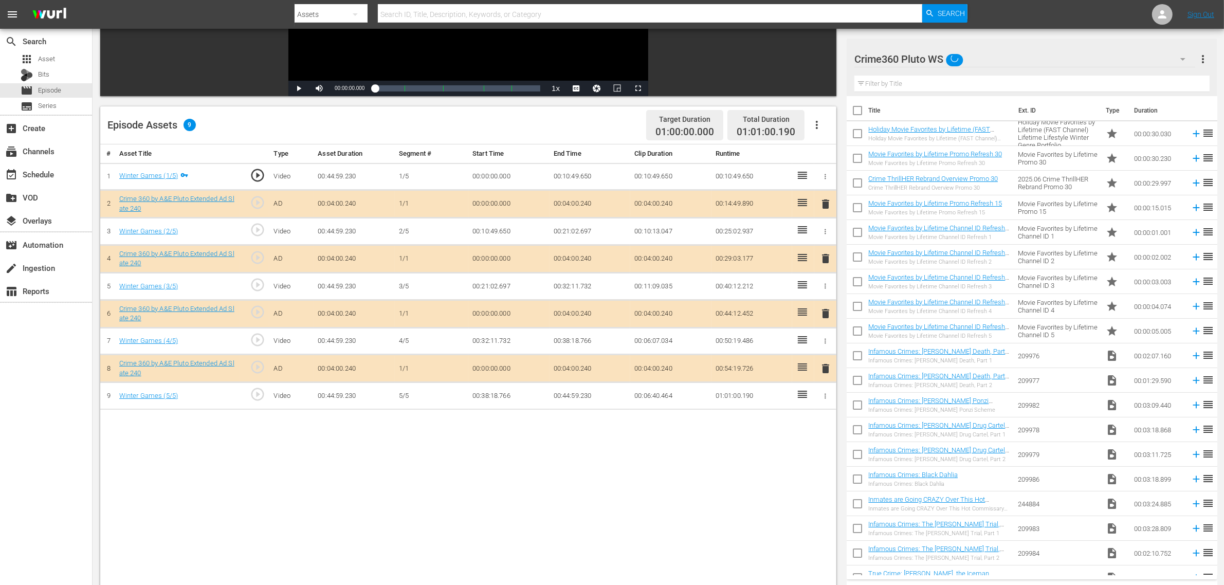
click at [549, 124] on div "Episode Assets 9 Target Duration 01:00:00.000 Total Duration 01:01:00.190" at bounding box center [468, 125] width 736 height 38
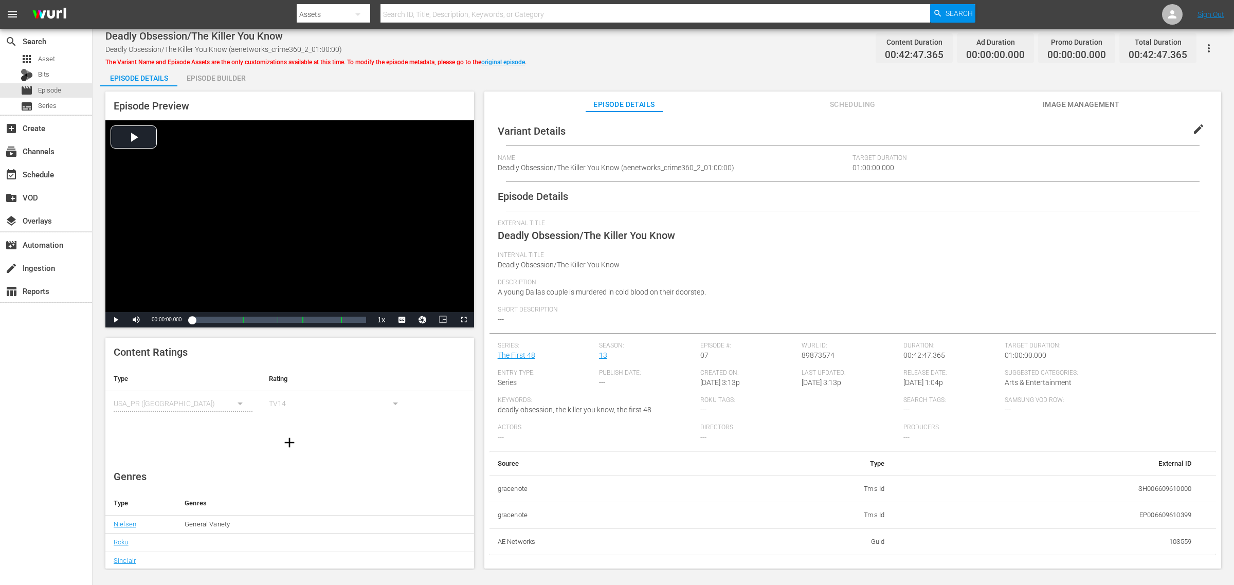
click at [211, 81] on div "Episode Builder" at bounding box center [215, 78] width 77 height 25
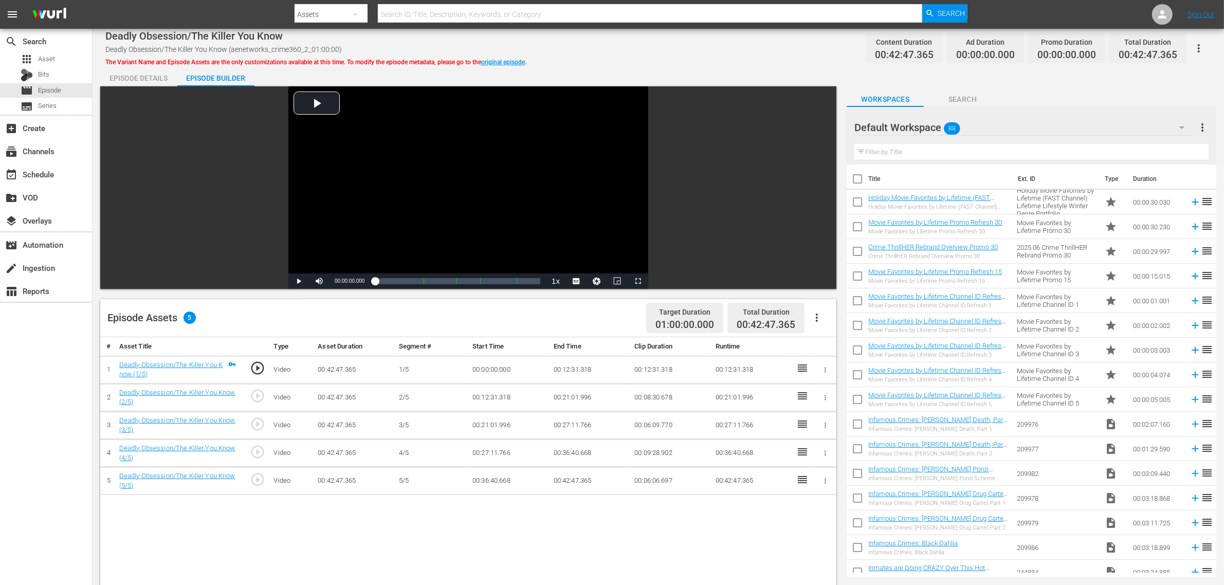
click at [814, 320] on icon "button" at bounding box center [817, 318] width 12 height 12
click at [834, 315] on div "Fill with Ads" at bounding box center [848, 322] width 70 height 25
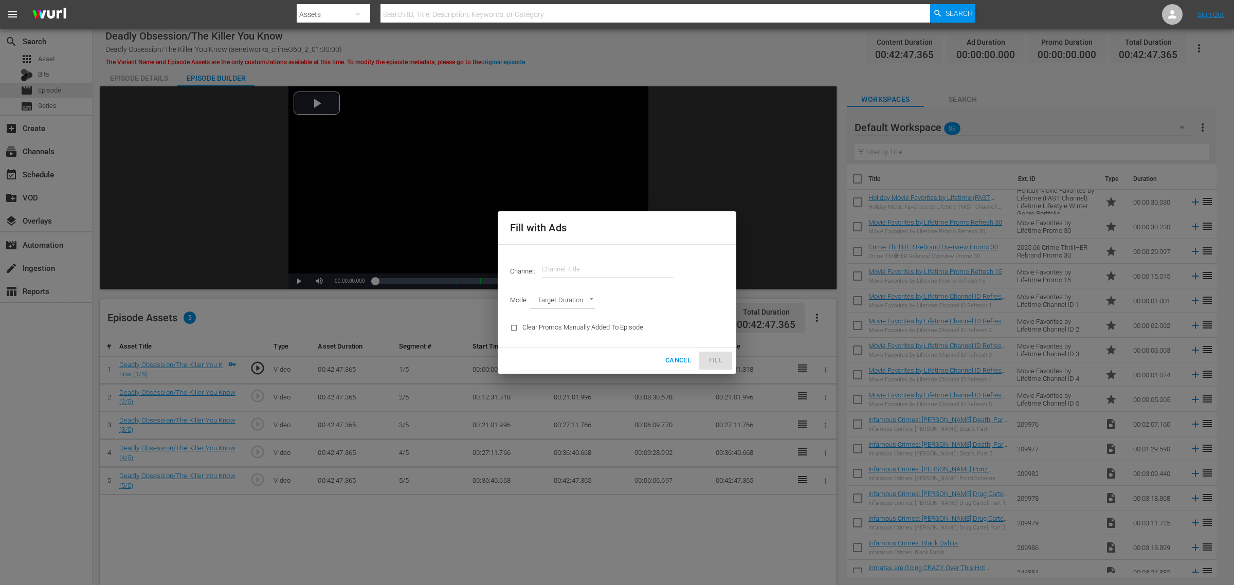
click at [587, 257] on div "Channel: Channel Title" at bounding box center [617, 269] width 226 height 37
click at [582, 266] on input "text" at bounding box center [608, 269] width 132 height 25
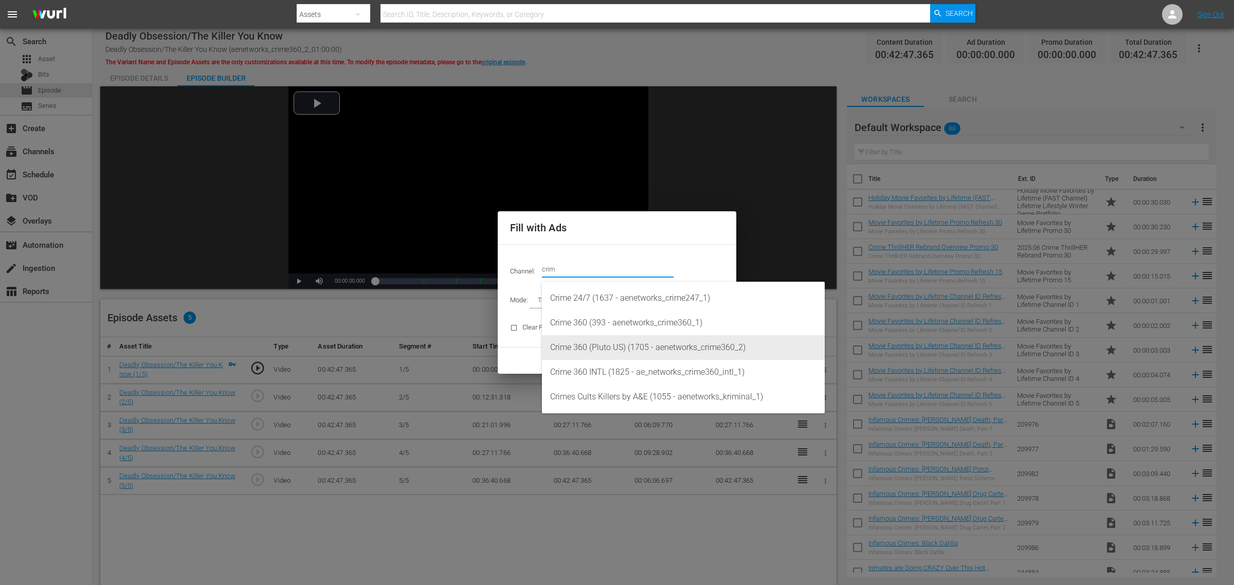
click at [680, 345] on div "Crime 360 (Pluto US) (1705 - aenetworks_crime360_2)" at bounding box center [683, 347] width 266 height 25
type input "Crime 360 (Pluto US) (1705)"
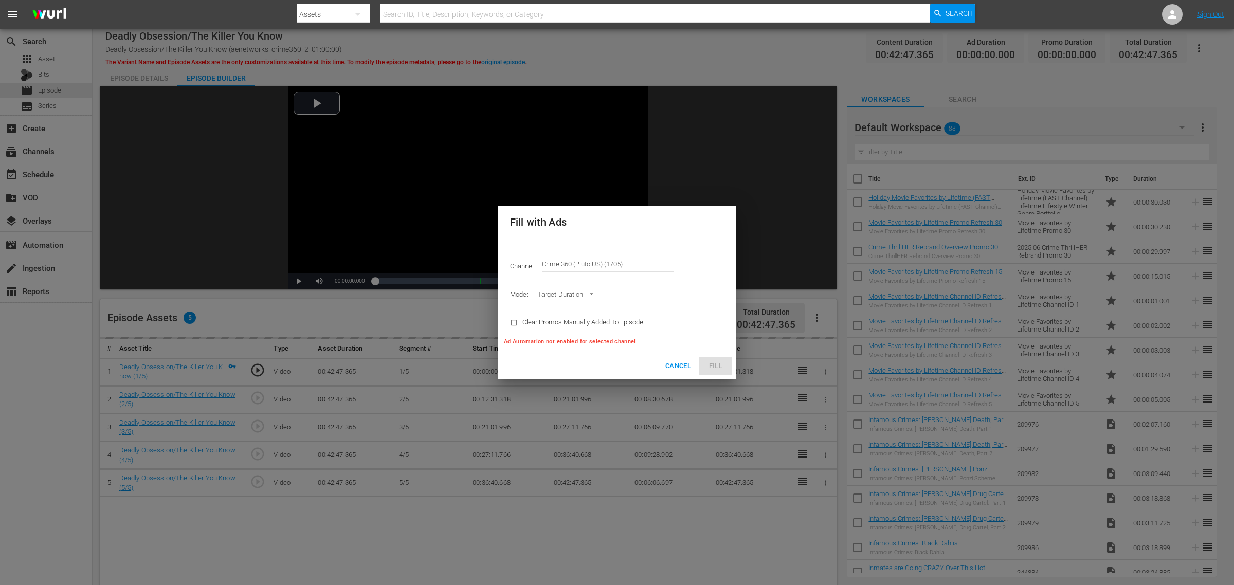
type input "AD_BREAK_DURATION"
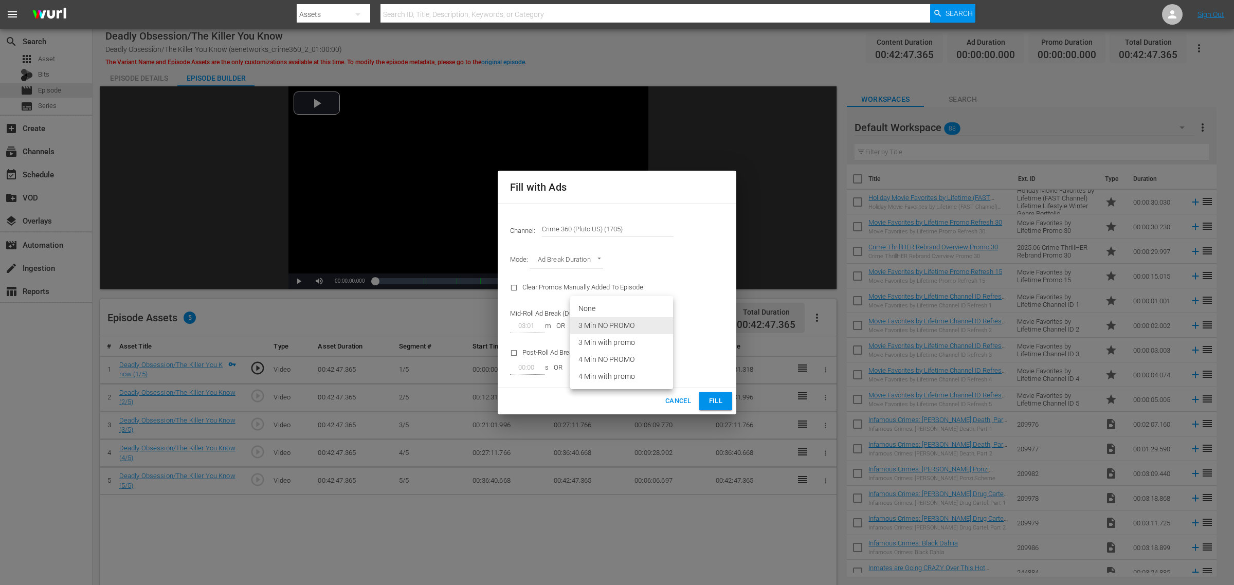
click at [656, 325] on body "menu Search By Assets Search ID, Title, Description, Keywords, or Category Sear…" at bounding box center [617, 292] width 1234 height 585
click at [614, 358] on li "4 Min NO PROMO" at bounding box center [621, 359] width 103 height 17
type input "47"
click at [716, 402] on span "Fill" at bounding box center [716, 401] width 16 height 12
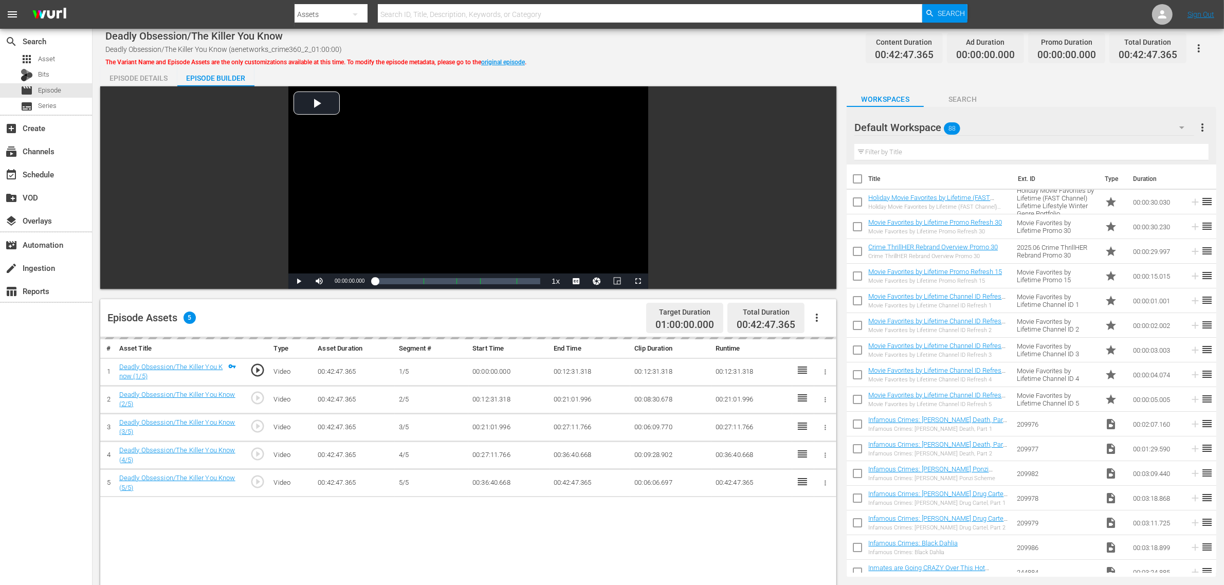
click at [987, 132] on div "Default Workspace 88" at bounding box center [1025, 127] width 340 height 29
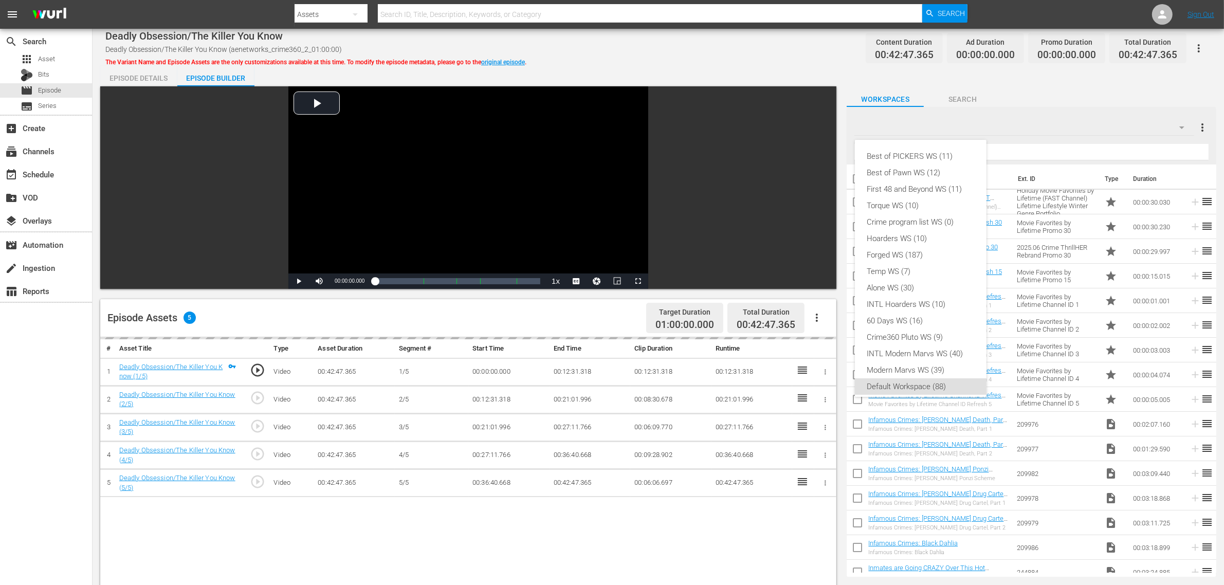
scroll to position [6, 0]
click at [926, 328] on div "Crime360 Pluto WS (9)" at bounding box center [920, 331] width 107 height 16
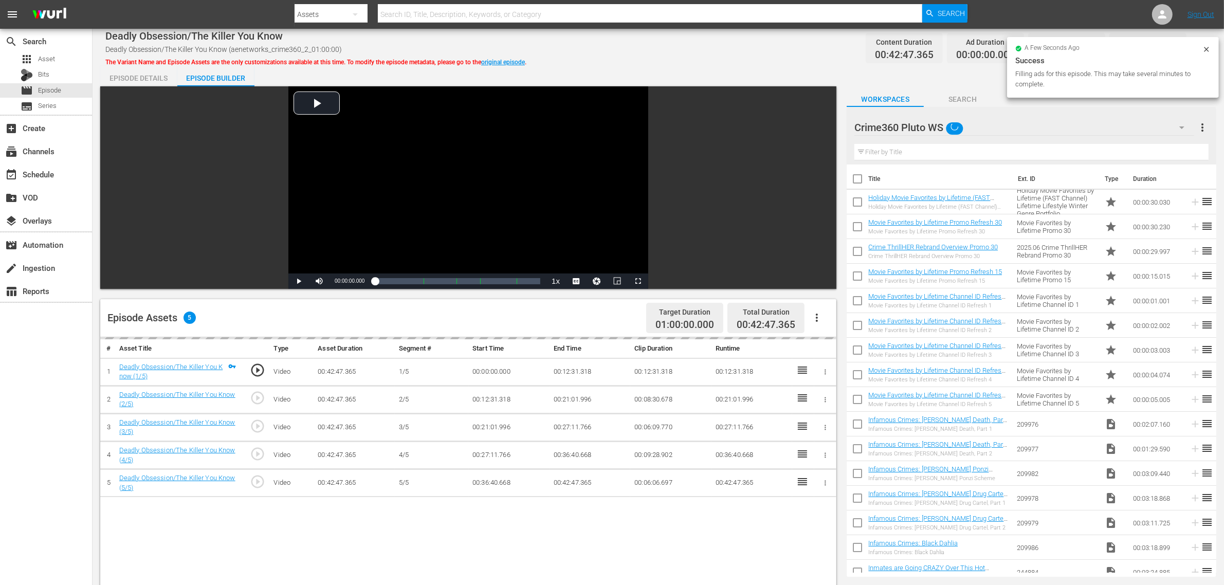
click at [757, 63] on div "Deadly Obsession/The Killer You Know Deadly Obsession/The Killer You Know (aene…" at bounding box center [659, 441] width 1132 height 824
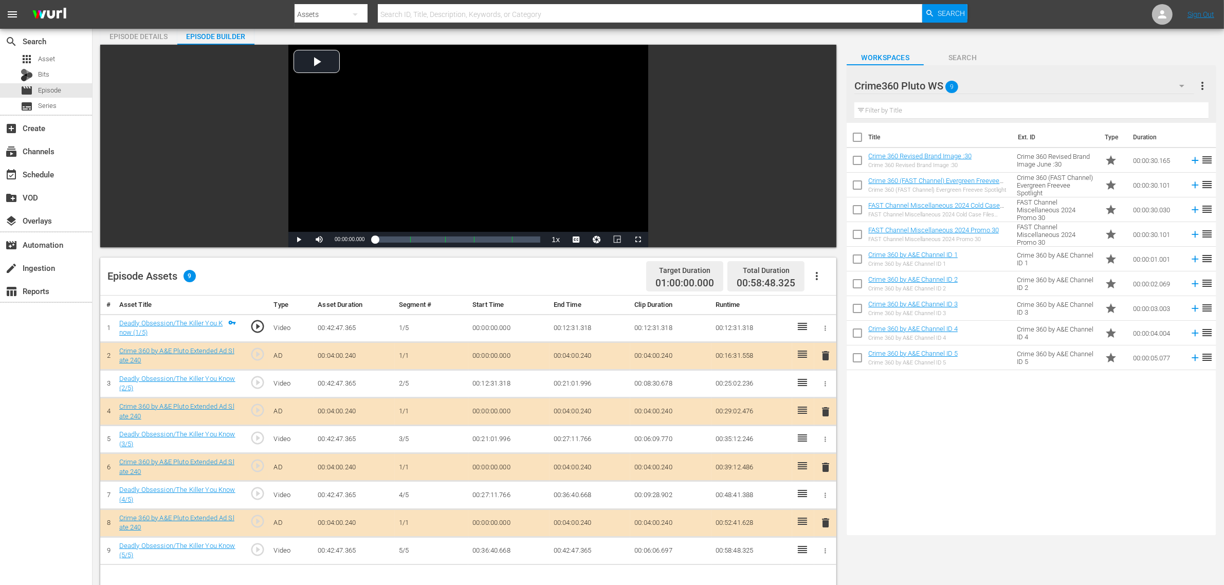
scroll to position [64, 0]
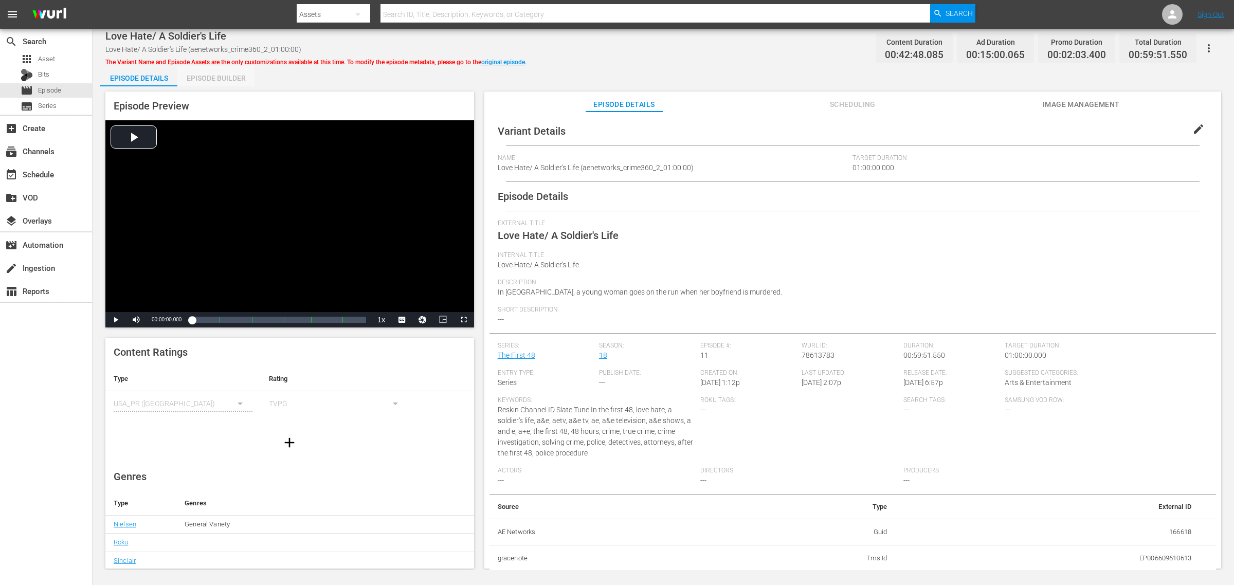
click at [224, 76] on div "Episode Builder" at bounding box center [215, 78] width 77 height 25
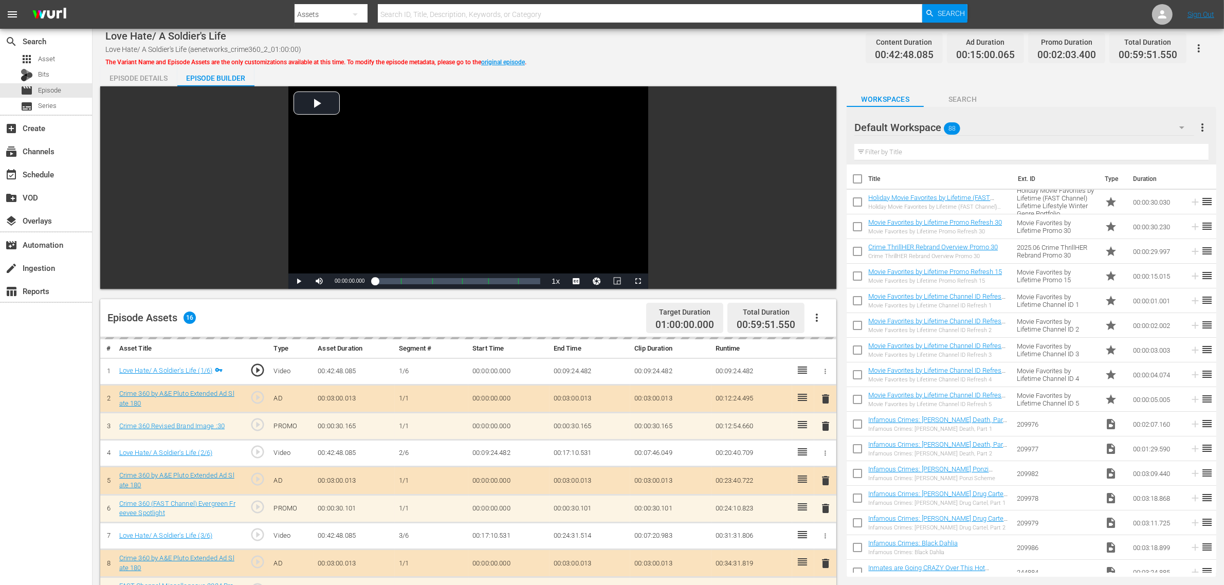
click at [697, 57] on div "Love Hate/ A Soldier's Life Love Hate/ A Soldier's Life (aenetworks_crime360_2_…" at bounding box center [658, 48] width 1106 height 23
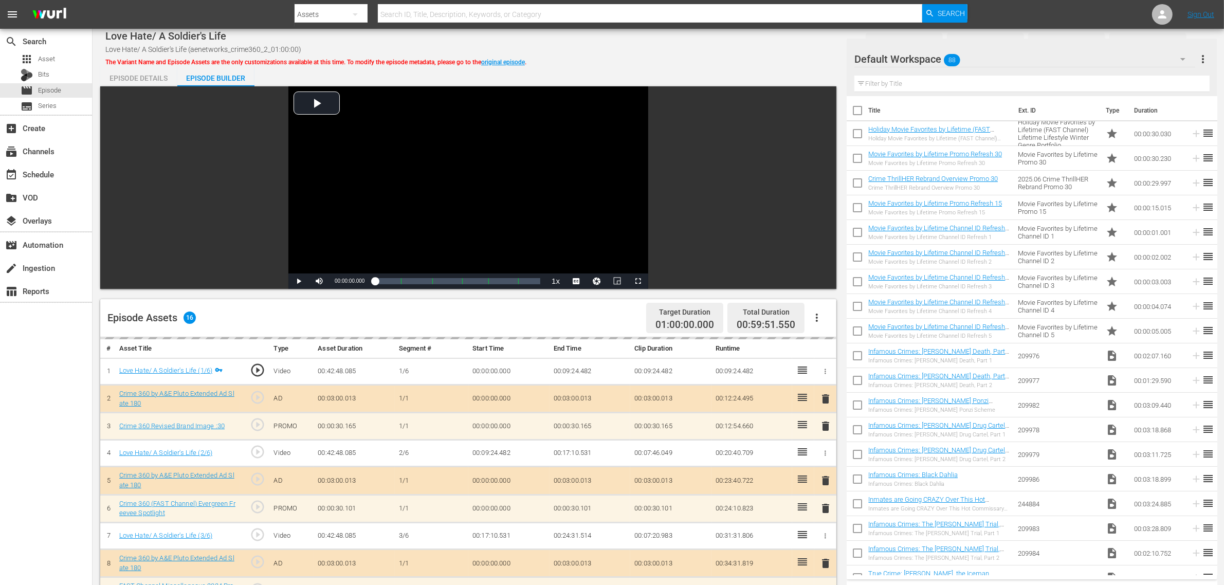
scroll to position [257, 0]
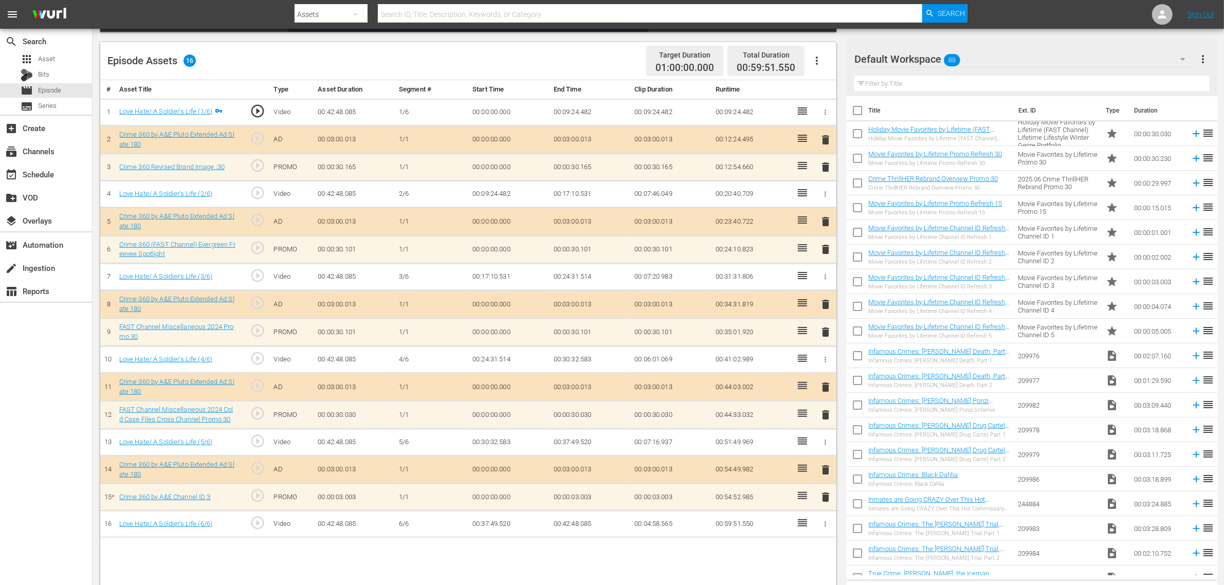
click at [987, 57] on div "Default Workspace 88" at bounding box center [1025, 59] width 341 height 29
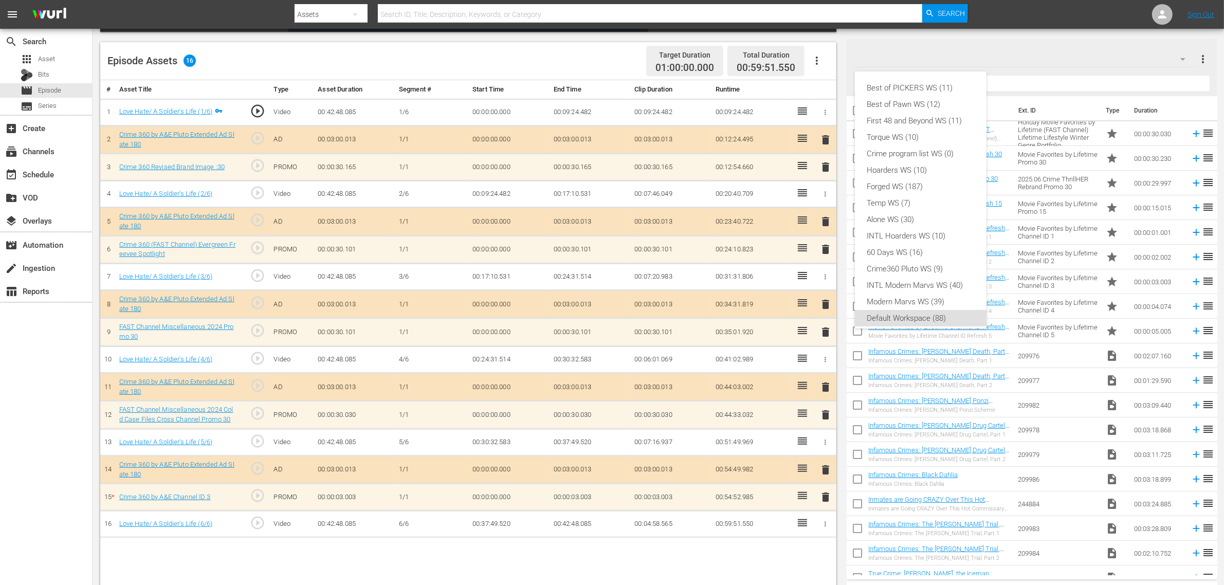
scroll to position [6, 0]
click at [909, 257] on div "Crime360 Pluto WS (9)" at bounding box center [920, 263] width 107 height 16
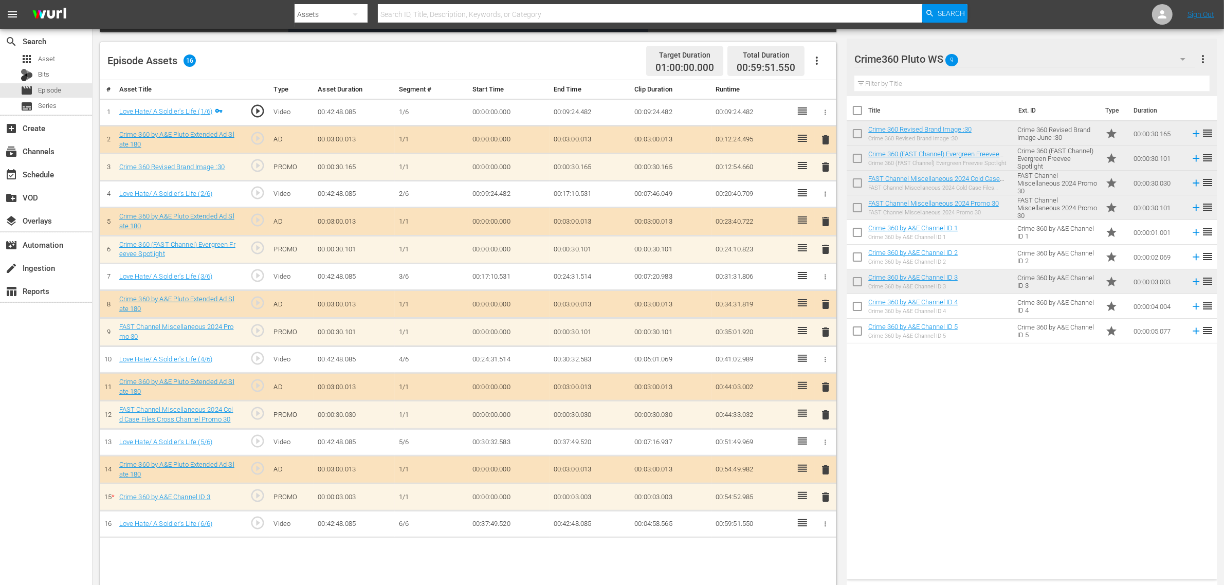
click at [827, 468] on span "delete" at bounding box center [826, 497] width 12 height 12
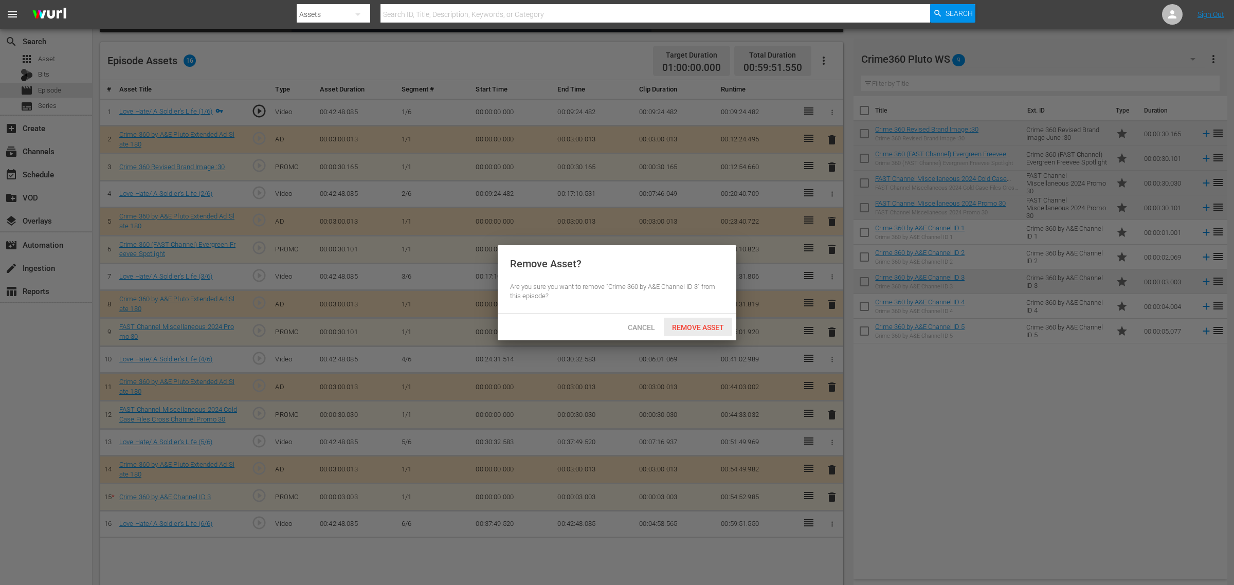
click at [693, 324] on span "Remove Asset" at bounding box center [698, 327] width 68 height 8
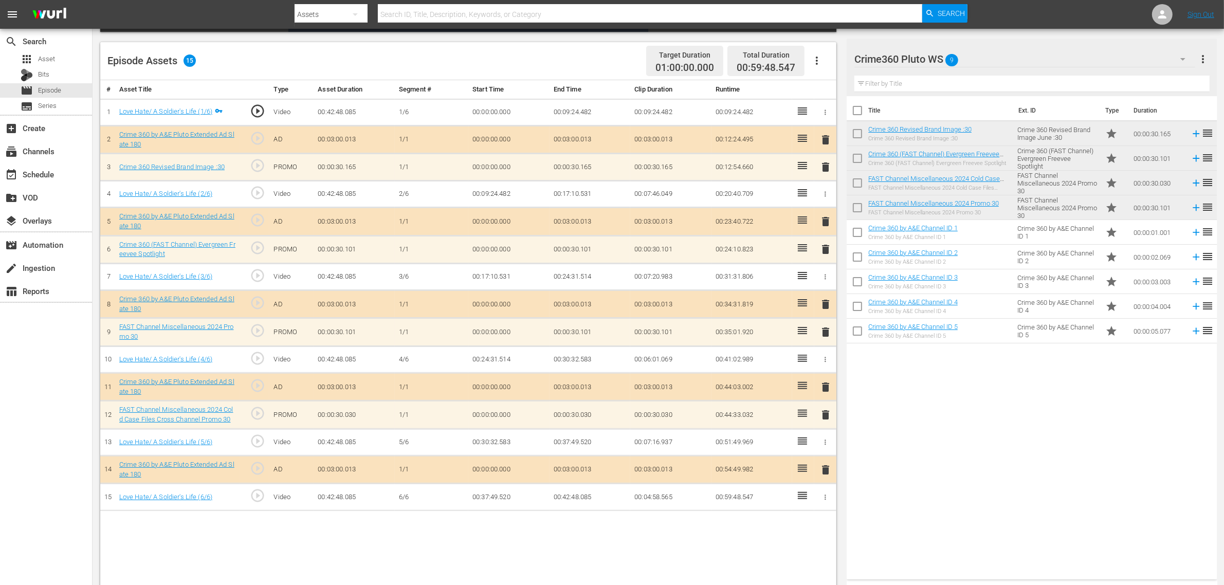
click at [963, 468] on div "Title Ext. ID Type Duration Crime 360 Revised Brand Image :30 Crime 360 Revised…" at bounding box center [1032, 335] width 370 height 479
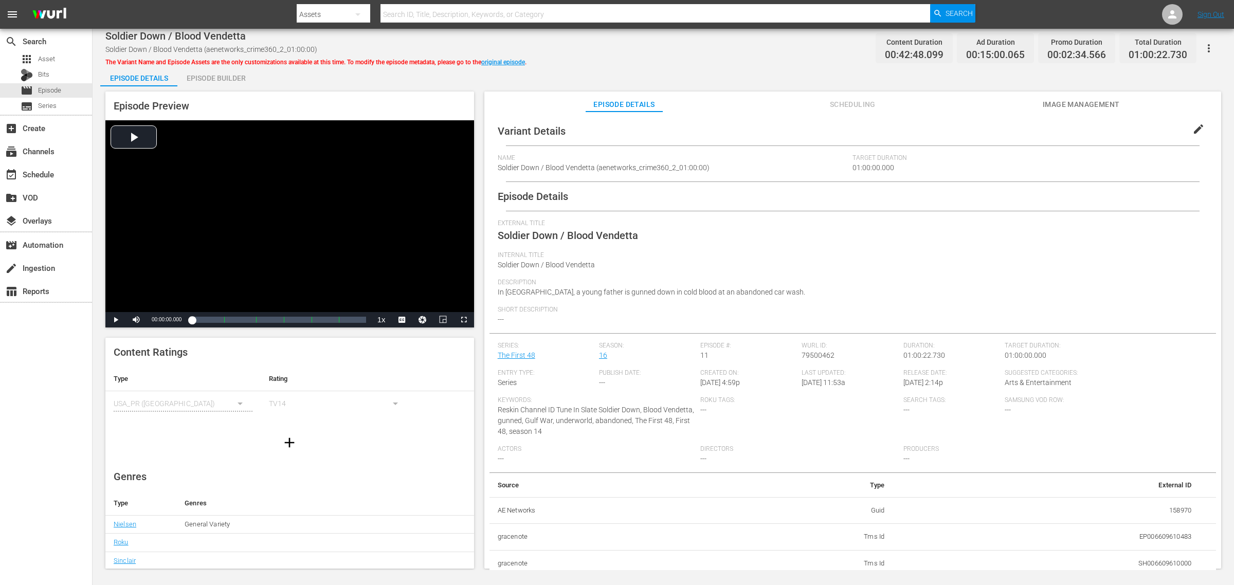
click at [237, 78] on div "Episode Builder" at bounding box center [215, 78] width 77 height 25
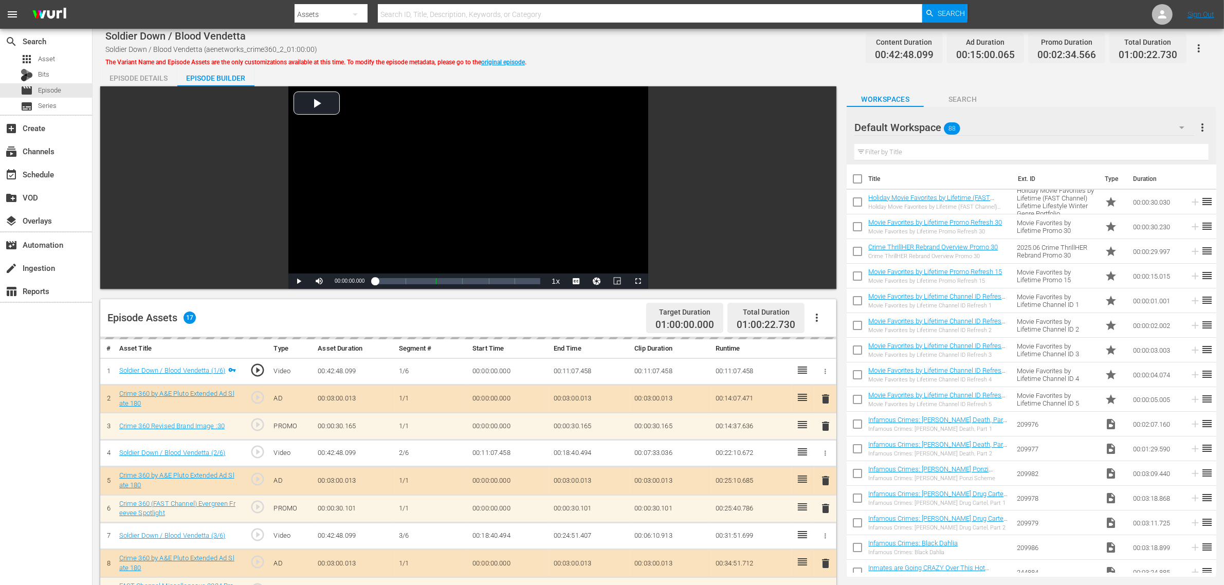
click at [751, 67] on div "Episode Details Episode Builder Episode Preview Video Player is loading. Play V…" at bounding box center [658, 456] width 1116 height 780
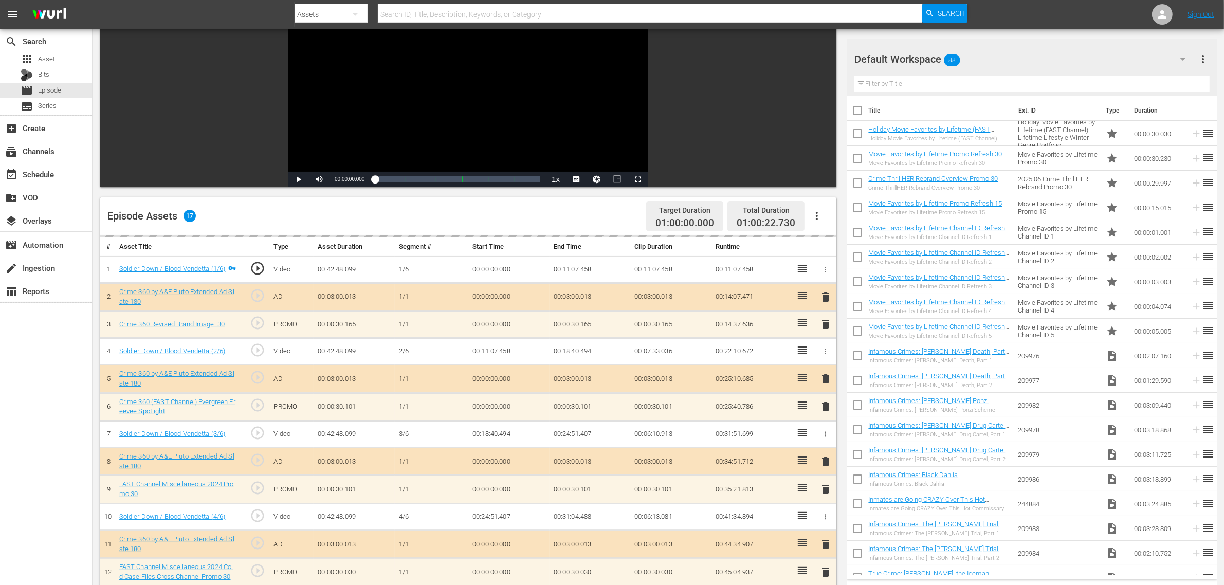
scroll to position [257, 0]
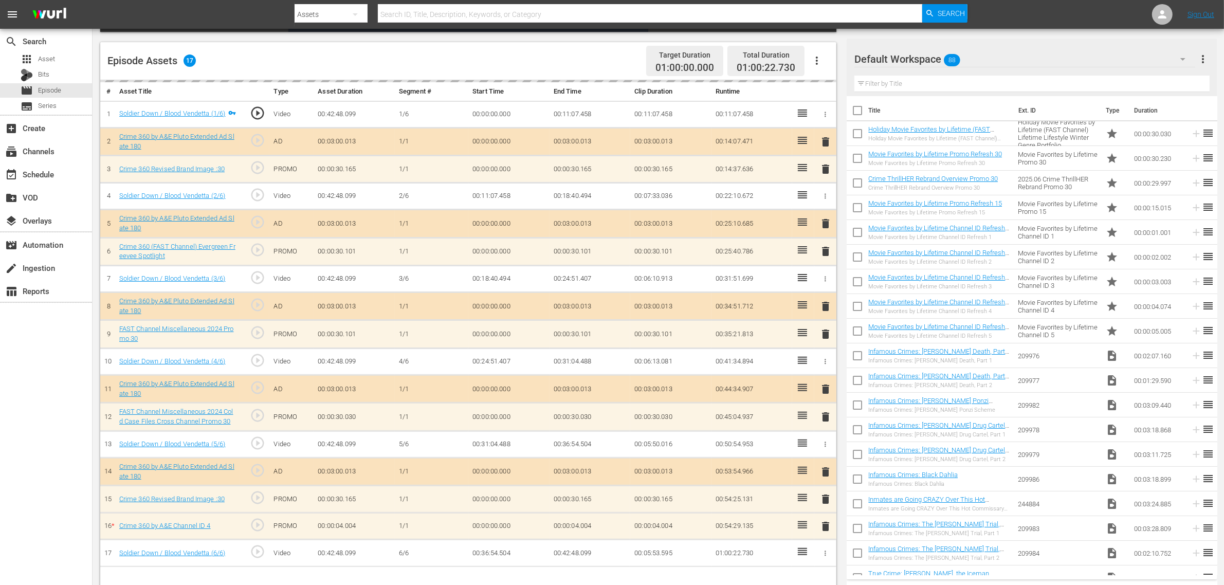
click at [987, 56] on div "Default Workspace 88" at bounding box center [1025, 59] width 341 height 29
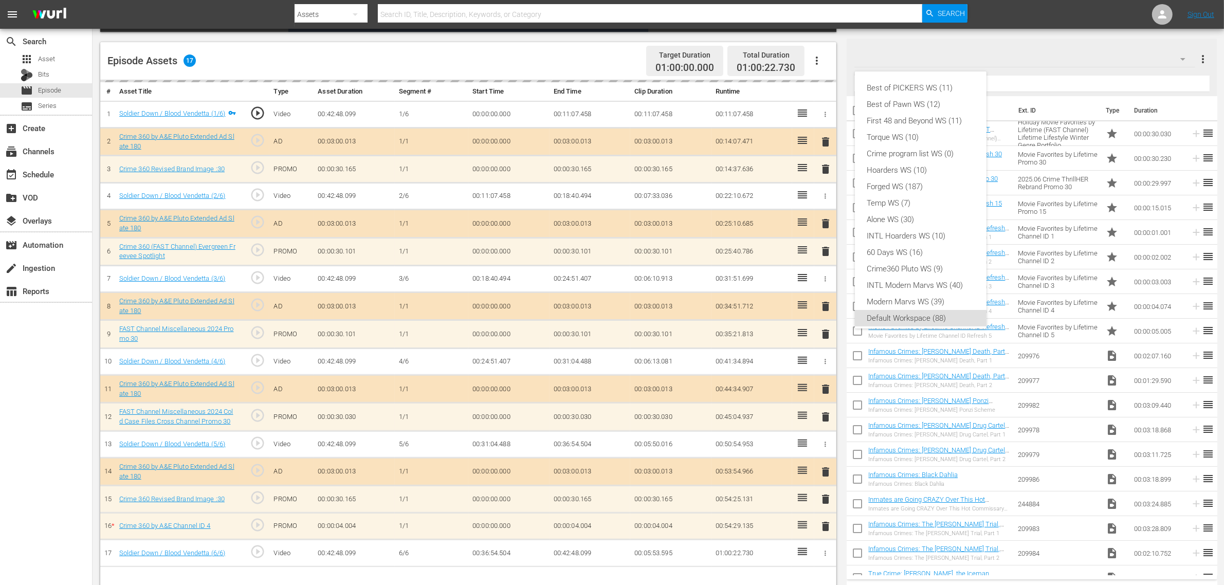
scroll to position [6, 0]
click at [907, 263] on div "Crime360 Pluto WS (9)" at bounding box center [920, 263] width 107 height 16
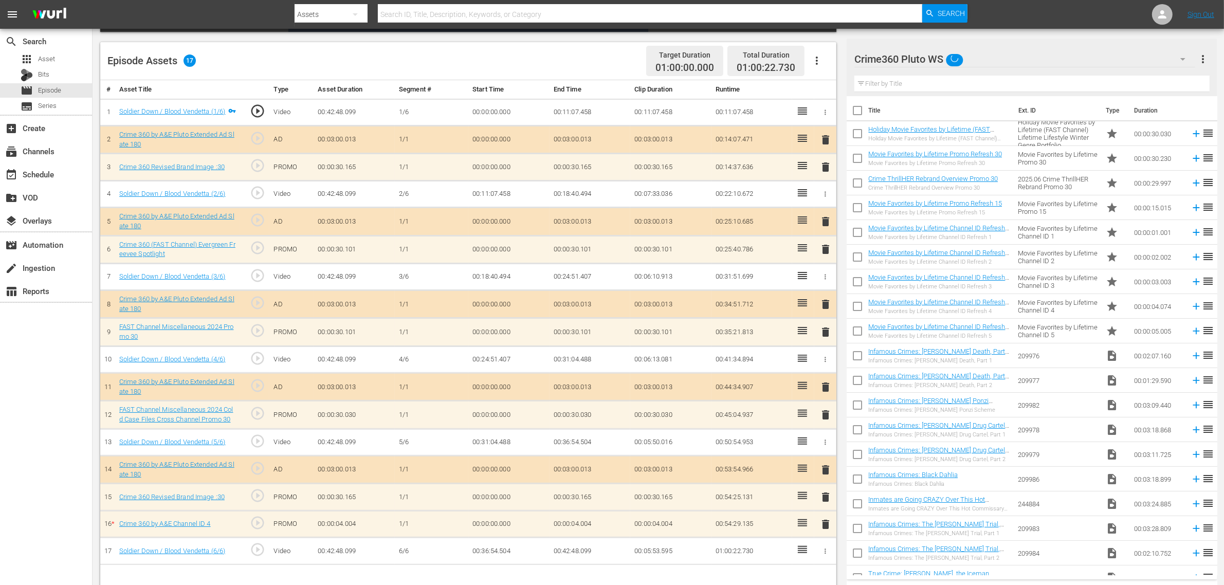
click at [608, 62] on div "Episode Assets 17 Target Duration 01:00:00.000 Total Duration 01:00:22.730" at bounding box center [468, 61] width 736 height 38
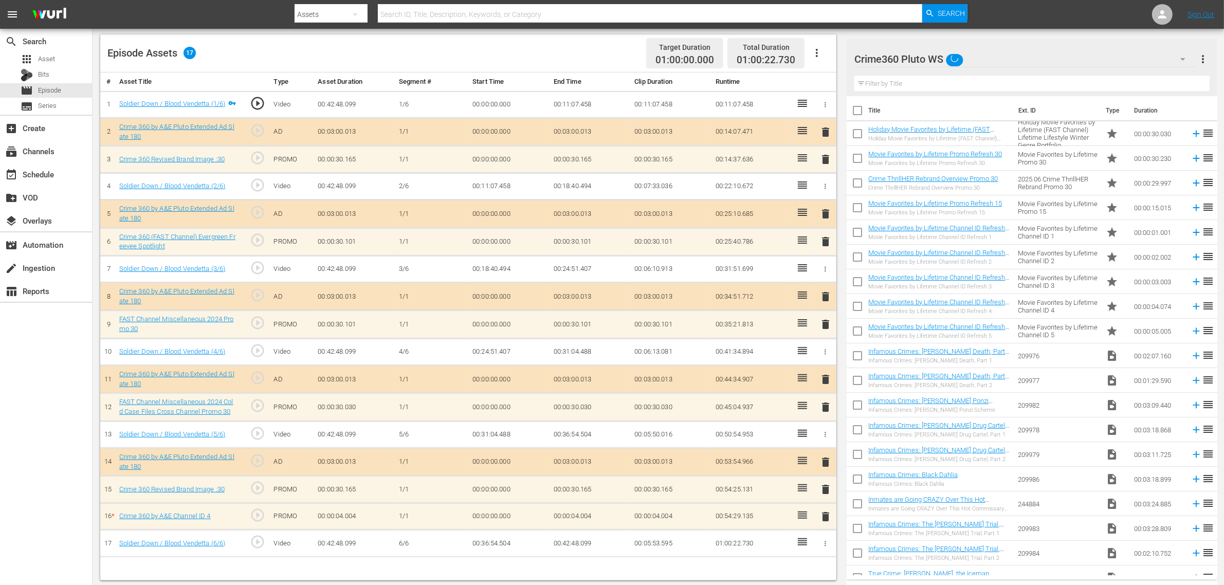
scroll to position [267, 0]
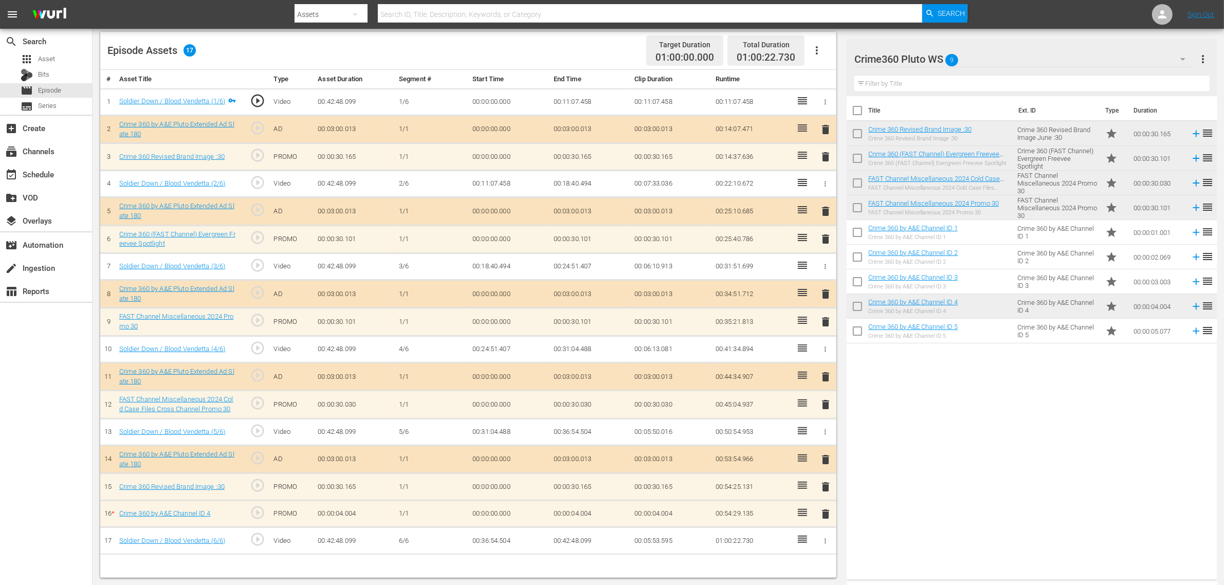
click at [824, 468] on span "delete" at bounding box center [826, 514] width 12 height 12
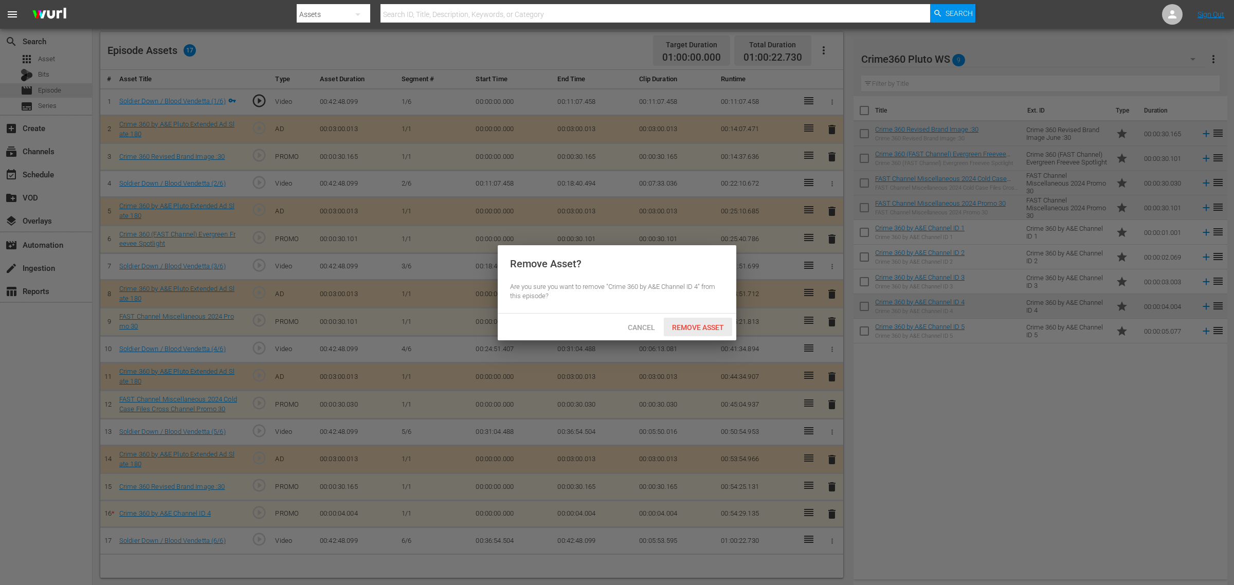
click at [700, 323] on span "Remove Asset" at bounding box center [698, 327] width 68 height 8
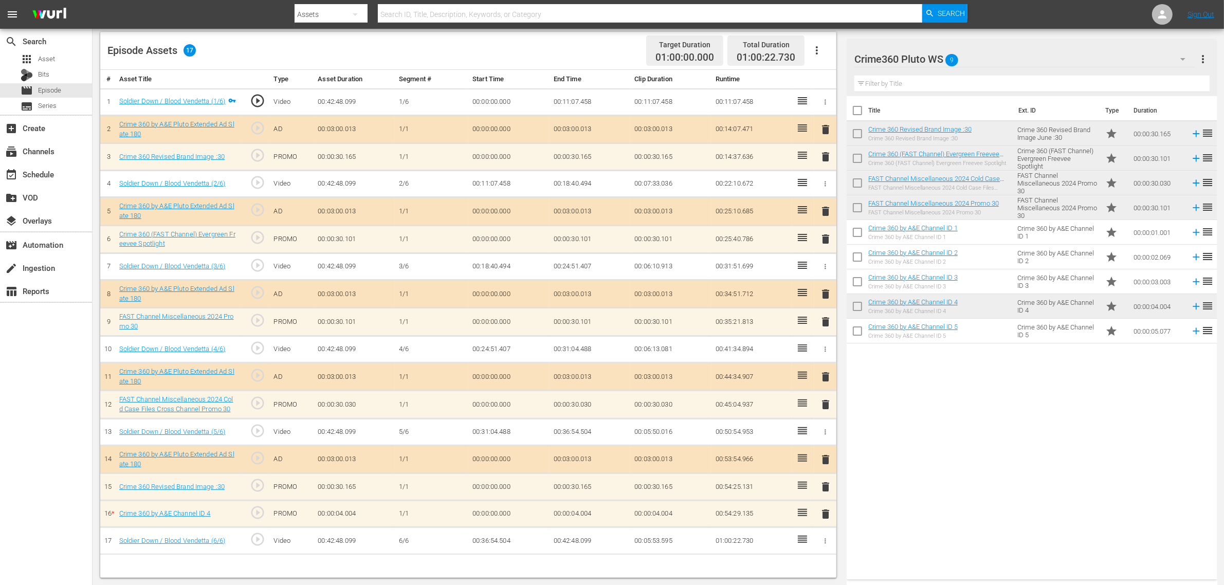
click at [987, 466] on div "Title Ext. ID Type Duration Crime 360 Revised Brand Image :30 Crime 360 Revised…" at bounding box center [1032, 335] width 370 height 479
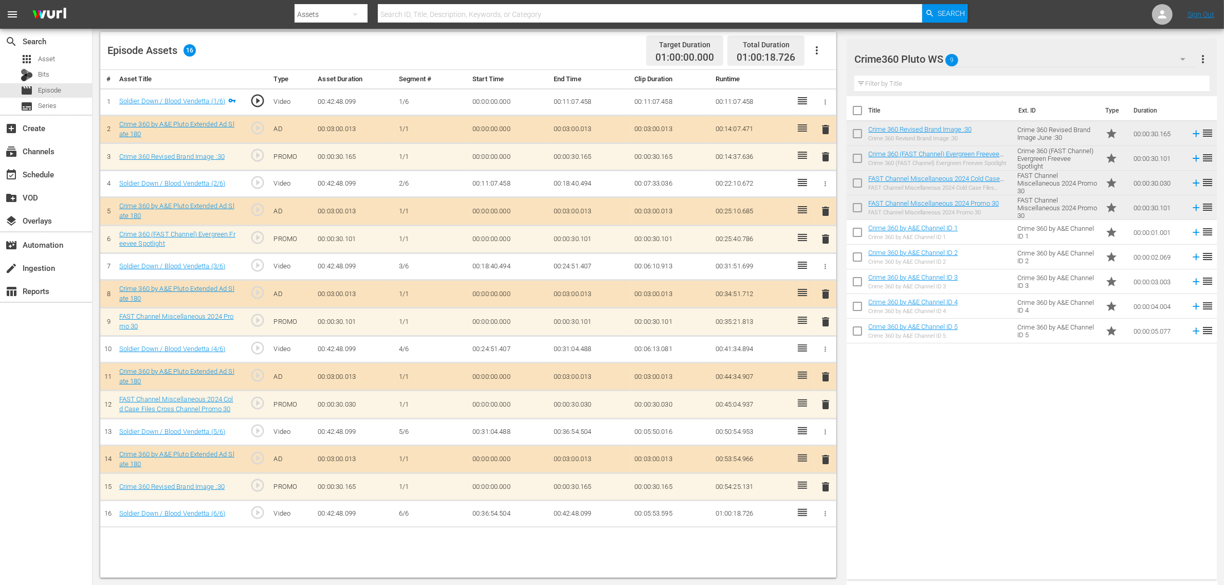
click at [941, 453] on div "Title Ext. ID Type Duration Crime 360 Revised Brand Image :30 Crime 360 Revised…" at bounding box center [1032, 335] width 370 height 479
click at [823, 159] on span "delete" at bounding box center [826, 157] width 12 height 12
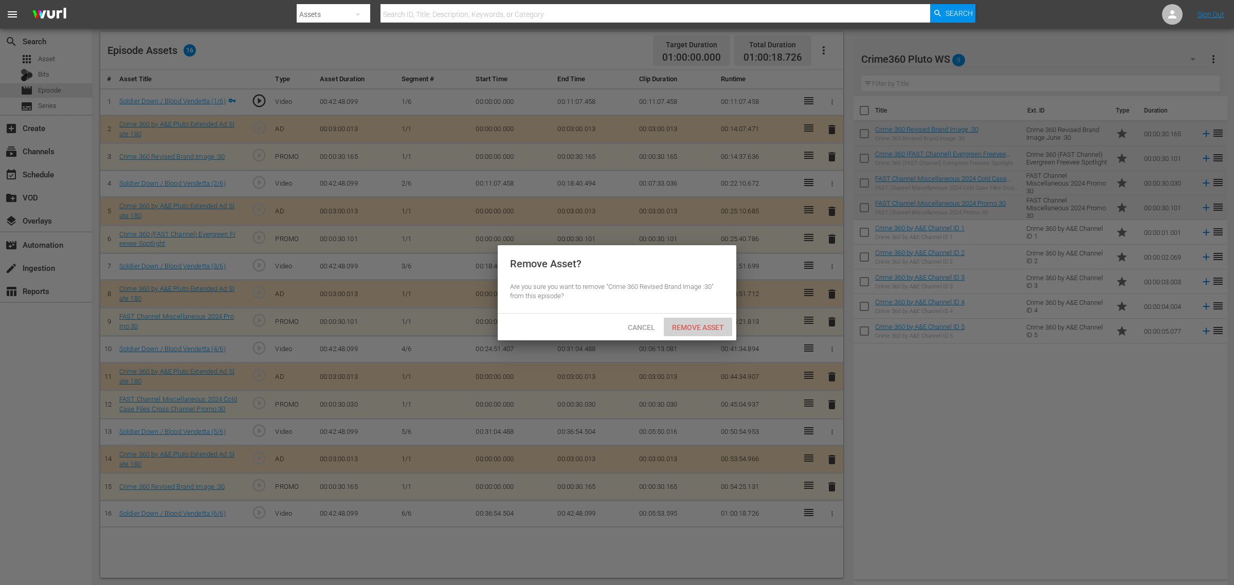
click at [687, 328] on span "Remove Asset" at bounding box center [698, 327] width 68 height 8
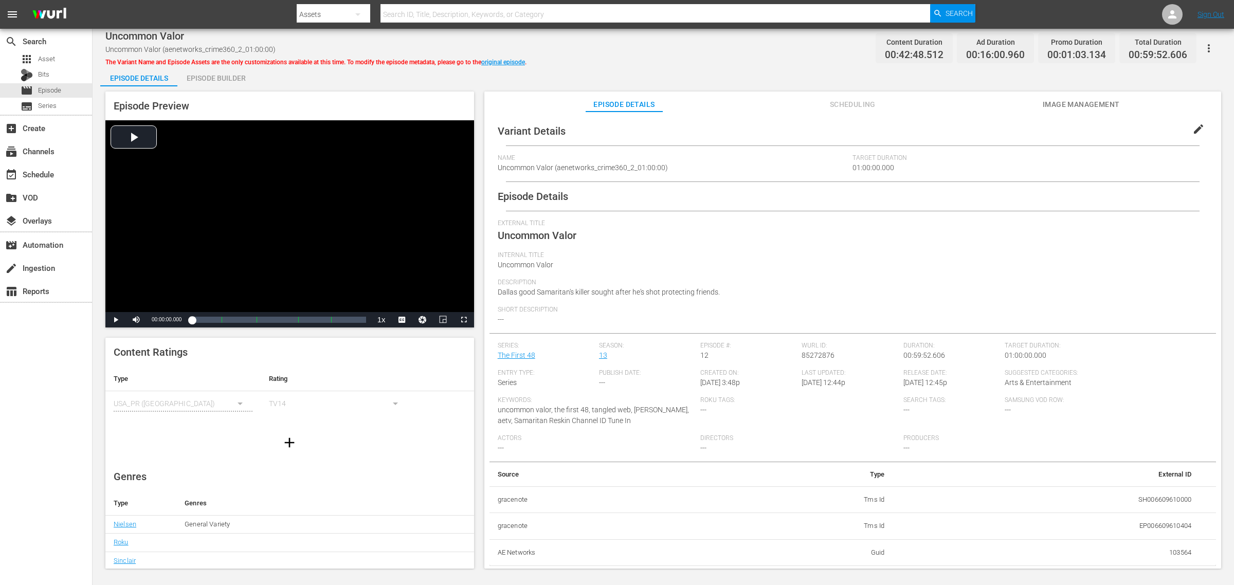
click at [222, 81] on div "Episode Builder" at bounding box center [215, 78] width 77 height 25
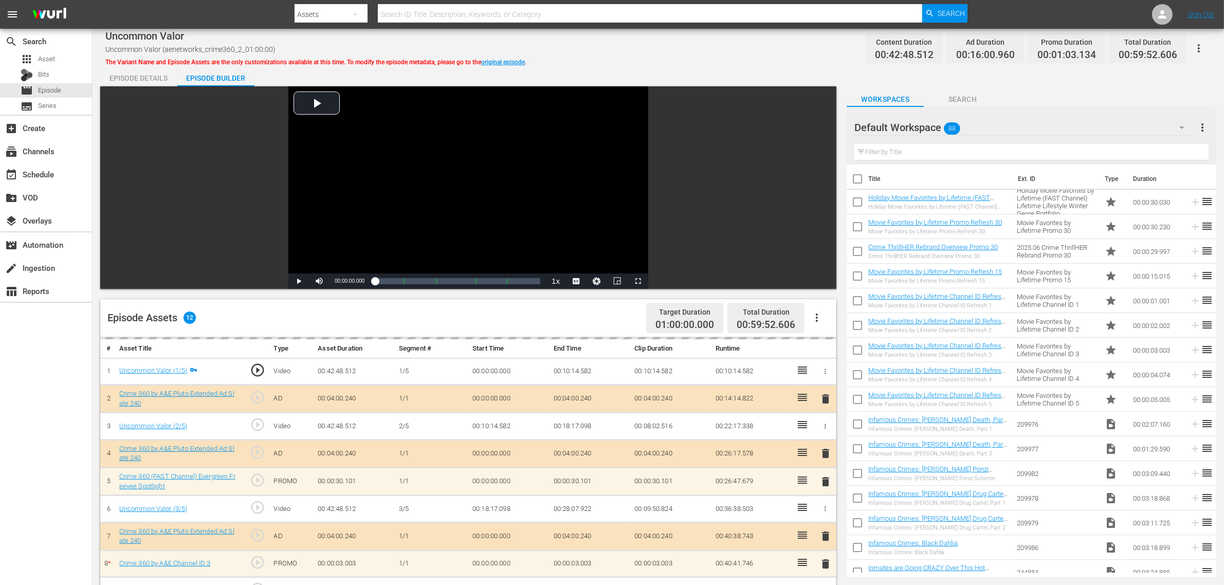
click at [691, 45] on div "Uncommon Valor Uncommon Valor (aenetworks_crime360_2_01:00:00) The Variant Name…" at bounding box center [658, 48] width 1106 height 23
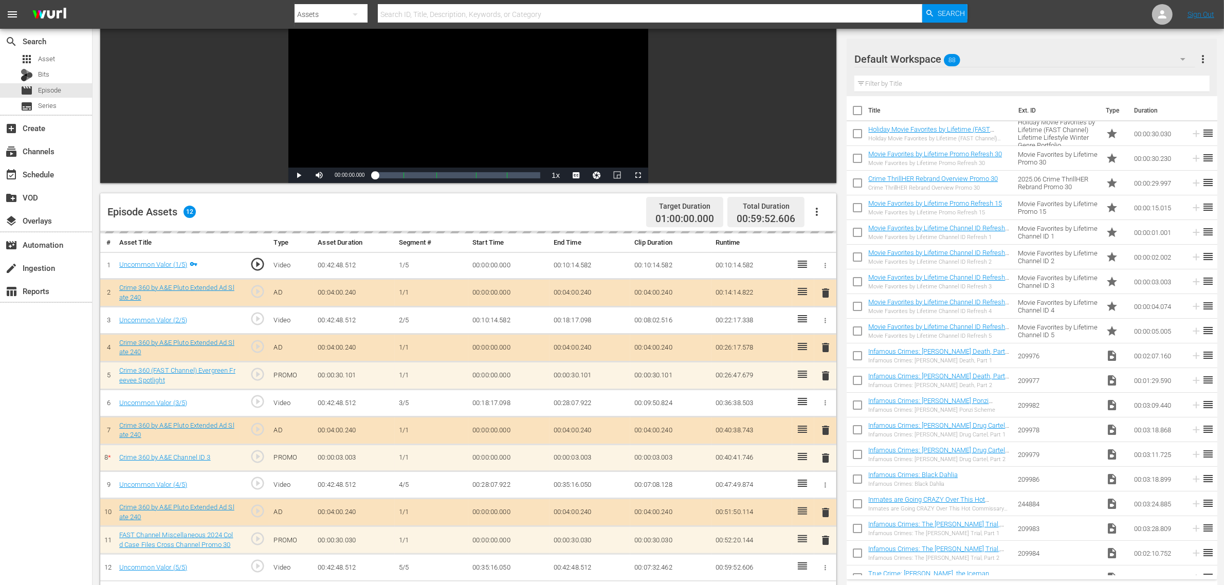
scroll to position [257, 0]
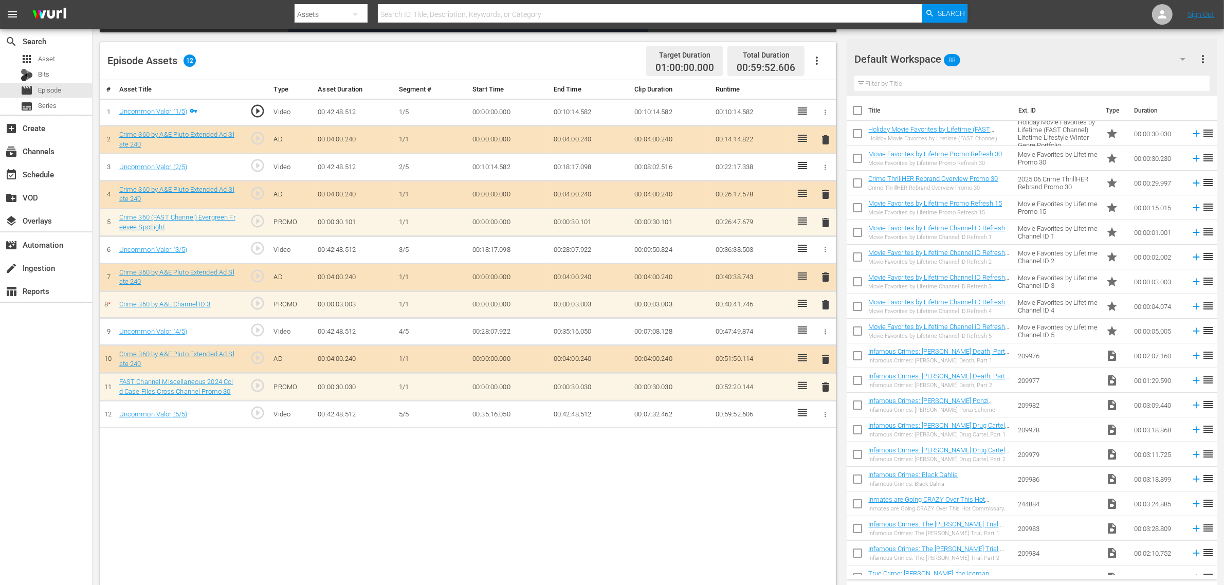
click at [825, 306] on span "delete" at bounding box center [826, 305] width 12 height 12
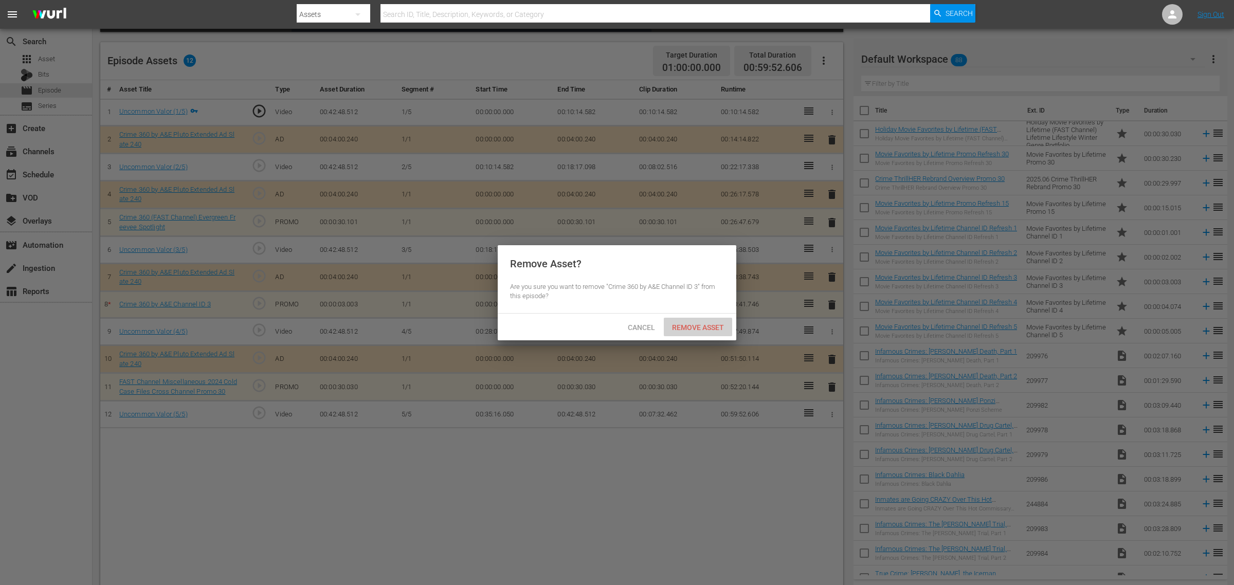
click at [713, 325] on span "Remove Asset" at bounding box center [698, 327] width 68 height 8
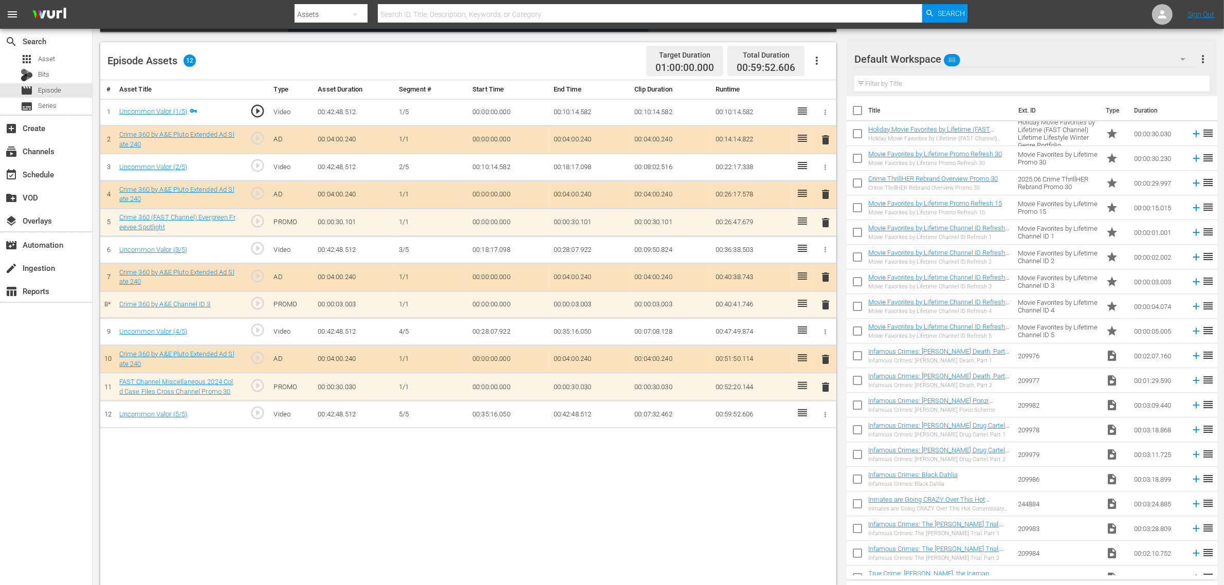
click at [987, 59] on div "Default Workspace 88" at bounding box center [1025, 59] width 341 height 29
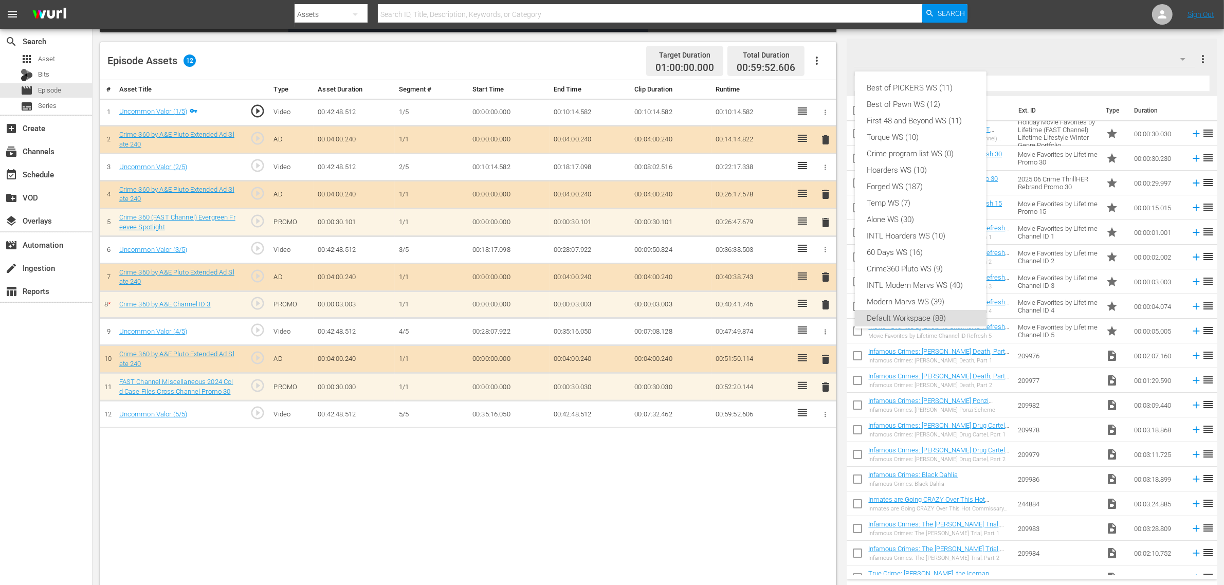
scroll to position [6, 0]
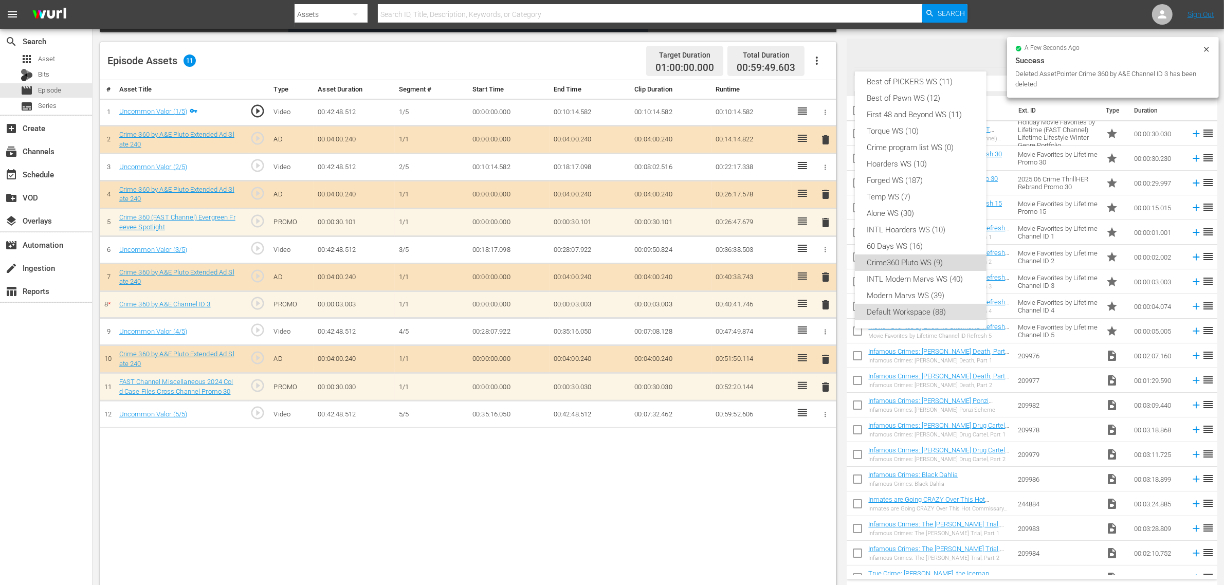
click at [944, 255] on div "Crime360 Pluto WS (9)" at bounding box center [920, 263] width 107 height 16
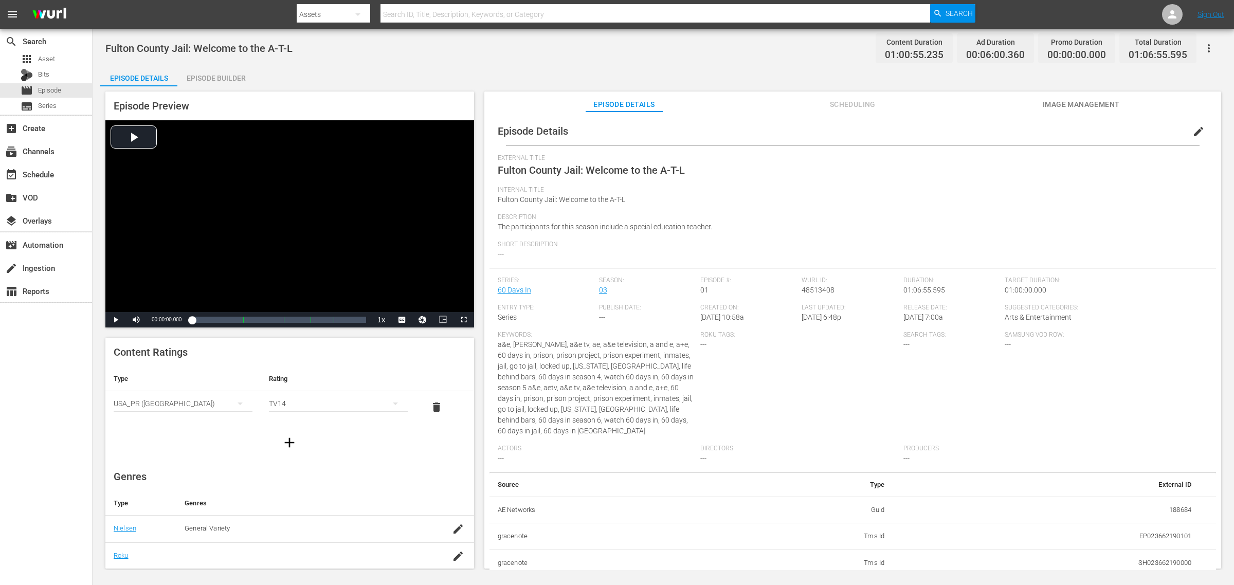
click at [680, 62] on div "Fulton County Jail: Welcome to the A-T-L Content Duration 01:00:55.235 Ad Durat…" at bounding box center [664, 299] width 1142 height 541
click at [234, 77] on div "Episode Builder" at bounding box center [215, 78] width 77 height 25
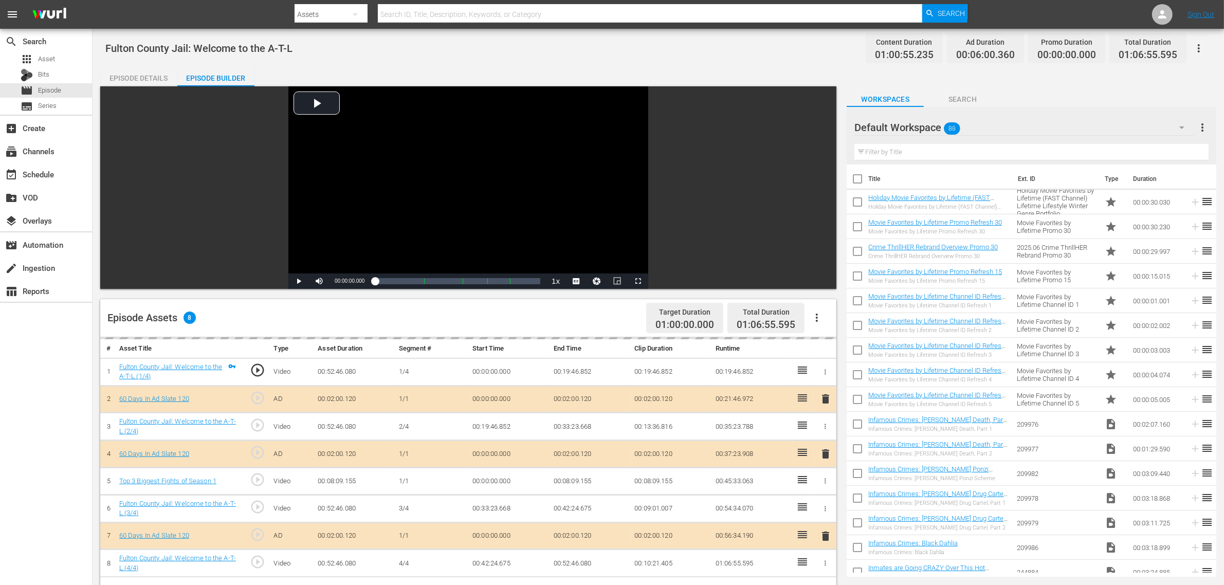
click at [625, 54] on div "Fulton County Jail: Welcome to the A-T-L Content Duration 01:00:55.235 Ad Durat…" at bounding box center [658, 48] width 1106 height 23
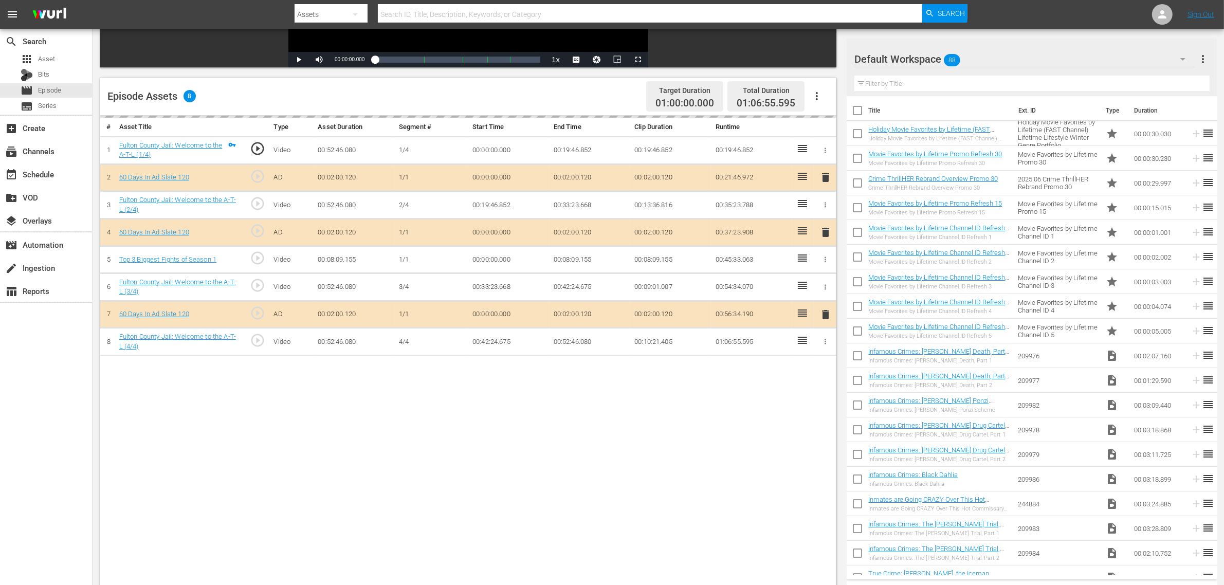
scroll to position [267, 0]
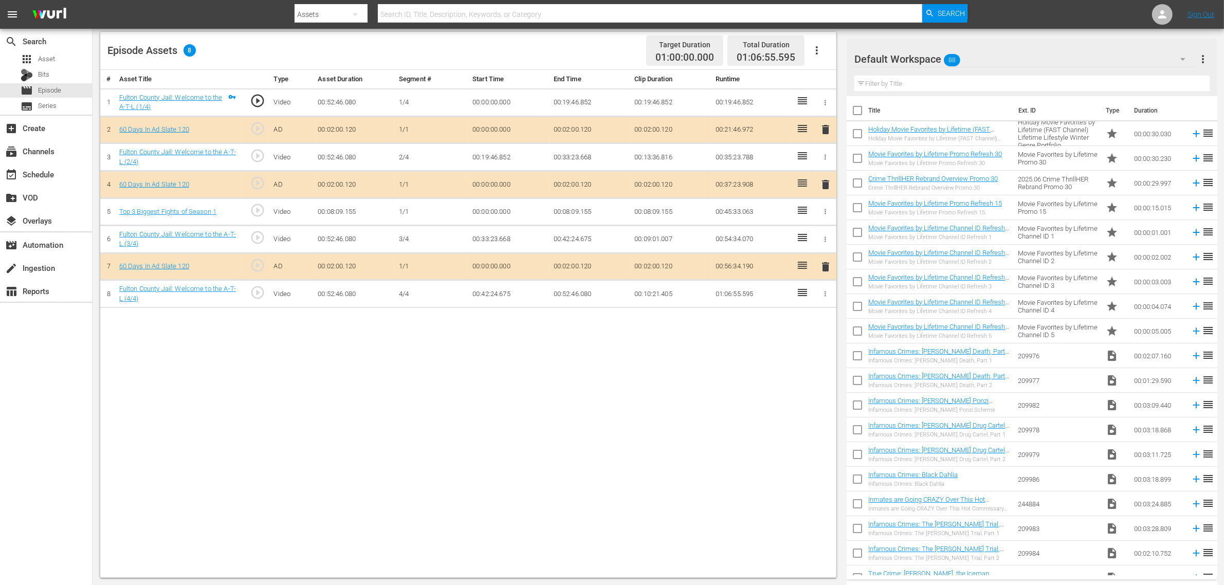
click at [826, 211] on icon "button" at bounding box center [826, 212] width 8 height 8
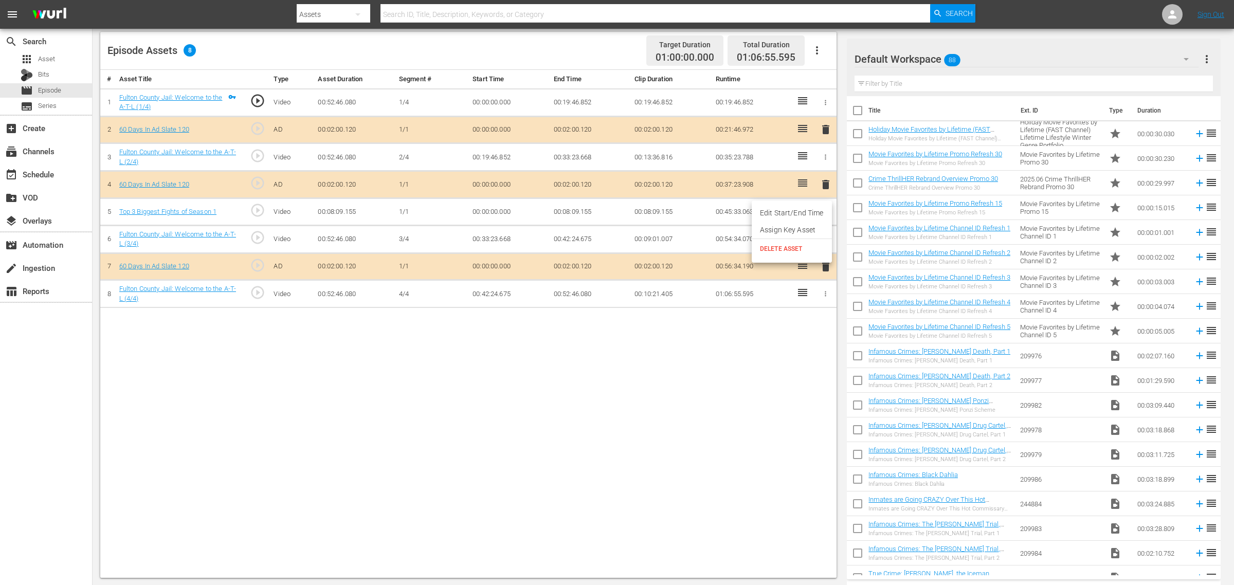
click at [785, 247] on span "DELETE ASSET" at bounding box center [792, 248] width 64 height 9
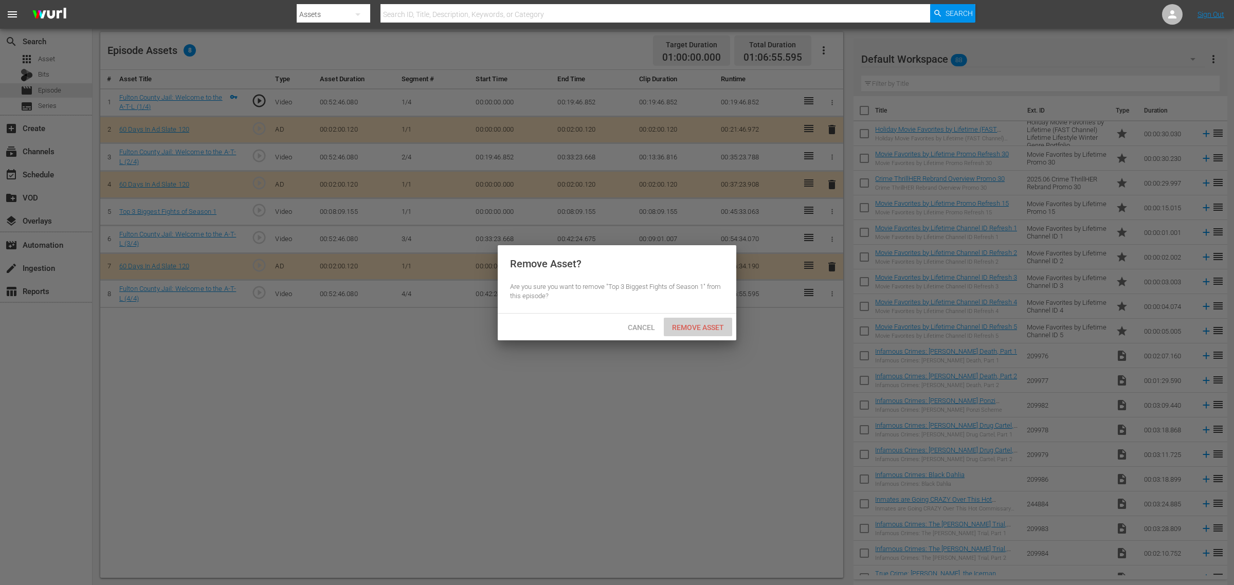
click at [697, 323] on div "Remove Asset" at bounding box center [698, 327] width 68 height 19
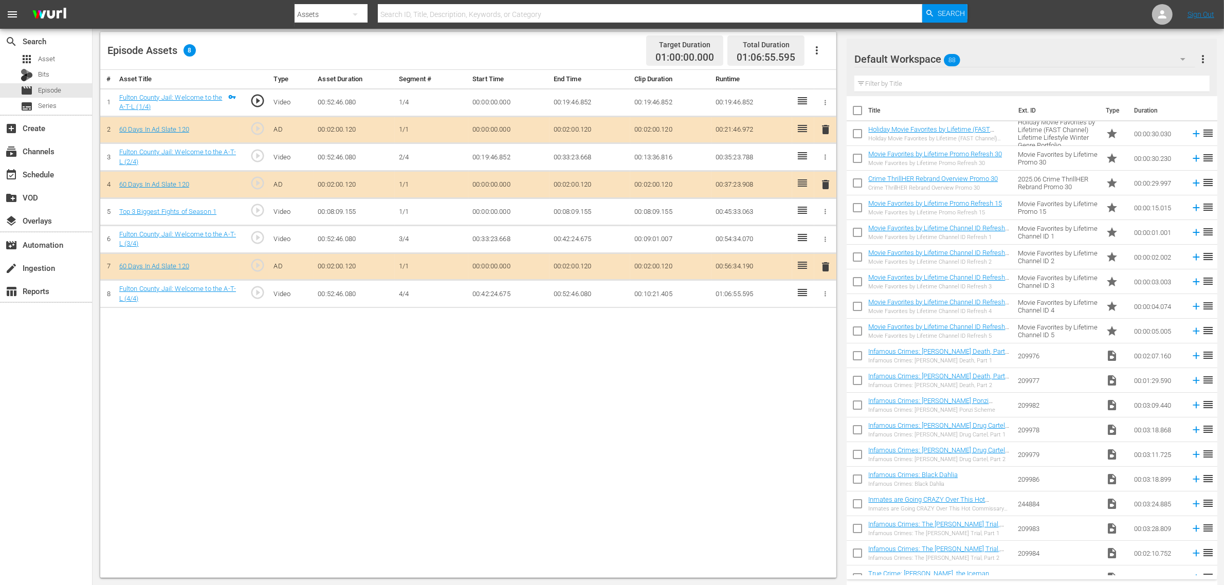
click at [330, 396] on div "# Asset Title Type Asset Duration Segment # Start Time End Time Clip Duration R…" at bounding box center [468, 324] width 736 height 508
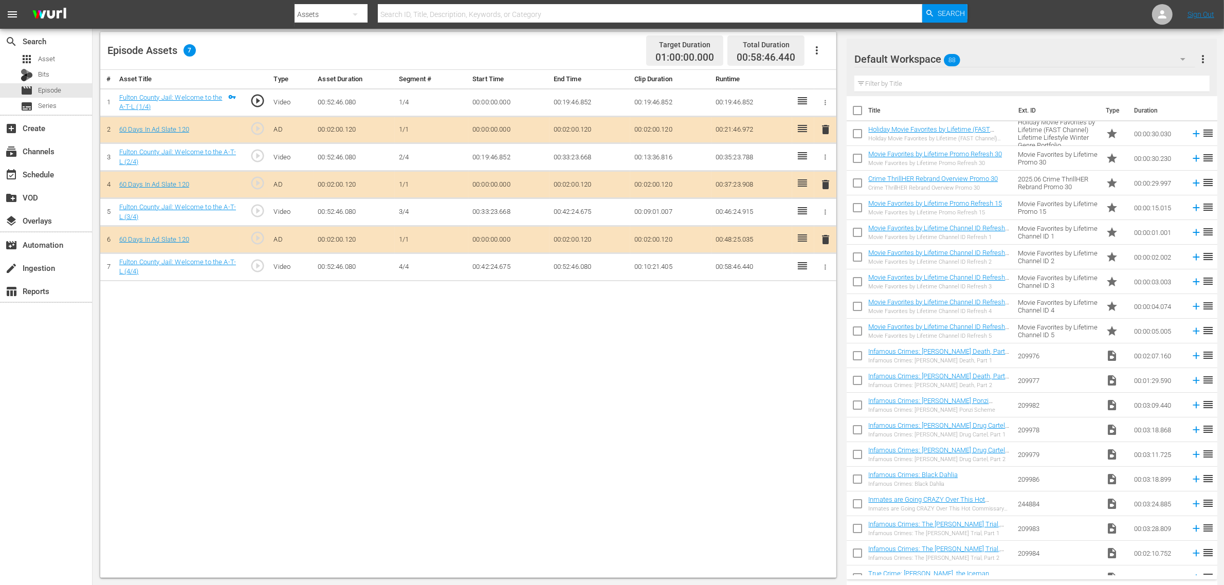
click at [823, 49] on icon "button" at bounding box center [817, 50] width 12 height 12
click at [822, 83] on div "Clear Ads" at bounding box center [848, 79] width 70 height 25
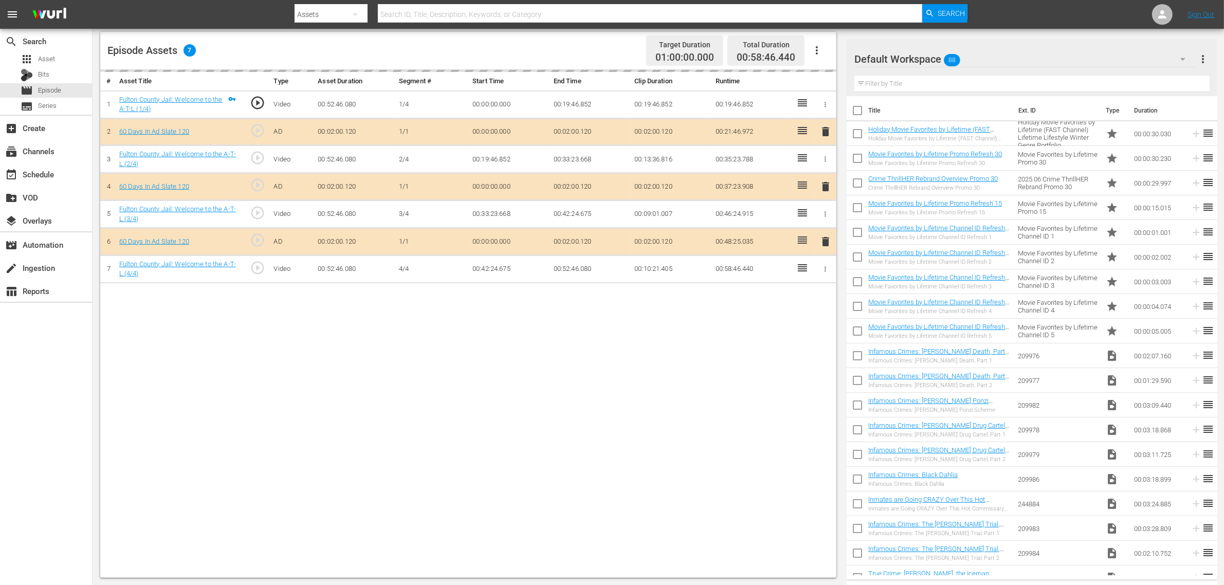
click at [584, 50] on div "Episode Assets 7 Target Duration 01:00:00.000 Total Duration 00:58:46.440" at bounding box center [468, 51] width 736 height 38
click at [987, 53] on div "Default Workspace 88" at bounding box center [1025, 59] width 341 height 29
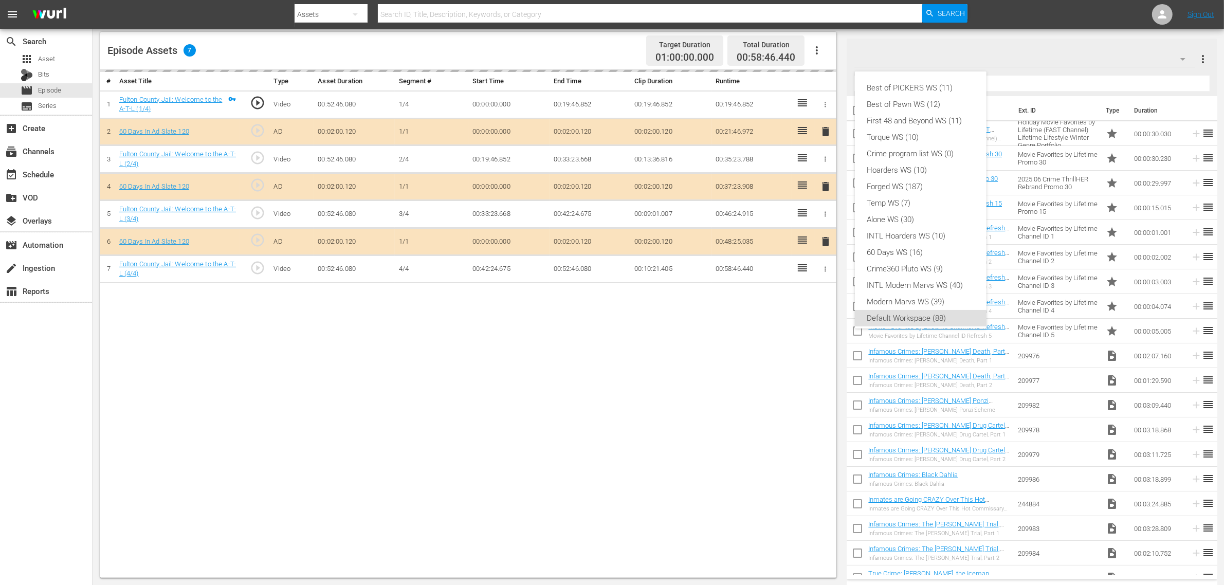
scroll to position [6, 0]
click at [927, 260] on div "Crime360 Pluto WS (9)" at bounding box center [920, 263] width 107 height 16
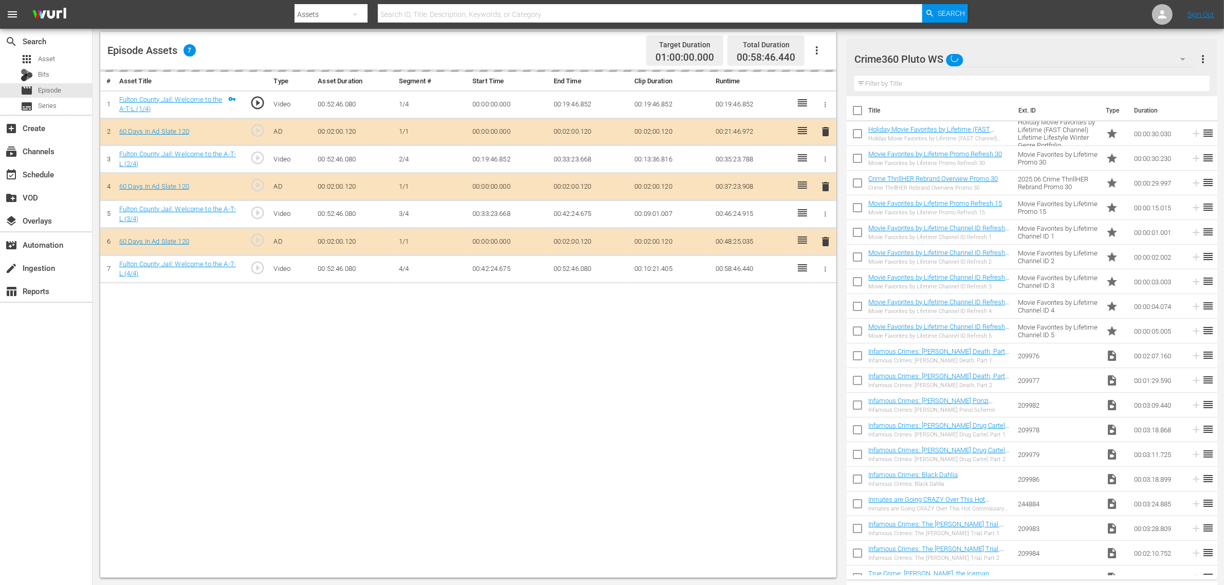
click at [705, 392] on div "Best of PICKERS WS (11) Best of Pawn WS (12) First 48 and Beyond WS (11) Torque…" at bounding box center [612, 292] width 1224 height 585
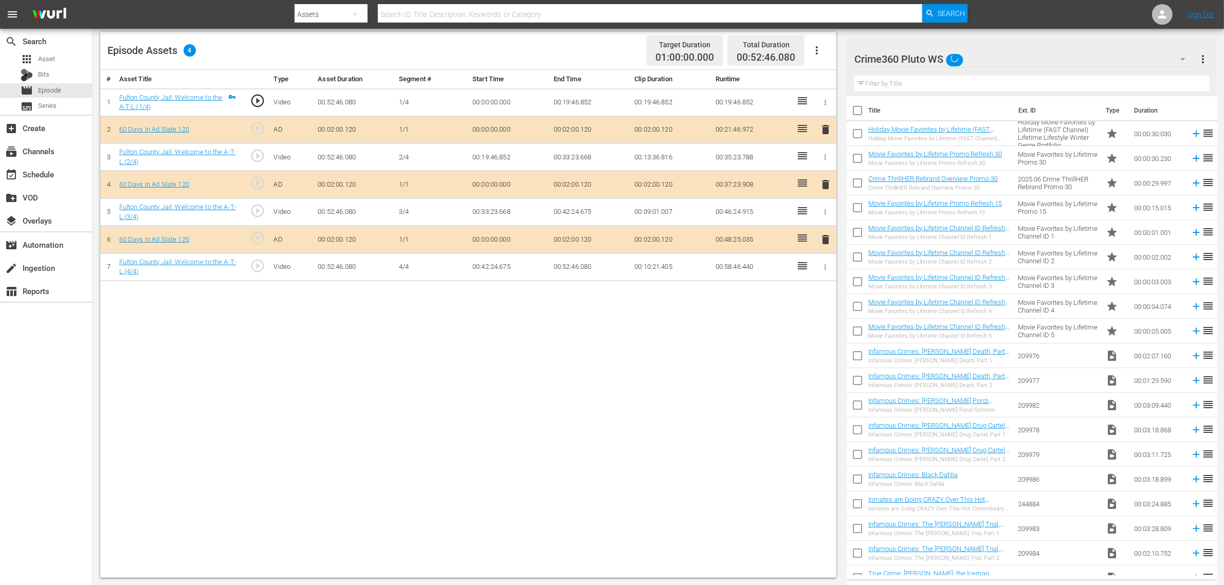
click at [517, 43] on div "Episode Assets 4 Target Duration 01:00:00.000 Total Duration 00:52:46.080" at bounding box center [468, 51] width 736 height 38
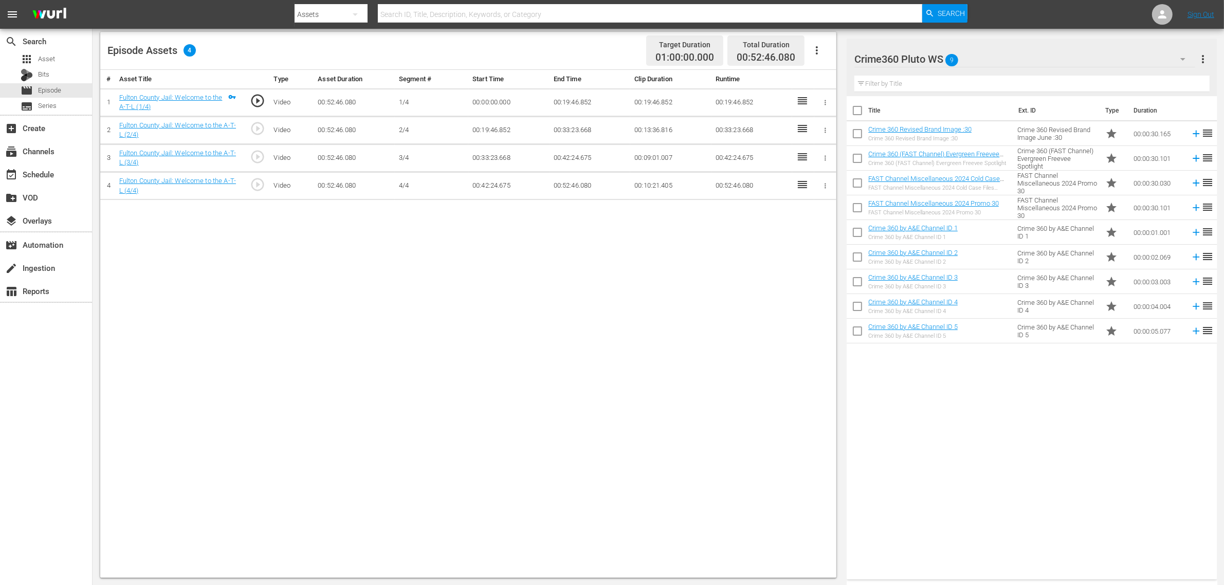
click at [816, 49] on icon "button" at bounding box center [817, 50] width 12 height 12
click at [839, 58] on div "Fill with Ads" at bounding box center [848, 54] width 70 height 25
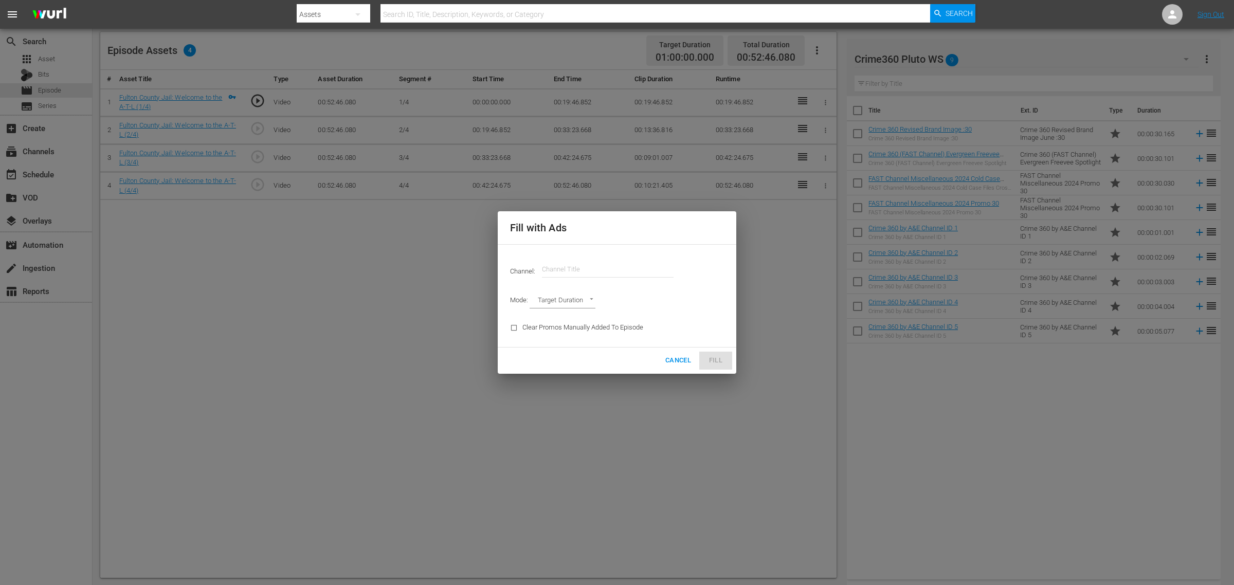
click at [556, 272] on input "text" at bounding box center [608, 269] width 132 height 25
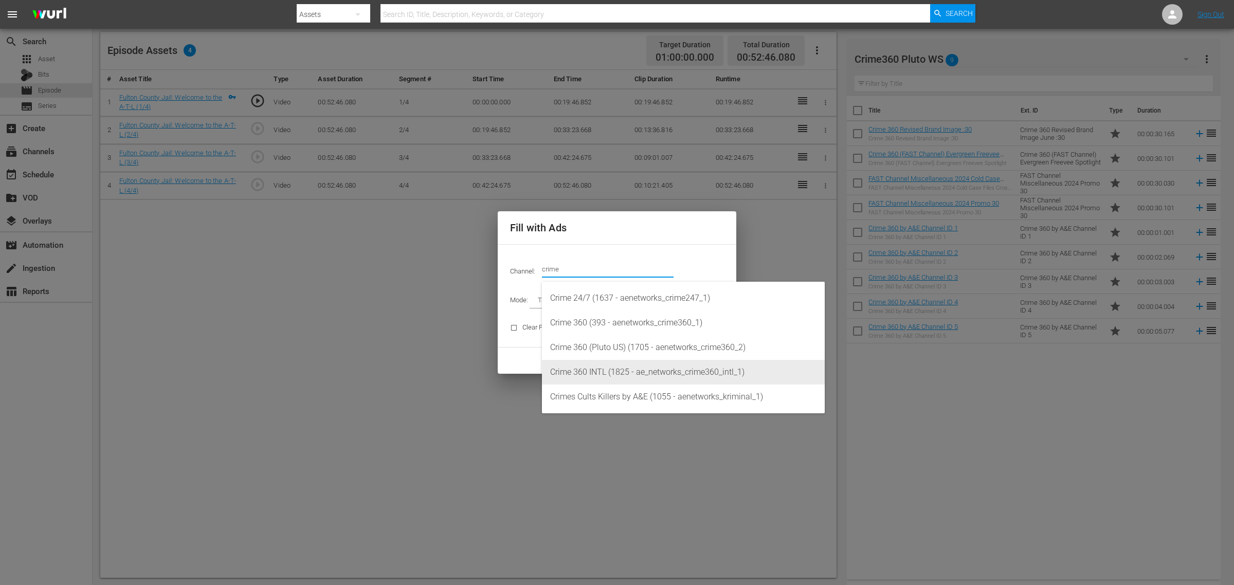
click at [607, 351] on div "Crime 360 (Pluto US) (1705 - aenetworks_crime360_2)" at bounding box center [683, 347] width 266 height 25
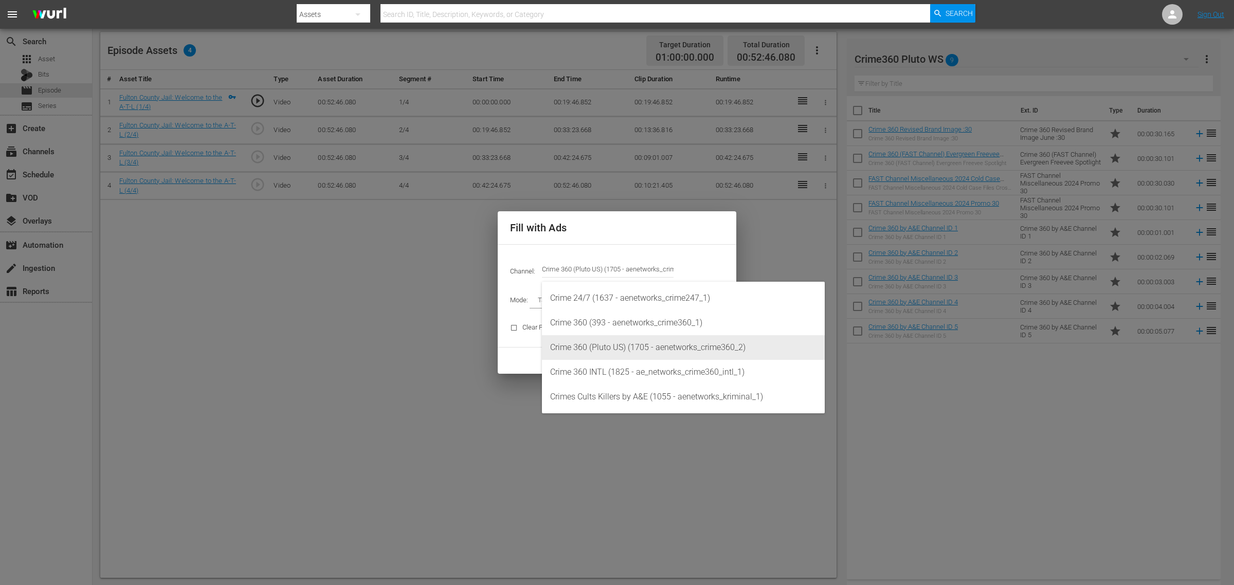
type input "Crime 360 (Pluto US) (1705)"
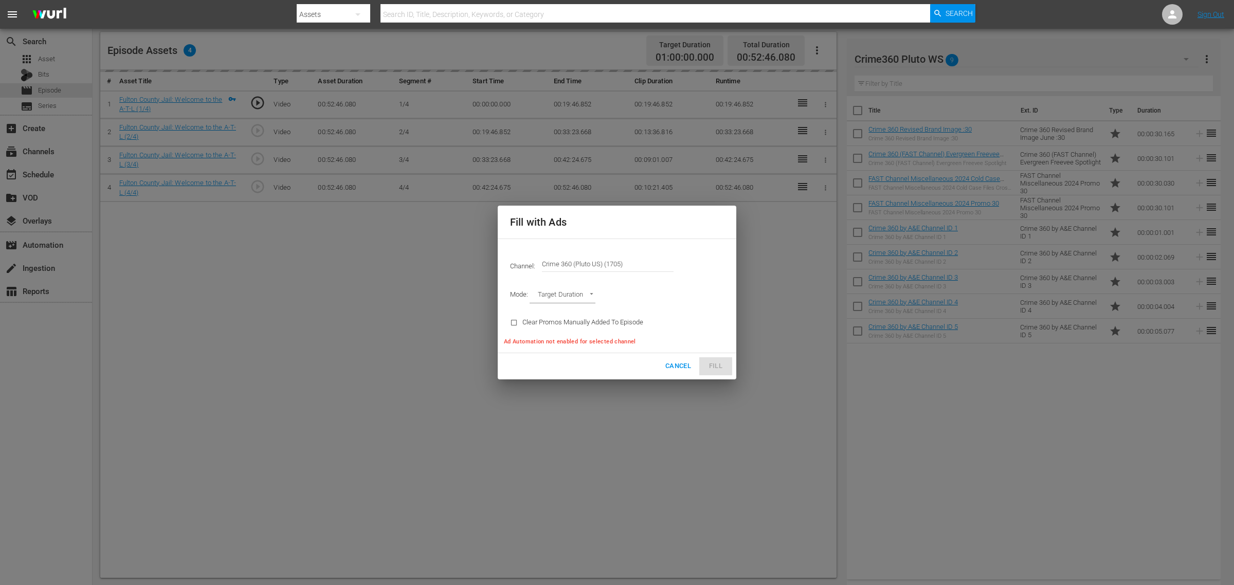
type input "AD_BREAK_DURATION"
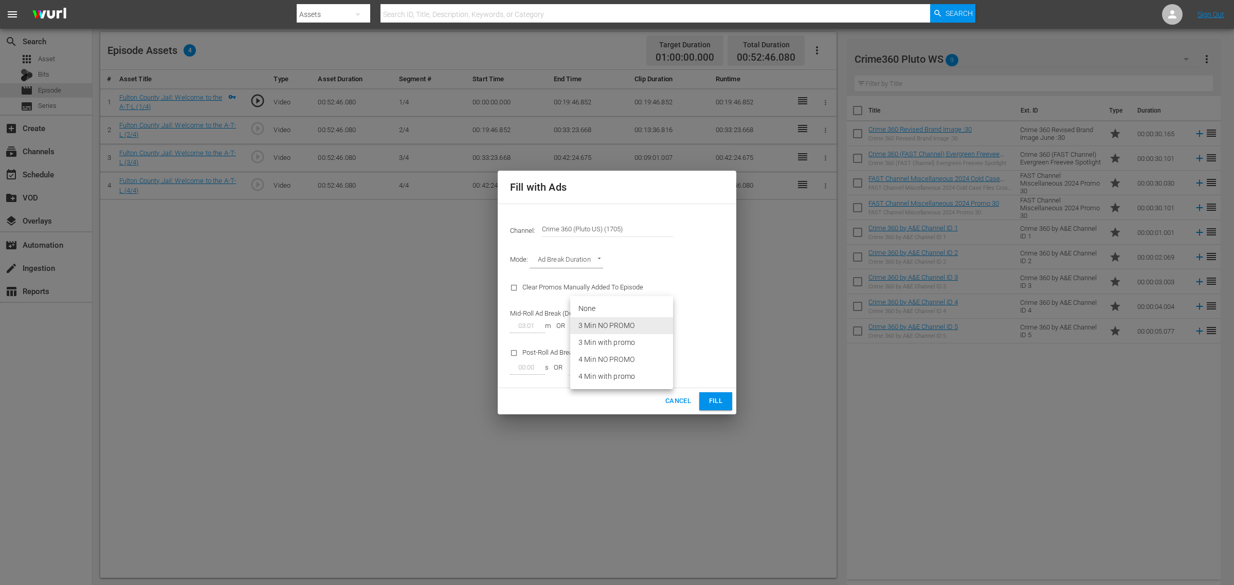
click at [663, 318] on body "menu Search By Assets Search ID, Title, Description, Keywords, or Category Sear…" at bounding box center [617, 25] width 1234 height 585
click at [643, 364] on li "4 Min NO PROMO" at bounding box center [621, 359] width 103 height 17
type input "47"
click at [693, 222] on div "Channel: Channel Title Crime 360 (Pluto US) (1705)" at bounding box center [617, 228] width 226 height 37
click at [718, 404] on span "Fill" at bounding box center [716, 401] width 16 height 12
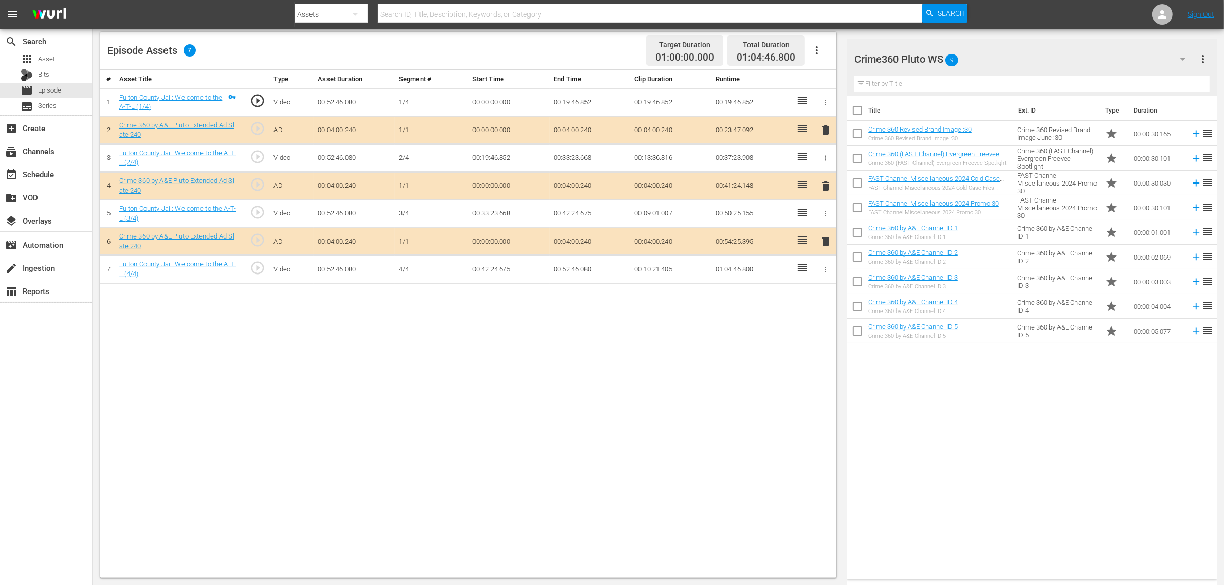
click at [644, 405] on div "# Asset Title Type Asset Duration Segment # Start Time End Time Clip Duration R…" at bounding box center [468, 324] width 736 height 508
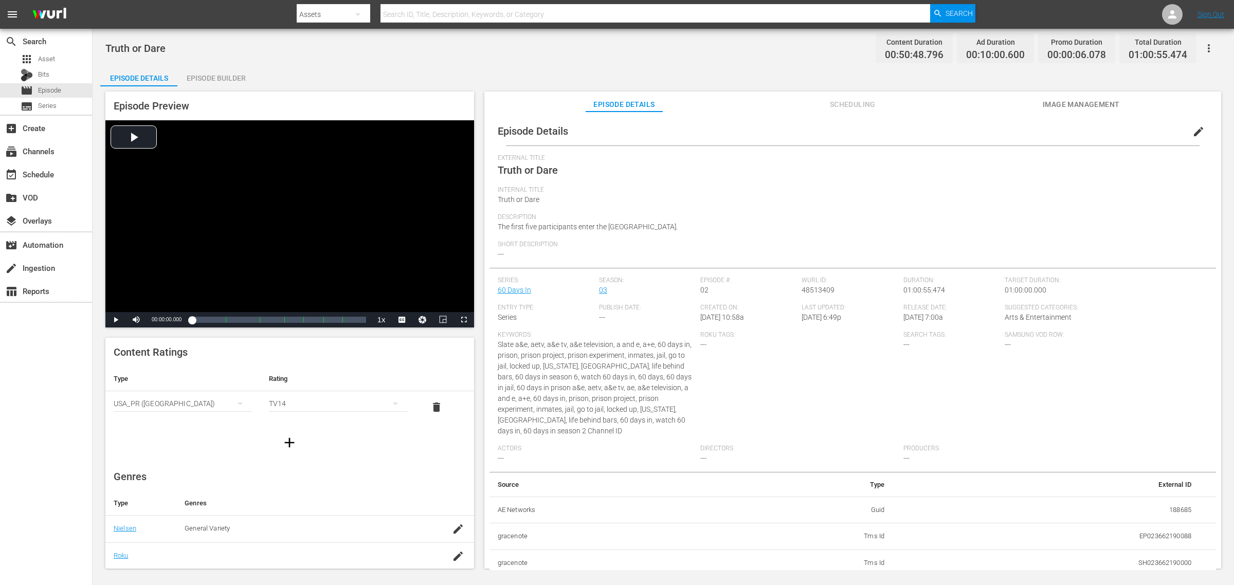
click at [545, 43] on div "Truth or Dare Content Duration 00:50:48.796 Ad Duration 00:10:00.600 Promo Dura…" at bounding box center [663, 48] width 1116 height 23
drag, startPoint x: 242, startPoint y: 81, endPoint x: 389, endPoint y: 44, distance: 151.0
click at [243, 81] on div "Episode Builder" at bounding box center [215, 78] width 77 height 25
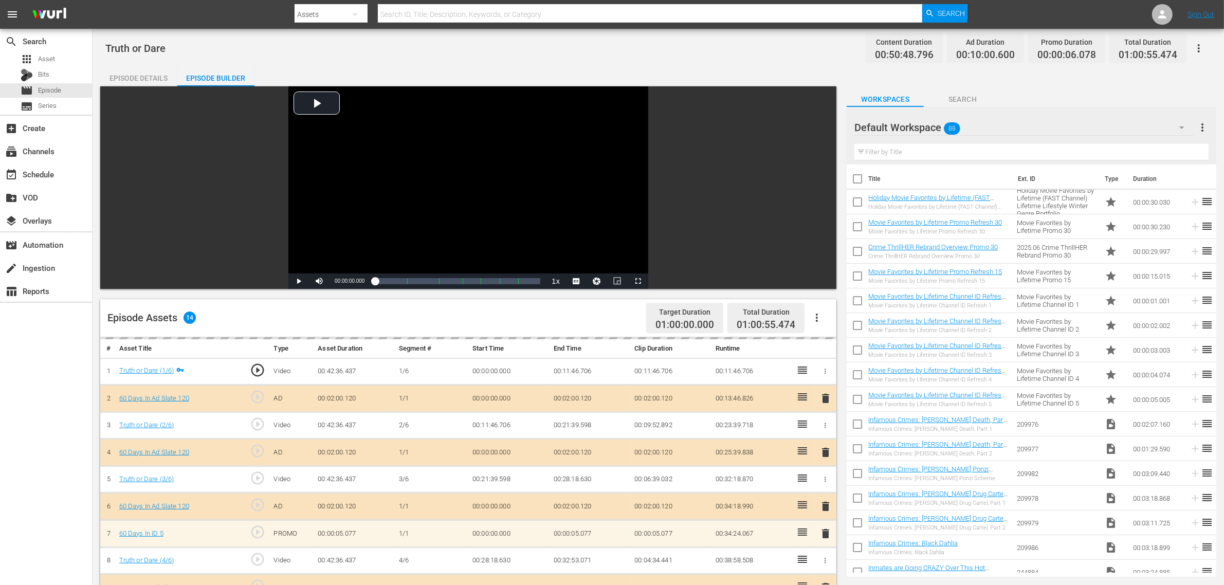
click at [650, 48] on div "Truth or Dare Content Duration 00:50:48.796 Ad Duration 00:10:00.600 Promo Dura…" at bounding box center [658, 48] width 1106 height 23
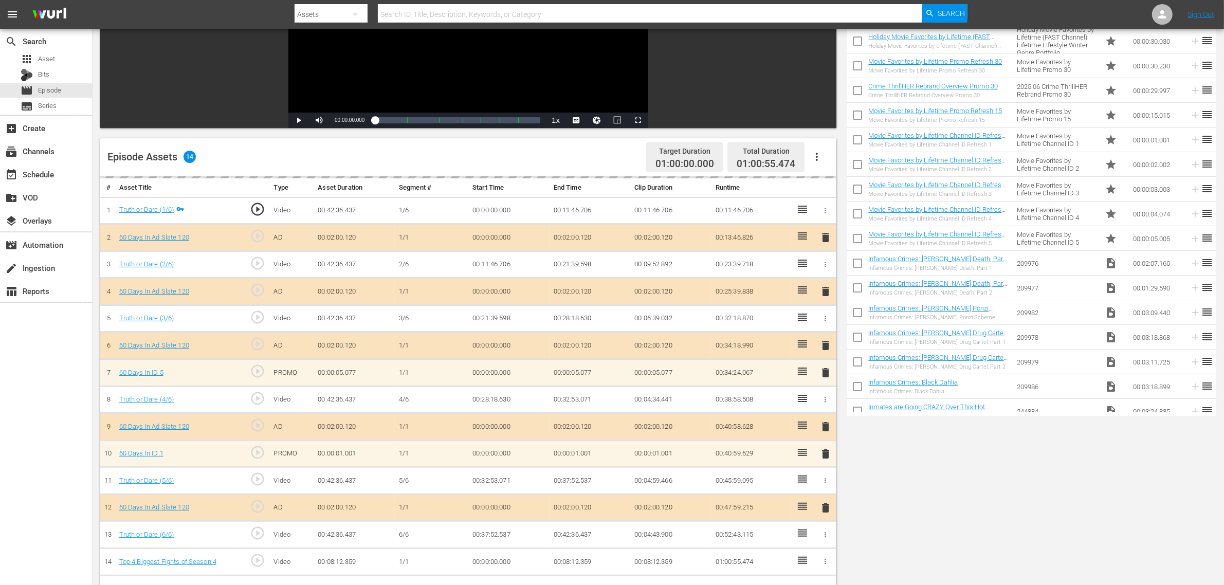
scroll to position [193, 0]
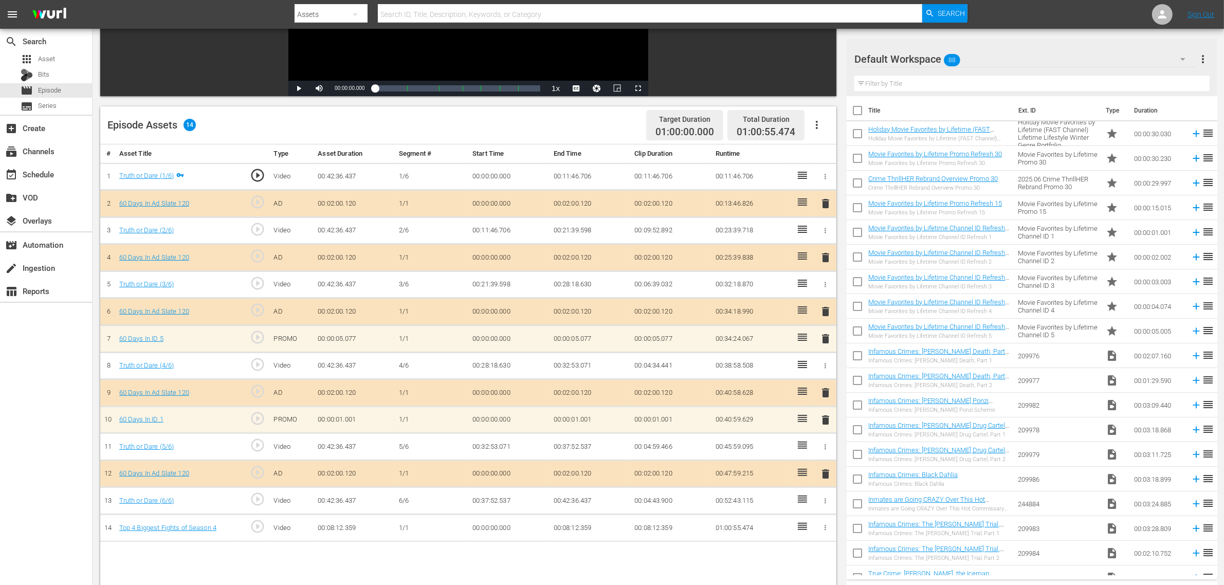
click at [827, 468] on icon "button" at bounding box center [826, 528] width 8 height 8
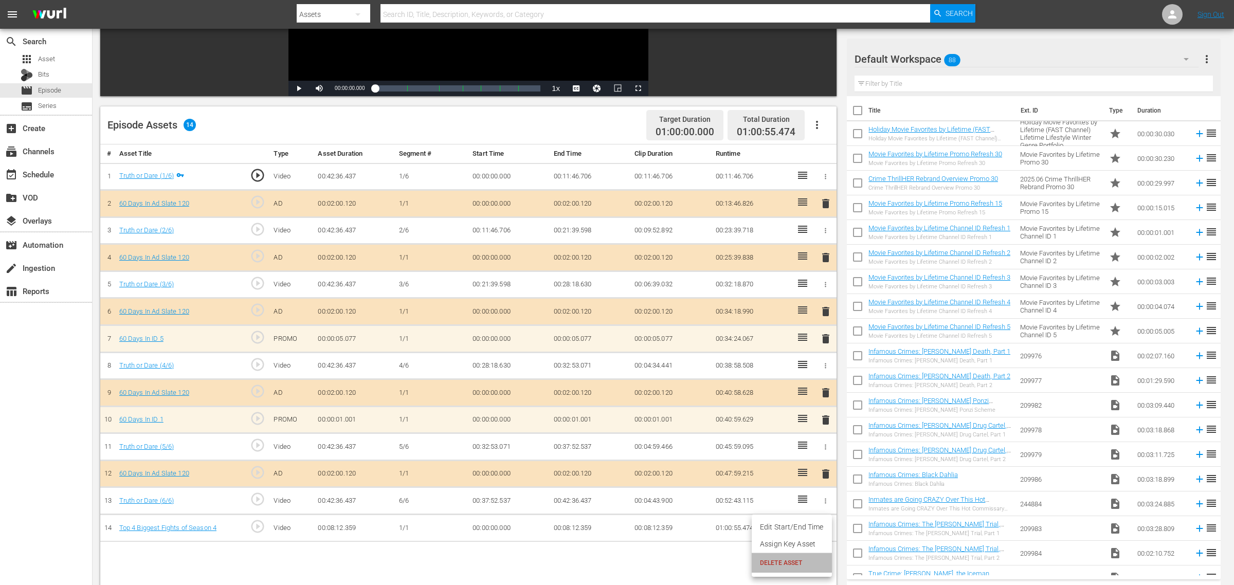
click at [801, 468] on span "DELETE ASSET" at bounding box center [792, 562] width 64 height 9
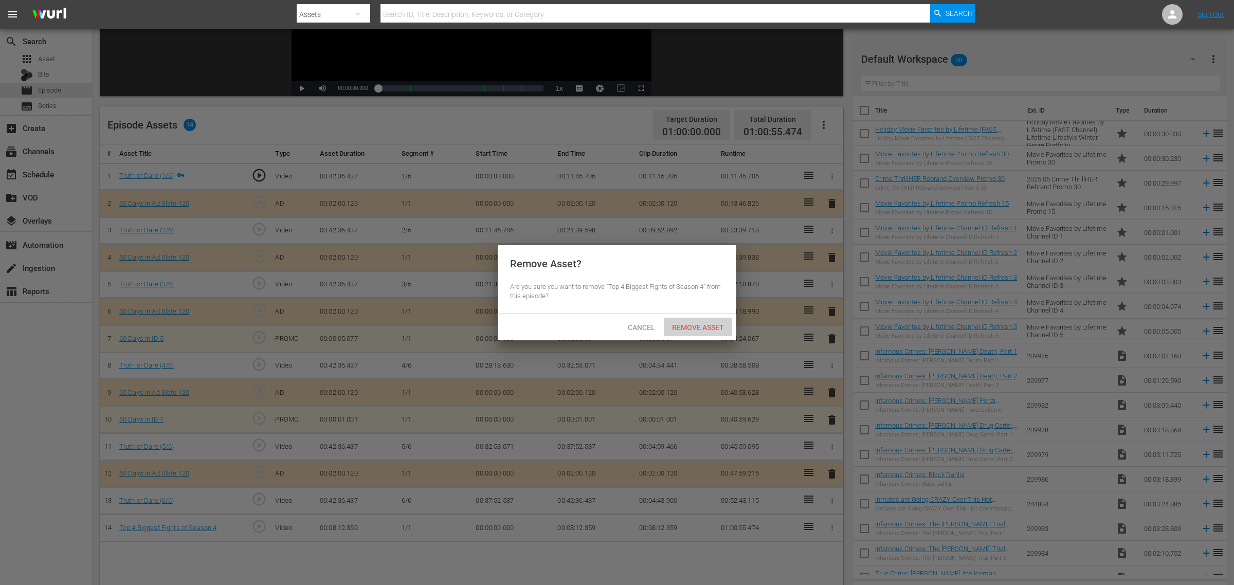
click at [708, 332] on div "Remove Asset" at bounding box center [698, 327] width 68 height 19
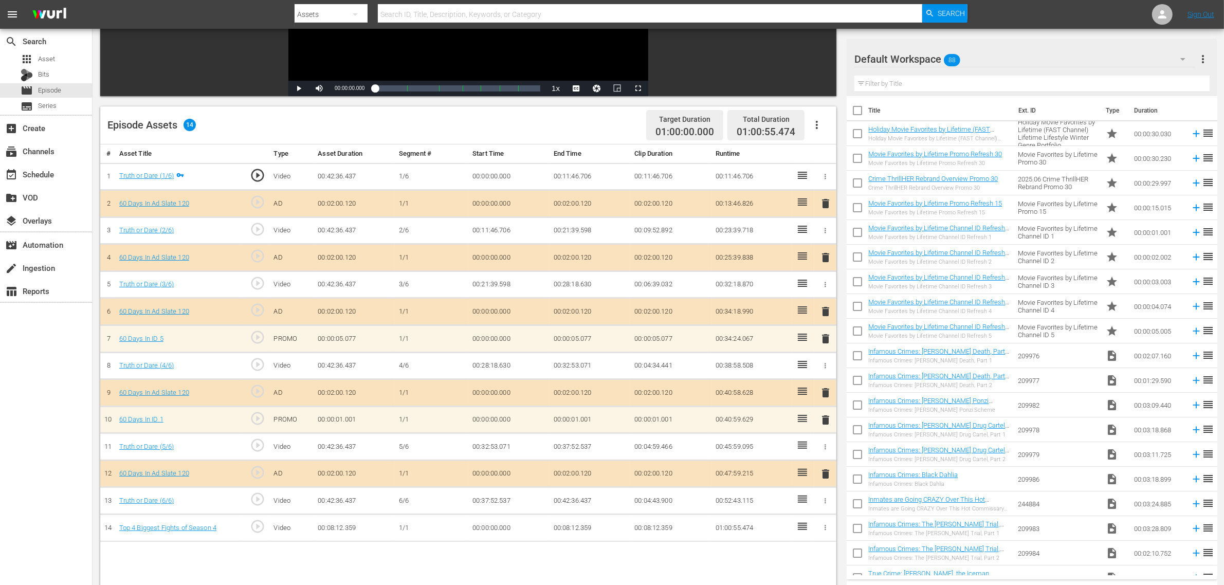
click at [588, 121] on div "Episode Assets 14 Target Duration 01:00:00.000 Total Duration 01:00:55.474" at bounding box center [468, 125] width 736 height 38
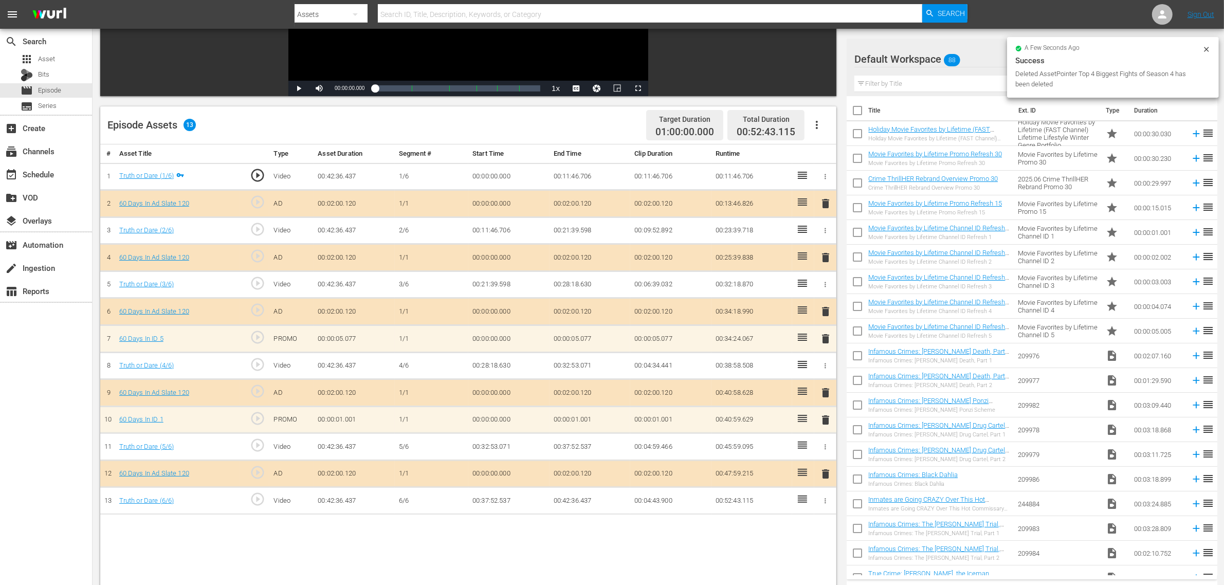
click at [817, 121] on icon "button" at bounding box center [817, 125] width 2 height 8
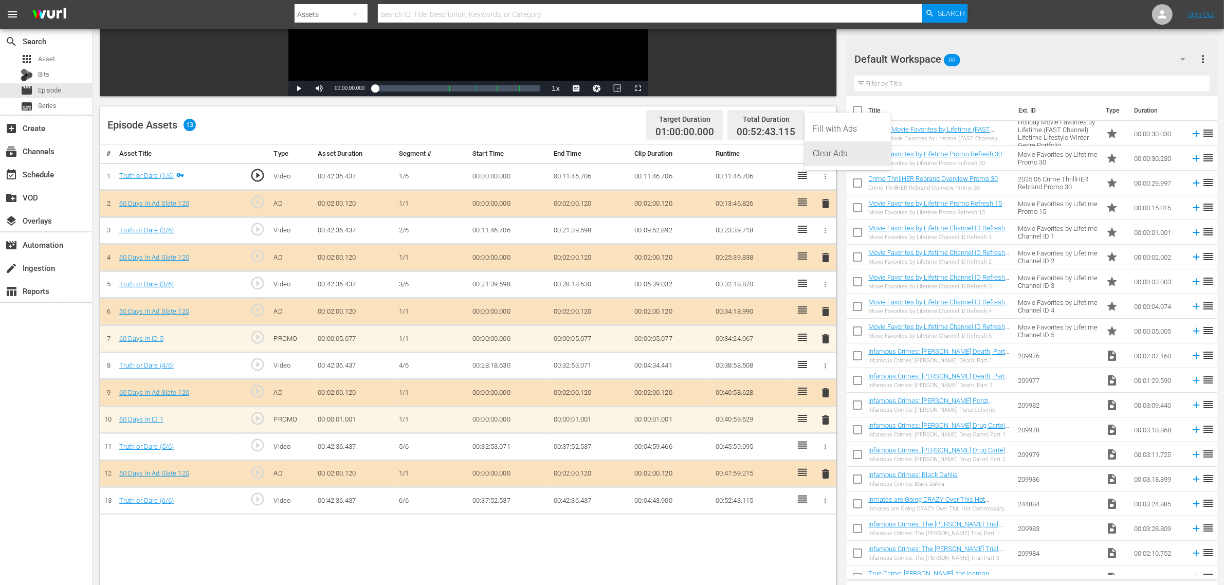
click at [839, 153] on div "Clear Ads" at bounding box center [848, 153] width 70 height 25
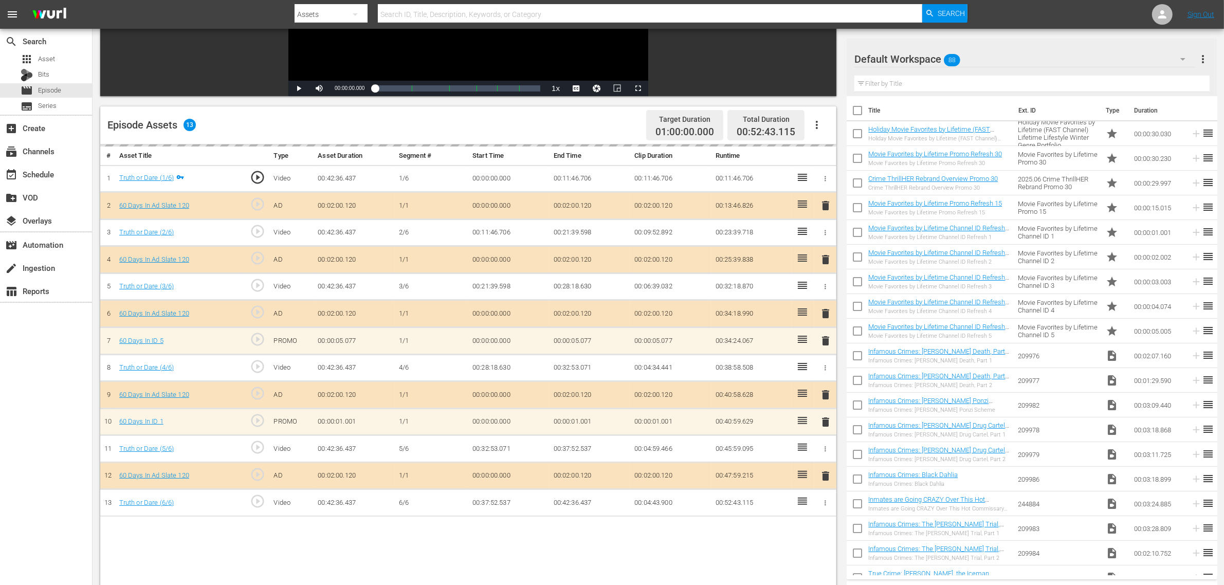
click at [616, 121] on div "Episode Assets 13 Target Duration 01:00:00.000 Total Duration 00:52:43.115" at bounding box center [468, 125] width 736 height 38
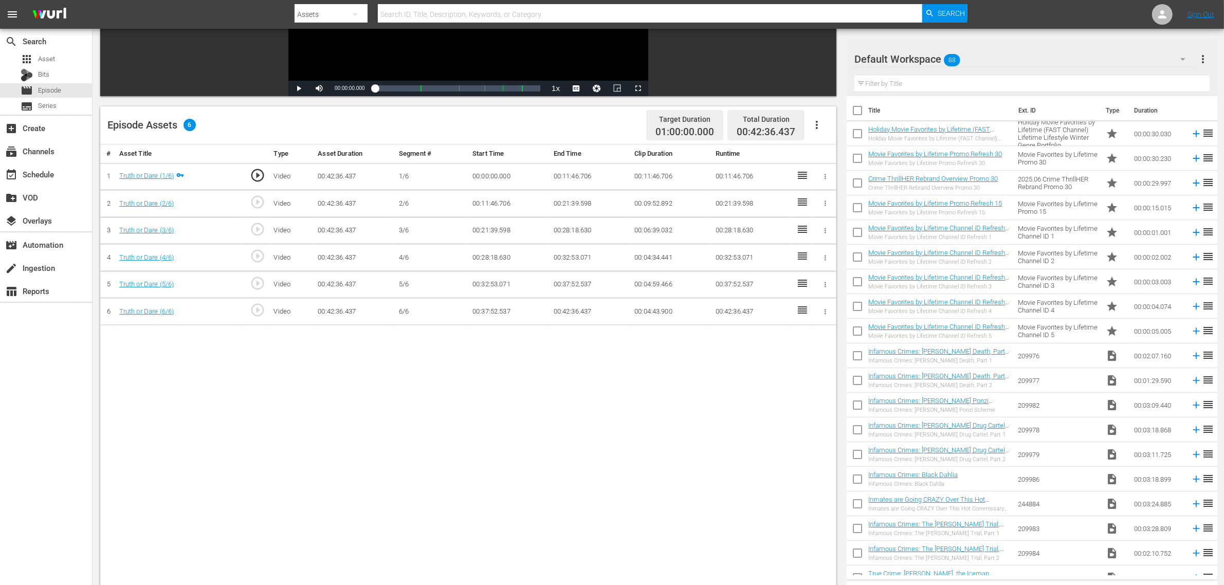
click at [814, 122] on icon "button" at bounding box center [817, 125] width 12 height 12
click at [826, 126] on div "Fill with Ads" at bounding box center [848, 129] width 70 height 25
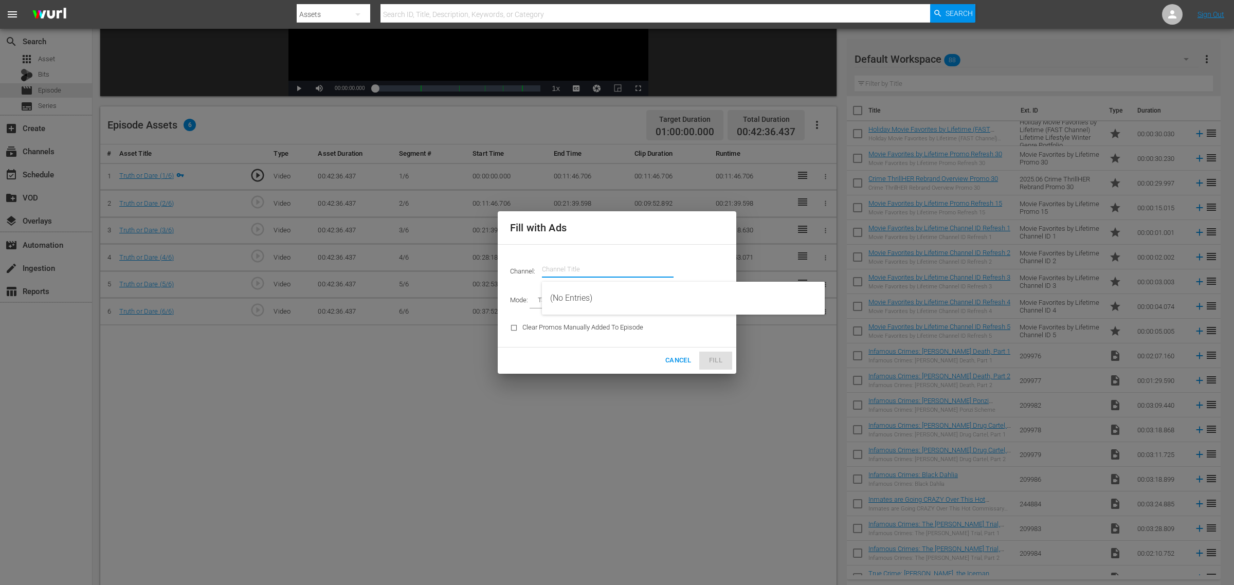
click at [594, 266] on input "text" at bounding box center [608, 269] width 132 height 25
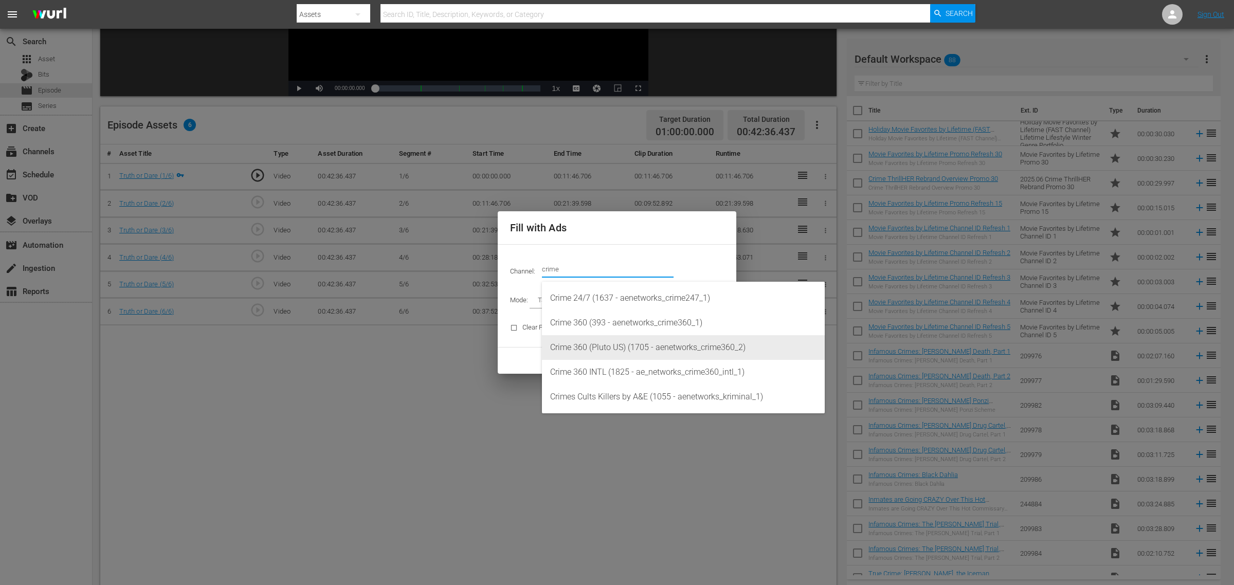
click at [657, 346] on div "Crime 360 (Pluto US) (1705 - aenetworks_crime360_2)" at bounding box center [683, 347] width 266 height 25
type input "Crime 360 (Pluto US) (1705)"
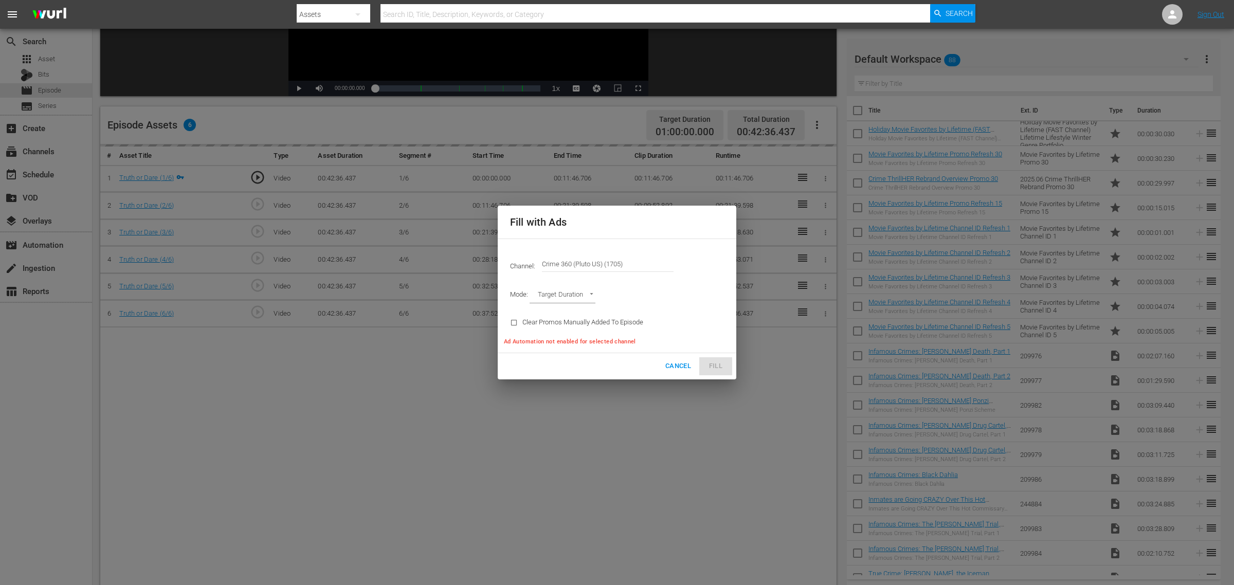
type input "AD_BREAK_DURATION"
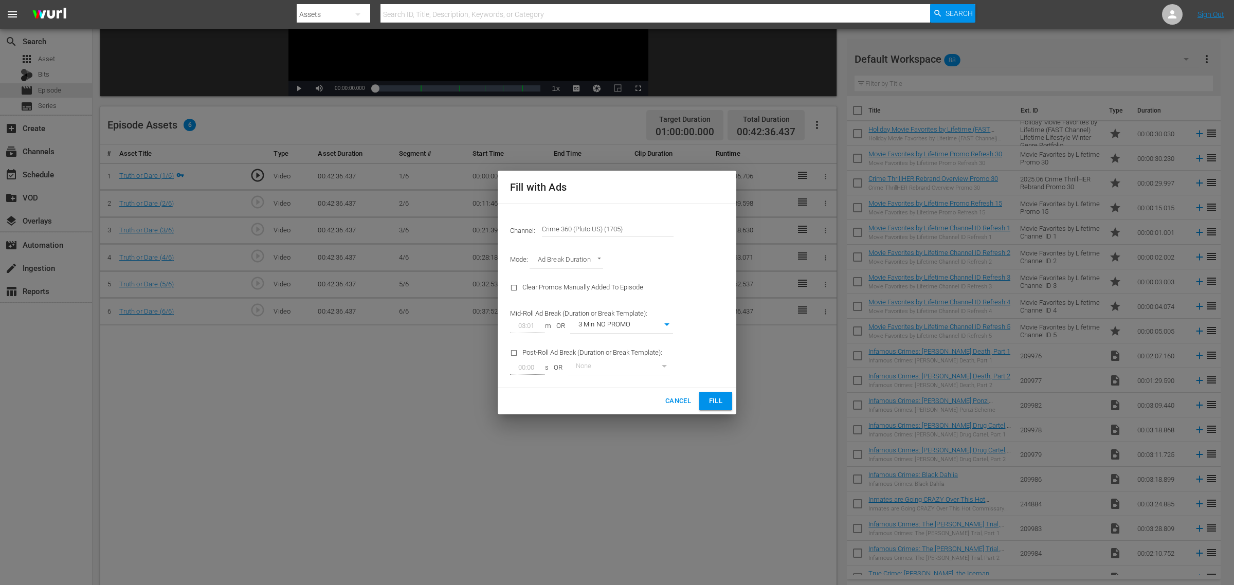
click at [719, 400] on span "Fill" at bounding box center [716, 401] width 16 height 12
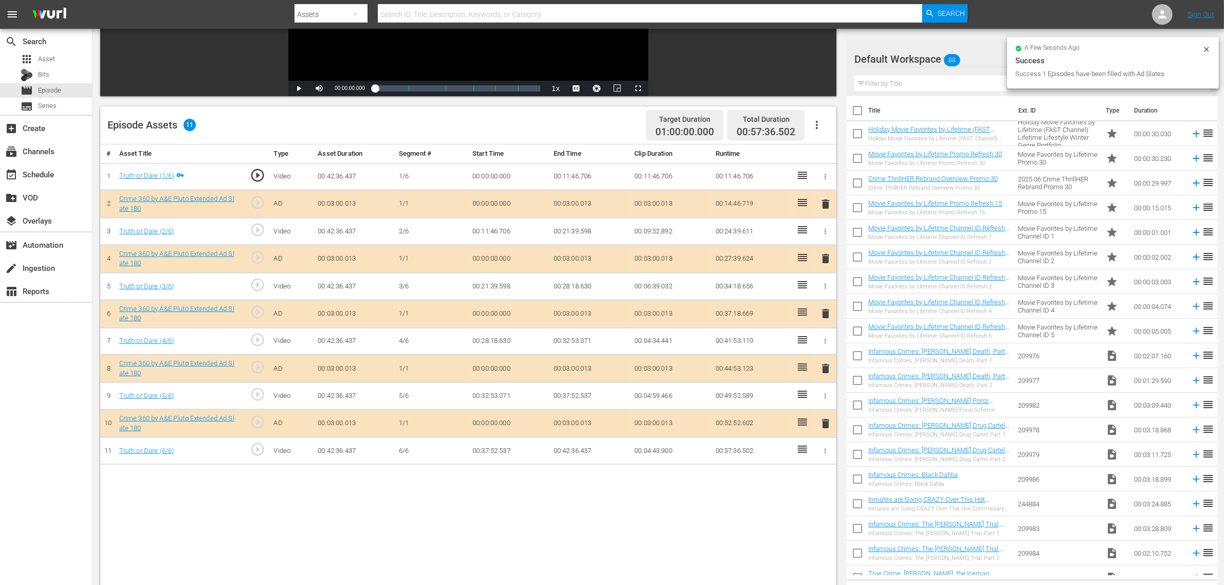
click at [712, 422] on td "00:52:52.602" at bounding box center [752, 424] width 81 height 28
click at [703, 468] on div "# Asset Title Type Asset Duration Segment # Start Time End Time Clip Duration R…" at bounding box center [468, 398] width 736 height 508
click at [613, 122] on div "Episode Assets 11 Target Duration 01:00:00.000 Total Duration 00:57:36.502" at bounding box center [468, 125] width 736 height 38
click at [482, 117] on div "Episode Assets 11 Target Duration 01:00:00.000 Total Duration 00:57:36.502" at bounding box center [468, 125] width 736 height 38
click at [526, 121] on div "Episode Assets 11 Target Duration 01:00:00.000 Total Duration 00:57:36.502" at bounding box center [468, 125] width 736 height 38
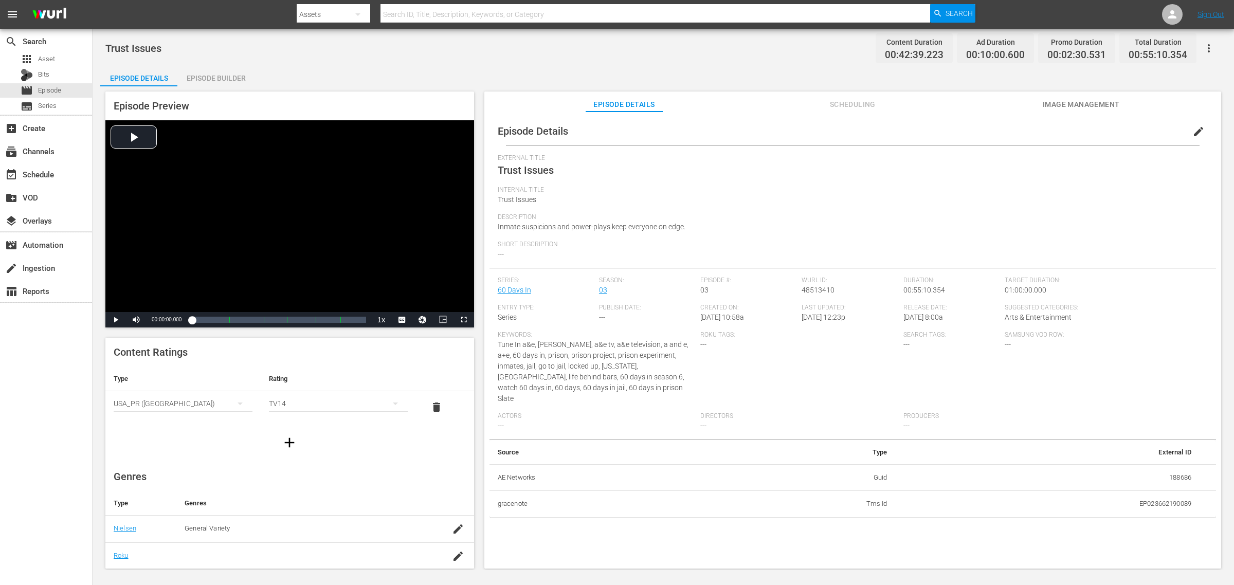
click at [223, 78] on div "Episode Builder" at bounding box center [215, 78] width 77 height 25
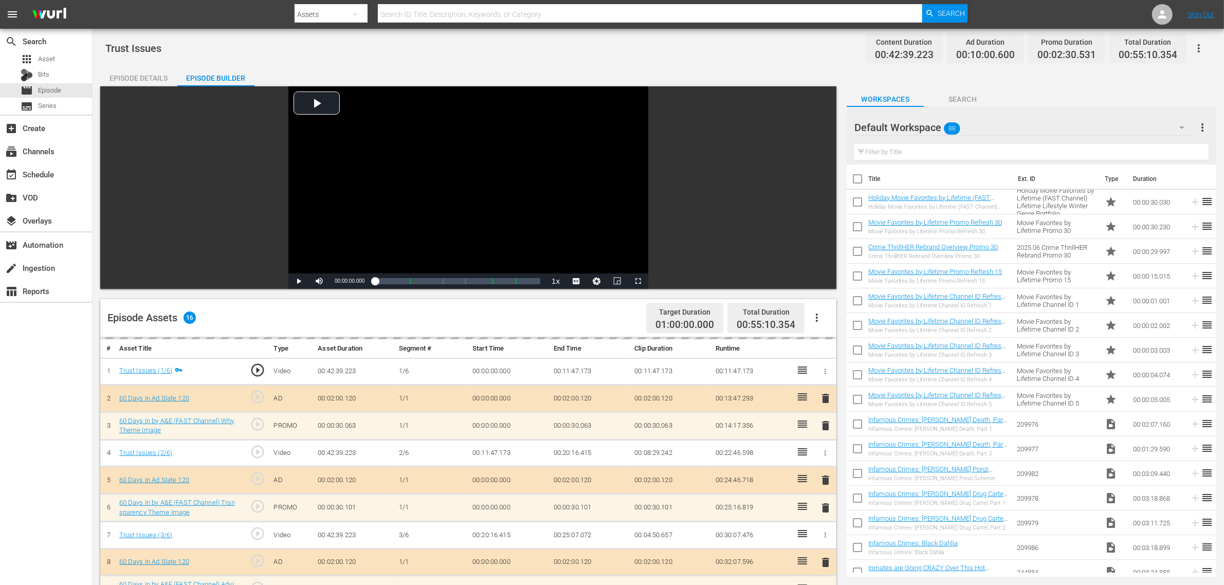
click at [621, 73] on div "Episode Details Episode Builder Episode Preview Video Player is loading. Play V…" at bounding box center [658, 456] width 1116 height 780
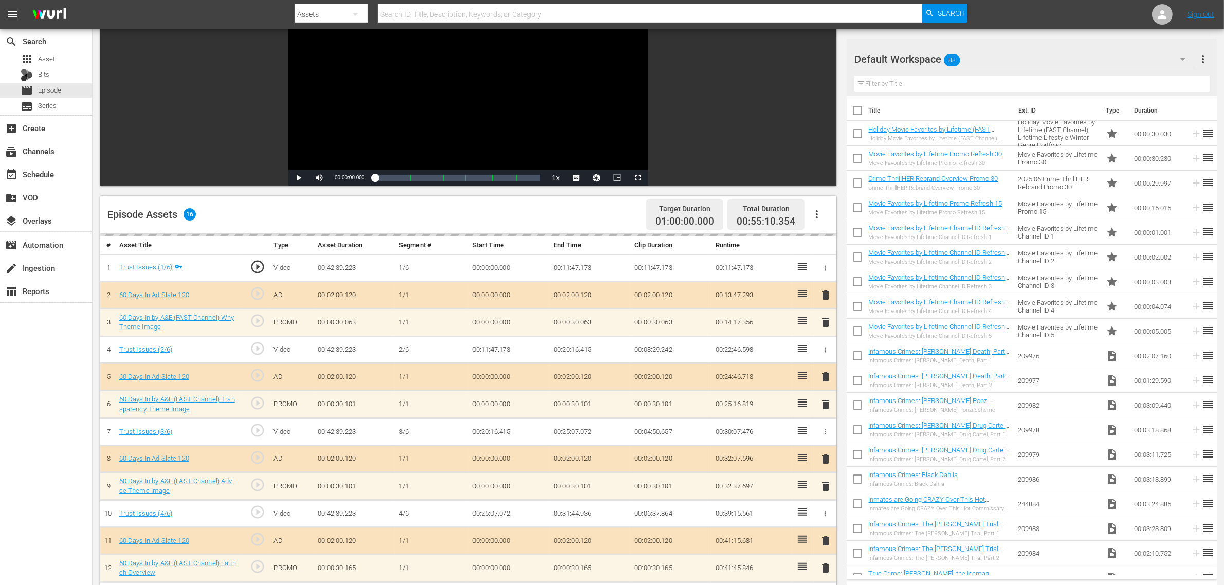
scroll to position [257, 0]
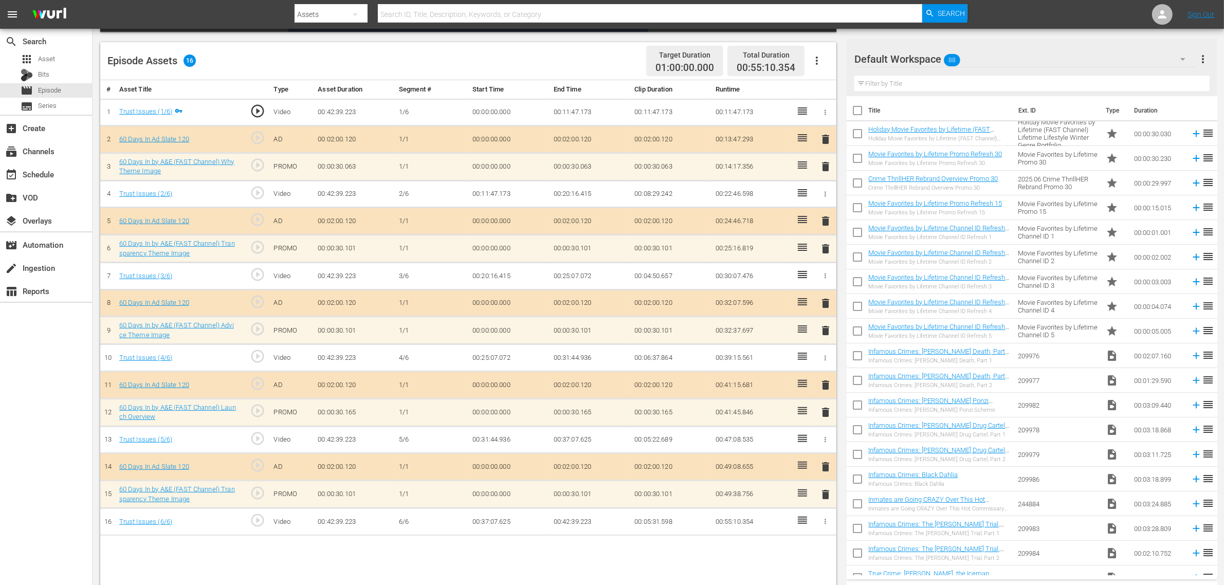
click at [817, 59] on icon "button" at bounding box center [817, 61] width 12 height 12
click at [831, 96] on div "Clear Ads" at bounding box center [848, 89] width 70 height 25
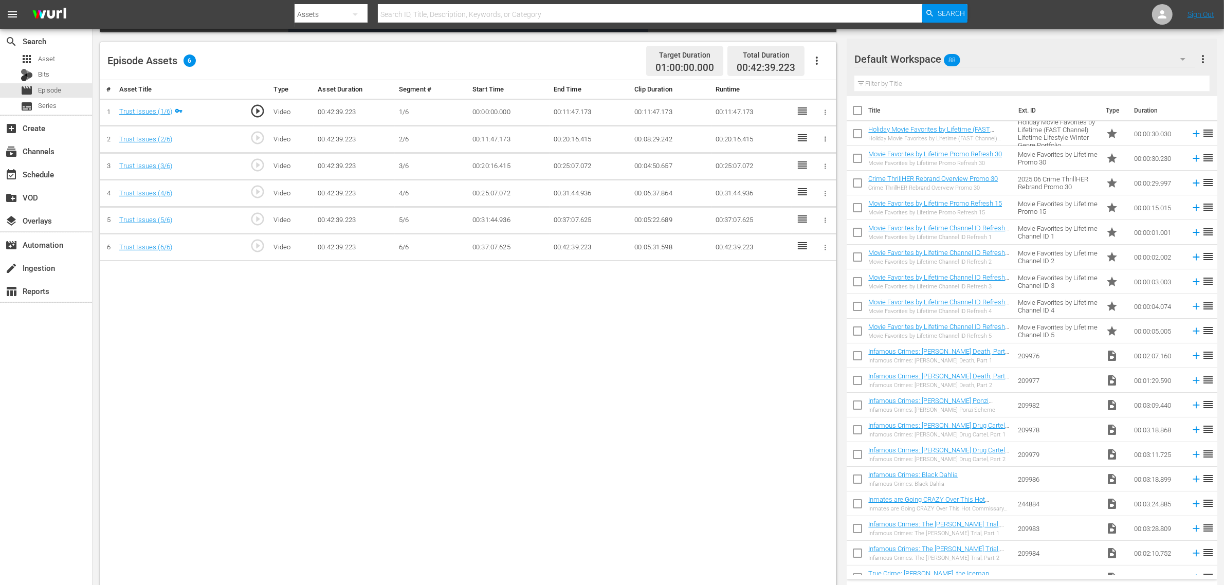
click at [815, 55] on icon "button" at bounding box center [817, 61] width 12 height 12
click at [836, 66] on div "Fill with Ads" at bounding box center [848, 64] width 70 height 25
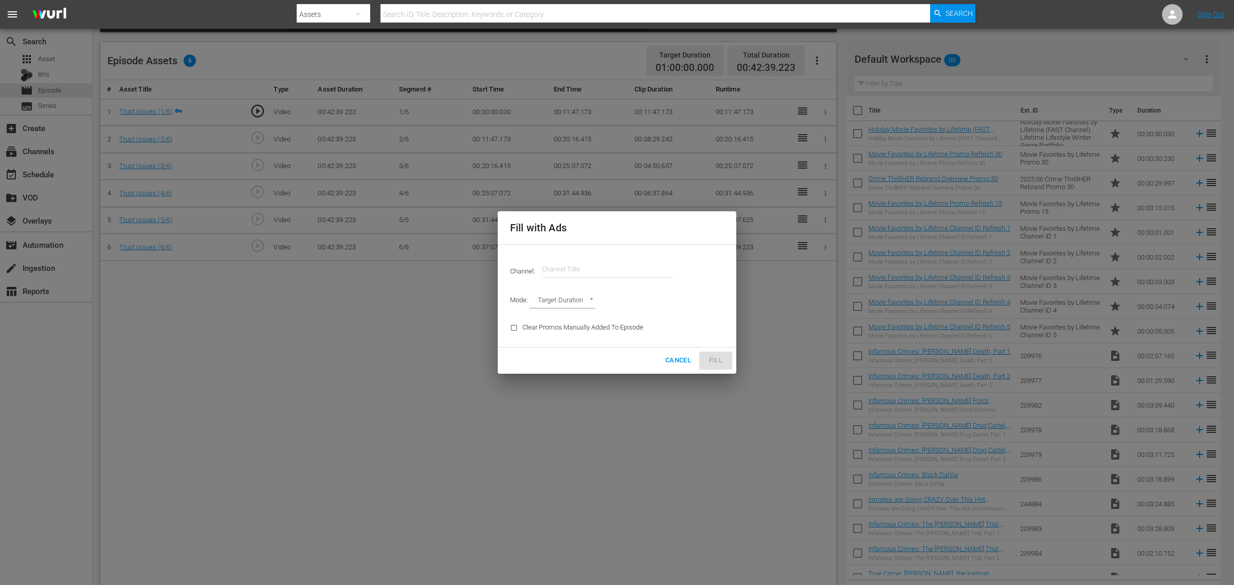
drag, startPoint x: 580, startPoint y: 281, endPoint x: 582, endPoint y: 272, distance: 9.6
click at [581, 276] on input "text" at bounding box center [608, 269] width 132 height 25
click at [584, 268] on input "text" at bounding box center [608, 269] width 132 height 25
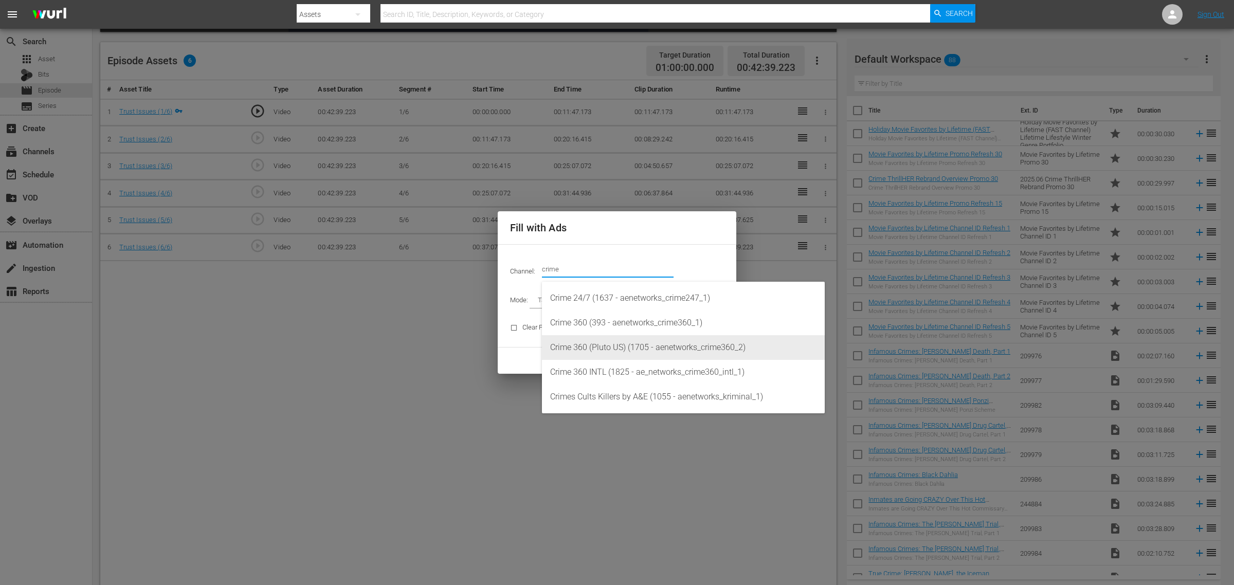
click at [670, 351] on div "Crime 360 (Pluto US) (1705 - aenetworks_crime360_2)" at bounding box center [683, 347] width 266 height 25
type input "Crime 360 (Pluto US) (1705)"
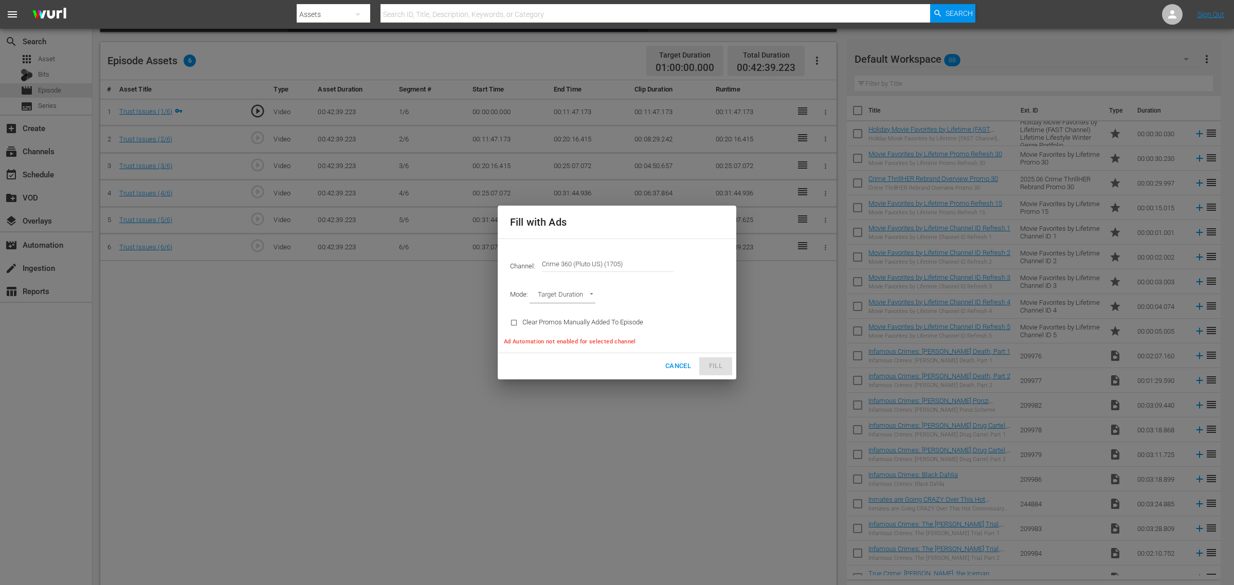
type input "AD_BREAK_DURATION"
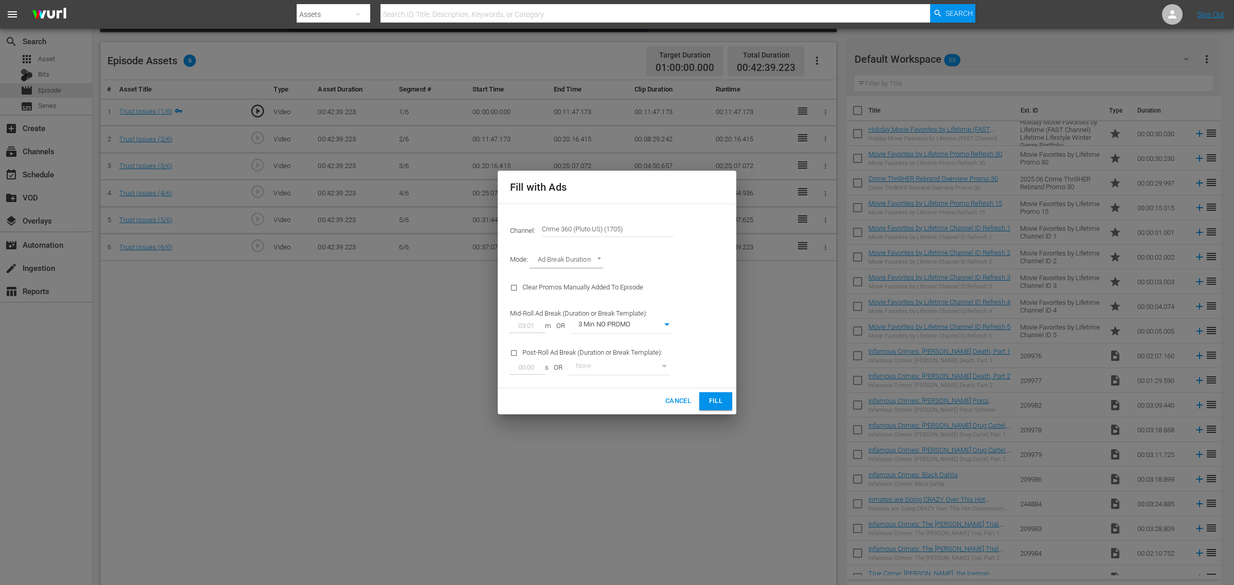
click at [715, 401] on span "Fill" at bounding box center [716, 401] width 16 height 12
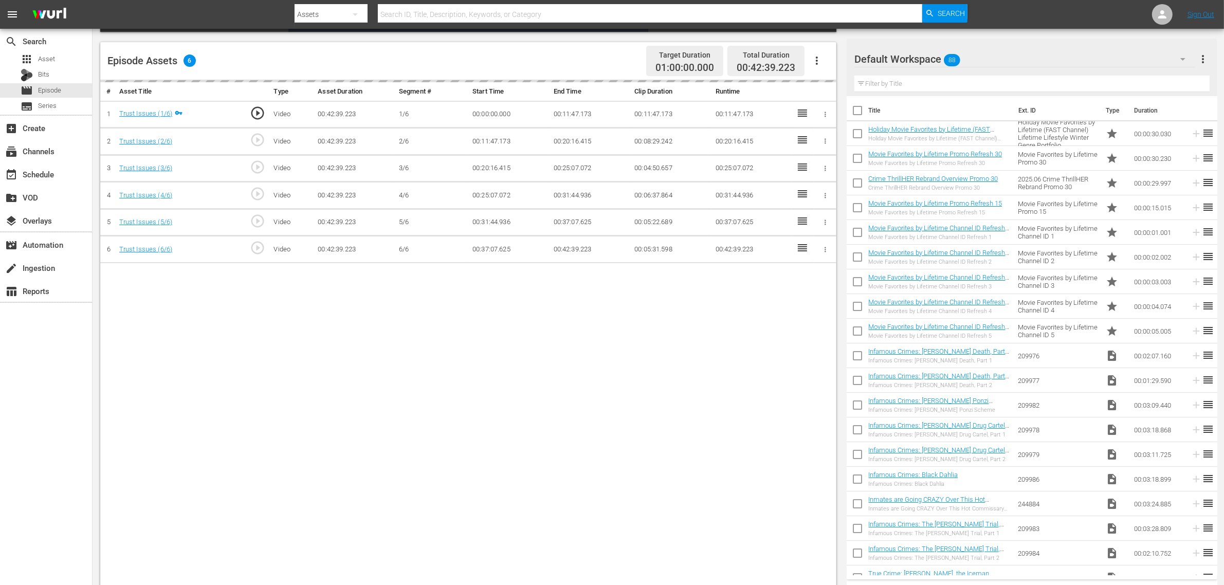
click at [750, 309] on div "# Asset Title Type Asset Duration Segment # Start Time End Time Clip Duration R…" at bounding box center [468, 334] width 736 height 508
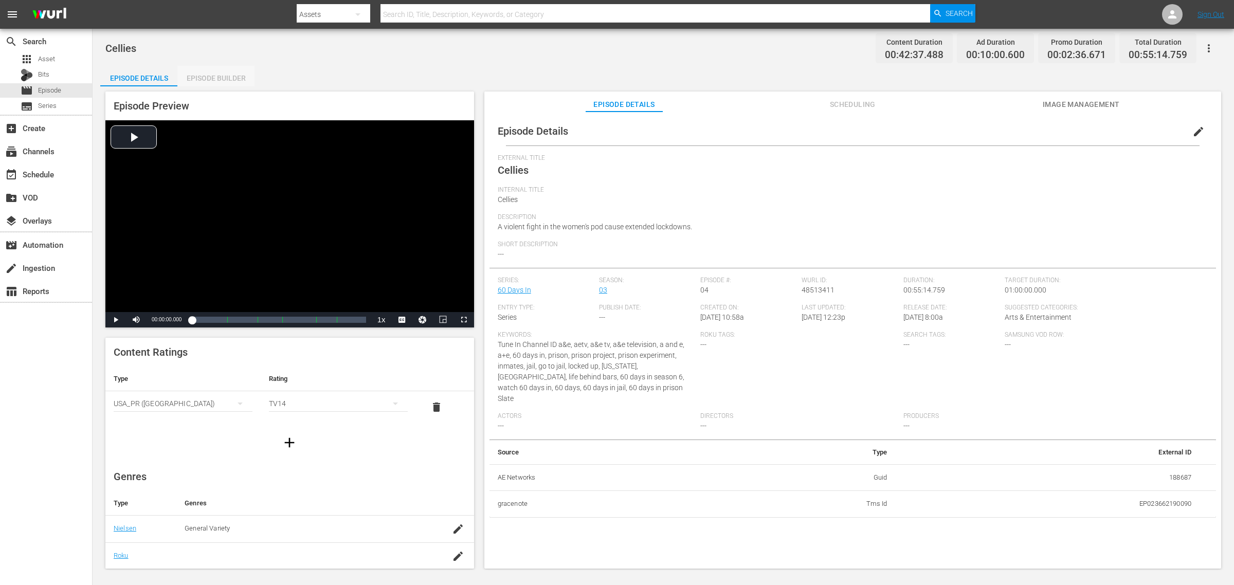
drag, startPoint x: 222, startPoint y: 75, endPoint x: 412, endPoint y: 114, distance: 193.7
click at [222, 74] on div "Episode Builder" at bounding box center [215, 78] width 77 height 25
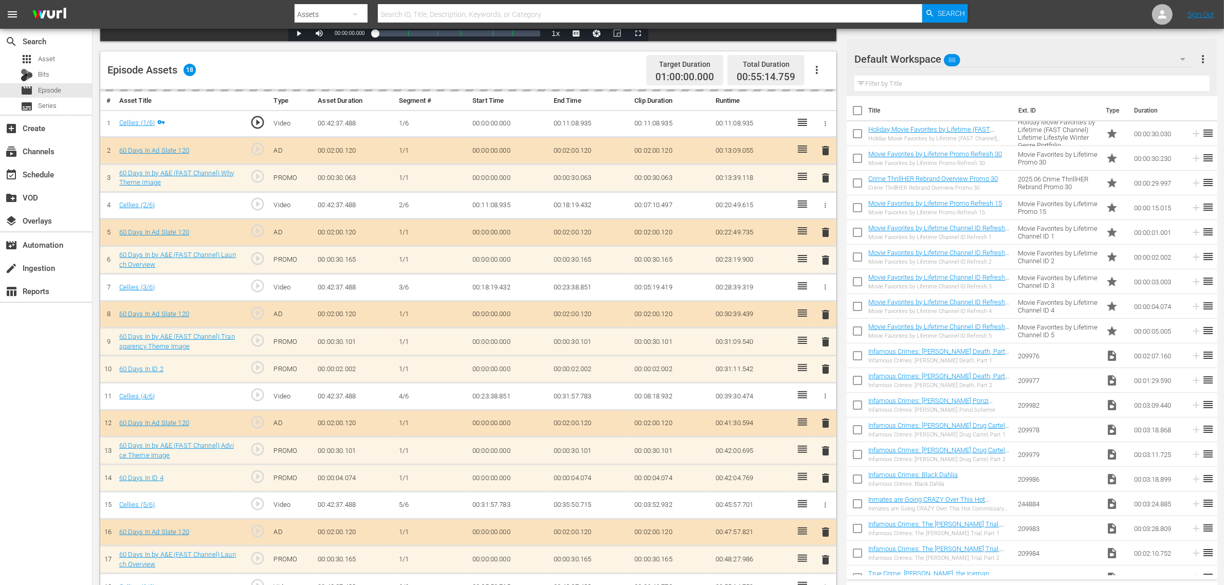
scroll to position [257, 0]
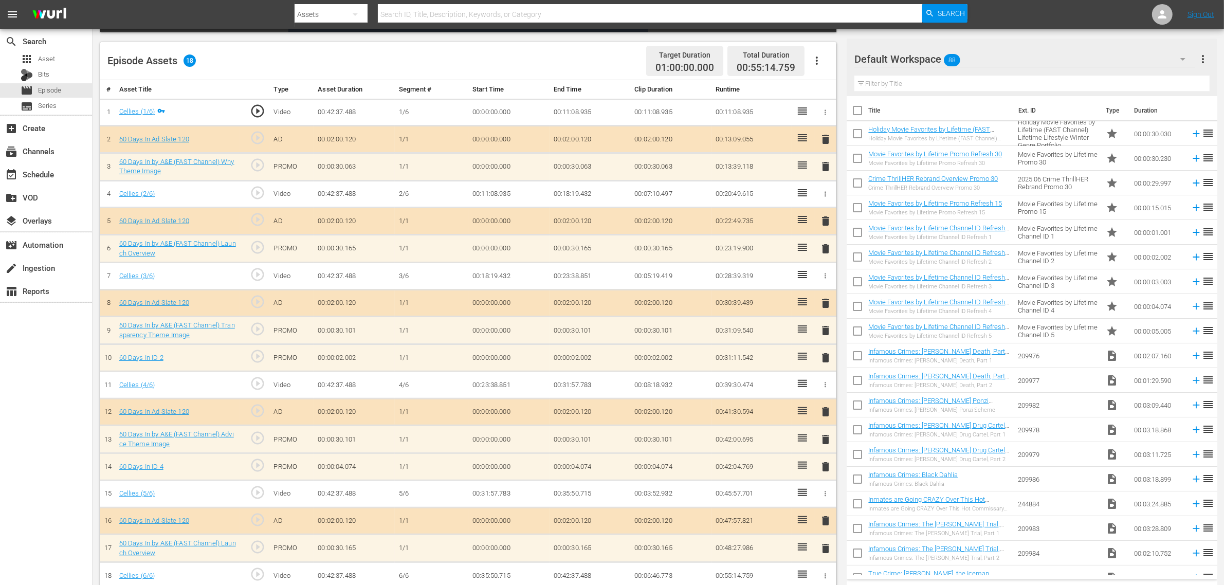
click at [816, 56] on icon "button" at bounding box center [817, 61] width 12 height 12
click at [844, 86] on div "Clear Ads" at bounding box center [848, 89] width 70 height 25
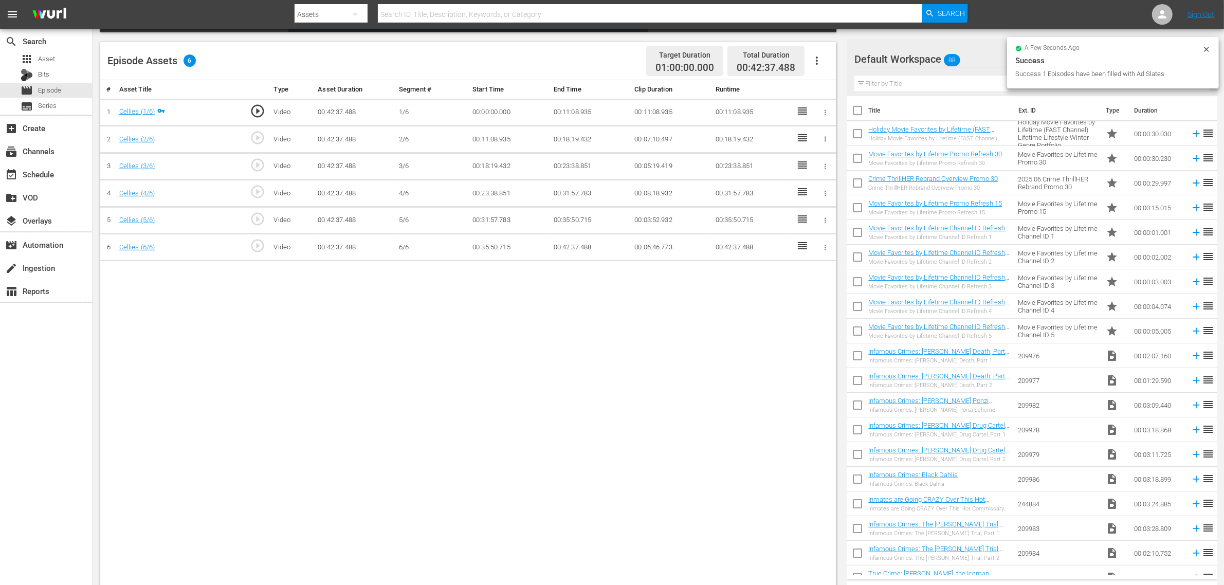
click at [572, 62] on div "Episode Assets 6 Target Duration 01:00:00.000 Total Duration 00:42:37.488" at bounding box center [468, 61] width 736 height 38
click at [811, 60] on icon "button" at bounding box center [817, 61] width 12 height 12
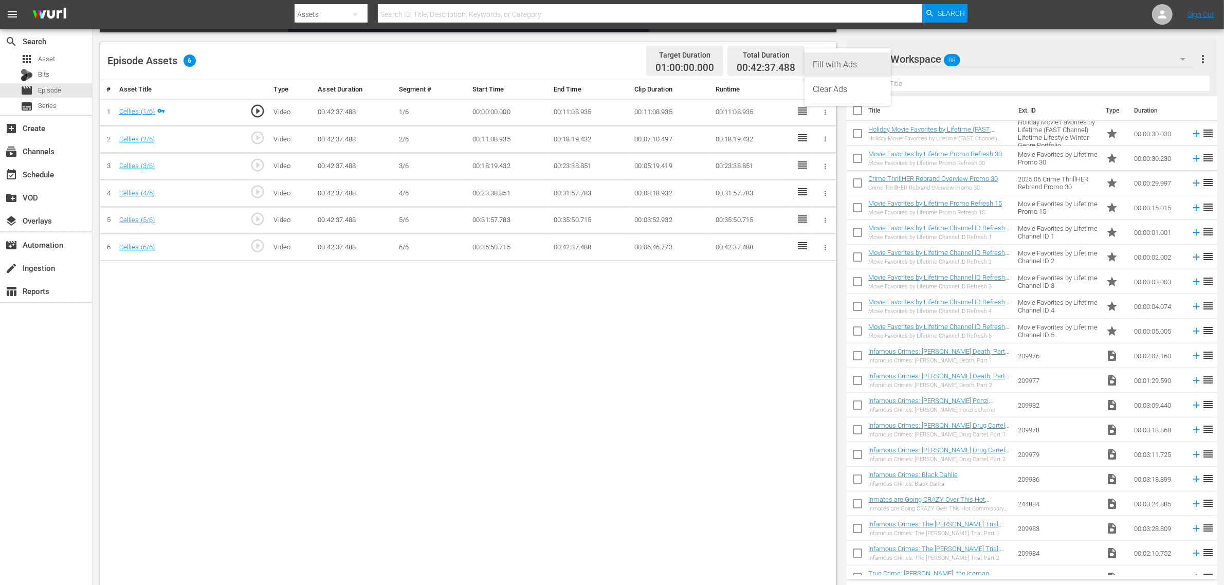
click at [858, 60] on div "Fill with Ads" at bounding box center [848, 64] width 70 height 25
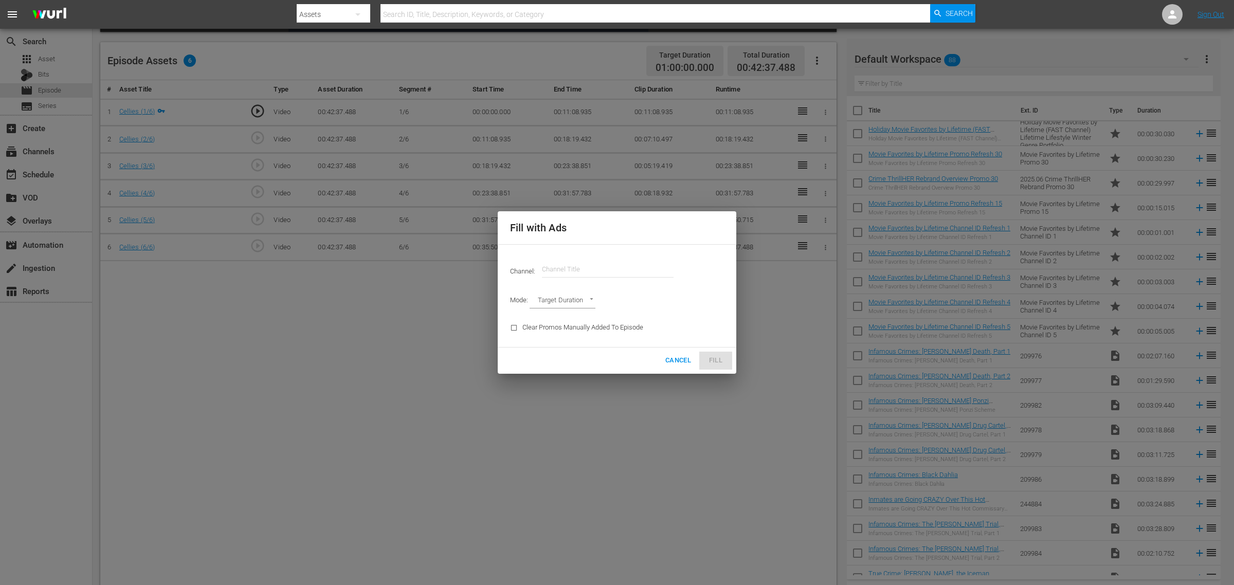
click at [595, 256] on div "Channel: Channel Title" at bounding box center [617, 269] width 226 height 37
click at [584, 264] on input "text" at bounding box center [608, 269] width 132 height 25
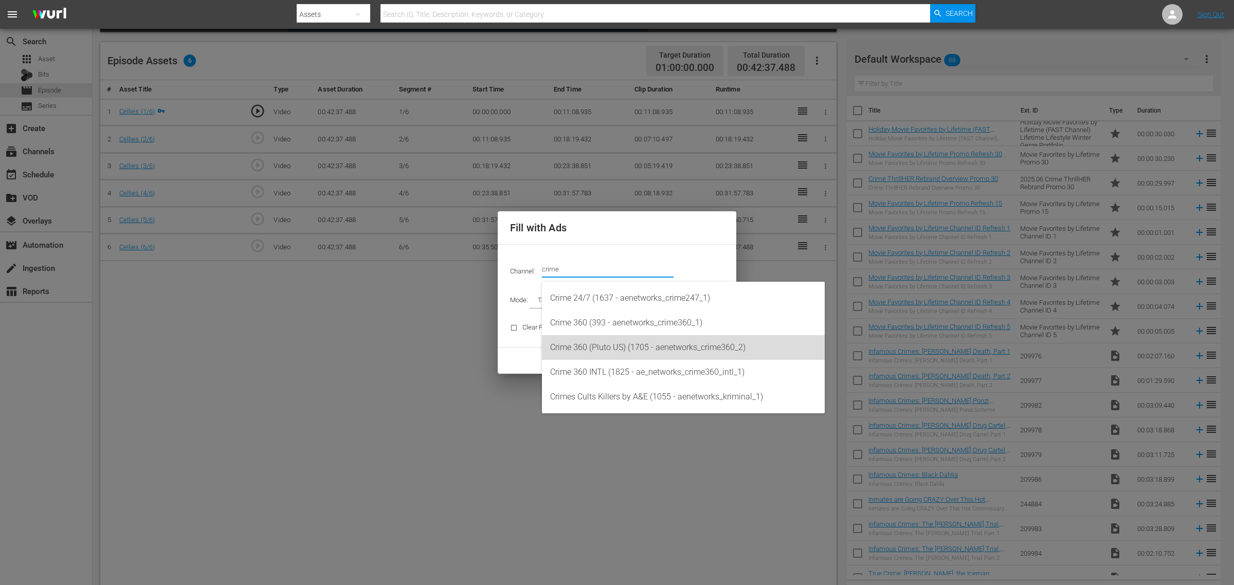
click at [635, 353] on div "Crime 360 (Pluto US) (1705 - aenetworks_crime360_2)" at bounding box center [683, 347] width 266 height 25
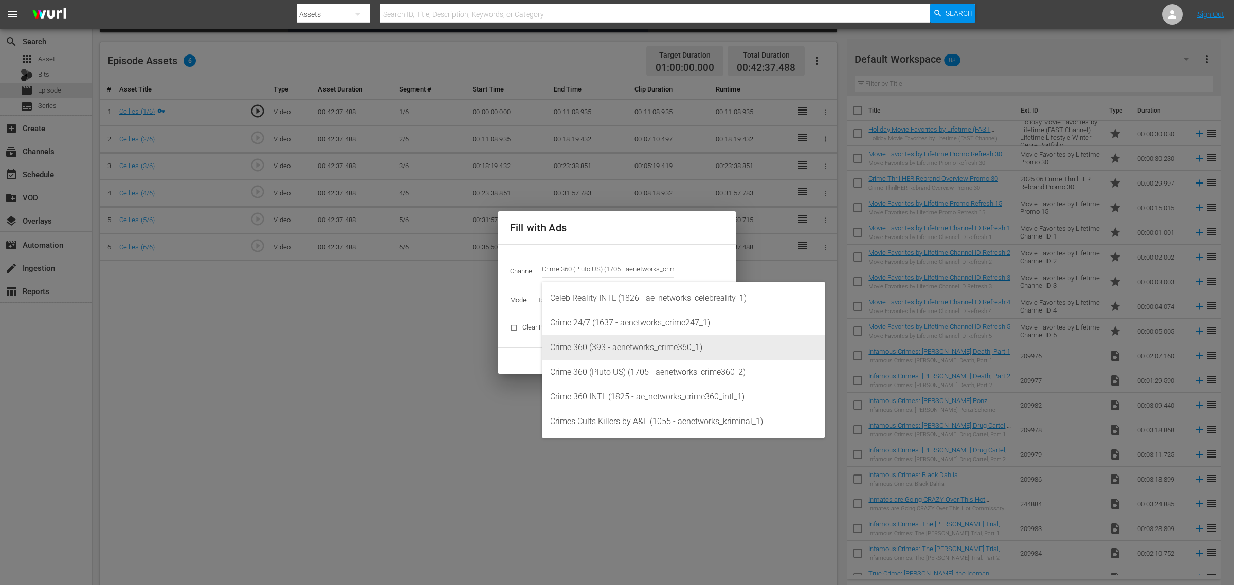
type input "Crime 360 (Pluto US) (1705)"
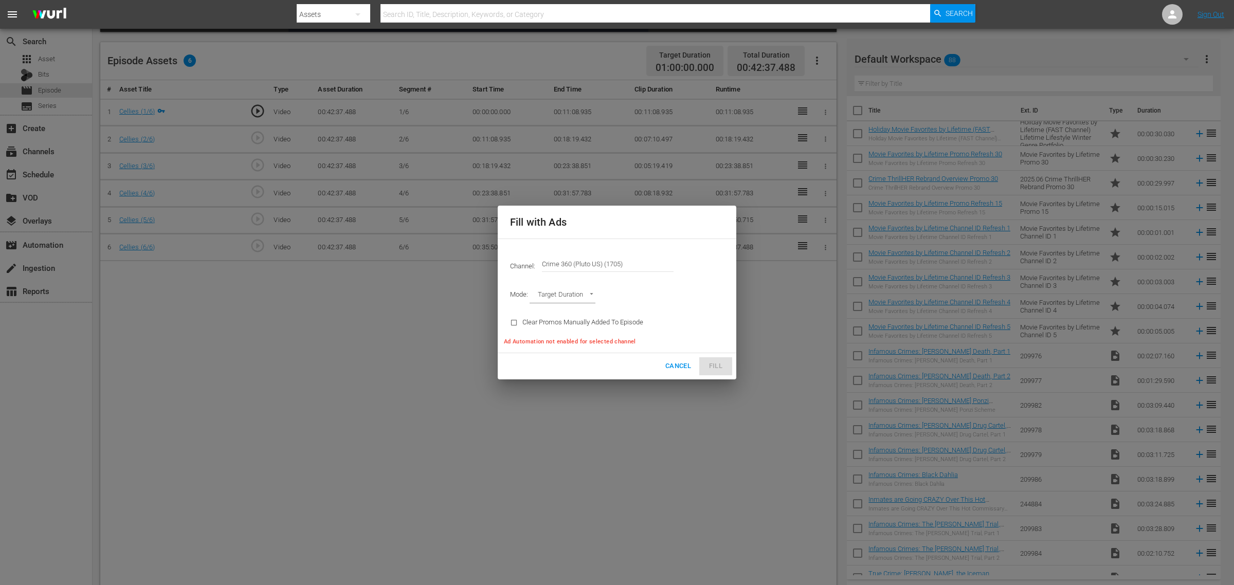
type input "AD_BREAK_DURATION"
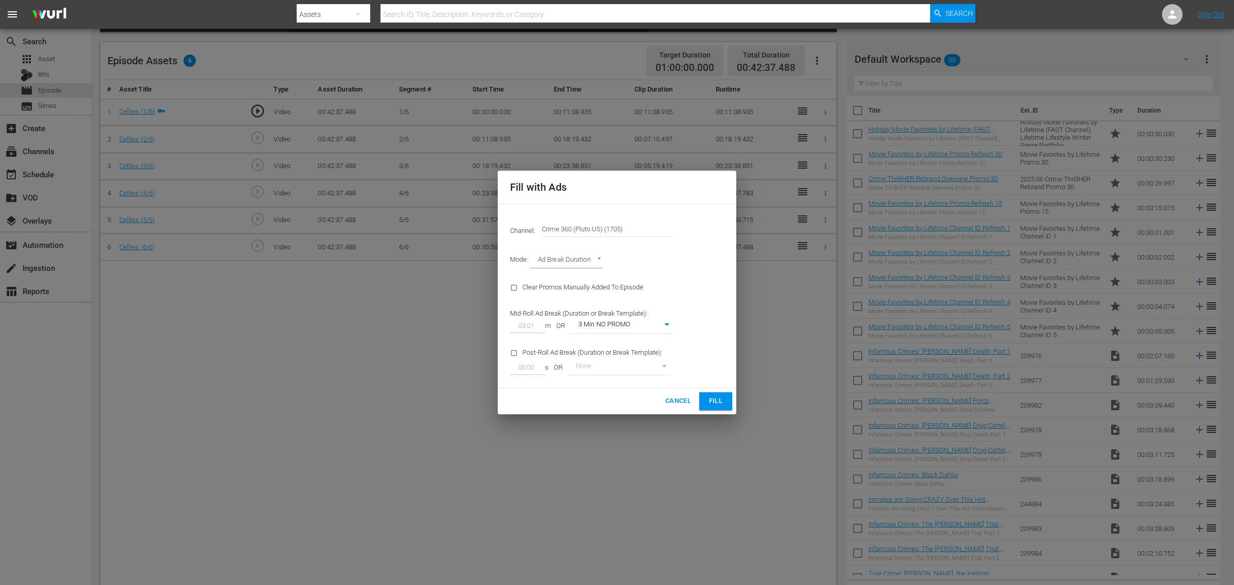
click at [718, 397] on span "Fill" at bounding box center [716, 401] width 16 height 12
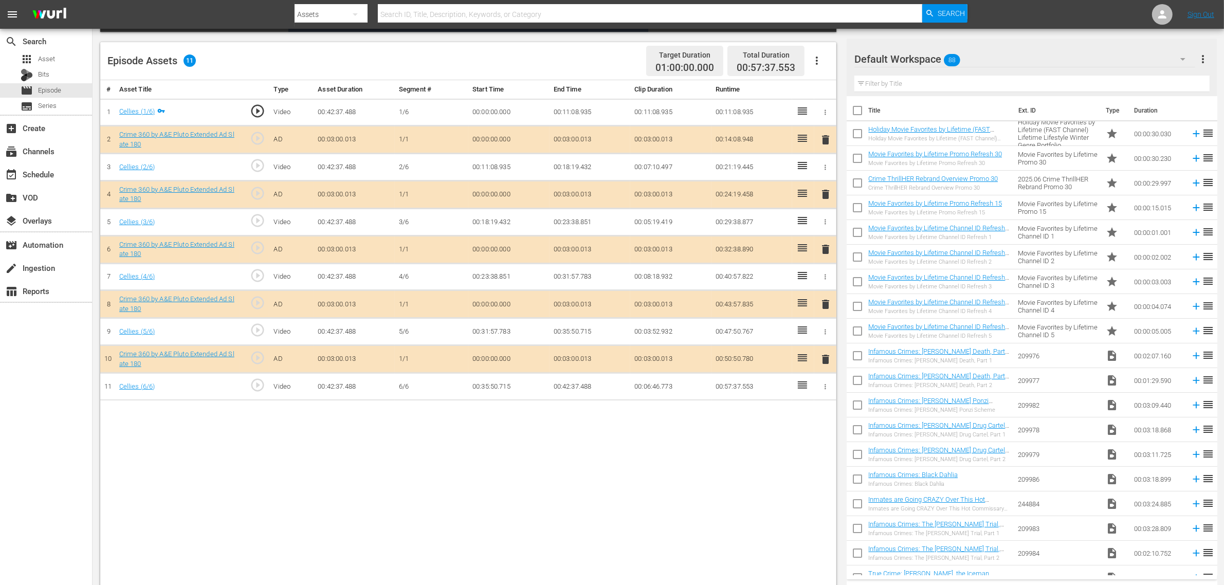
click at [987, 9] on nav "menu Search By Assets Search ID, Title, Description, Keywords, or Category Sear…" at bounding box center [612, 14] width 1224 height 29
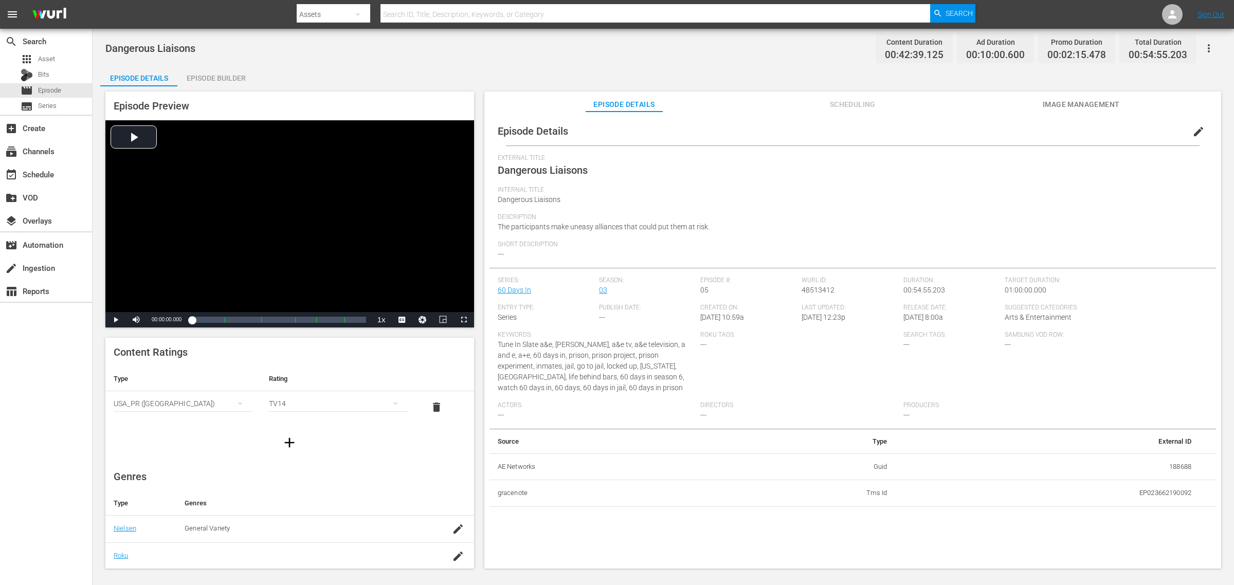
click at [215, 81] on div "Episode Builder" at bounding box center [215, 78] width 77 height 25
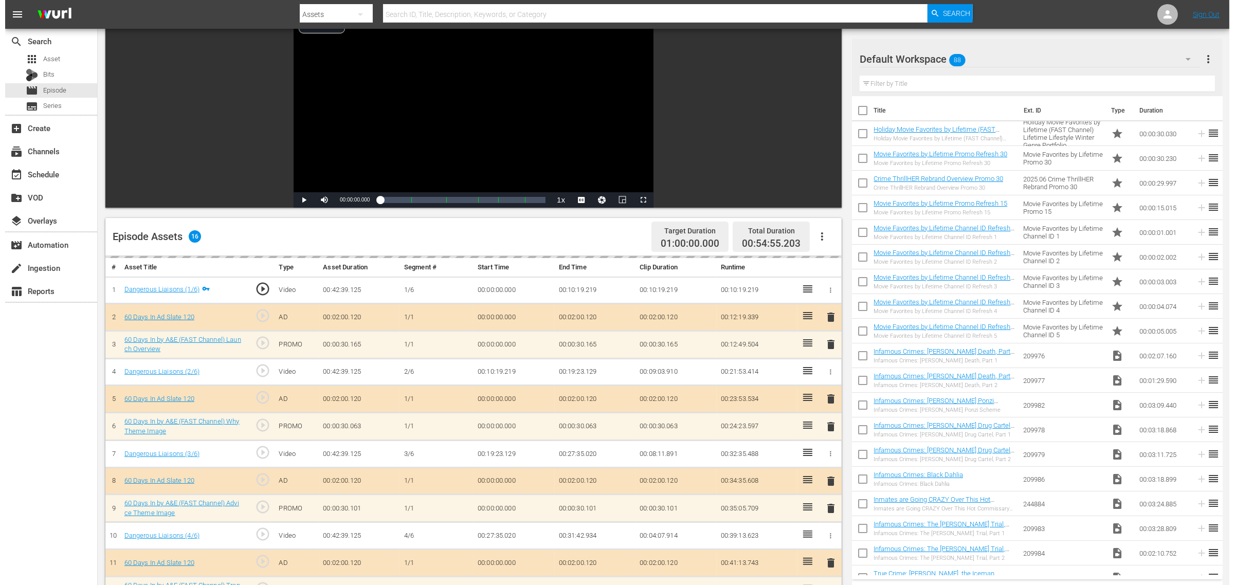
scroll to position [193, 0]
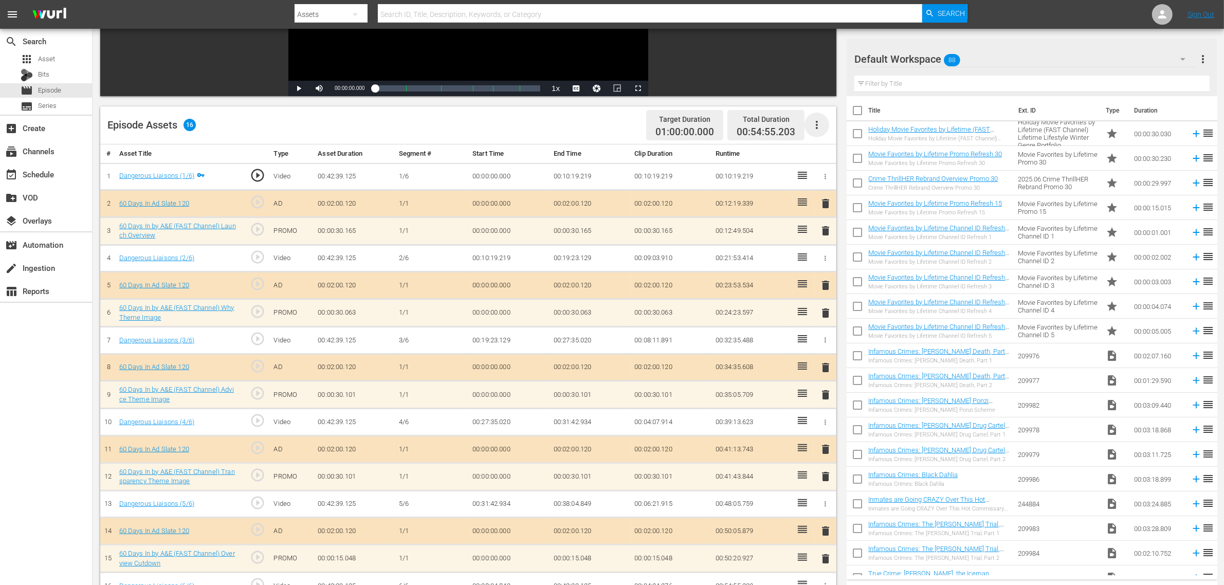
click at [815, 120] on icon "button" at bounding box center [817, 125] width 12 height 12
click at [847, 152] on div "Clear Ads" at bounding box center [848, 153] width 70 height 25
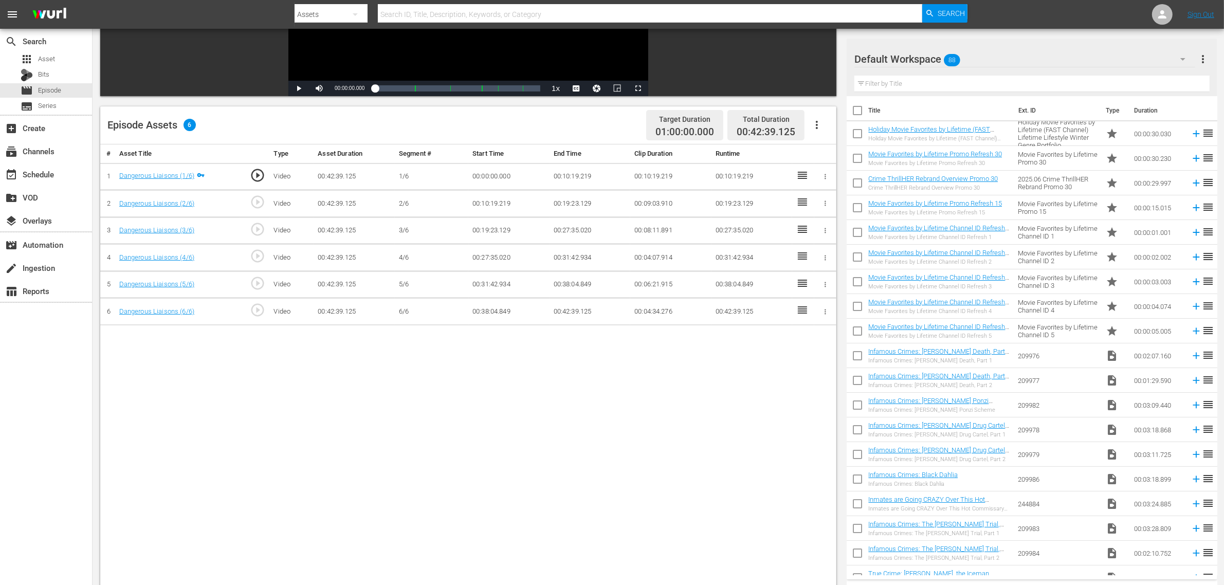
click at [816, 121] on icon "button" at bounding box center [817, 125] width 12 height 12
click at [826, 129] on div "Fill with Ads" at bounding box center [848, 129] width 70 height 25
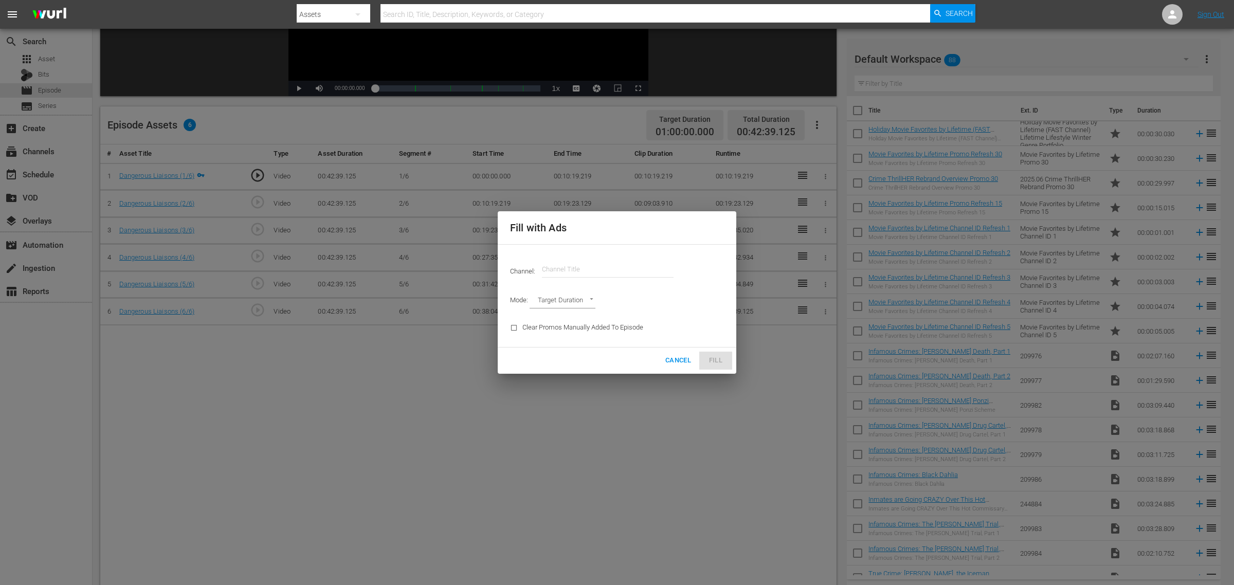
click at [571, 258] on input "text" at bounding box center [608, 269] width 132 height 25
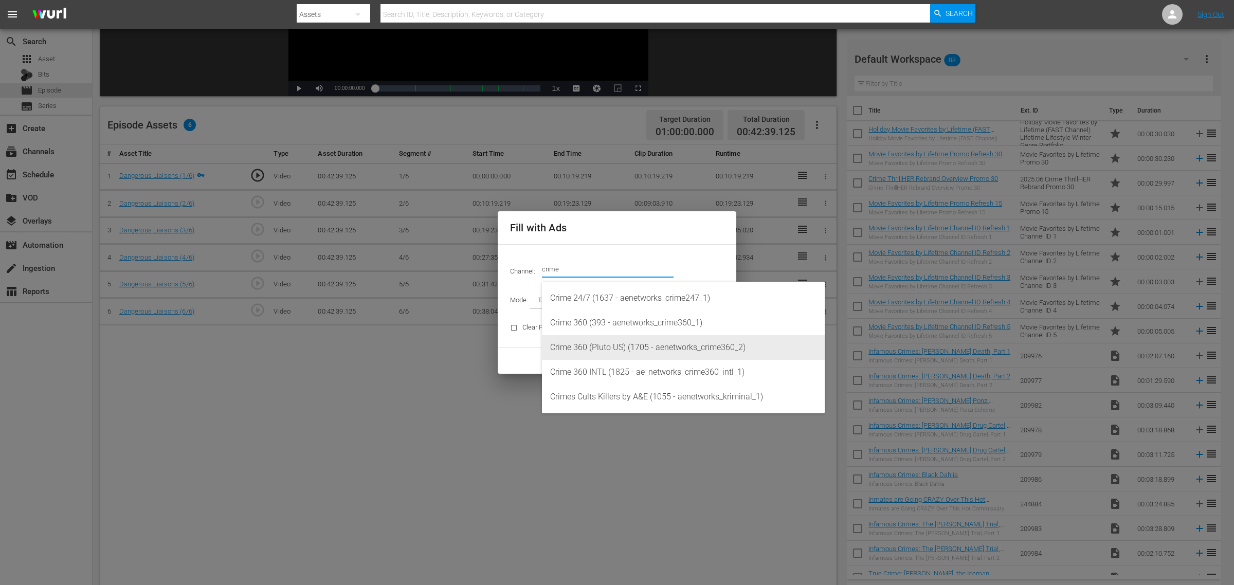
click at [656, 351] on div "Crime 360 (Pluto US) (1705 - aenetworks_crime360_2)" at bounding box center [683, 347] width 266 height 25
type input "Crime 360 (Pluto US) (1705)"
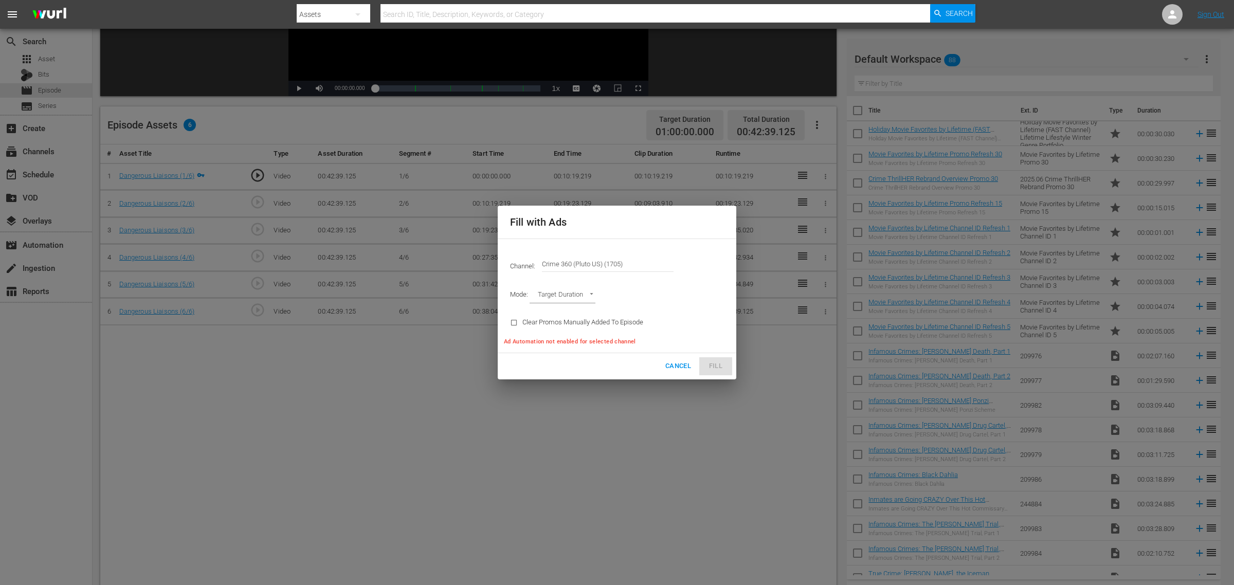
type input "AD_BREAK_DURATION"
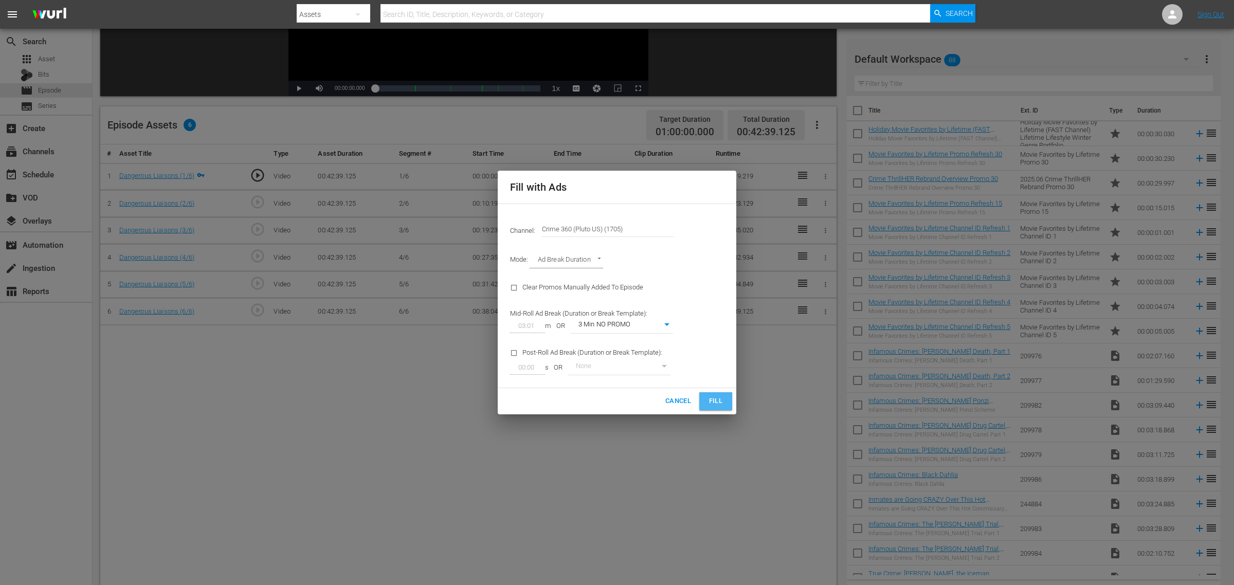
click at [713, 392] on button "Fill" at bounding box center [715, 401] width 33 height 18
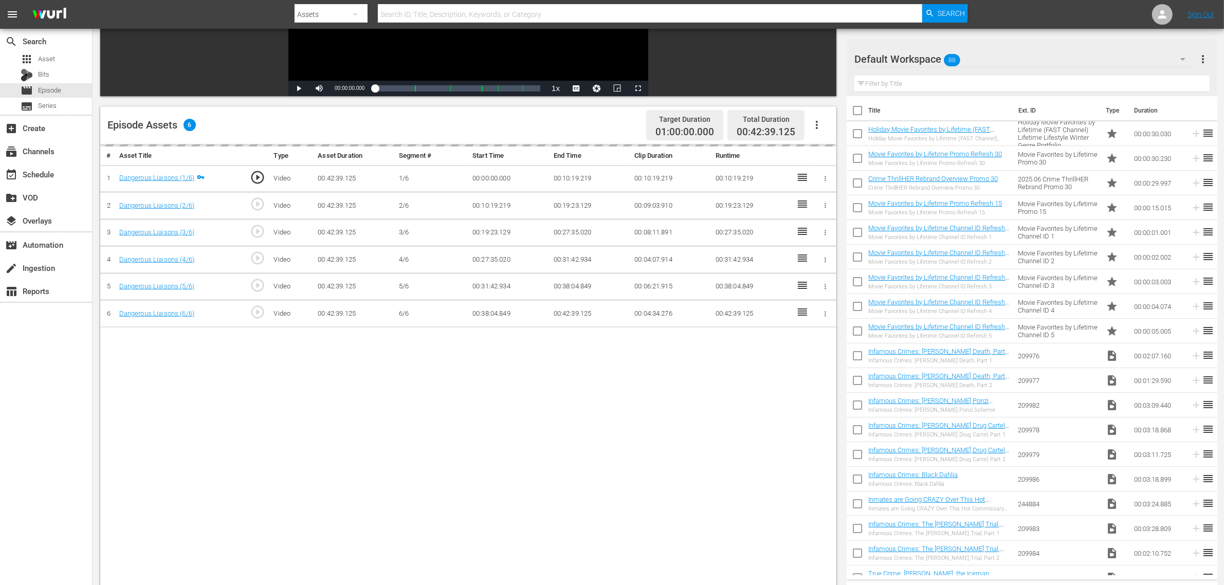
click at [788, 404] on div "# Asset Title Type Asset Duration Segment # Start Time End Time Clip Duration R…" at bounding box center [468, 398] width 736 height 508
click at [610, 127] on div "Episode Assets 6 Target Duration 01:00:00.000 Total Duration 00:42:39.125" at bounding box center [468, 125] width 736 height 38
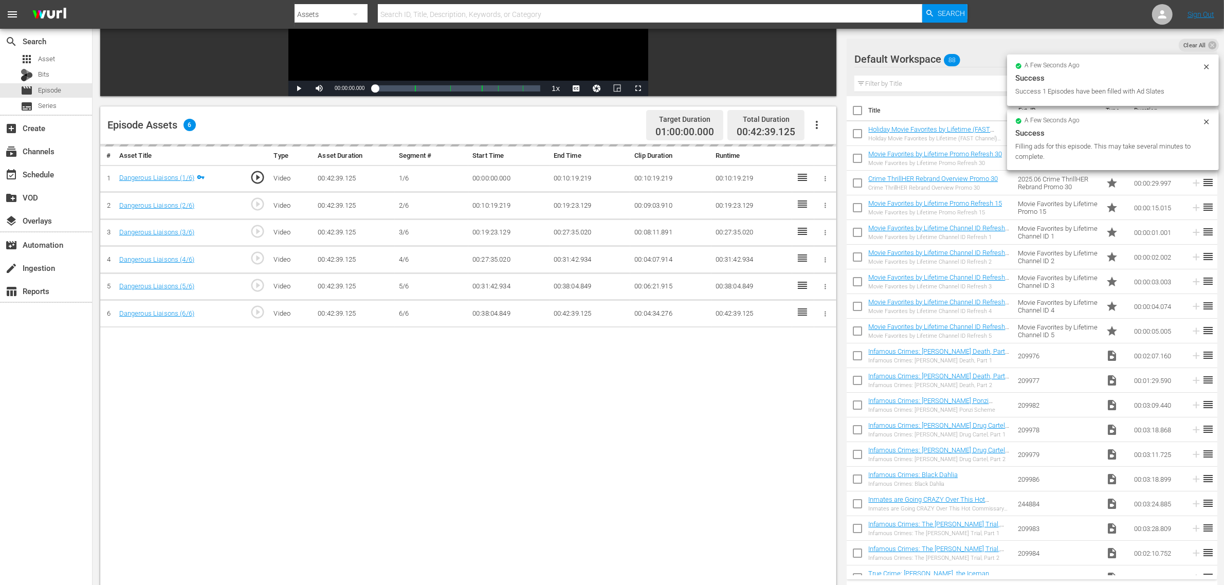
click at [987, 15] on nav "menu Search By Assets Search ID, Title, Description, Keywords, or Category Sear…" at bounding box center [612, 14] width 1224 height 29
click at [987, 9] on nav "menu Search By Assets Search ID, Title, Description, Keywords, or Category Sear…" at bounding box center [612, 14] width 1224 height 29
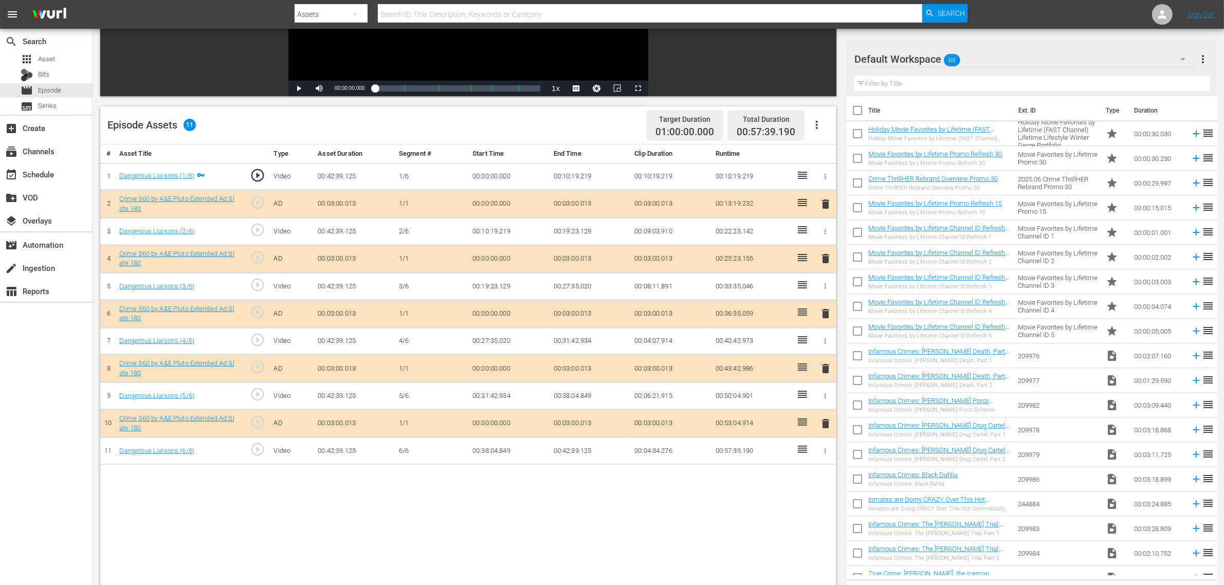
click at [418, 468] on div "# Asset Title Type Asset Duration Segment # Start Time End Time Clip Duration R…" at bounding box center [468, 398] width 736 height 508
click at [581, 125] on div "Episode Assets 11 Target Duration 01:00:00.000 Total Duration 00:57:39.190" at bounding box center [468, 125] width 736 height 38
click at [987, 10] on nav "menu Search By Assets Search ID, Title, Description, Keywords, or Category Sear…" at bounding box center [612, 14] width 1224 height 29
click at [819, 123] on icon "button" at bounding box center [817, 125] width 12 height 12
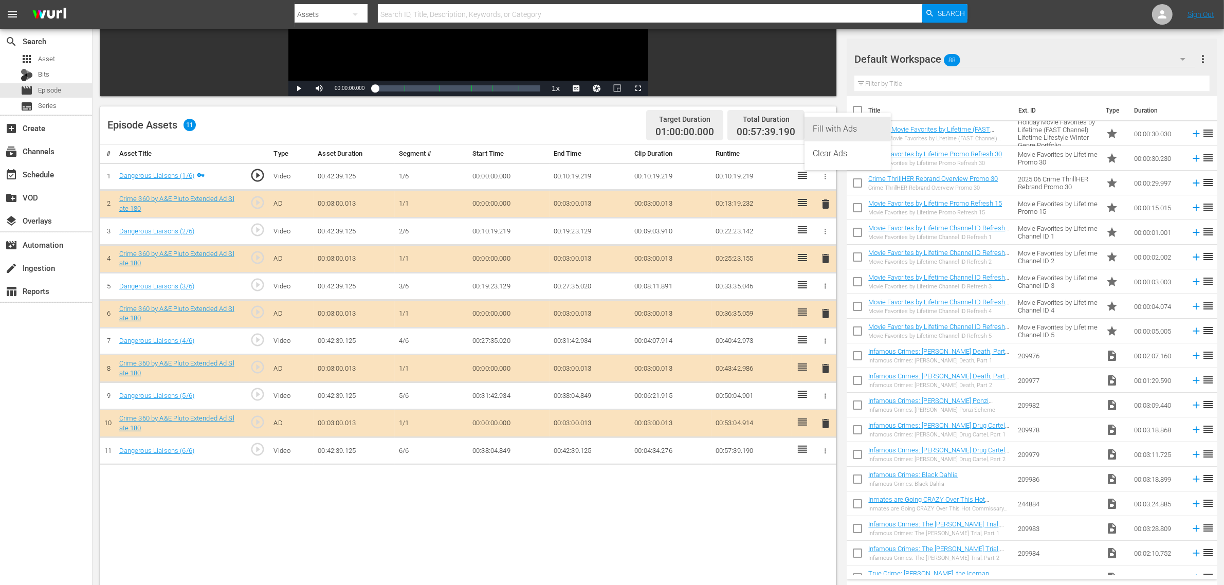
click at [849, 126] on div "Fill with Ads" at bounding box center [848, 129] width 70 height 25
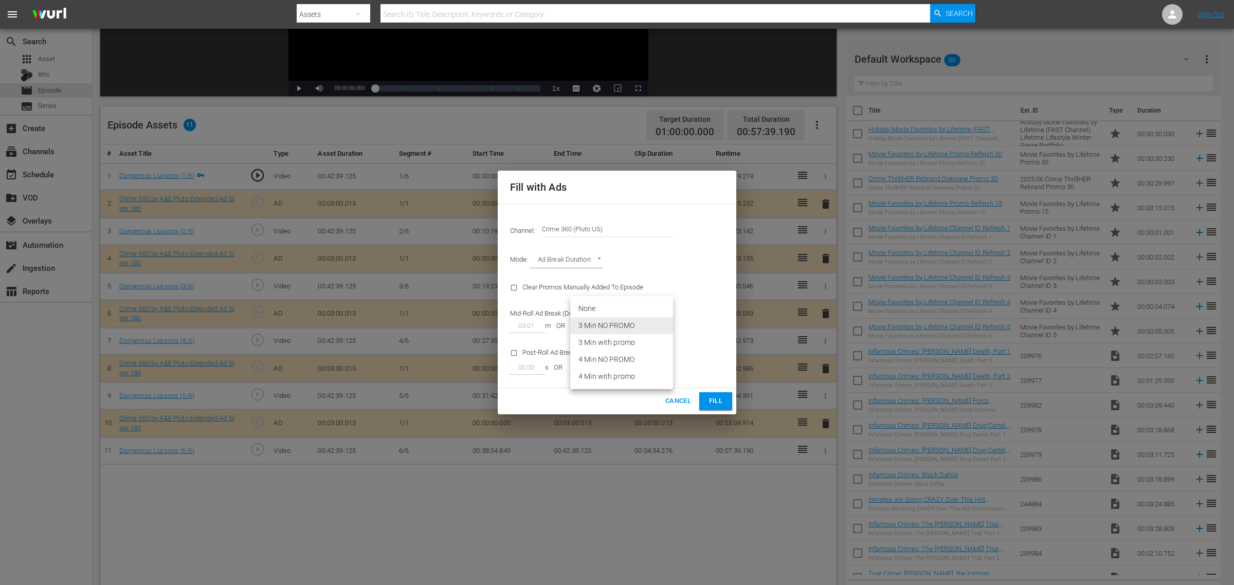
click at [626, 322] on body "menu Search By Assets Search ID, Title, Description, Keywords, or Category Sear…" at bounding box center [617, 99] width 1234 height 585
click at [686, 241] on div at bounding box center [617, 292] width 1234 height 585
drag, startPoint x: 388, startPoint y: 199, endPoint x: 256, endPoint y: 171, distance: 135.0
click at [257, 172] on div "Fill with Ads Channel: Channel Title Crime 360 (Pluto US) Mode: Ad Break Durati…" at bounding box center [617, 292] width 1234 height 585
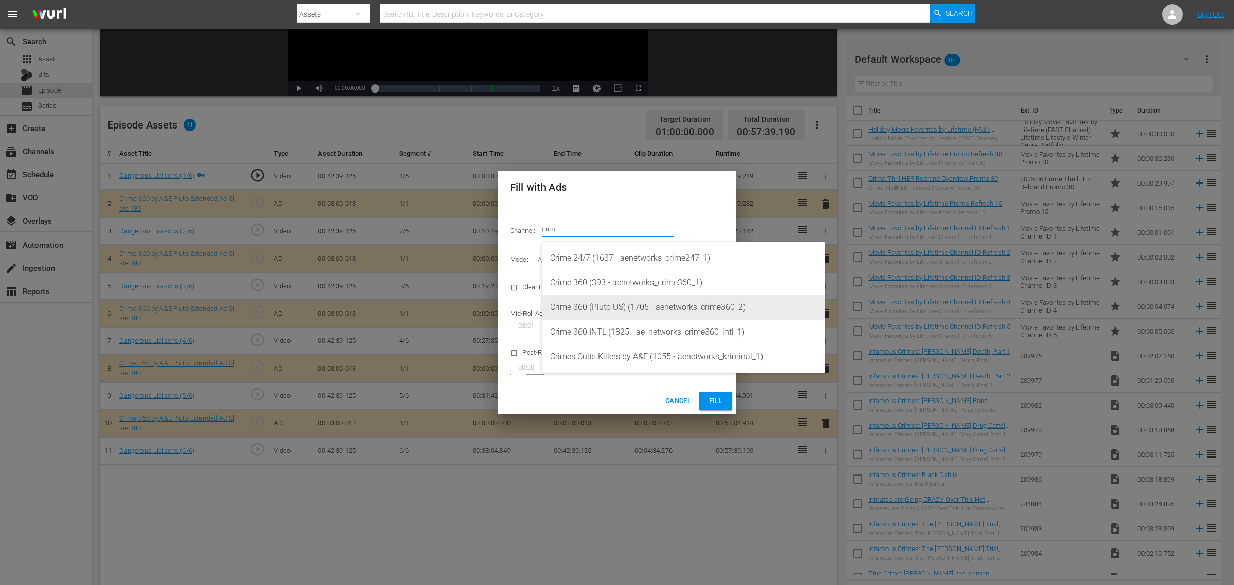
click at [642, 302] on div "Crime 360 (Pluto US) (1705 - aenetworks_crime360_2)" at bounding box center [683, 307] width 266 height 25
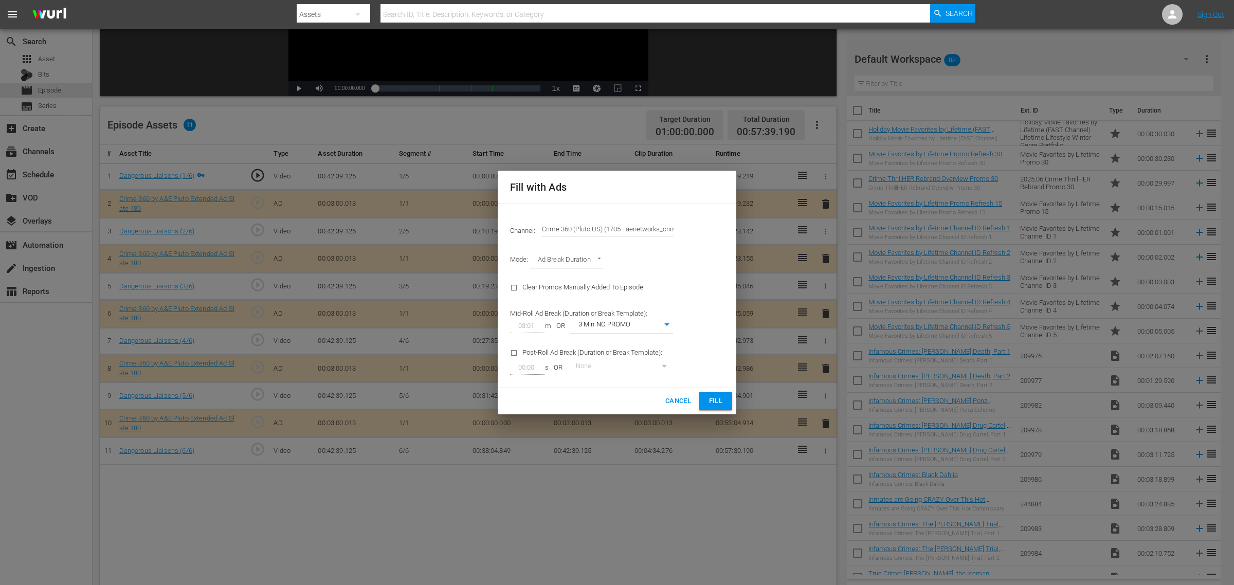
click at [543, 227] on div "Channel: Channel Title Crime 360 (Pluto US) (1705 - aenetworks_crime360_2)" at bounding box center [617, 228] width 226 height 37
drag, startPoint x: 543, startPoint y: 227, endPoint x: 910, endPoint y: 234, distance: 367.2
click at [910, 234] on div "Fill with Ads Channel: Channel Title Crime 360 (Pluto US) (1705 - aenetworks_cr…" at bounding box center [617, 292] width 1234 height 585
type input "v"
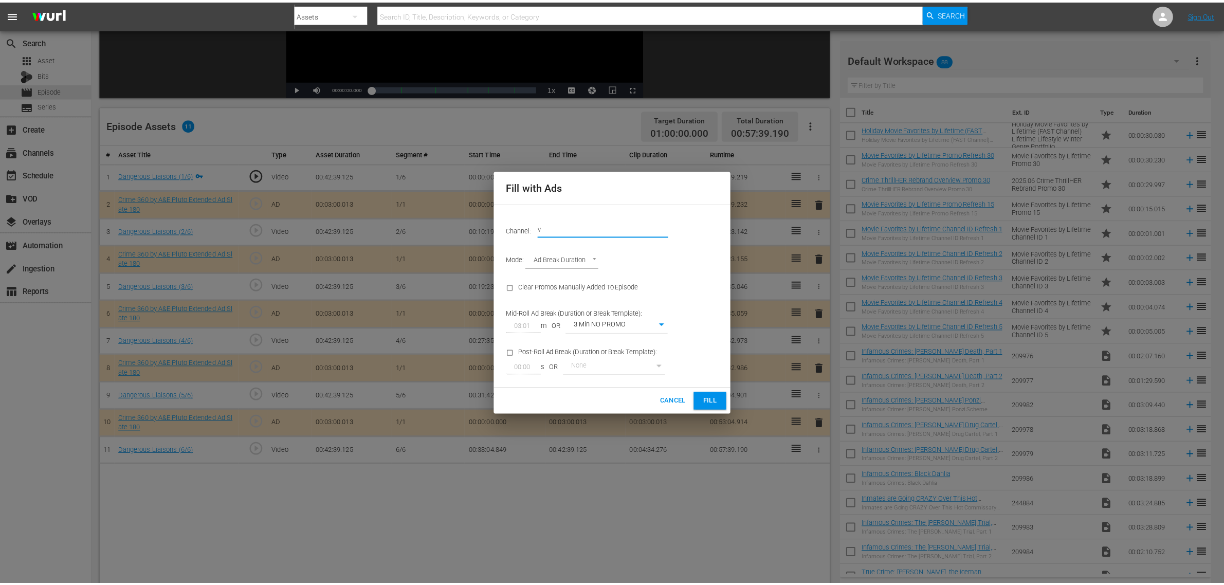
scroll to position [0, 0]
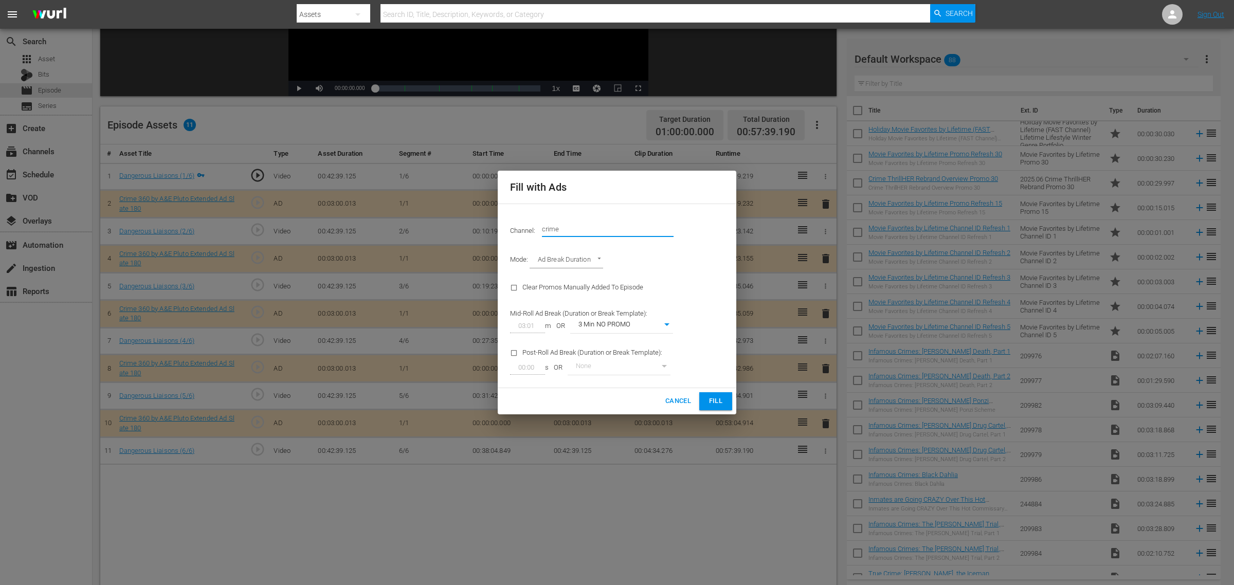
click at [584, 229] on input "crime" at bounding box center [608, 228] width 132 height 25
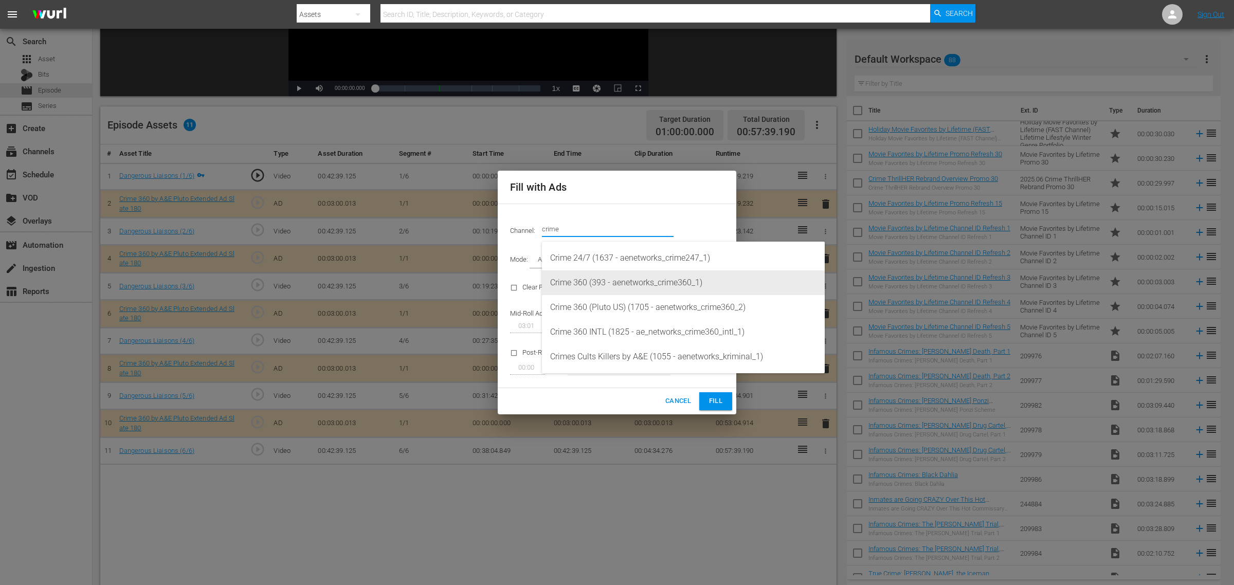
click at [623, 286] on div "Crime 360 (393 - aenetworks_crime360_1)" at bounding box center [683, 282] width 266 height 25
type input "Crime 360 (393)"
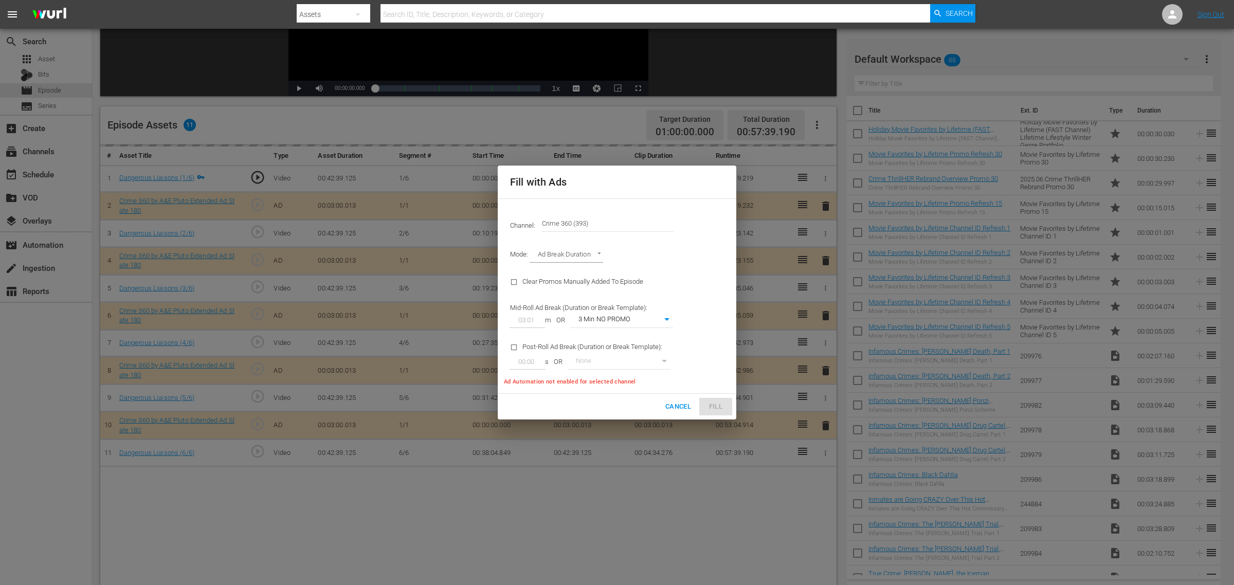
type input "02:00"
type input "49"
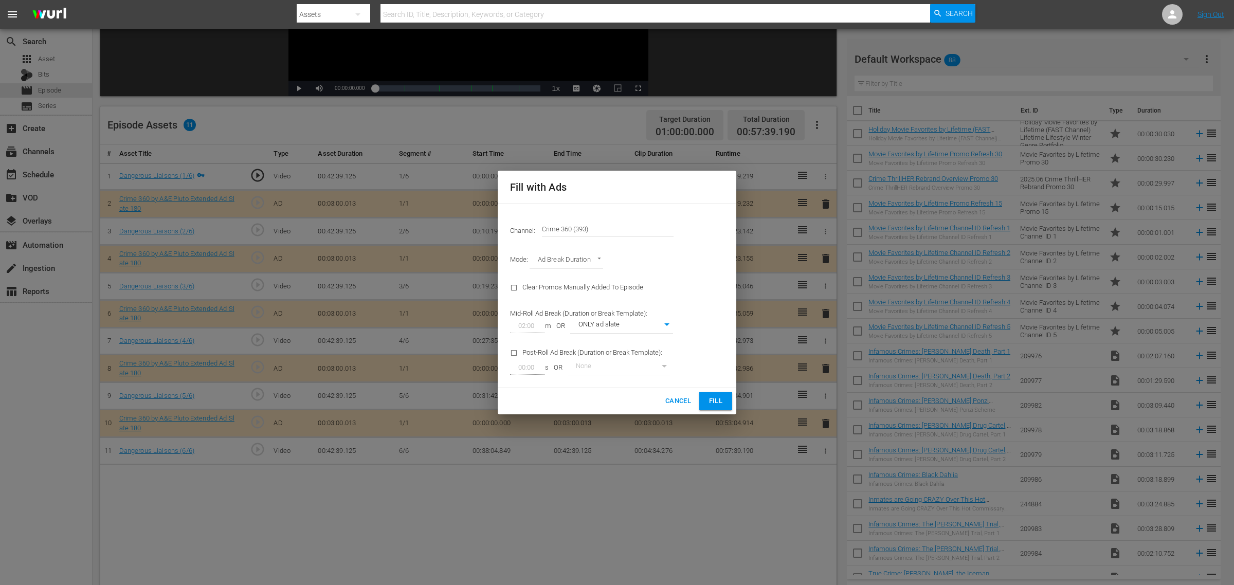
click at [715, 395] on span "Fill" at bounding box center [716, 401] width 16 height 12
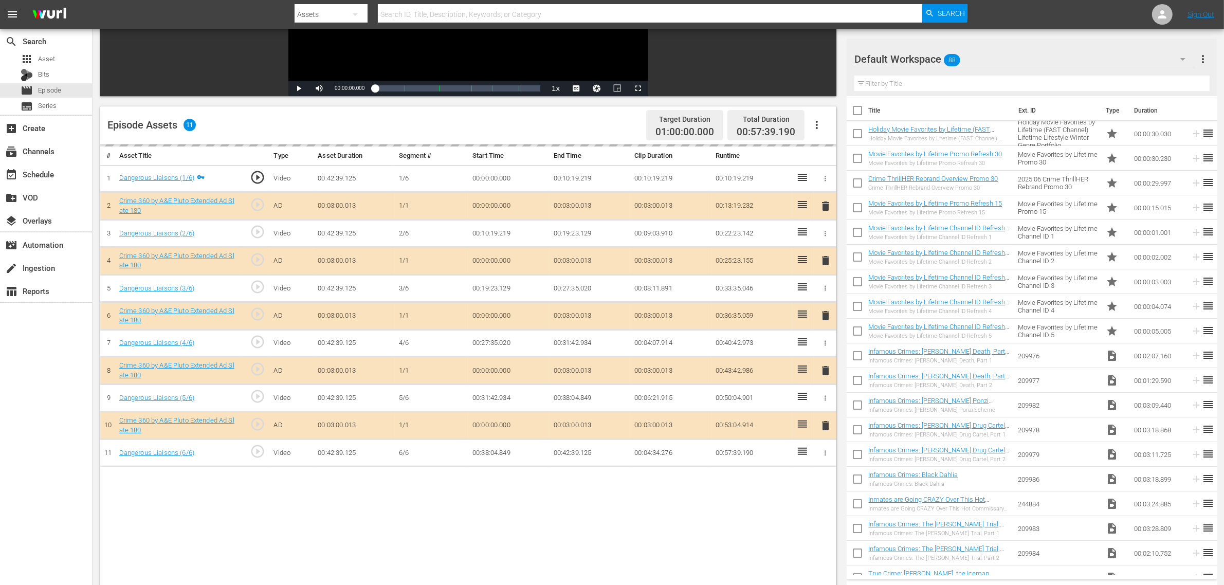
click at [553, 128] on div "Episode Assets 11 Target Duration 01:00:00.000 Total Duration 00:57:39.190" at bounding box center [468, 125] width 736 height 38
click at [987, 9] on nav "menu Search By Assets Search ID, Title, Description, Keywords, or Category Sear…" at bounding box center [612, 14] width 1224 height 29
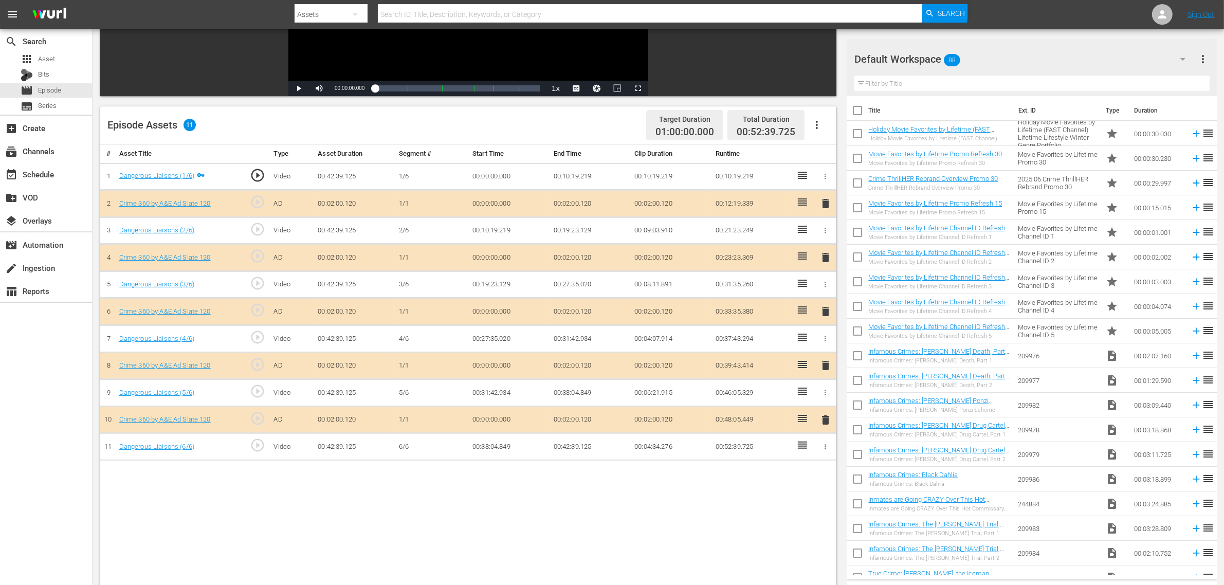
click at [817, 119] on icon "button" at bounding box center [817, 125] width 12 height 12
click at [834, 158] on div "Clear Ads" at bounding box center [848, 153] width 70 height 25
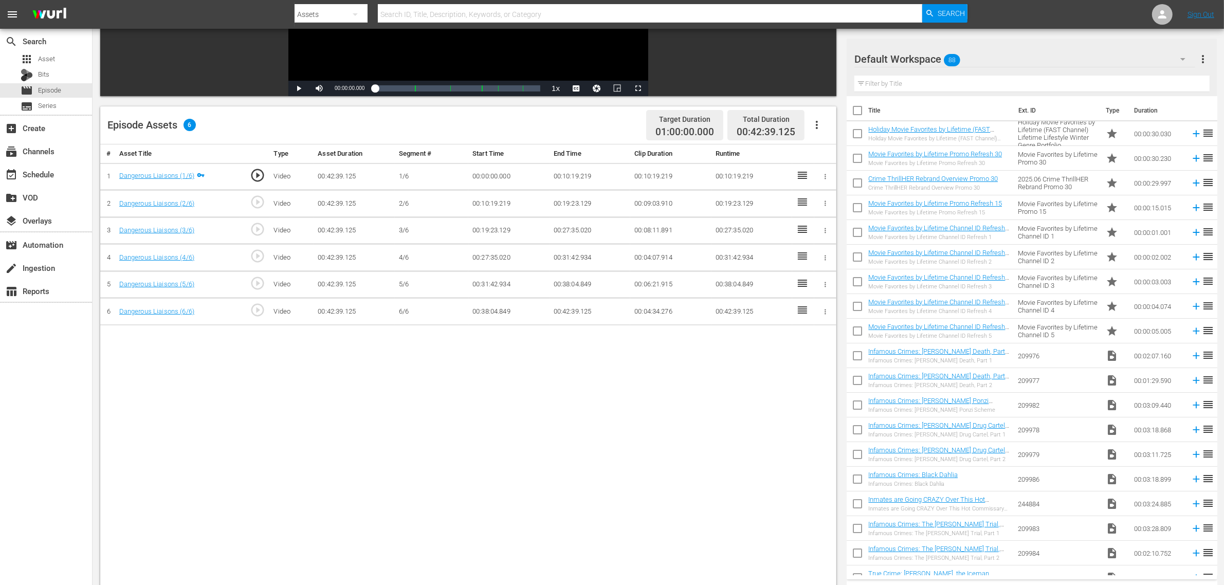
click at [814, 122] on icon "button" at bounding box center [817, 125] width 12 height 12
click at [821, 125] on div "Fill with Ads" at bounding box center [848, 129] width 70 height 25
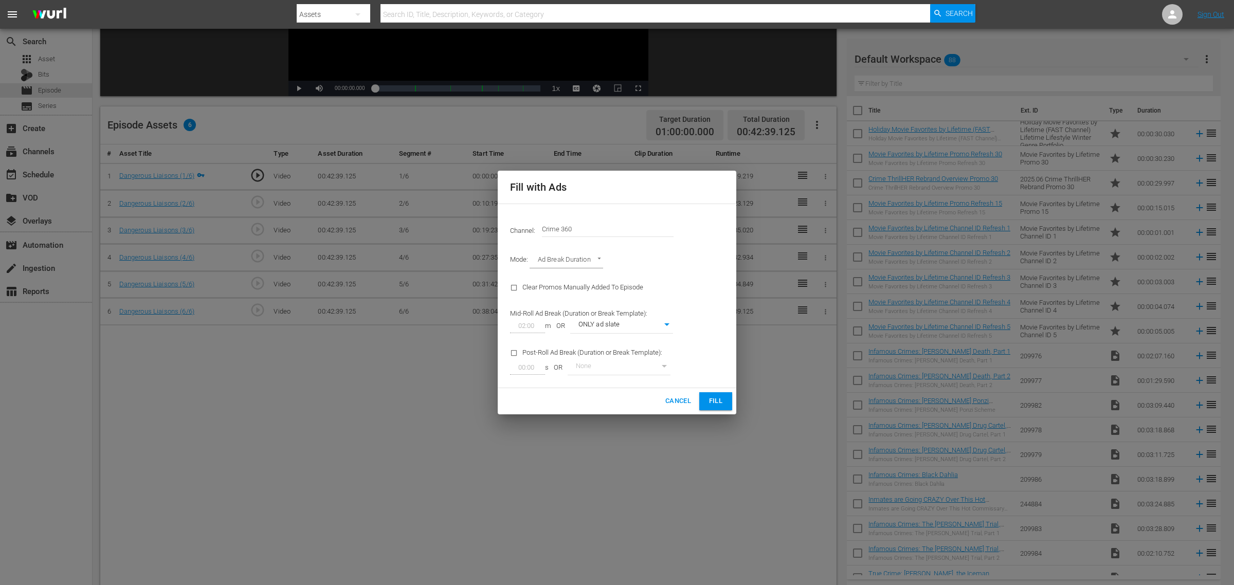
drag, startPoint x: 585, startPoint y: 229, endPoint x: 208, endPoint y: 178, distance: 380.3
click at [210, 183] on div "Fill with Ads Channel: Channel Title Crime 360 Mode: Ad Break Duration AD_BREAK…" at bounding box center [617, 292] width 1234 height 585
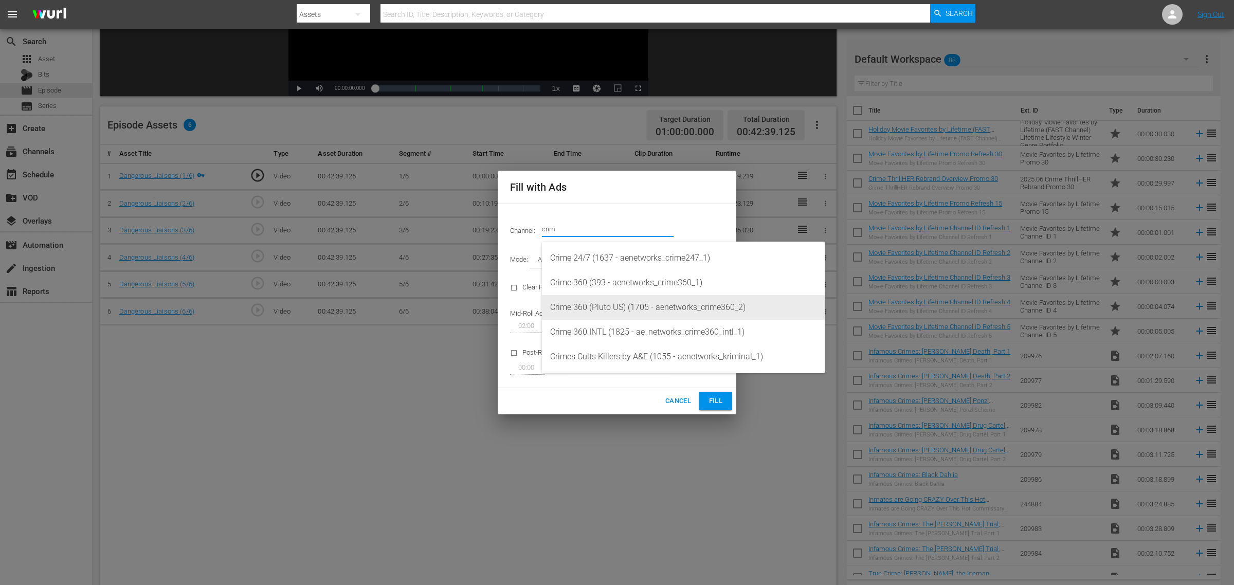
click at [646, 312] on div "Crime 360 (Pluto US) (1705 - aenetworks_crime360_2)" at bounding box center [683, 307] width 266 height 25
type input "Crime 360 (Pluto US) (1705)"
type input "03:01"
type input "45"
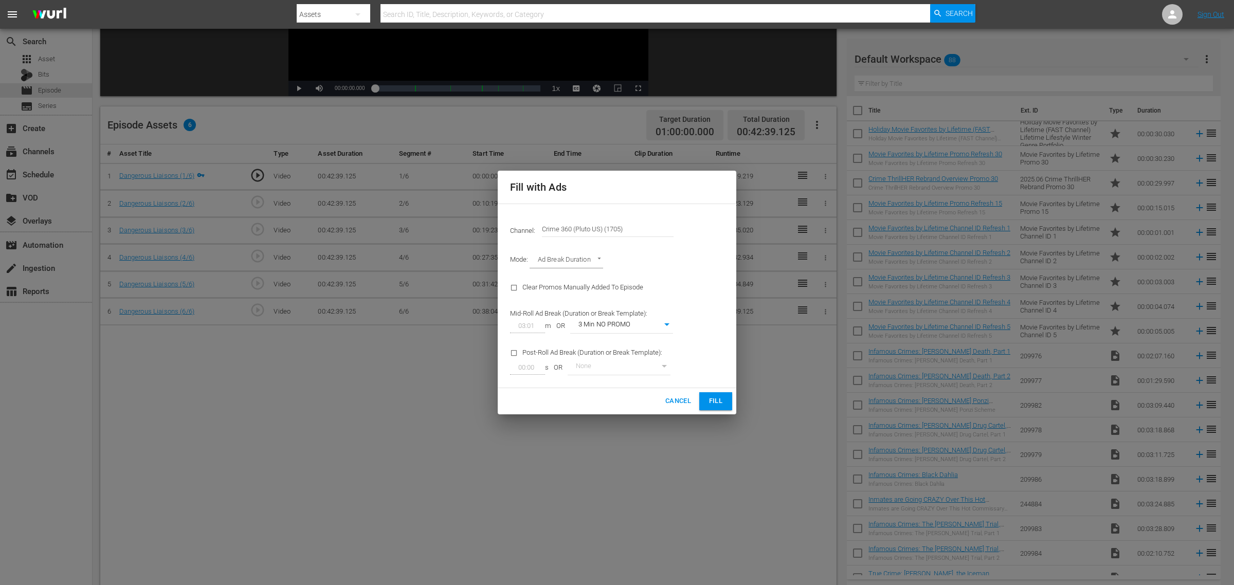
click at [718, 405] on span "Fill" at bounding box center [716, 401] width 16 height 12
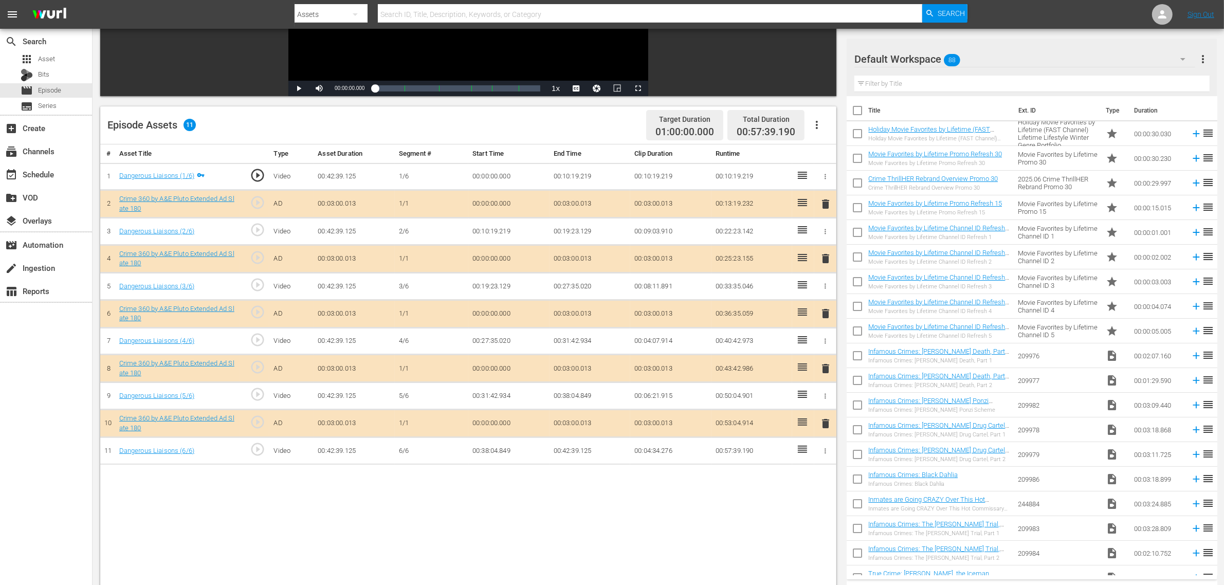
click at [987, 14] on nav "menu Search By Assets Search ID, Title, Description, Keywords, or Category Sear…" at bounding box center [612, 14] width 1224 height 29
click at [987, 60] on div "Default Workspace 88" at bounding box center [1025, 59] width 341 height 29
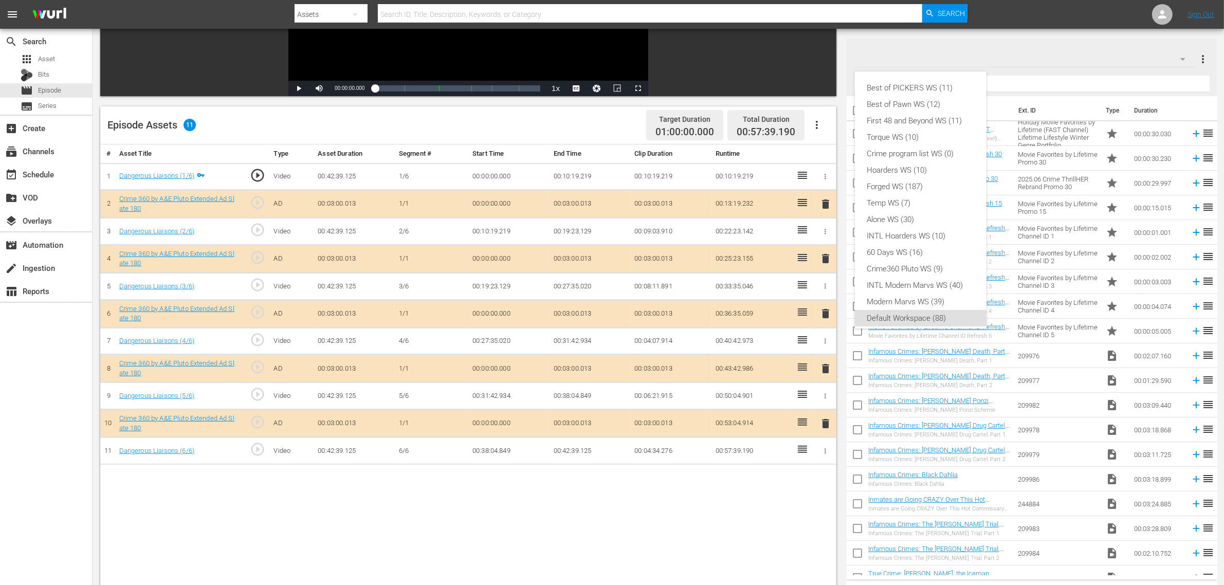
scroll to position [6, 0]
click at [945, 265] on div "Crime360 Pluto WS (9)" at bounding box center [920, 263] width 107 height 16
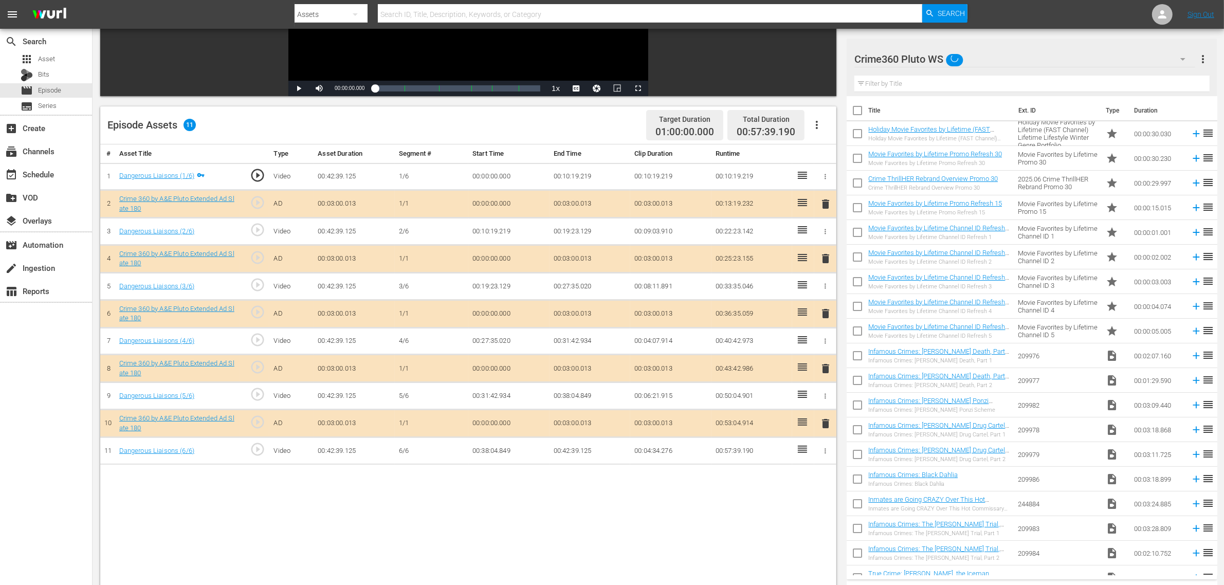
click at [987, 8] on nav "menu Search By Assets Search ID, Title, Description, Keywords, or Category Sear…" at bounding box center [612, 14] width 1224 height 29
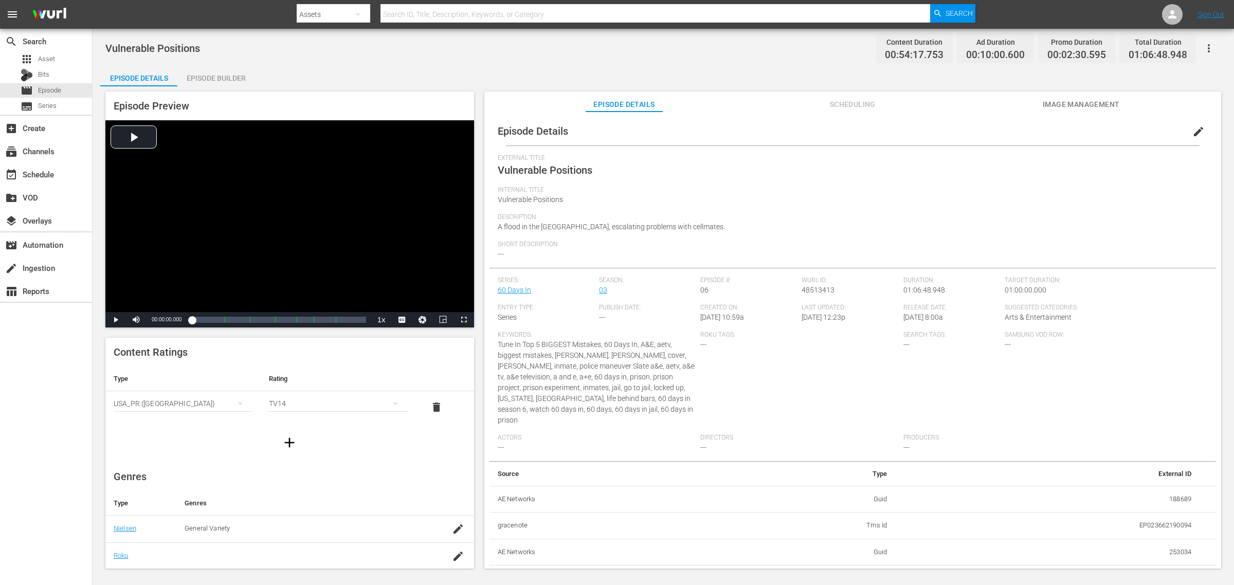
click at [260, 50] on div "Vulnerable Positions Content Duration 00:54:17.753 Ad Duration 00:10:00.600 Pro…" at bounding box center [663, 48] width 1116 height 23
click at [210, 76] on div "Episode Builder" at bounding box center [215, 78] width 77 height 25
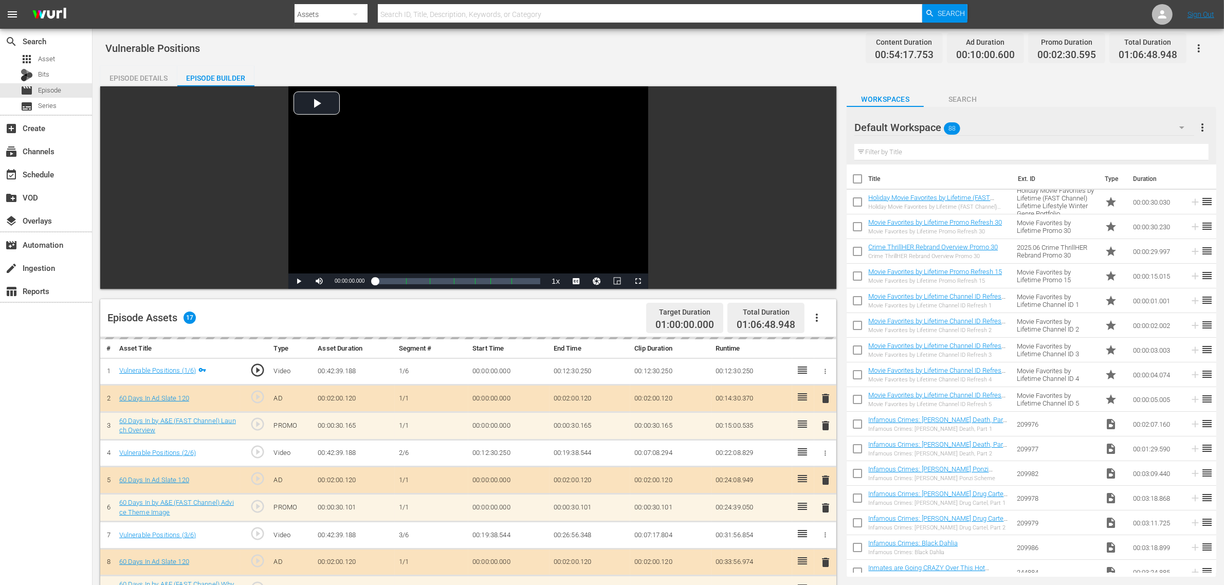
click at [738, 54] on div "Vulnerable Positions Content Duration 00:54:17.753 Ad Duration 00:10:00.600 Pro…" at bounding box center [658, 48] width 1106 height 23
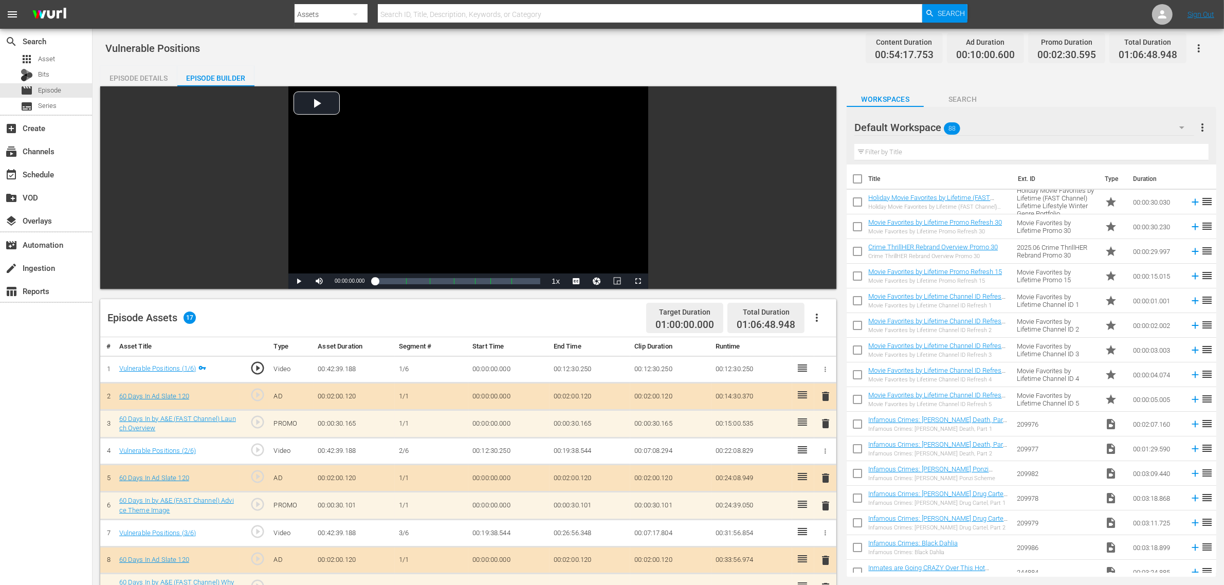
click at [811, 317] on icon "button" at bounding box center [817, 318] width 12 height 12
click at [823, 340] on div "Clear Ads" at bounding box center [848, 346] width 70 height 25
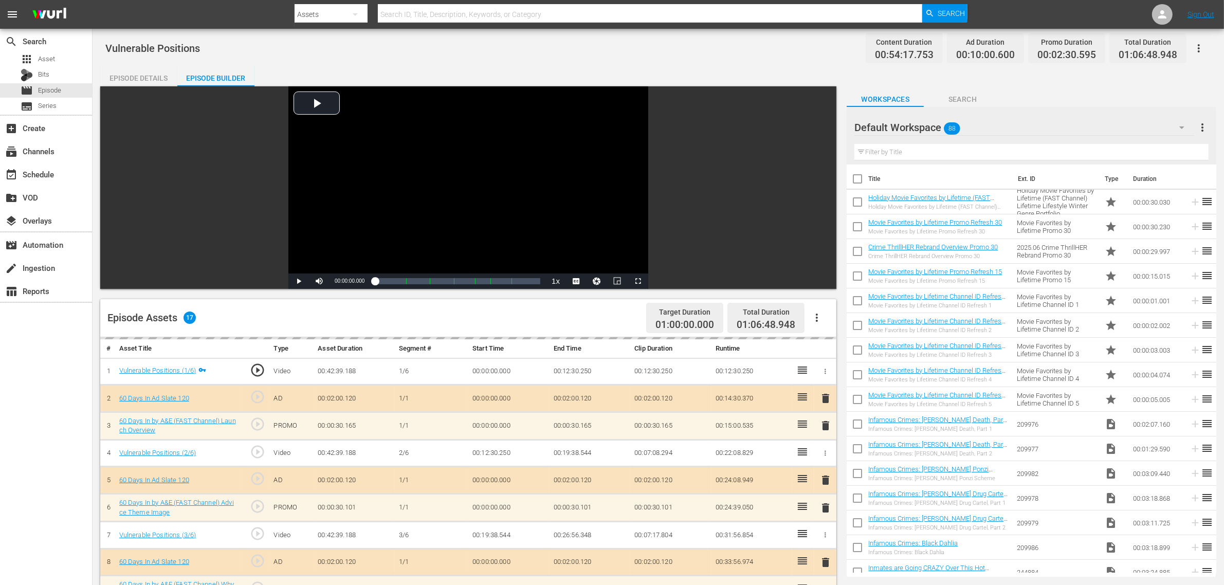
click at [751, 50] on div "Vulnerable Positions Content Duration 00:54:17.753 Ad Duration 00:10:00.600 Pro…" at bounding box center [658, 48] width 1106 height 23
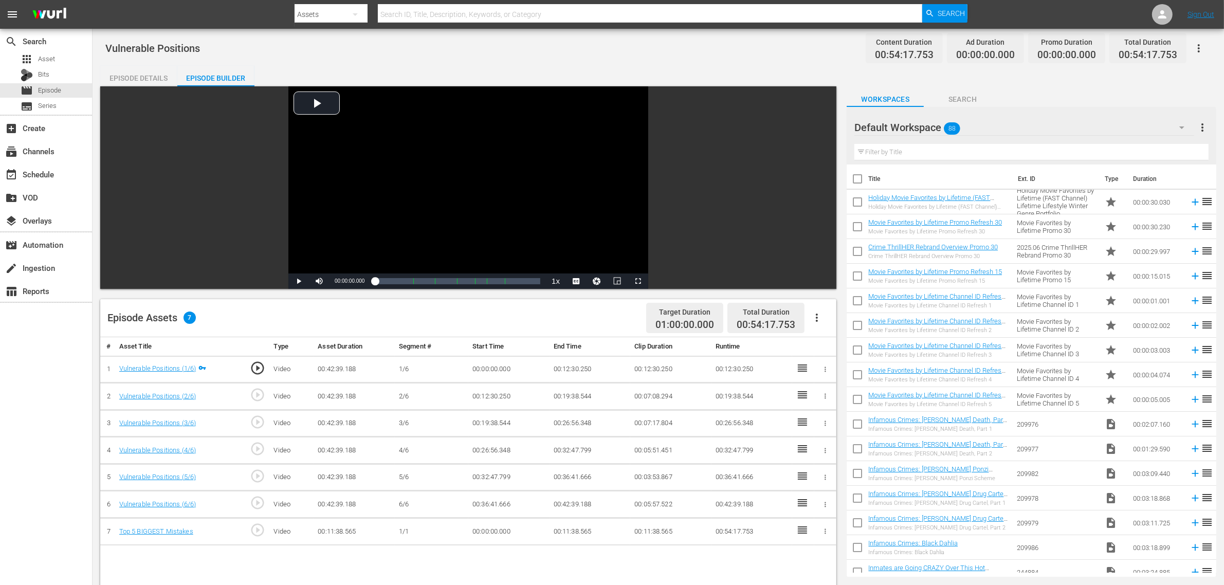
click at [815, 312] on icon "button" at bounding box center [817, 318] width 12 height 12
click at [851, 311] on div "Fill with Ads" at bounding box center [848, 322] width 70 height 25
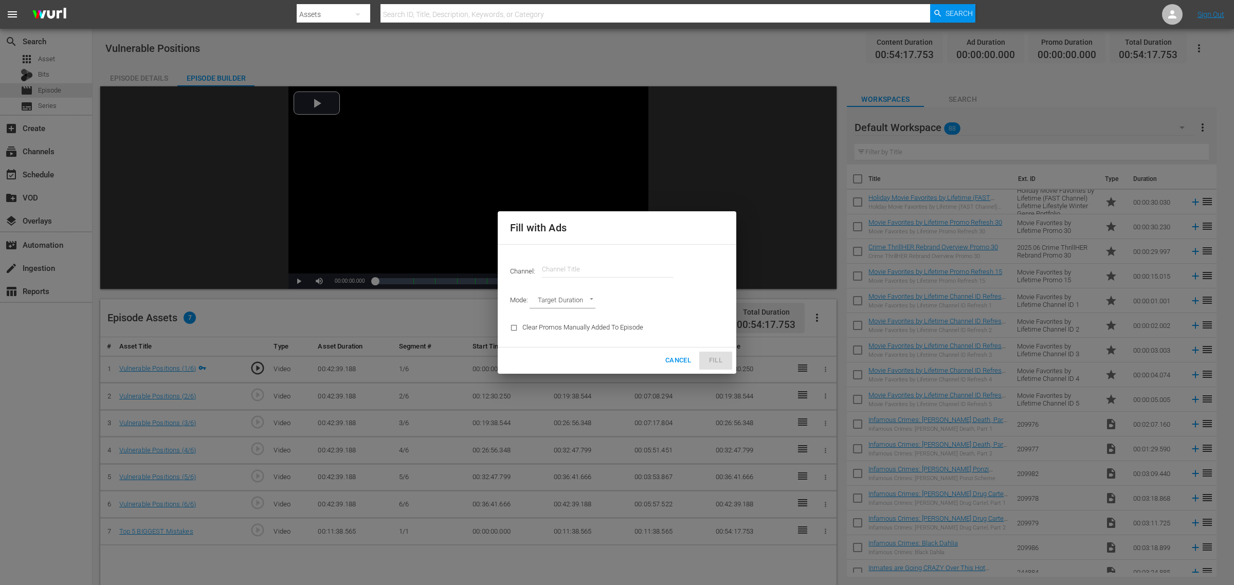
click at [562, 269] on input "text" at bounding box center [608, 269] width 132 height 25
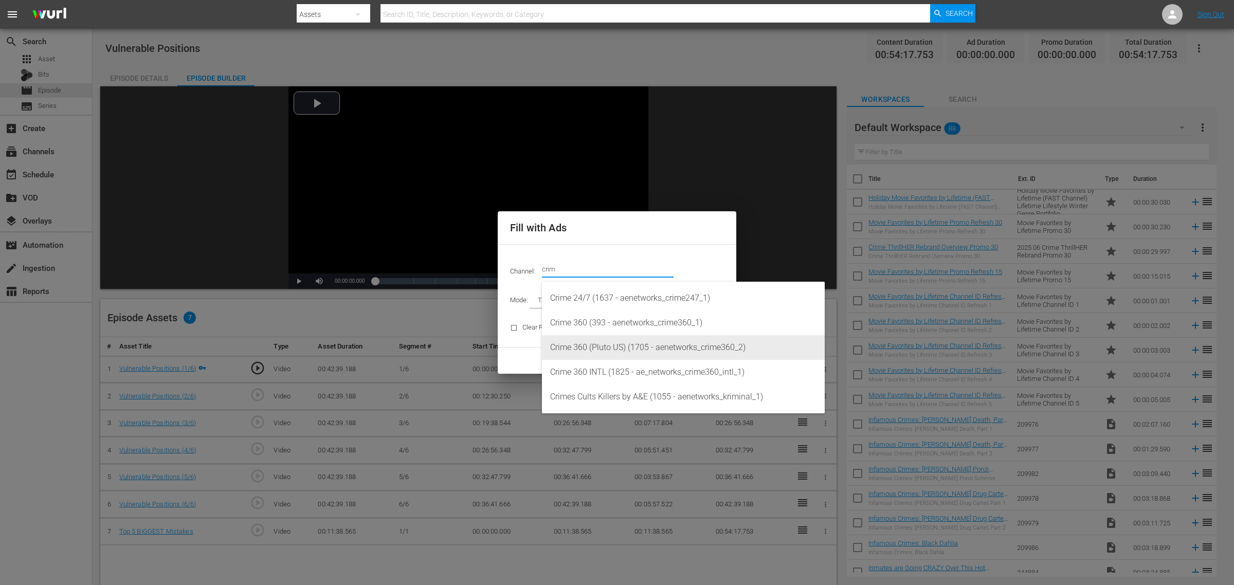
click at [638, 348] on div "Crime 360 (Pluto US) (1705 - aenetworks_crime360_2)" at bounding box center [683, 347] width 266 height 25
type input "Crime 360 (Pluto US) (1705)"
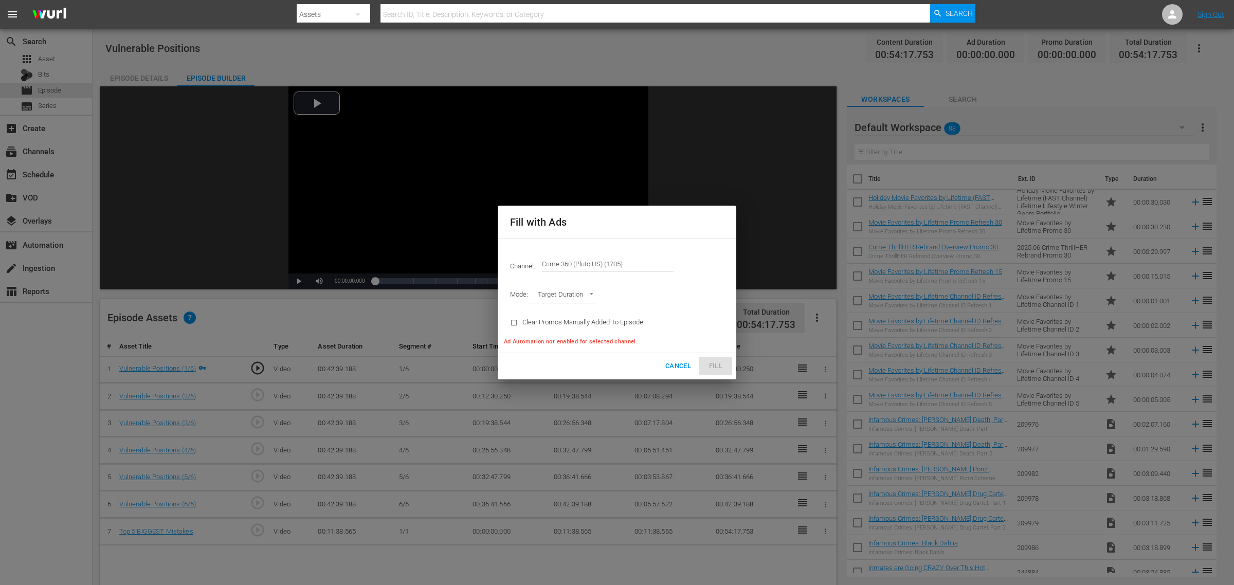
type input "AD_BREAK_DURATION"
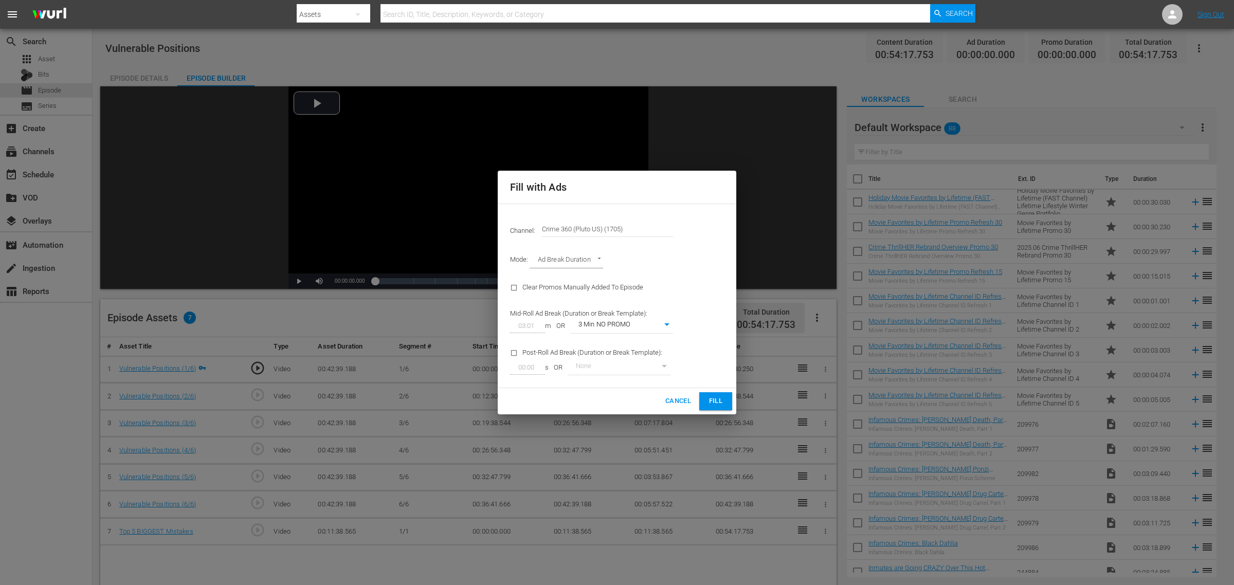
click at [723, 404] on span "Fill" at bounding box center [716, 401] width 16 height 12
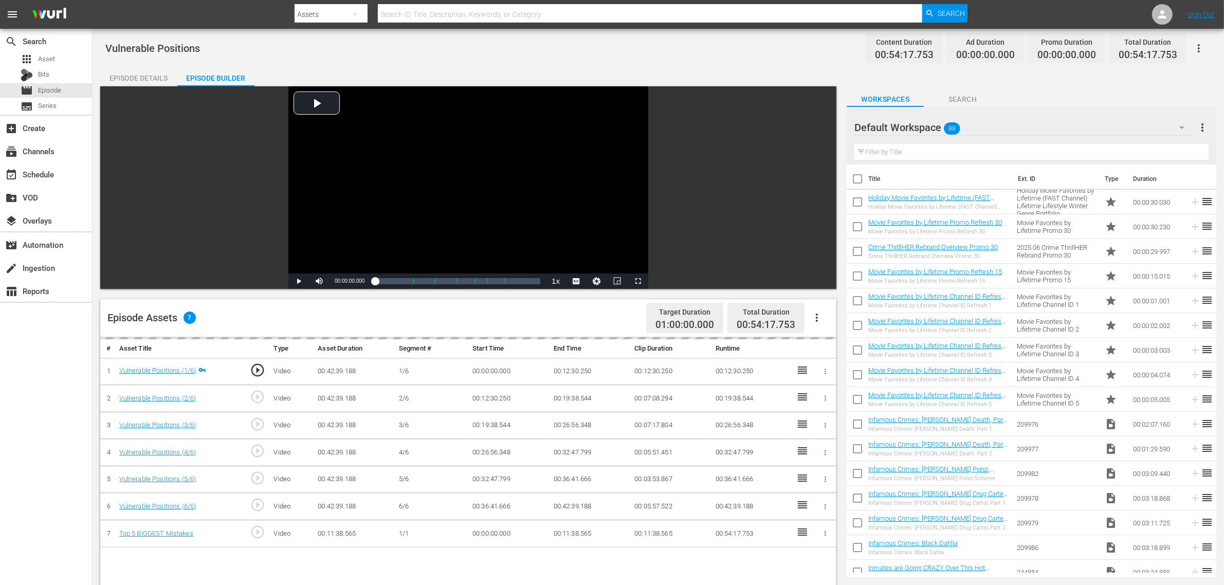
click at [230, 306] on div "Episode Assets 7 Target Duration 01:00:00.000 Total Duration 00:54:17.753" at bounding box center [468, 318] width 736 height 38
click at [188, 173] on div "Video Player is loading. Play Video Play Mute Current Time 00:00:00.000 / Durat…" at bounding box center [468, 187] width 736 height 203
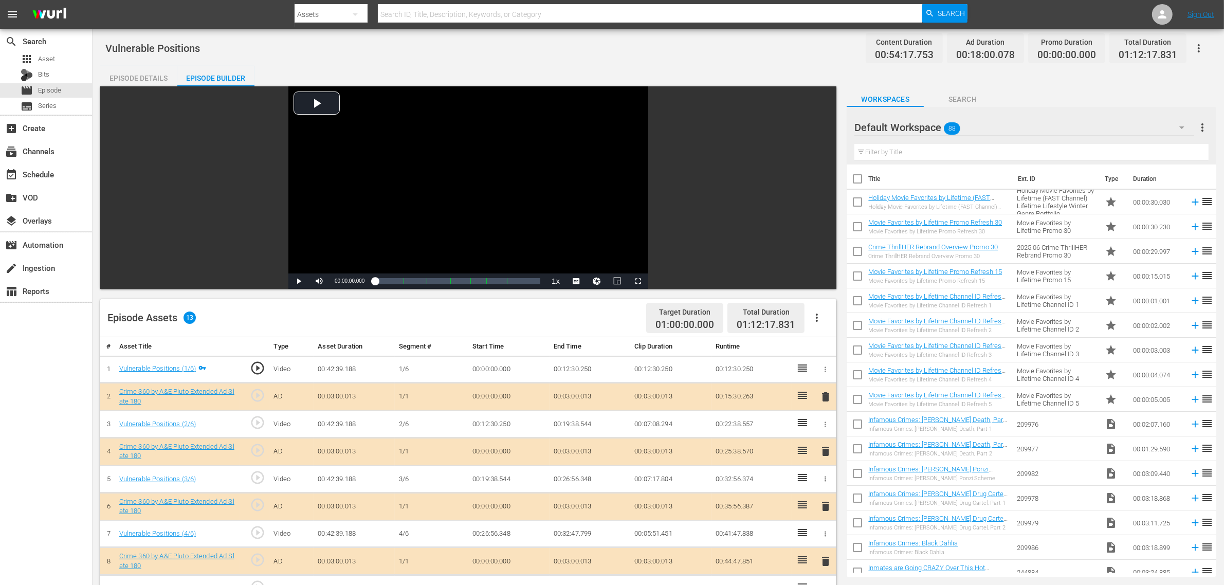
click at [759, 23] on div at bounding box center [632, 25] width 674 height 4
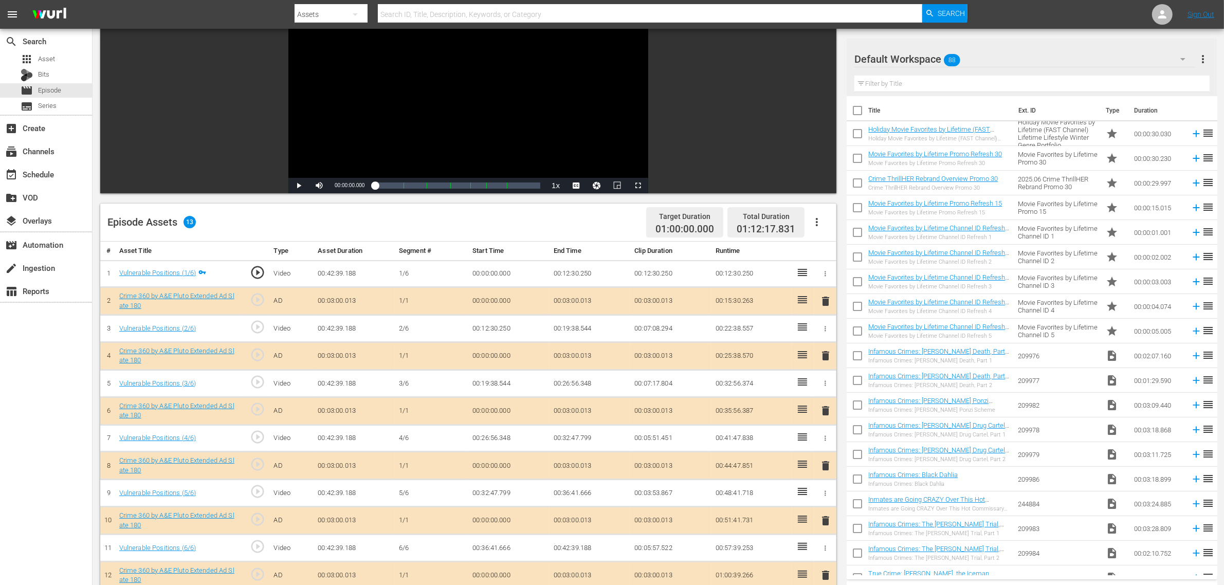
scroll to position [257, 0]
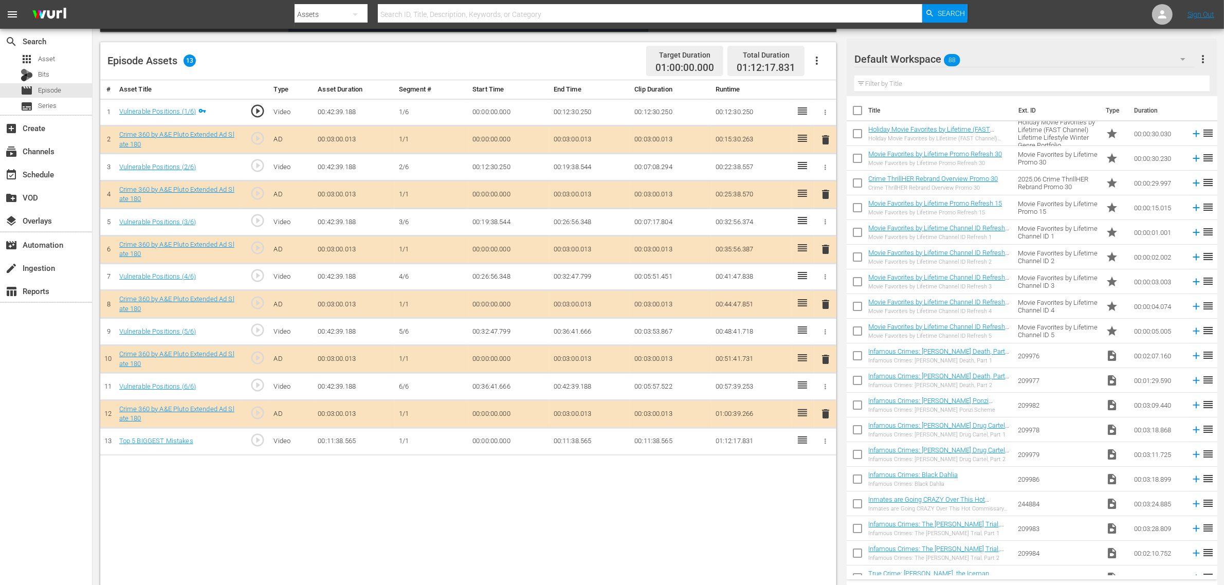
click at [983, 63] on div "Default Workspace 88" at bounding box center [1025, 59] width 341 height 29
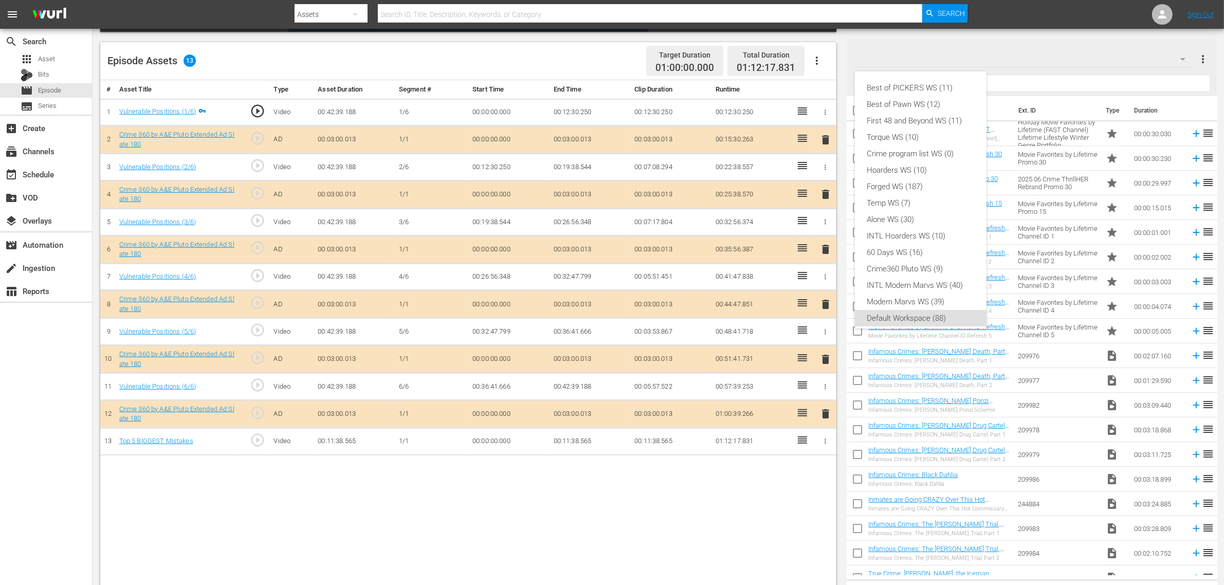
scroll to position [6, 0]
click at [942, 261] on div "Crime360 Pluto WS (9)" at bounding box center [920, 263] width 107 height 16
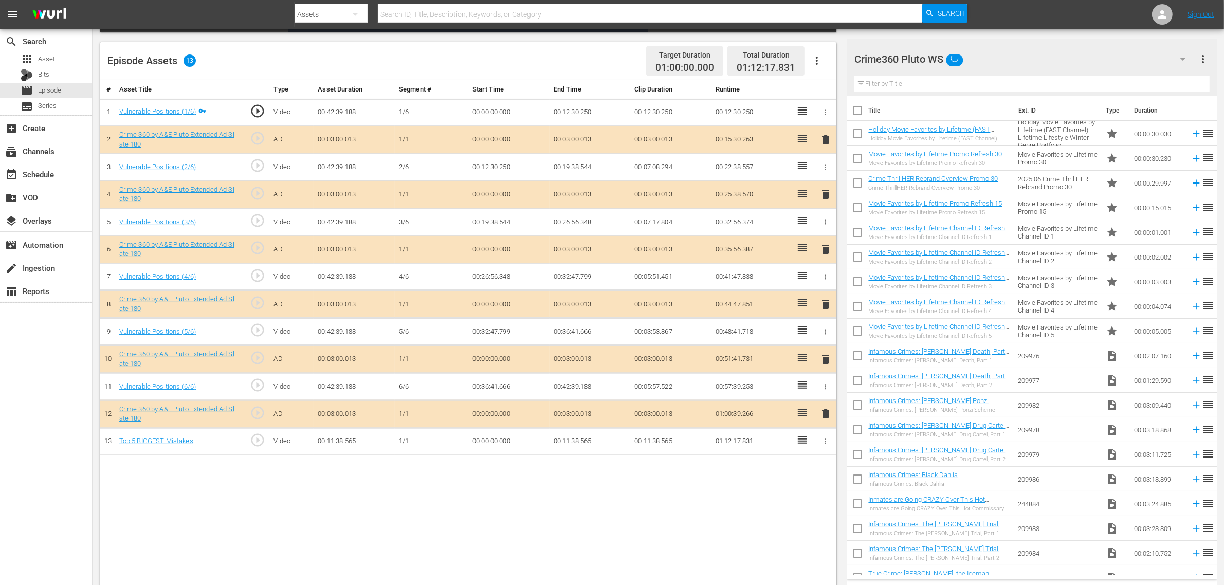
click at [580, 468] on div "# Asset Title Type Asset Duration Segment # Start Time End Time Clip Duration R…" at bounding box center [468, 334] width 736 height 508
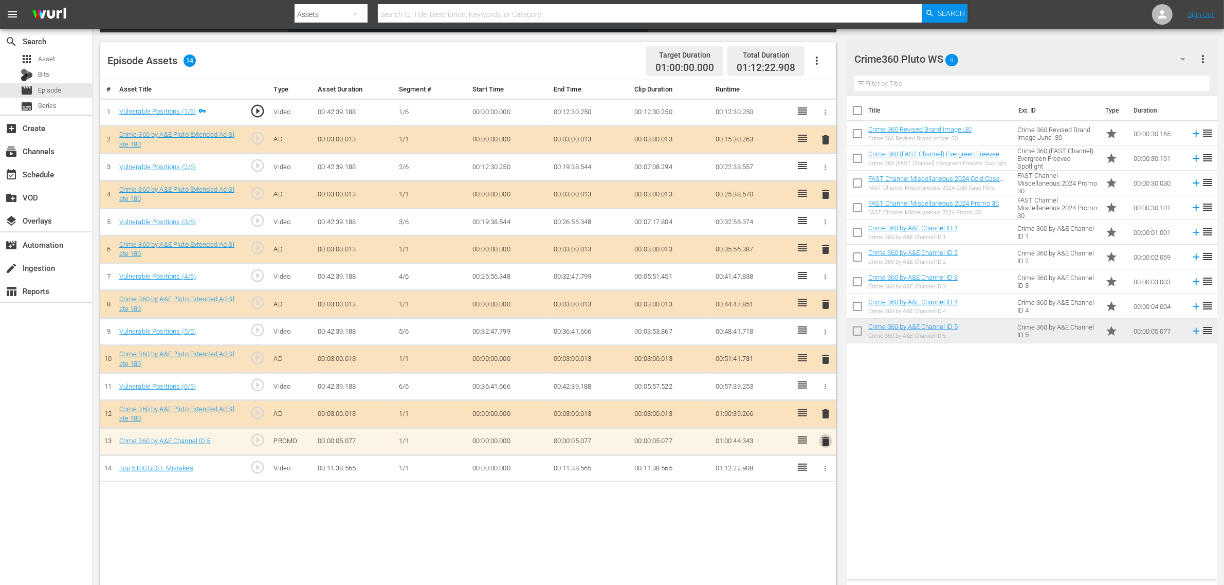
click at [828, 447] on span "delete" at bounding box center [826, 442] width 12 height 12
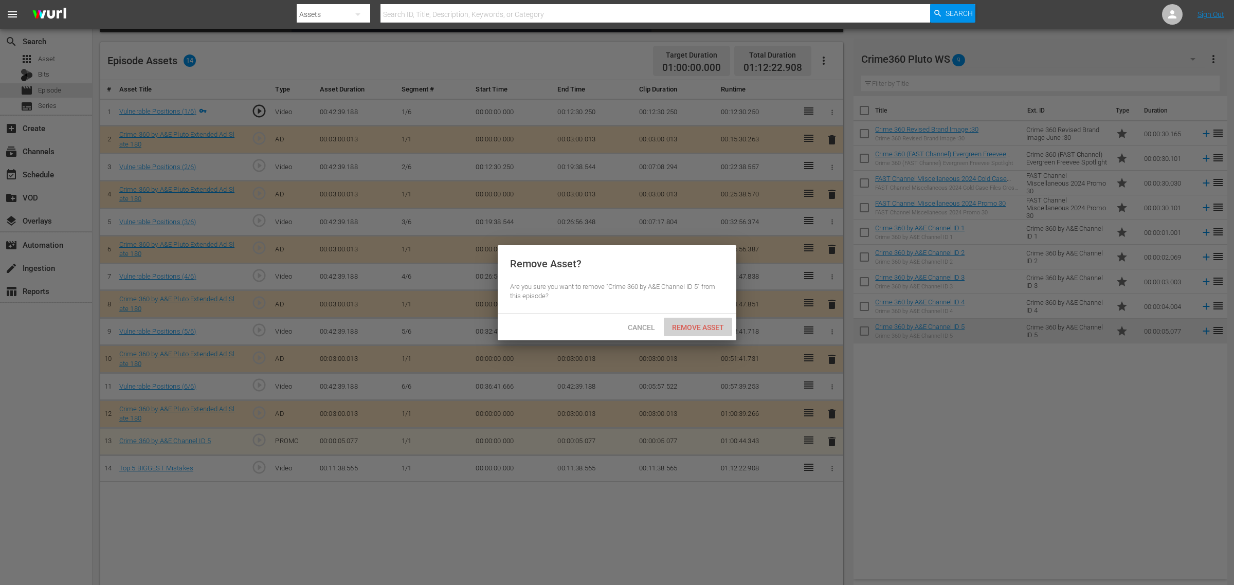
click at [702, 330] on span "Remove Asset" at bounding box center [698, 327] width 68 height 8
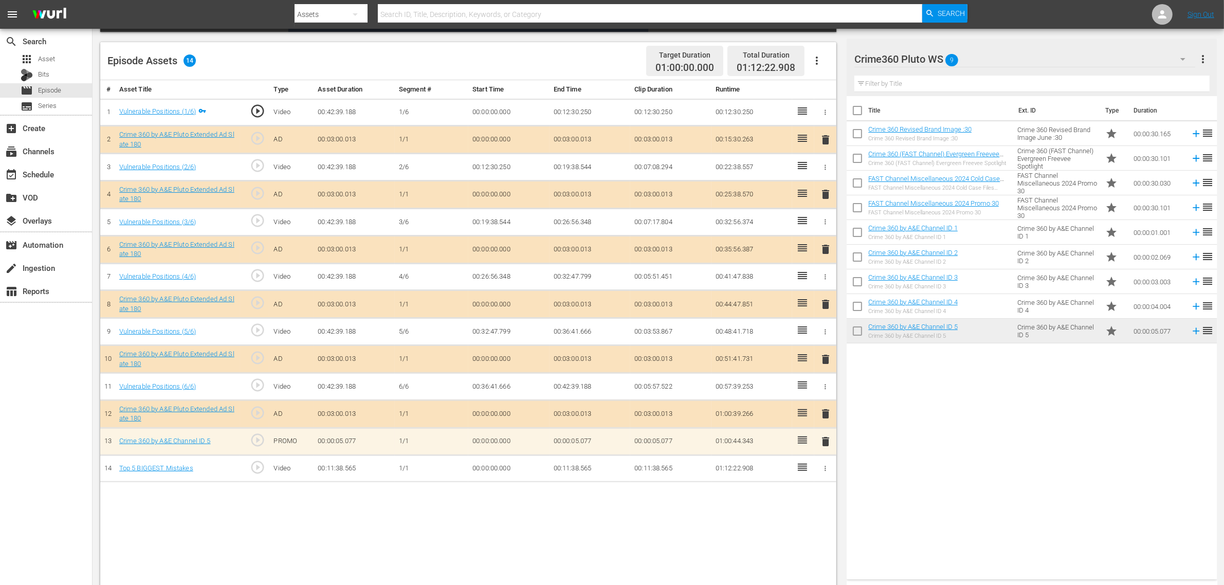
click at [842, 369] on div "Video Player is loading. Play Video Play Mute Current Time 00:00:00.000 / Durat…" at bounding box center [658, 208] width 1116 height 759
click at [968, 412] on div "Title Ext. ID Type Duration Crime 360 Revised Brand Image :30 Crime 360 Revised…" at bounding box center [1032, 335] width 370 height 479
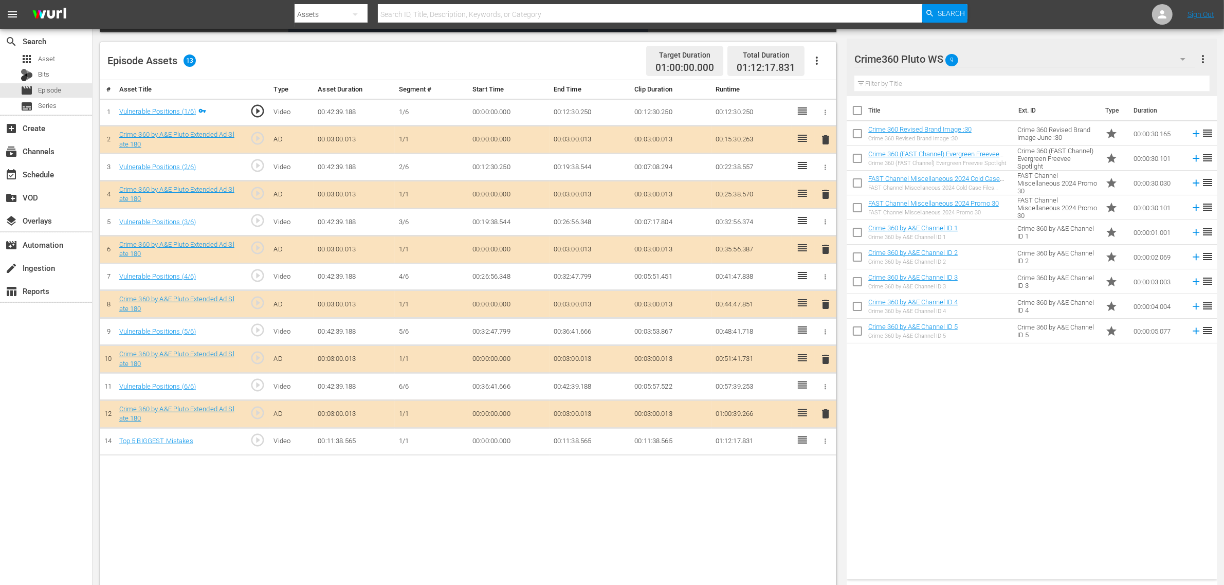
click at [829, 445] on icon "button" at bounding box center [826, 442] width 8 height 8
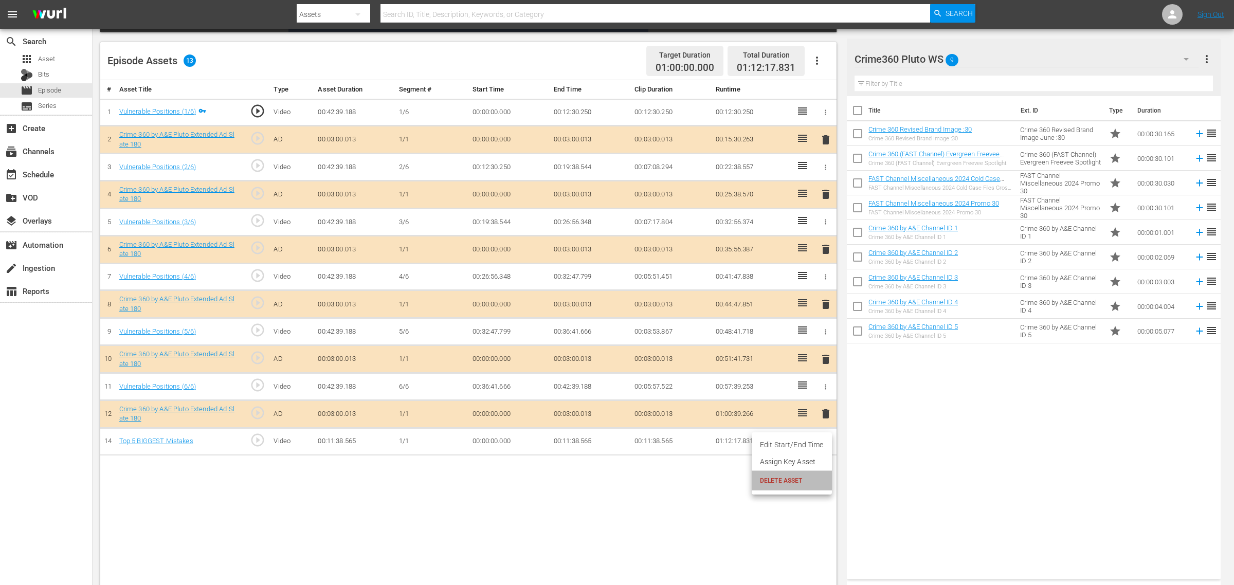
click at [805, 468] on span "DELETE ASSET" at bounding box center [792, 480] width 64 height 9
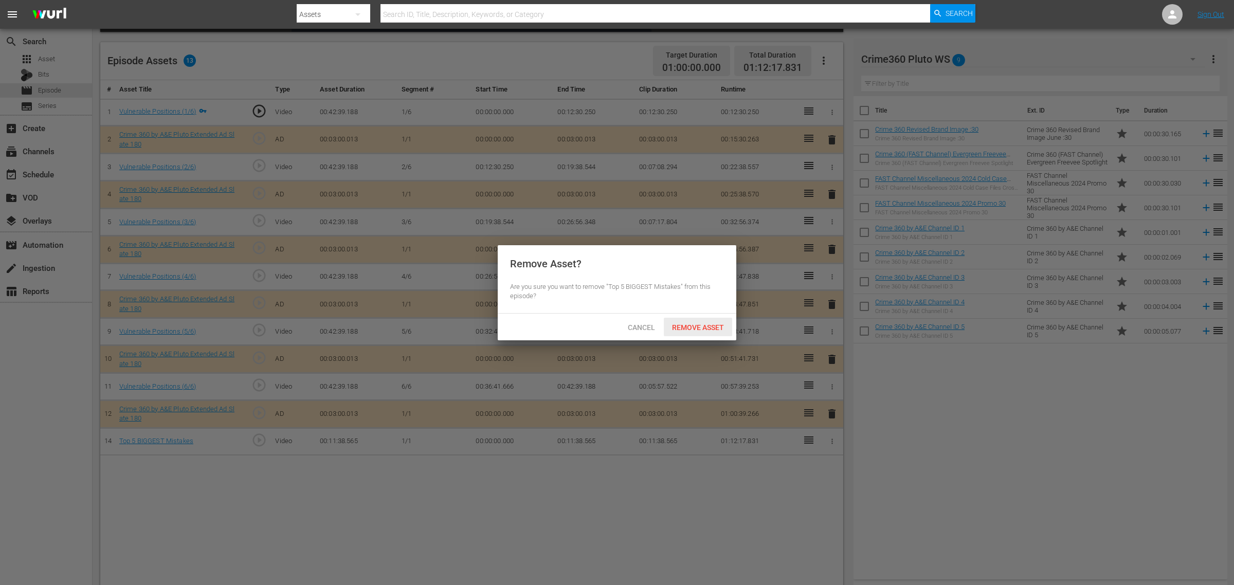
click at [706, 323] on span "Remove Asset" at bounding box center [698, 327] width 68 height 8
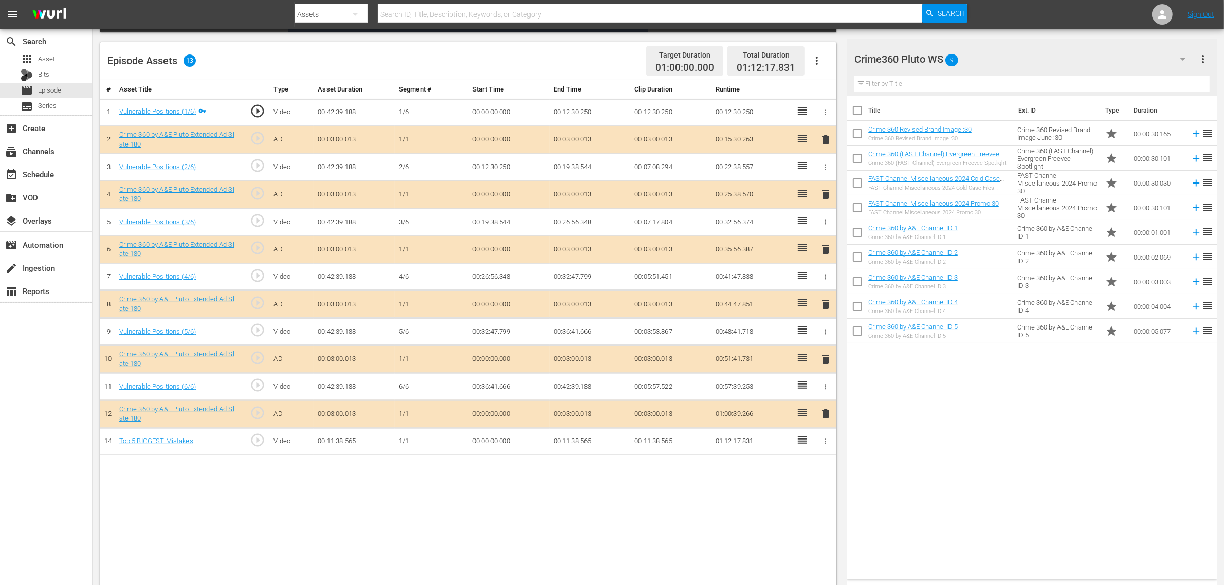
click at [987, 435] on div "Title Ext. ID Type Duration Crime 360 Revised Brand Image :30 Crime 360 Revised…" at bounding box center [1032, 335] width 370 height 479
click at [820, 414] on span "delete" at bounding box center [826, 414] width 12 height 12
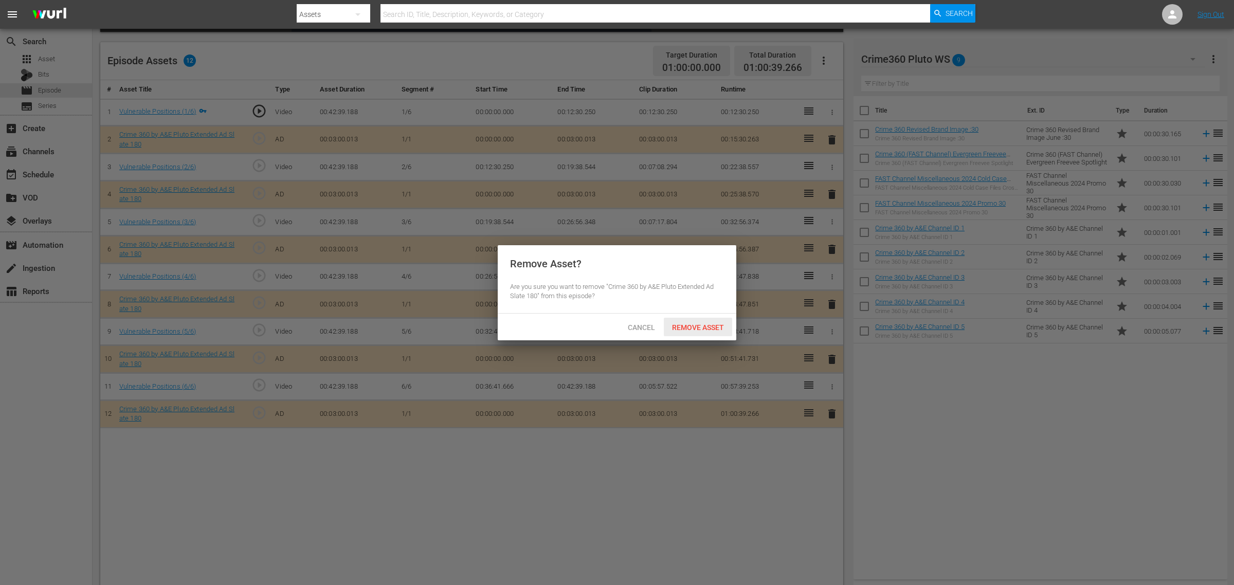
click at [710, 330] on span "Remove Asset" at bounding box center [698, 327] width 68 height 8
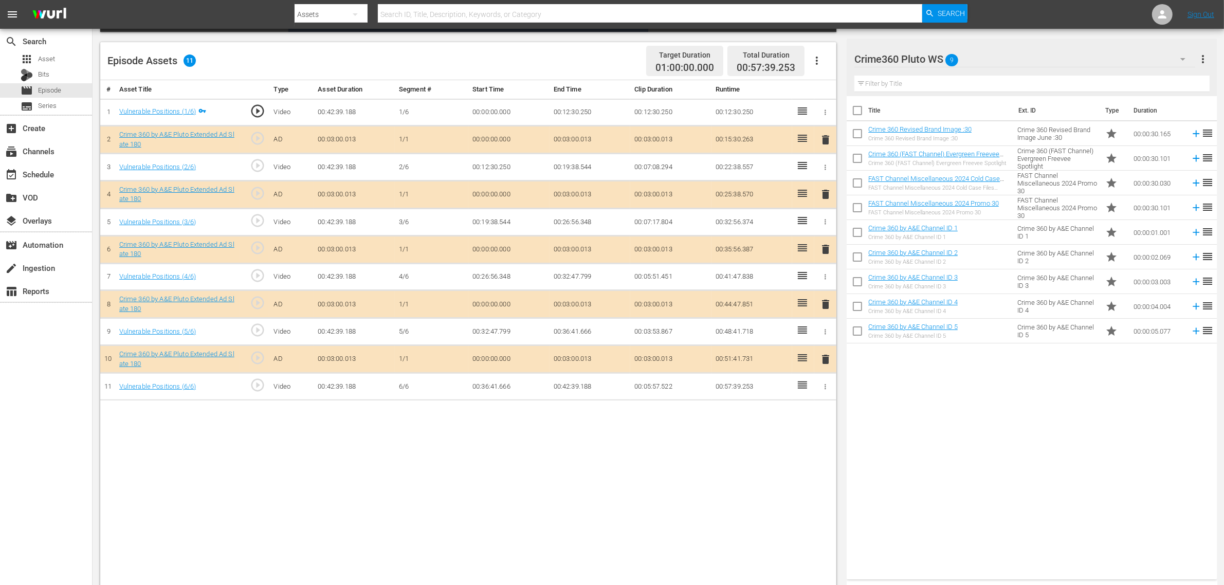
click at [980, 58] on div "Crime360 Pluto WS 9" at bounding box center [1025, 59] width 341 height 29
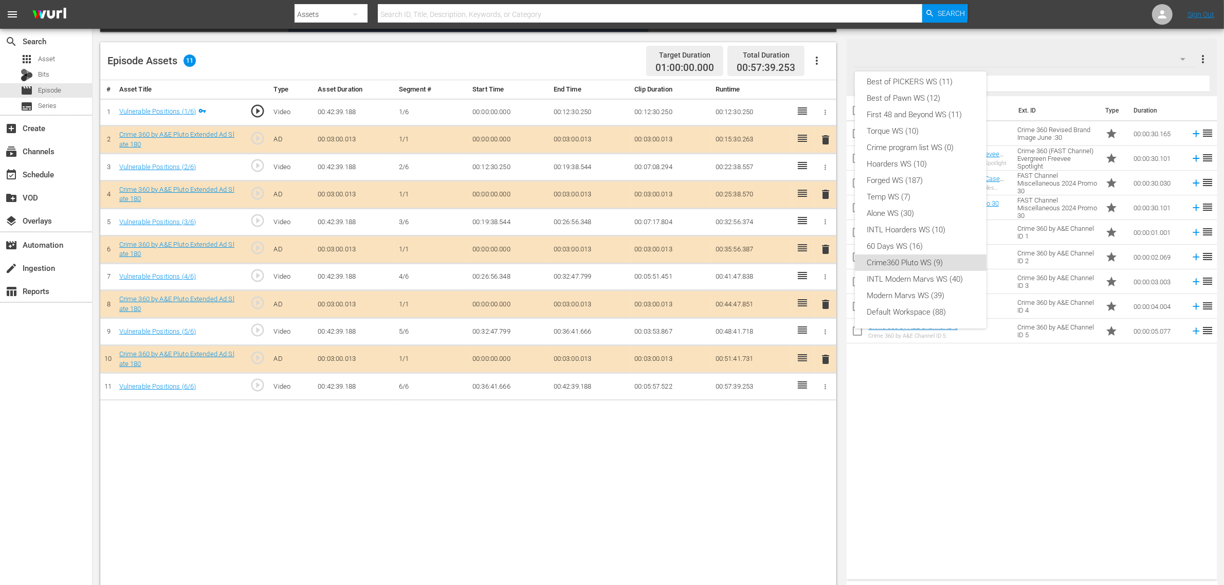
click at [987, 461] on div "Best of PICKERS WS (11) Best of Pawn WS (12) First 48 and Beyond WS (11) Torque…" at bounding box center [612, 292] width 1224 height 585
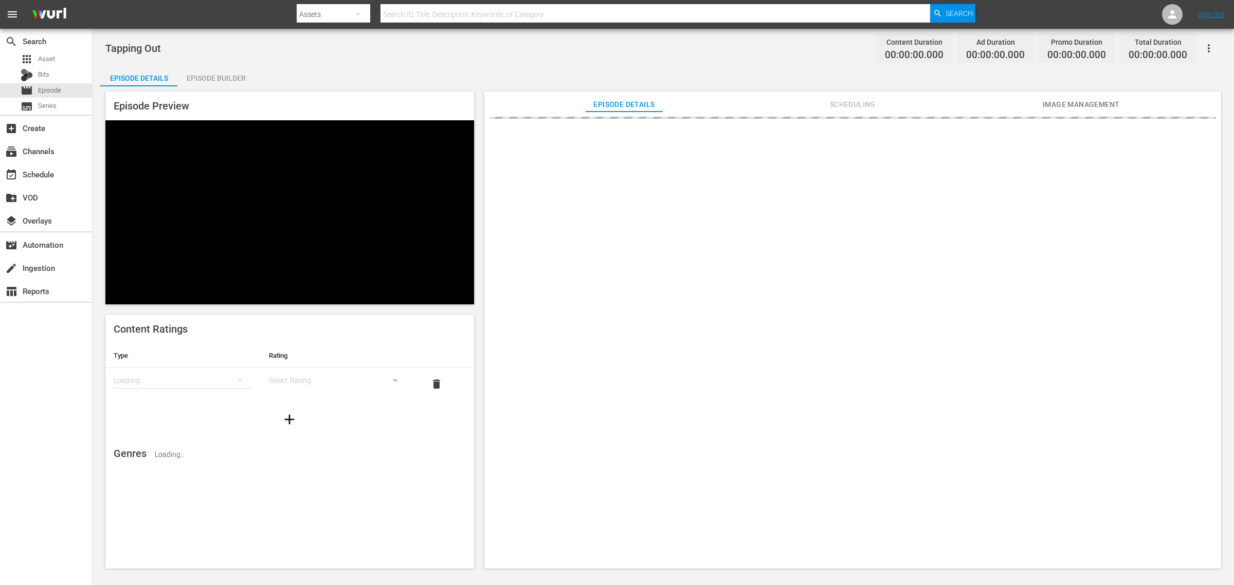
click at [185, 6] on nav "menu Search By Assets Search ID, Title, Description, Keywords, or Category Sear…" at bounding box center [617, 14] width 1234 height 29
click at [428, 47] on div "Tapping Out Content Duration 00:00:00.000 Ad Duration 00:00:00.000 Promo Durati…" at bounding box center [663, 48] width 1116 height 23
click at [223, 11] on nav "menu Search By Assets Search ID, Title, Description, Keywords, or Category Sear…" at bounding box center [617, 14] width 1234 height 29
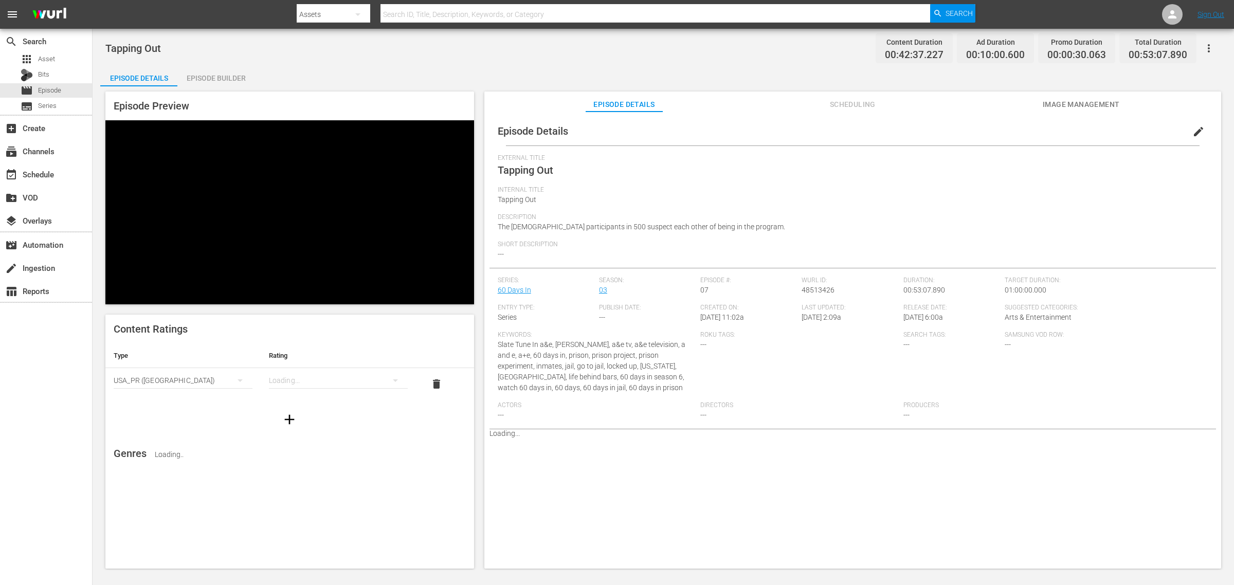
click at [299, 47] on div "Tapping Out Content Duration 00:42:37.227 Ad Duration 00:10:00.600 Promo Durati…" at bounding box center [663, 48] width 1116 height 23
click at [234, 77] on div "Episode Builder" at bounding box center [215, 78] width 77 height 25
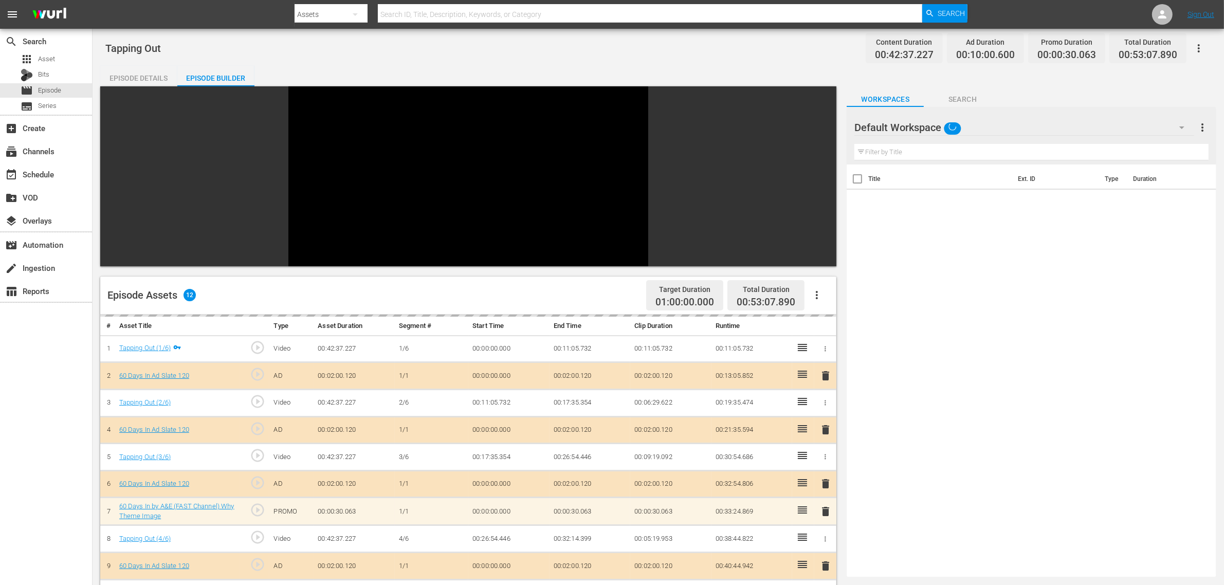
click at [597, 60] on div "Tapping Out Content Duration 00:42:37.227 Ad Duration 00:10:00.600 Promo Durati…" at bounding box center [659, 430] width 1132 height 802
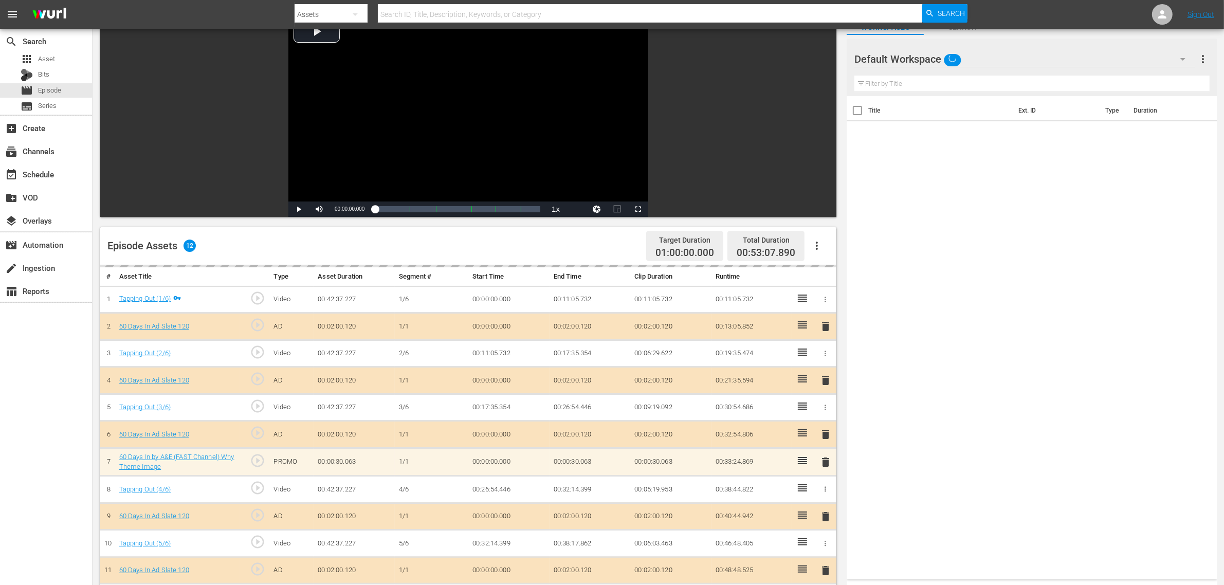
scroll to position [129, 0]
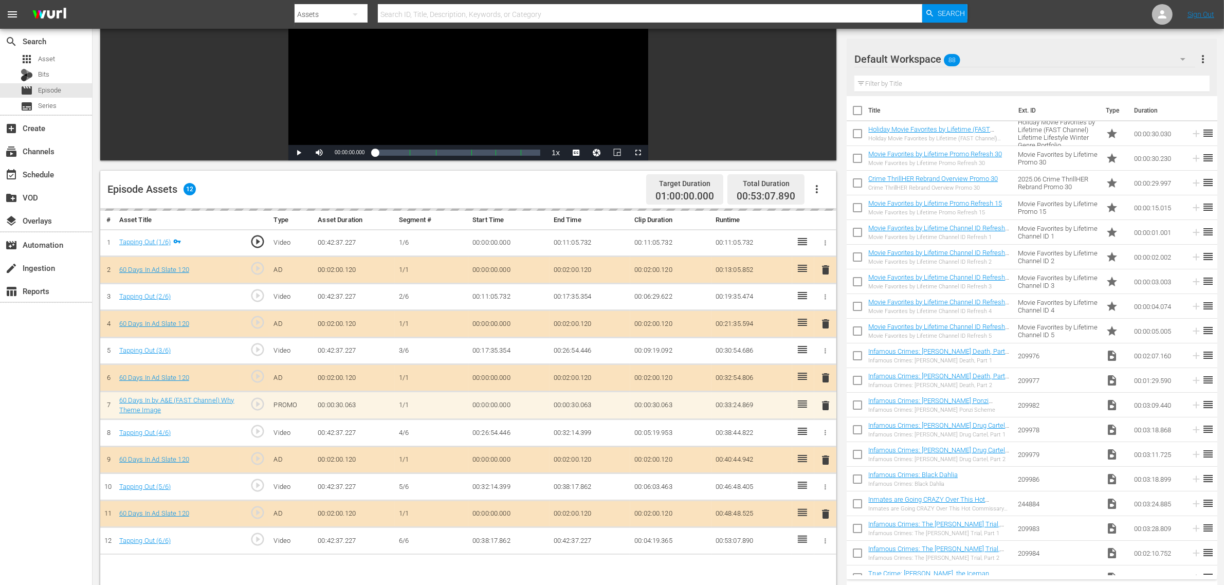
click at [813, 180] on button "button" at bounding box center [817, 189] width 25 height 25
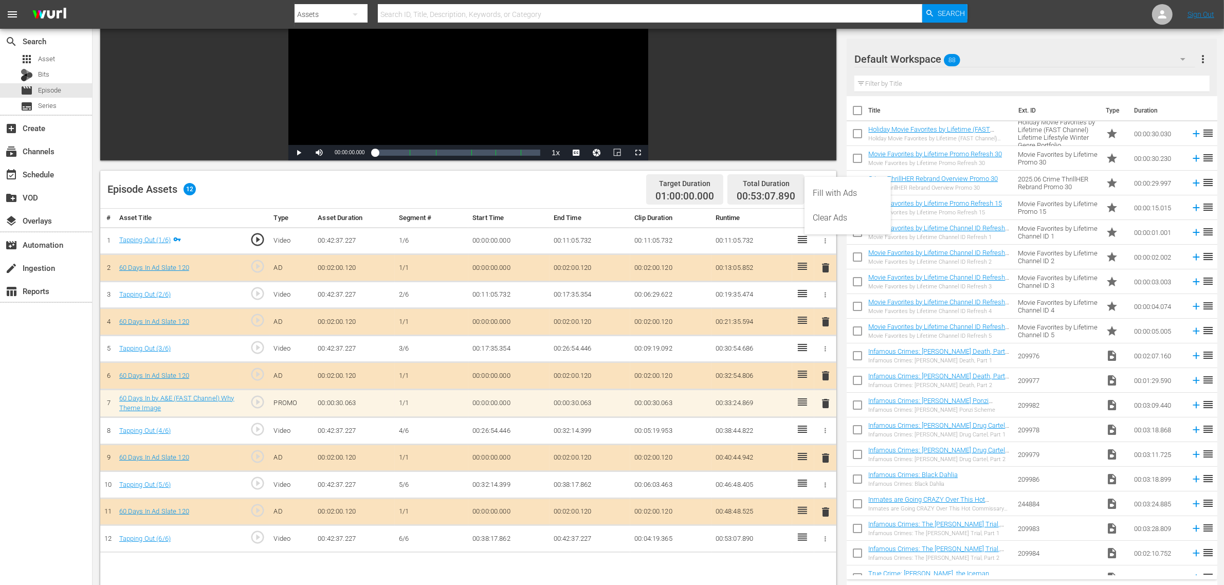
click at [842, 217] on div "Clear Ads" at bounding box center [848, 218] width 70 height 25
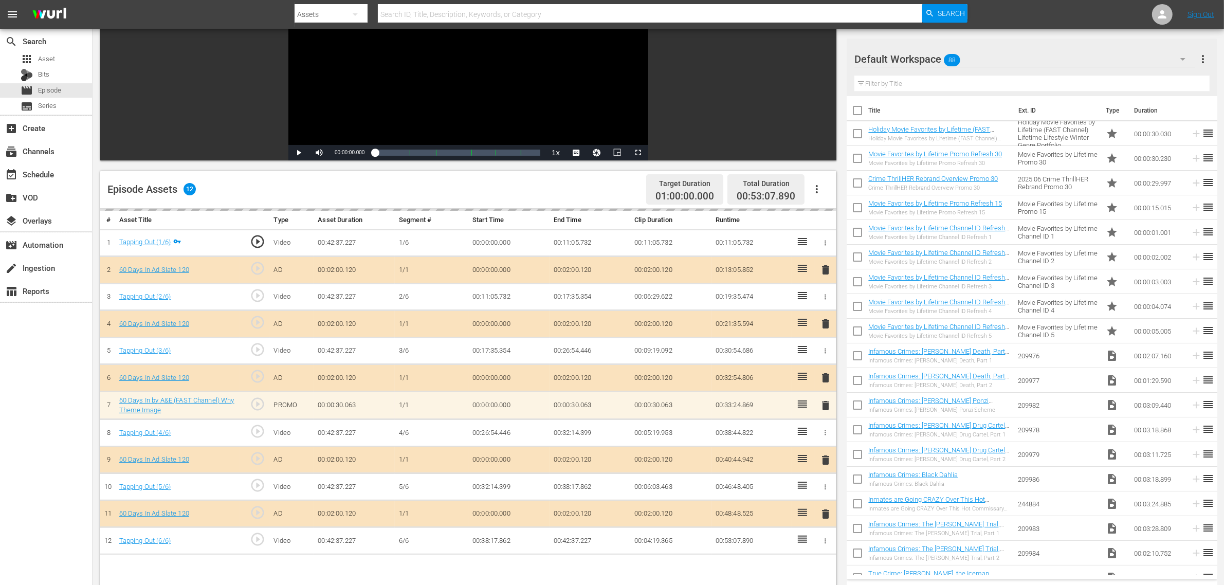
click at [567, 192] on div "Episode Assets 12 Target Duration 01:00:00.000 Total Duration 00:53:07.890" at bounding box center [468, 190] width 736 height 38
click at [530, 183] on div "Episode Assets 12 Target Duration 01:00:00.000 Total Duration 00:53:07.890" at bounding box center [468, 190] width 736 height 38
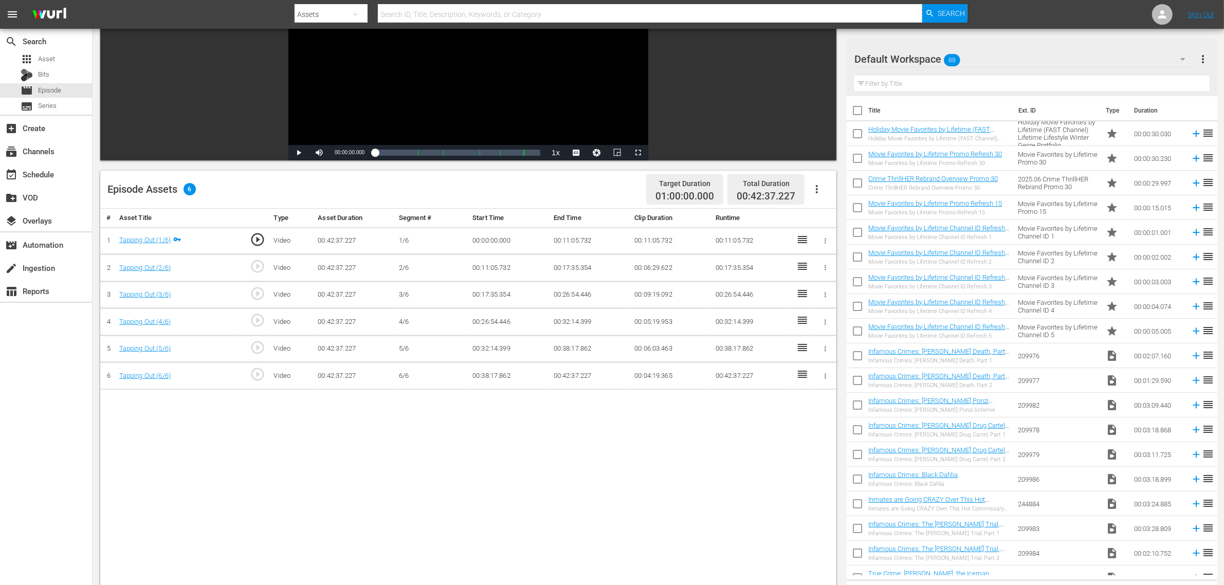
click at [526, 180] on div "Episode Assets 6 Target Duration 01:00:00.000 Total Duration 00:42:37.227" at bounding box center [468, 190] width 736 height 38
click at [815, 189] on icon "button" at bounding box center [817, 189] width 12 height 12
click at [828, 195] on div "Fill with Ads" at bounding box center [848, 193] width 70 height 25
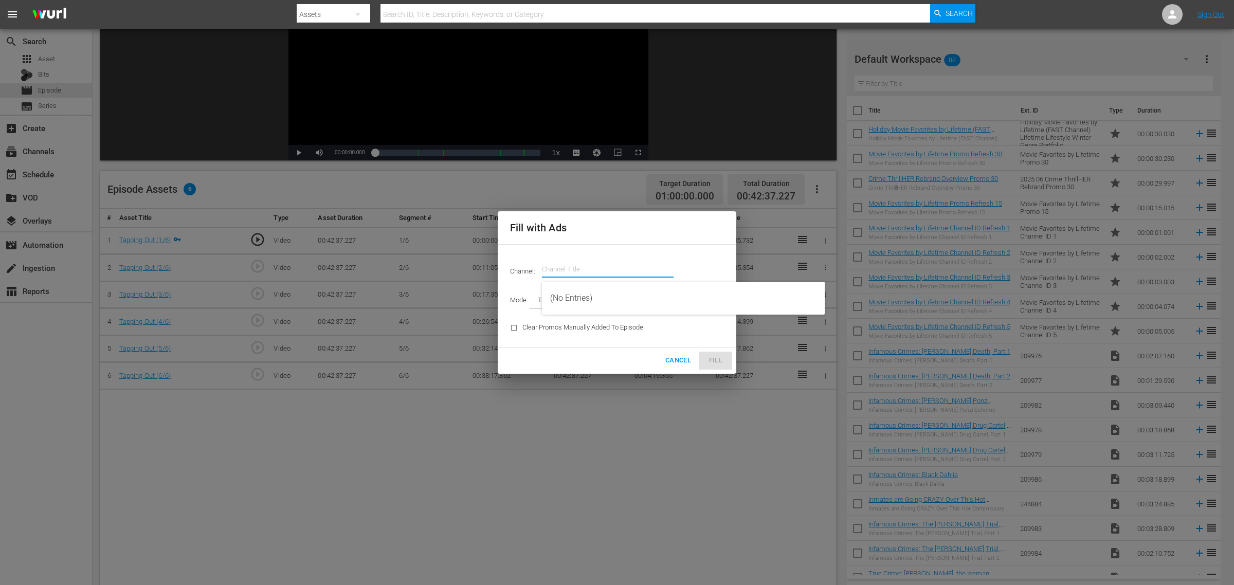
click at [571, 261] on input "text" at bounding box center [608, 269] width 132 height 25
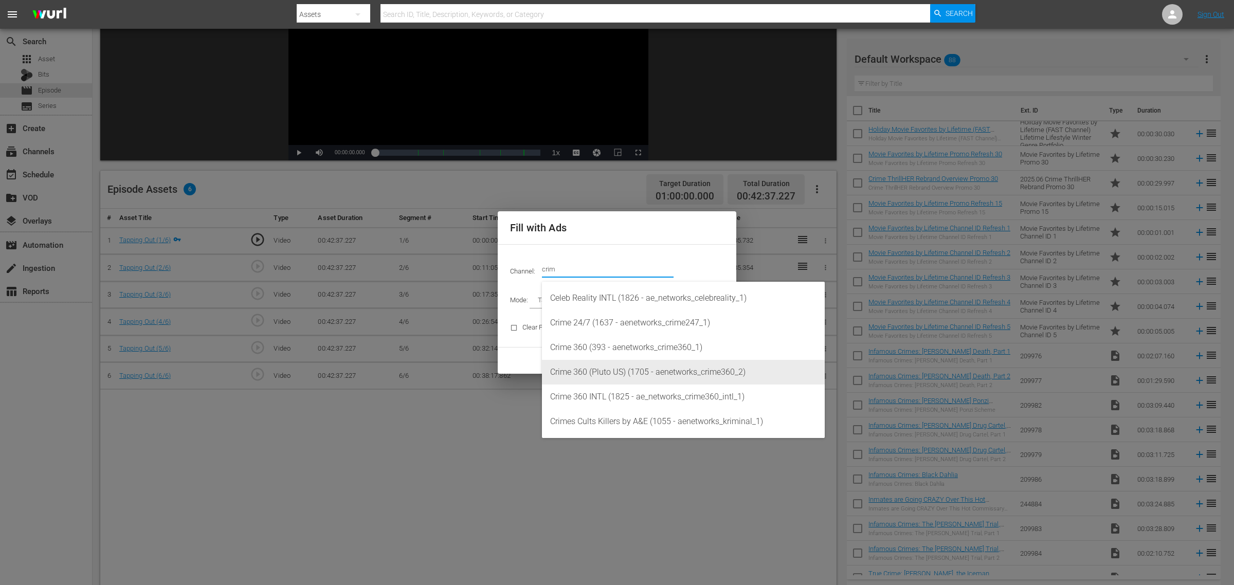
click at [659, 373] on div "Crime 360 (Pluto US) (1705 - aenetworks_crime360_2)" at bounding box center [683, 372] width 266 height 25
type input "Crime 360 (Pluto US) (1705)"
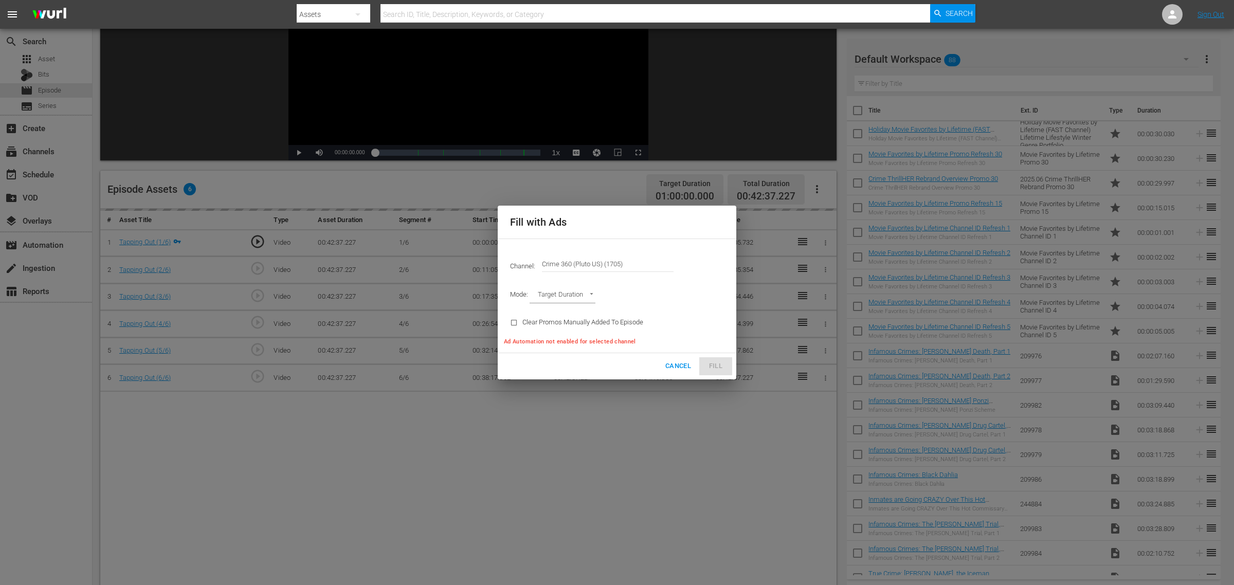
type input "AD_BREAK_DURATION"
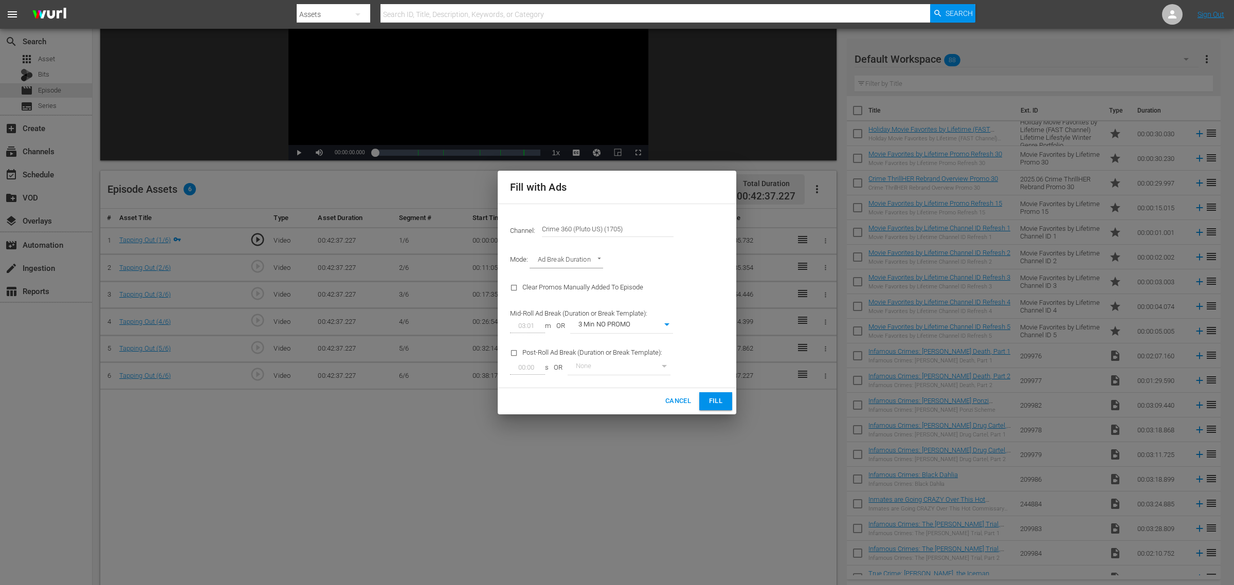
click at [713, 402] on span "Fill" at bounding box center [716, 401] width 16 height 12
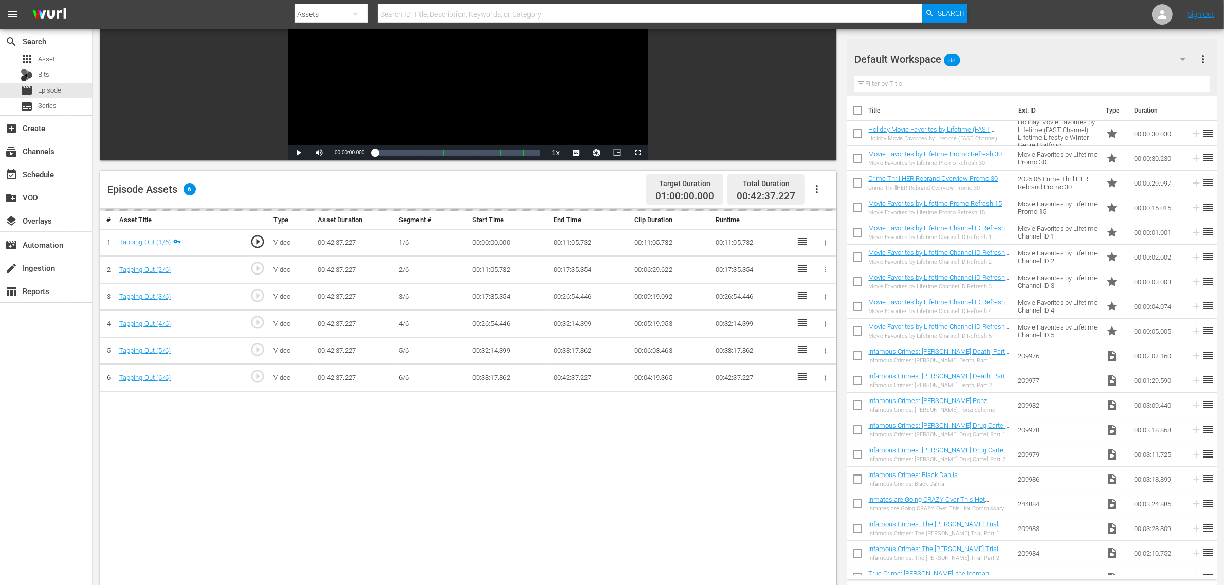
click at [265, 454] on div "# Asset Title Type Asset Duration Segment # Start Time End Time Clip Duration R…" at bounding box center [468, 463] width 736 height 508
click at [51, 418] on div "search Search apps Asset Bits movie Episode subtitles Series add_box Create sub…" at bounding box center [46, 321] width 93 height 585
click at [207, 484] on div "# Asset Title Type Asset Duration Segment # Start Time End Time Clip Duration R…" at bounding box center [468, 463] width 736 height 508
click at [790, 499] on div "# Asset Title Type Asset Duration Segment # Start Time End Time Clip Duration R…" at bounding box center [468, 463] width 736 height 508
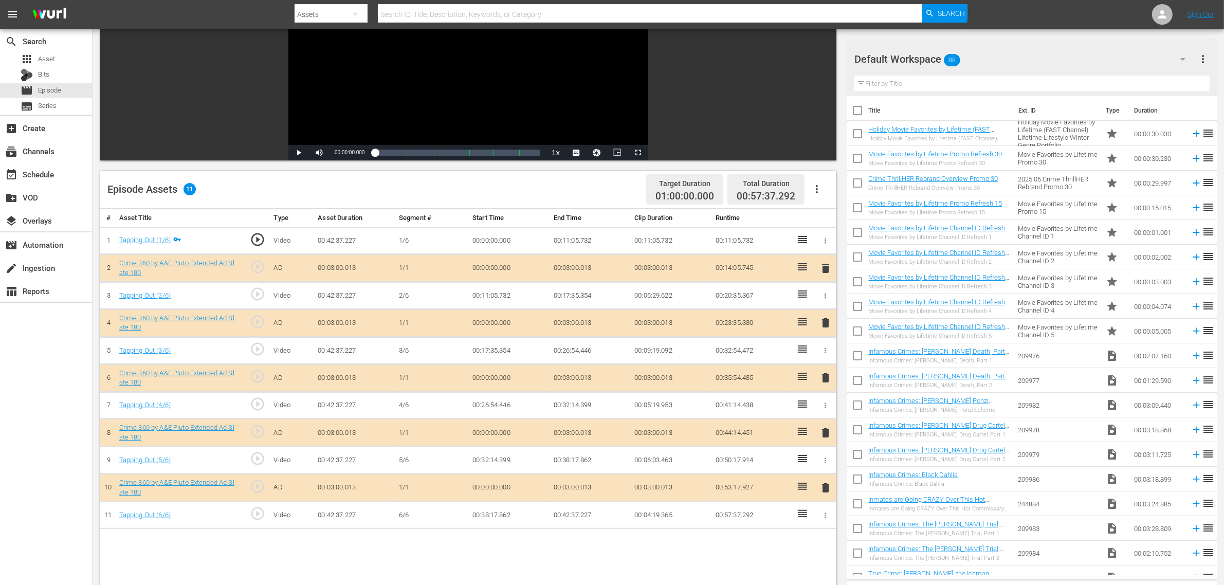
click at [565, 192] on div "Episode Assets 11 Target Duration 01:00:00.000 Total Duration 00:57:37.292" at bounding box center [468, 190] width 736 height 38
click at [524, 186] on div "Episode Assets 11 Target Duration 01:00:00.000 Total Duration 00:57:37.292" at bounding box center [468, 190] width 736 height 38
click at [1050, 16] on nav "menu Search By Assets Search ID, Title, Description, Keywords, or Category Sear…" at bounding box center [612, 14] width 1224 height 29
click at [1010, 51] on div "Default Workspace 88" at bounding box center [1025, 59] width 341 height 29
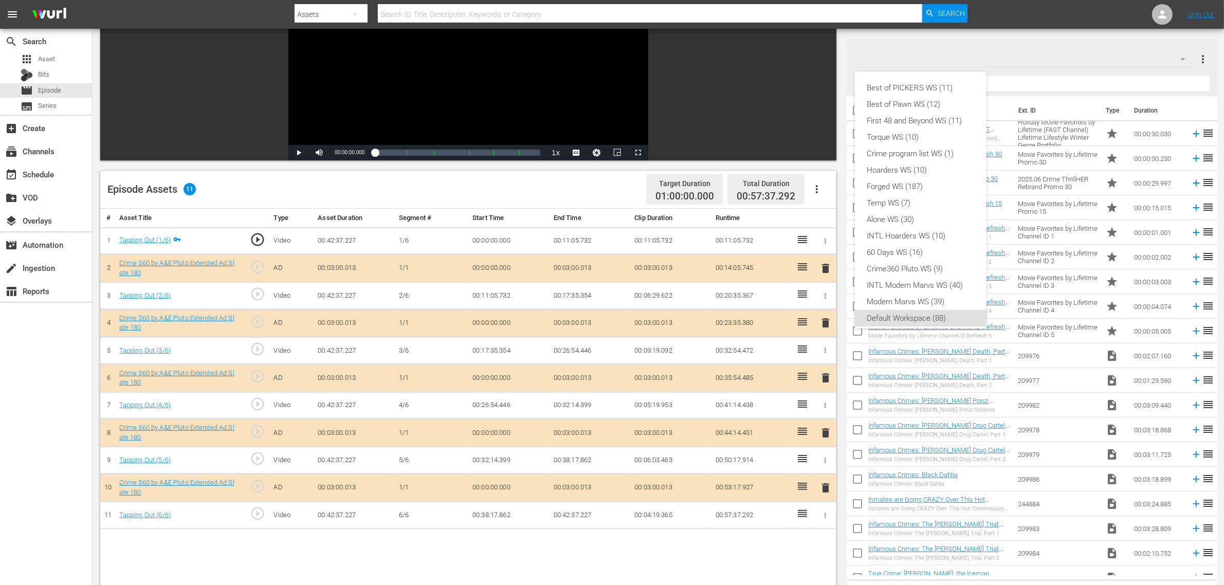
scroll to position [6, 0]
click at [936, 262] on div "Crime360 Pluto WS (9)" at bounding box center [920, 263] width 107 height 16
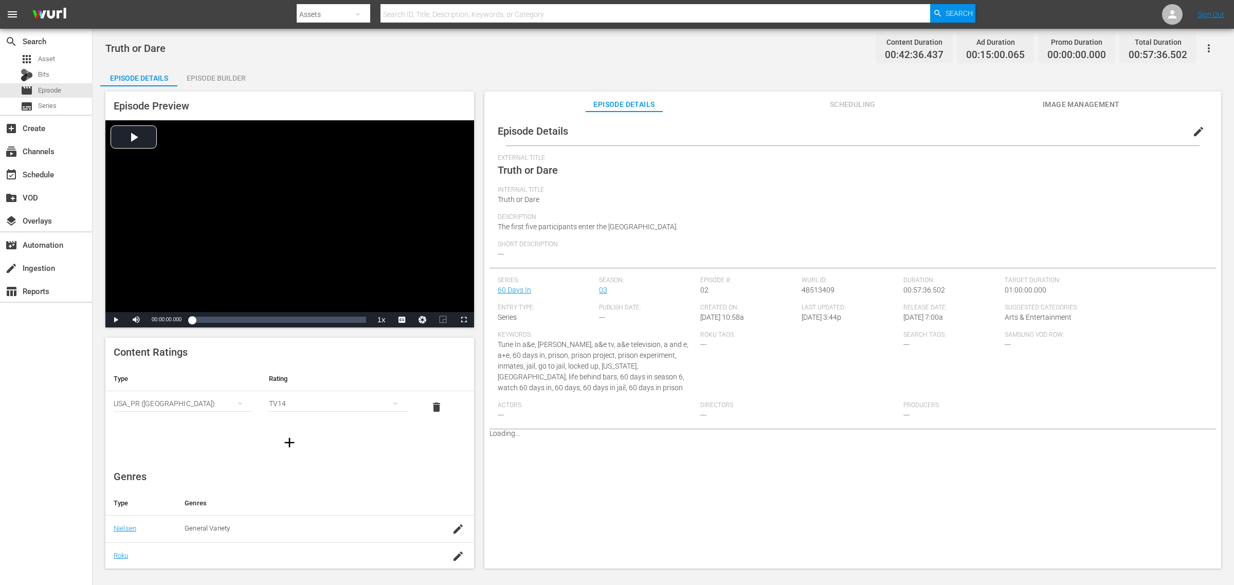
click at [212, 70] on div "Episode Builder" at bounding box center [215, 78] width 77 height 25
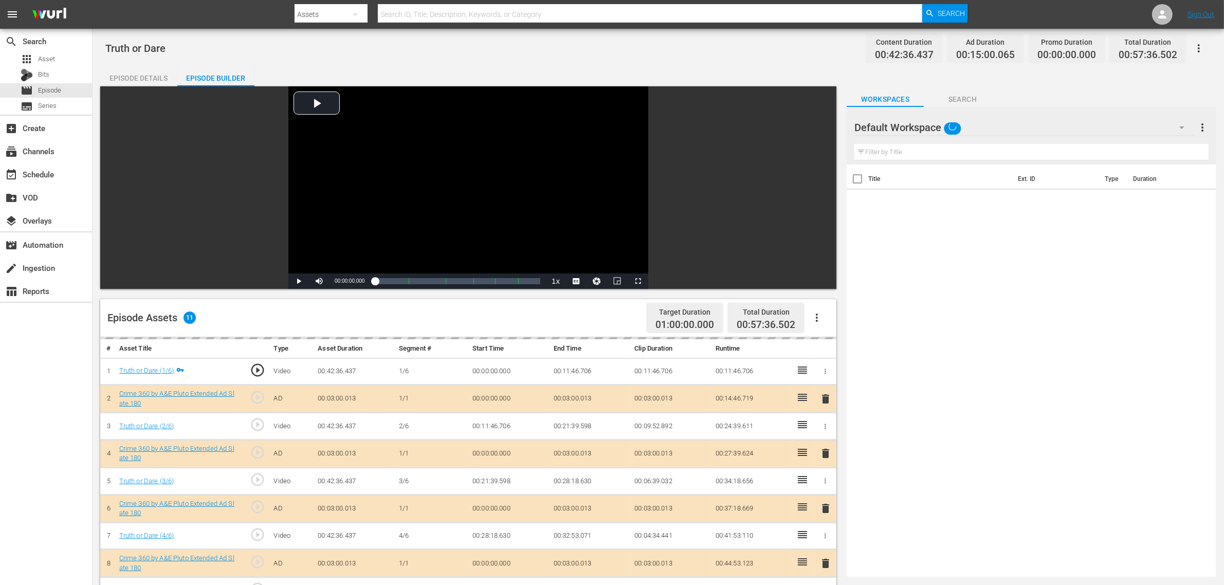
click at [471, 49] on div "Truth or Dare Content Duration 00:42:36.437 Ad Duration 00:15:00.065 Promo Dura…" at bounding box center [658, 48] width 1106 height 23
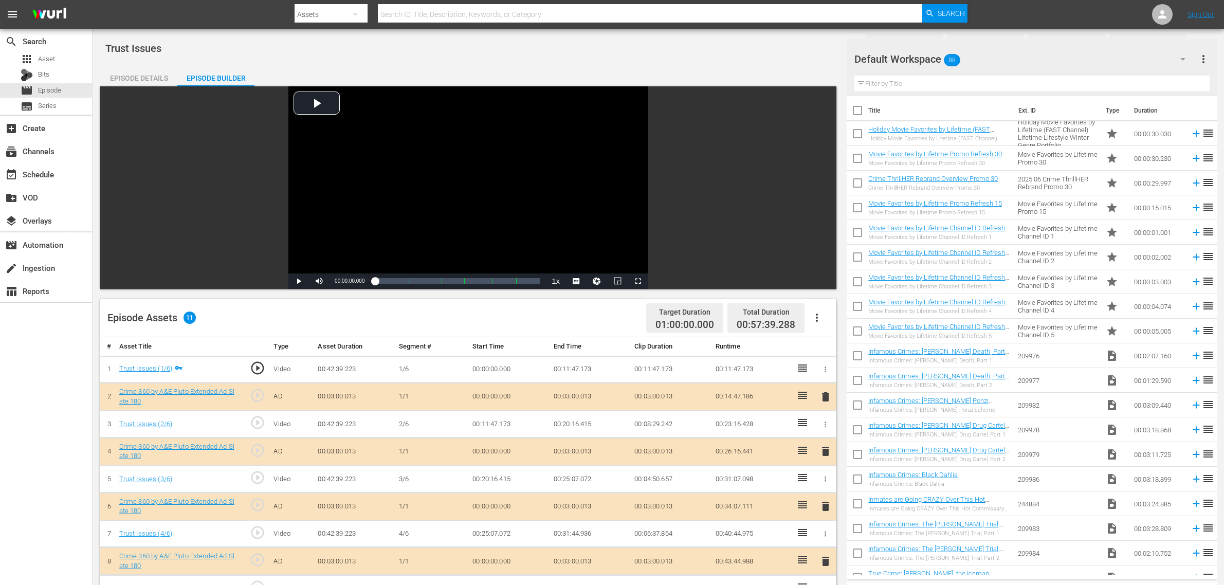
scroll to position [257, 0]
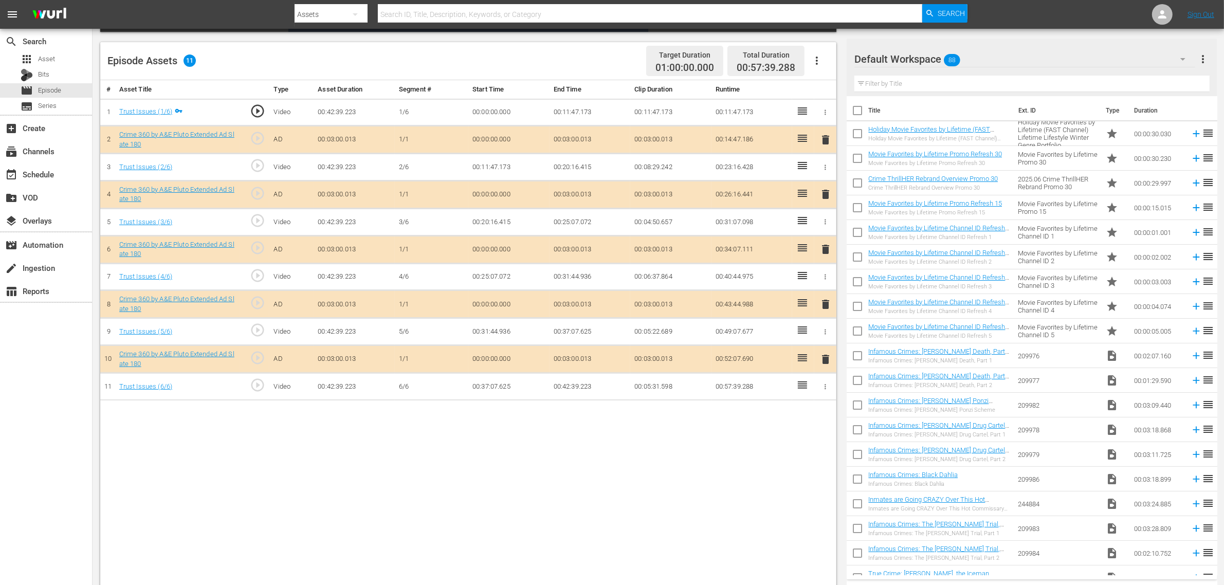
click at [819, 65] on icon "button" at bounding box center [817, 61] width 12 height 12
click at [830, 68] on div "Fill with Ads" at bounding box center [848, 64] width 70 height 25
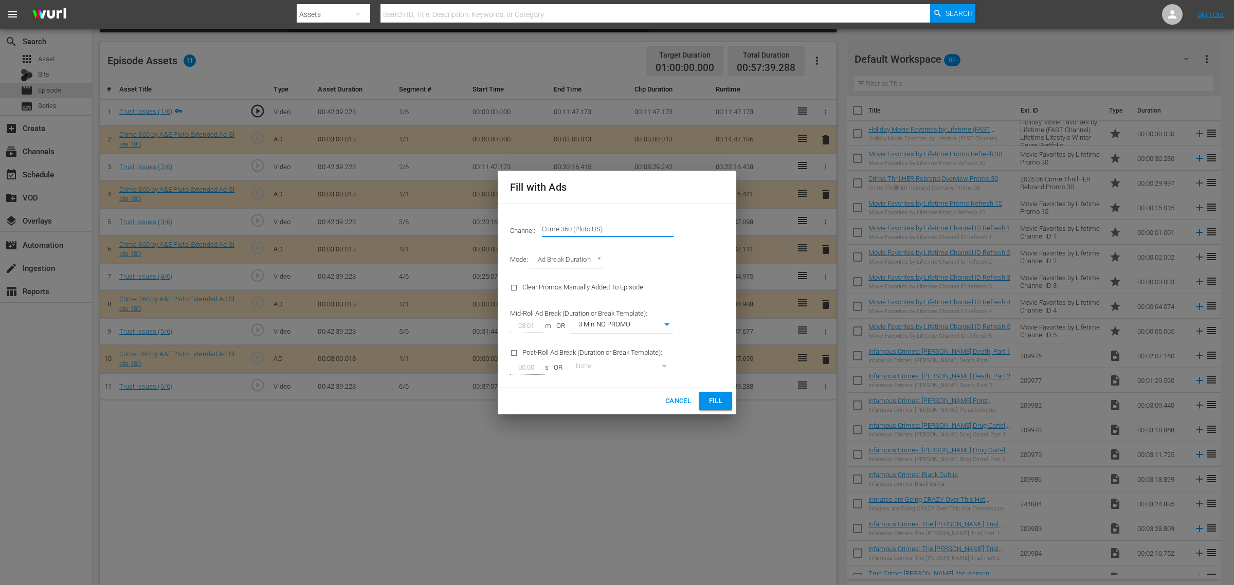
drag, startPoint x: 636, startPoint y: 232, endPoint x: 305, endPoint y: 212, distance: 331.8
click at [305, 212] on div "Fill with Ads Channel: Channel Title Crime 360 (Pluto US) Mode: Ad Break Durati…" at bounding box center [617, 292] width 1234 height 585
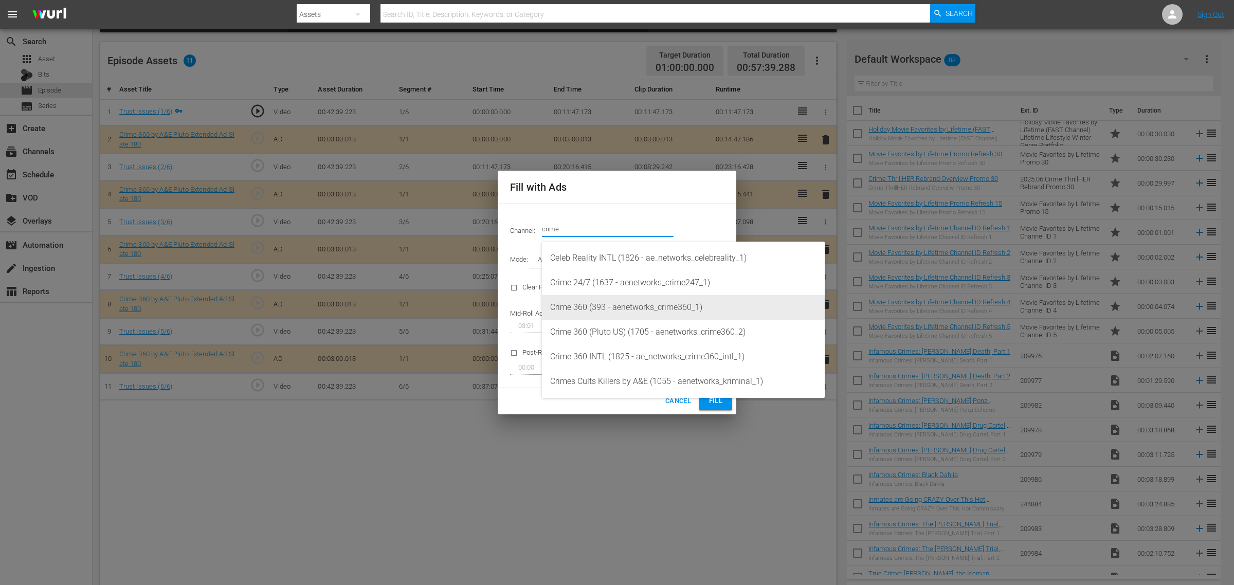
click at [661, 304] on div "Crime 360 (393 - aenetworks_crime360_1)" at bounding box center [683, 307] width 266 height 25
type input "Crime 360 (393)"
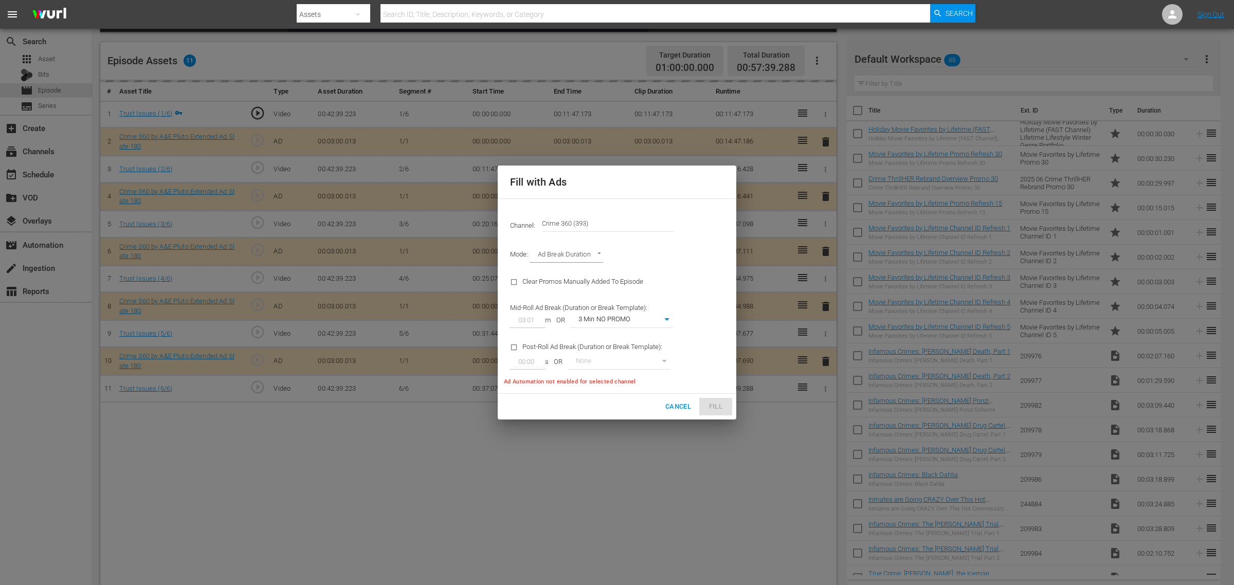
type input "02:00"
type input "49"
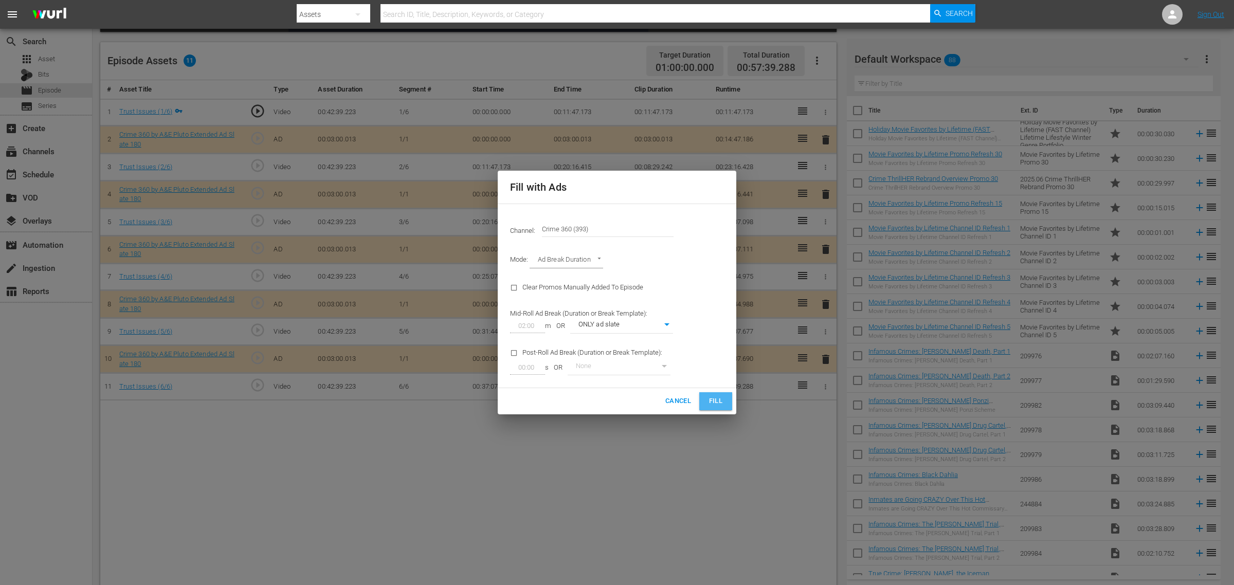
click at [712, 400] on span "Fill" at bounding box center [716, 401] width 16 height 12
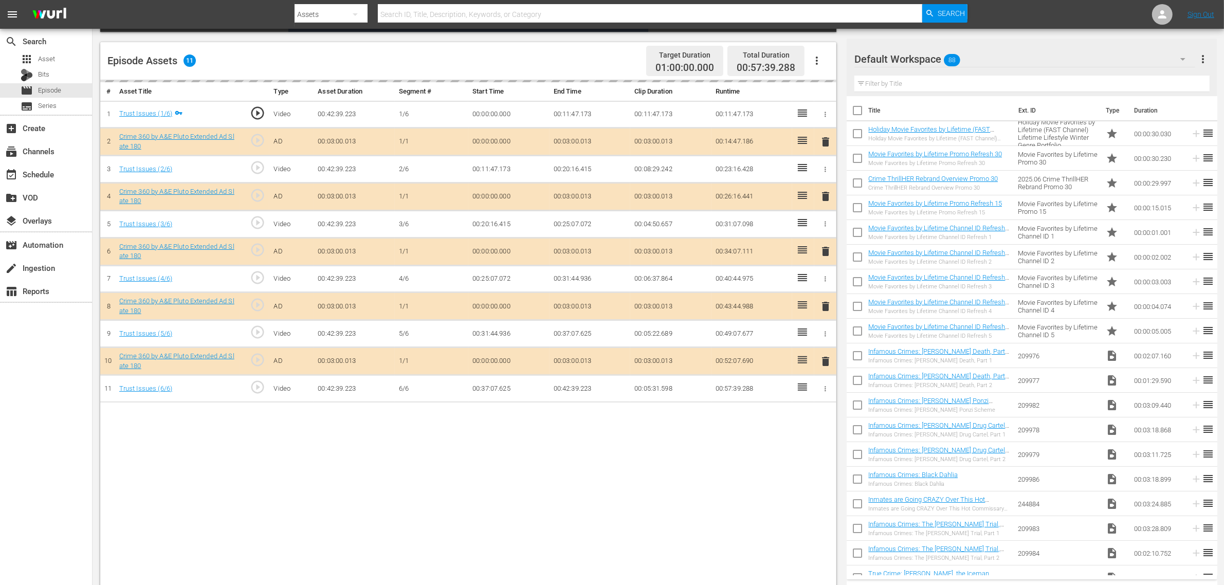
click at [400, 484] on div "# Asset Title Type Asset Duration Segment # Start Time End Time Clip Duration R…" at bounding box center [468, 334] width 736 height 508
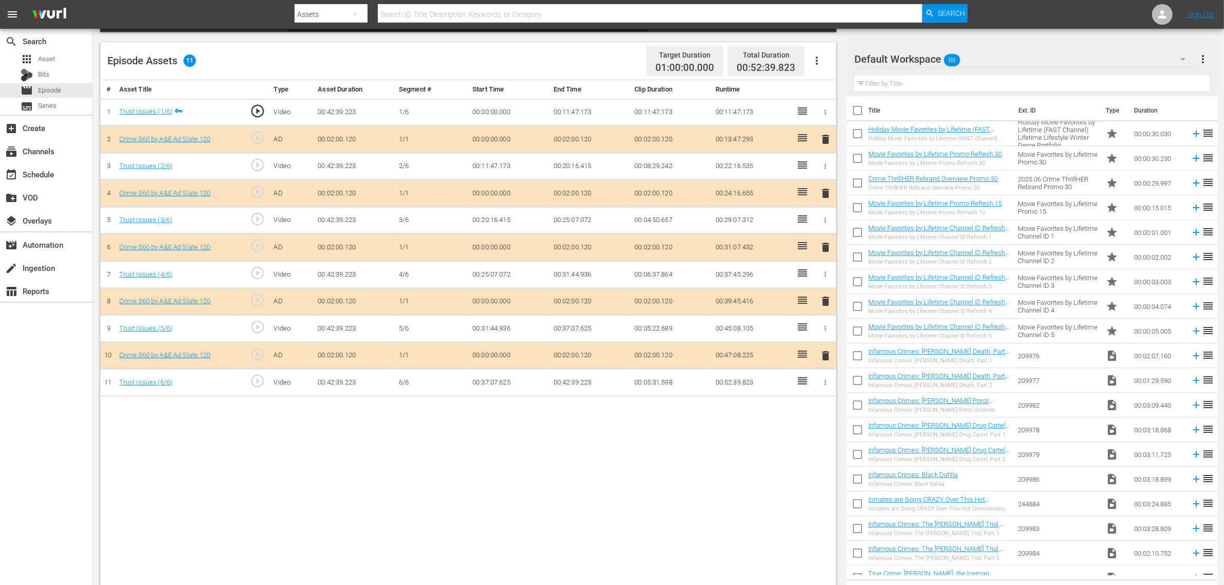
click at [1004, 57] on div "Default Workspace 88" at bounding box center [1025, 59] width 341 height 29
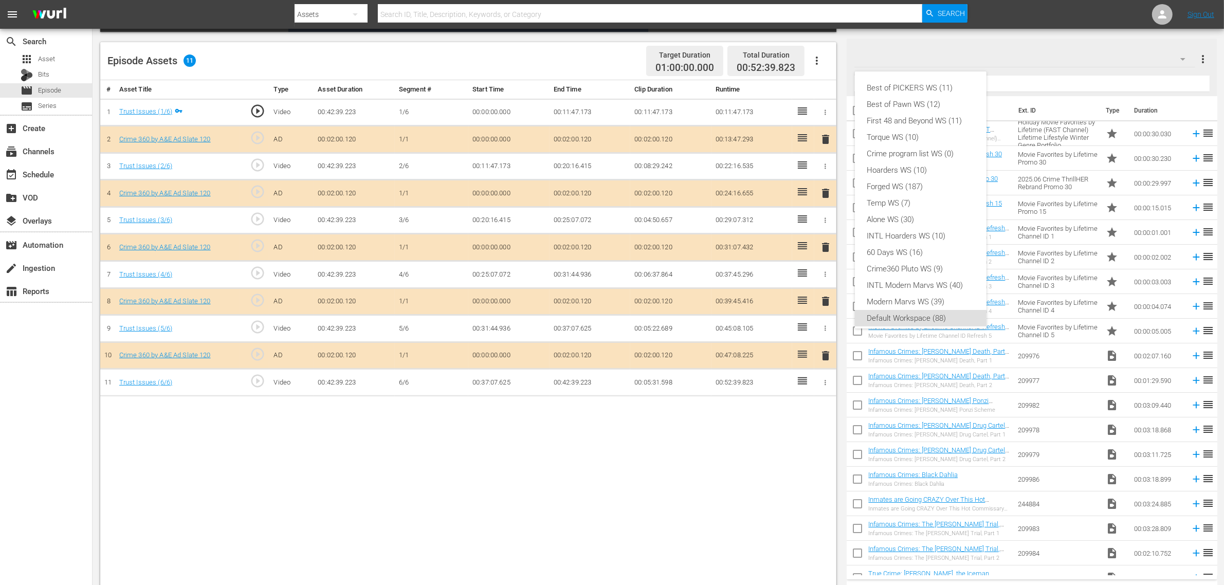
scroll to position [6, 0]
click at [944, 260] on div "Crime360 Pluto WS (9)" at bounding box center [920, 263] width 107 height 16
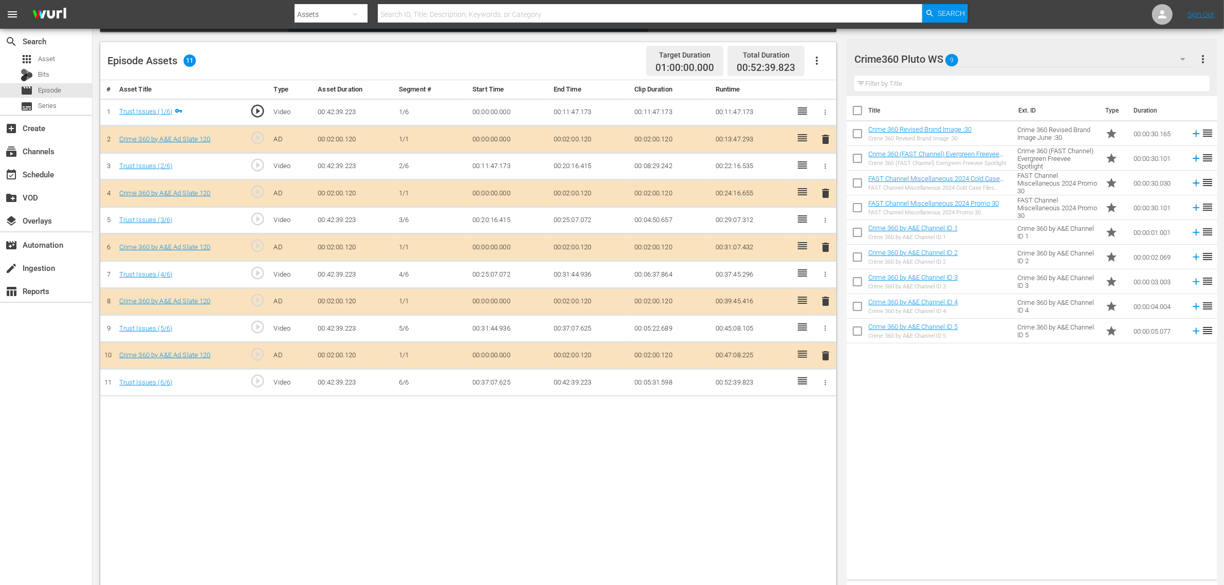
click at [988, 9] on nav "menu Search By Assets Search ID, Title, Description, Keywords, or Category Sear…" at bounding box center [612, 14] width 1224 height 29
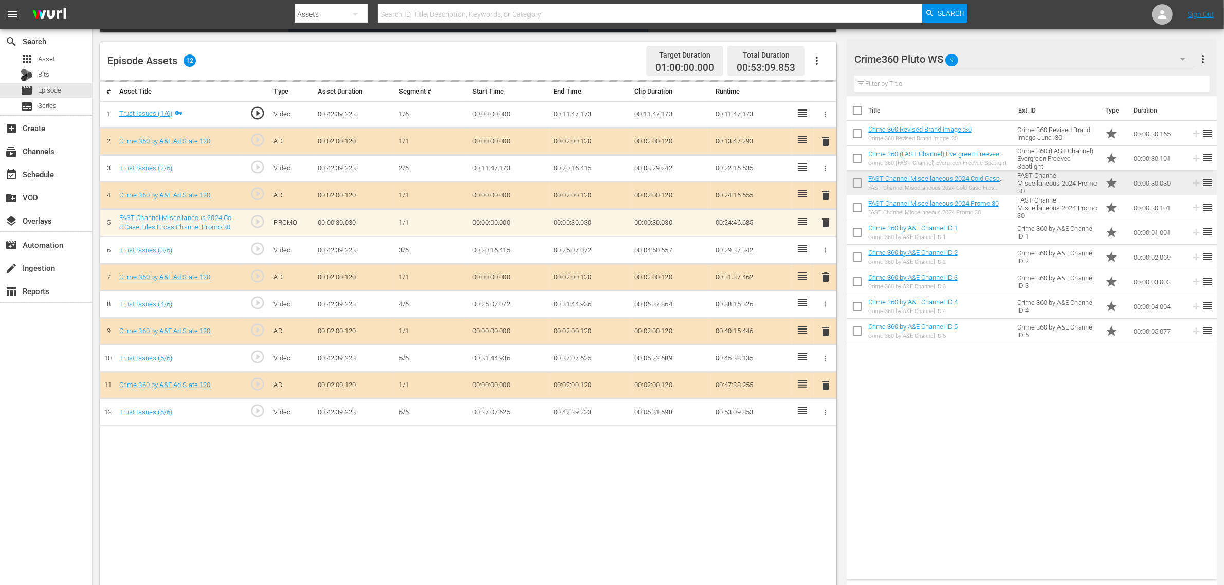
click at [602, 59] on div "Episode Assets 12 Target Duration 01:00:00.000 Total Duration 00:53:09.853" at bounding box center [468, 61] width 736 height 38
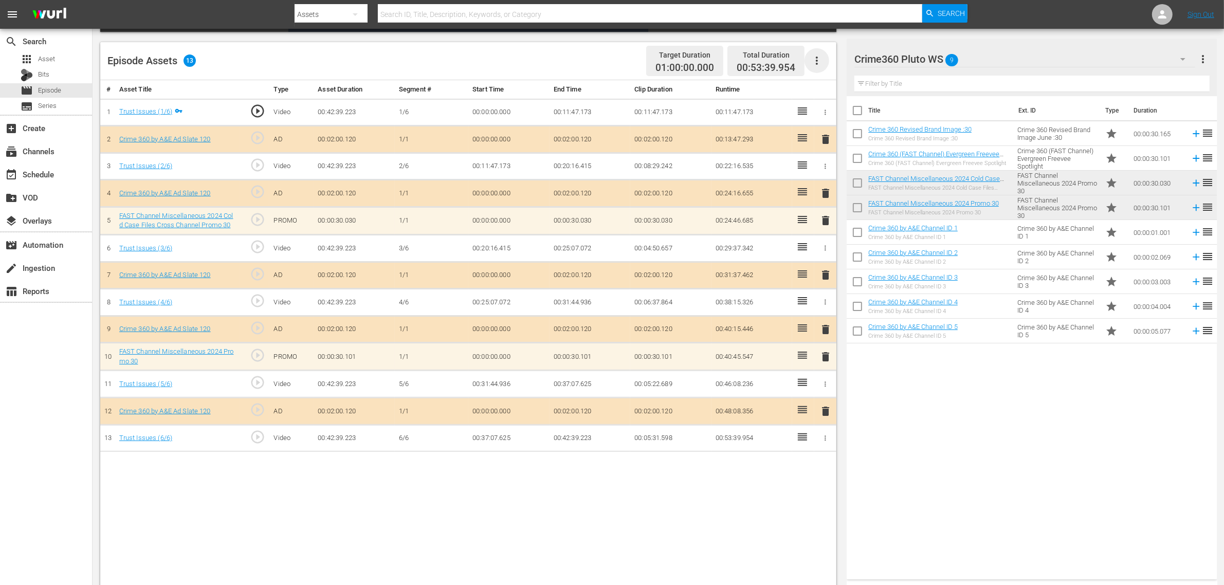
click at [820, 59] on icon "button" at bounding box center [817, 61] width 12 height 12
click at [818, 88] on div "Clear Ads" at bounding box center [848, 89] width 70 height 25
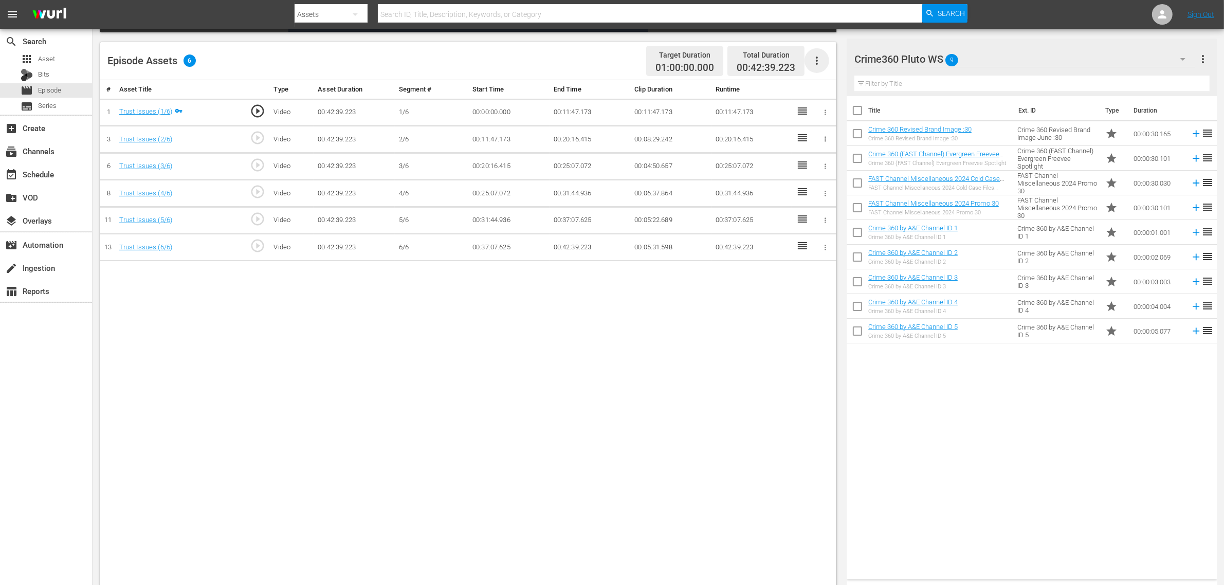
click at [816, 59] on icon "button" at bounding box center [817, 61] width 12 height 12
click at [830, 65] on div "Fill with Ads" at bounding box center [848, 64] width 70 height 25
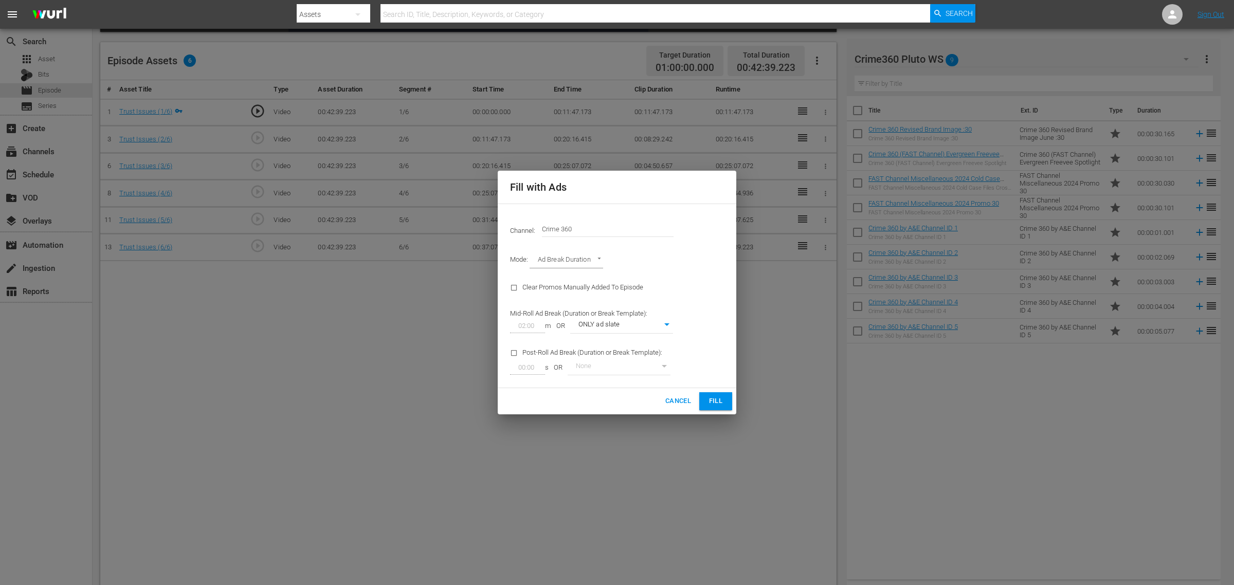
drag, startPoint x: 601, startPoint y: 226, endPoint x: 262, endPoint y: 191, distance: 340.2
click at [270, 194] on div "Fill with Ads Channel: Channel Title Crime 360 Mode: Ad Break Duration AD_BREAK…" at bounding box center [617, 292] width 1234 height 585
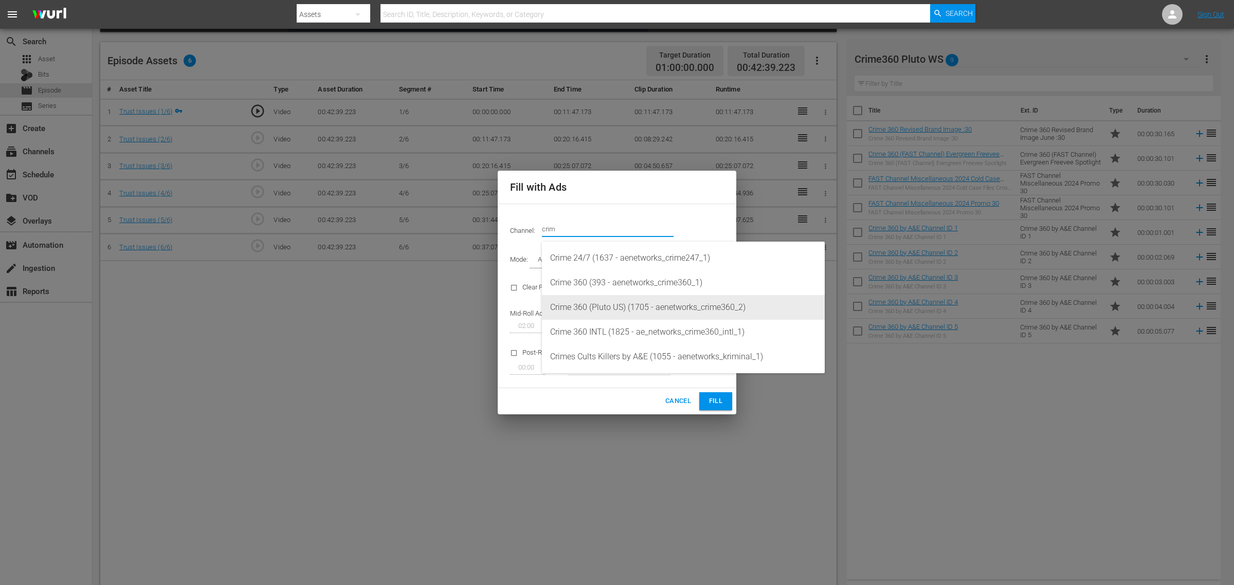
click at [595, 309] on div "Crime 360 (Pluto US) (1705 - aenetworks_crime360_2)" at bounding box center [683, 307] width 266 height 25
type input "Crime 360 (Pluto US) (1705)"
type input "03:01"
type input "45"
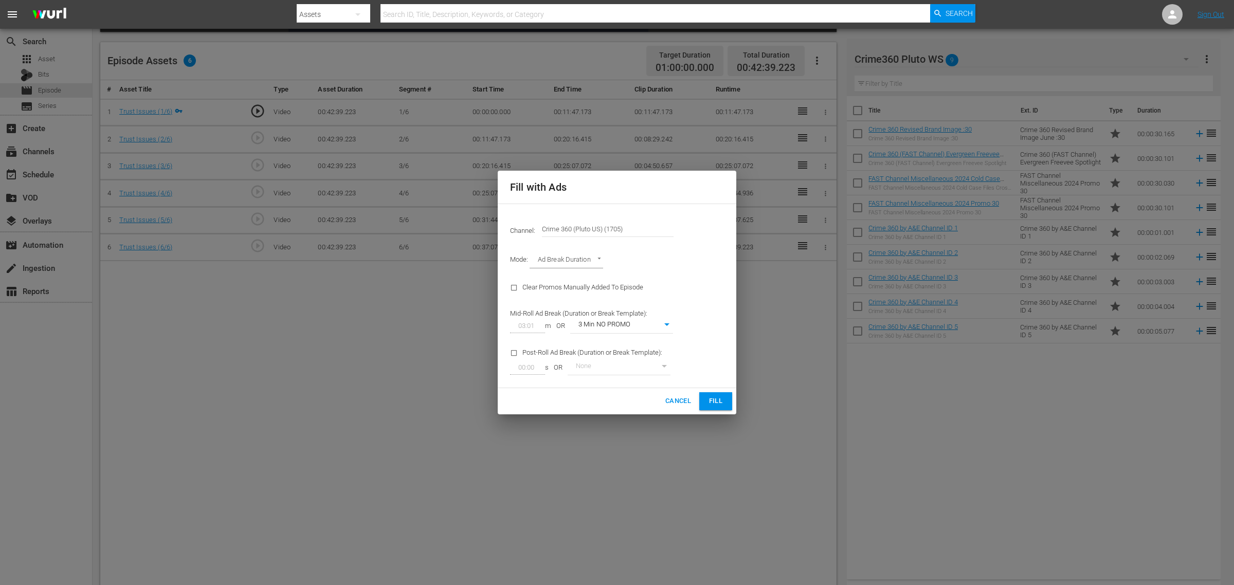
click at [719, 399] on span "Fill" at bounding box center [716, 401] width 16 height 12
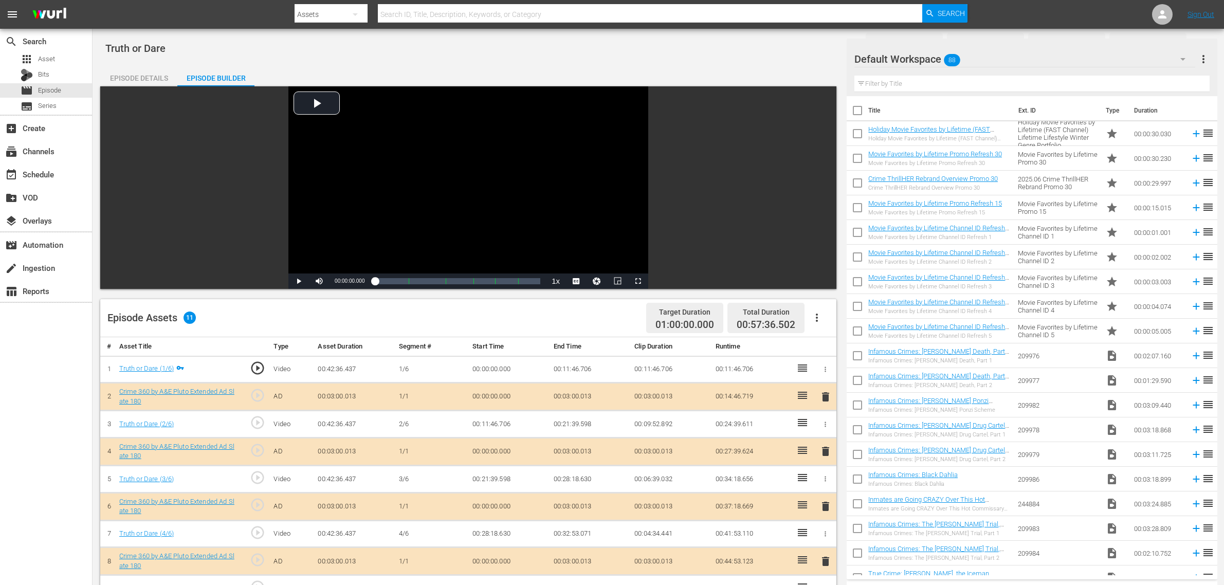
scroll to position [193, 0]
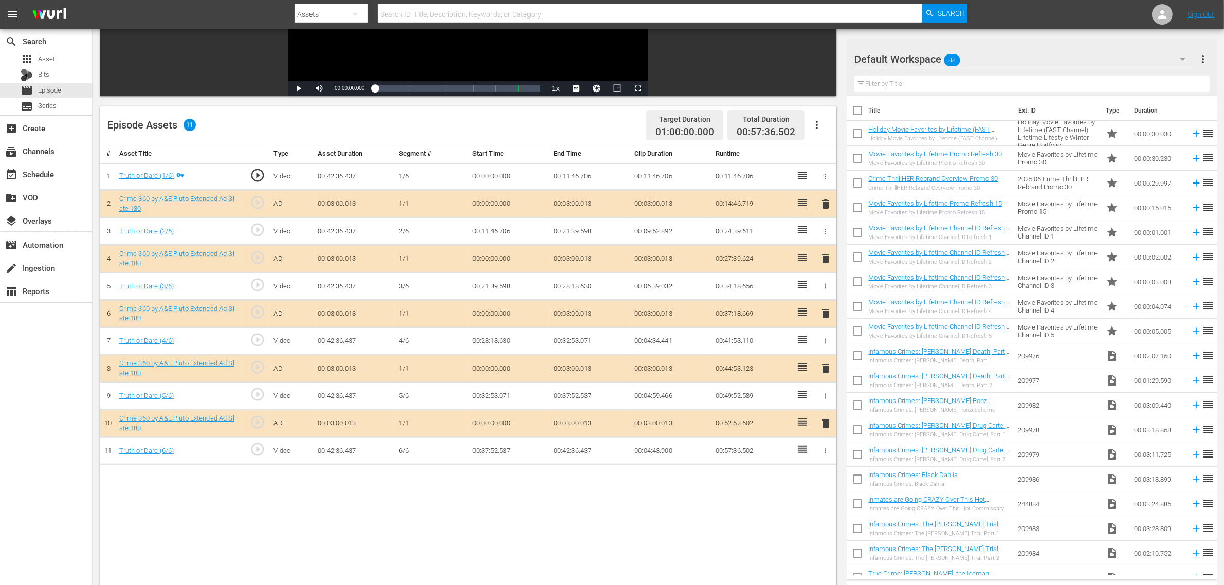
click at [972, 58] on div "Default Workspace 88" at bounding box center [1025, 59] width 341 height 29
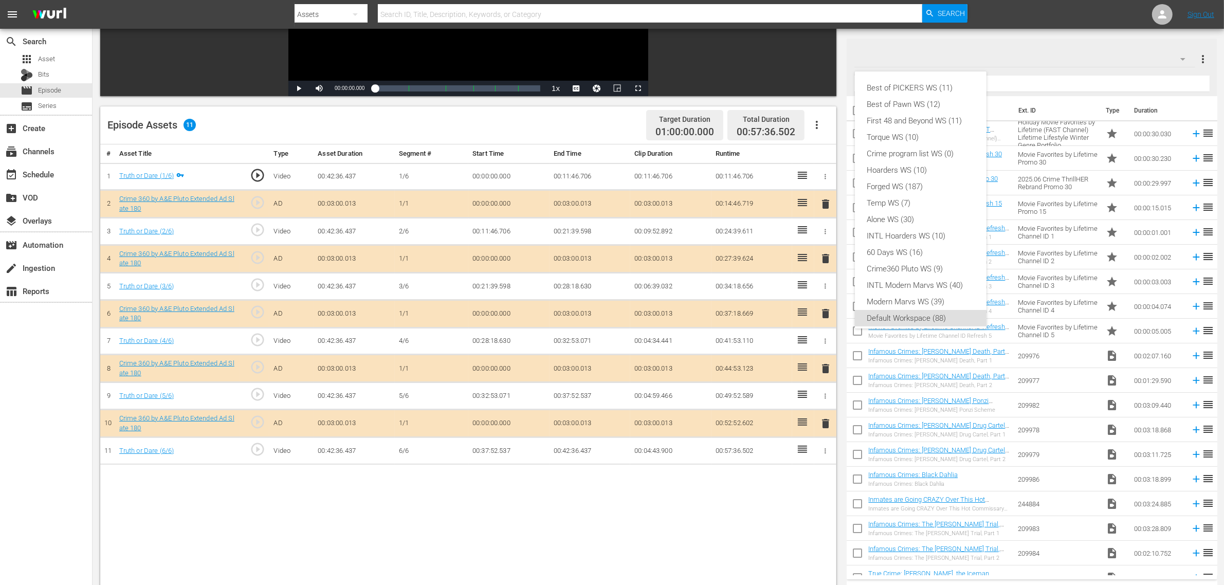
scroll to position [6, 0]
click at [934, 266] on div "Crime360 Pluto WS (9)" at bounding box center [920, 263] width 107 height 16
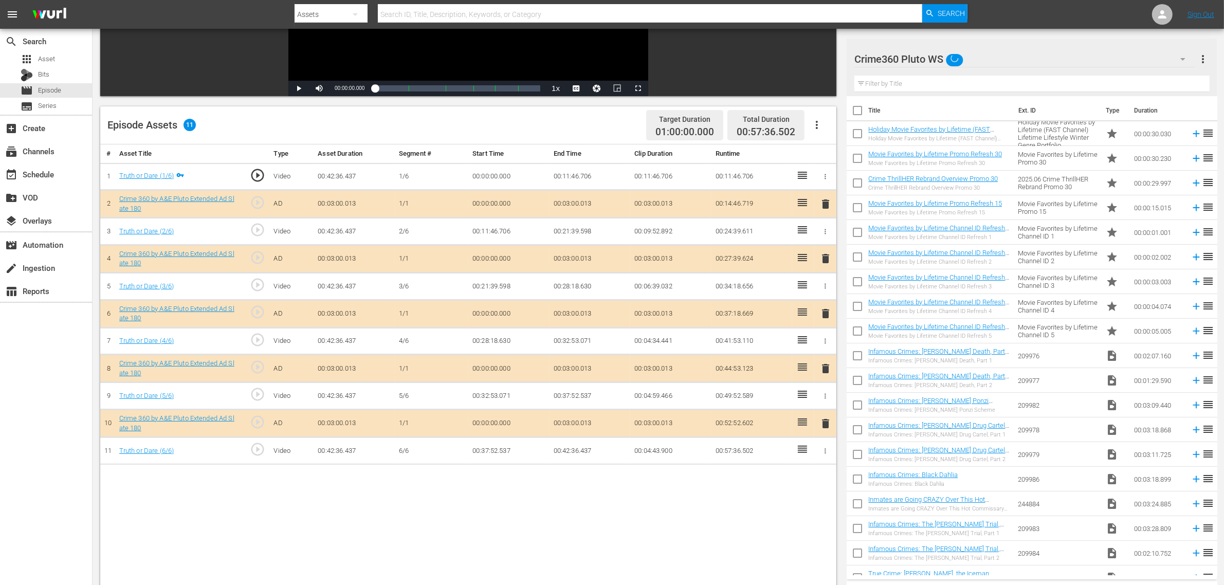
click at [590, 505] on div "# Asset Title Type Asset Duration Segment # Start Time End Time Clip Duration R…" at bounding box center [468, 398] width 736 height 508
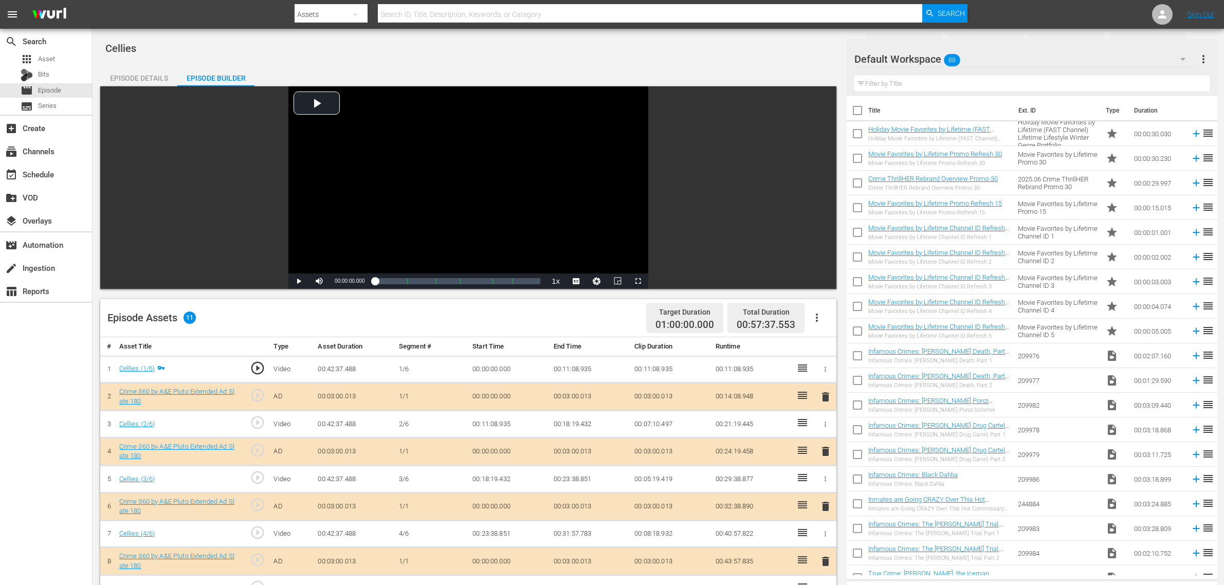
scroll to position [257, 0]
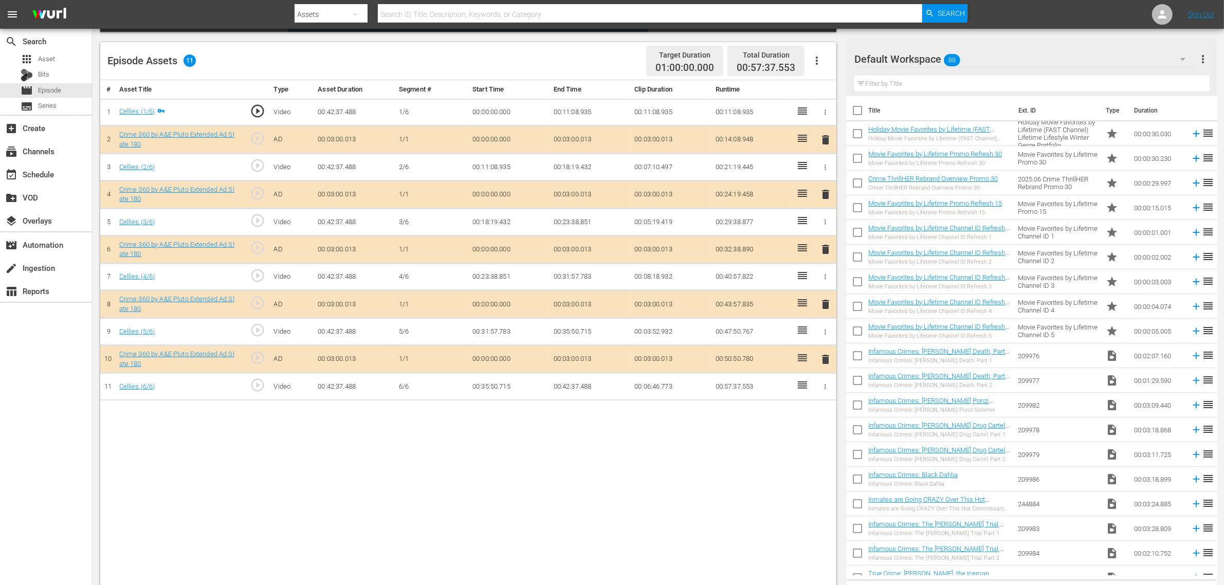
click at [971, 67] on hr at bounding box center [1025, 67] width 341 height 1
click at [980, 62] on div "Default Workspace 88" at bounding box center [1025, 59] width 341 height 29
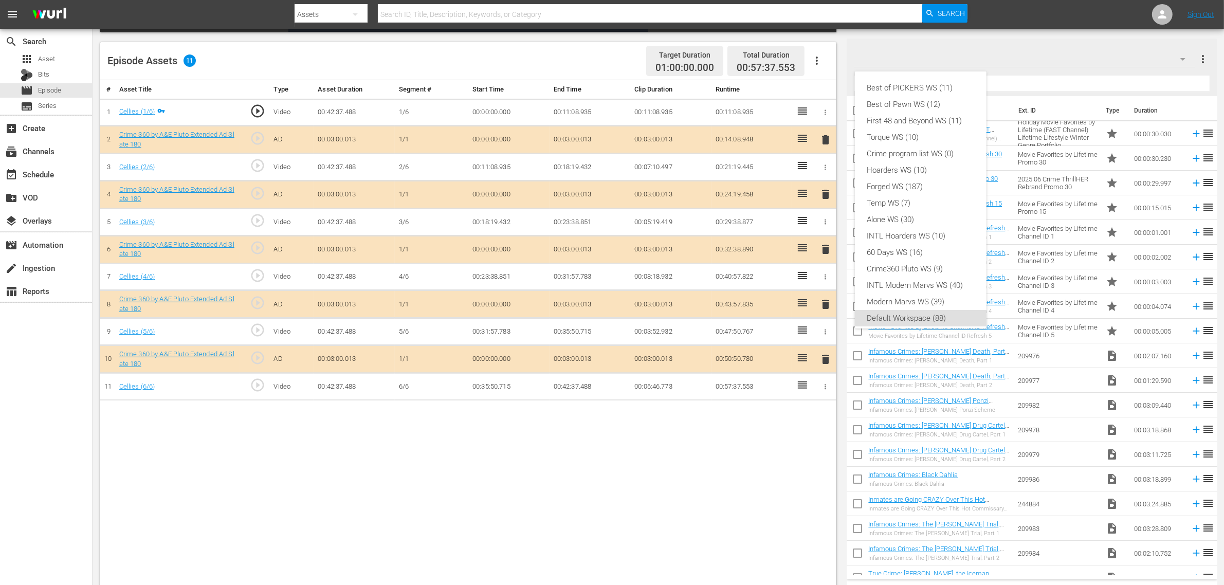
scroll to position [6, 0]
click at [919, 262] on div "Crime360 Pluto WS (9)" at bounding box center [920, 263] width 107 height 16
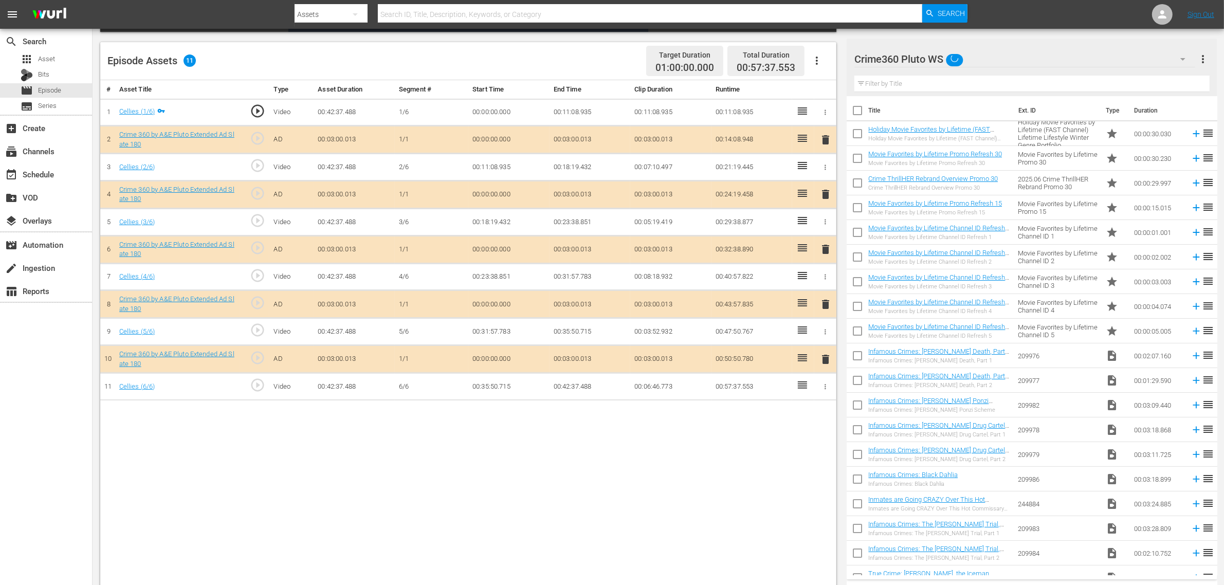
click at [604, 51] on div "Episode Assets 11 Target Duration 01:00:00.000 Total Duration 00:57:37.553" at bounding box center [468, 61] width 736 height 38
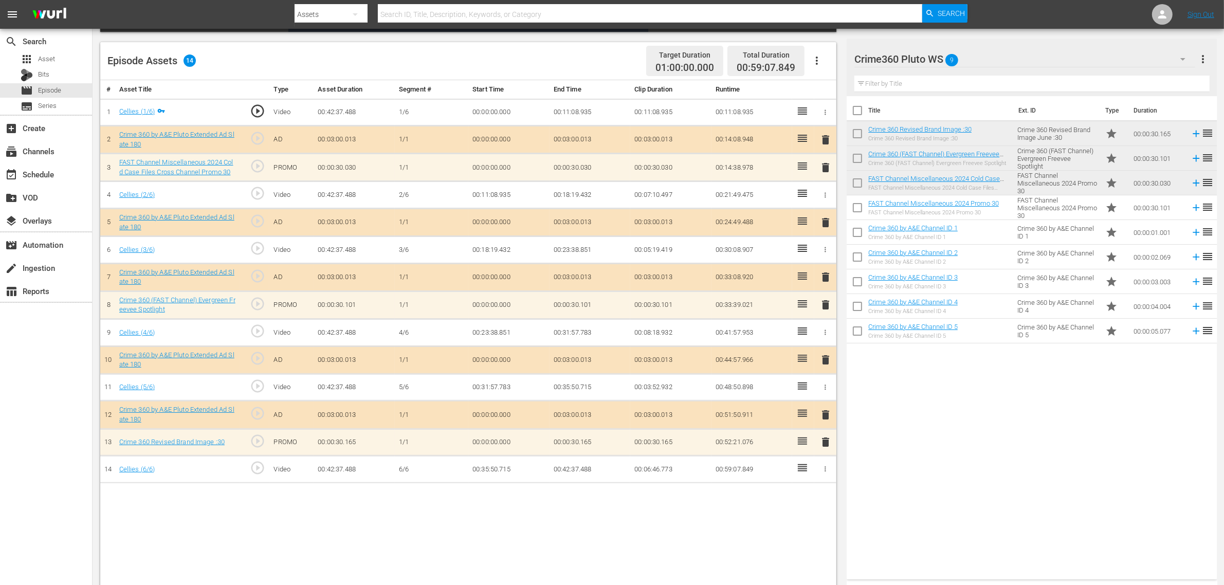
click at [1048, 20] on nav "menu Search By Assets Search ID, Title, Description, Keywords, or Category Sear…" at bounding box center [612, 14] width 1224 height 29
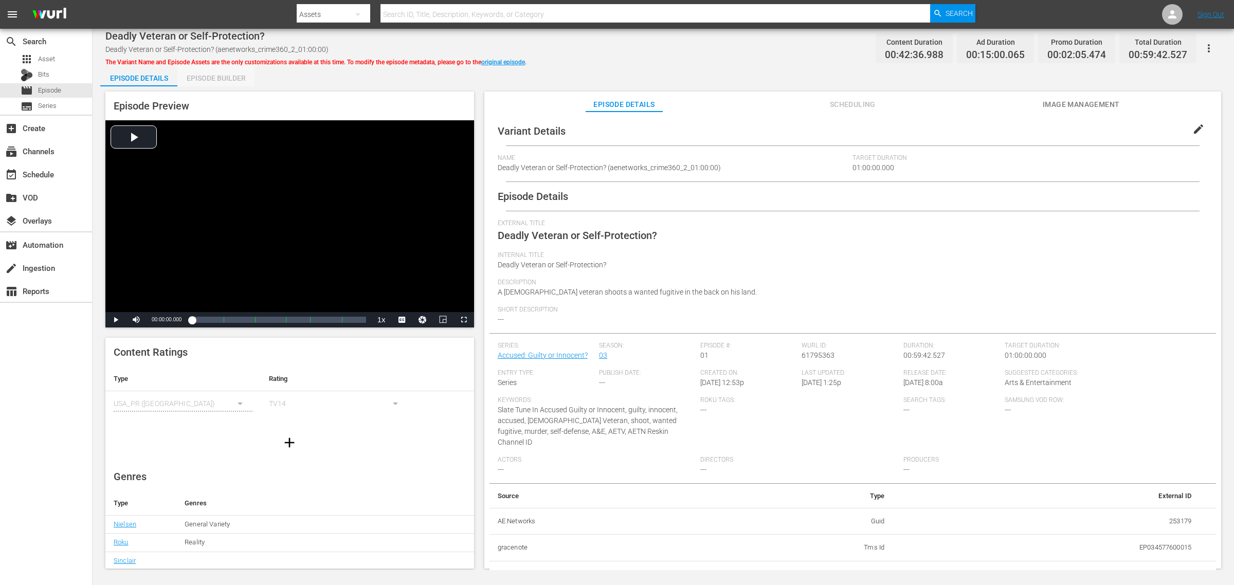
click at [216, 76] on div "Episode Builder" at bounding box center [215, 78] width 77 height 25
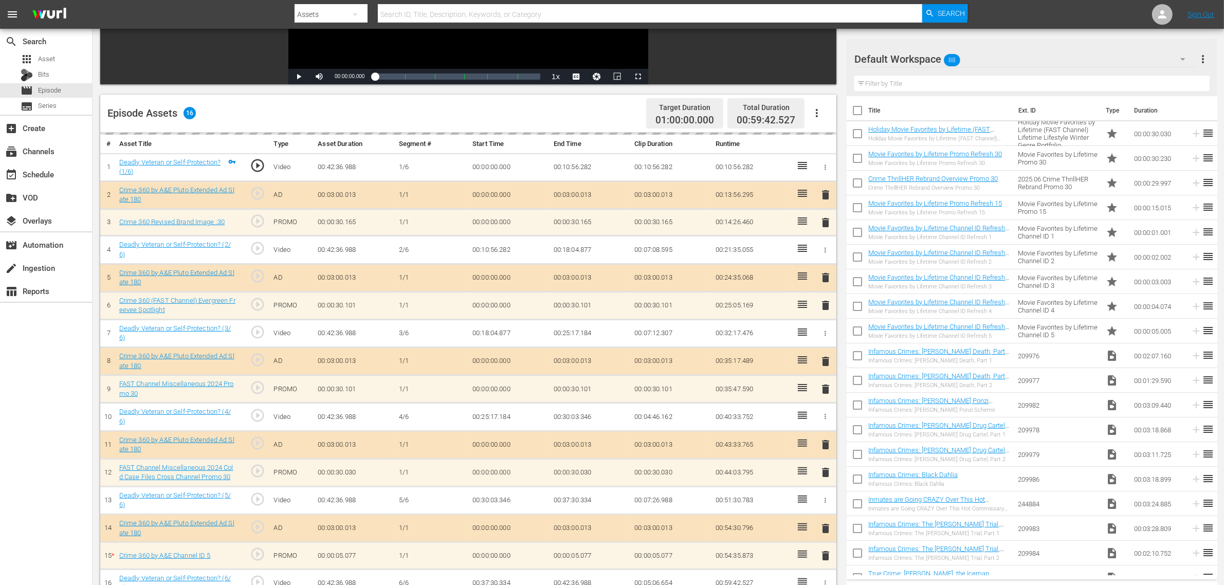
scroll to position [257, 0]
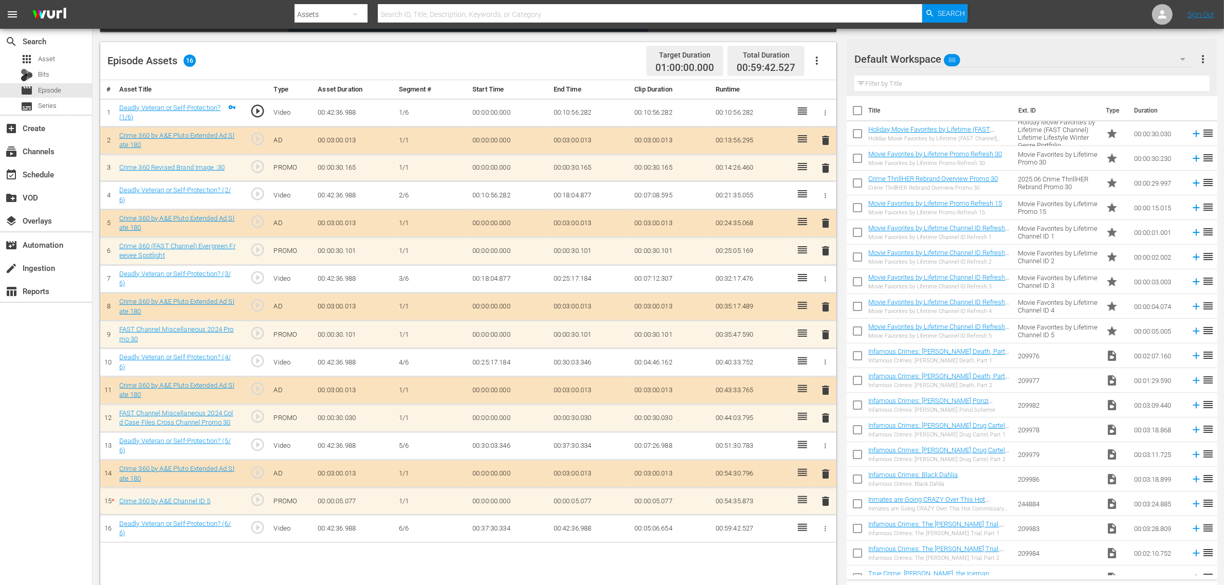
click at [987, 62] on div "Default Workspace 88" at bounding box center [1025, 59] width 341 height 29
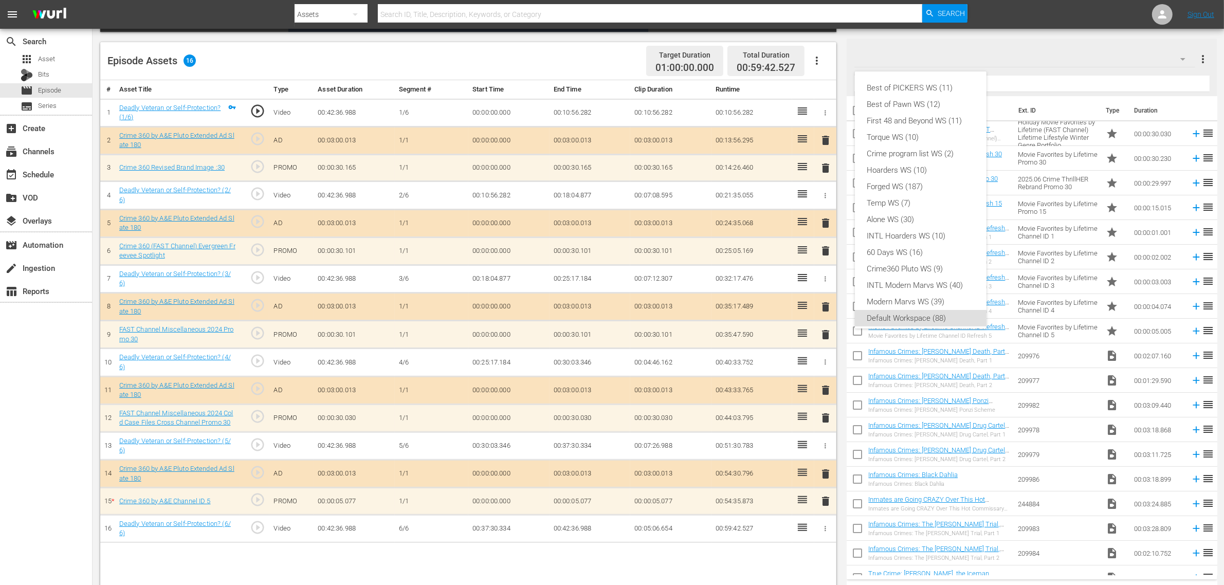
scroll to position [6, 0]
click at [919, 260] on div "Crime360 Pluto WS (9)" at bounding box center [920, 263] width 107 height 16
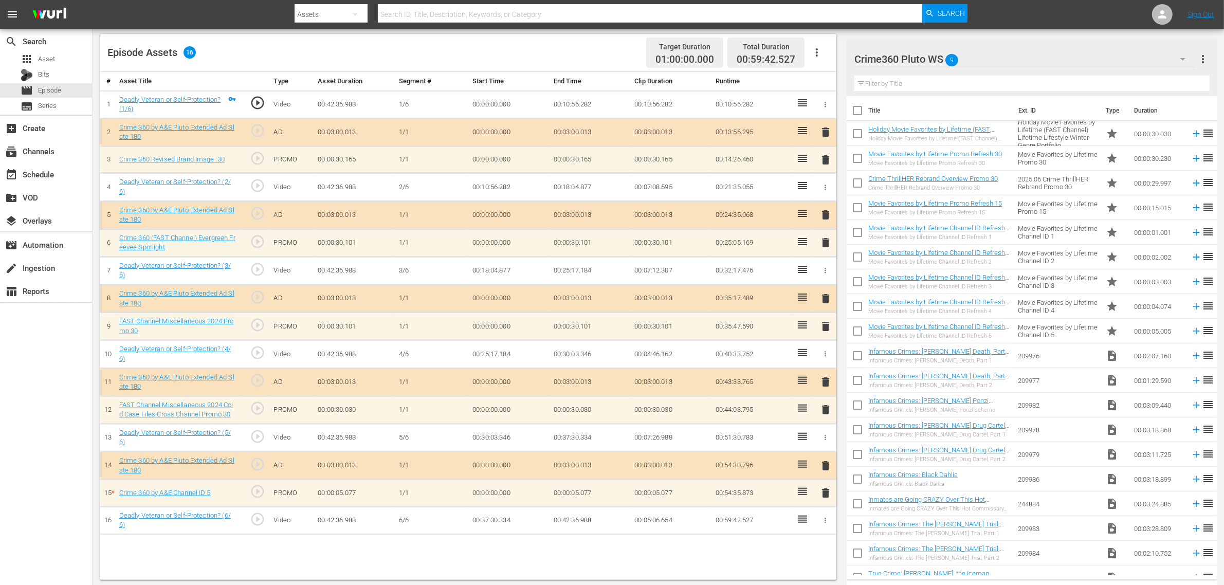
scroll to position [267, 0]
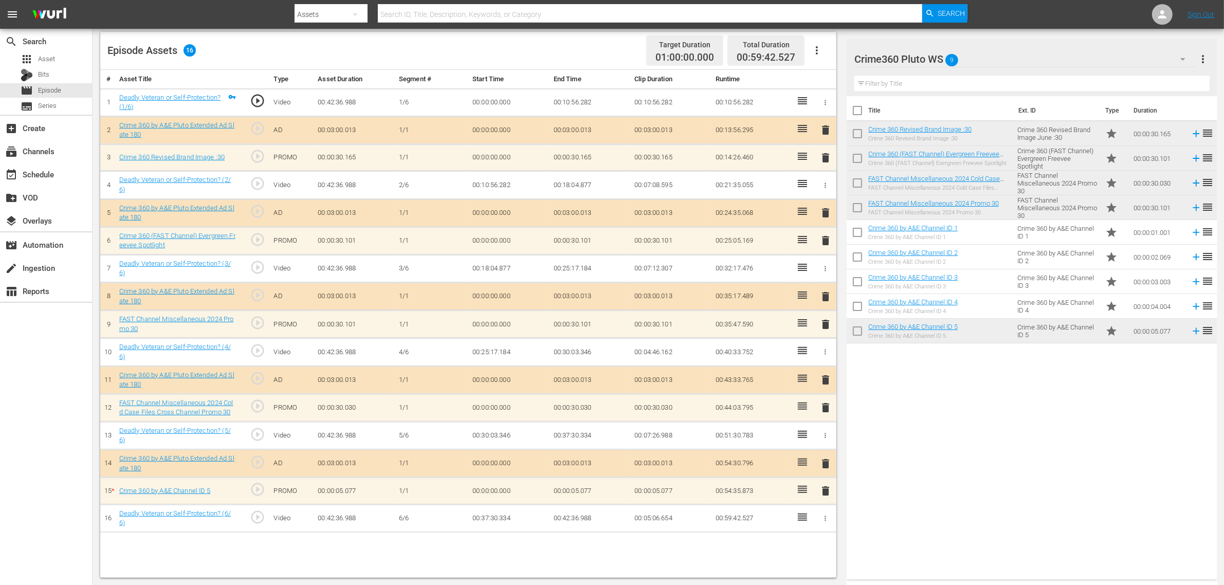
click at [827, 468] on span "delete" at bounding box center [826, 491] width 12 height 12
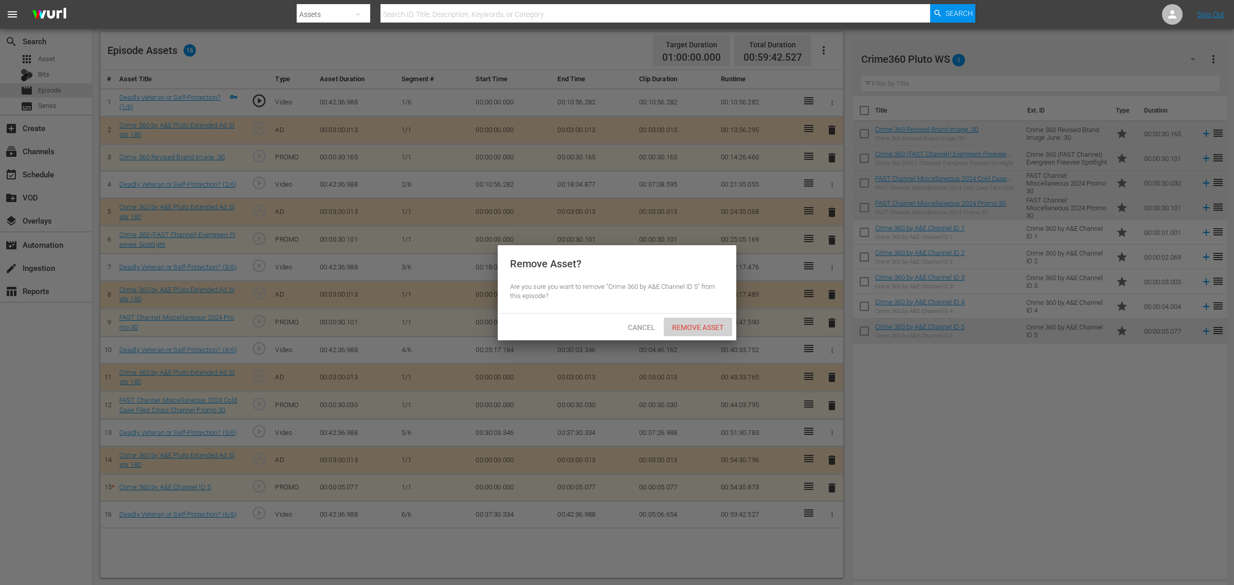
click at [708, 318] on div "Remove Asset" at bounding box center [698, 327] width 68 height 19
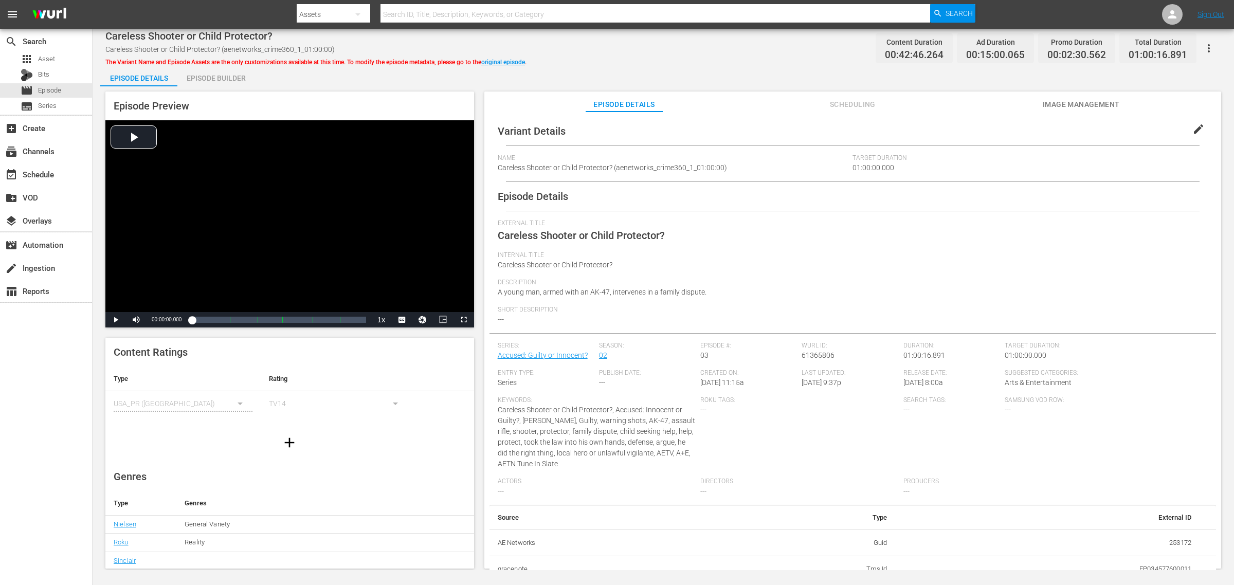
drag, startPoint x: 238, startPoint y: 80, endPoint x: 325, endPoint y: 68, distance: 87.6
click at [238, 80] on div "Episode Builder" at bounding box center [215, 78] width 77 height 25
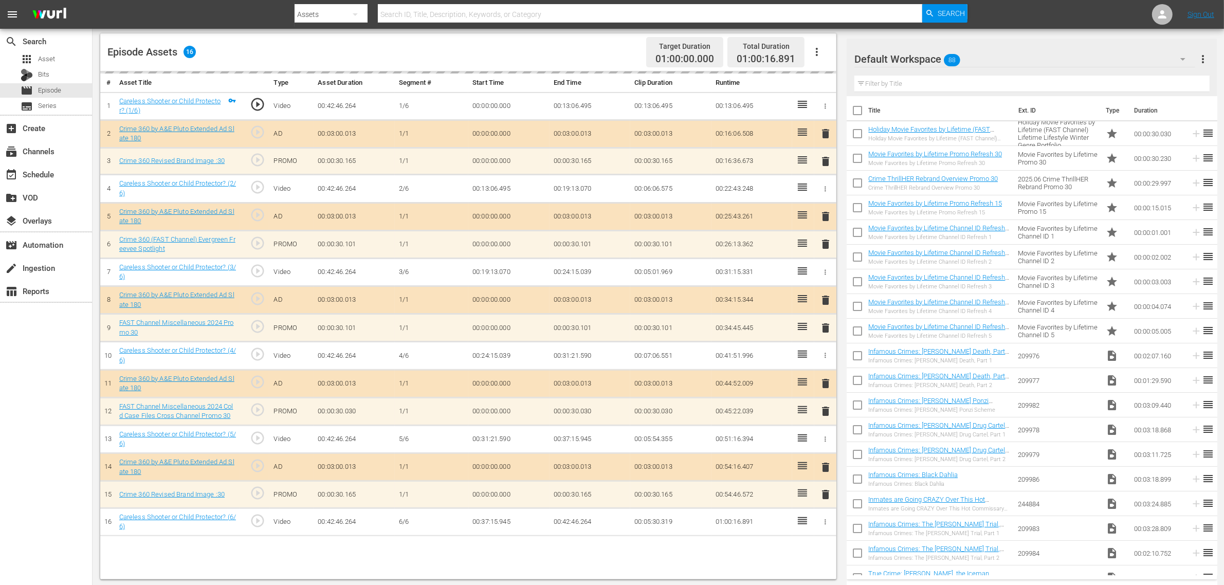
scroll to position [267, 0]
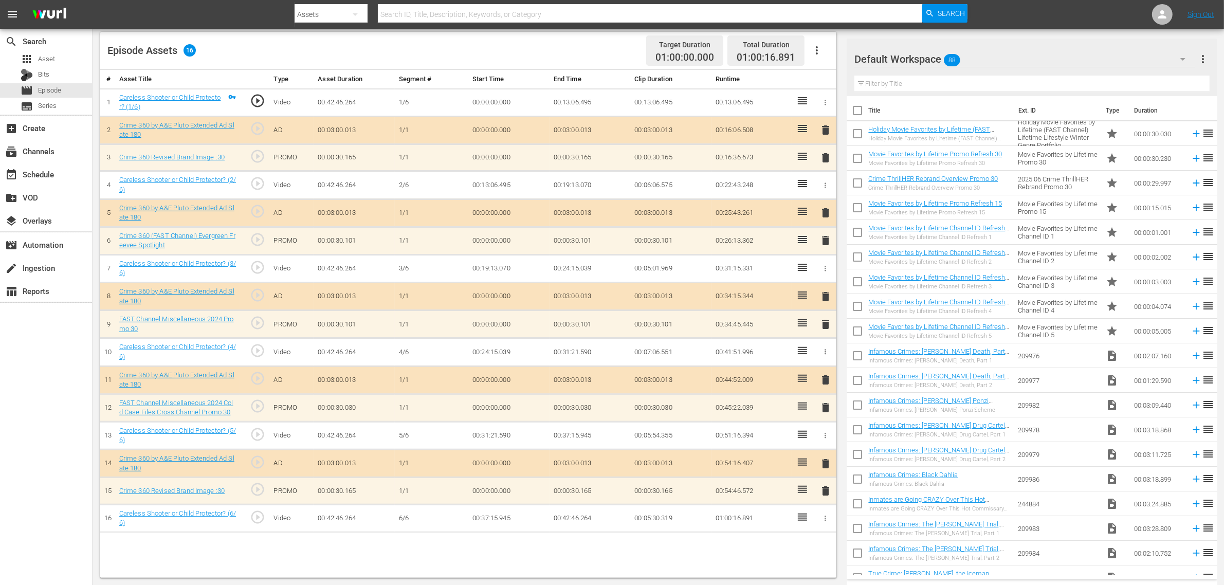
click at [987, 55] on div "Default Workspace 88" at bounding box center [1025, 59] width 341 height 29
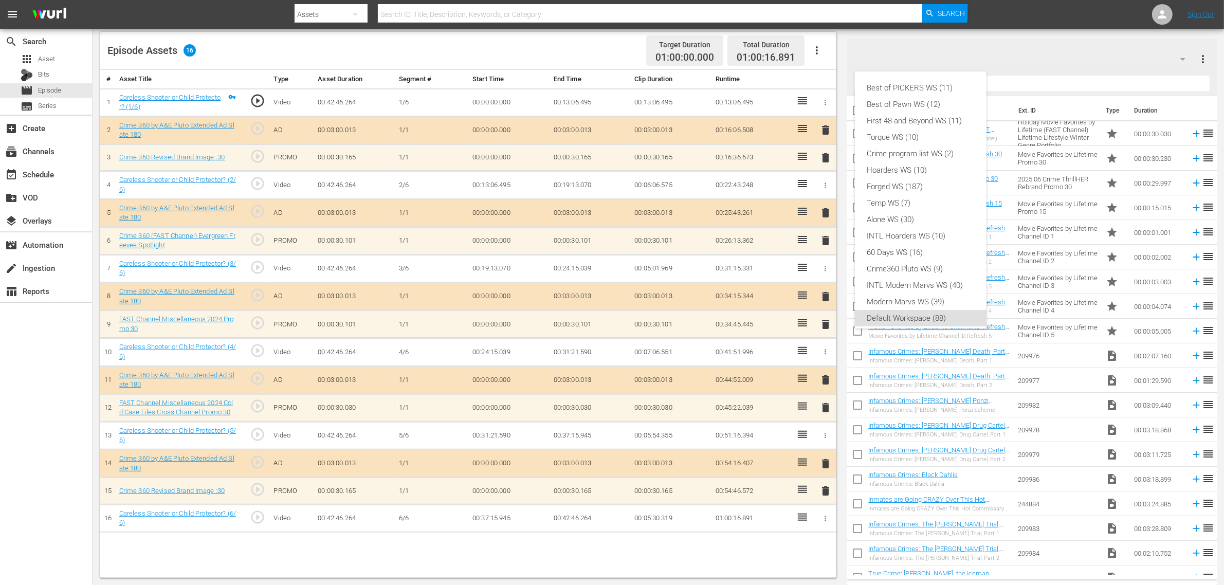
scroll to position [6, 0]
click at [918, 263] on div "Crime360 Pluto WS (9)" at bounding box center [920, 263] width 107 height 16
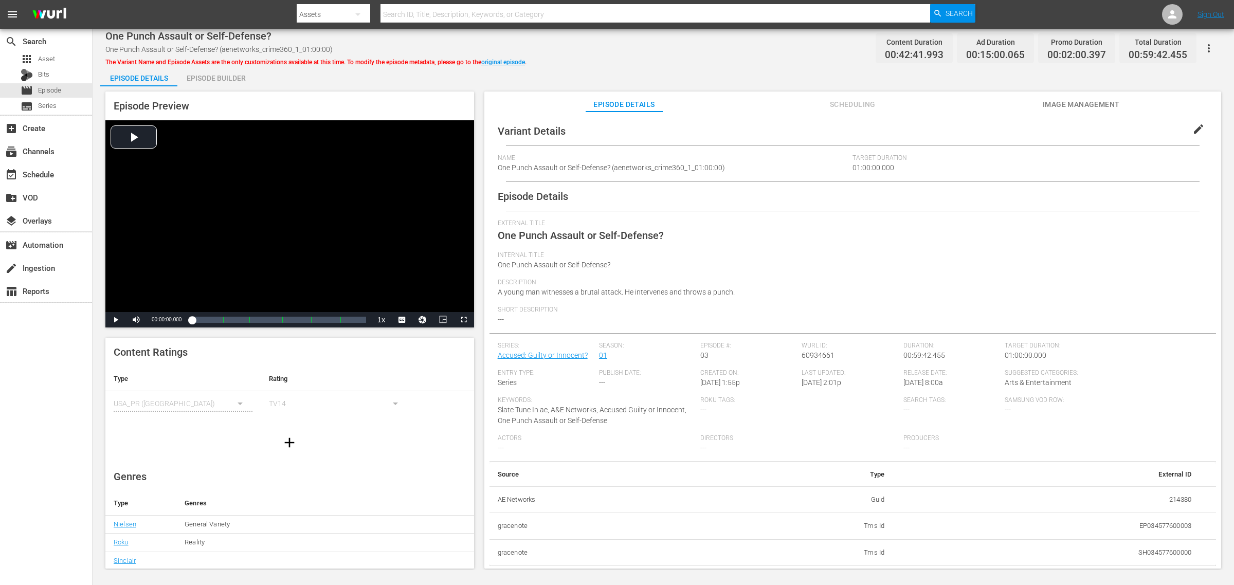
click at [227, 86] on div "Episode Preview Video Player is loading. Play Video Play Mute Current Time 00:0…" at bounding box center [663, 331] width 1126 height 491
click at [227, 75] on div "Episode Builder" at bounding box center [215, 78] width 77 height 25
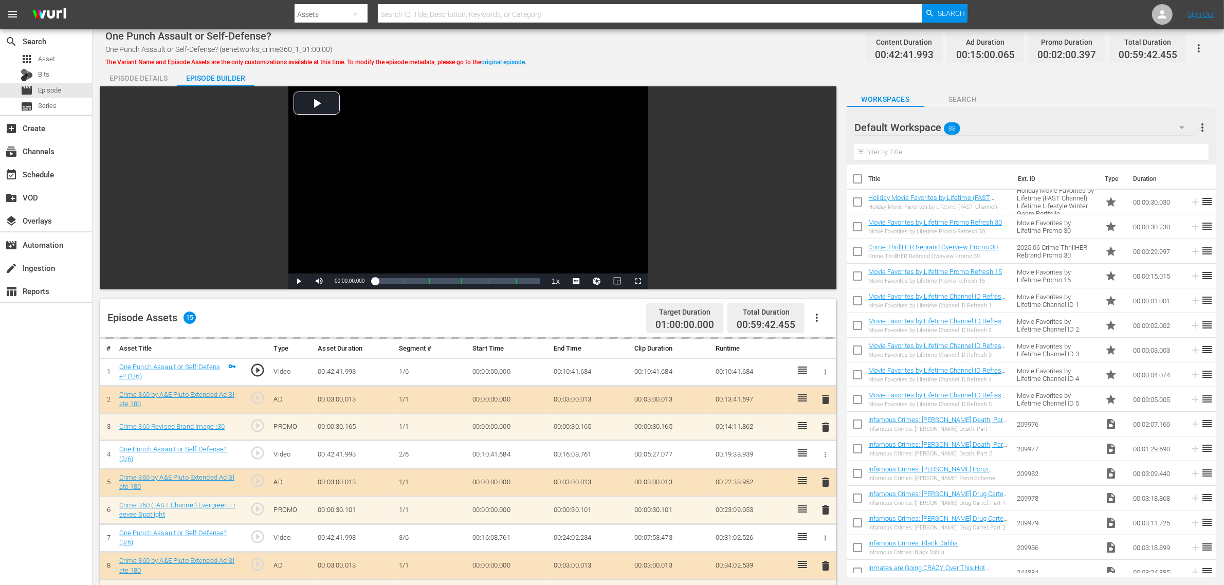
click at [773, 49] on div "One Punch Assault or Self-Defense? One Punch Assault or Self-Defense? (aenetwor…" at bounding box center [658, 48] width 1106 height 23
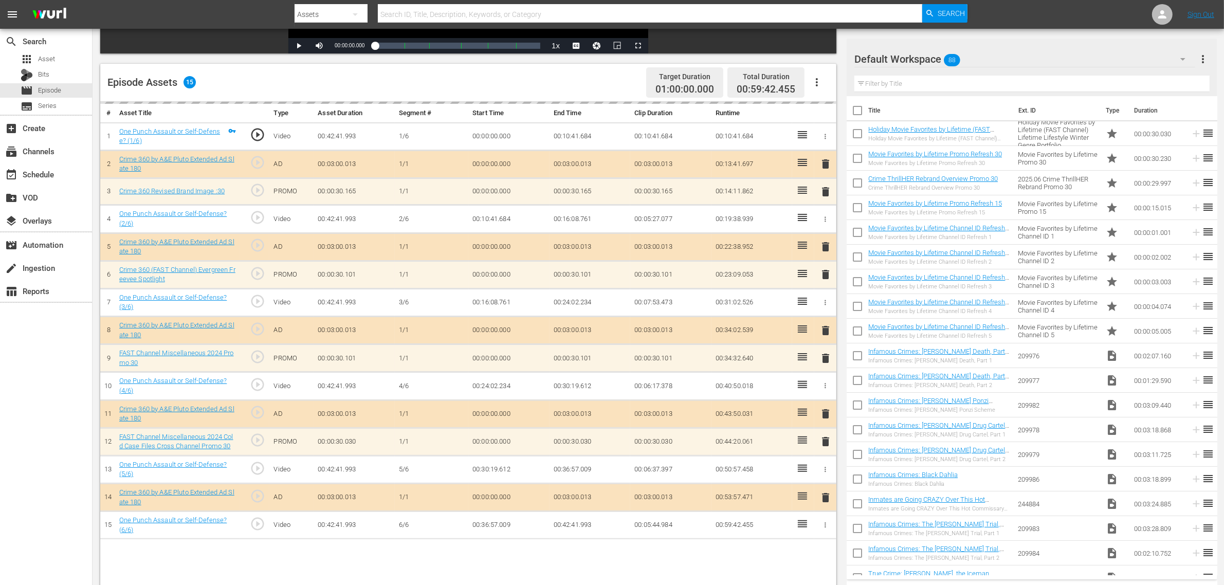
scroll to position [257, 0]
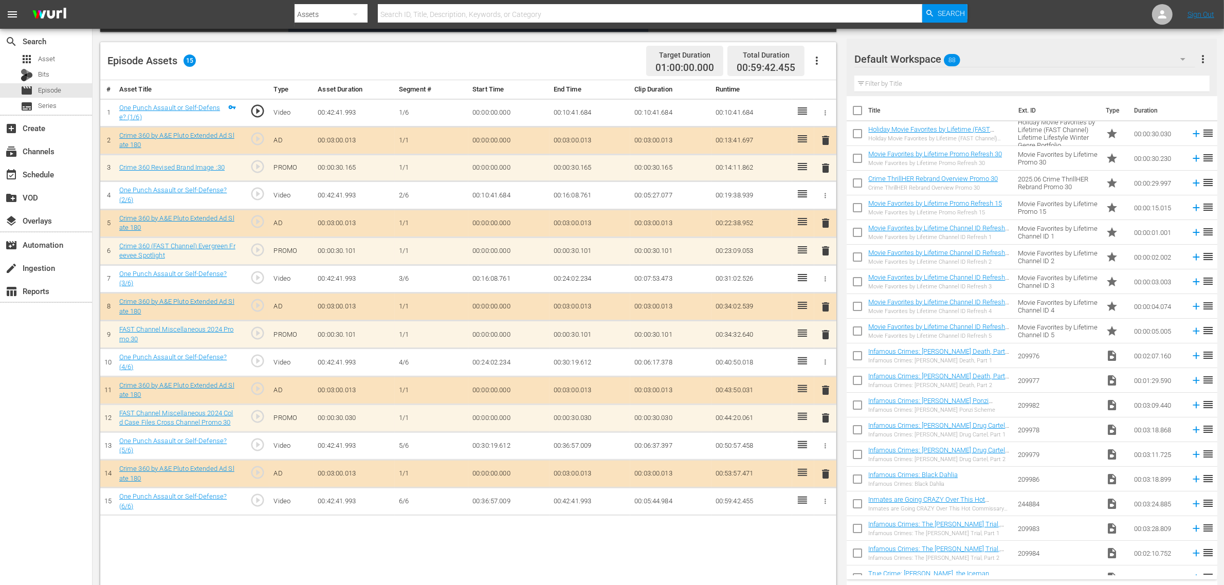
click at [981, 68] on div "Default Workspace 88" at bounding box center [1025, 59] width 341 height 29
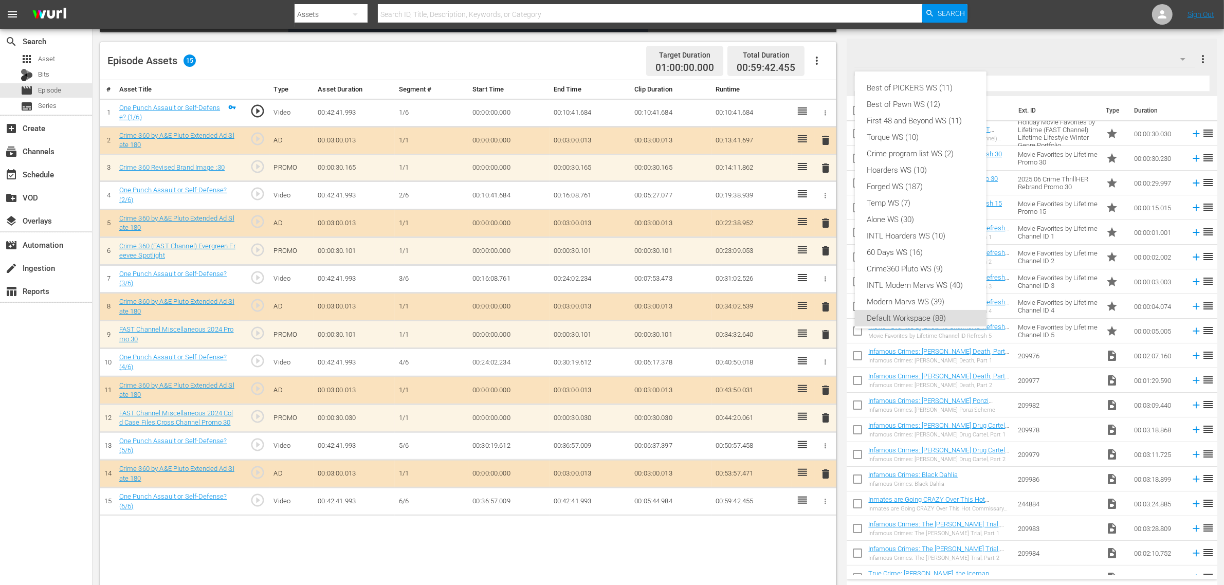
scroll to position [6, 0]
click at [910, 263] on div "Crime360 Pluto WS (9)" at bounding box center [920, 263] width 107 height 16
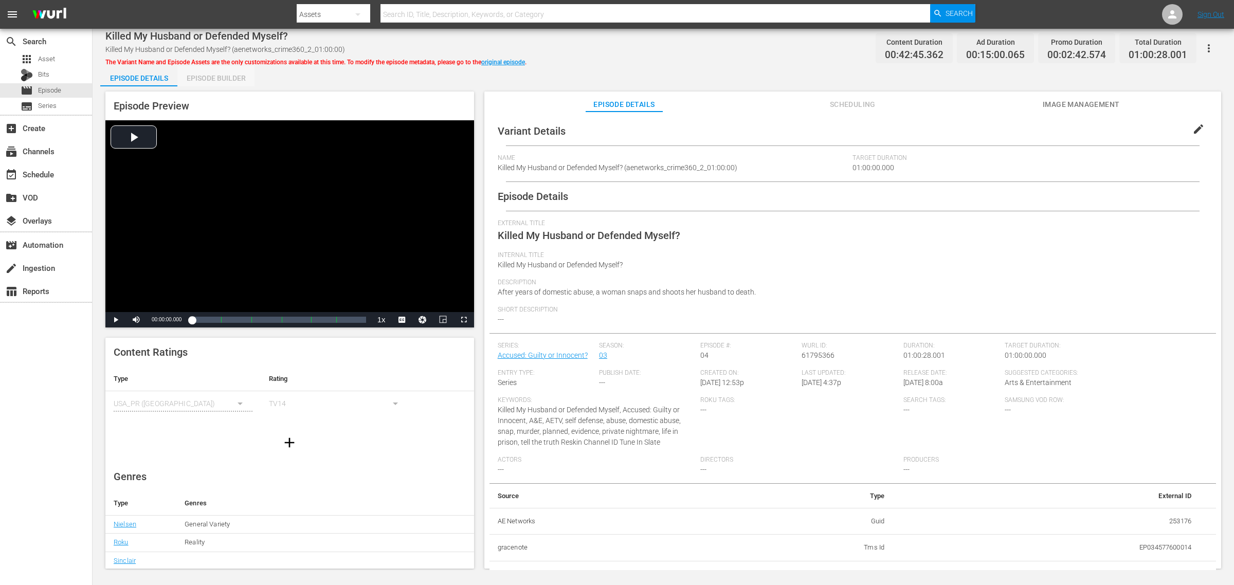
click at [207, 80] on div "Episode Builder" at bounding box center [215, 78] width 77 height 25
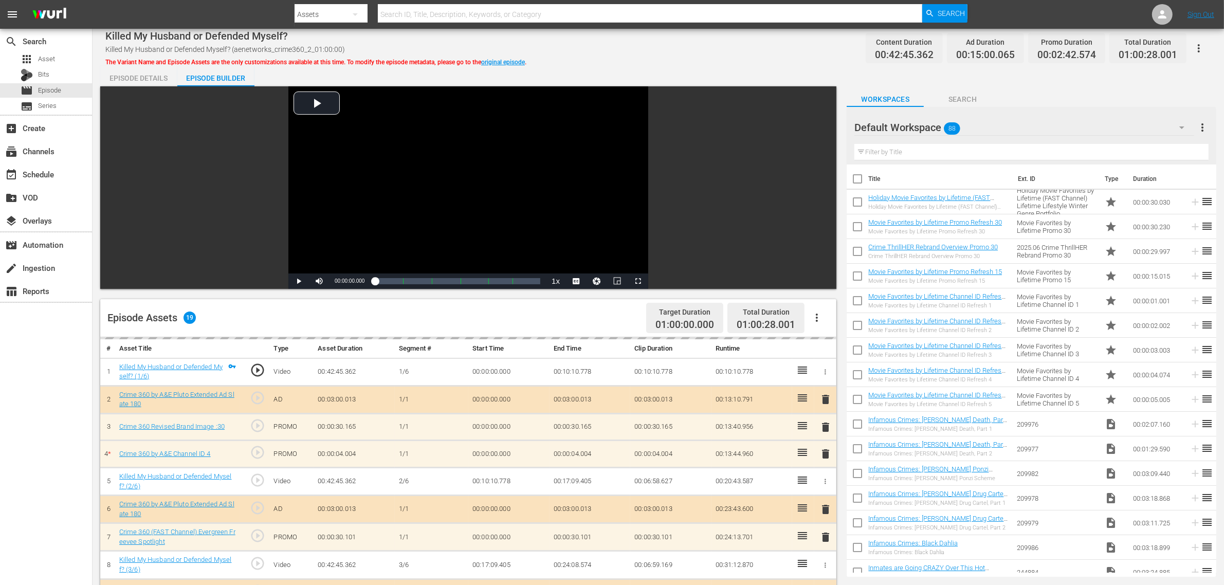
drag, startPoint x: 626, startPoint y: 65, endPoint x: 850, endPoint y: 68, distance: 223.7
click at [628, 63] on div "Killed My Husband or Defended Myself? Killed My Husband or Defended Myself? (ae…" at bounding box center [659, 460] width 1132 height 862
click at [987, 120] on div "Default Workspace 88" at bounding box center [1025, 127] width 340 height 29
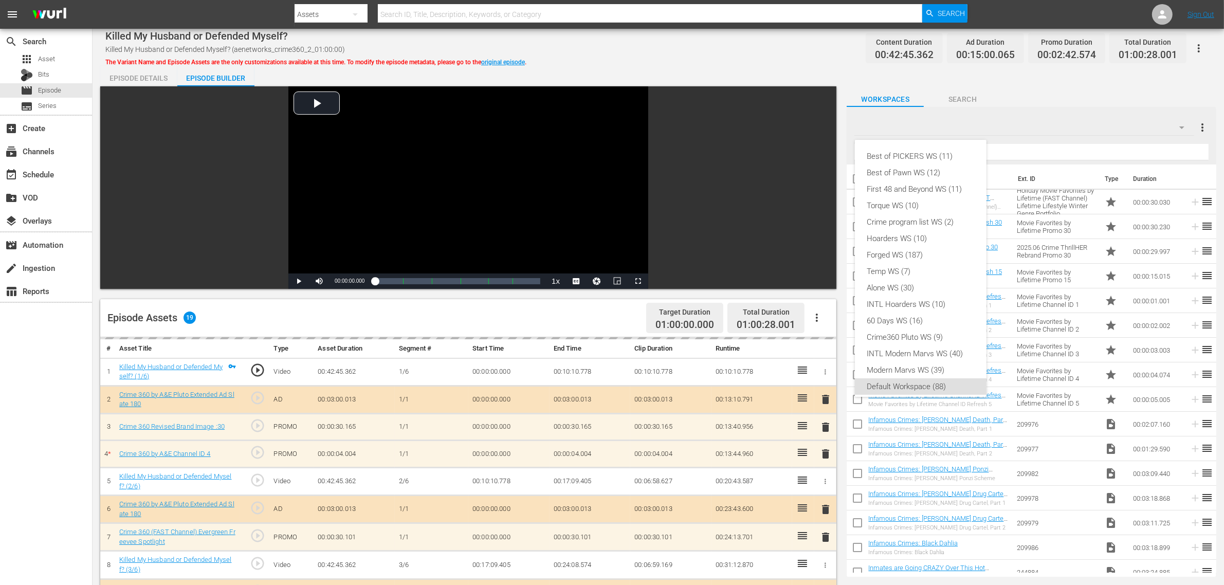
scroll to position [6, 0]
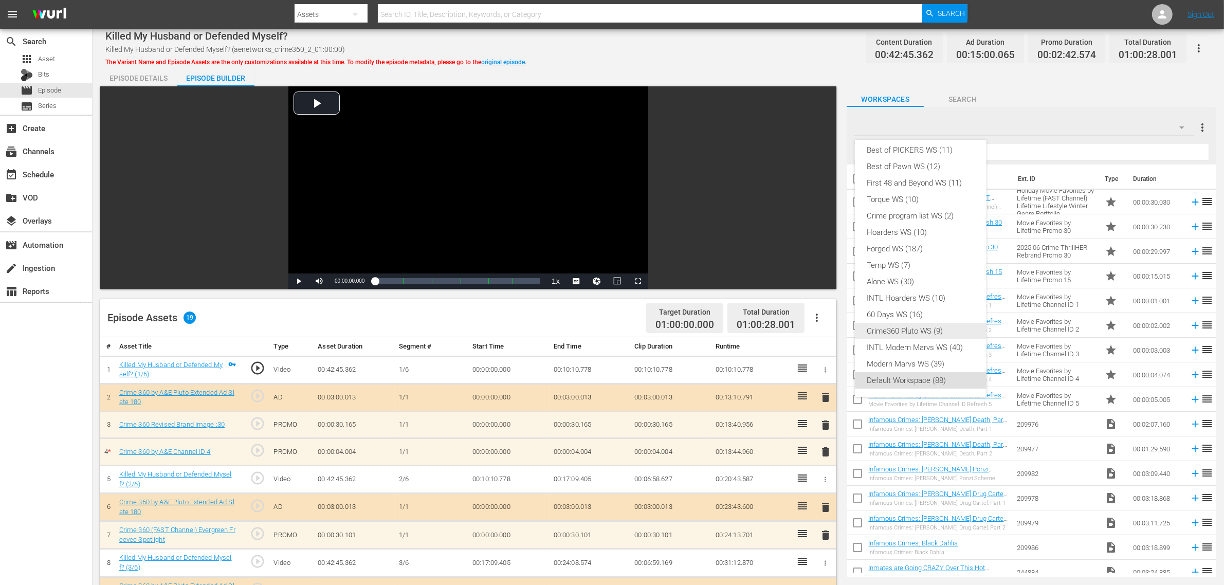
click at [936, 328] on div "Crime360 Pluto WS (9)" at bounding box center [920, 331] width 107 height 16
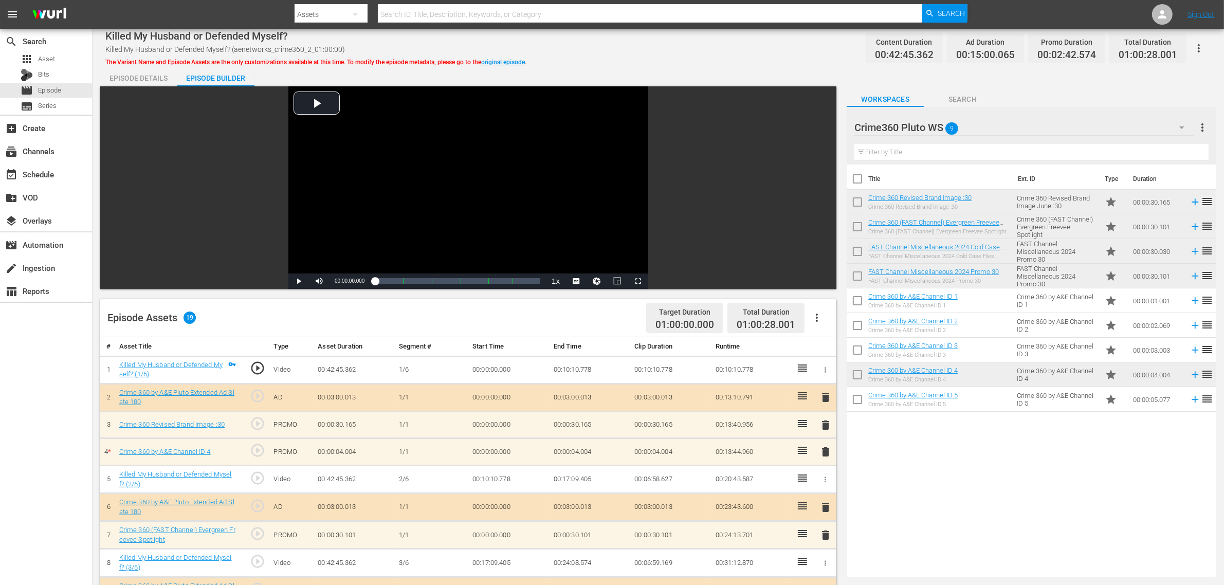
click at [629, 38] on div "Killed My Husband or Defended Myself? Killed My Husband or Defended Myself? (ae…" at bounding box center [658, 48] width 1106 height 23
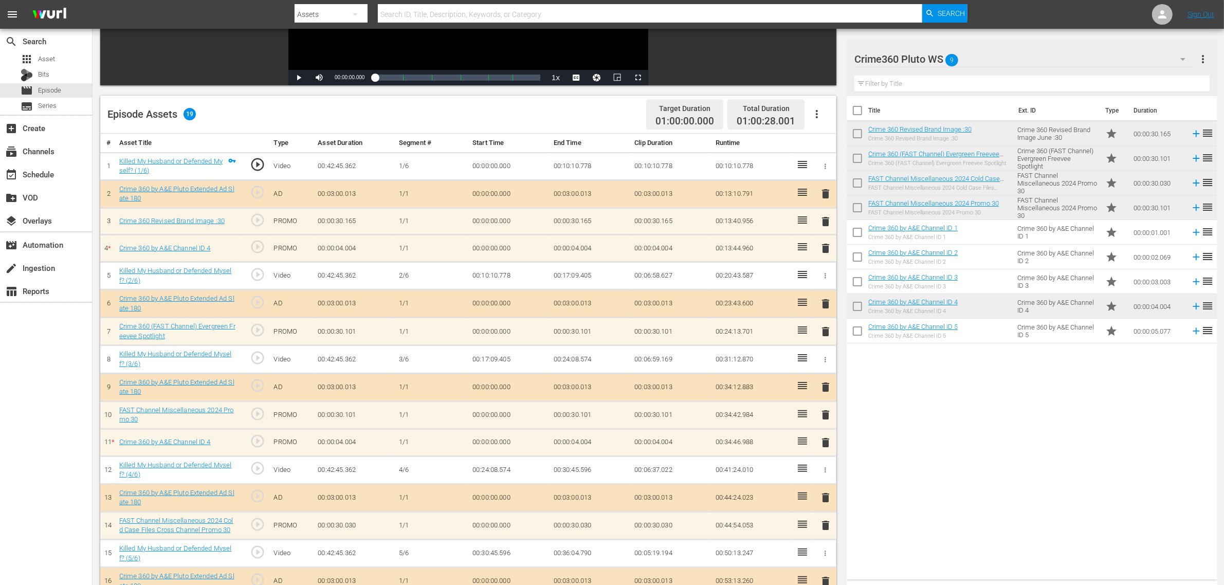
scroll to position [307, 0]
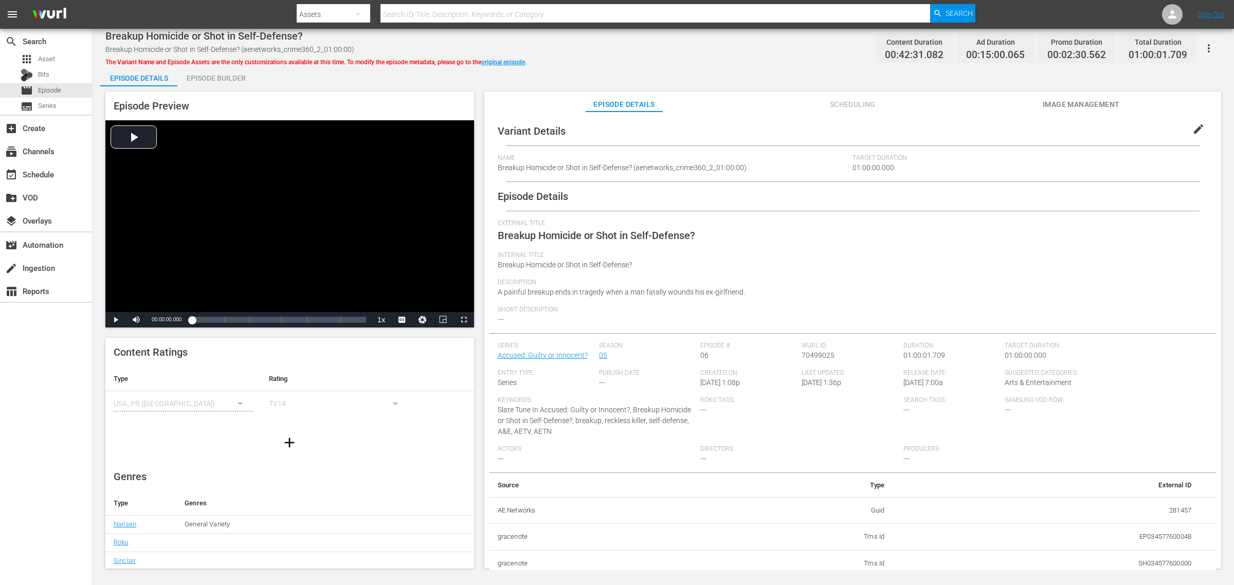
click at [238, 77] on div "Episode Builder" at bounding box center [215, 78] width 77 height 25
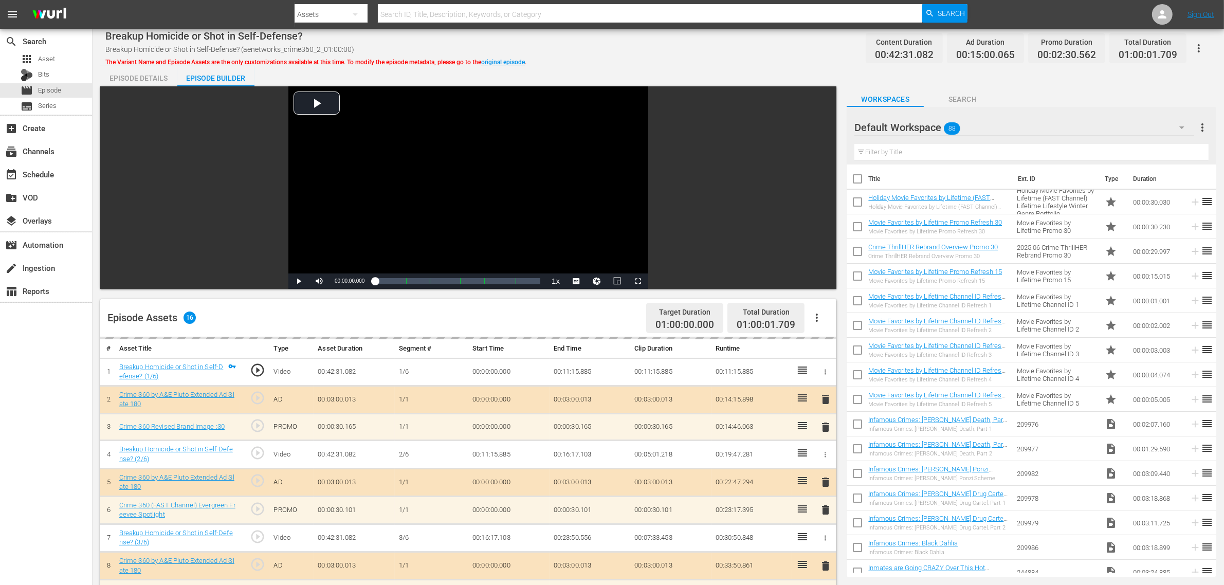
click at [611, 39] on div "Breakup Homicide or Shot in Self-Defense? Breakup Homicide or Shot in Self-Defe…" at bounding box center [658, 48] width 1106 height 23
click at [987, 129] on div "Default Workspace 88" at bounding box center [1025, 127] width 340 height 29
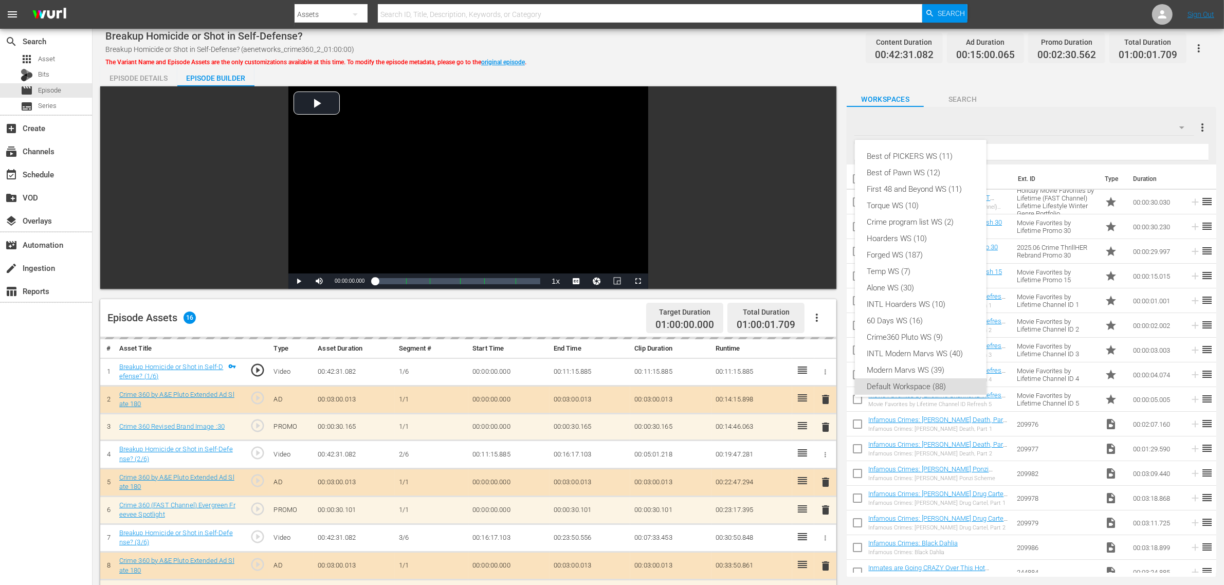
scroll to position [6, 0]
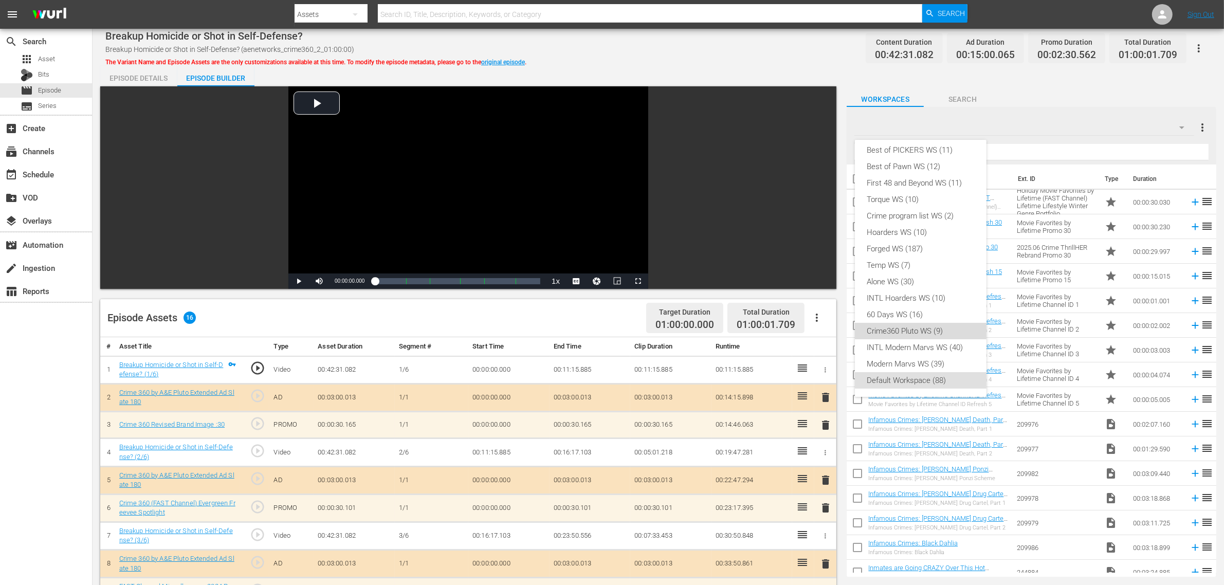
click at [948, 337] on div "Crime360 Pluto WS (9)" at bounding box center [920, 331] width 107 height 16
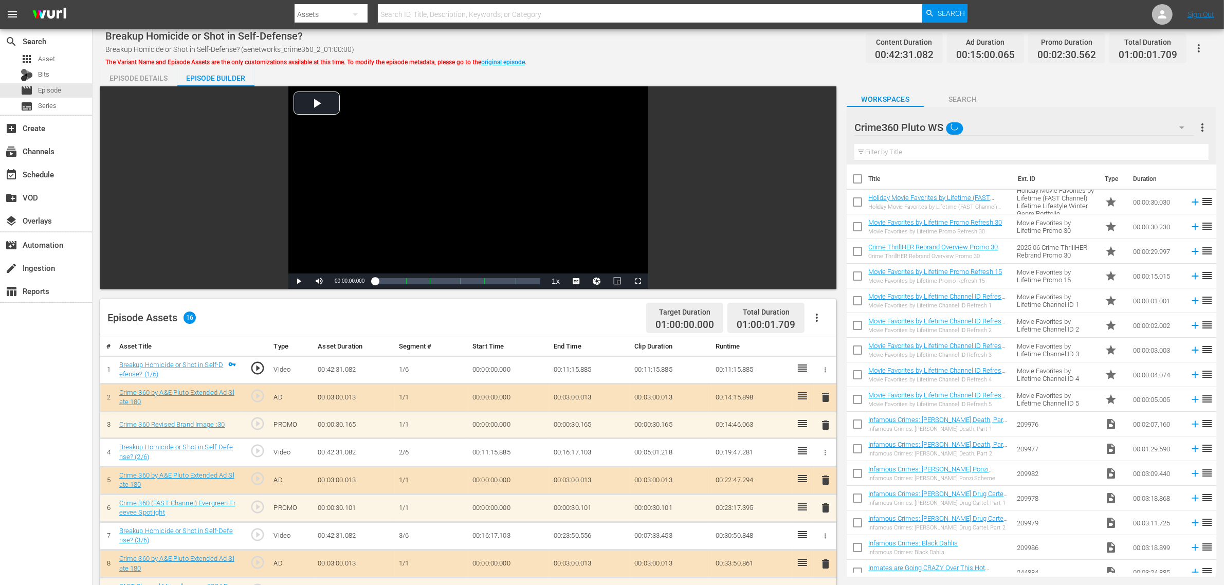
click at [723, 57] on div "Breakup Homicide or Shot in Self-Defense? Breakup Homicide or Shot in Self-Defe…" at bounding box center [658, 48] width 1106 height 23
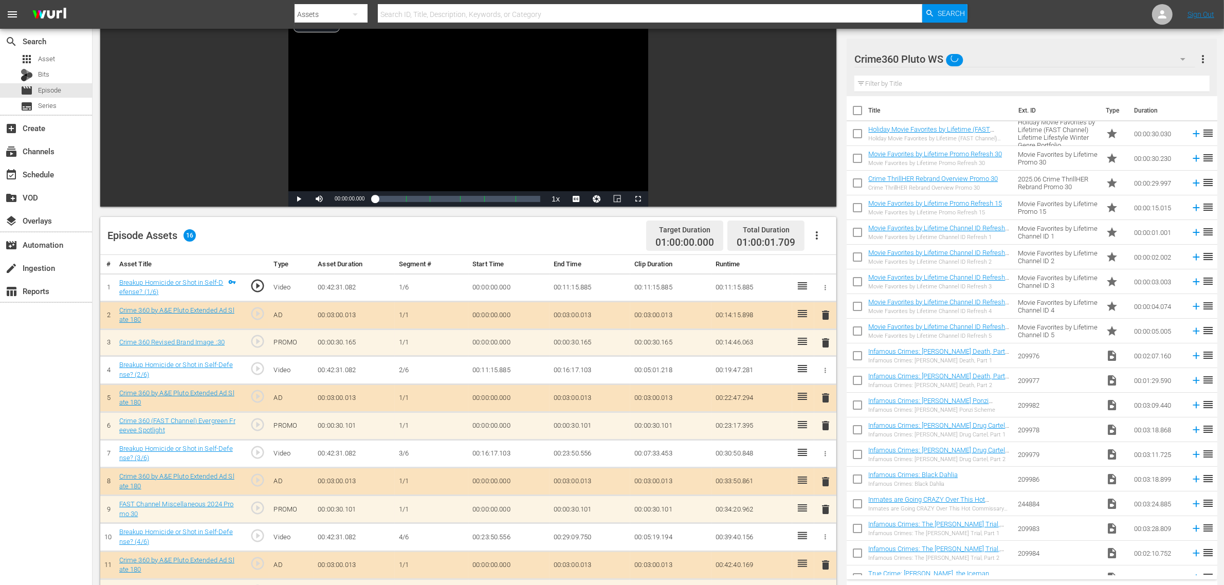
scroll to position [257, 0]
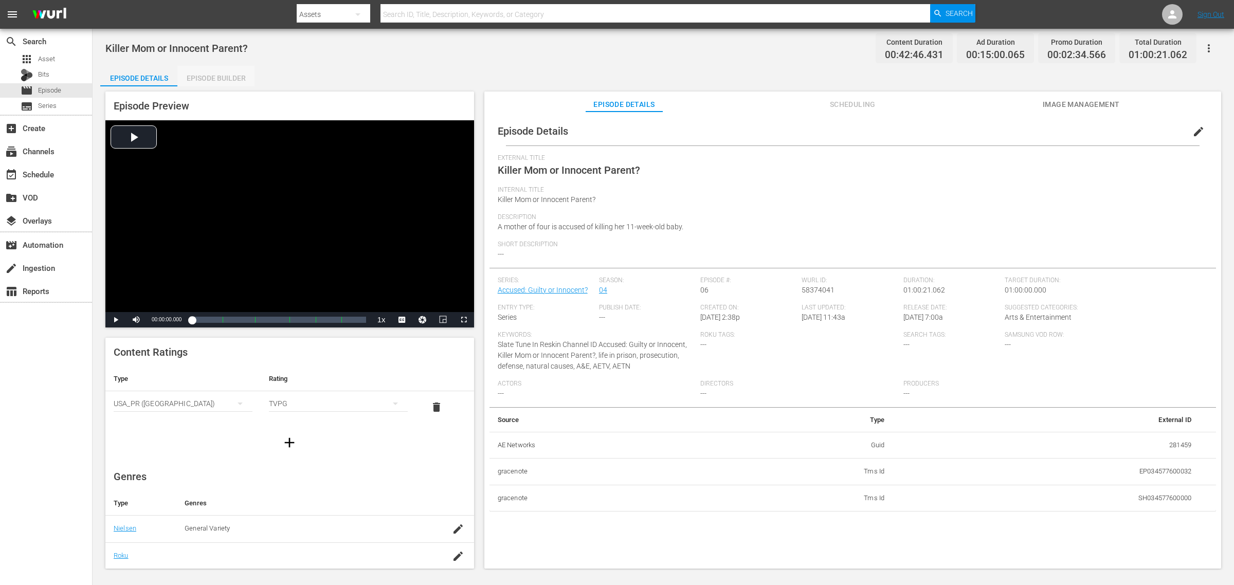
click at [229, 75] on div "Episode Builder" at bounding box center [215, 78] width 77 height 25
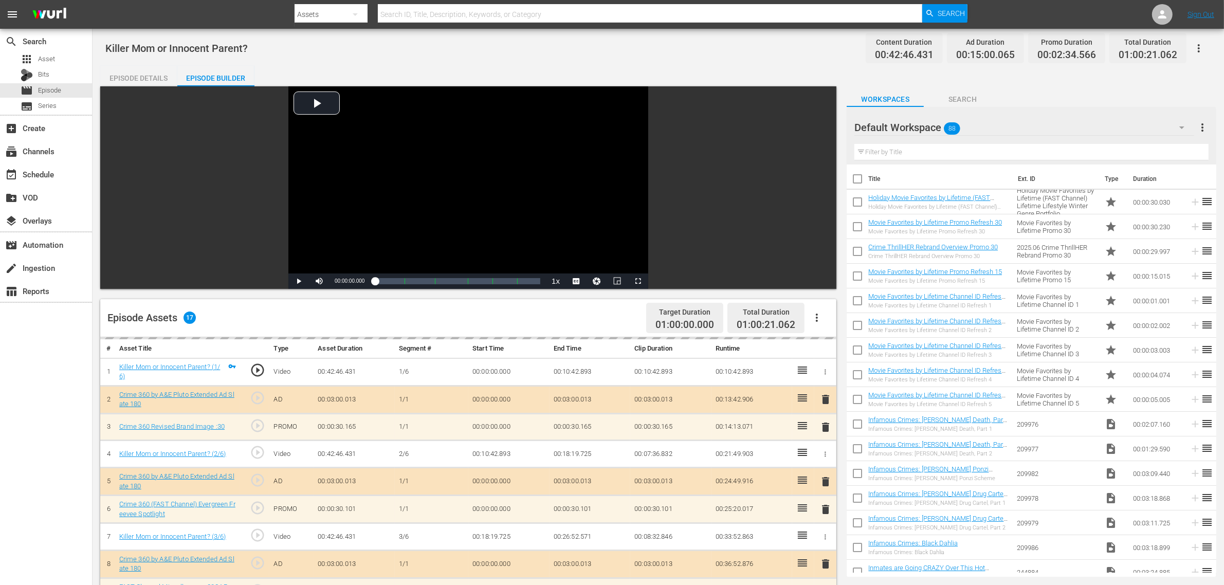
click at [779, 73] on div "Episode Details Episode Builder Episode Preview Video Player is loading. Play V…" at bounding box center [658, 456] width 1116 height 780
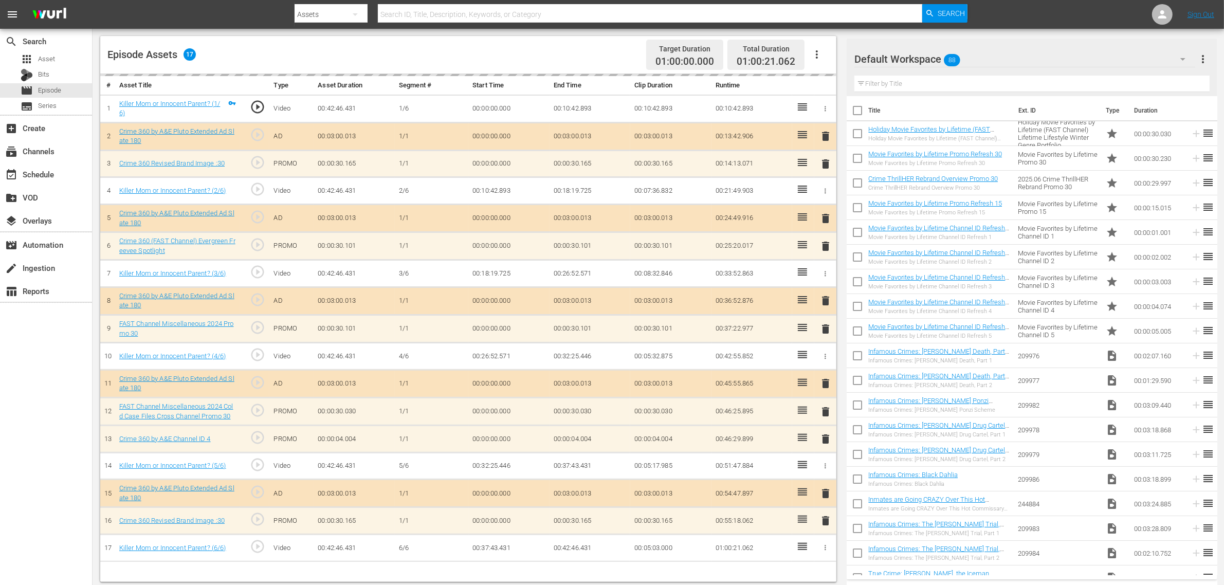
scroll to position [267, 0]
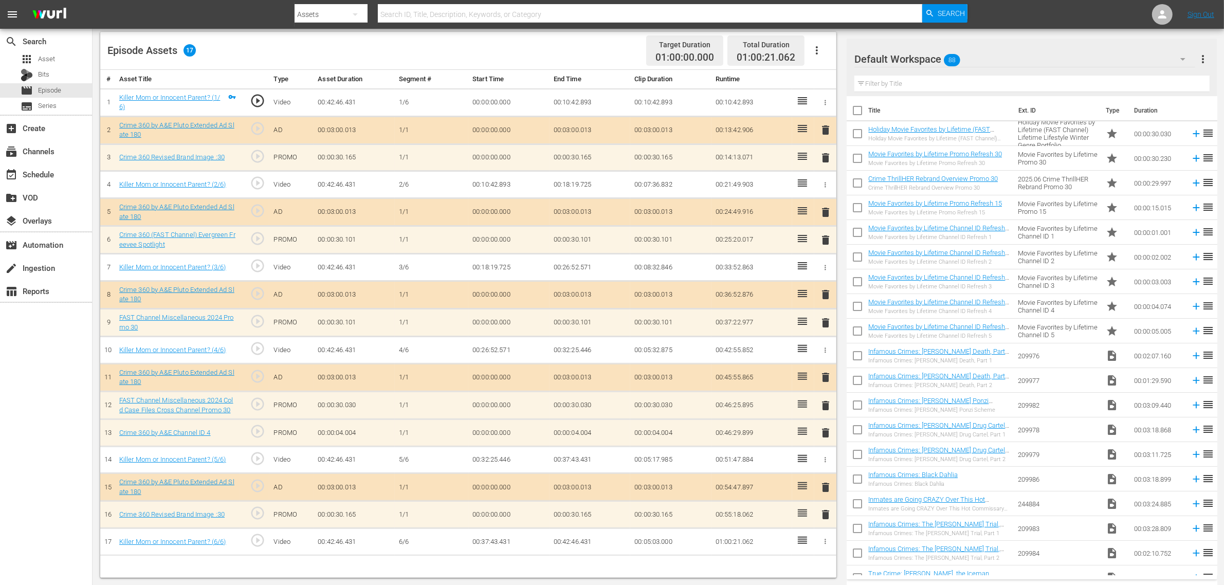
click at [987, 50] on div "Default Workspace 88" at bounding box center [1025, 59] width 341 height 29
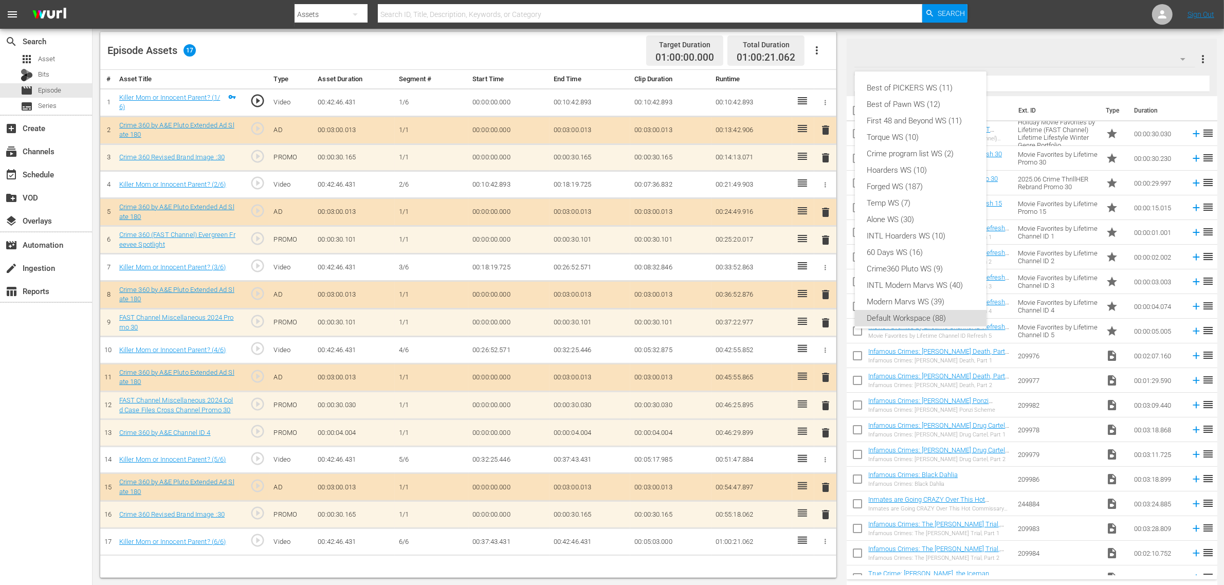
scroll to position [6, 0]
click at [939, 262] on div "Crime360 Pluto WS (9)" at bounding box center [920, 263] width 107 height 16
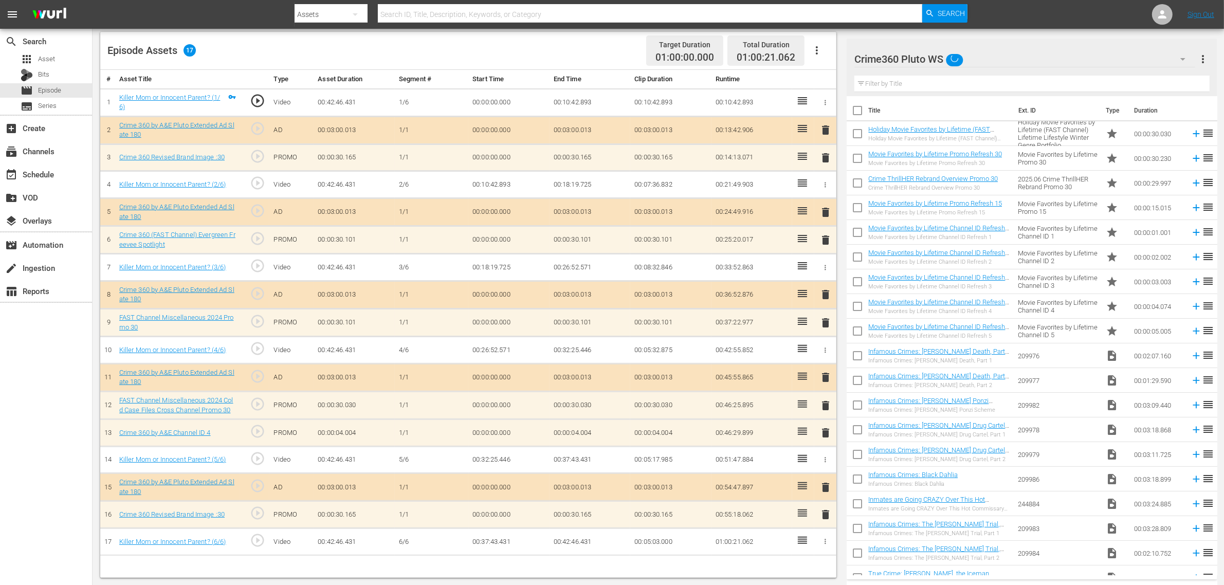
click at [608, 46] on div "Episode Assets 17 Target Duration 01:00:00.000 Total Duration 01:00:21.062" at bounding box center [468, 51] width 736 height 38
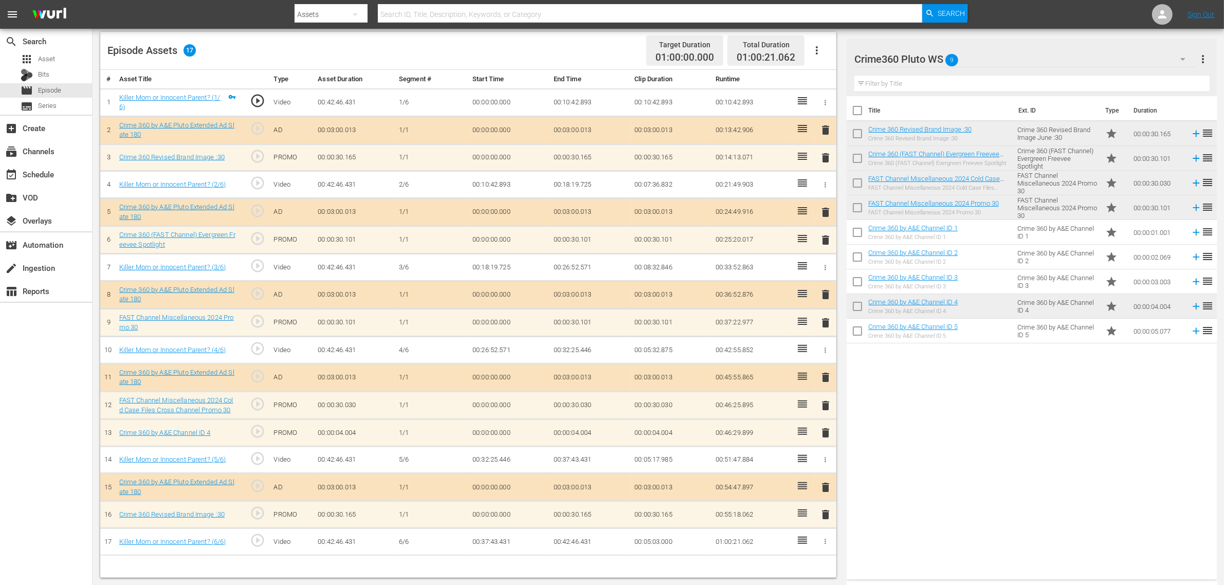
click at [822, 404] on span "delete" at bounding box center [826, 406] width 12 height 12
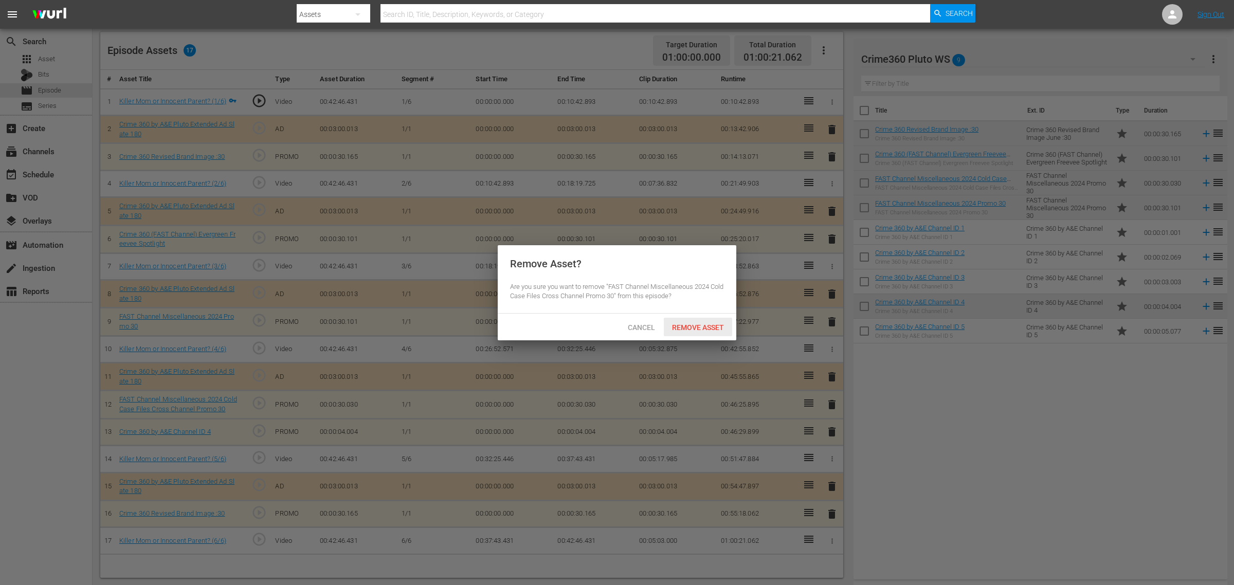
click at [699, 324] on span "Remove Asset" at bounding box center [698, 327] width 68 height 8
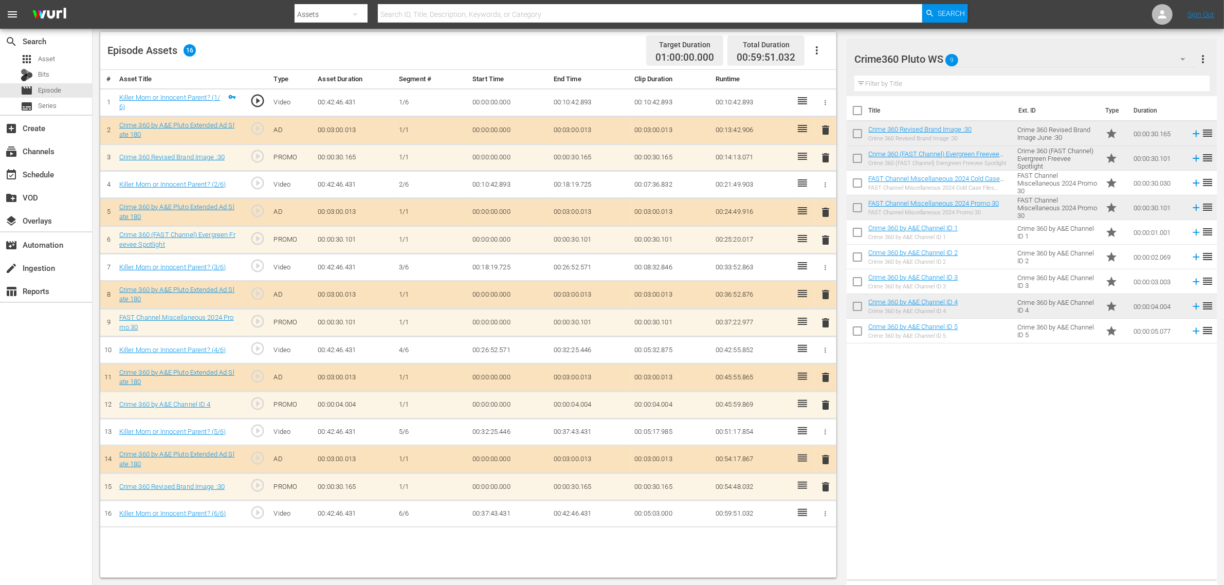
click at [987, 462] on div "Title Ext. ID Type Duration Crime 360 Revised Brand Image :30 Crime 360 Revised…" at bounding box center [1032, 335] width 370 height 479
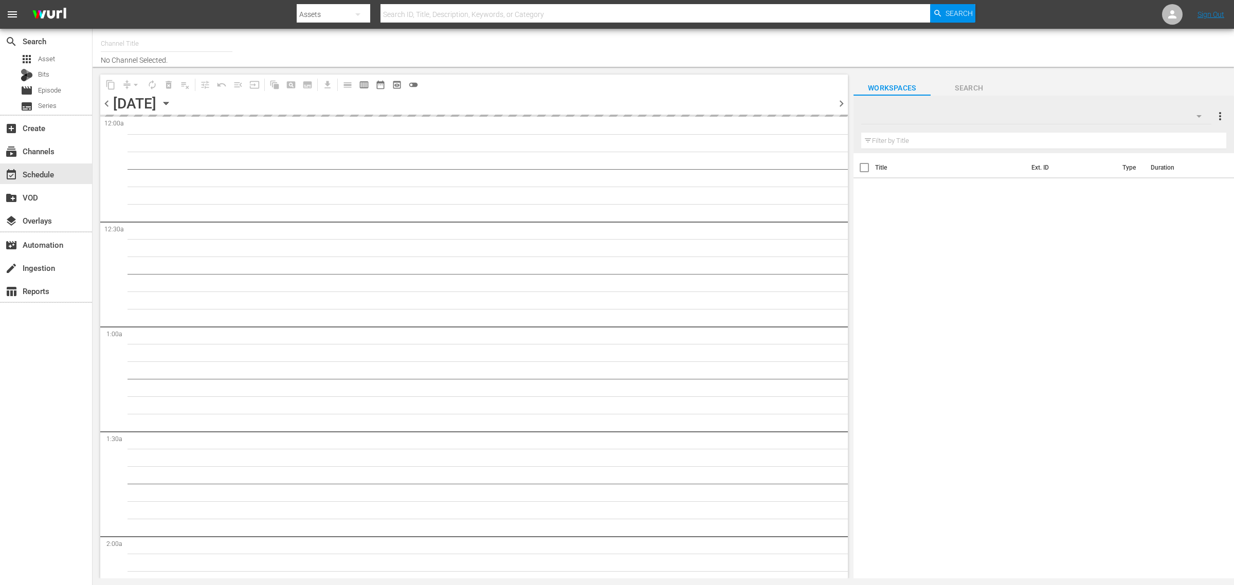
type input "Crime 360 (Pluto US) (1705)"
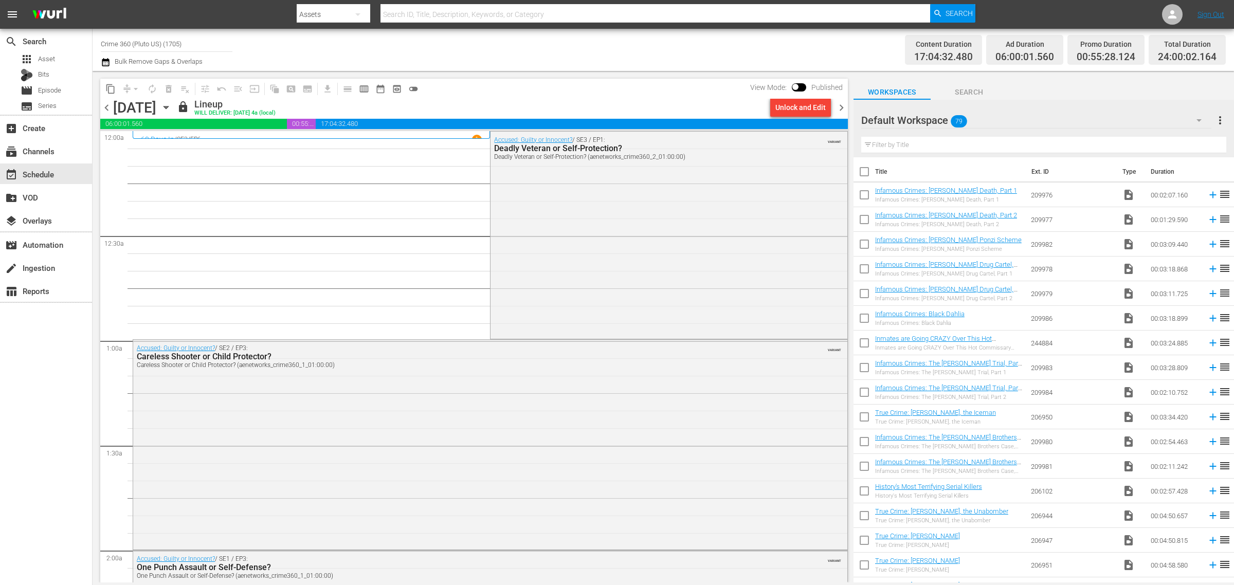
click at [718, 50] on div "Content Duration 17:04:32.480 Ad Duration 06:00:01.560 Promo Duration 00:55:28.…" at bounding box center [970, 49] width 512 height 37
click at [843, 104] on span "chevron_right" at bounding box center [841, 107] width 13 height 13
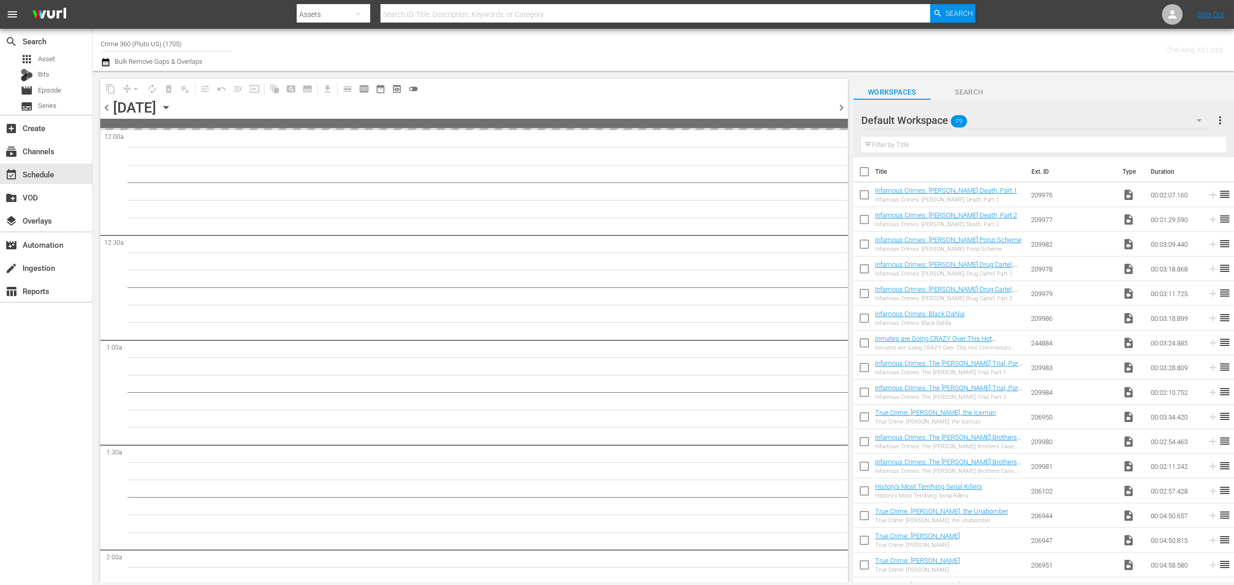
click at [603, 52] on div "Channel Title Crime 360 (Pluto US) (1705) Bulk Remove Gaps & Overlaps" at bounding box center [407, 49] width 613 height 37
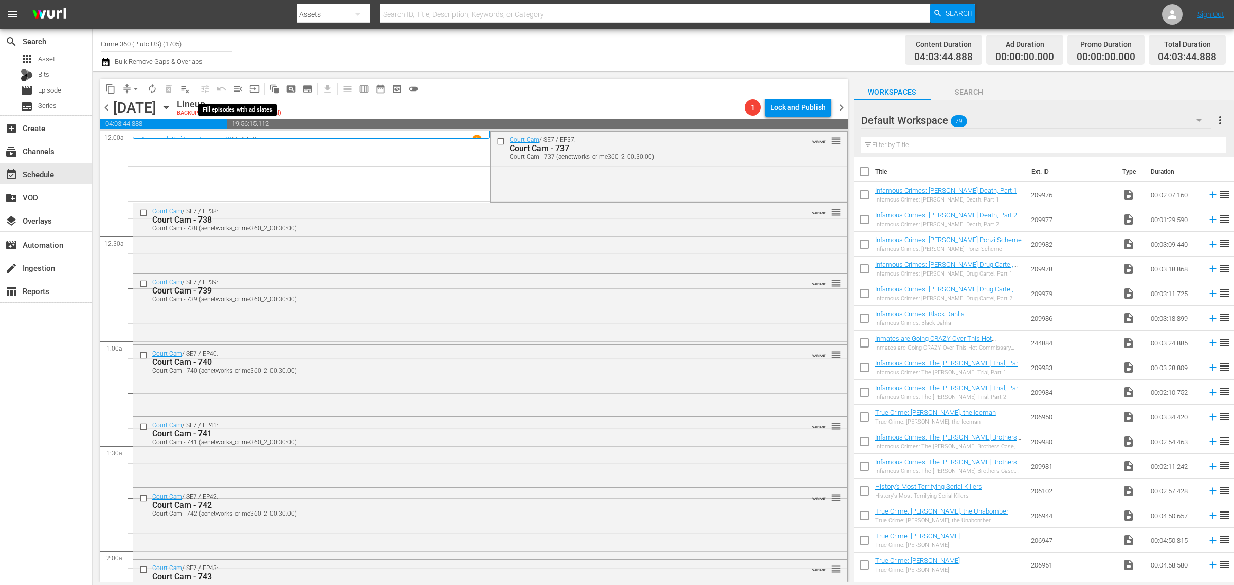
click at [236, 85] on span "menu_open" at bounding box center [238, 89] width 10 height 10
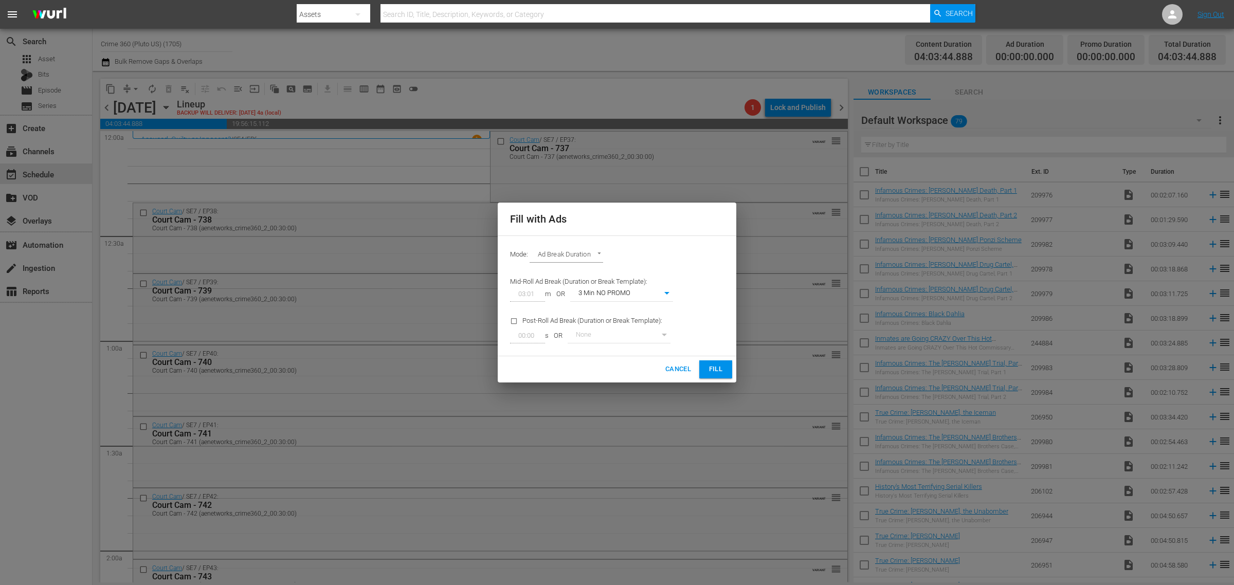
click at [716, 369] on span "Fill" at bounding box center [716, 370] width 16 height 12
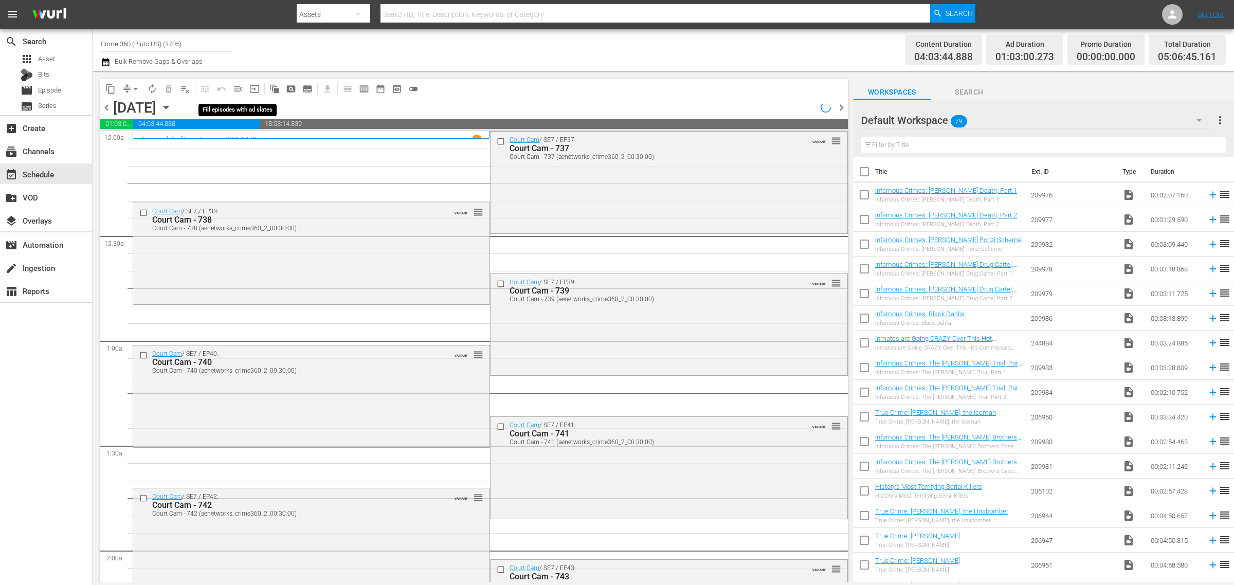
click at [240, 90] on span "menu_open" at bounding box center [238, 89] width 10 height 10
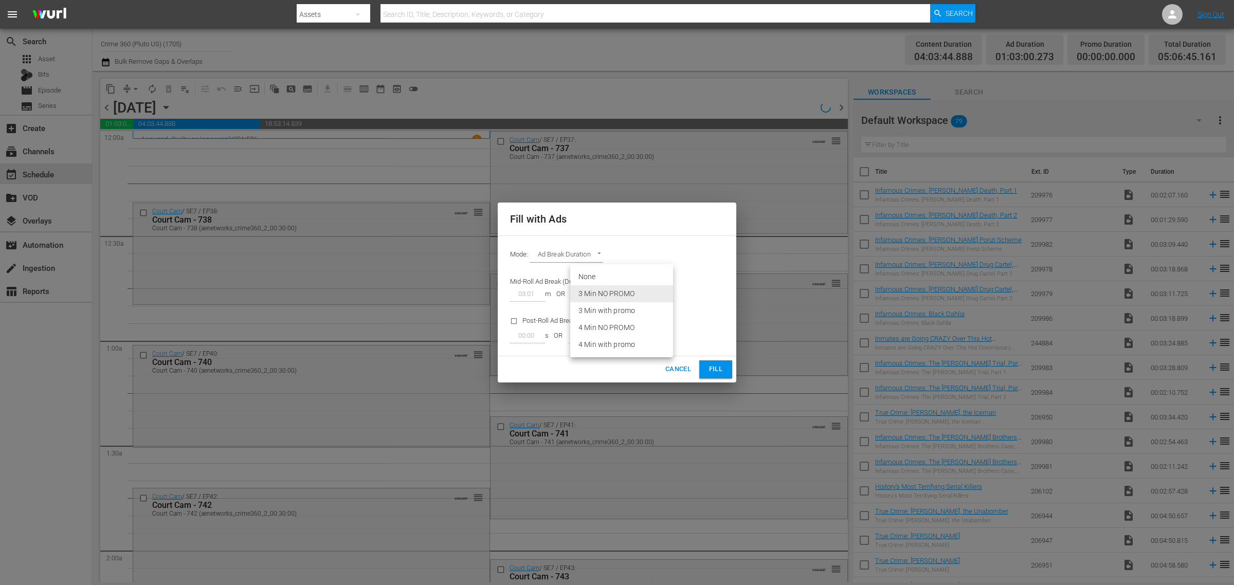
click at [641, 292] on body "menu Search By Assets Search ID, Title, Description, Keywords, or Category Sear…" at bounding box center [617, 292] width 1234 height 585
click at [632, 312] on li "3 Min with promo" at bounding box center [621, 310] width 103 height 17
type input "46"
click at [717, 371] on span "Fill" at bounding box center [716, 370] width 16 height 12
click at [682, 42] on div "Fill with Ads Mode: Ad Break Duration AD_BREAK_DURATION Mid-Roll Ad Break (Dura…" at bounding box center [617, 292] width 1234 height 585
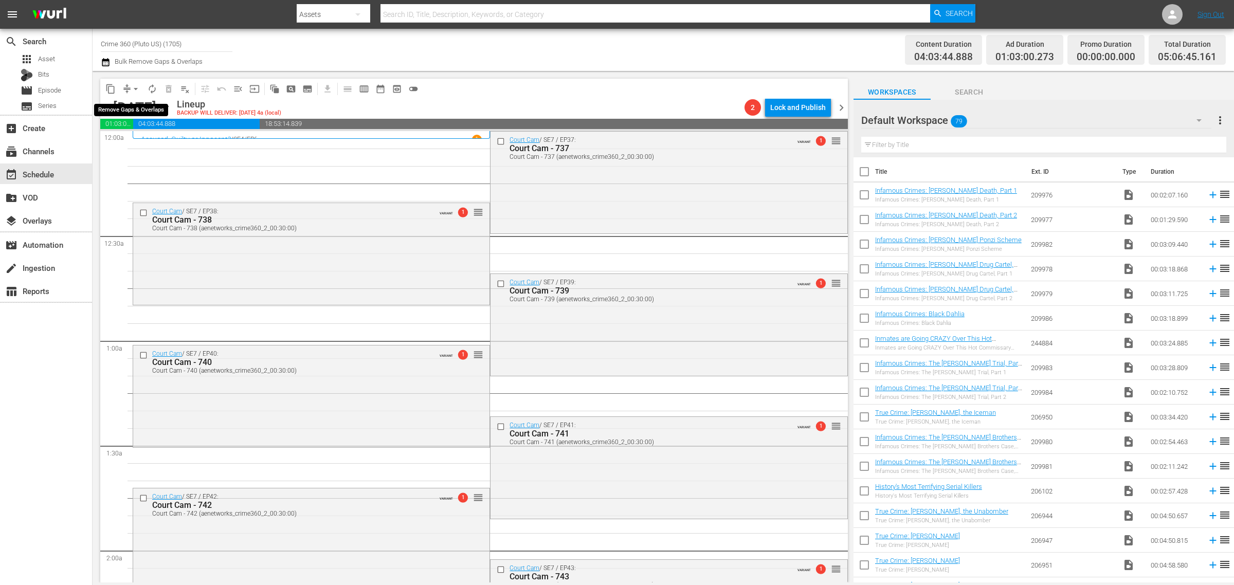
click at [137, 88] on span "arrow_drop_down" at bounding box center [136, 89] width 10 height 10
click at [132, 104] on li "Align to Midnight" at bounding box center [136, 109] width 108 height 17
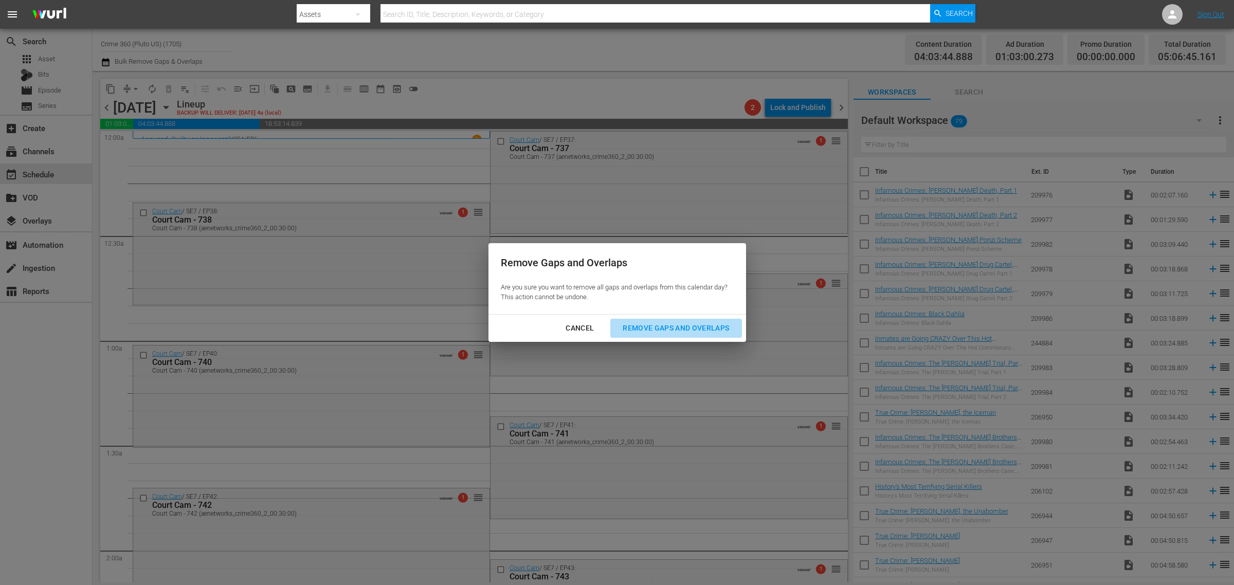
click at [666, 324] on div "Remove Gaps and Overlaps" at bounding box center [675, 328] width 123 height 13
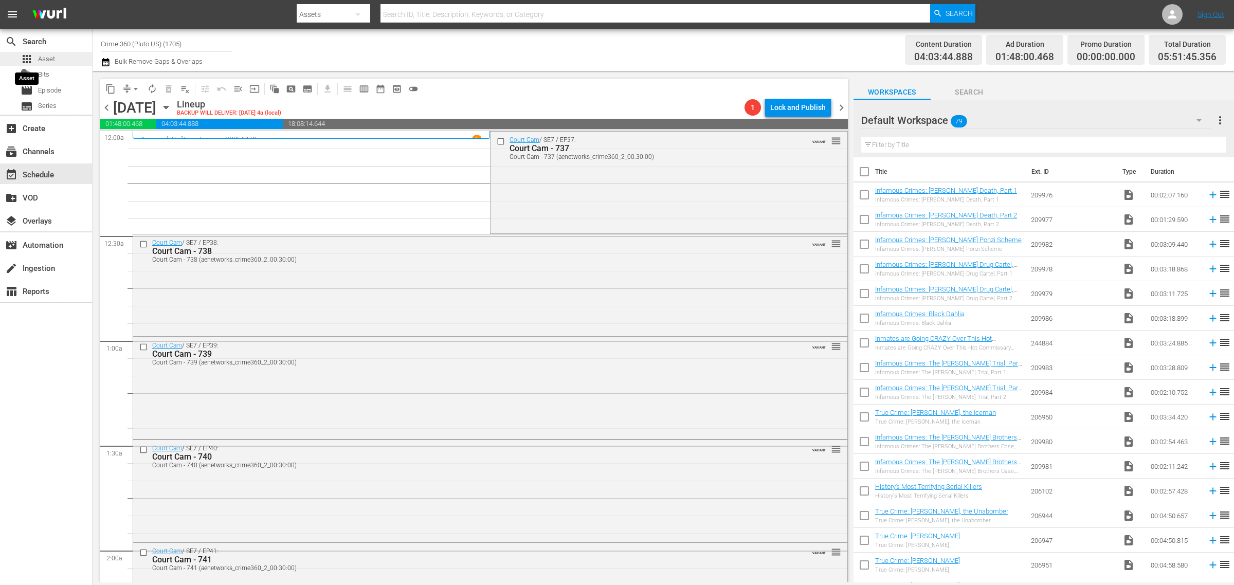
click at [28, 53] on span "apps" at bounding box center [27, 59] width 12 height 12
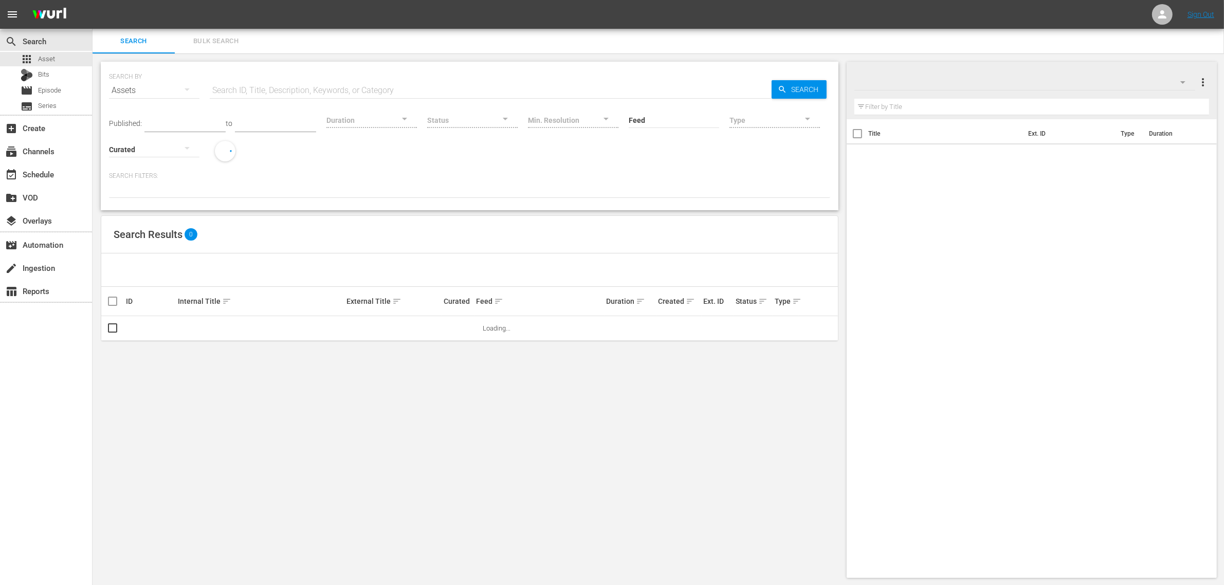
click at [272, 92] on input "text" at bounding box center [491, 90] width 562 height 25
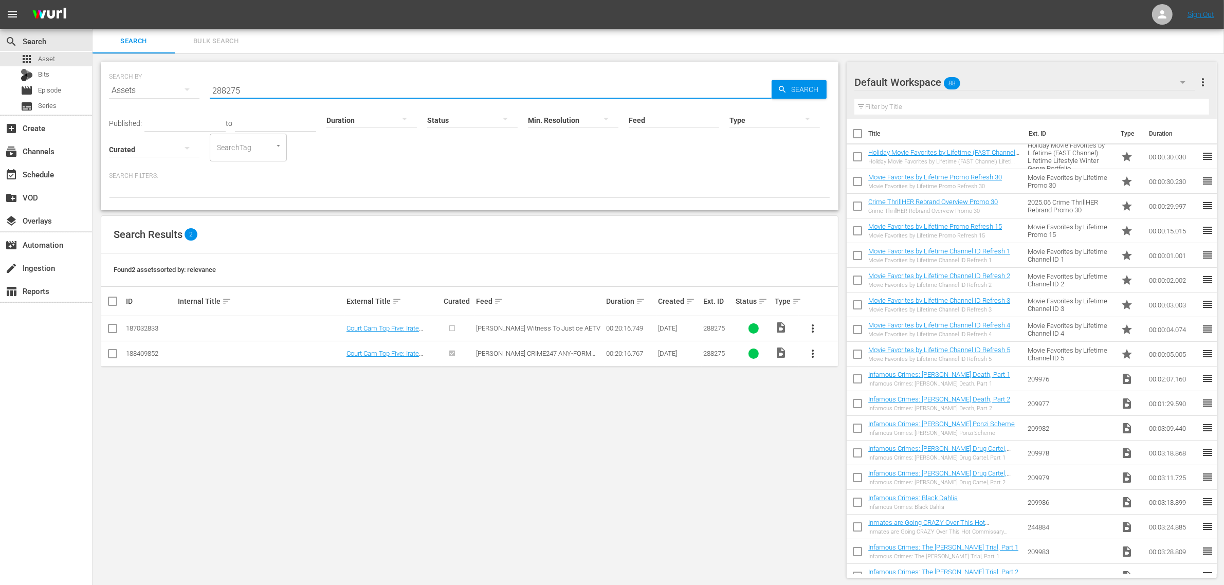
type input "288275"
click at [981, 80] on div "Default Workspace 88" at bounding box center [1025, 82] width 341 height 29
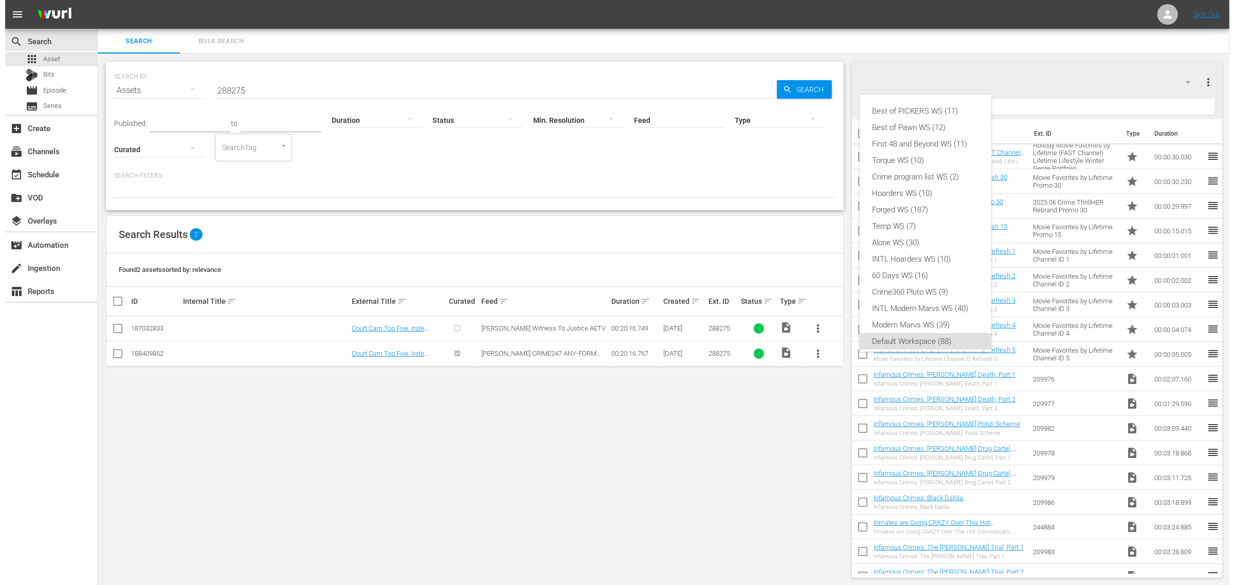
scroll to position [6, 0]
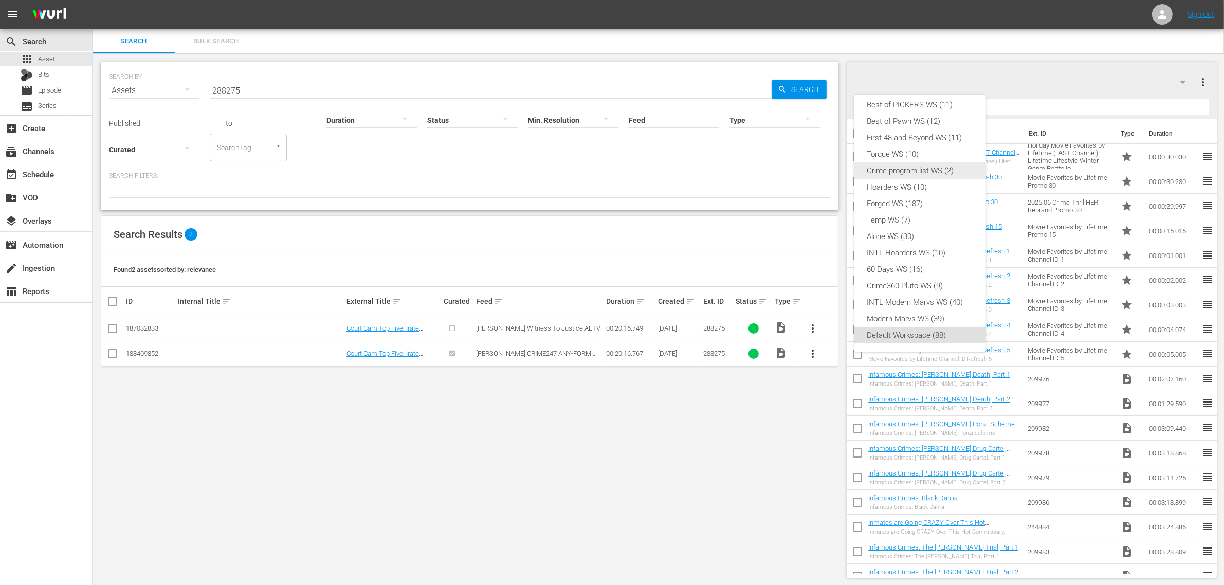
click at [952, 166] on div "Crime program list WS (2)" at bounding box center [920, 170] width 107 height 16
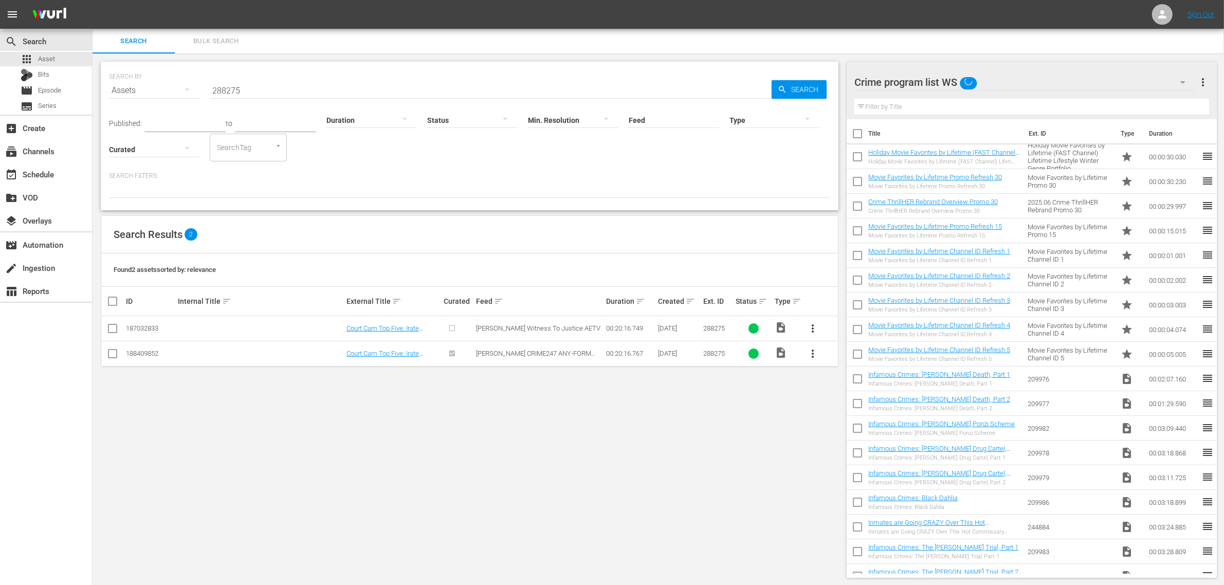
click at [583, 214] on div "SEARCH BY Search By Assets Search ID, Title, Description, Keywords, or Category…" at bounding box center [470, 319] width 754 height 533
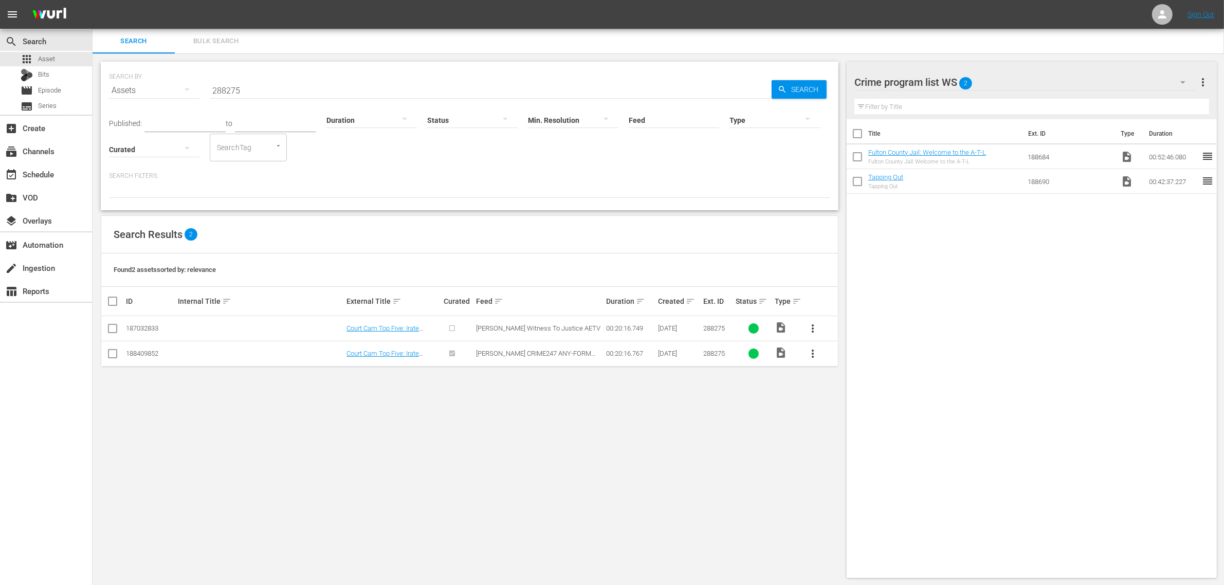
click at [1057, 16] on nav "menu Sign Out" at bounding box center [612, 14] width 1224 height 29
click at [1200, 75] on button "more_vert" at bounding box center [1203, 82] width 12 height 25
click at [1166, 98] on div "Clear All Workspace Items" at bounding box center [1137, 102] width 121 height 19
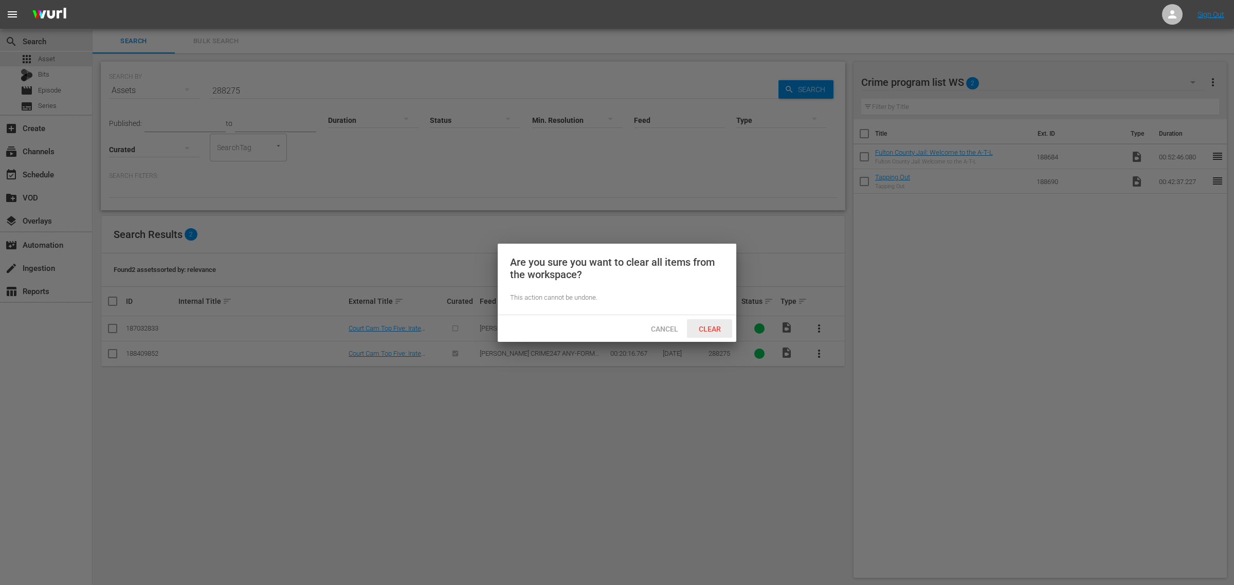
click at [710, 323] on div "Clear" at bounding box center [709, 328] width 45 height 19
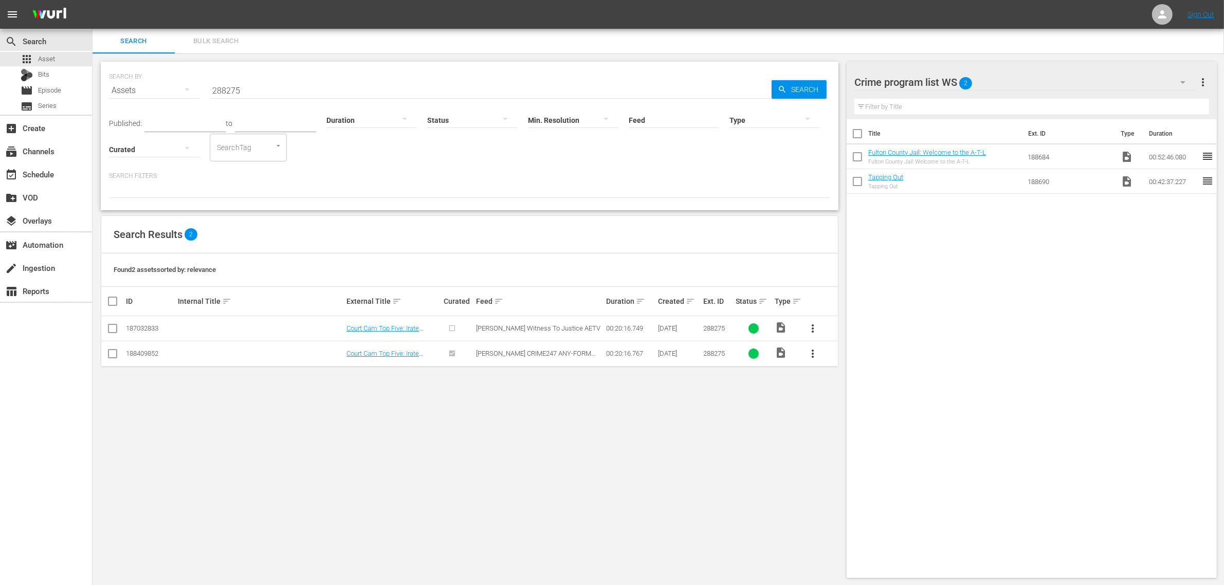
click at [538, 199] on div "SEARCH BY Search By Assets Search ID, Title, Description, Keywords, or Category…" at bounding box center [470, 136] width 738 height 149
click at [522, 210] on div "SEARCH BY Search By Assets Search ID, Title, Description, Keywords, or Category…" at bounding box center [470, 136] width 738 height 149
click at [114, 357] on input "checkbox" at bounding box center [112, 356] width 12 height 12
checkbox input "true"
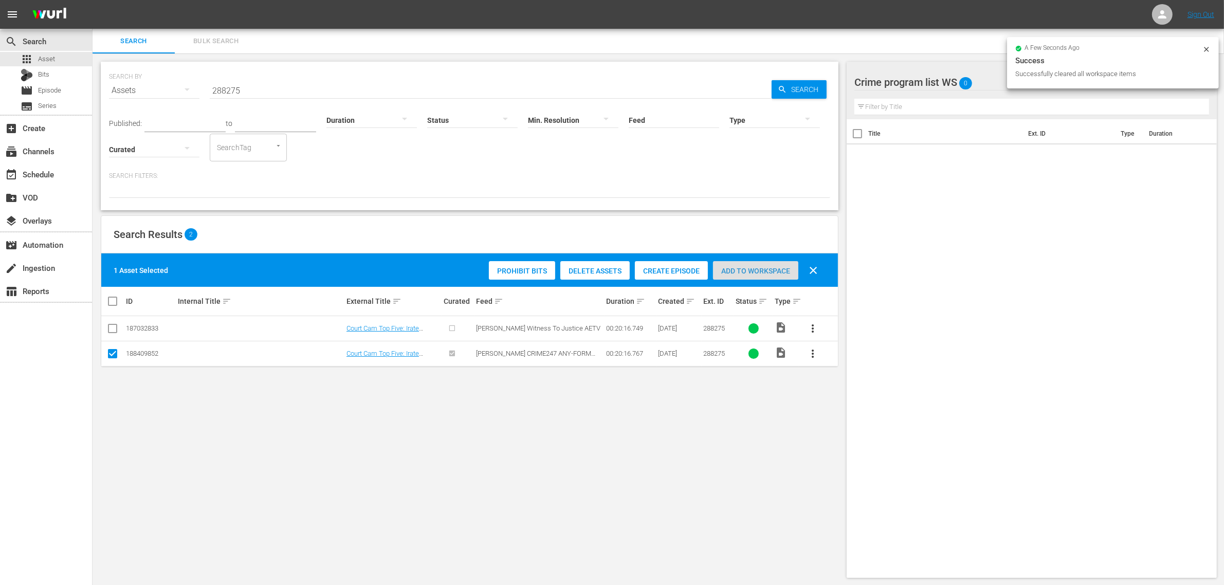
click at [763, 270] on span "Add to Workspace" at bounding box center [755, 271] width 85 height 8
click at [356, 228] on div "Search Results 2" at bounding box center [469, 235] width 737 height 38
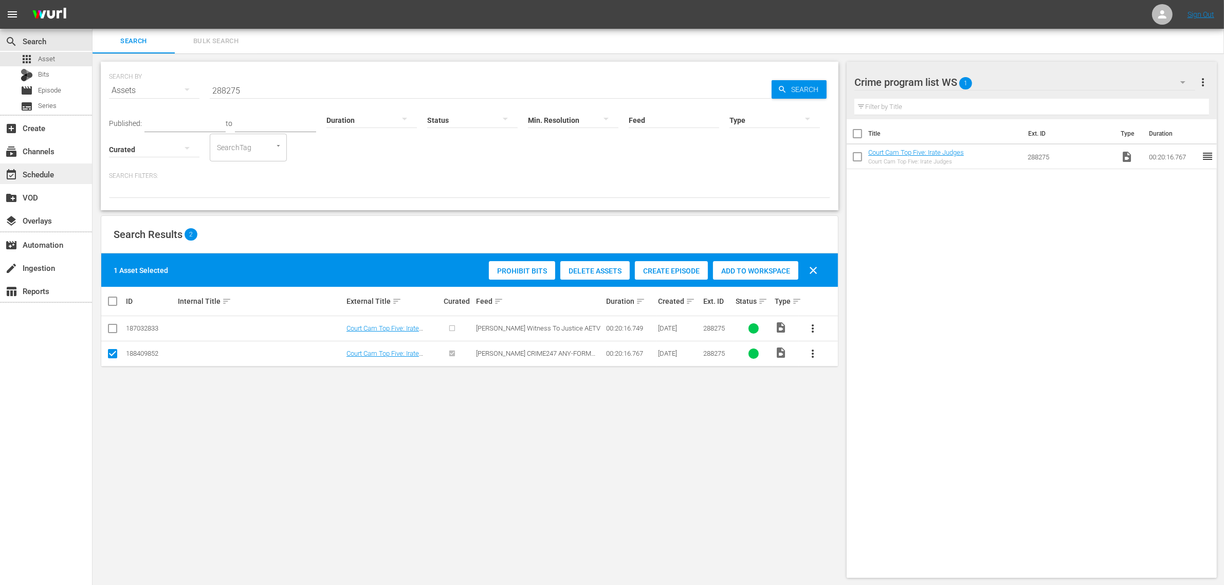
click at [32, 175] on div "event_available Schedule" at bounding box center [29, 172] width 58 height 9
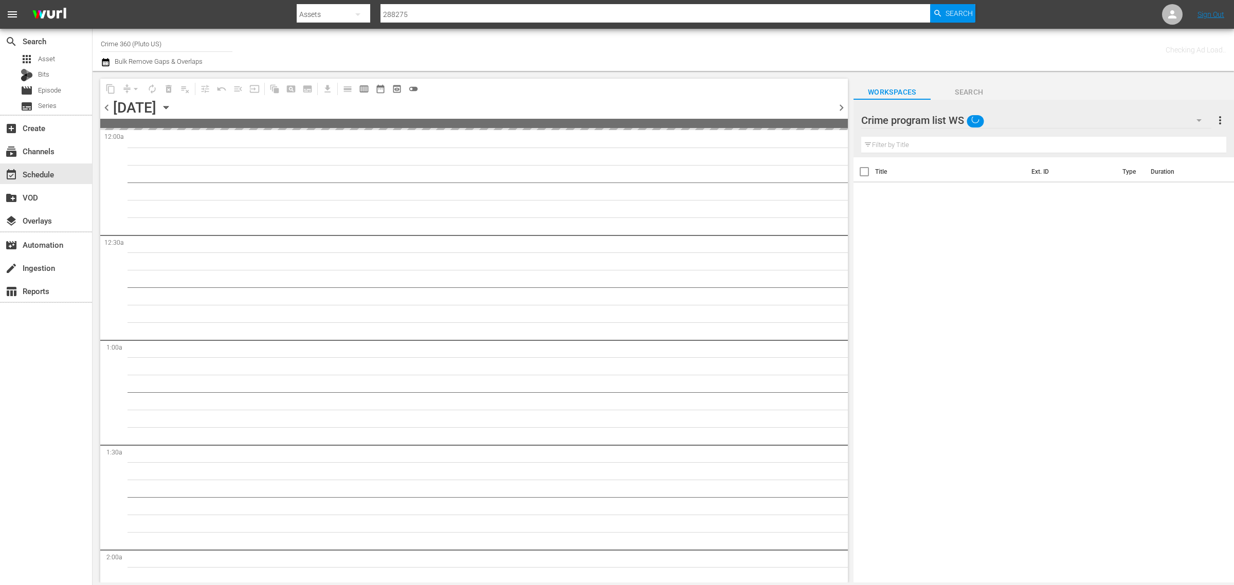
click at [656, 42] on div "Channel Title Crime 360 (Pluto US) Bulk Remove Gaps & Overlaps" at bounding box center [407, 49] width 613 height 37
click at [1055, 11] on nav "menu Search By Assets Search ID, Title, Description, Keywords, or Category 2882…" at bounding box center [617, 14] width 1234 height 29
click at [700, 46] on div "Channel Title Crime 360 (Pluto US) Bulk Remove Gaps & Overlaps" at bounding box center [407, 49] width 613 height 37
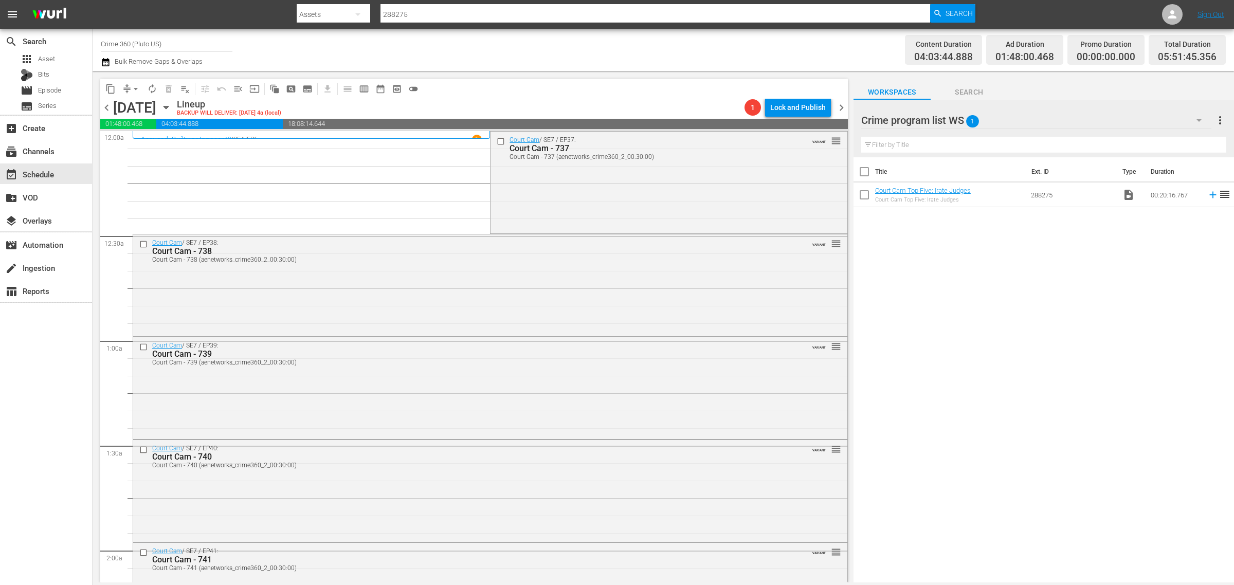
click at [590, 176] on div "Court Cam / SE7 / EP37: Court Cam - 737 Court Cam - 737 (aenetworks_crime360_2_…" at bounding box center [669, 182] width 356 height 100
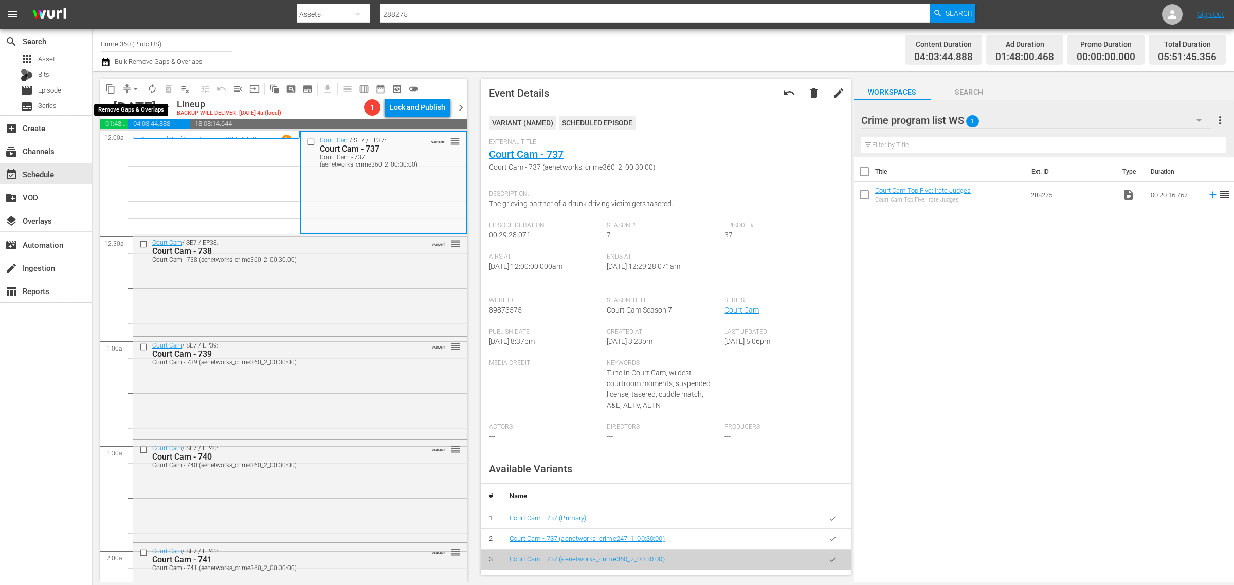
click at [133, 86] on span "arrow_drop_down" at bounding box center [136, 89] width 10 height 10
click at [130, 104] on li "Align to Midnight" at bounding box center [136, 109] width 108 height 17
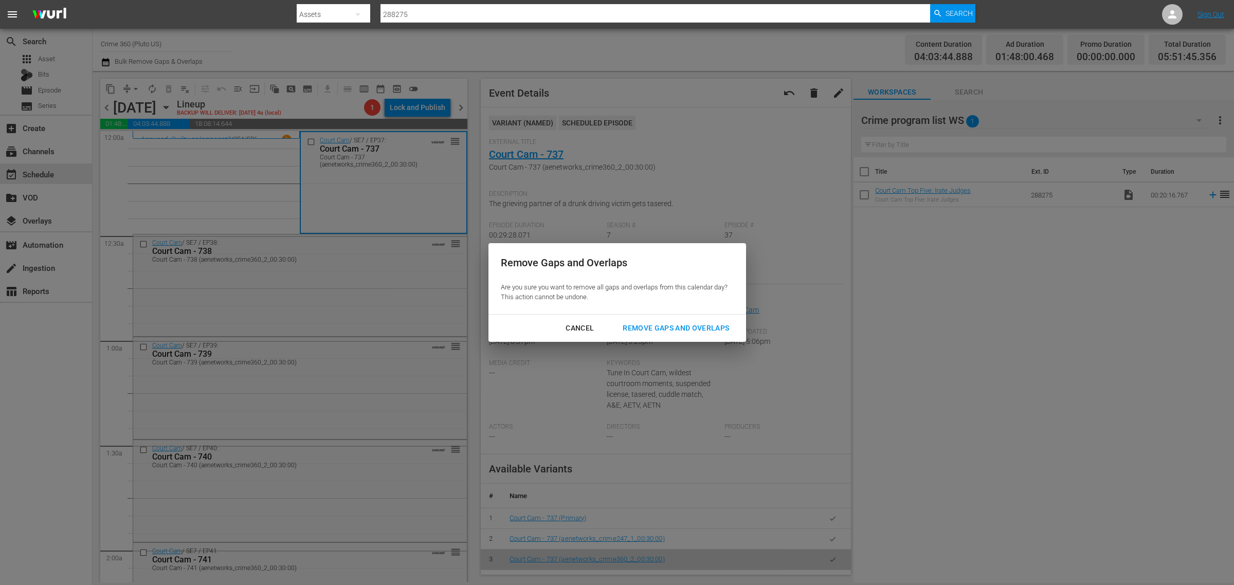
drag, startPoint x: 659, startPoint y: 327, endPoint x: 659, endPoint y: 265, distance: 61.2
click at [659, 327] on div "Remove Gaps and Overlaps" at bounding box center [675, 328] width 123 height 13
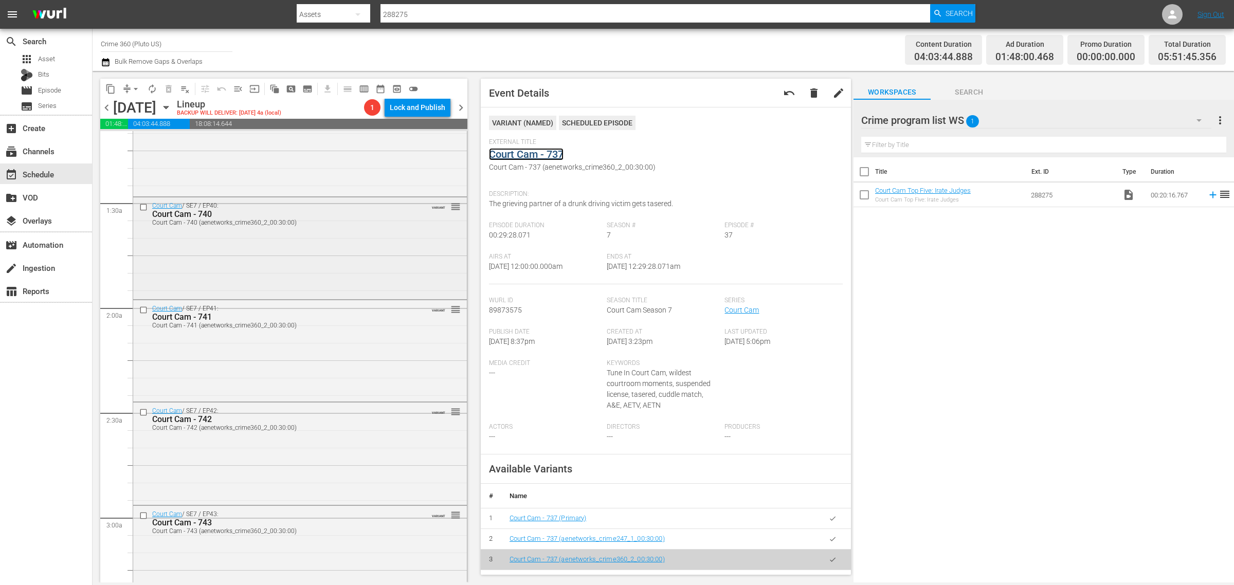
scroll to position [257, 0]
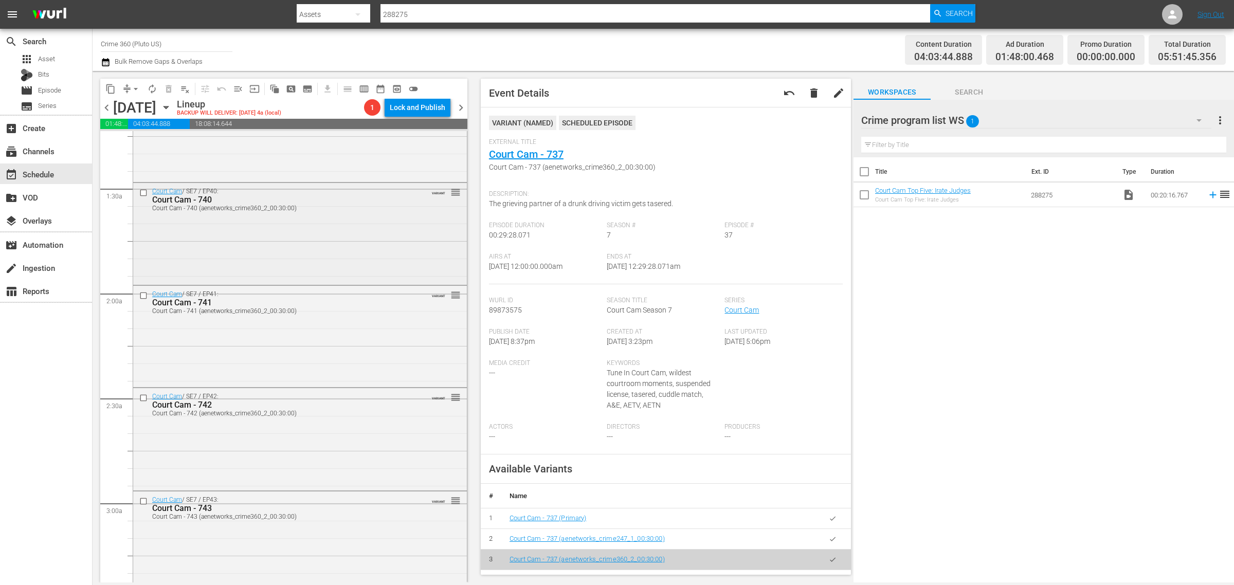
click at [318, 234] on div "Court Cam / SE7 / EP40: Court Cam - 740 Court Cam - 740 (aenetworks_crime360_2_…" at bounding box center [300, 233] width 334 height 100
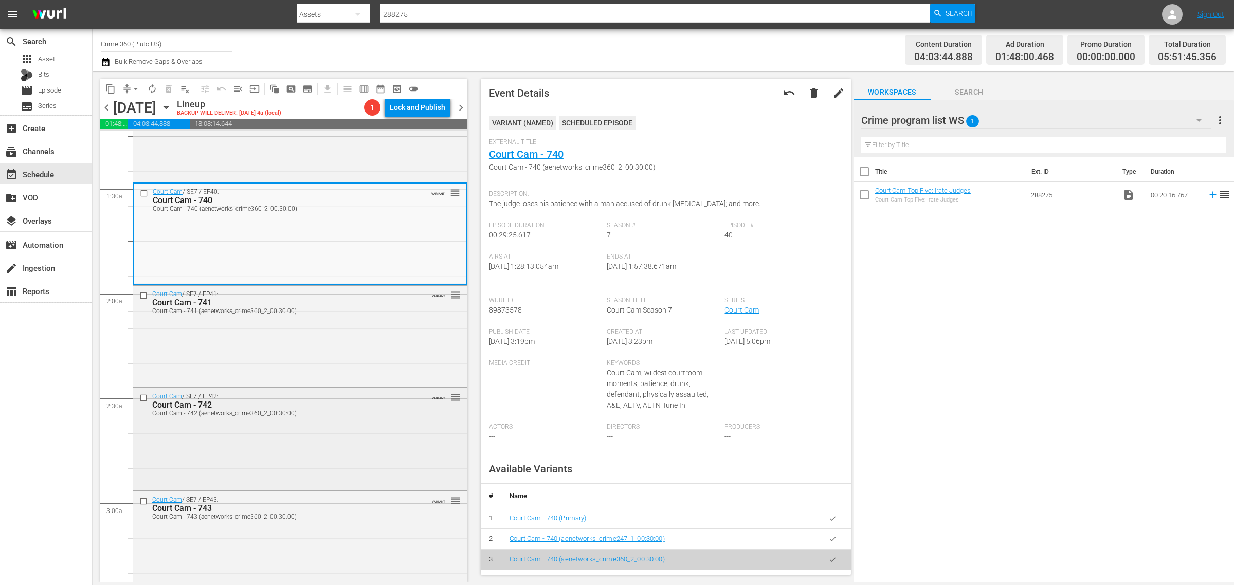
click at [356, 441] on div "Court Cam / SE7 / EP42: Court Cam - 742 Court Cam - 742 (aenetworks_crime360_2_…" at bounding box center [300, 438] width 334 height 100
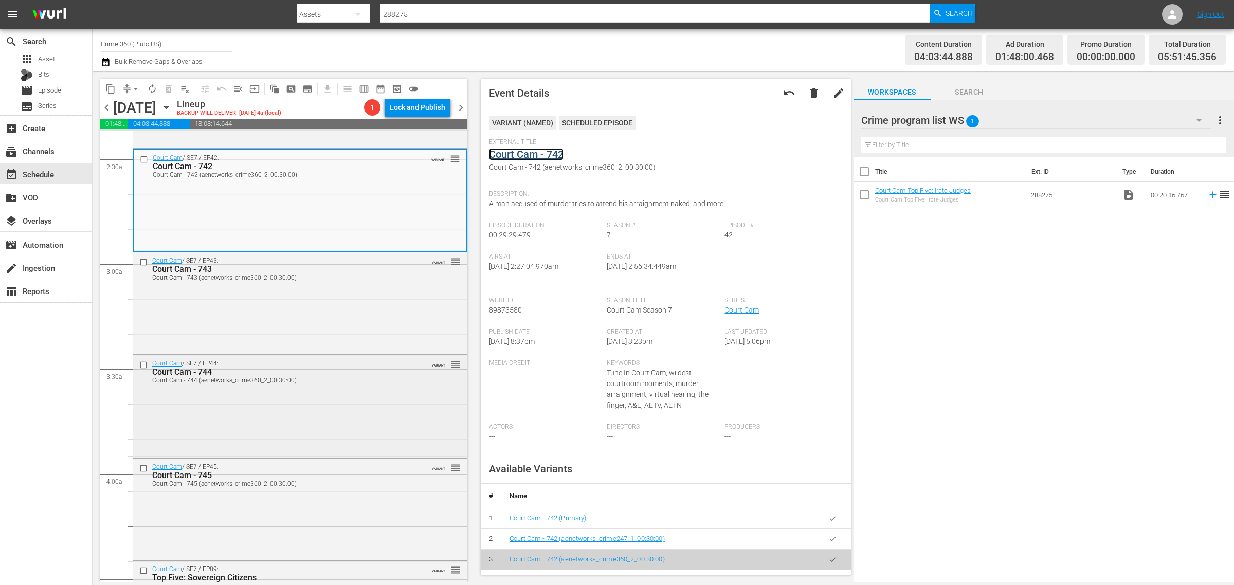
scroll to position [514, 0]
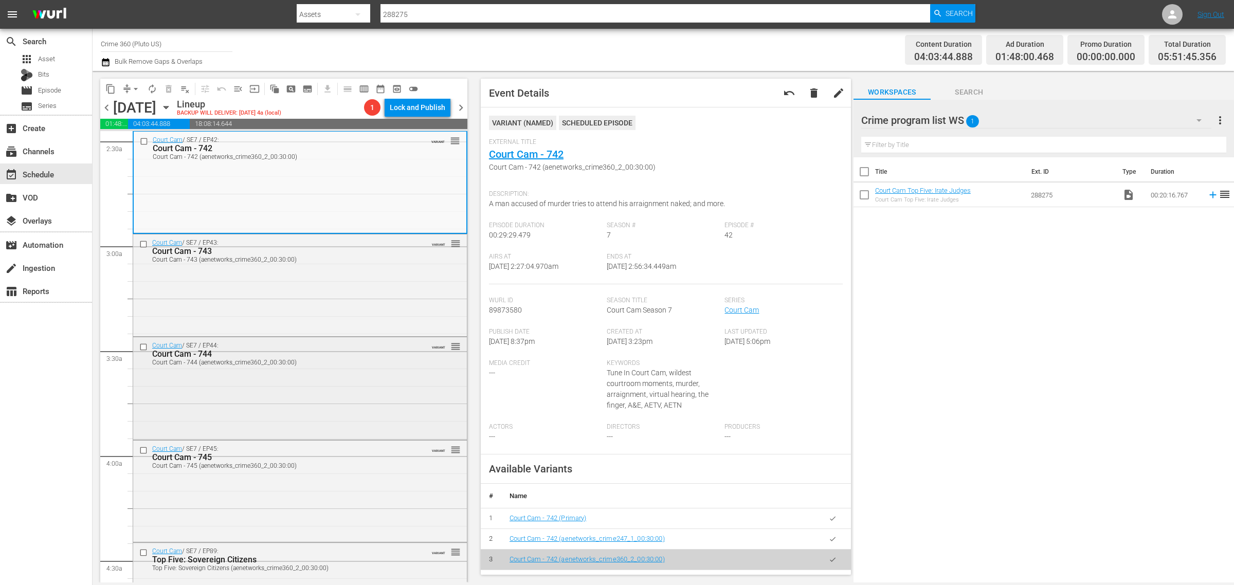
click at [289, 388] on div "Court Cam / SE7 / EP44: Court Cam - 744 Court Cam - 744 (aenetworks_crime360_2_…" at bounding box center [300, 387] width 334 height 100
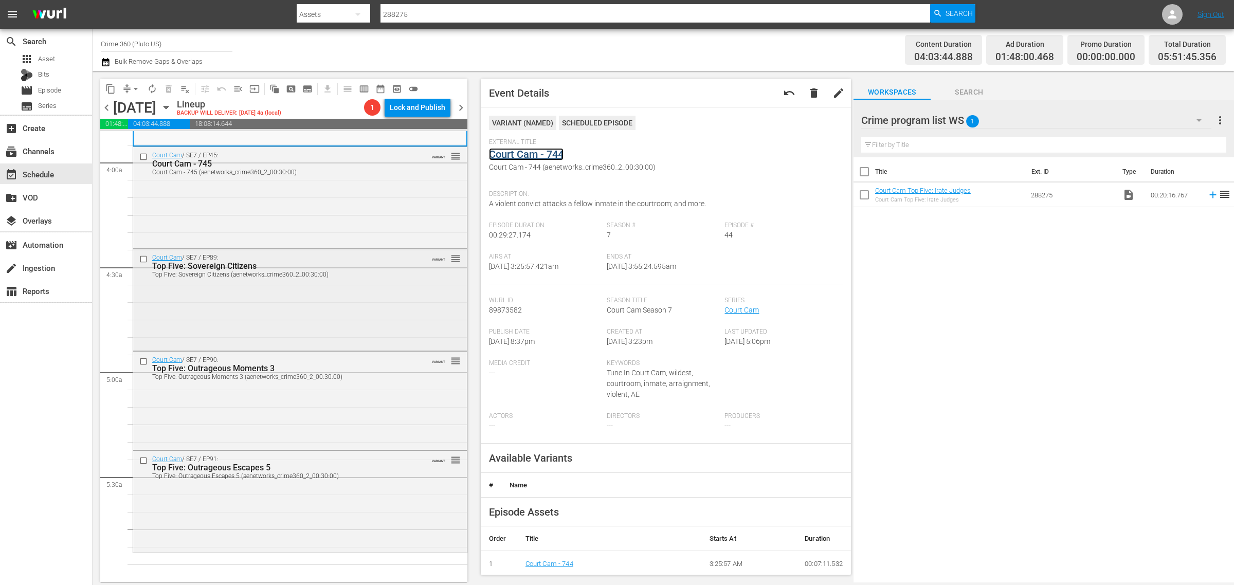
scroll to position [836, 0]
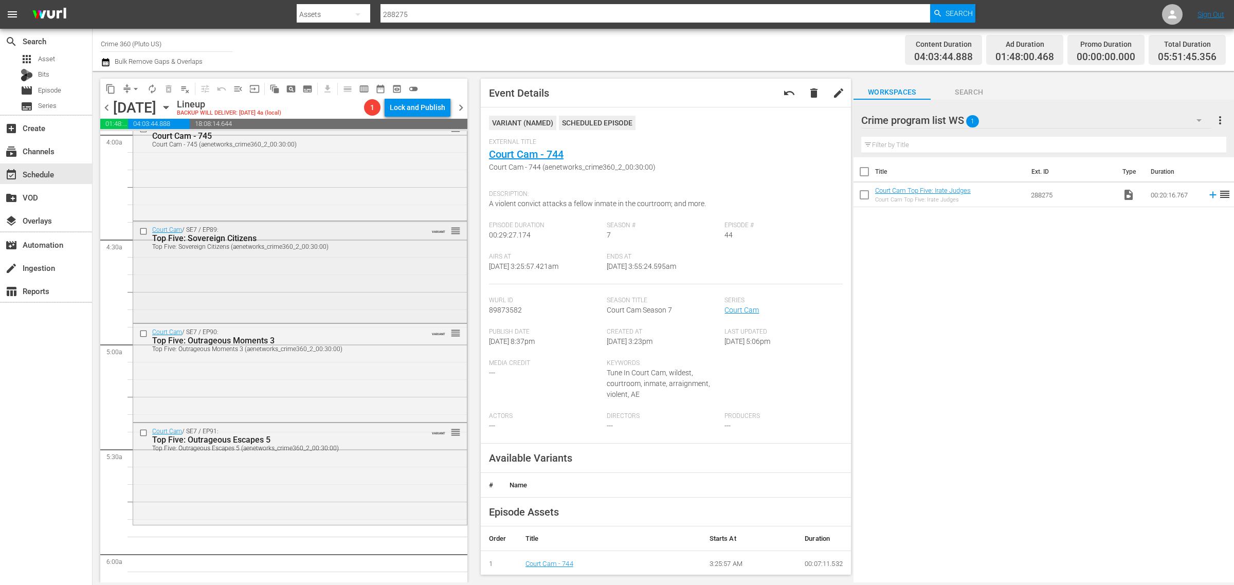
click at [297, 298] on div "Court Cam / SE7 / EP89: Top Five: Sovereign Citizens Top Five: Sovereign Citize…" at bounding box center [300, 271] width 334 height 99
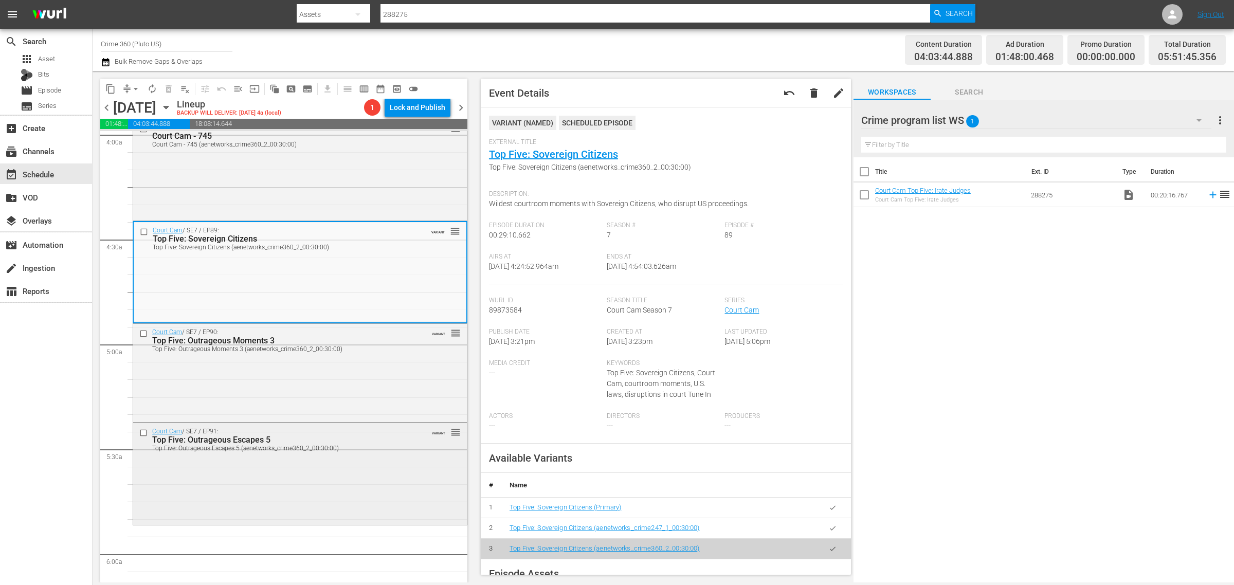
click at [339, 471] on div "Court Cam / SE7 / EP91: Top Five: Outrageous Escapes 5 Top Five: Outrageous Esc…" at bounding box center [300, 472] width 334 height 99
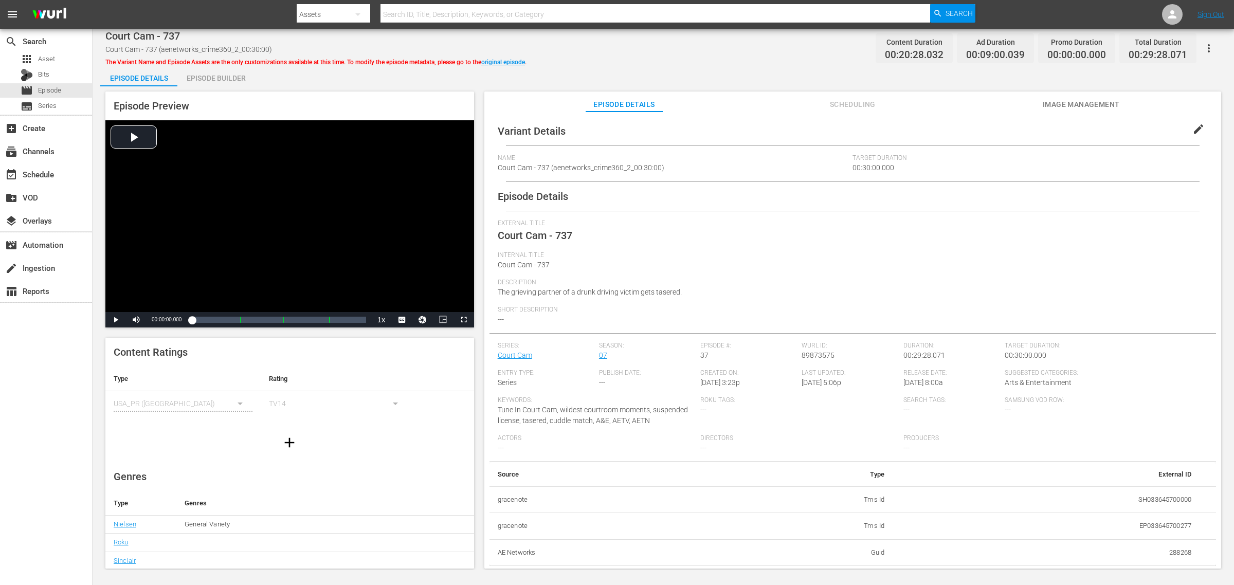
click at [202, 79] on div "Episode Builder" at bounding box center [215, 78] width 77 height 25
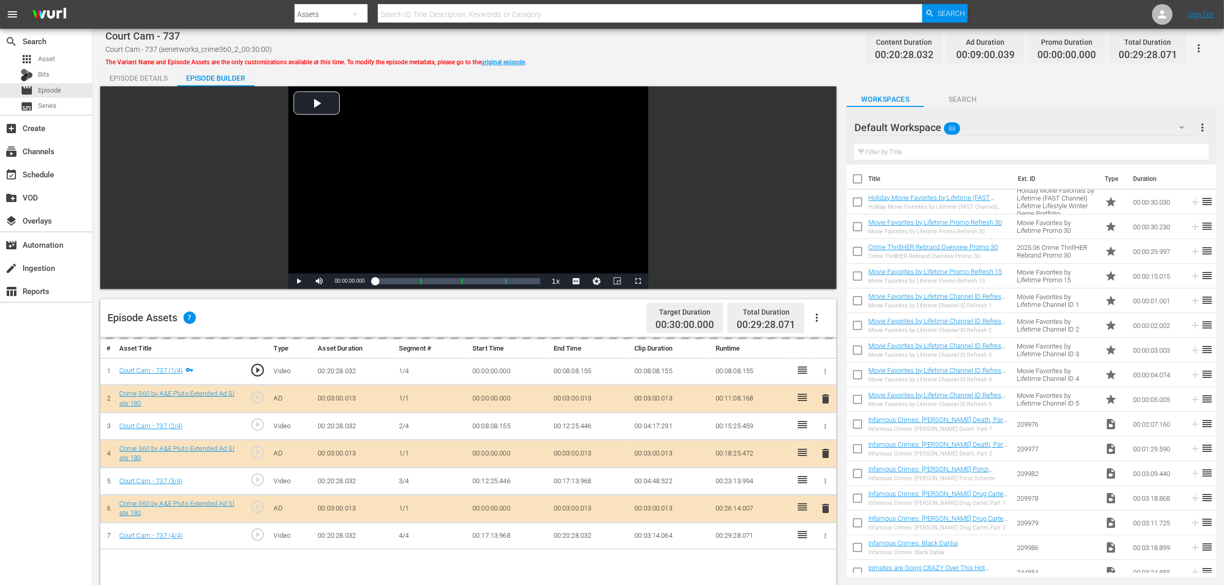
click at [819, 320] on icon "button" at bounding box center [817, 318] width 12 height 12
click at [980, 132] on div "Default Workspace 88" at bounding box center [1025, 127] width 340 height 29
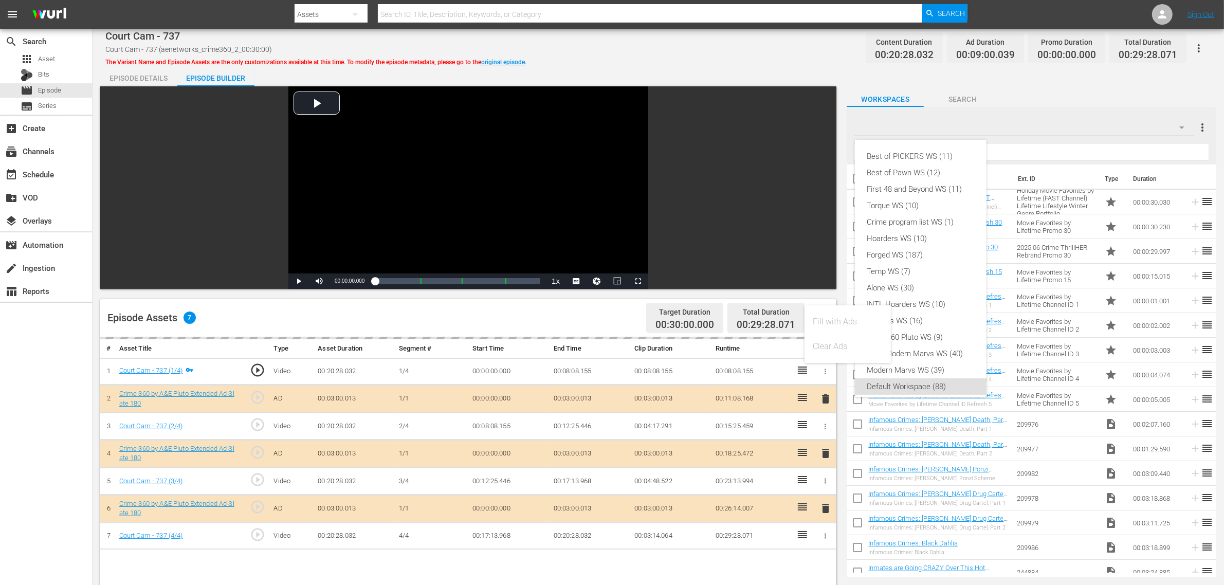
scroll to position [6, 0]
click at [937, 327] on div "Crime360 Pluto WS (9)" at bounding box center [920, 331] width 107 height 16
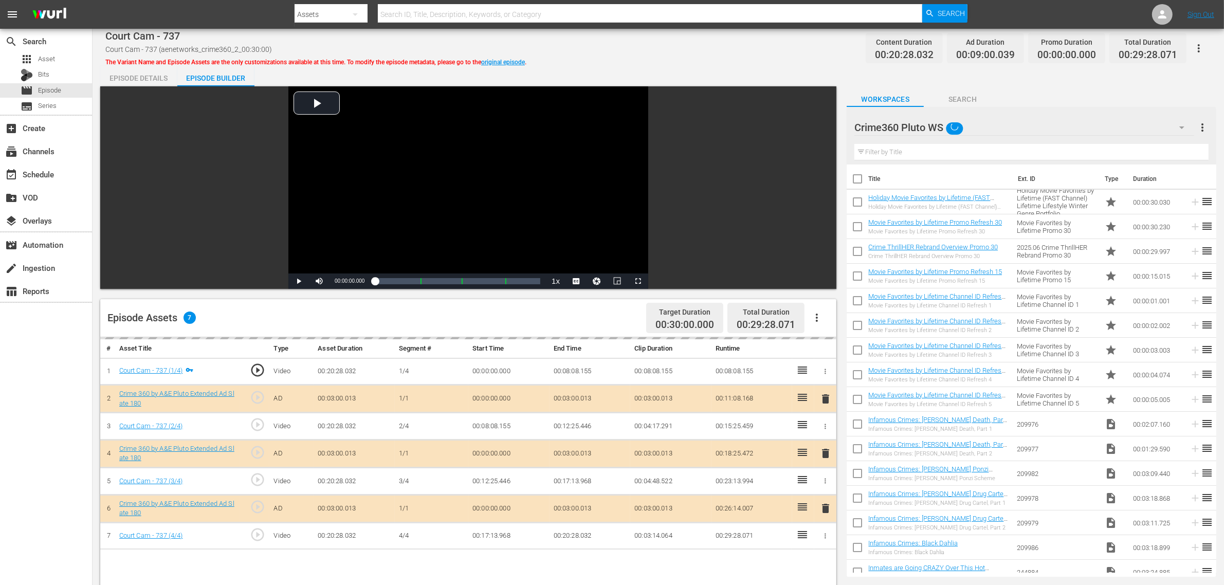
click at [721, 61] on div "Court Cam - 737 Court Cam - 737 (aenetworks_crime360_2_00:30:00) The Variant Na…" at bounding box center [659, 441] width 1132 height 824
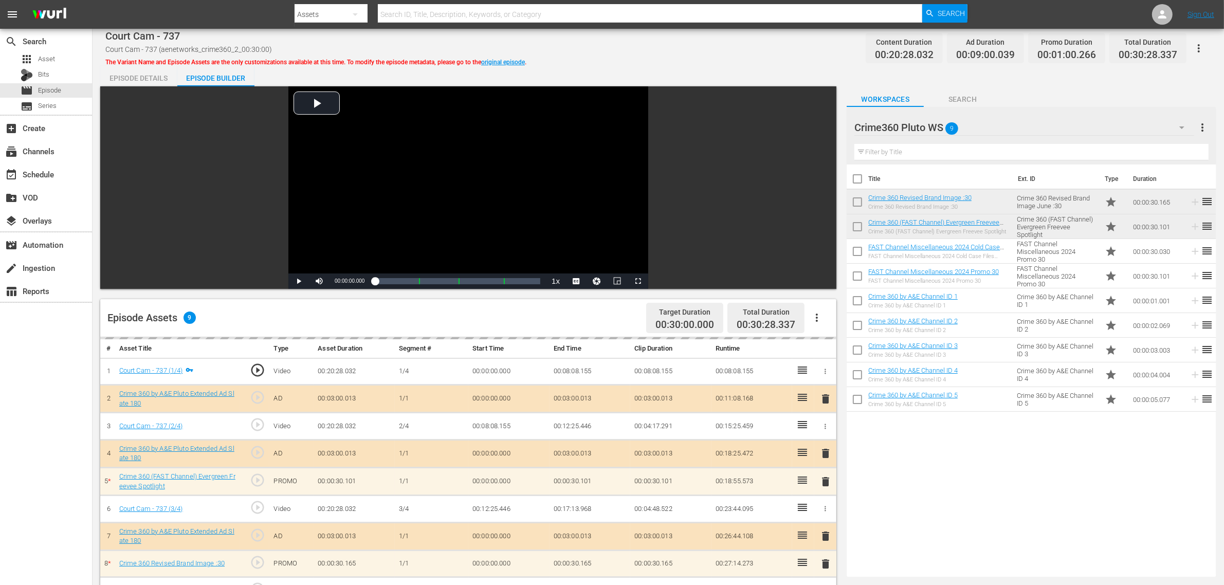
click at [679, 70] on div "Episode Details Episode Builder Episode Preview Video Player is loading. Play V…" at bounding box center [658, 456] width 1116 height 780
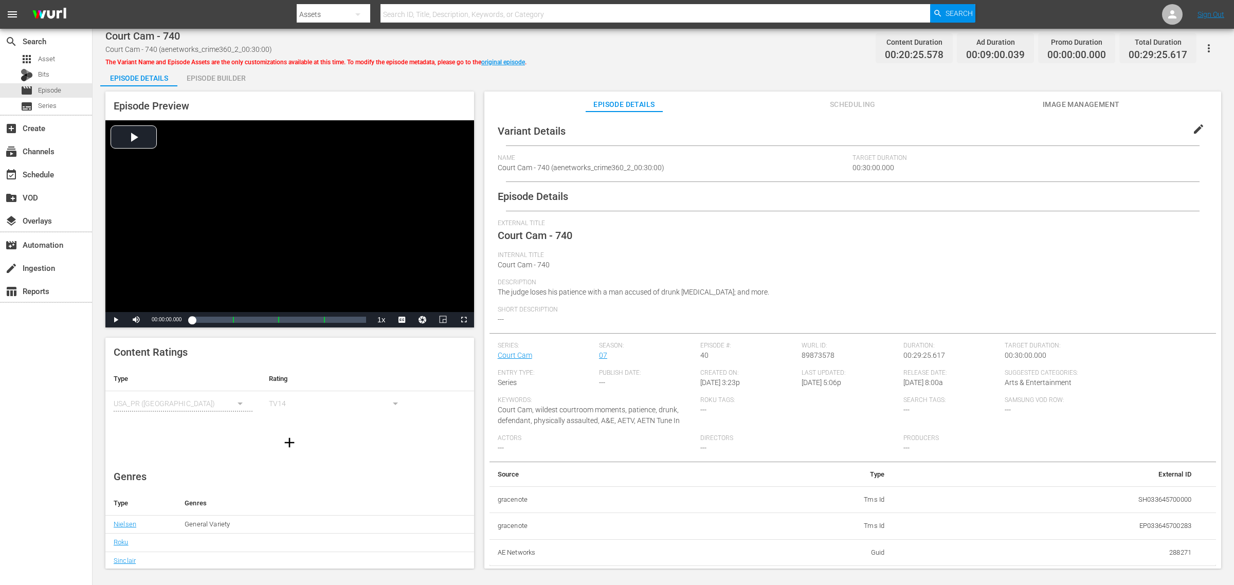
drag, startPoint x: 225, startPoint y: 74, endPoint x: 539, endPoint y: 88, distance: 314.5
click at [224, 75] on div "Episode Builder" at bounding box center [215, 78] width 77 height 25
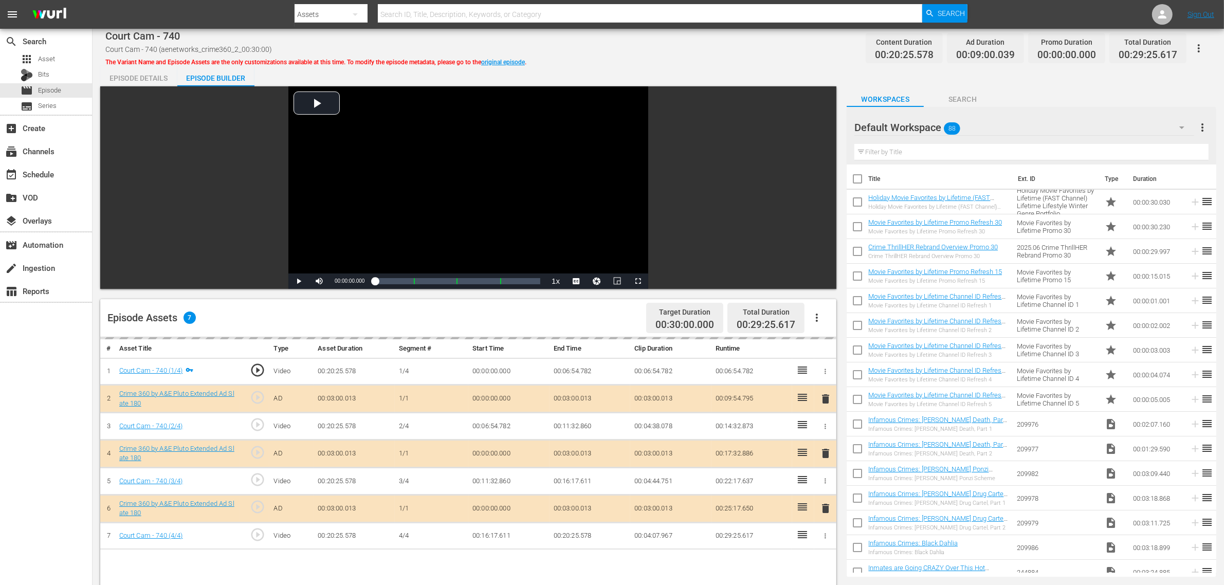
click at [987, 130] on div "Default Workspace 88" at bounding box center [1025, 127] width 340 height 29
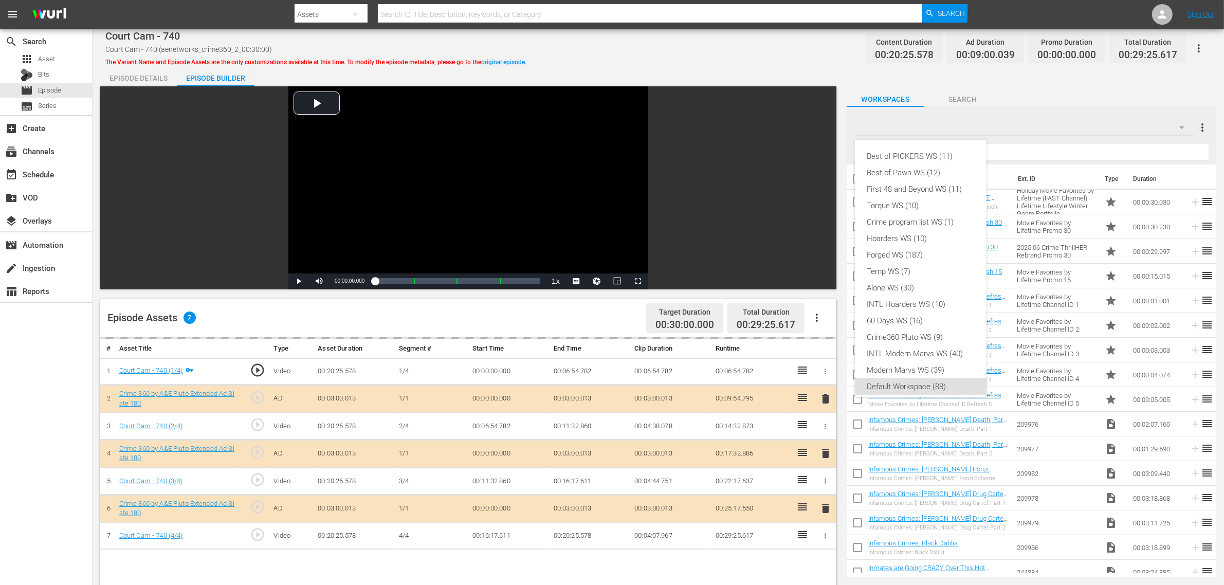
scroll to position [6, 0]
click at [898, 327] on div "Crime360 Pluto WS (9)" at bounding box center [920, 331] width 107 height 16
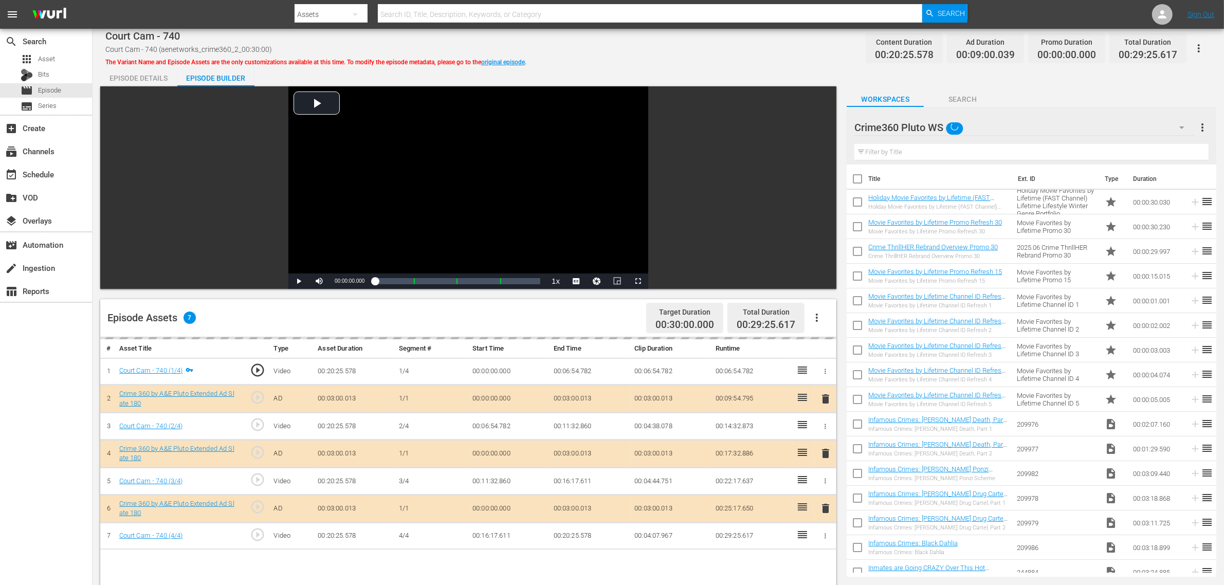
click at [728, 56] on div "Court Cam - 740 Court Cam - 740 (aenetworks_crime360_2_00:30:00) The Variant Na…" at bounding box center [658, 48] width 1106 height 23
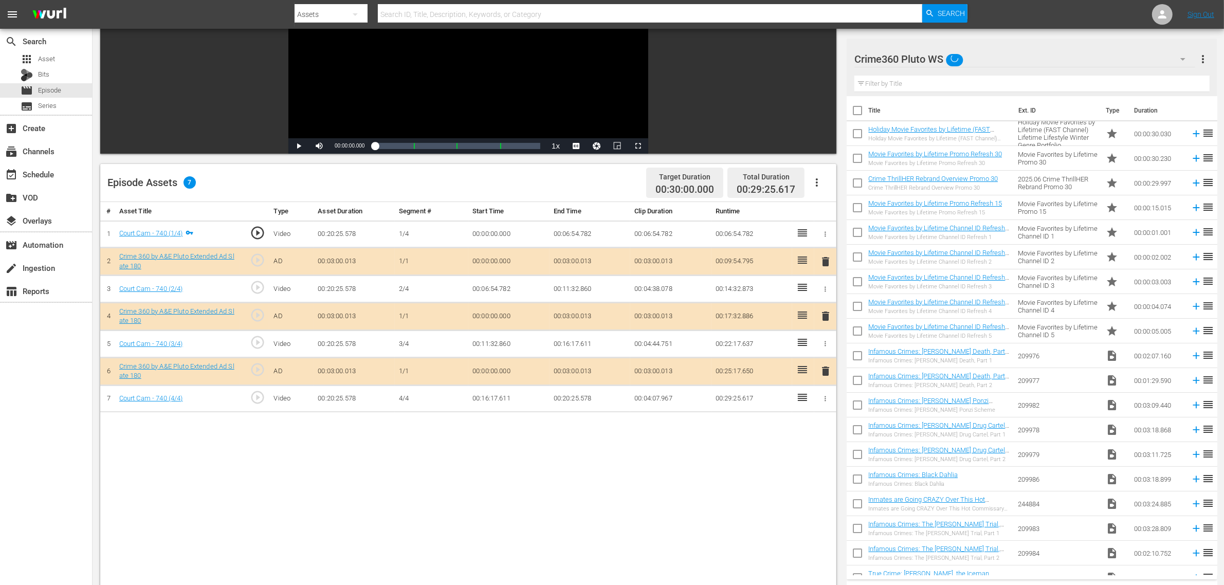
scroll to position [193, 0]
